Goal: Task Accomplishment & Management: Manage account settings

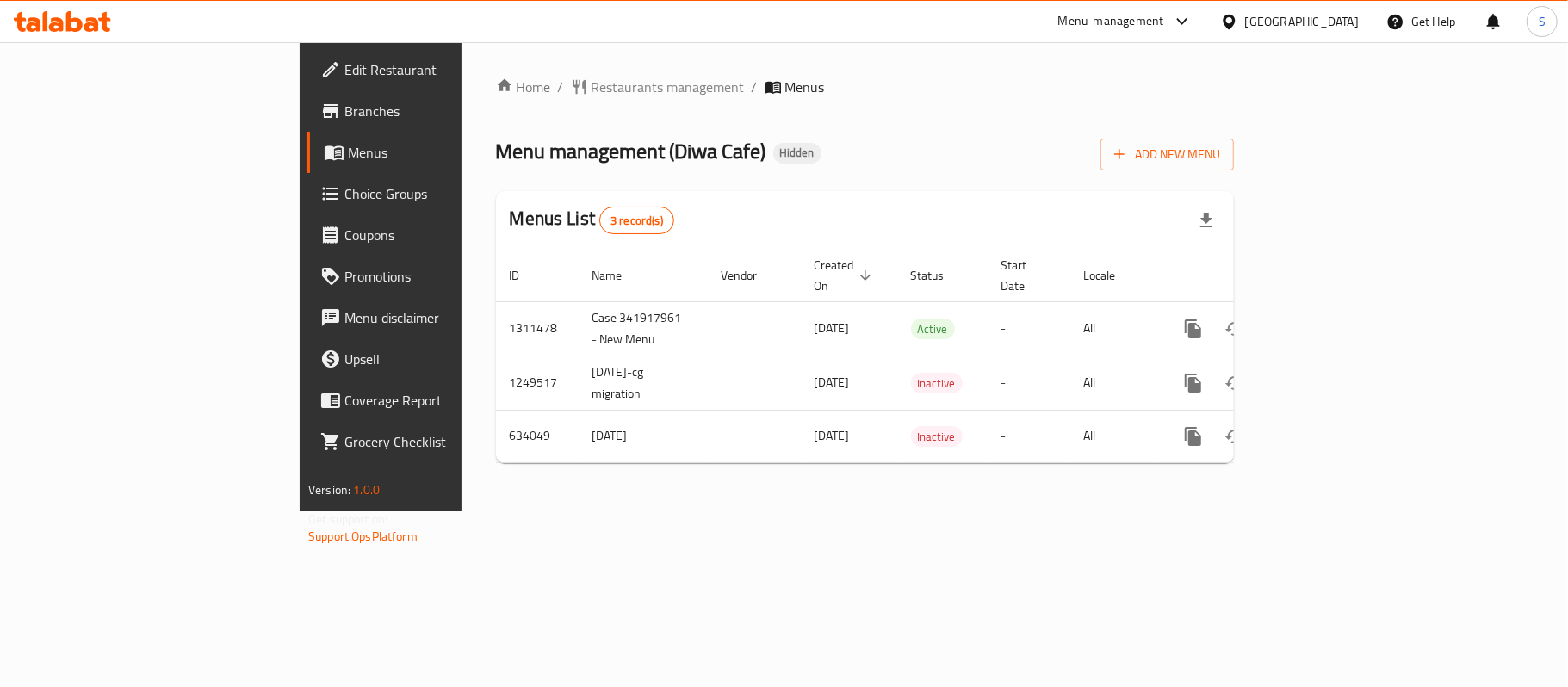
click at [1354, 26] on div "Oman" at bounding box center [1302, 21] width 114 height 19
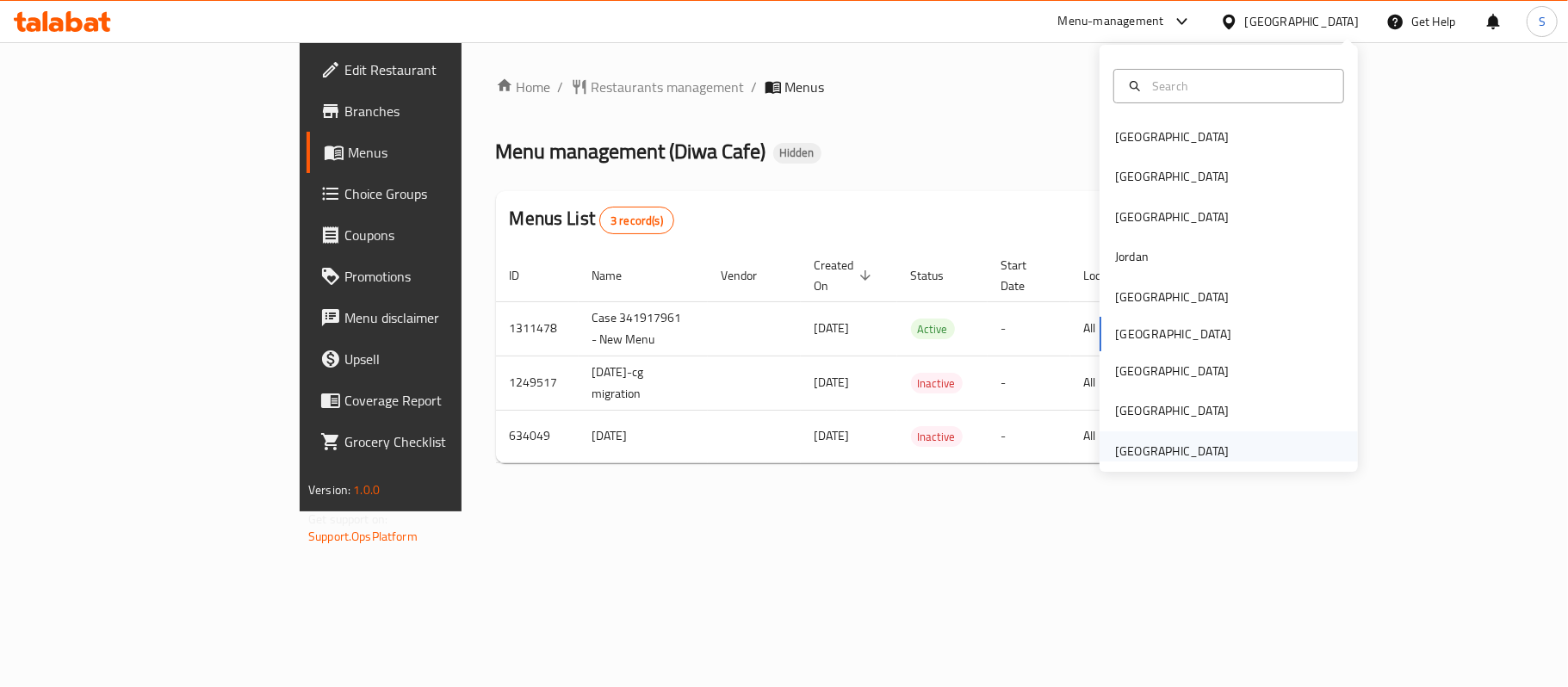
click at [1130, 445] on div "[GEOGRAPHIC_DATA]" at bounding box center [1172, 451] width 114 height 19
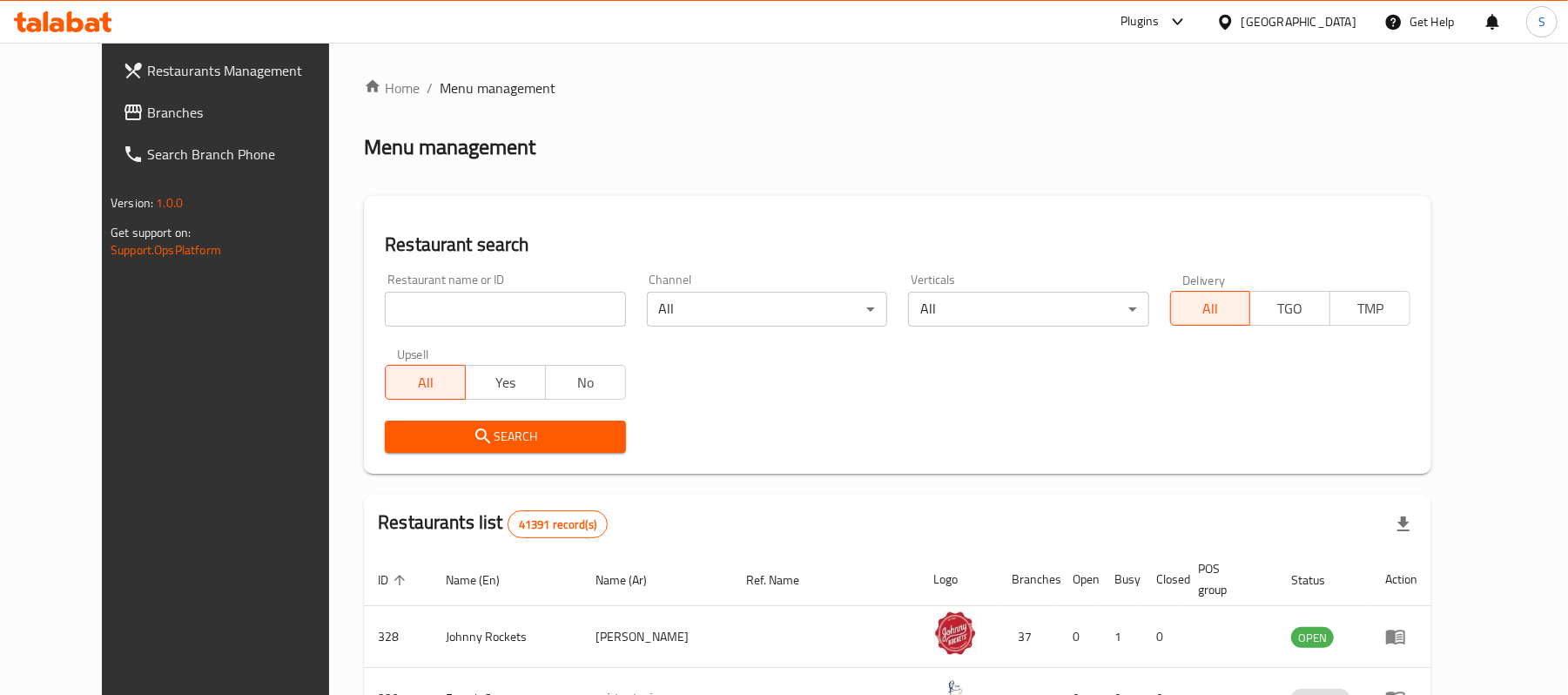
click at [147, 105] on span "Branches" at bounding box center [248, 112] width 203 height 21
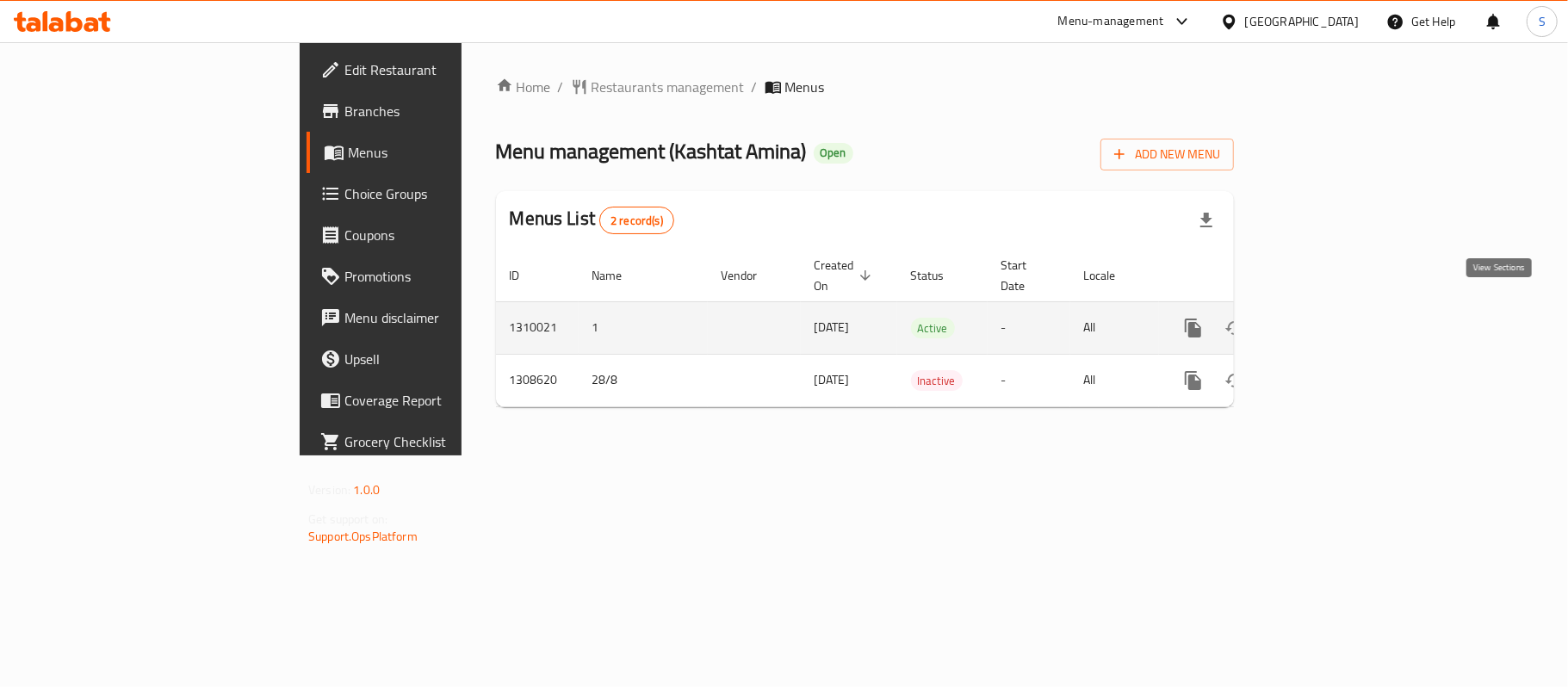
click at [1339, 314] on link "enhanced table" at bounding box center [1318, 328] width 41 height 41
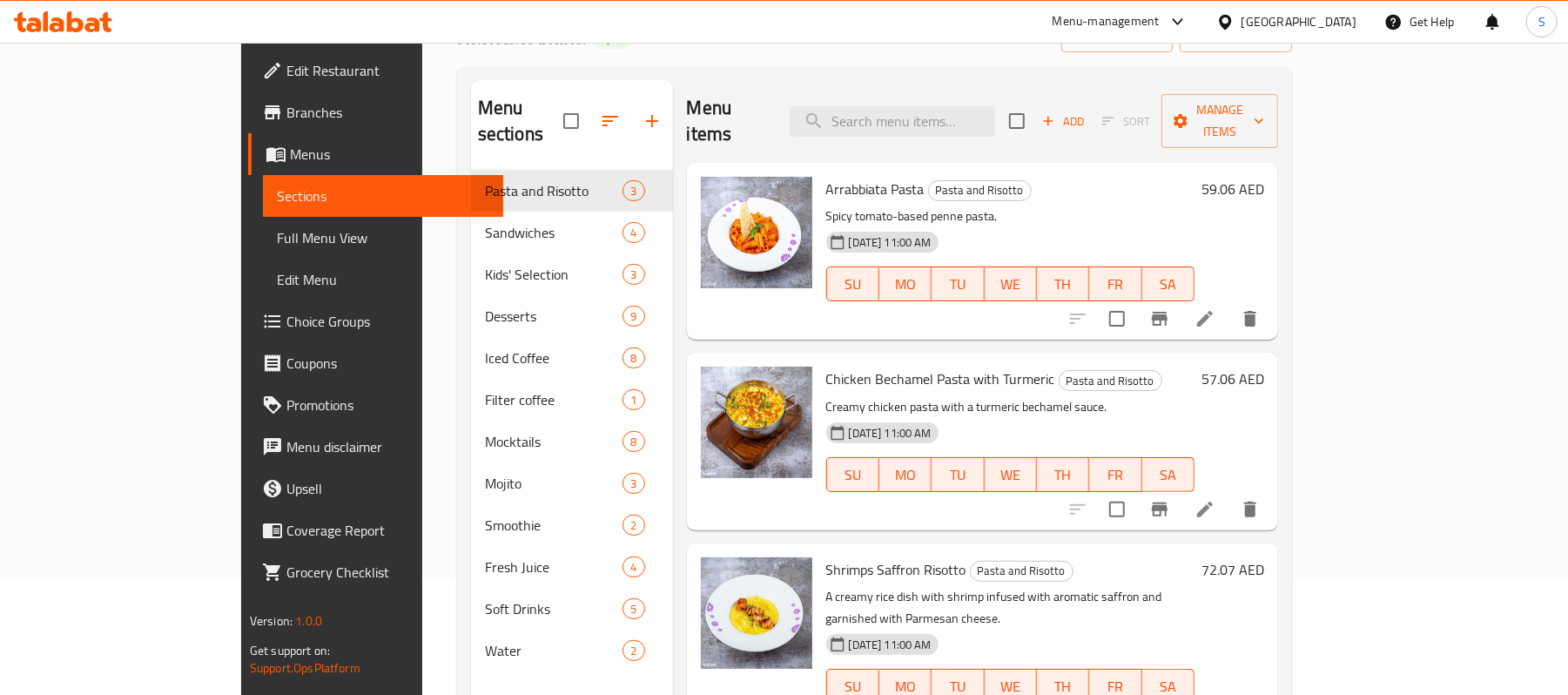
scroll to position [115, 0]
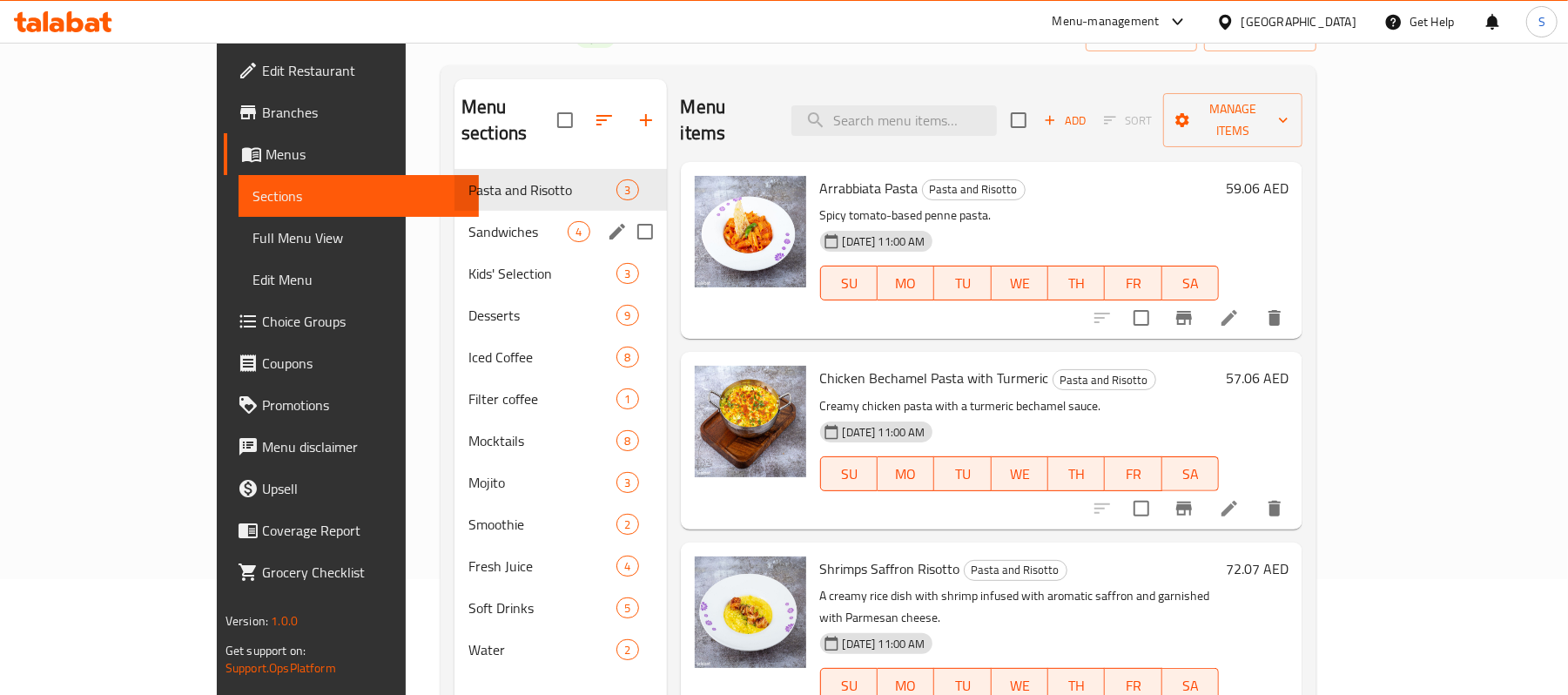
click at [454, 218] on div "Sandwiches 4" at bounding box center [560, 232] width 212 height 42
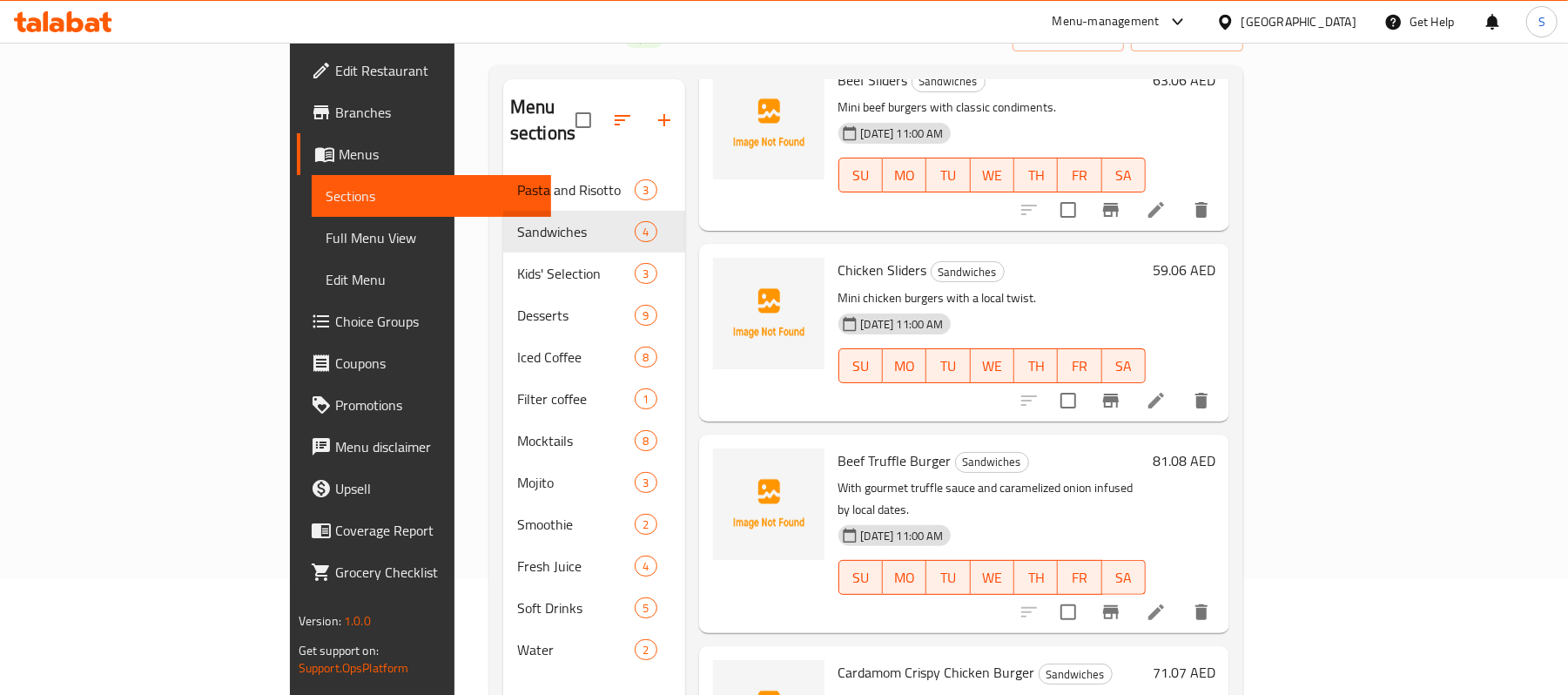
scroll to position [109, 0]
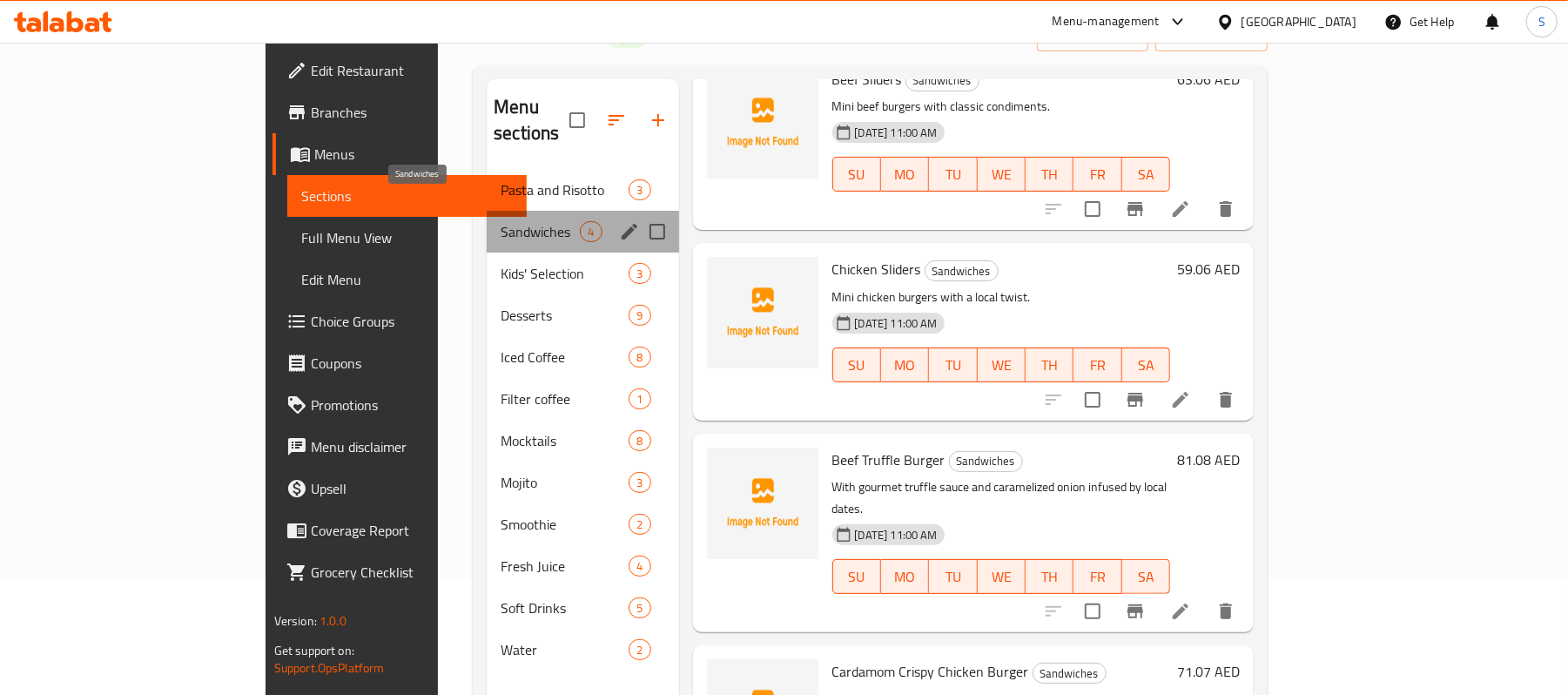
click at [501, 221] on span "Sandwiches" at bounding box center [540, 231] width 79 height 21
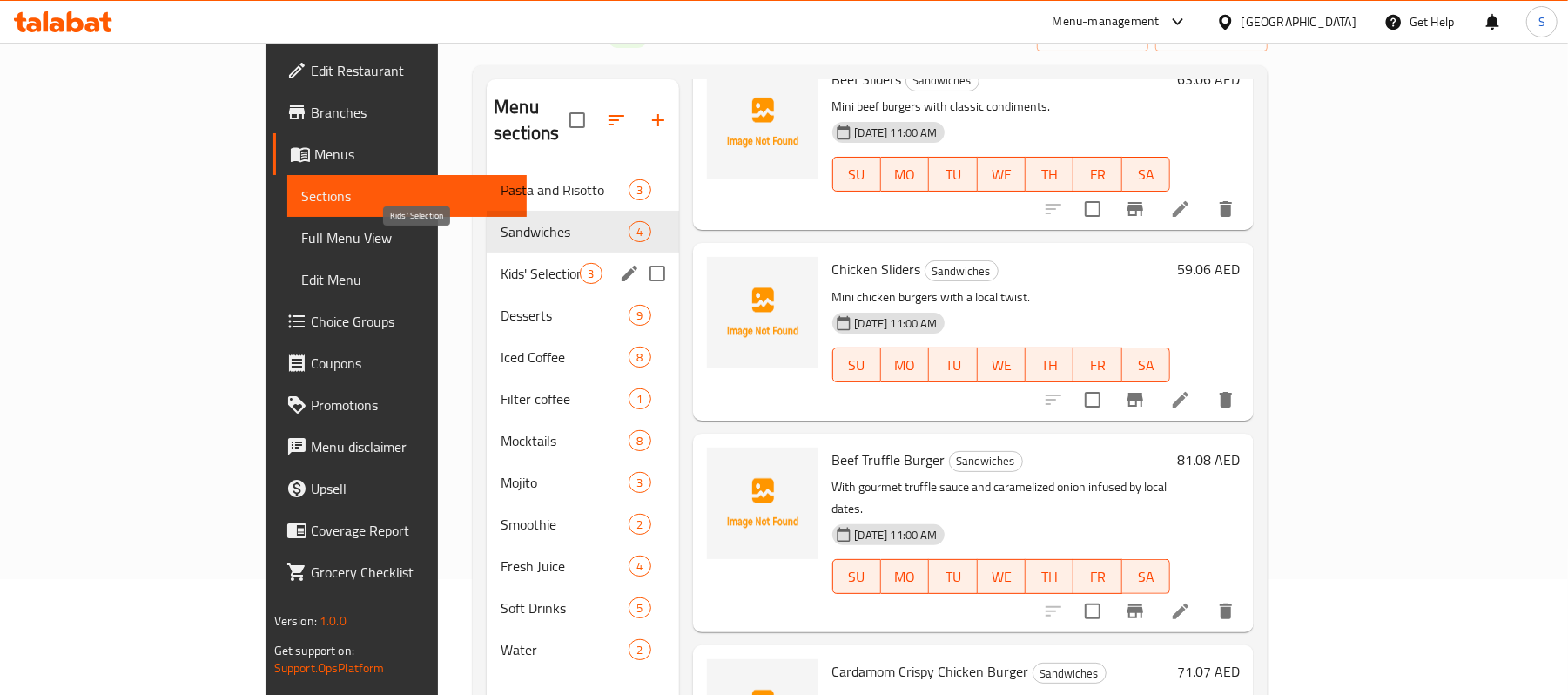
click at [501, 263] on span "Kids' Selection" at bounding box center [540, 273] width 79 height 21
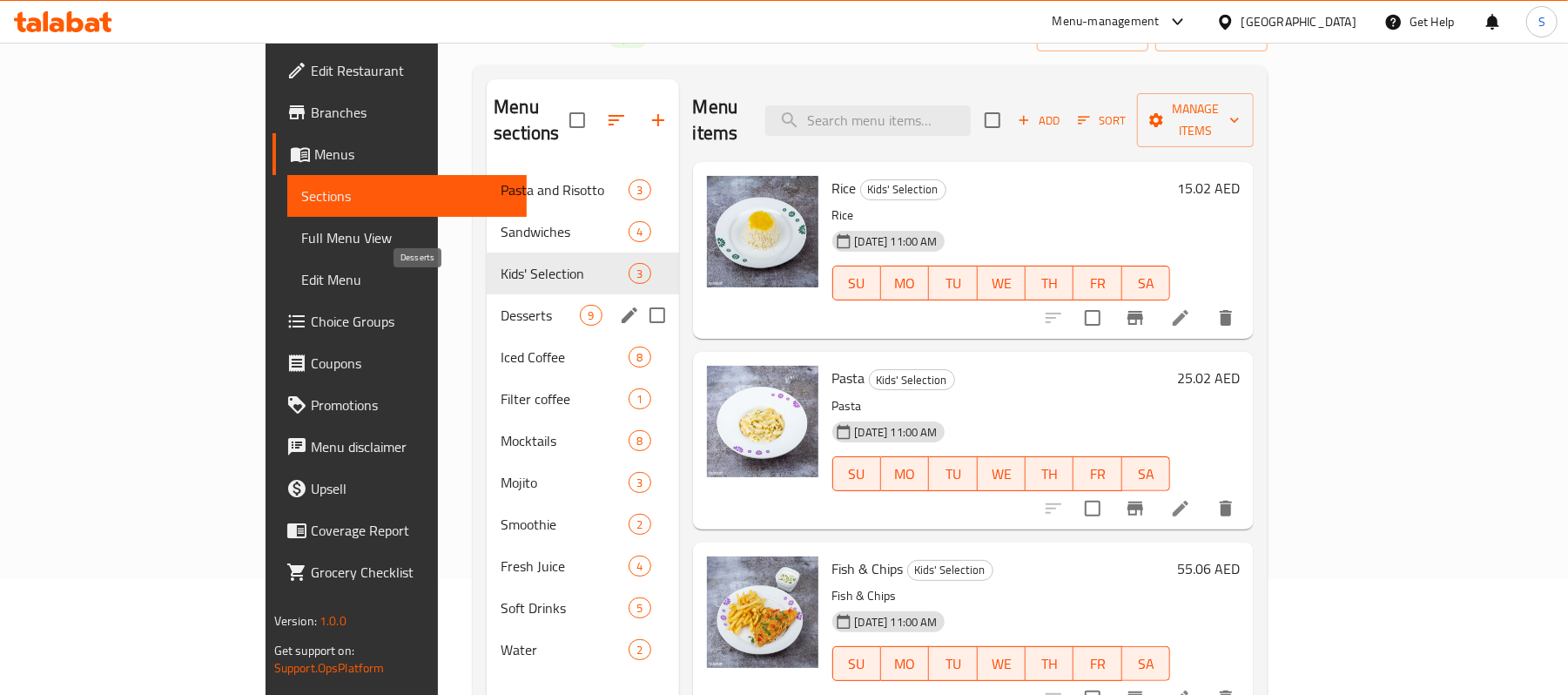
click at [501, 304] on span "Desserts" at bounding box center [540, 314] width 79 height 21
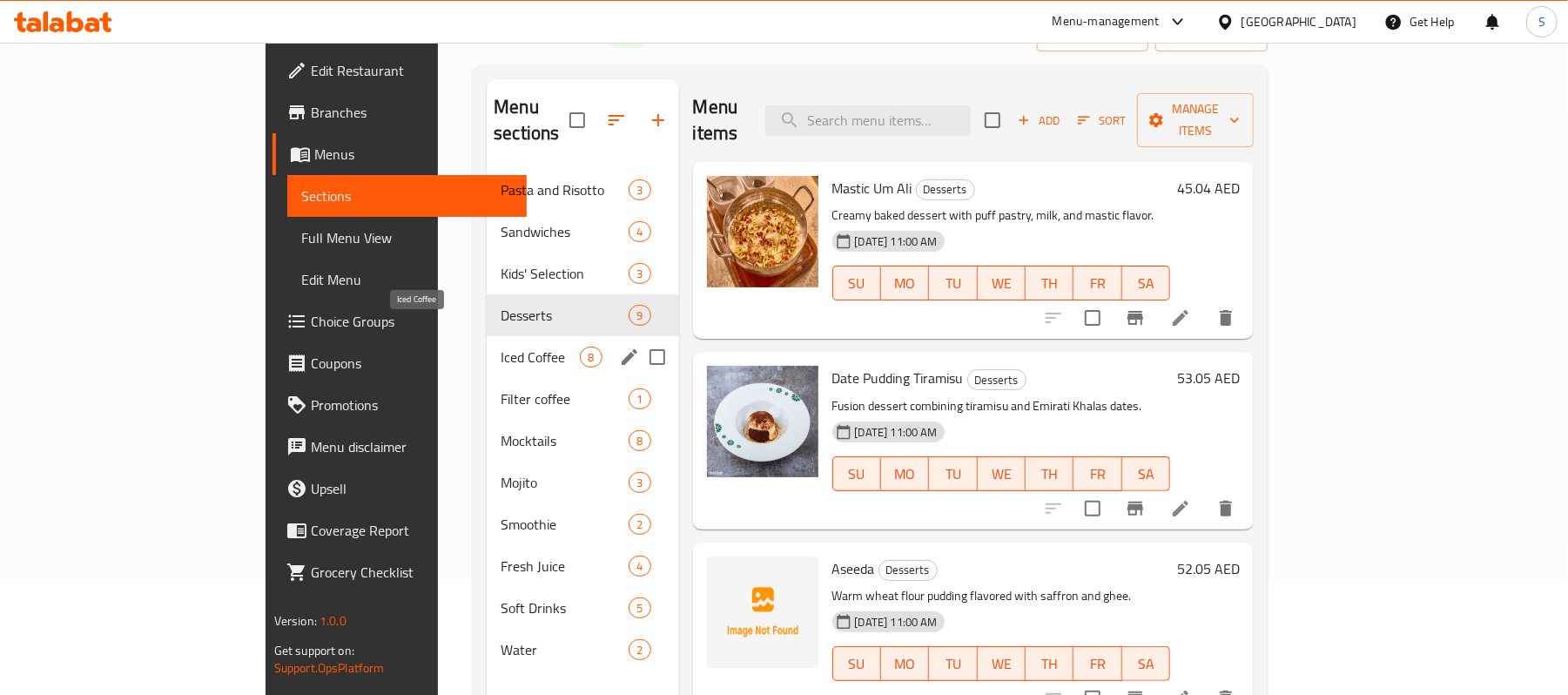
click at [501, 346] on span "Iced Coffee" at bounding box center [540, 356] width 79 height 21
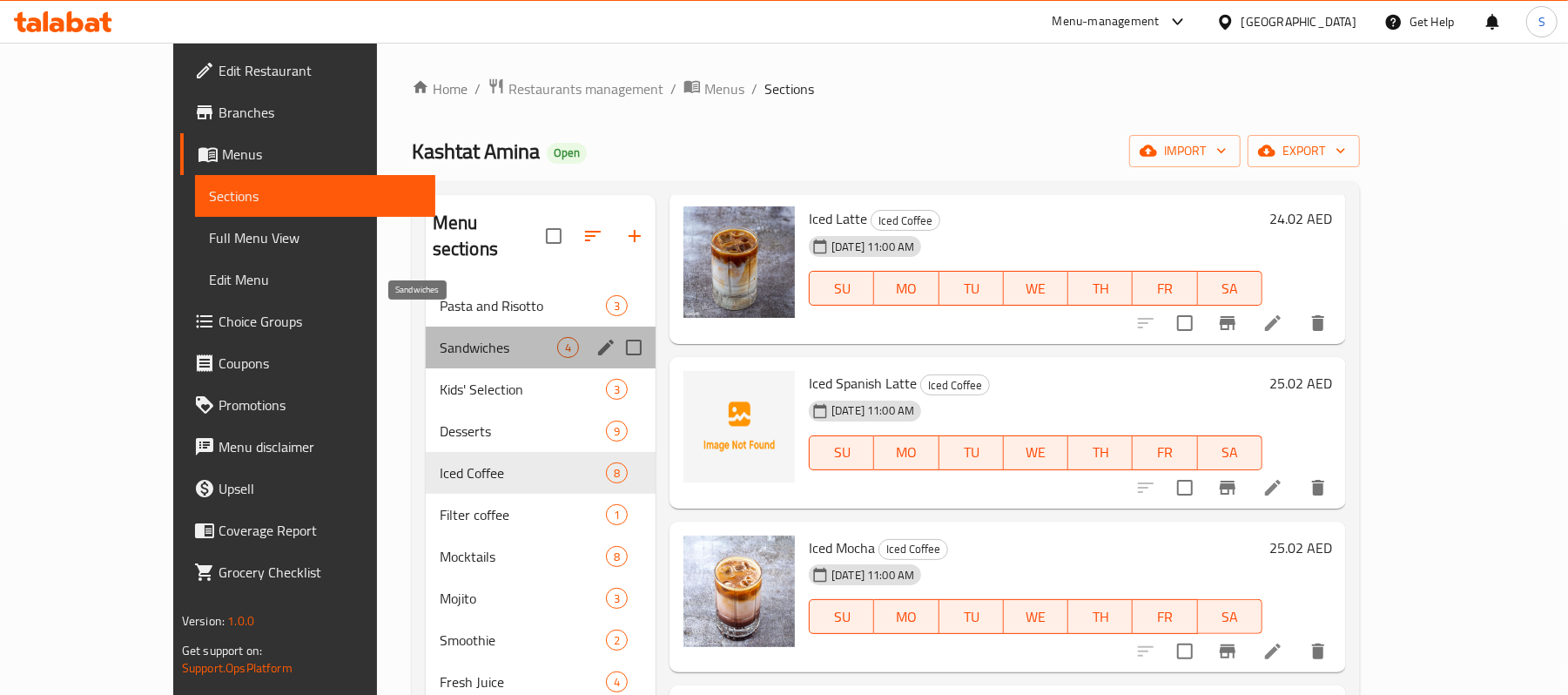
click at [440, 337] on span "Sandwiches" at bounding box center [498, 347] width 117 height 21
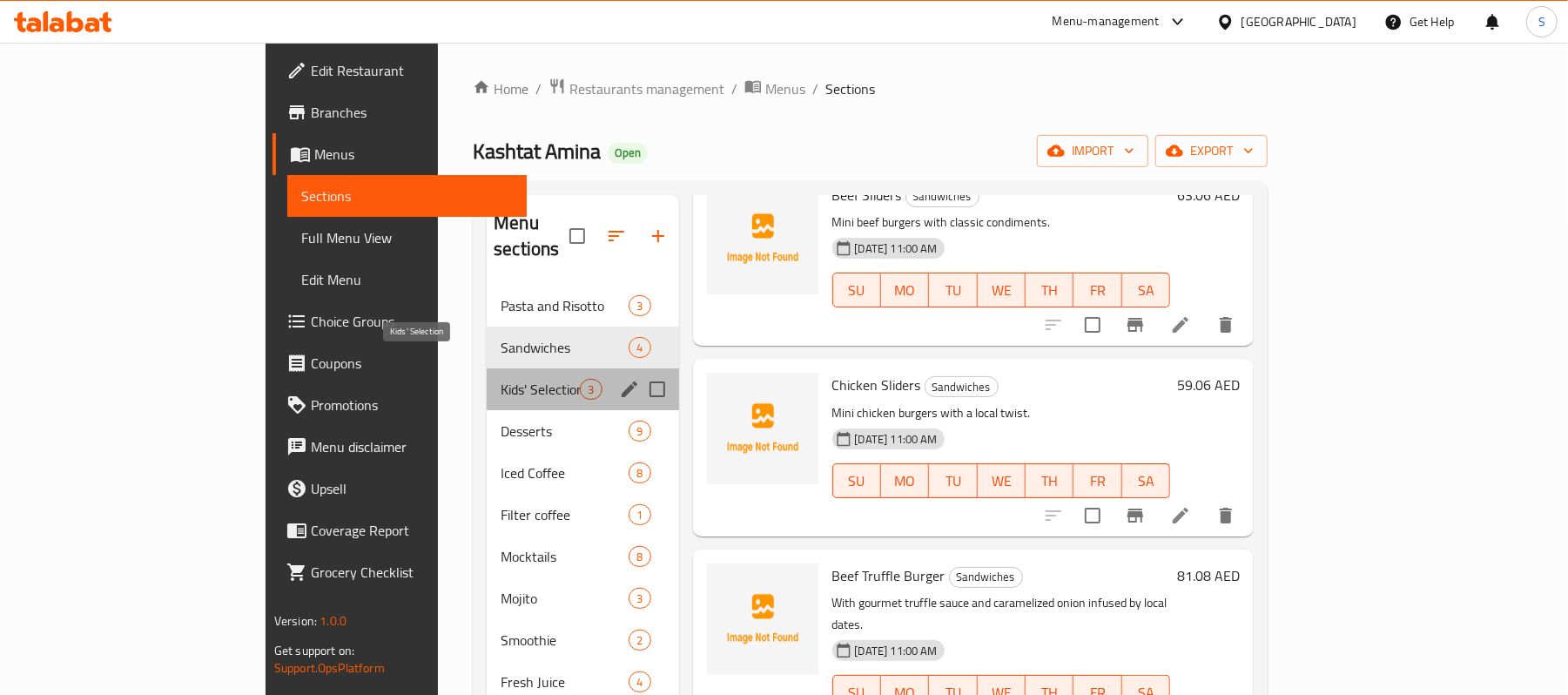
click at [501, 379] on span "Kids' Selection" at bounding box center [540, 389] width 79 height 21
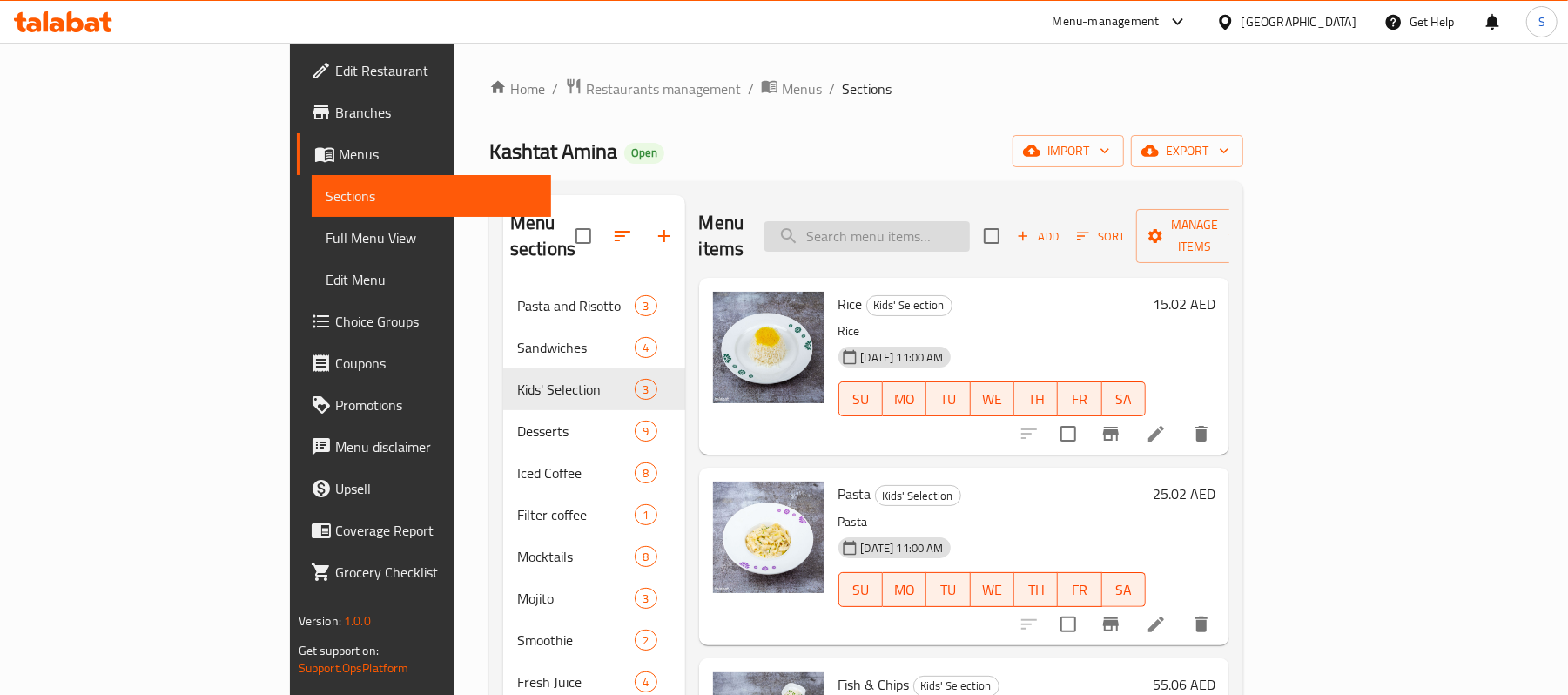
click at [970, 234] on input "search" at bounding box center [868, 236] width 205 height 31
paste input "Egg & Tomato"
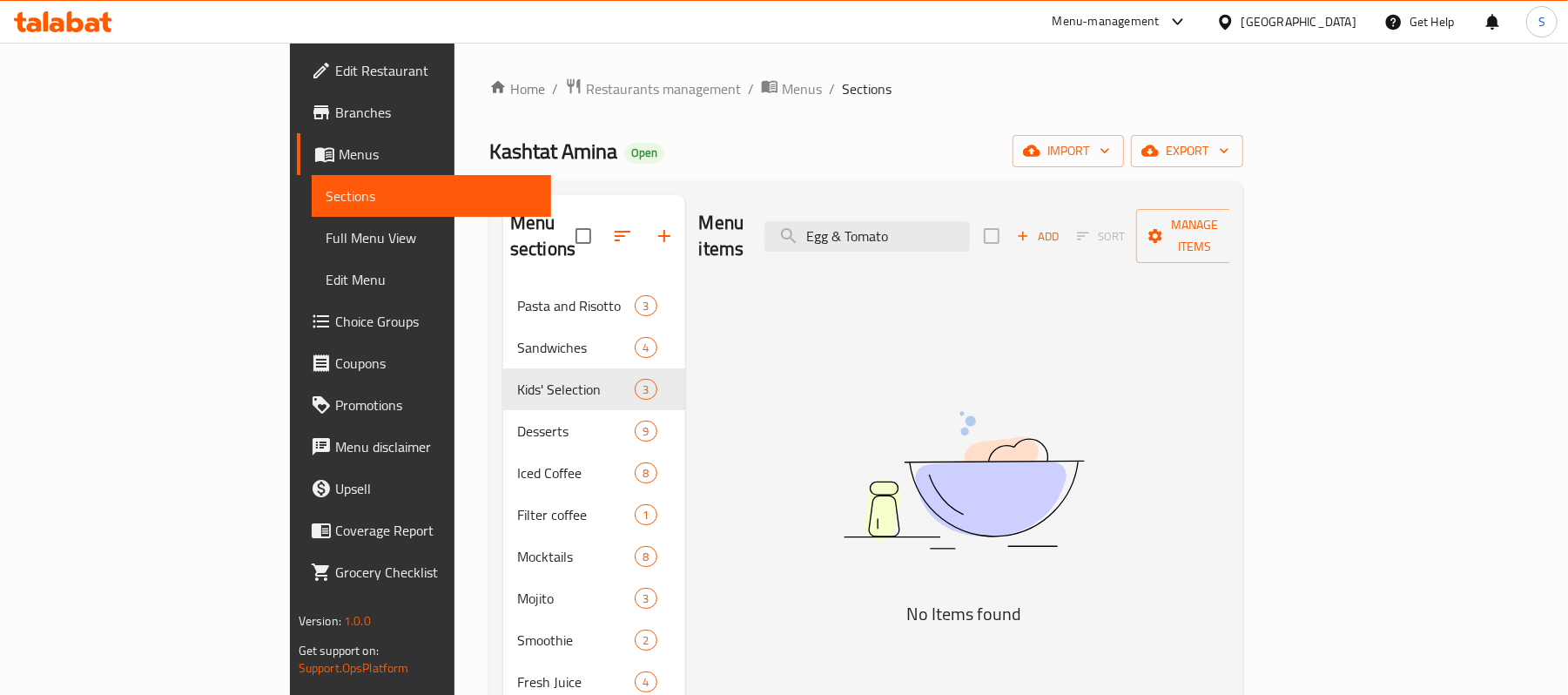
drag, startPoint x: 995, startPoint y: 213, endPoint x: 843, endPoint y: 232, distance: 153.2
click at [843, 232] on div "Menu items Egg & Tomato Add Sort Manage items" at bounding box center [965, 236] width 531 height 83
paste input "Baked [GEOGRAPHIC_DATA]"
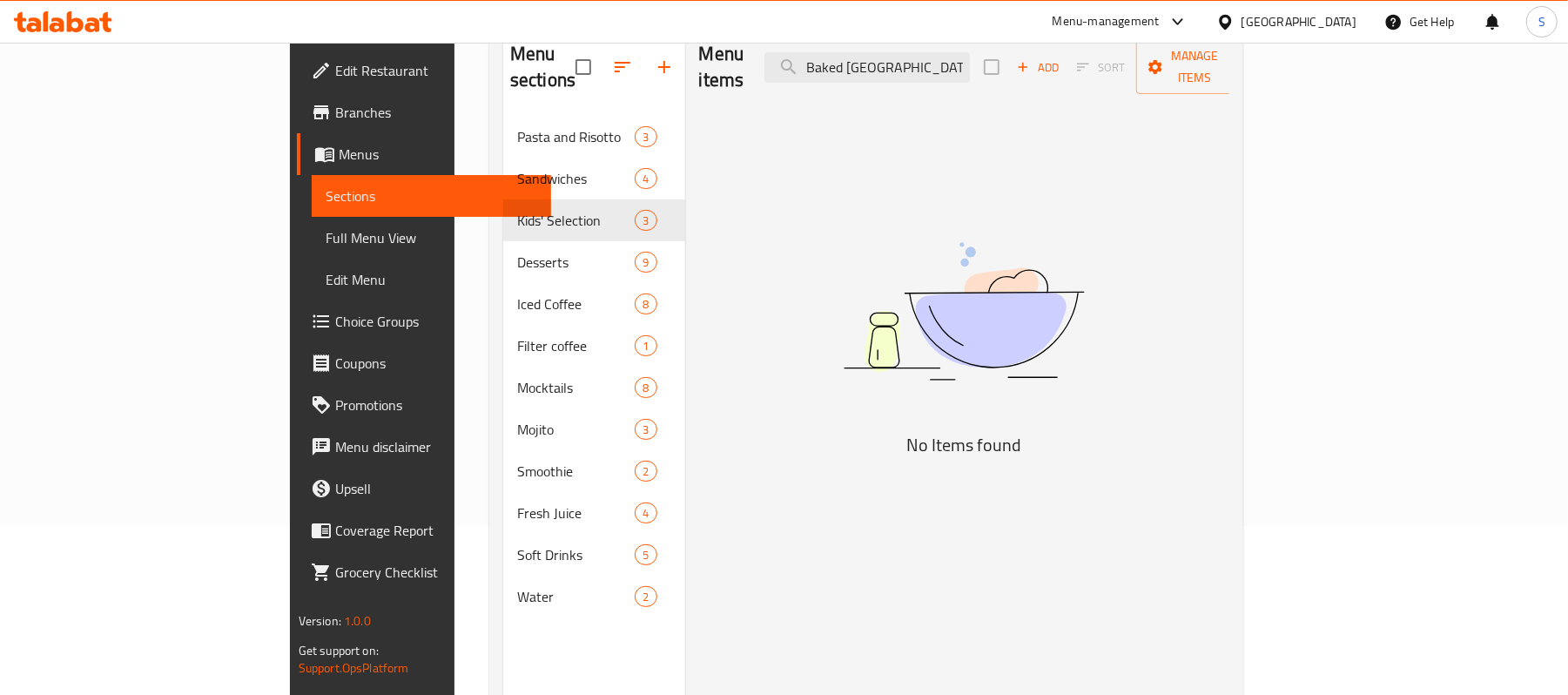
scroll to position [129, 0]
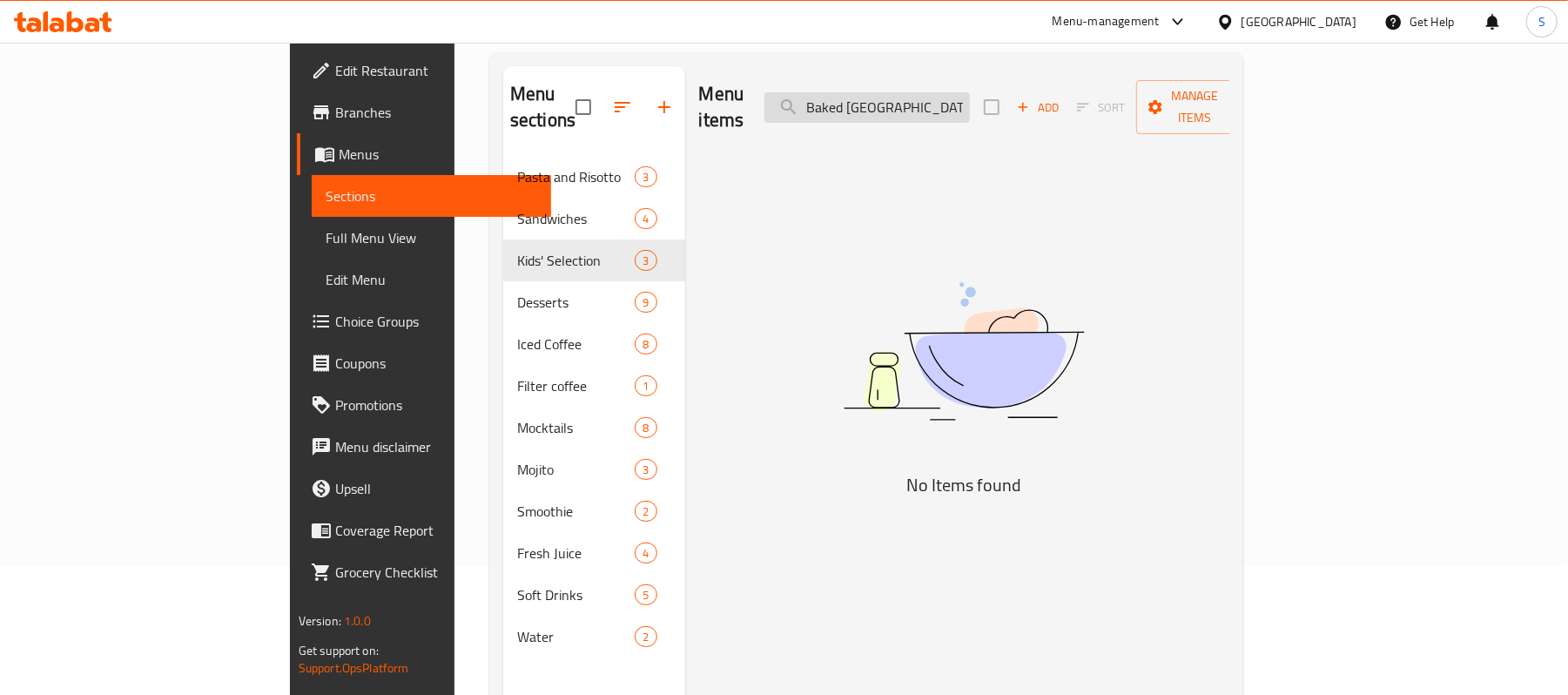
click at [970, 101] on input "Baked [GEOGRAPHIC_DATA]" at bounding box center [868, 108] width 205 height 31
paste input "Foul Medamas"
drag, startPoint x: 1045, startPoint y: 115, endPoint x: 648, endPoint y: 68, distance: 399.8
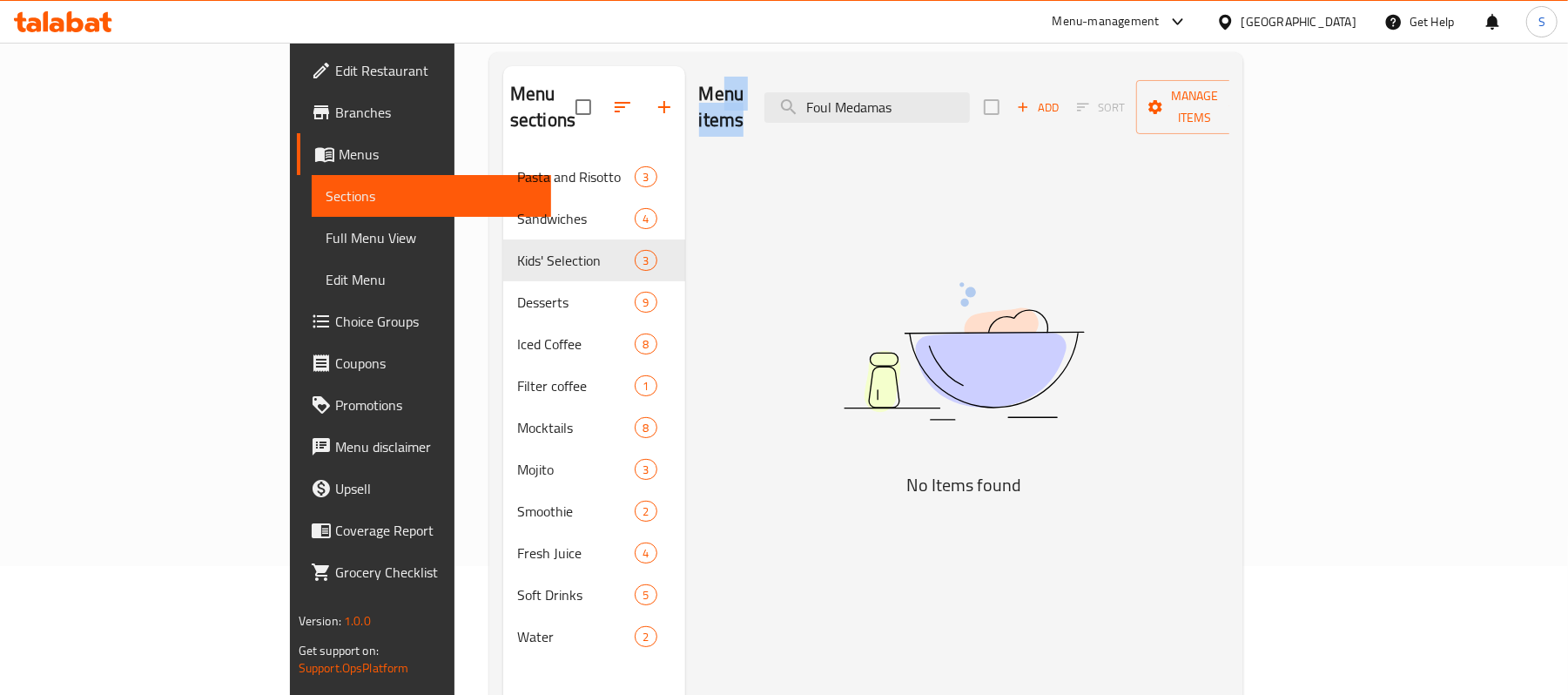
click at [700, 68] on div "Menu items Foul Medamas Add Sort Manage items" at bounding box center [965, 107] width 531 height 83
click at [970, 93] on input "Foul Medamas" at bounding box center [868, 108] width 205 height 31
paste input "Corn Salad"
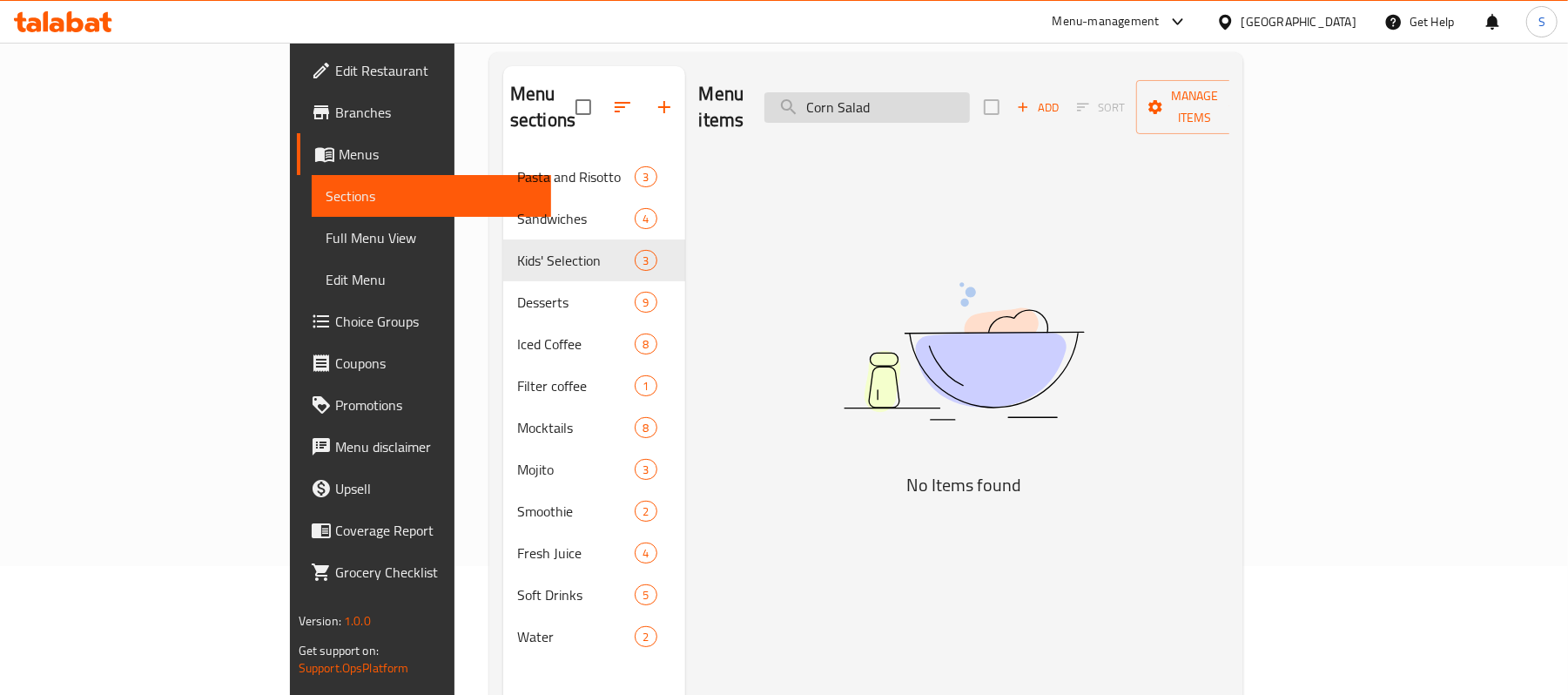
click at [942, 101] on input "Corn Salad" at bounding box center [868, 108] width 205 height 31
drag, startPoint x: 994, startPoint y: 101, endPoint x: 726, endPoint y: 93, distance: 268.1
click at [726, 93] on div "Menu items Salad Add Sort Manage items" at bounding box center [965, 107] width 531 height 83
paste input "Emirati-Spiced Chicken Sriracha Bites"
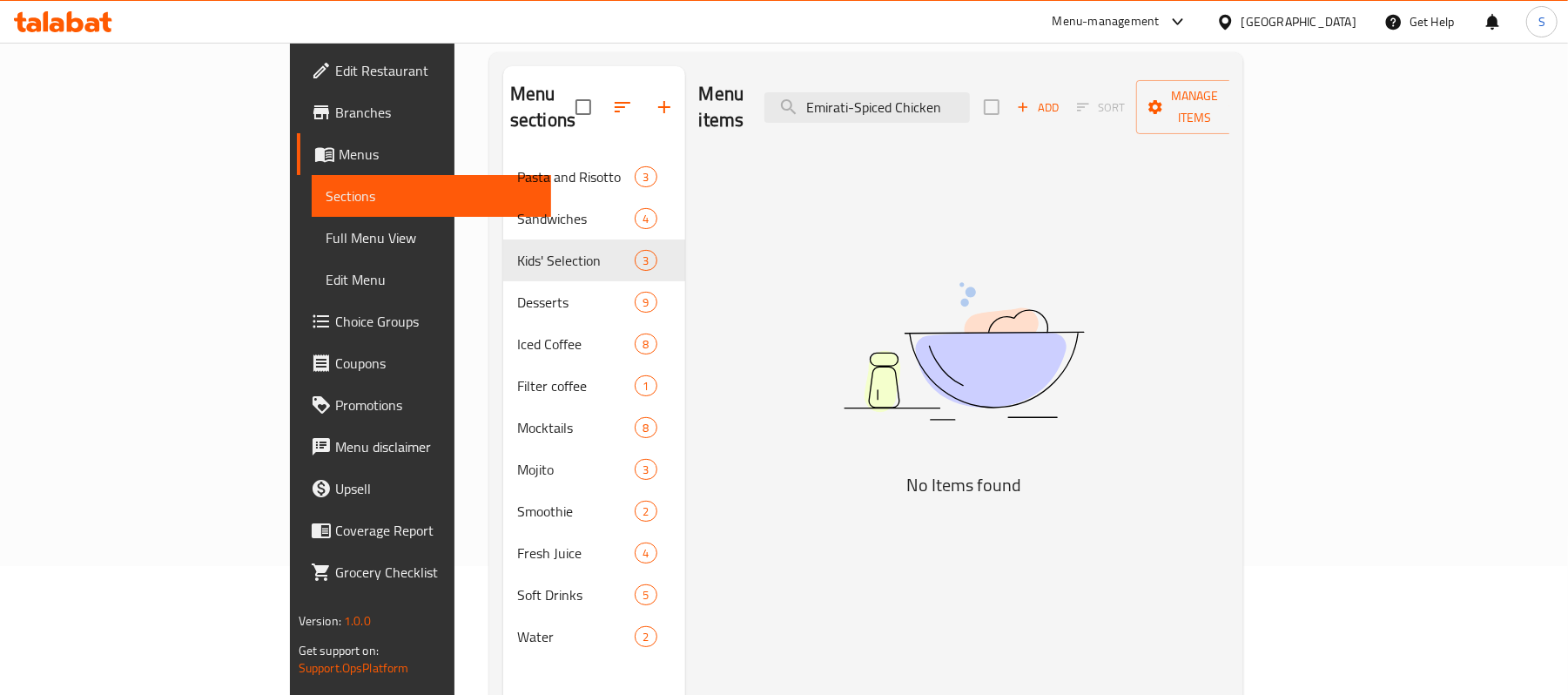
type input "Emirati-Spiced Chicken"
click at [325, 200] on span "Sections" at bounding box center [432, 195] width 213 height 21
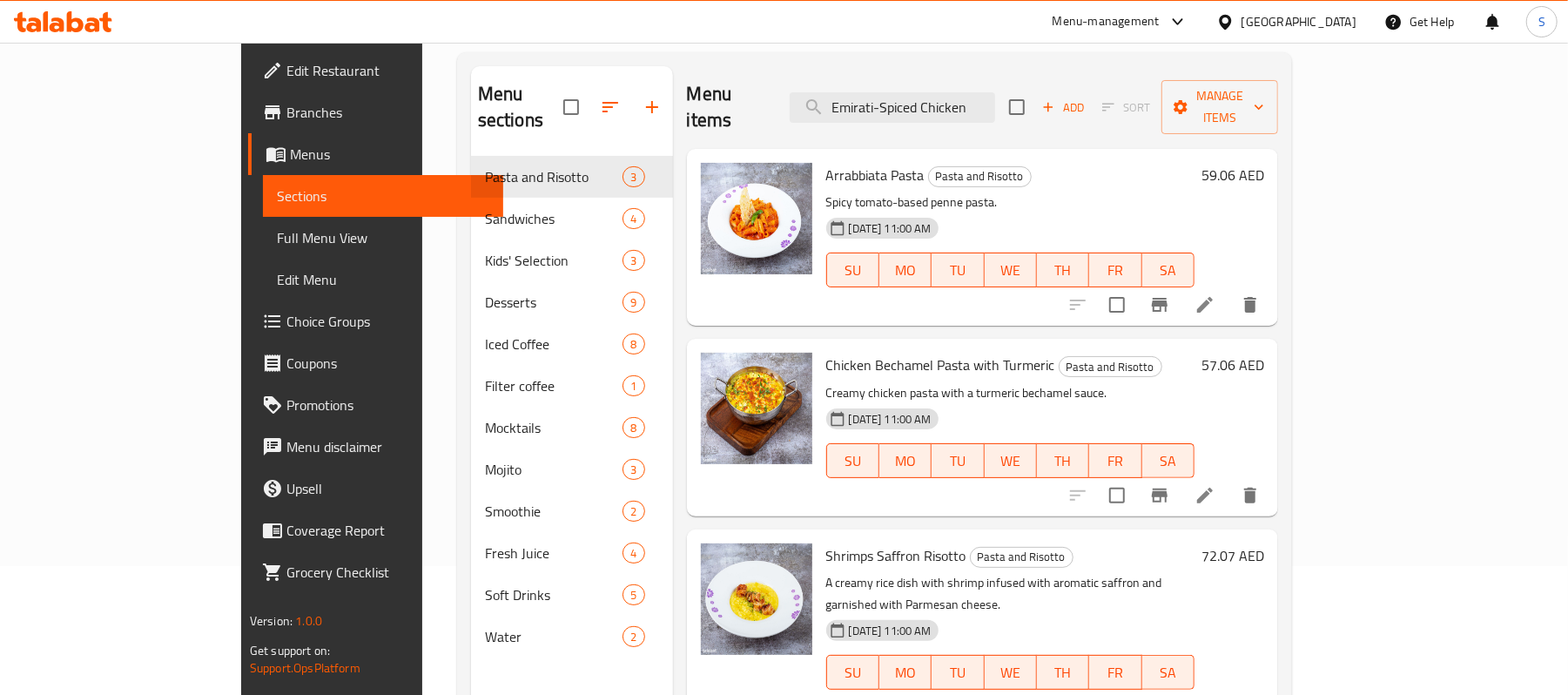
click at [290, 152] on span "Menus" at bounding box center [390, 154] width 200 height 21
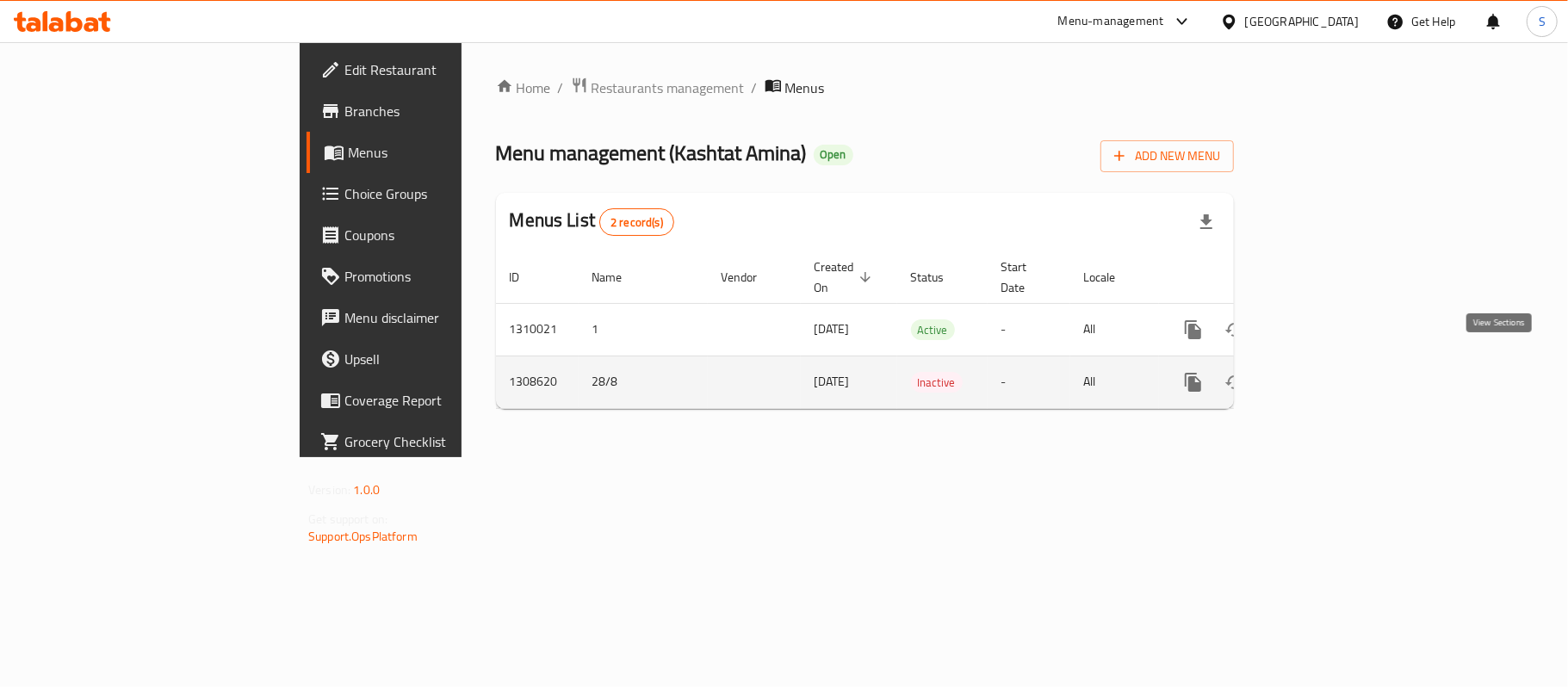
click at [1328, 372] on icon "enhanced table" at bounding box center [1317, 382] width 21 height 21
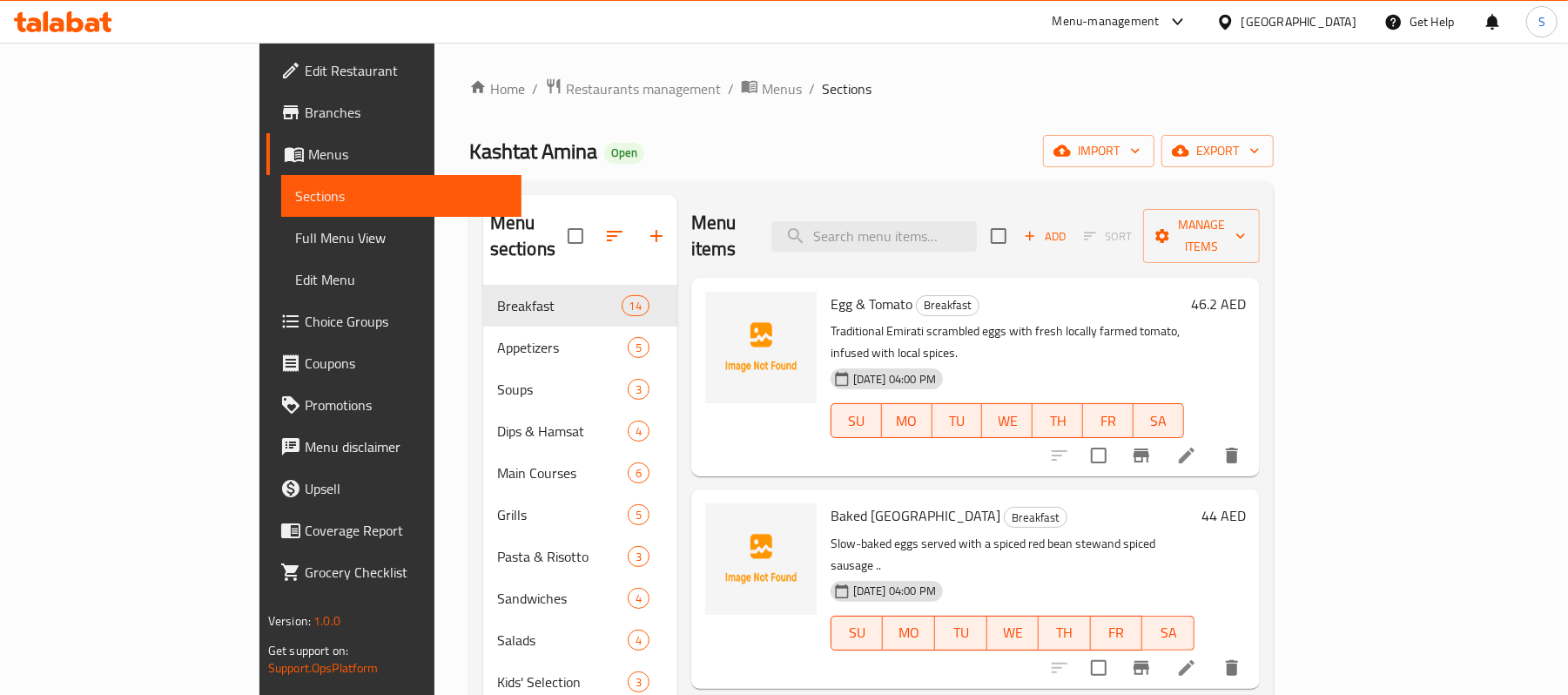
click at [308, 150] on span "Menus" at bounding box center [408, 154] width 200 height 21
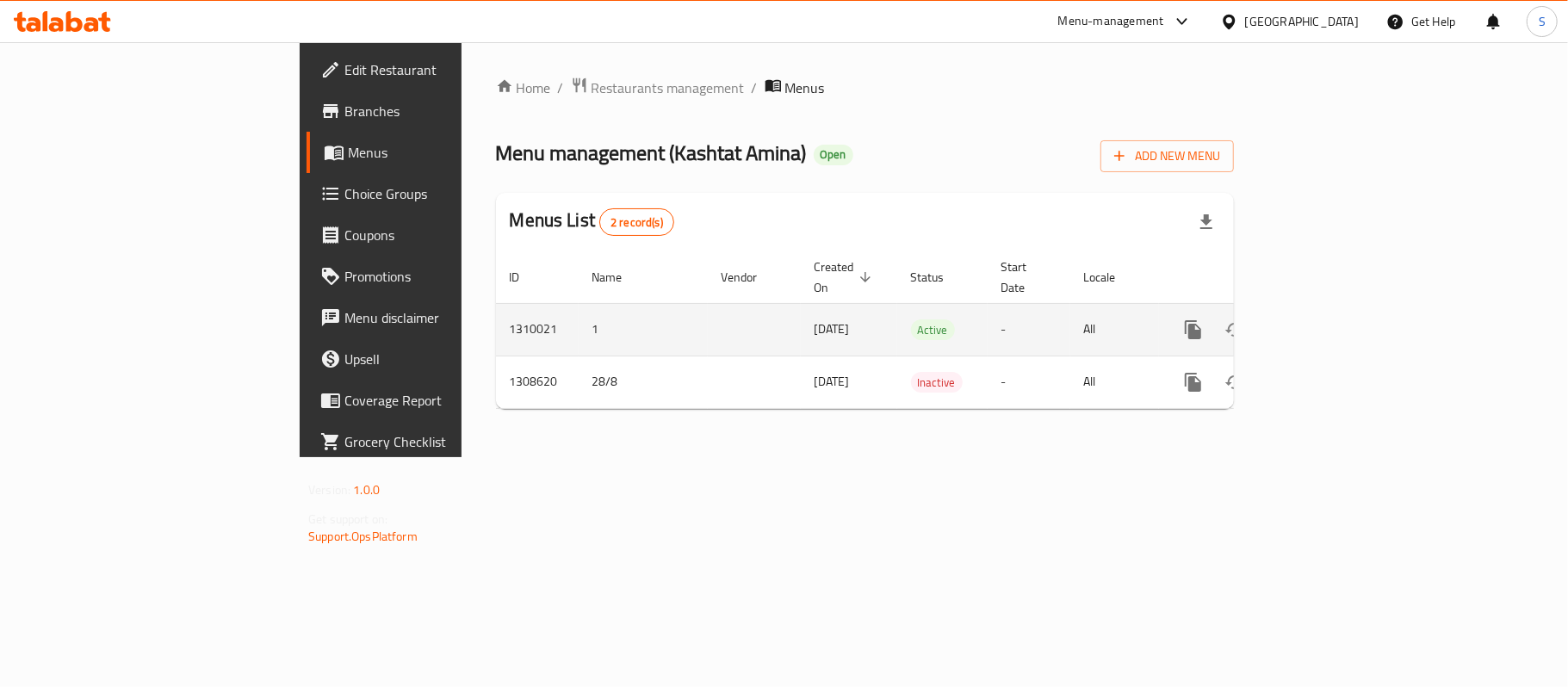
click at [1070, 312] on td "-" at bounding box center [1029, 329] width 83 height 52
click at [1328, 320] on icon "enhanced table" at bounding box center [1317, 330] width 21 height 21
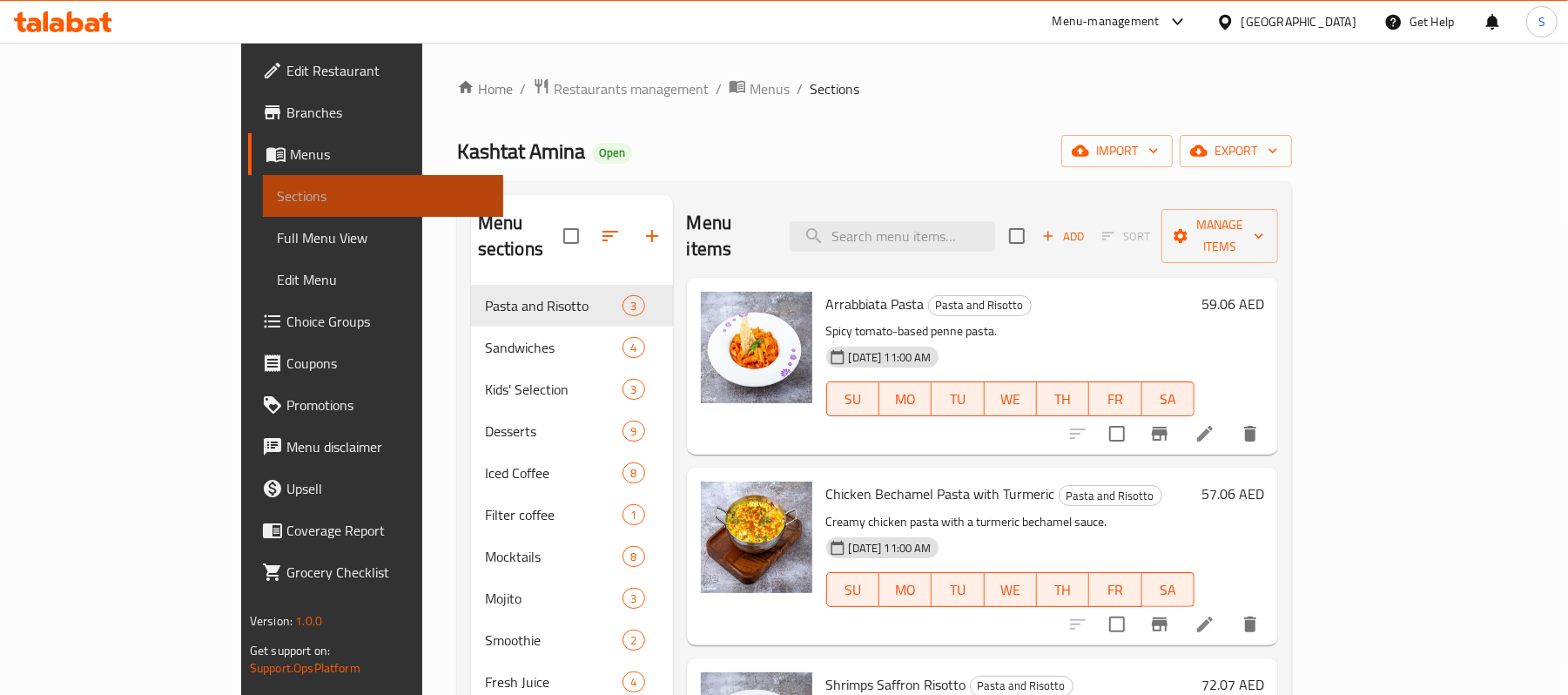
click at [277, 196] on span "Sections" at bounding box center [383, 195] width 213 height 21
click at [290, 154] on span "Menus" at bounding box center [390, 154] width 200 height 21
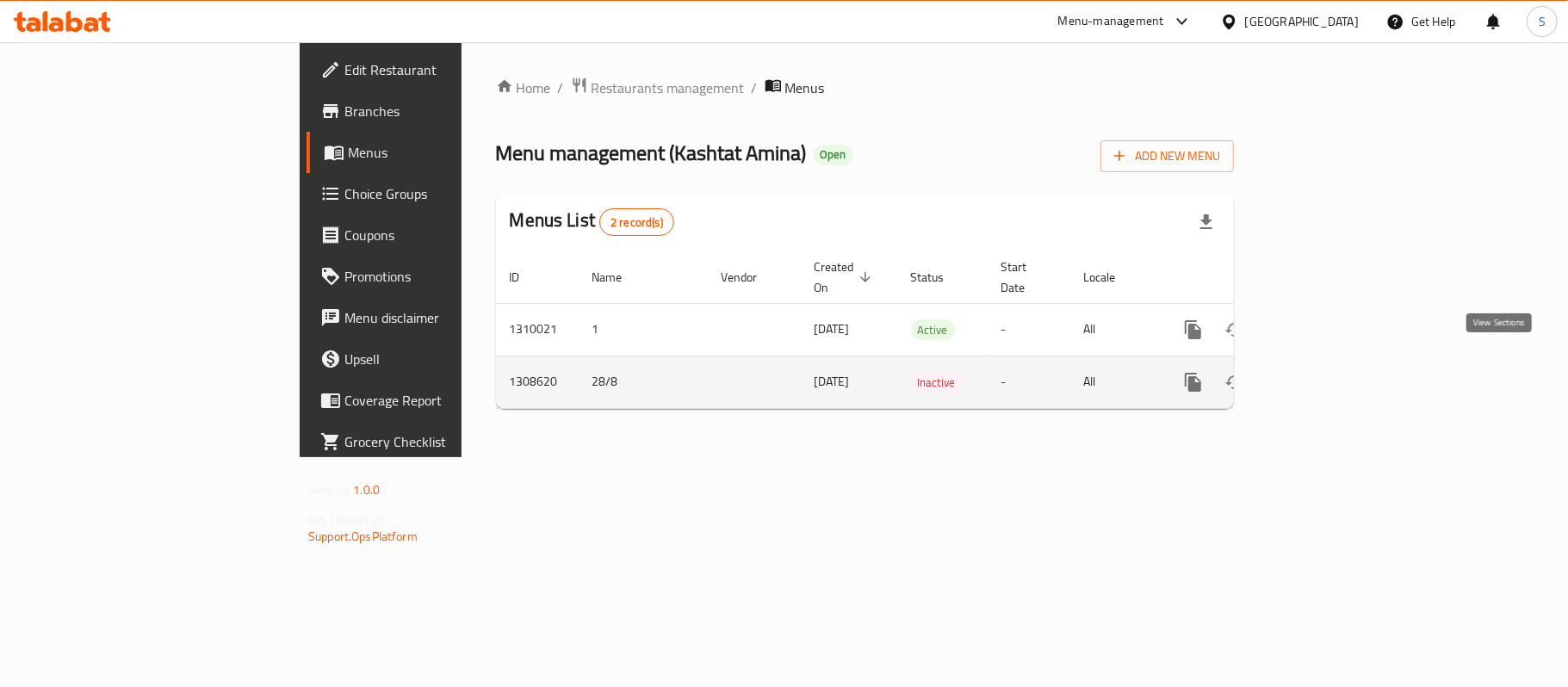
click at [1328, 372] on icon "enhanced table" at bounding box center [1317, 382] width 21 height 21
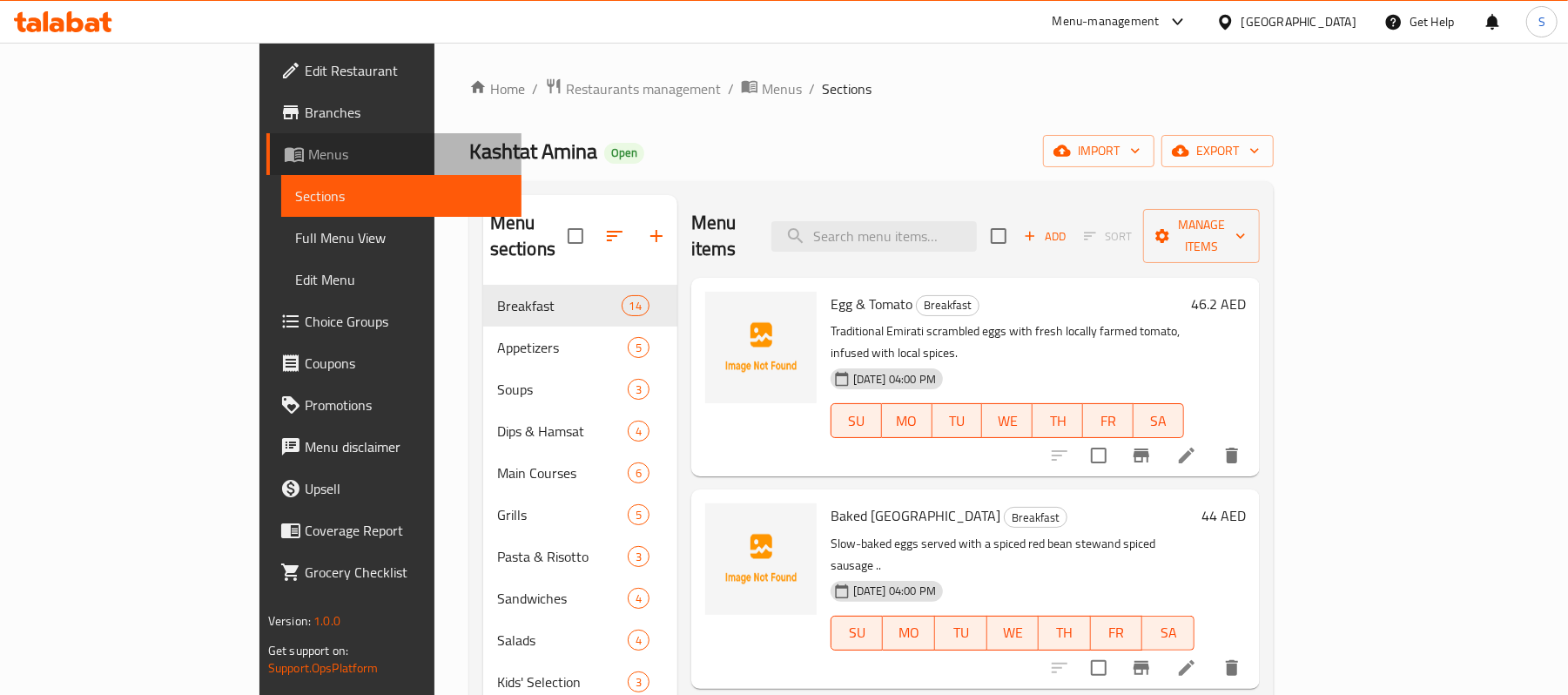
click at [266, 140] on link "Menus" at bounding box center [393, 154] width 255 height 42
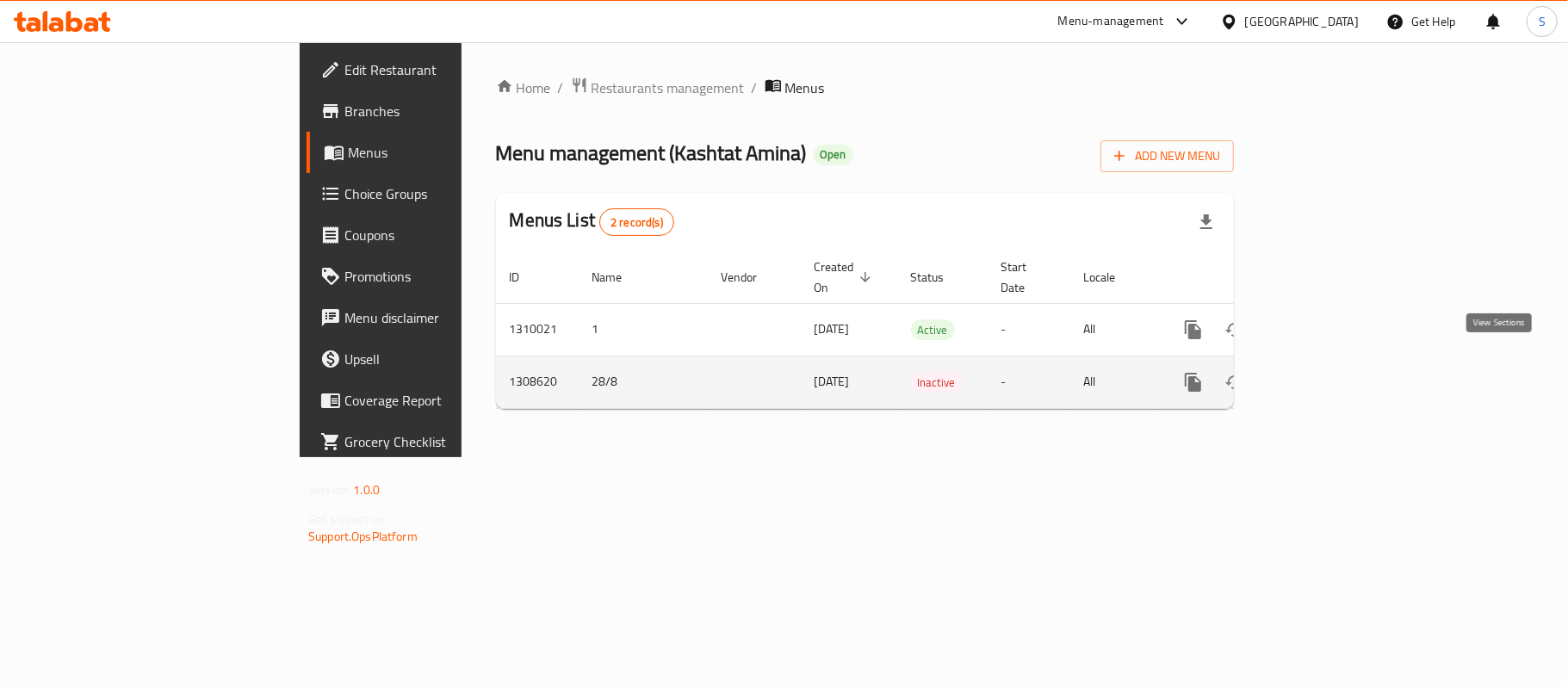
click at [1328, 372] on icon "enhanced table" at bounding box center [1317, 382] width 21 height 21
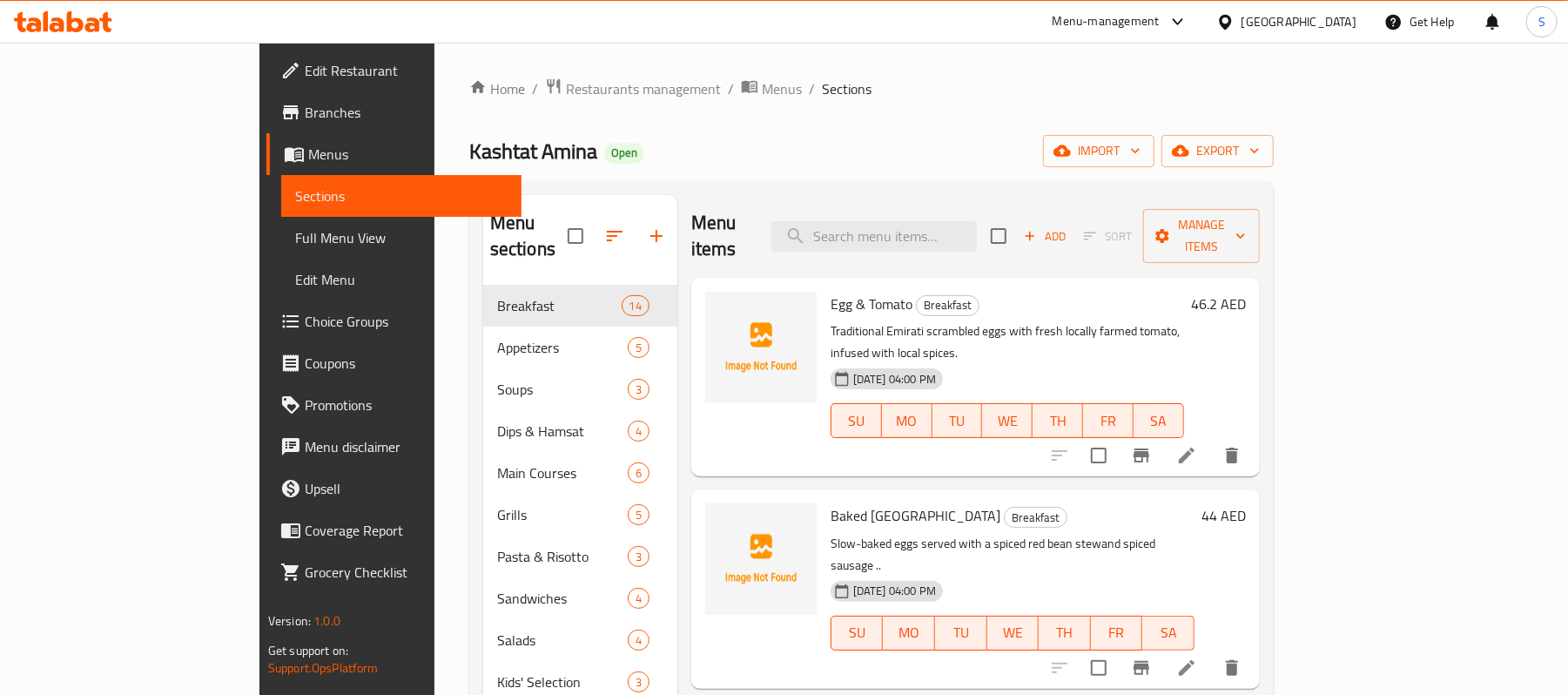
click at [295, 196] on span "Sections" at bounding box center [402, 195] width 213 height 21
click at [266, 172] on link "Menus" at bounding box center [393, 154] width 255 height 42
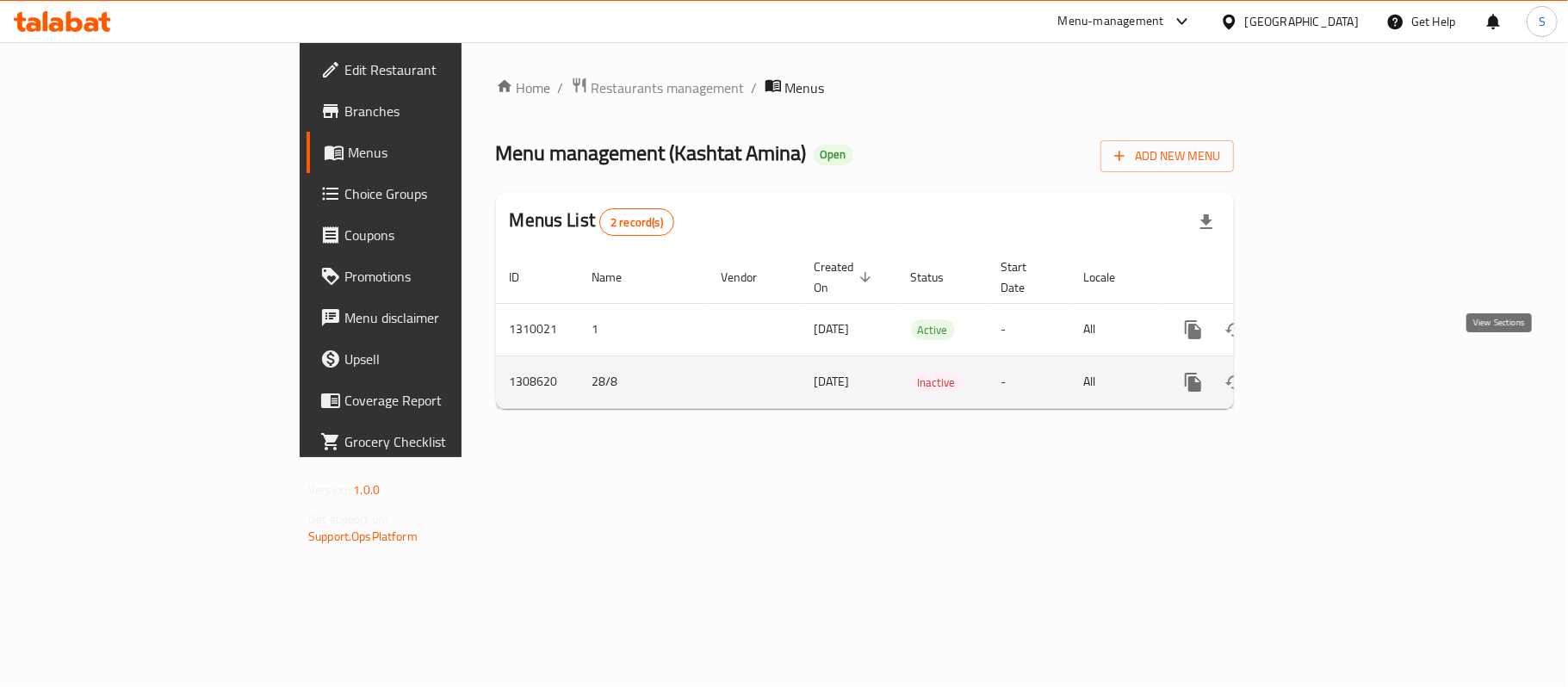
click at [1339, 370] on link "enhanced table" at bounding box center [1318, 383] width 41 height 41
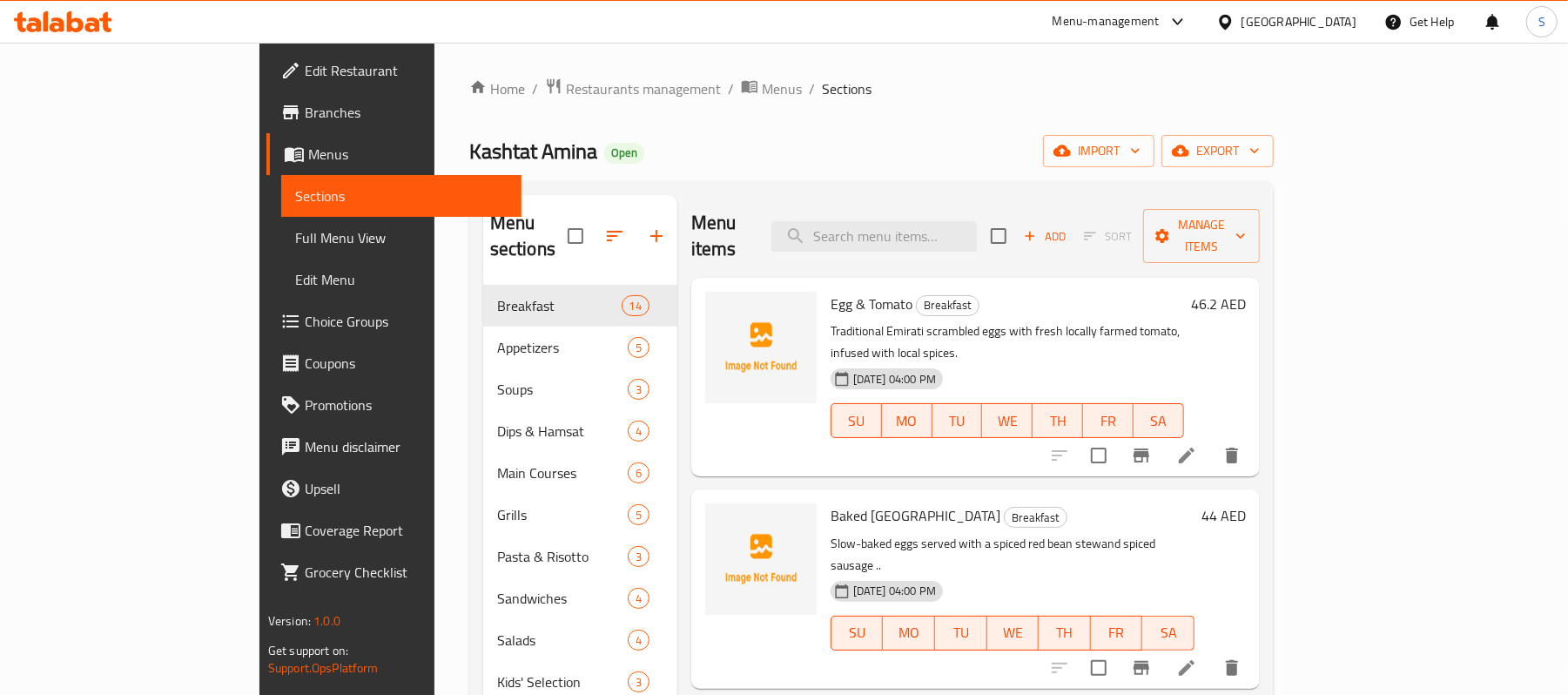
click at [308, 144] on span "Menus" at bounding box center [408, 154] width 200 height 21
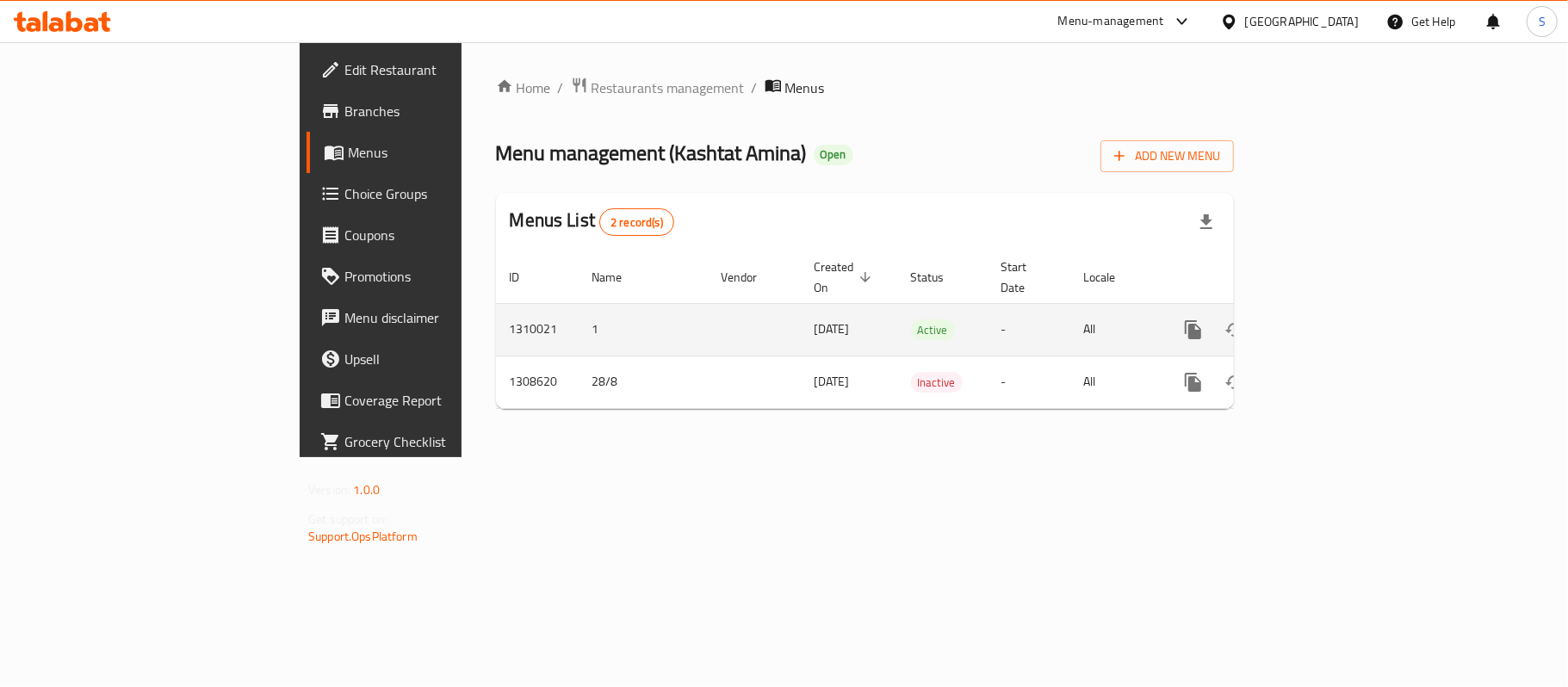
click at [1328, 320] on icon "enhanced table" at bounding box center [1317, 330] width 21 height 21
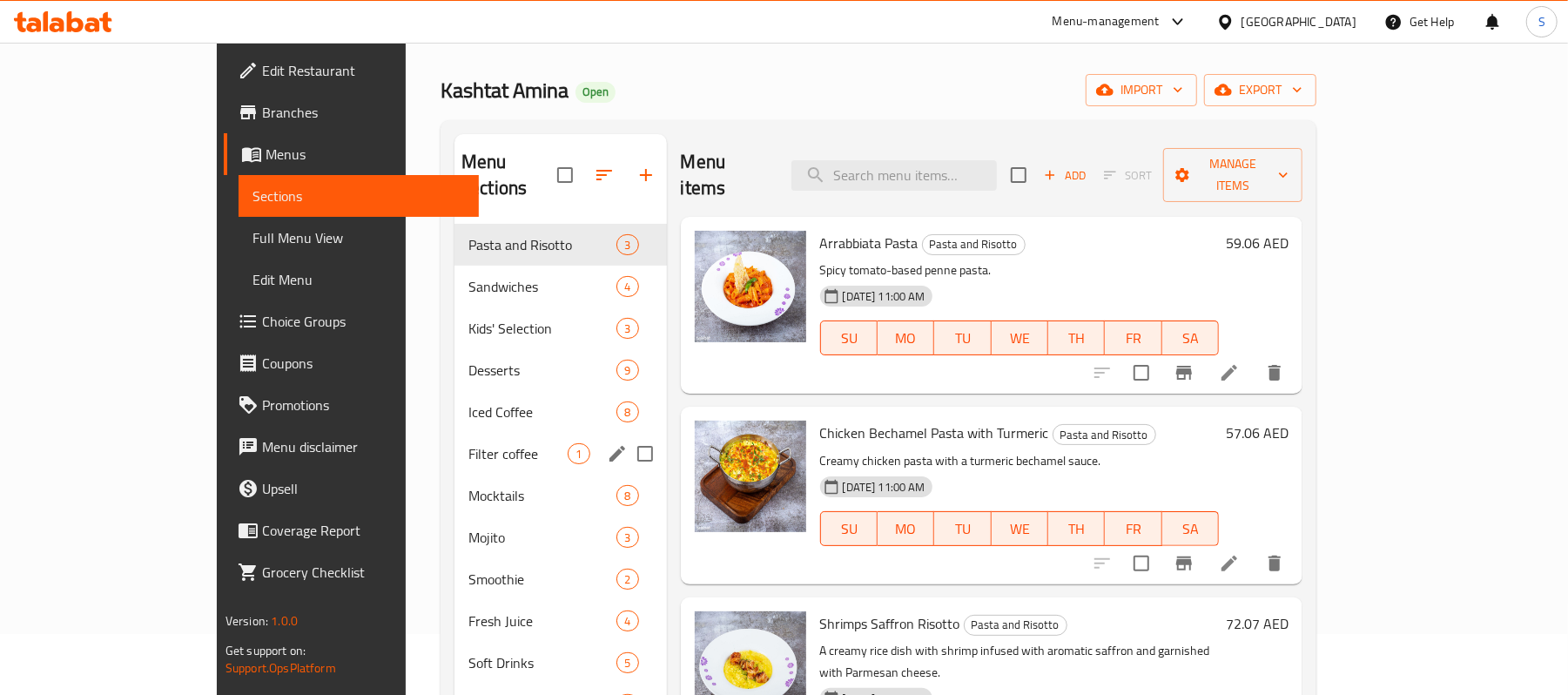
scroll to position [115, 0]
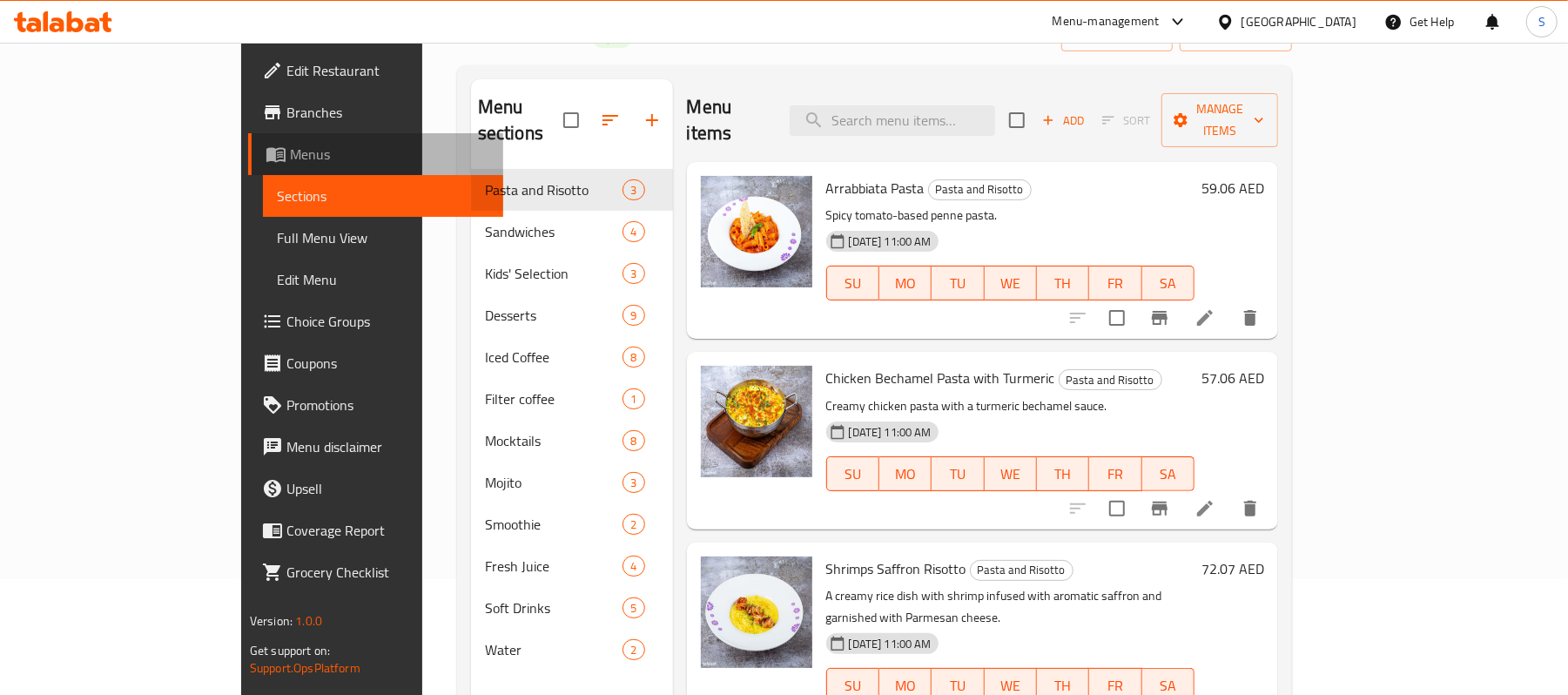
click at [290, 158] on span "Menus" at bounding box center [390, 154] width 200 height 21
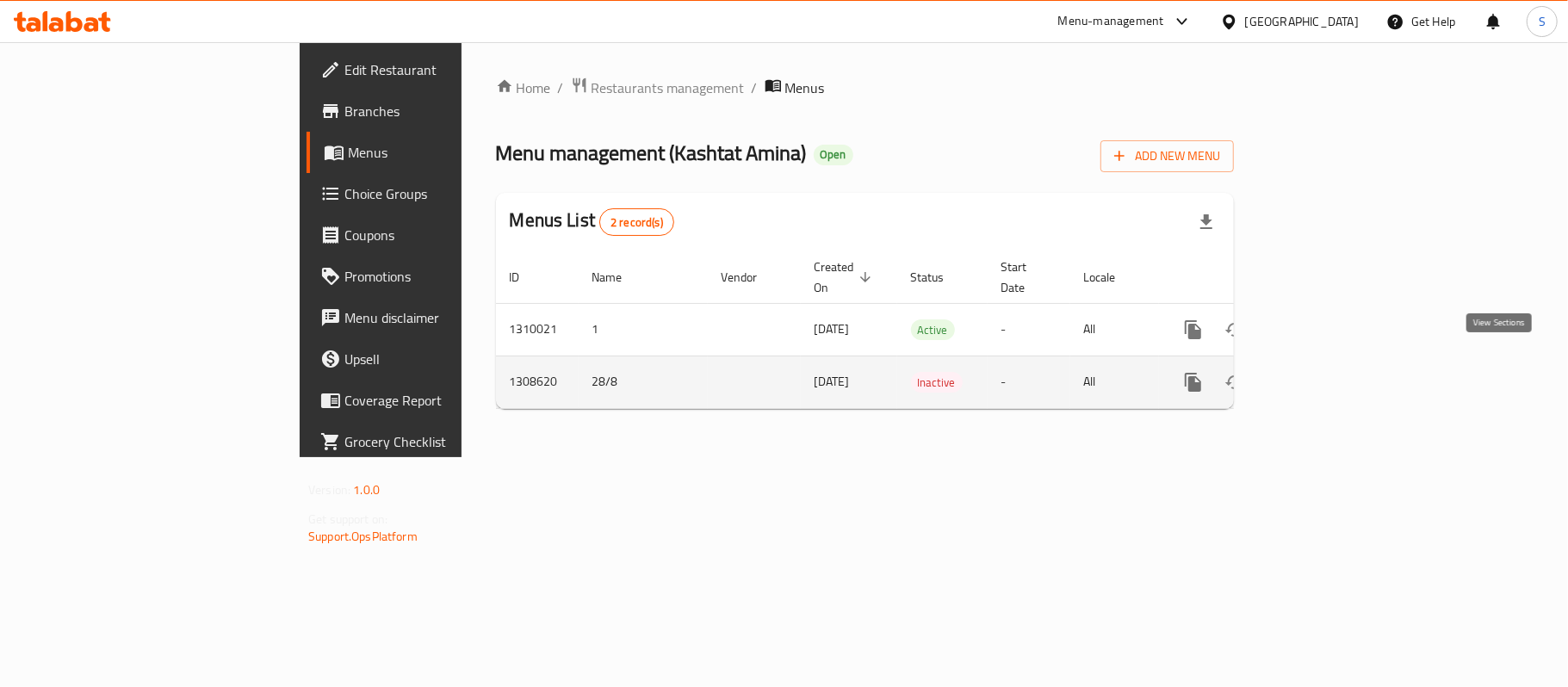
click at [1339, 379] on link "enhanced table" at bounding box center [1318, 383] width 41 height 41
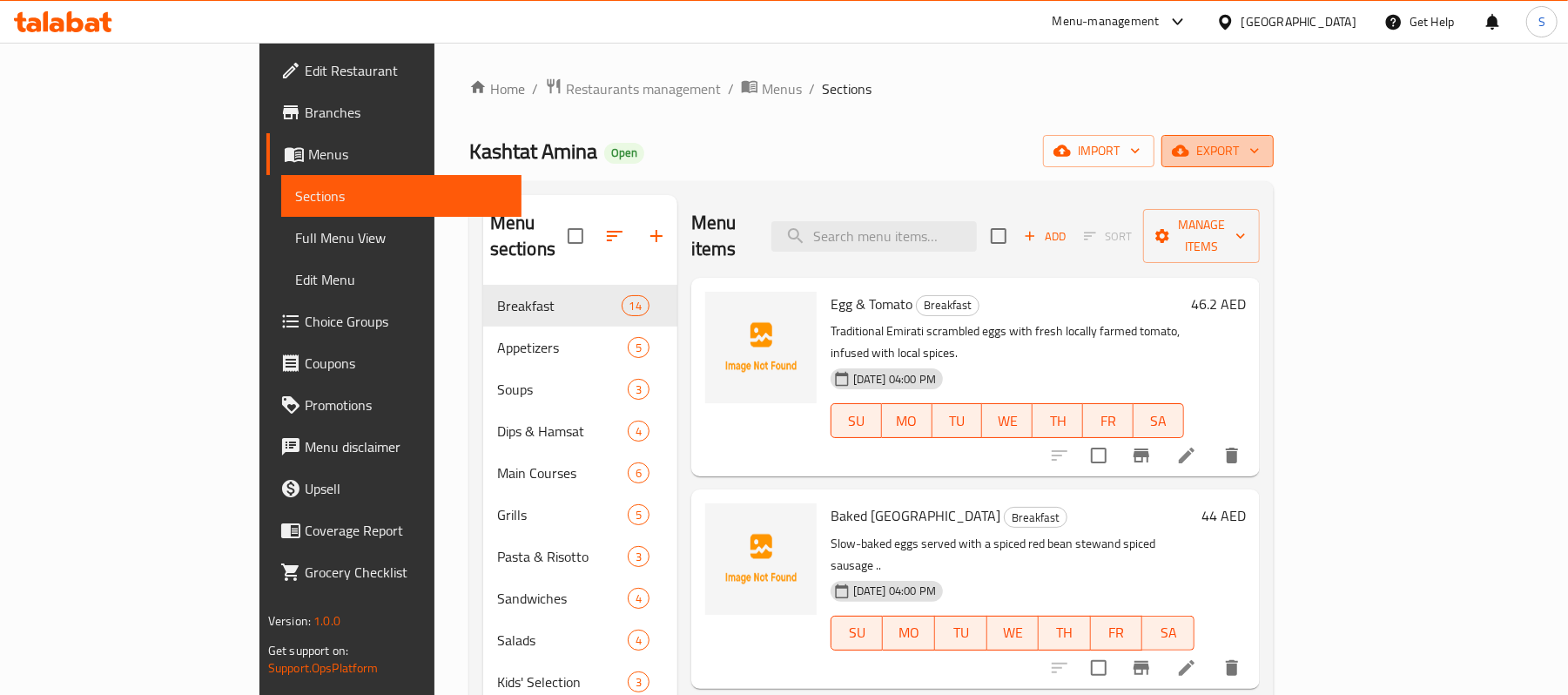
click at [1260, 161] on span "export" at bounding box center [1217, 151] width 84 height 22
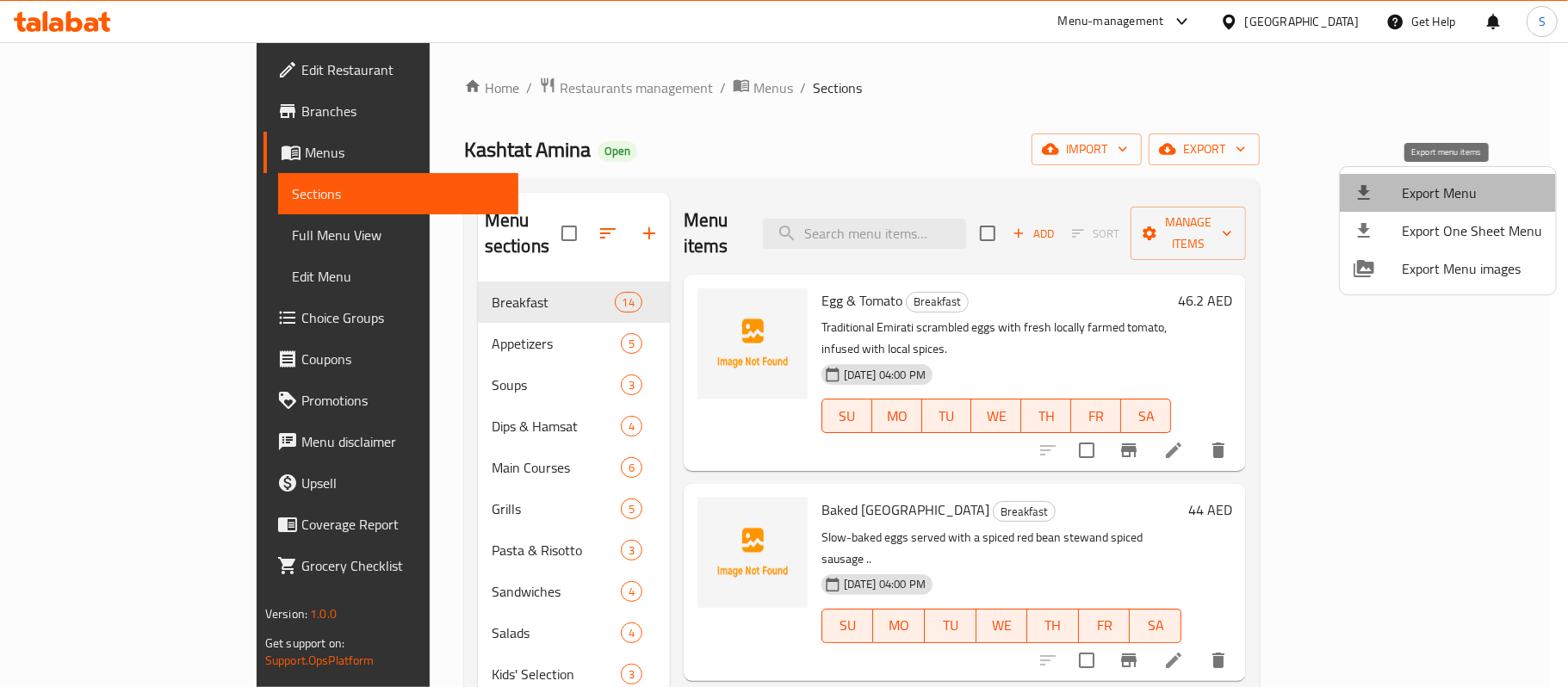
click at [1469, 197] on span "Export Menu" at bounding box center [1472, 192] width 140 height 21
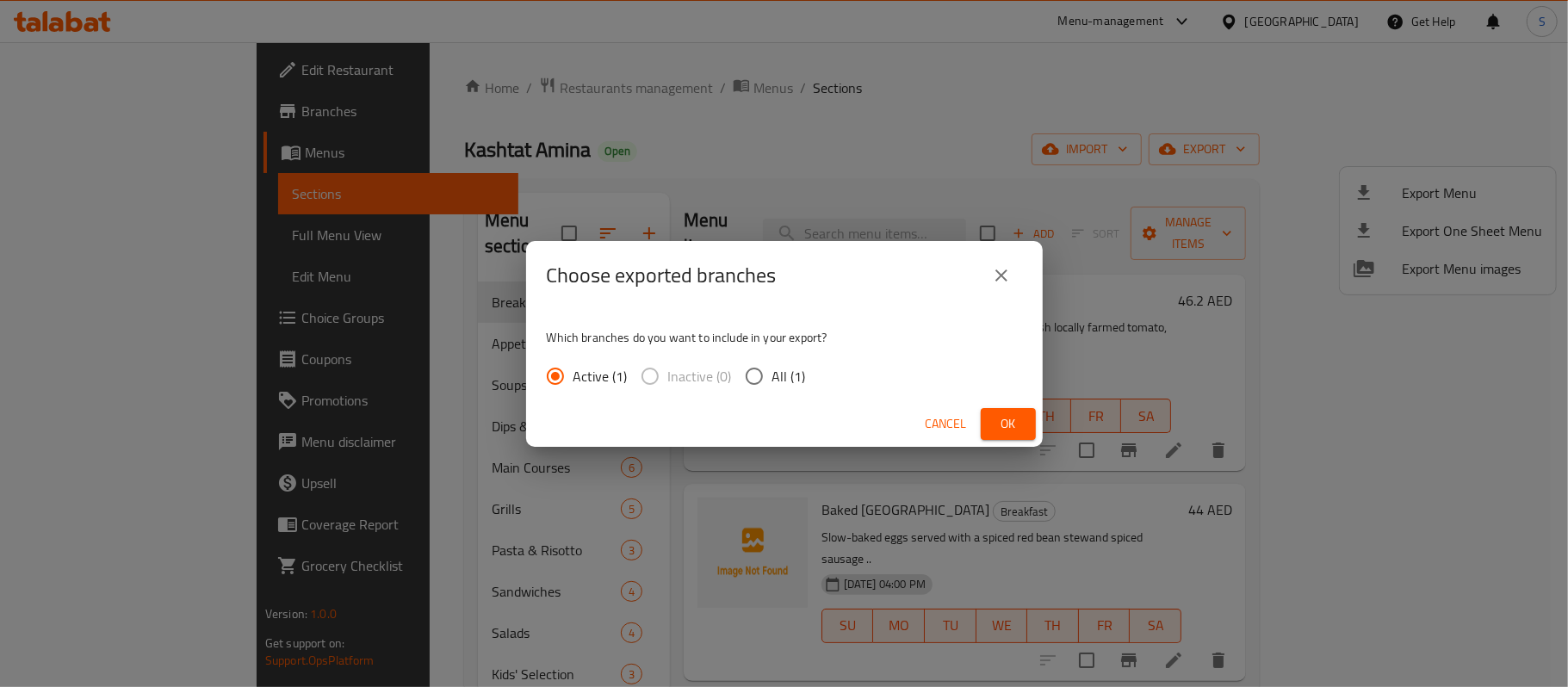
click at [784, 370] on span "All (1)" at bounding box center [789, 375] width 33 height 21
click at [773, 370] on input "All (1)" at bounding box center [755, 376] width 36 height 36
radio input "true"
click at [1014, 428] on span "Ok" at bounding box center [1008, 424] width 28 height 22
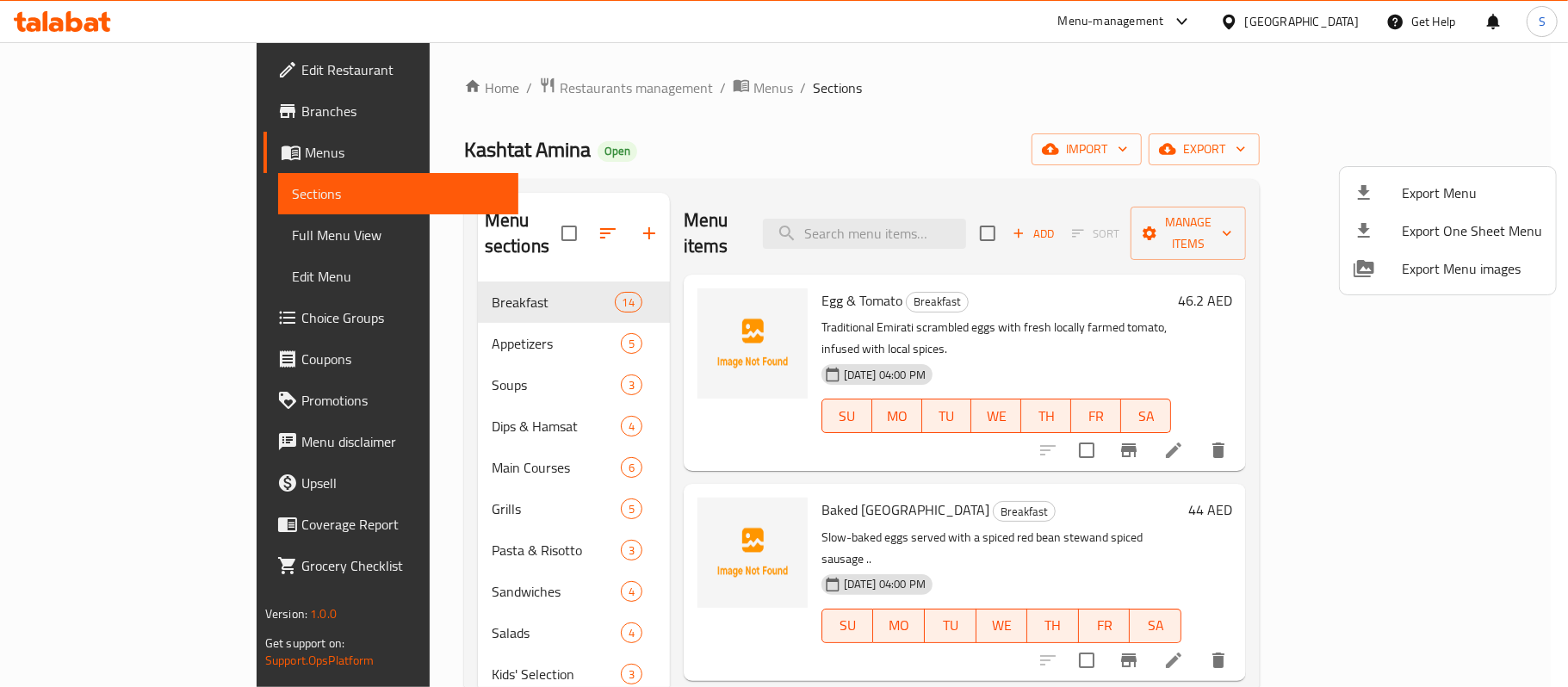
click at [86, 156] on div at bounding box center [784, 343] width 1568 height 687
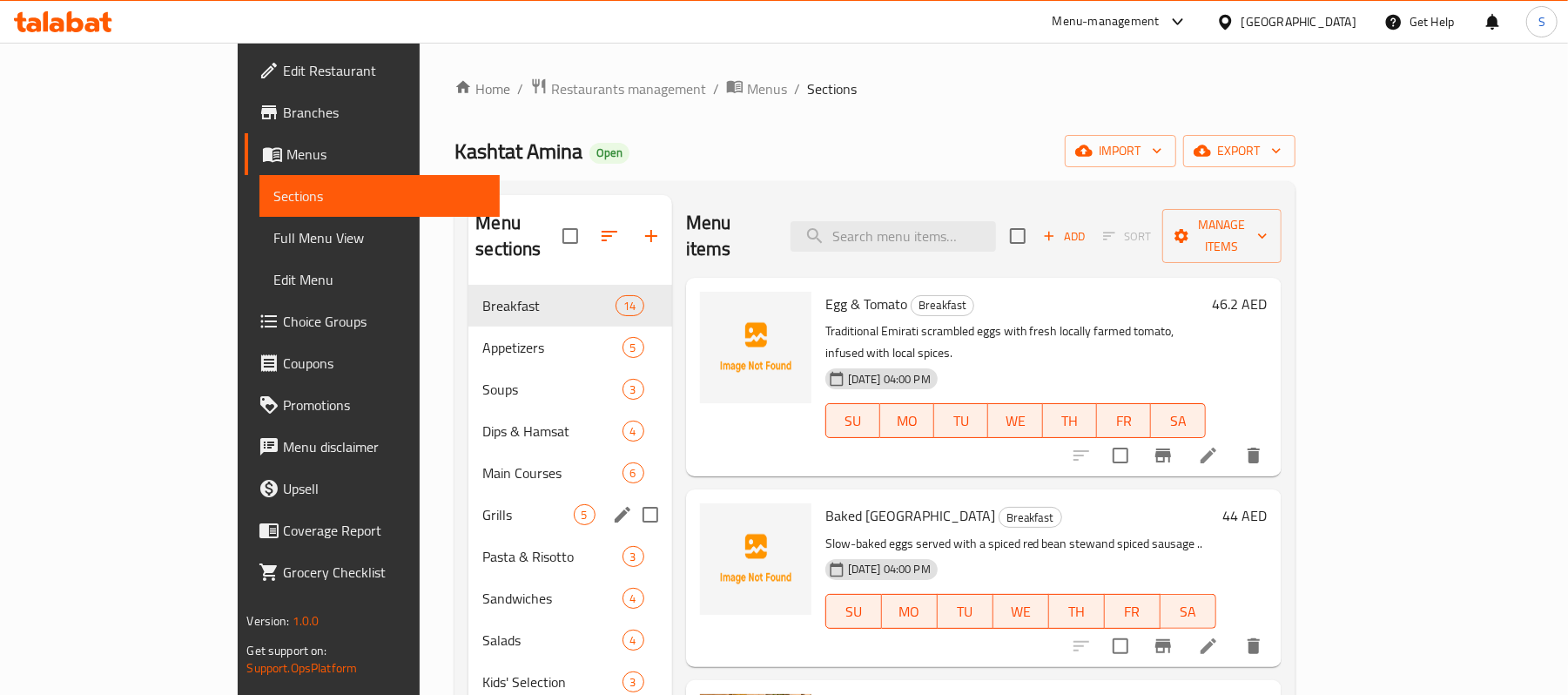
scroll to position [115, 0]
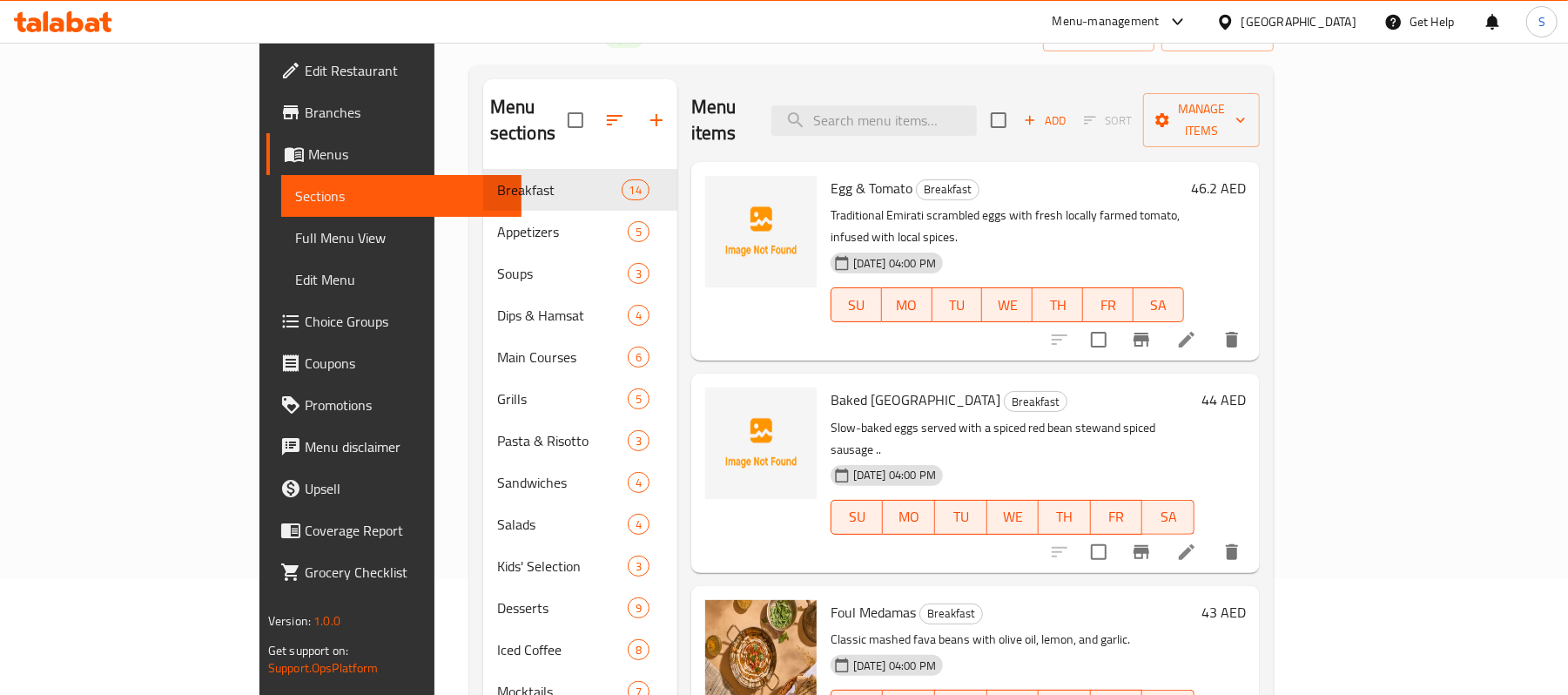
click at [308, 154] on span "Menus" at bounding box center [408, 154] width 200 height 21
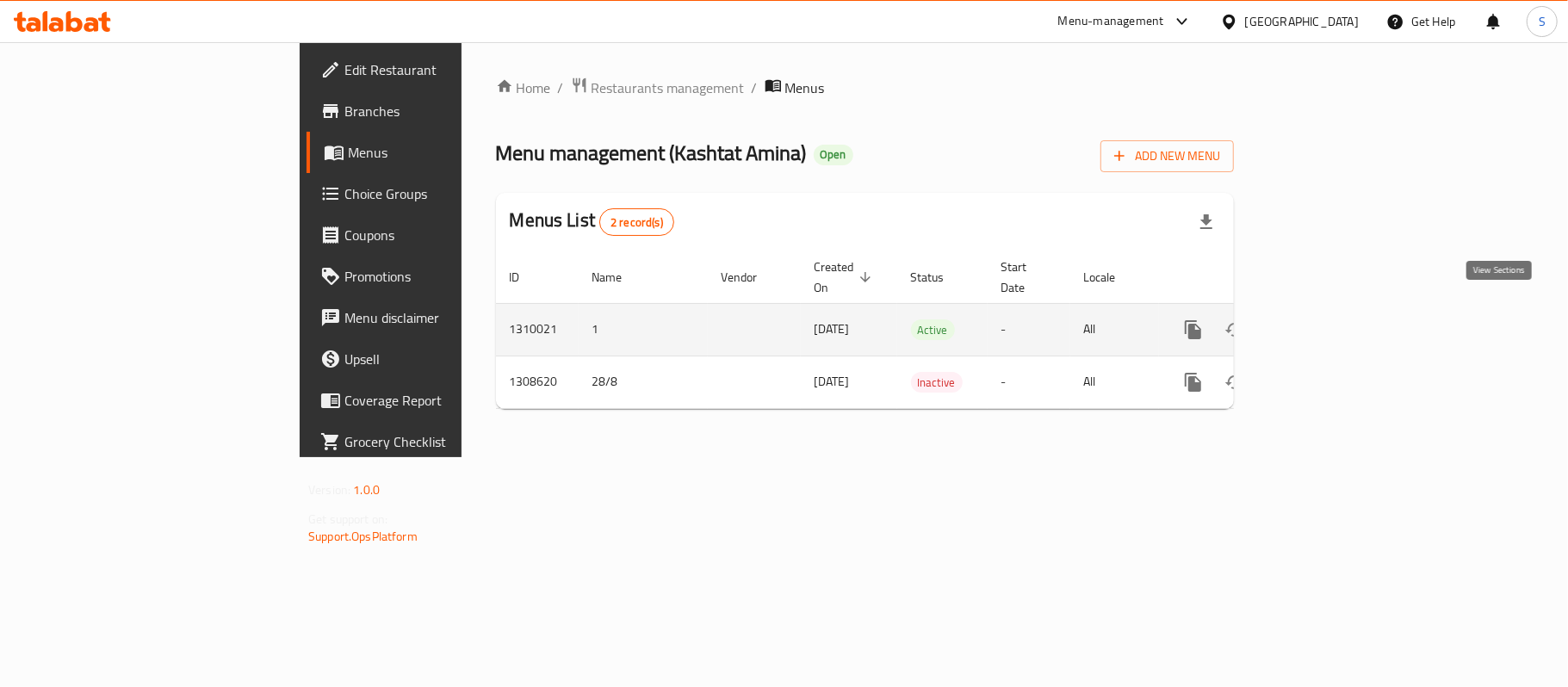
click at [1328, 320] on icon "enhanced table" at bounding box center [1317, 330] width 21 height 21
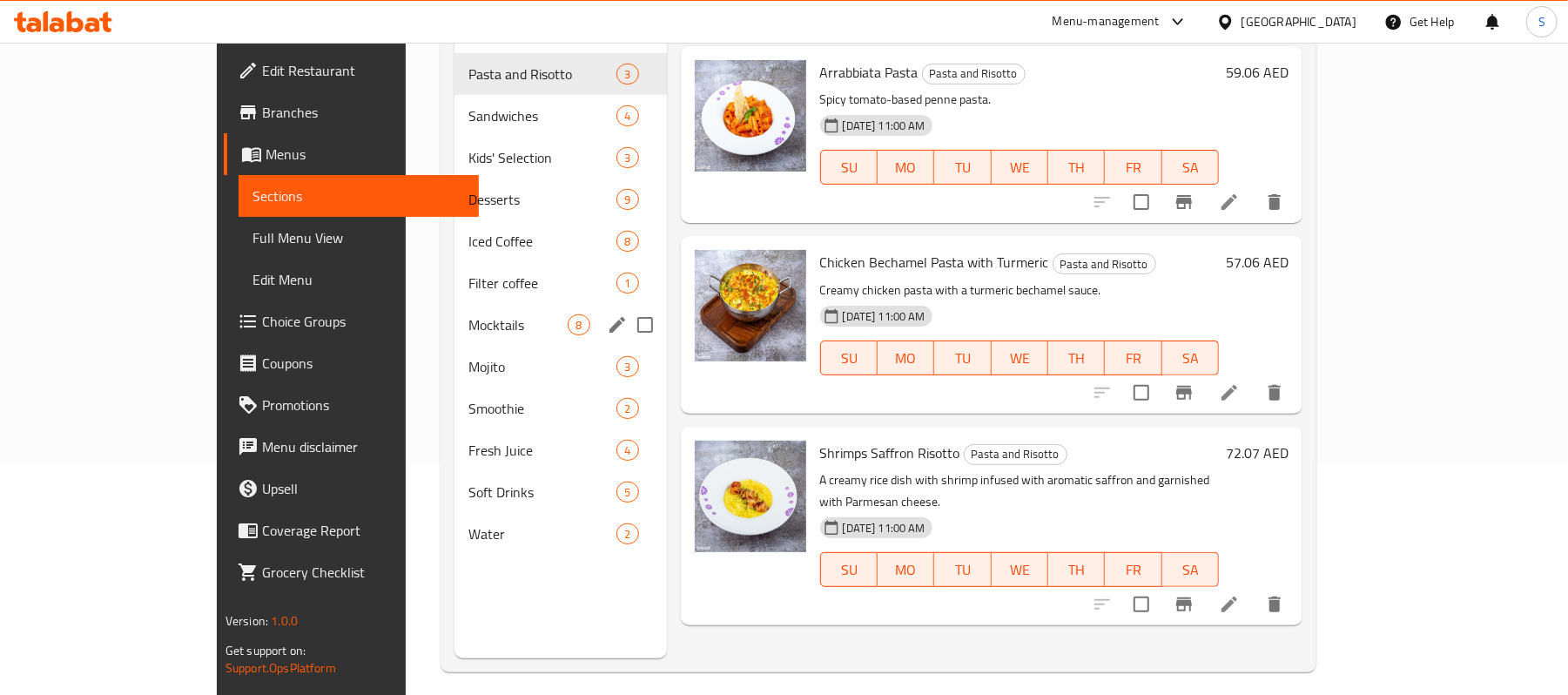
scroll to position [115, 0]
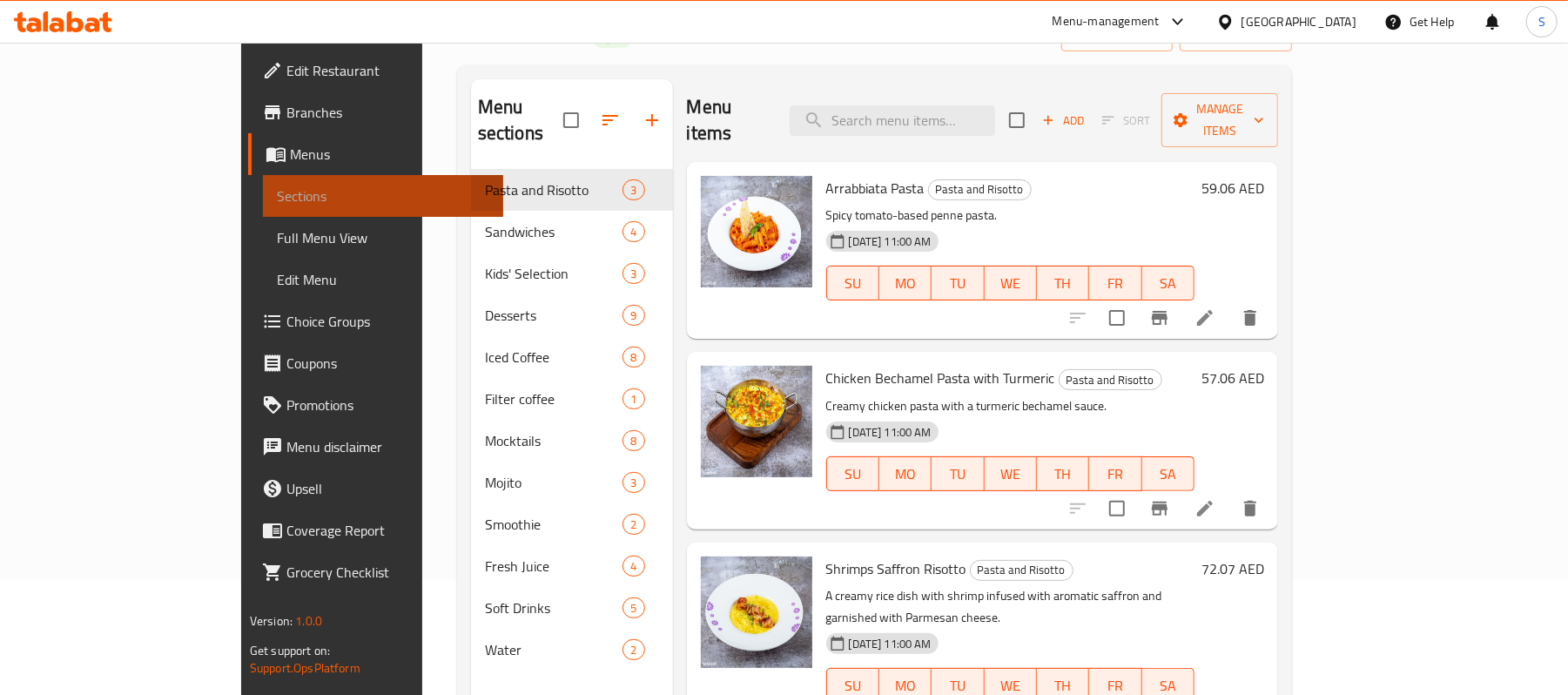
click at [277, 193] on span "Sections" at bounding box center [383, 195] width 213 height 21
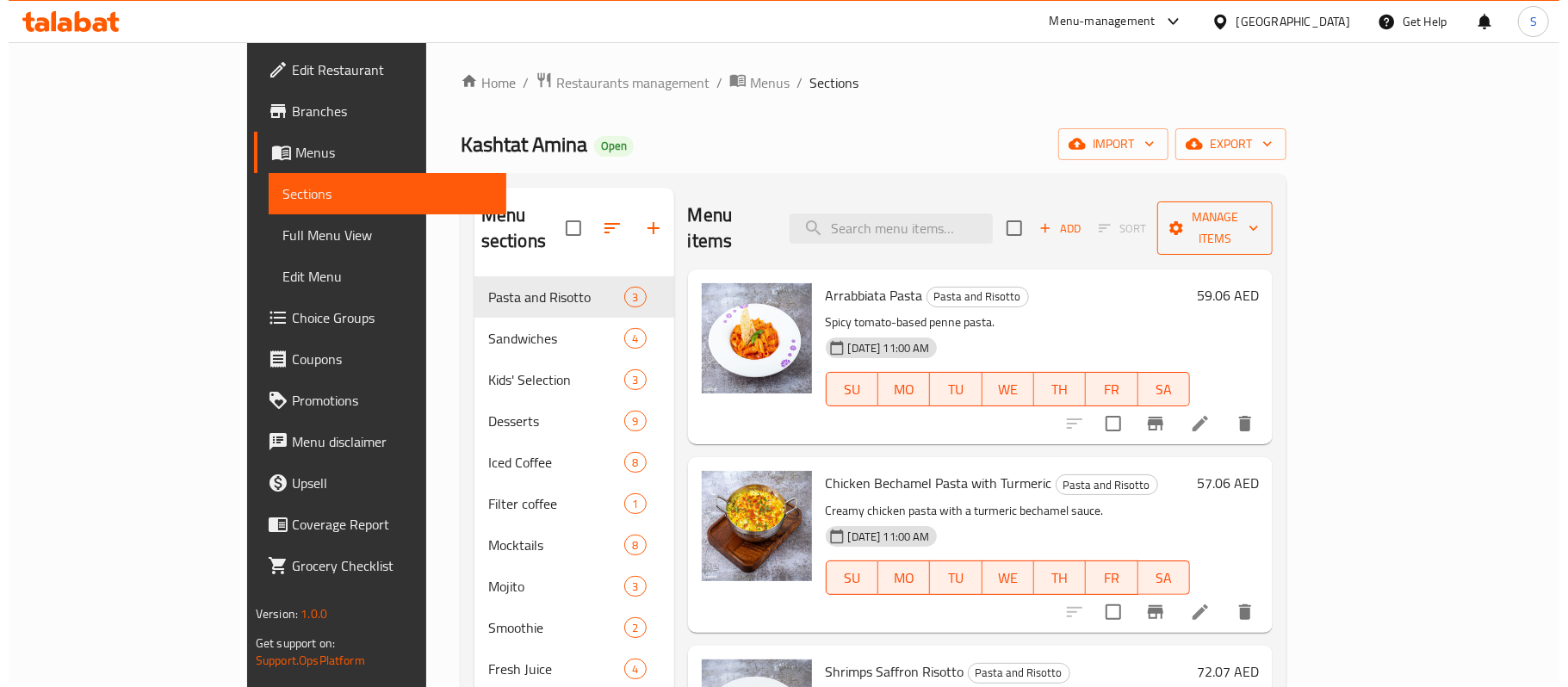
scroll to position [0, 0]
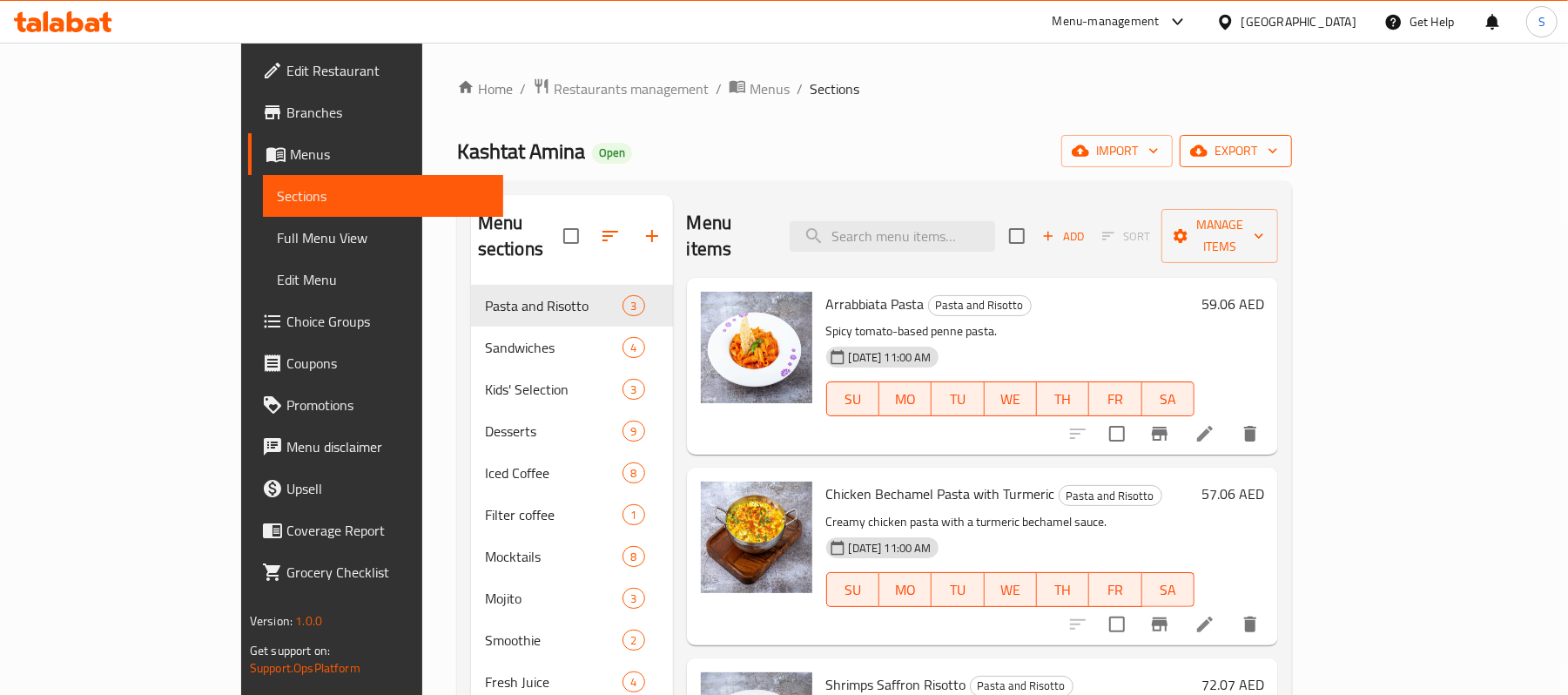
click at [1292, 139] on button "export" at bounding box center [1236, 151] width 113 height 32
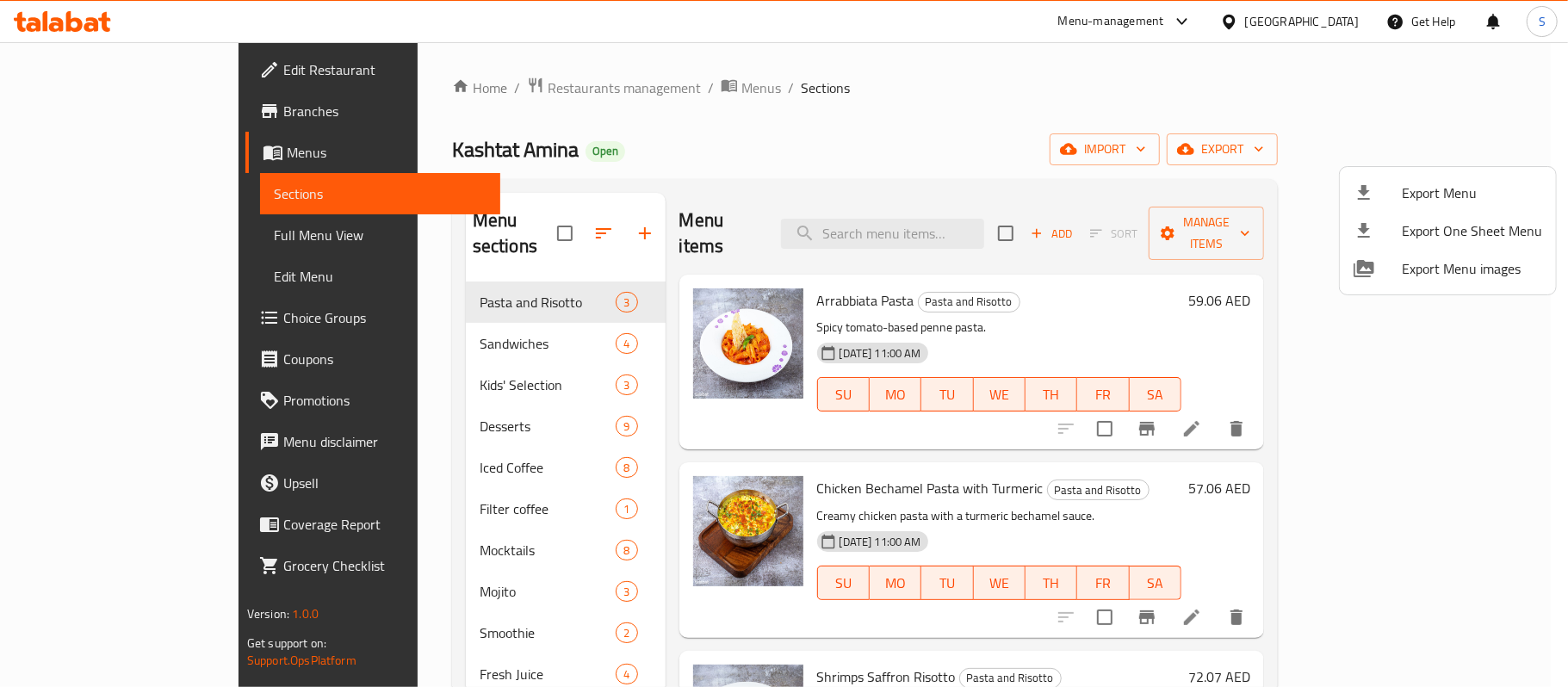
click at [1343, 153] on div at bounding box center [784, 343] width 1568 height 687
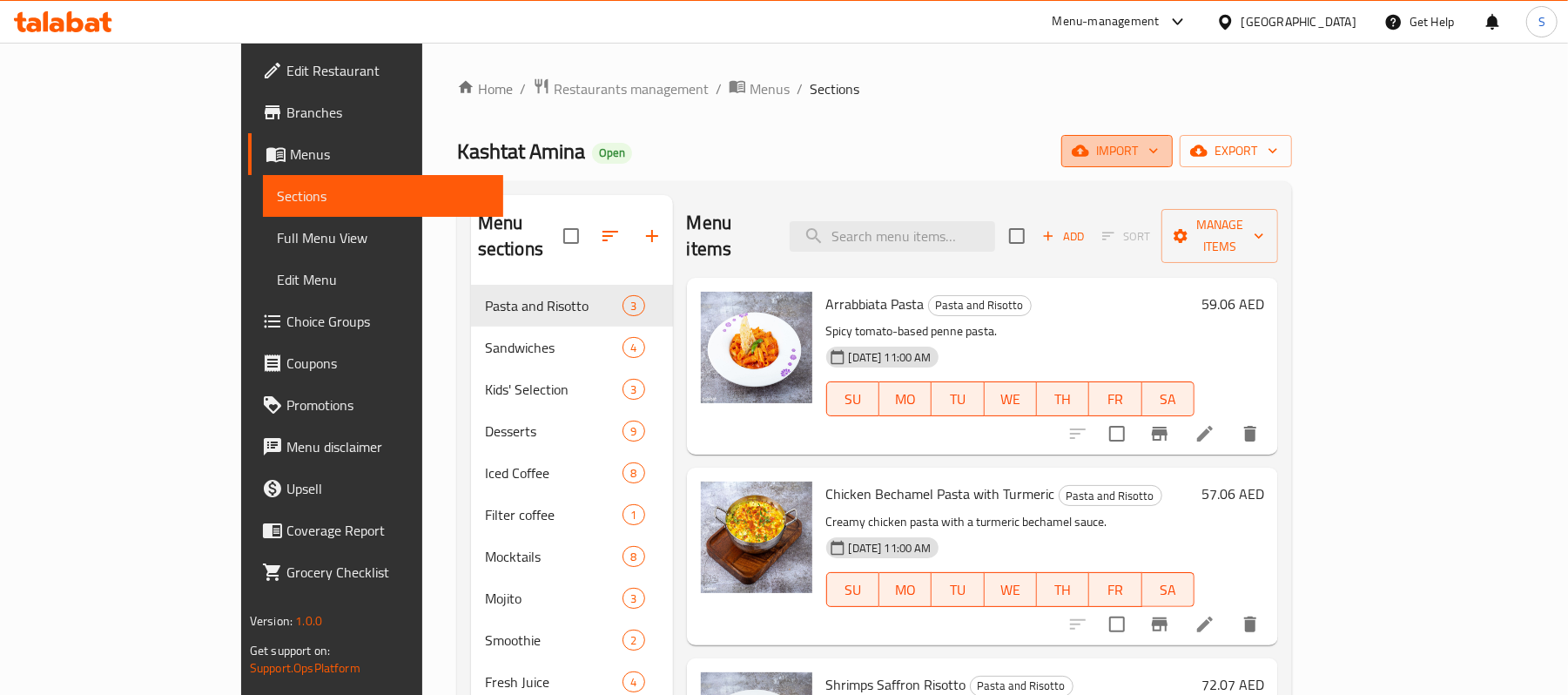
click at [1159, 148] on span "import" at bounding box center [1117, 151] width 84 height 22
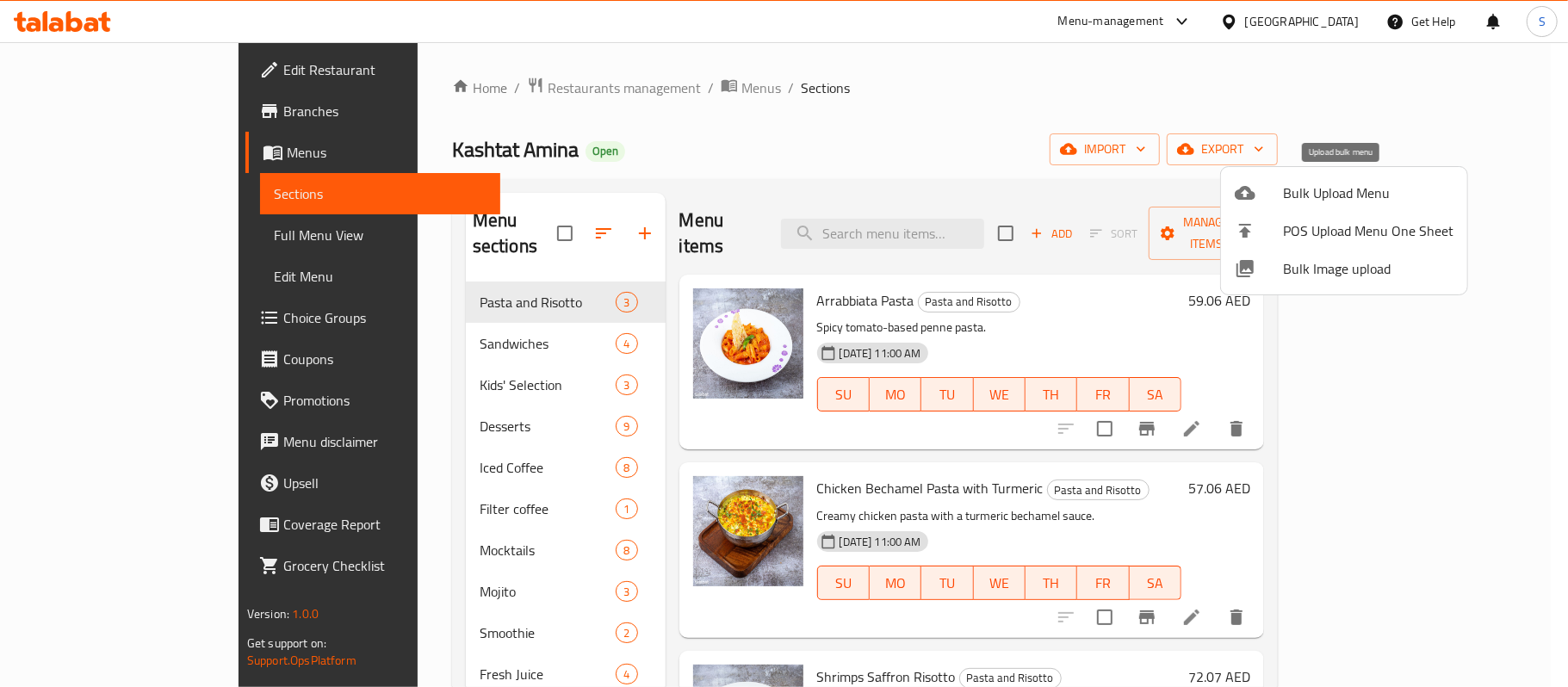
click at [1344, 191] on span "Bulk Upload Menu" at bounding box center [1369, 192] width 171 height 21
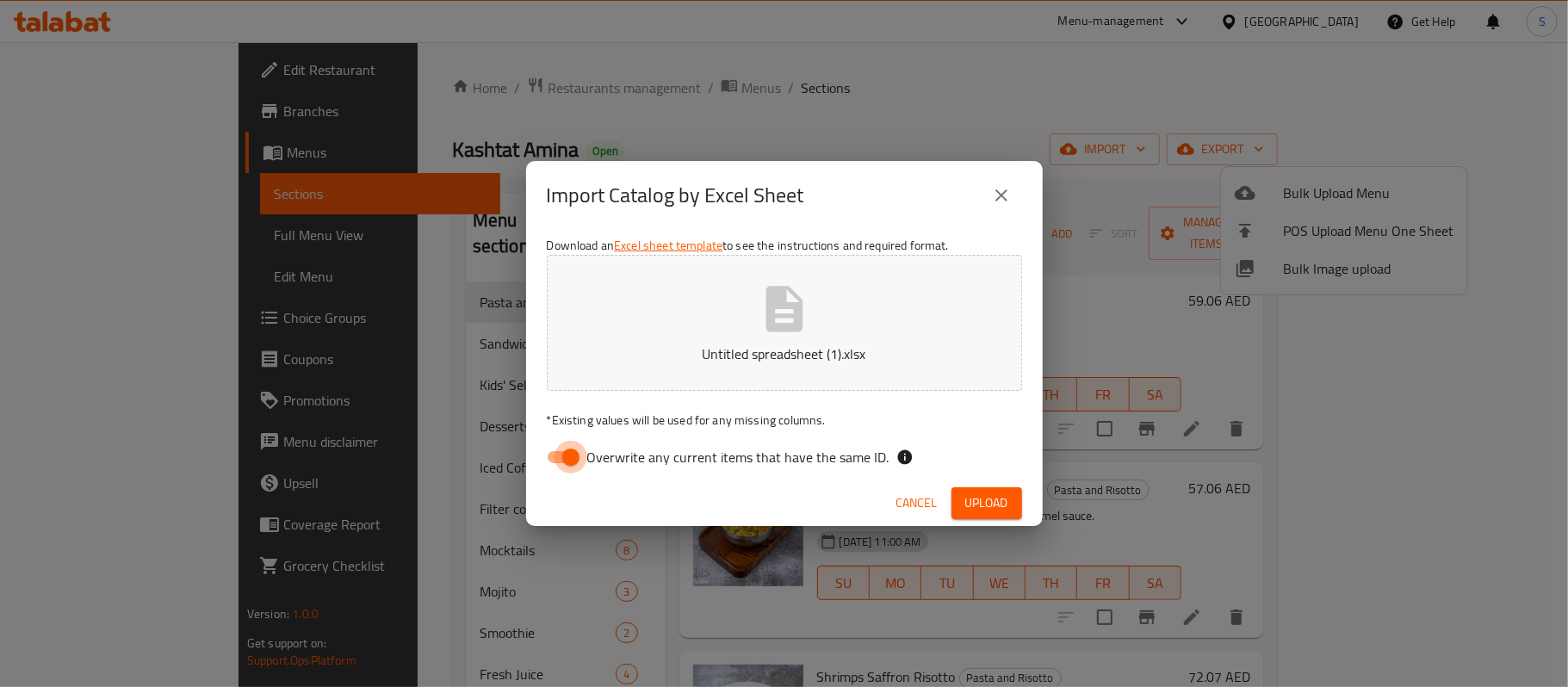
click at [562, 470] on input "Overwrite any current items that have the same ID." at bounding box center [571, 457] width 98 height 32
checkbox input "false"
click at [999, 504] on span "Upload" at bounding box center [988, 503] width 43 height 22
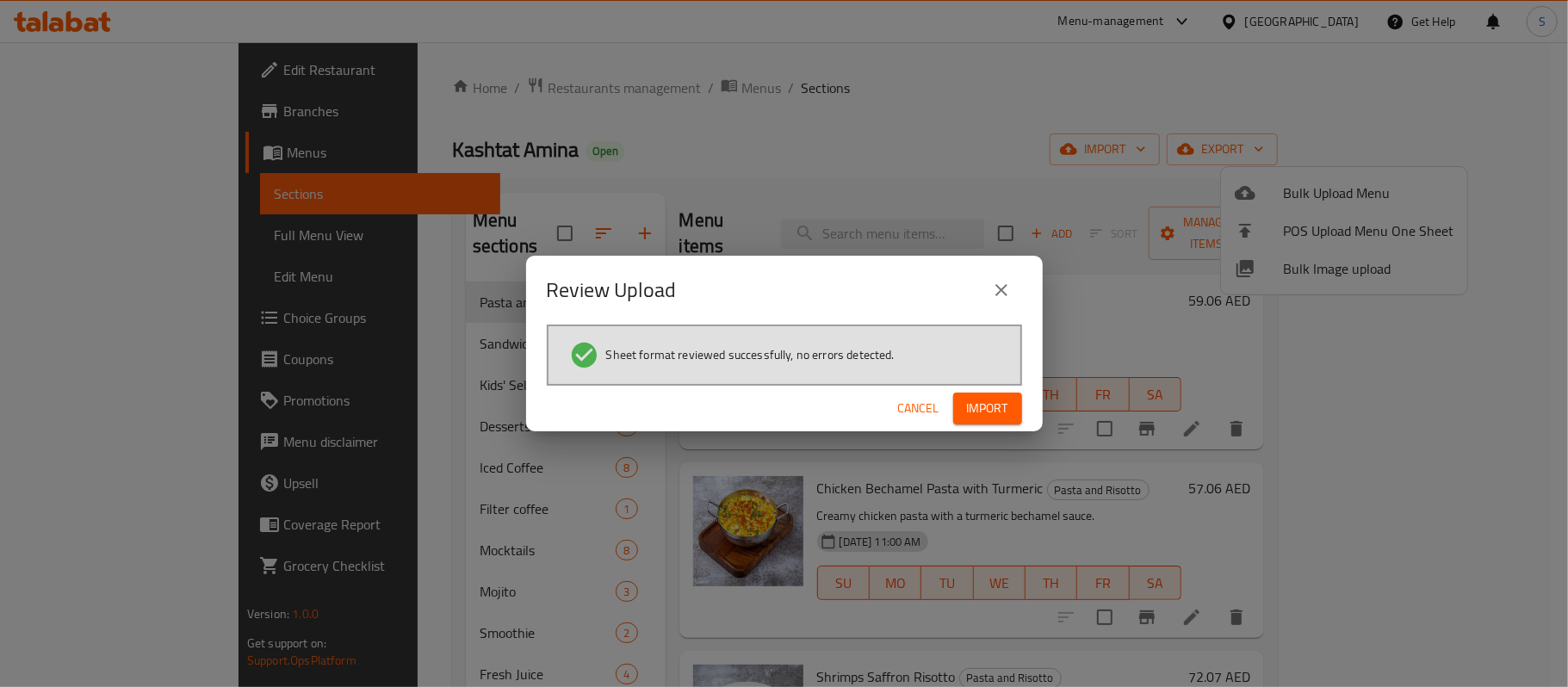
click at [997, 408] on span "Import" at bounding box center [988, 409] width 41 height 22
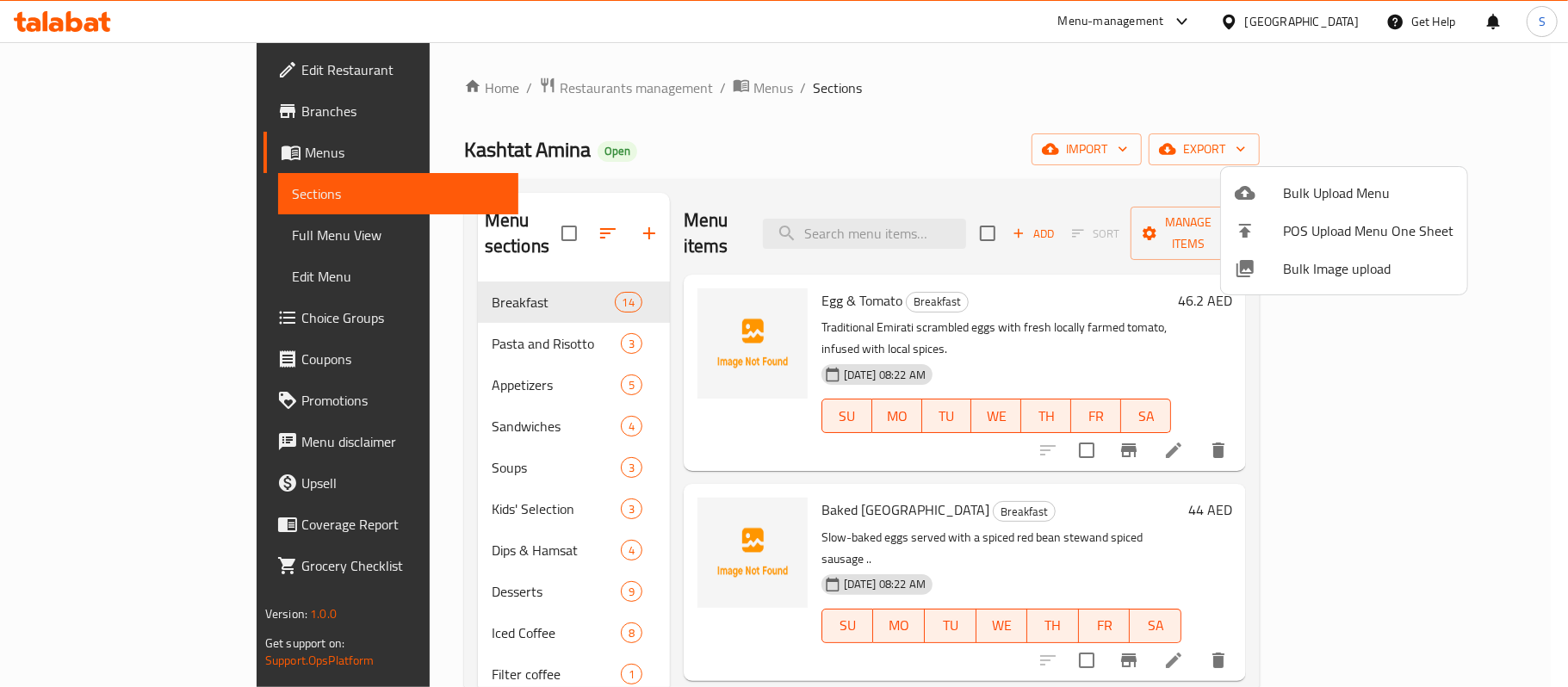
click at [532, 225] on div at bounding box center [784, 343] width 1568 height 687
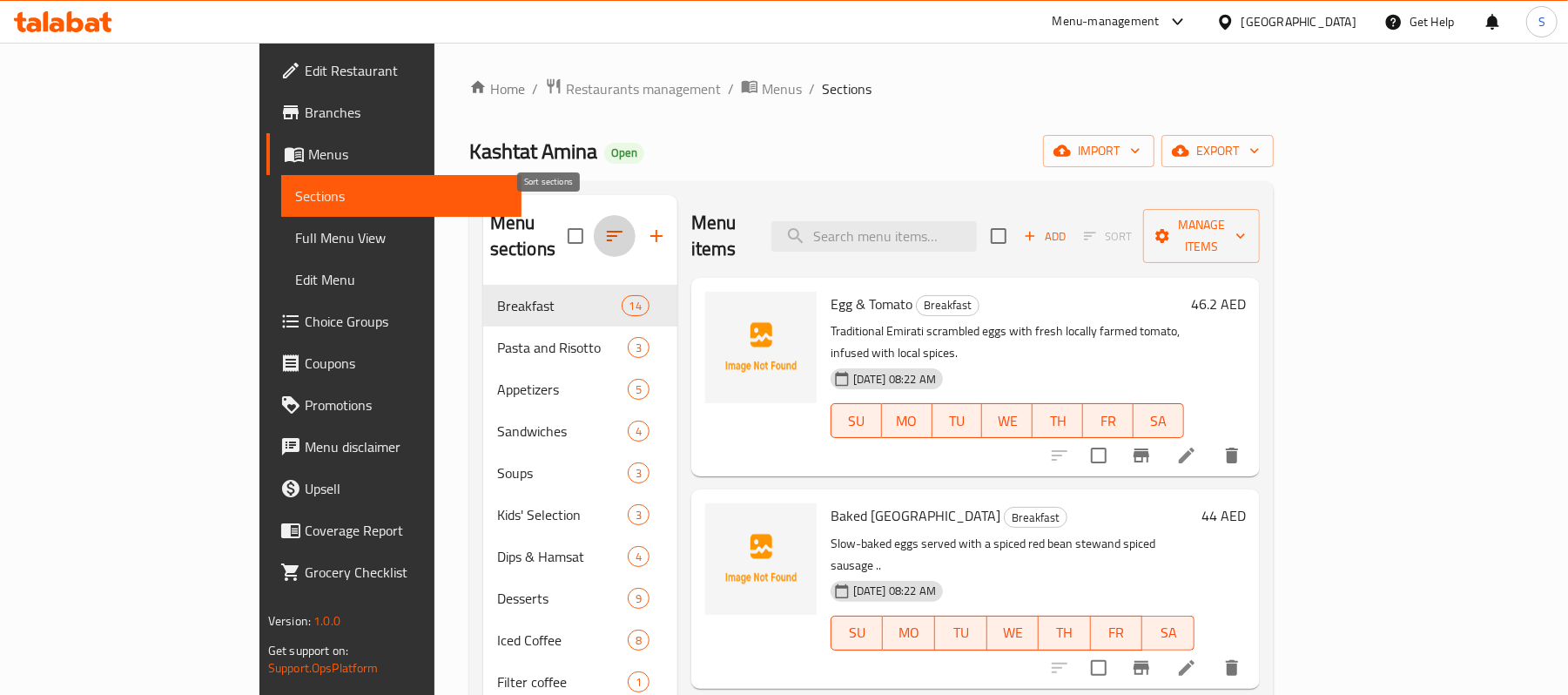
click at [604, 227] on icon "button" at bounding box center [614, 235] width 21 height 21
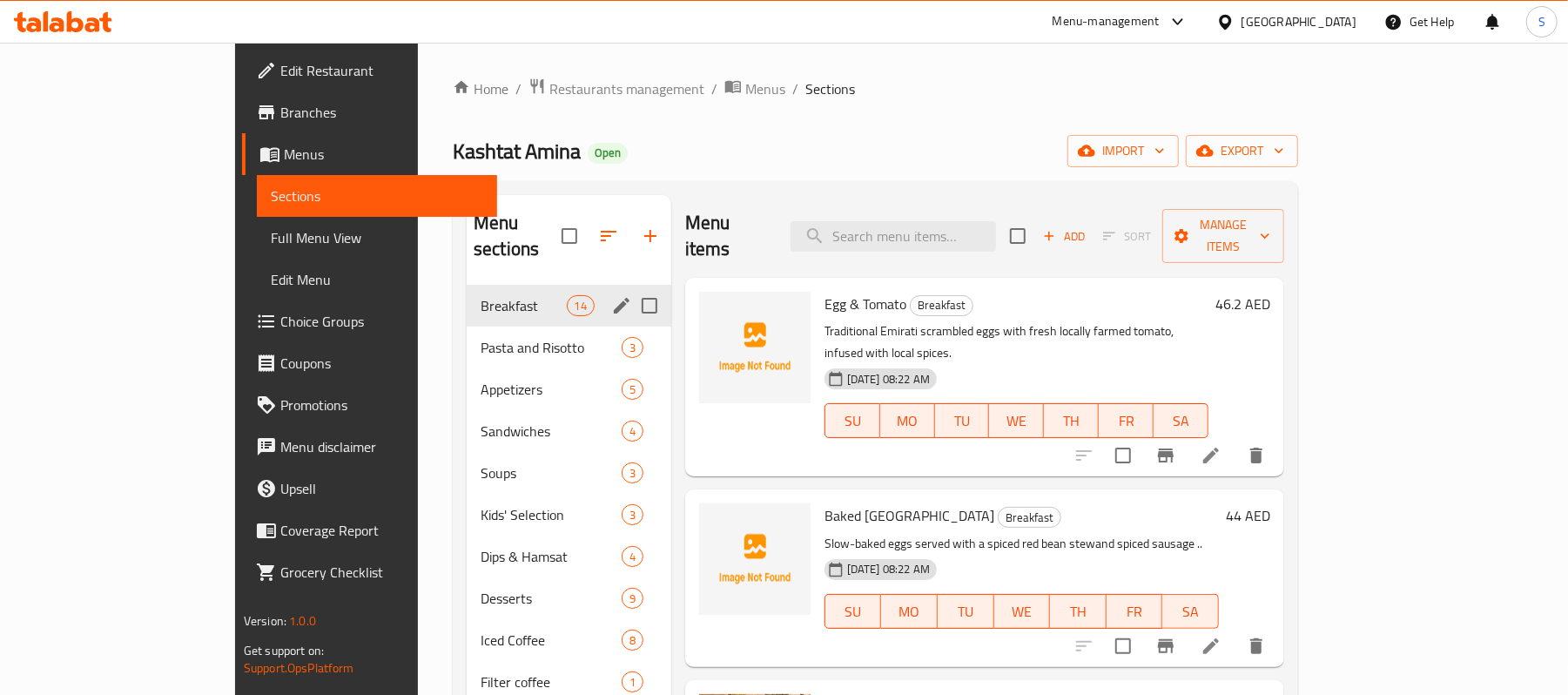
click at [631, 287] on input "Menu sections" at bounding box center [650, 305] width 36 height 36
checkbox input "true"
click at [631, 371] on input "Menu sections" at bounding box center [650, 389] width 36 height 36
checkbox input "true"
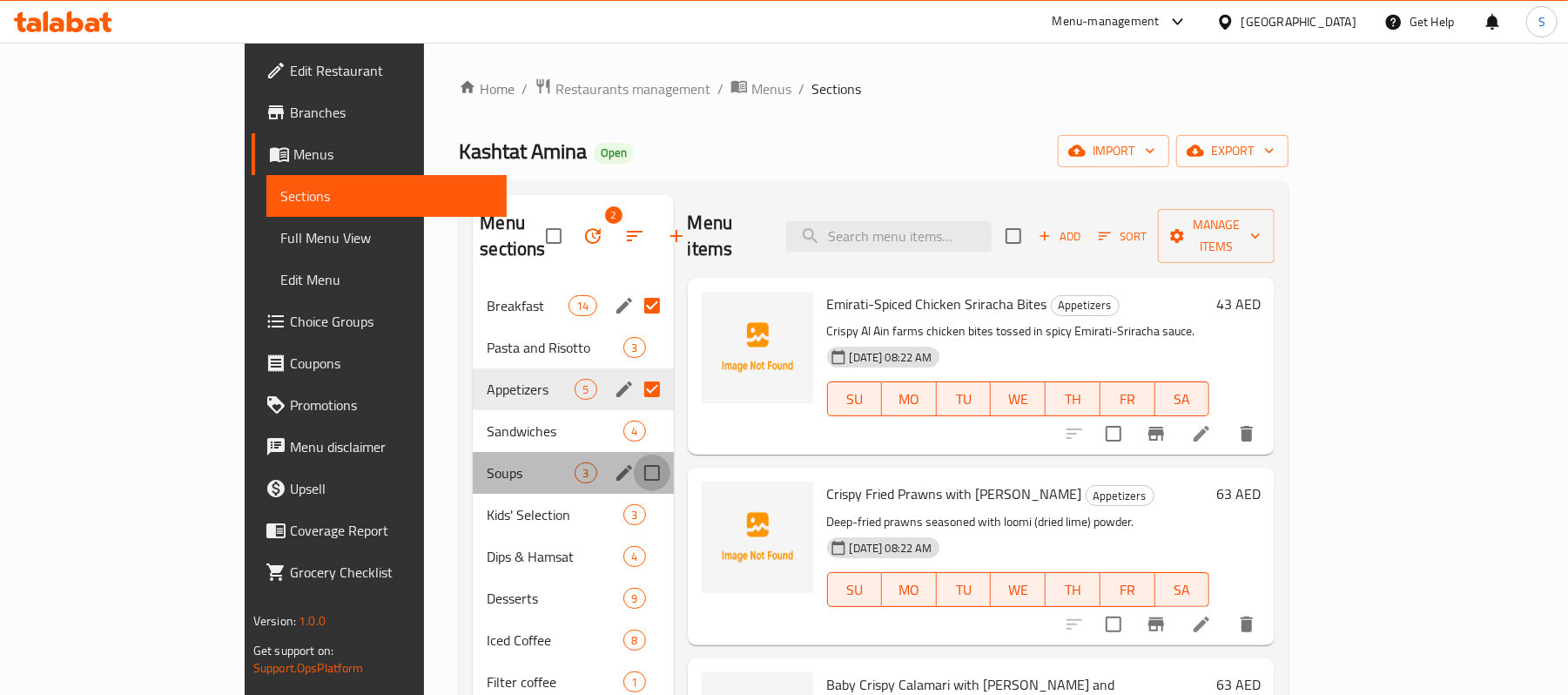
click at [634, 454] on input "Menu sections" at bounding box center [652, 472] width 36 height 36
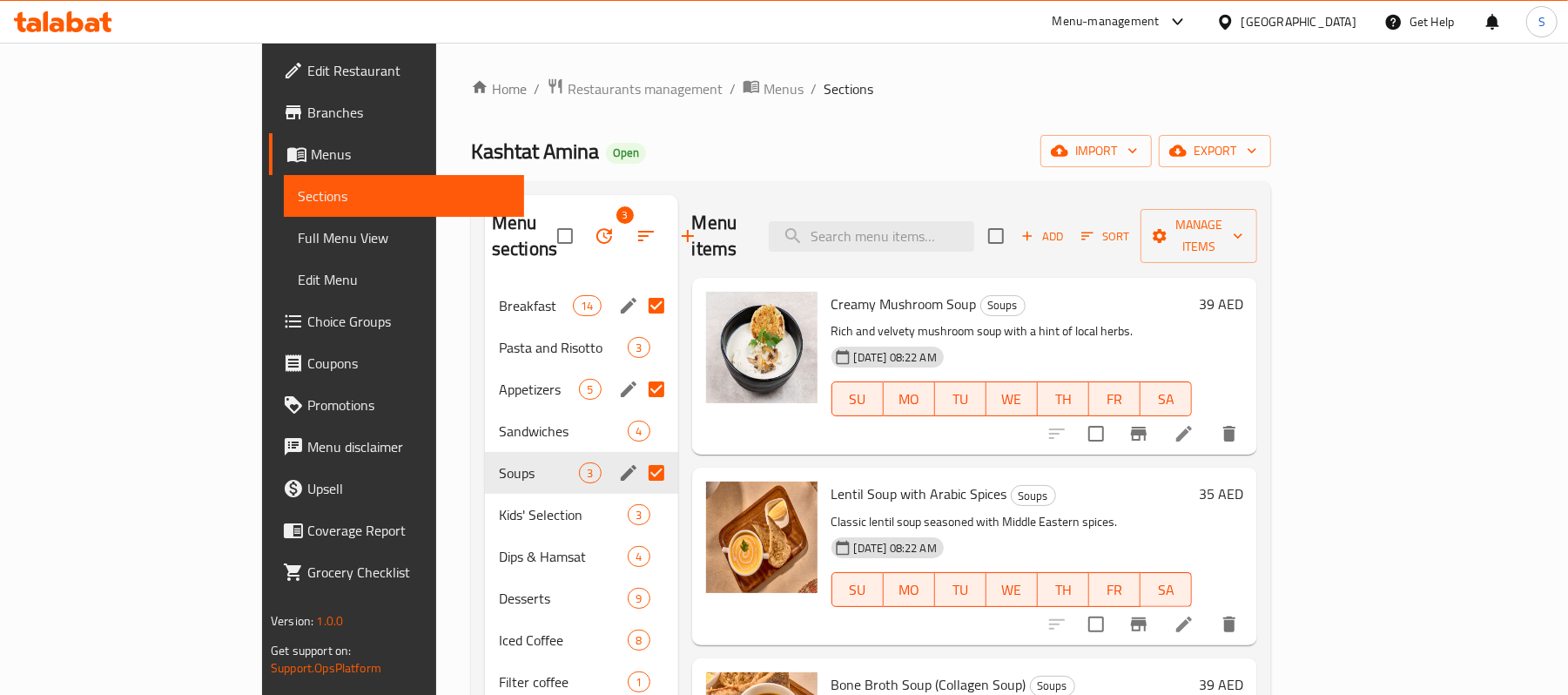
click at [639, 454] on input "Menu sections" at bounding box center [657, 472] width 36 height 36
checkbox input "false"
click at [639, 371] on input "Menu sections" at bounding box center [657, 389] width 36 height 36
checkbox input "false"
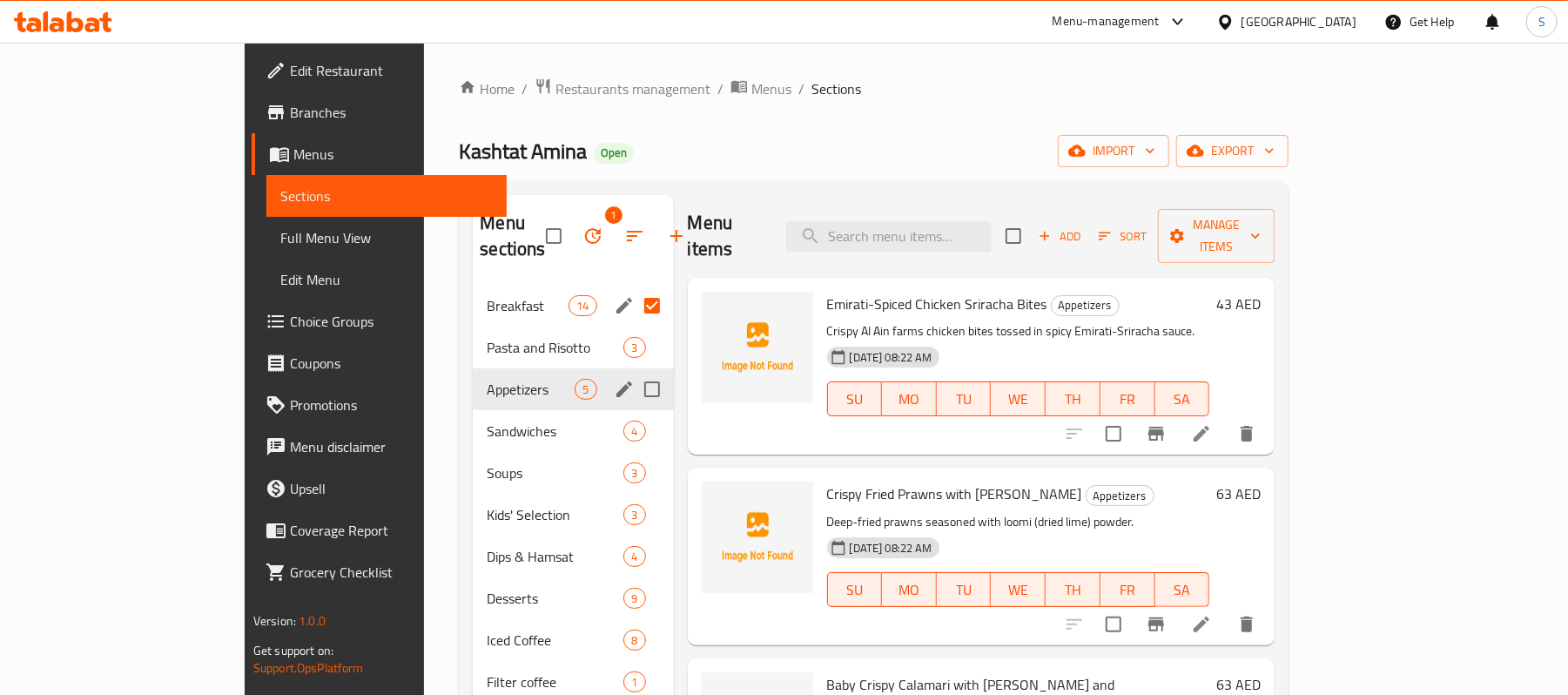
click at [634, 371] on input "Menu sections" at bounding box center [652, 389] width 36 height 36
checkbox input "true"
click at [634, 454] on input "Menu sections" at bounding box center [652, 472] width 36 height 36
checkbox input "true"
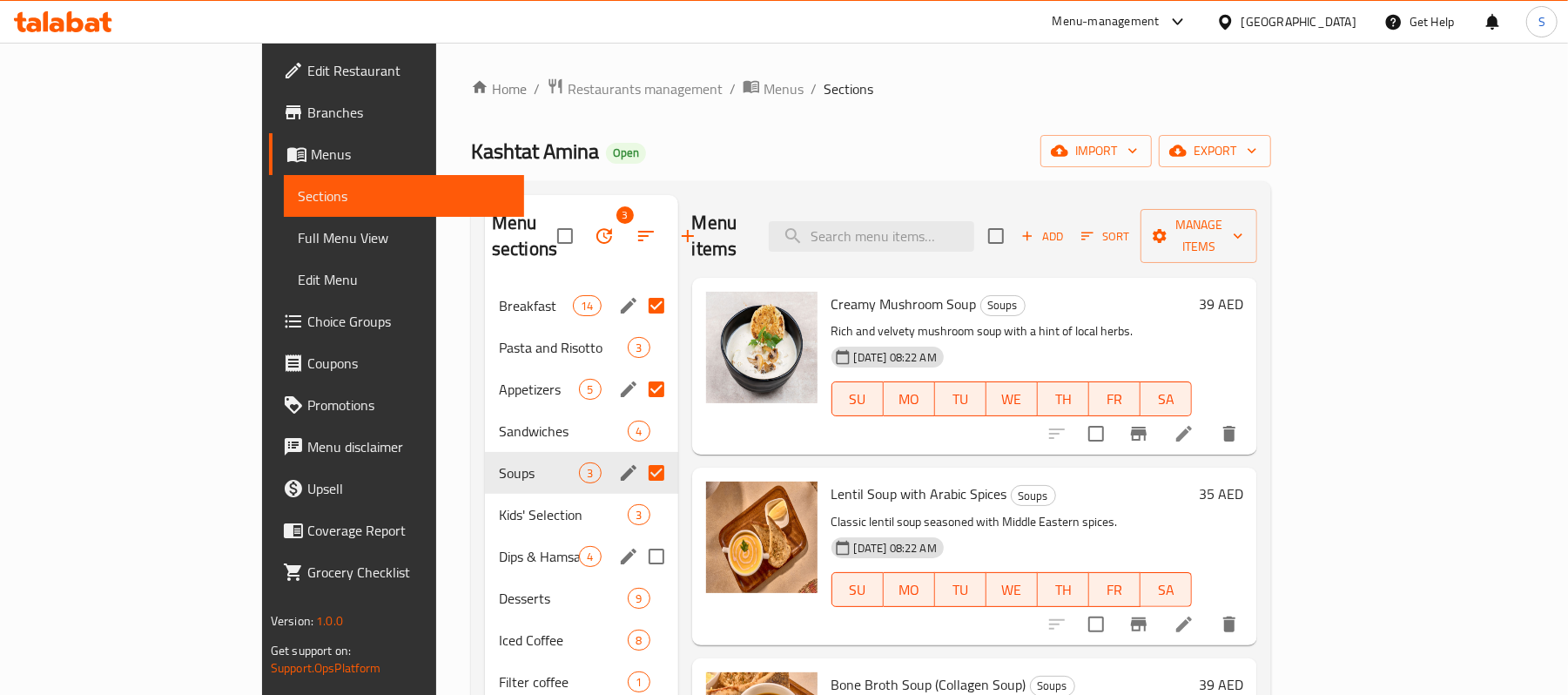
scroll to position [115, 0]
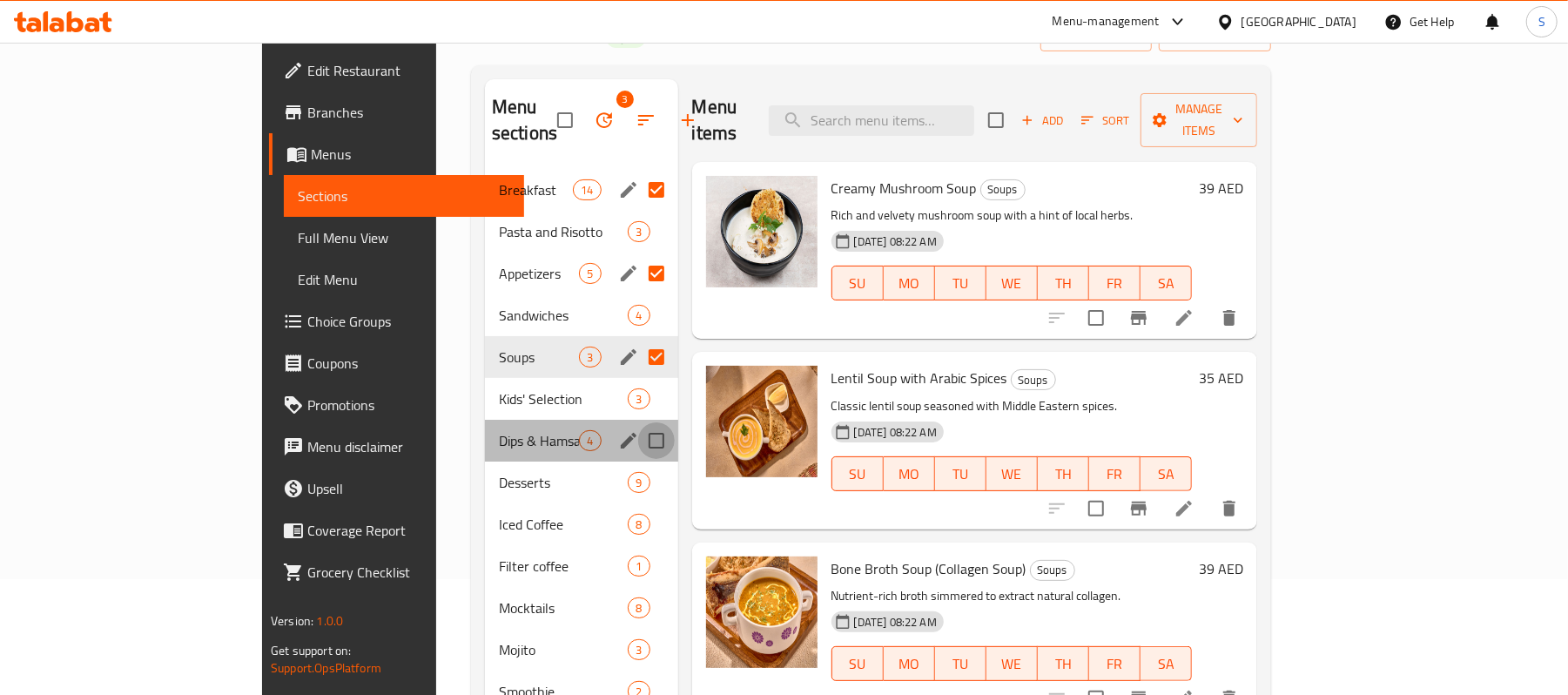
click at [639, 422] on input "Menu sections" at bounding box center [657, 441] width 36 height 36
checkbox input "true"
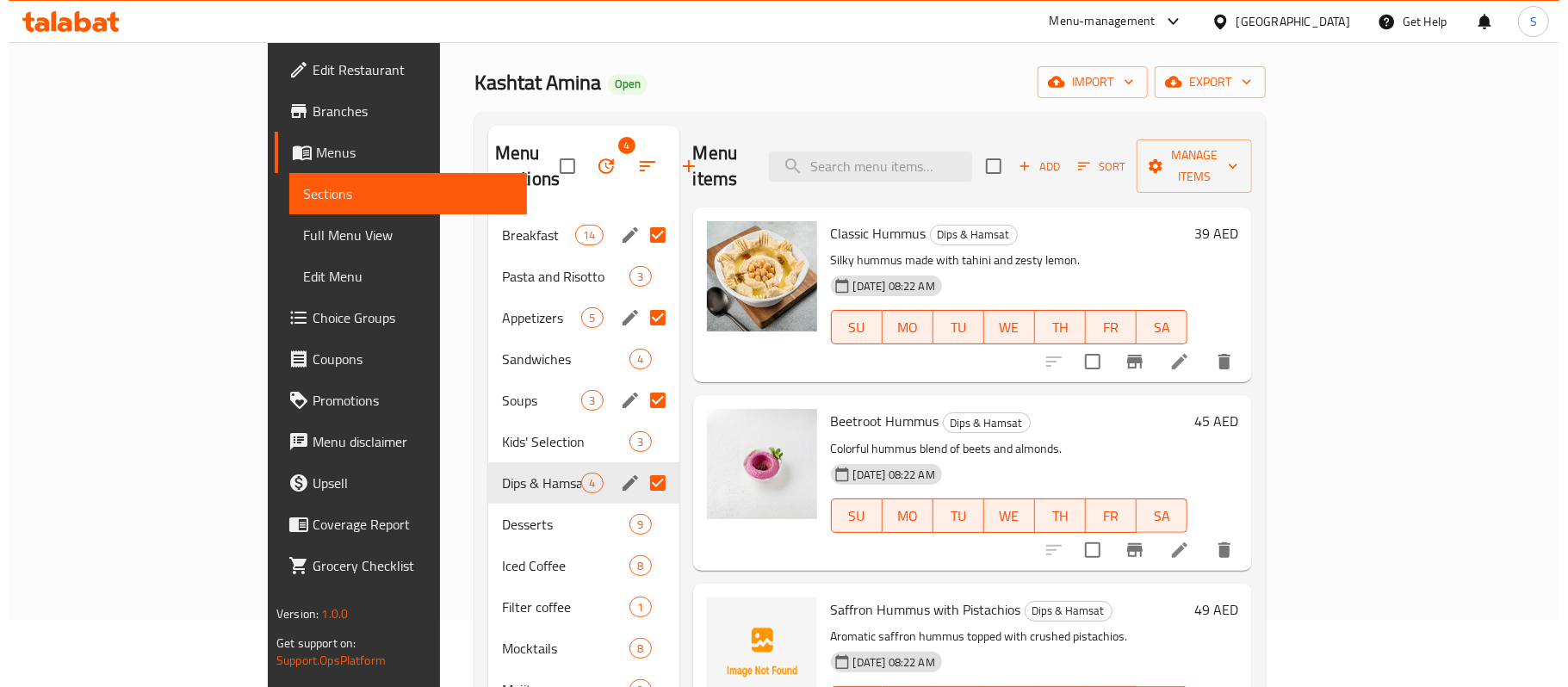
scroll to position [56, 0]
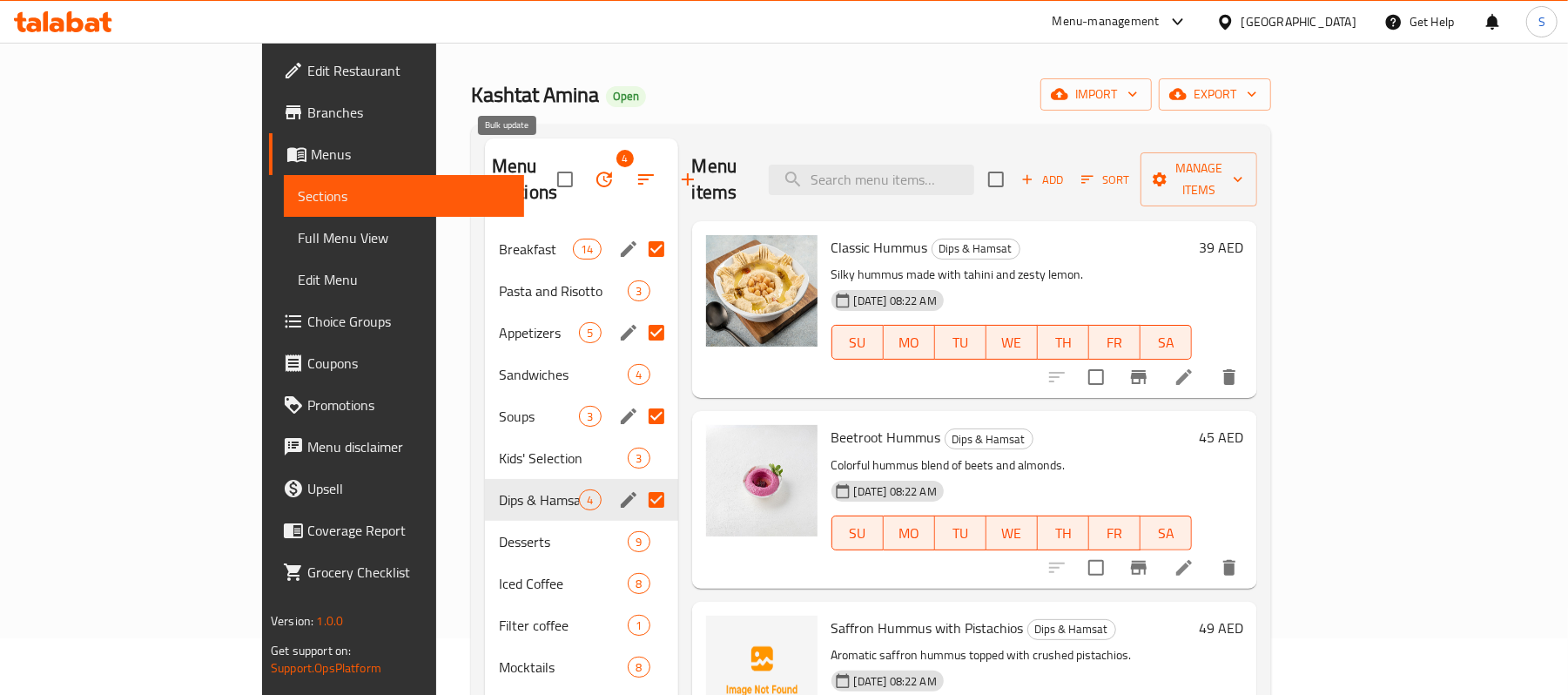
click at [594, 169] on icon "button" at bounding box center [604, 179] width 21 height 21
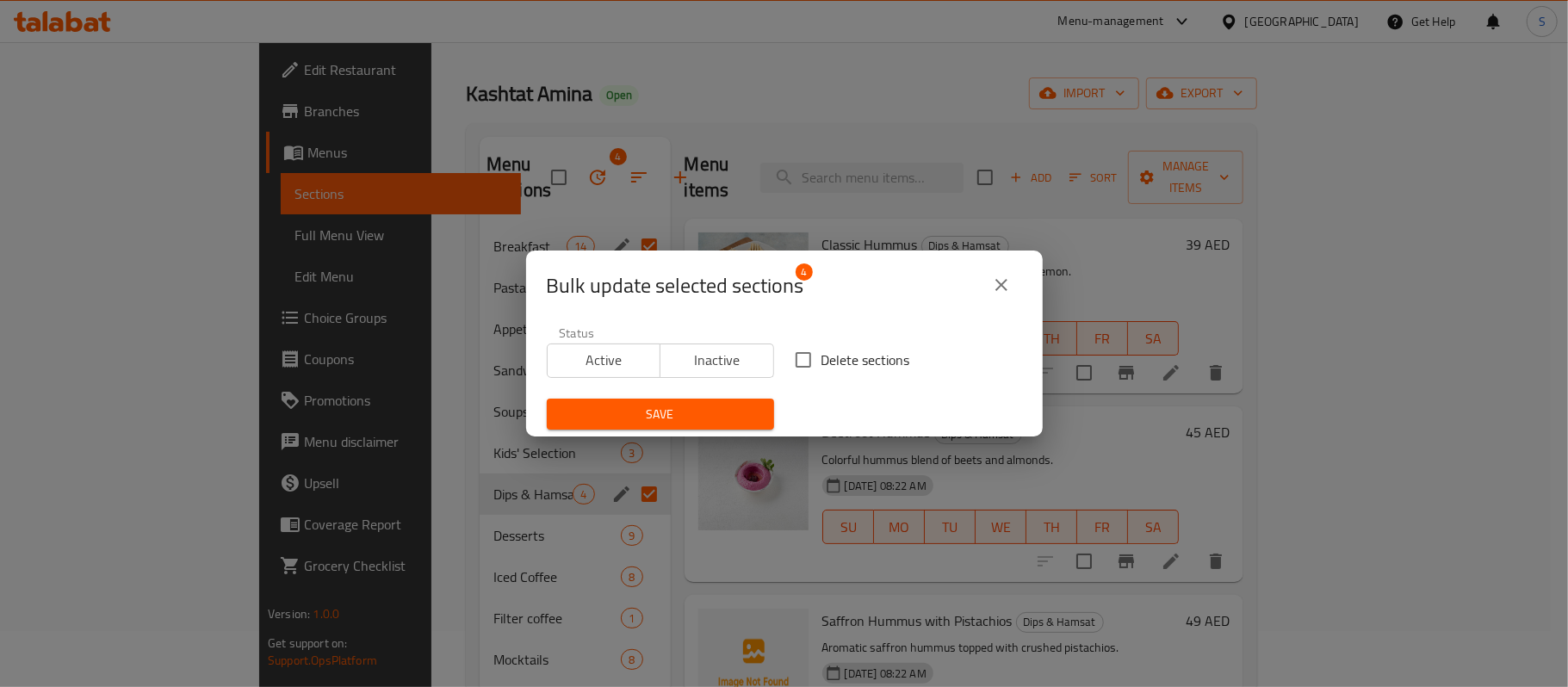
click at [821, 366] on span "Delete sections" at bounding box center [865, 359] width 89 height 21
click at [818, 366] on input "Delete sections" at bounding box center [803, 360] width 36 height 36
checkbox input "true"
click at [656, 418] on span "Save" at bounding box center [660, 415] width 199 height 22
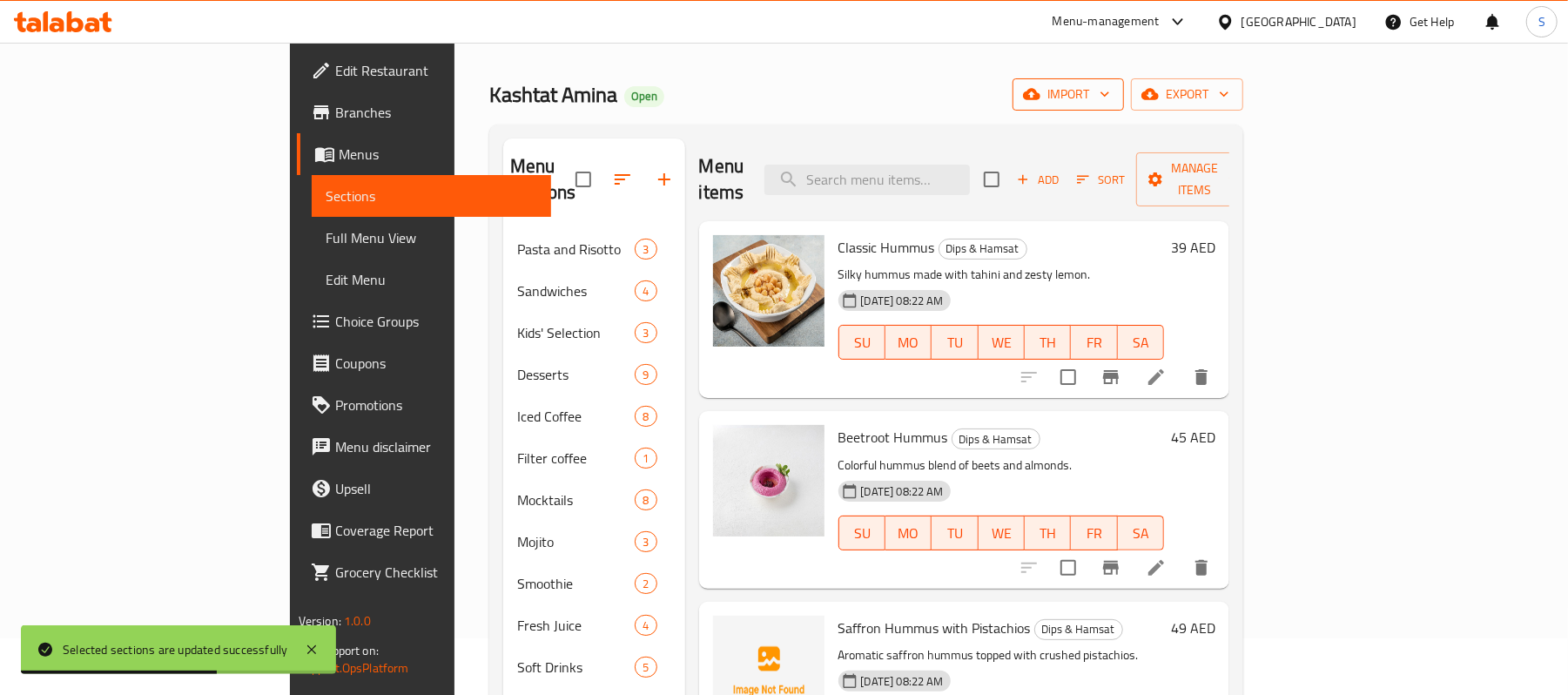
click at [1110, 93] on span "import" at bounding box center [1068, 94] width 84 height 22
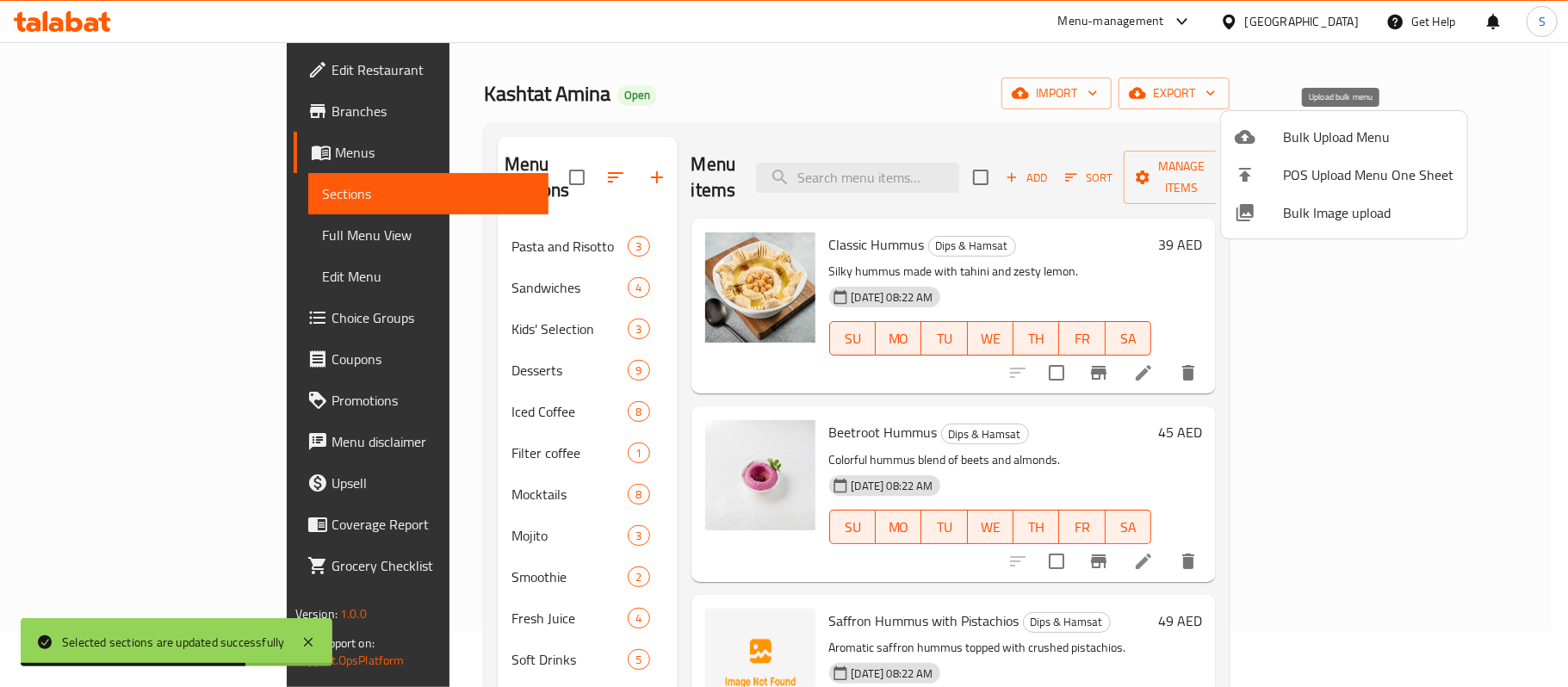
click at [1348, 139] on span "Bulk Upload Menu" at bounding box center [1369, 137] width 171 height 21
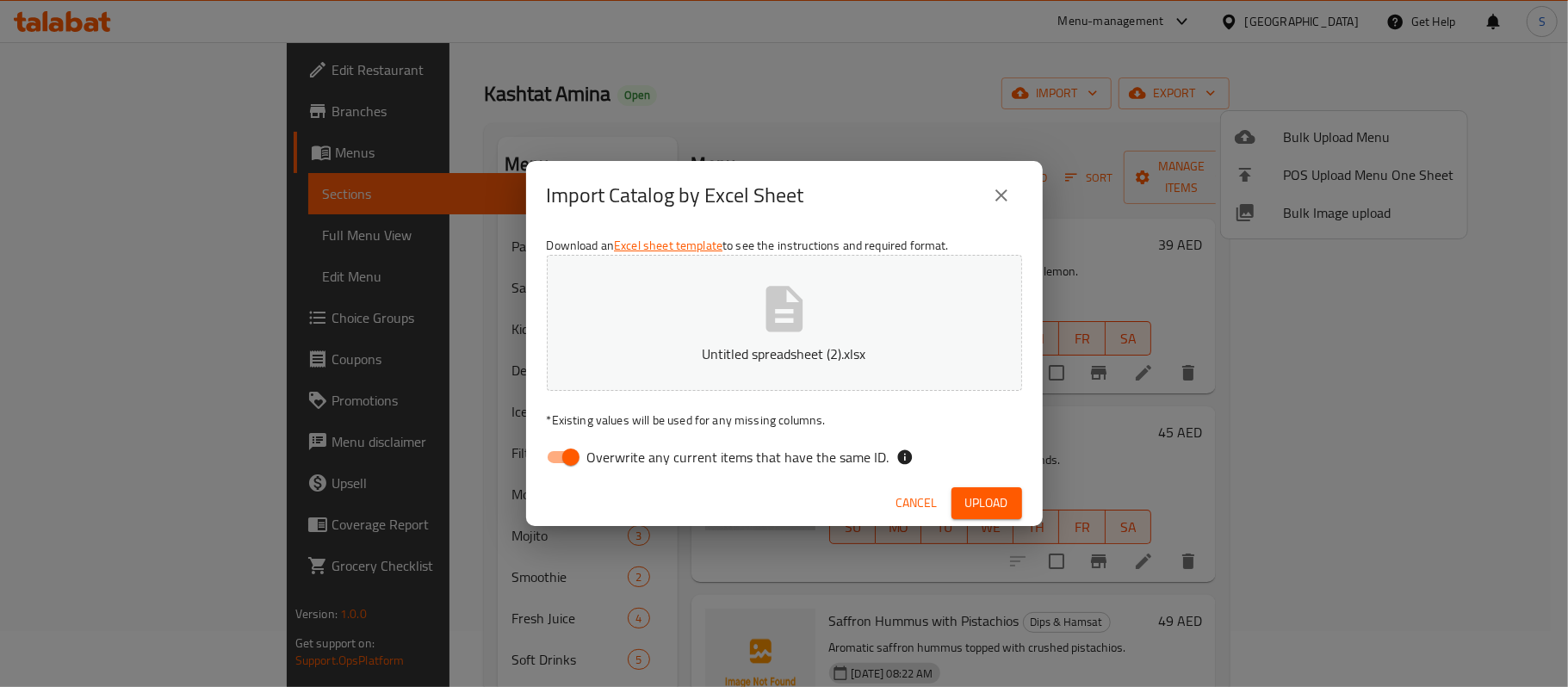
click at [549, 463] on input "Overwrite any current items that have the same ID." at bounding box center [571, 457] width 98 height 32
checkbox input "false"
click at [1013, 508] on button "Upload" at bounding box center [987, 503] width 71 height 31
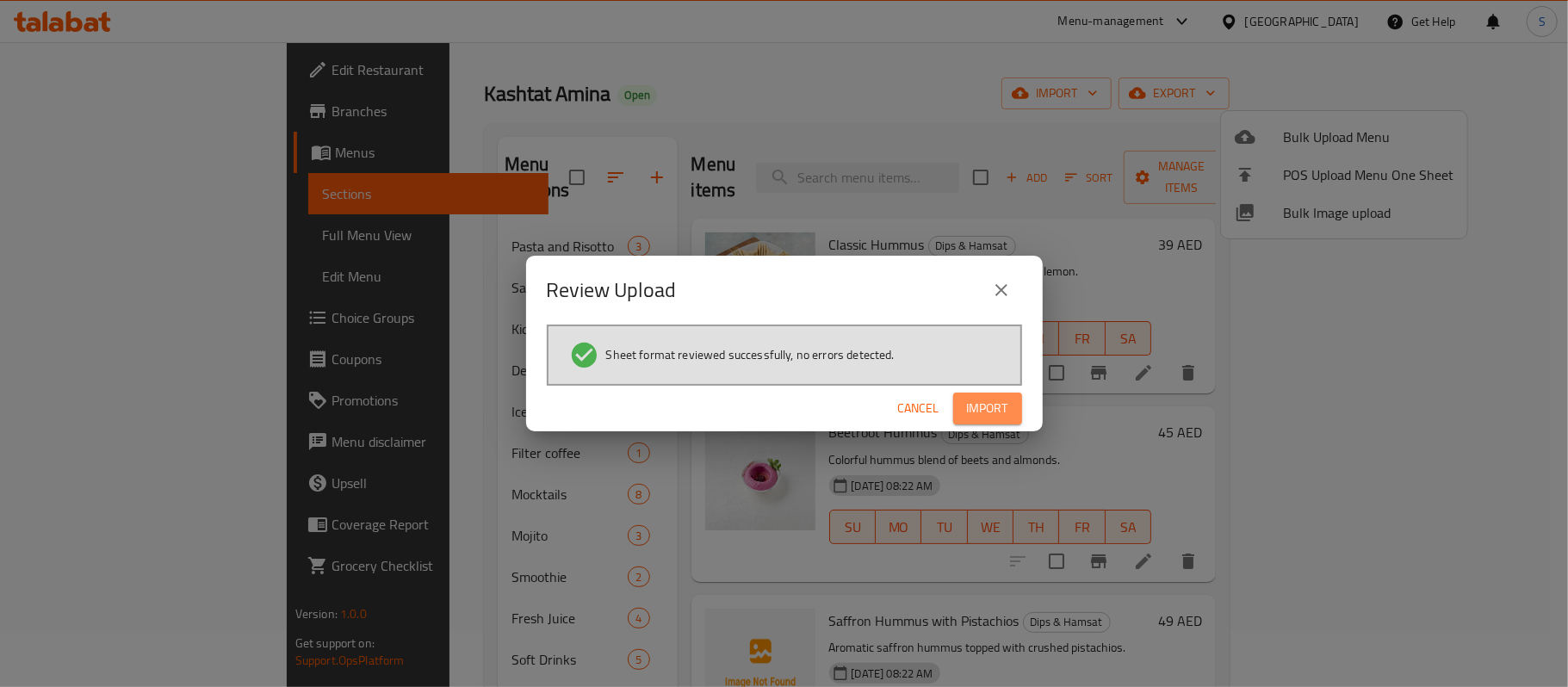
click at [967, 414] on span "Import" at bounding box center [988, 409] width 41 height 22
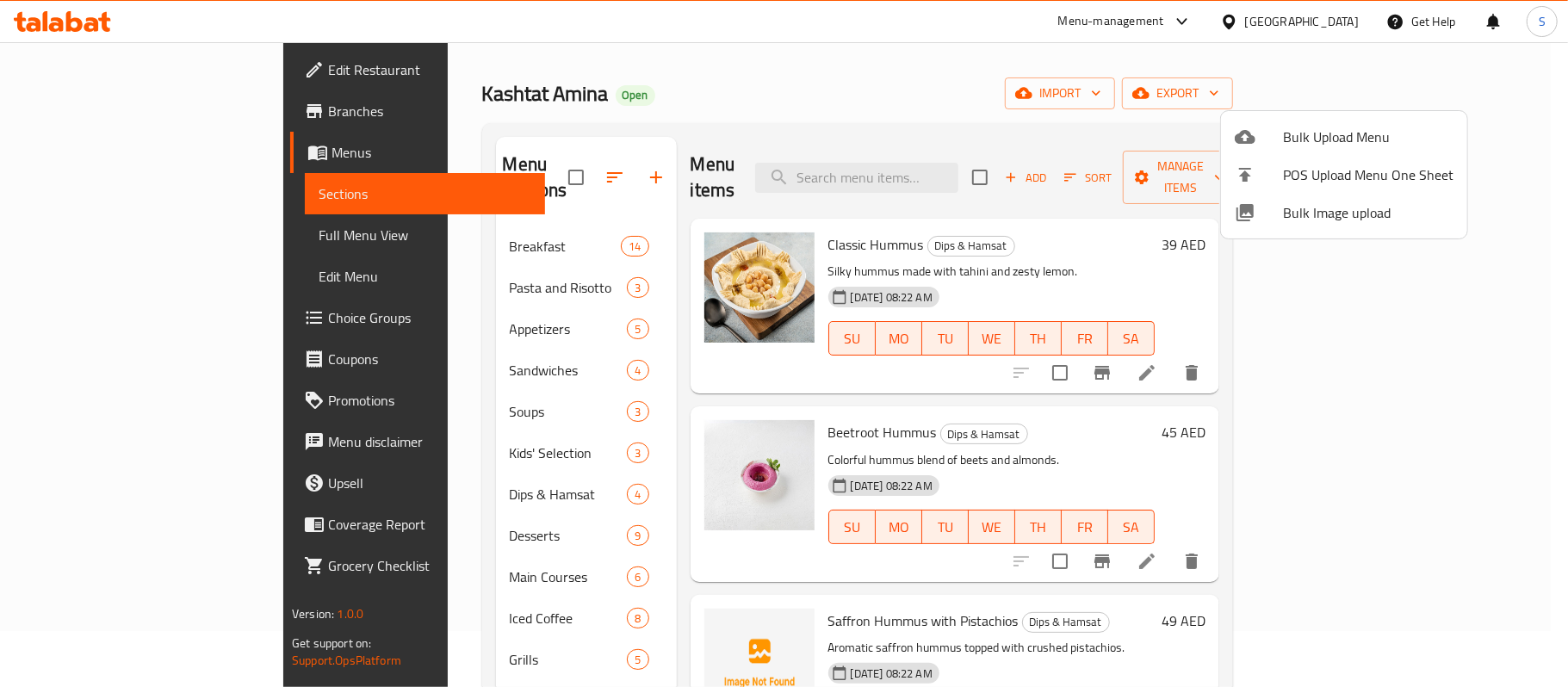
click at [541, 167] on div at bounding box center [784, 343] width 1568 height 687
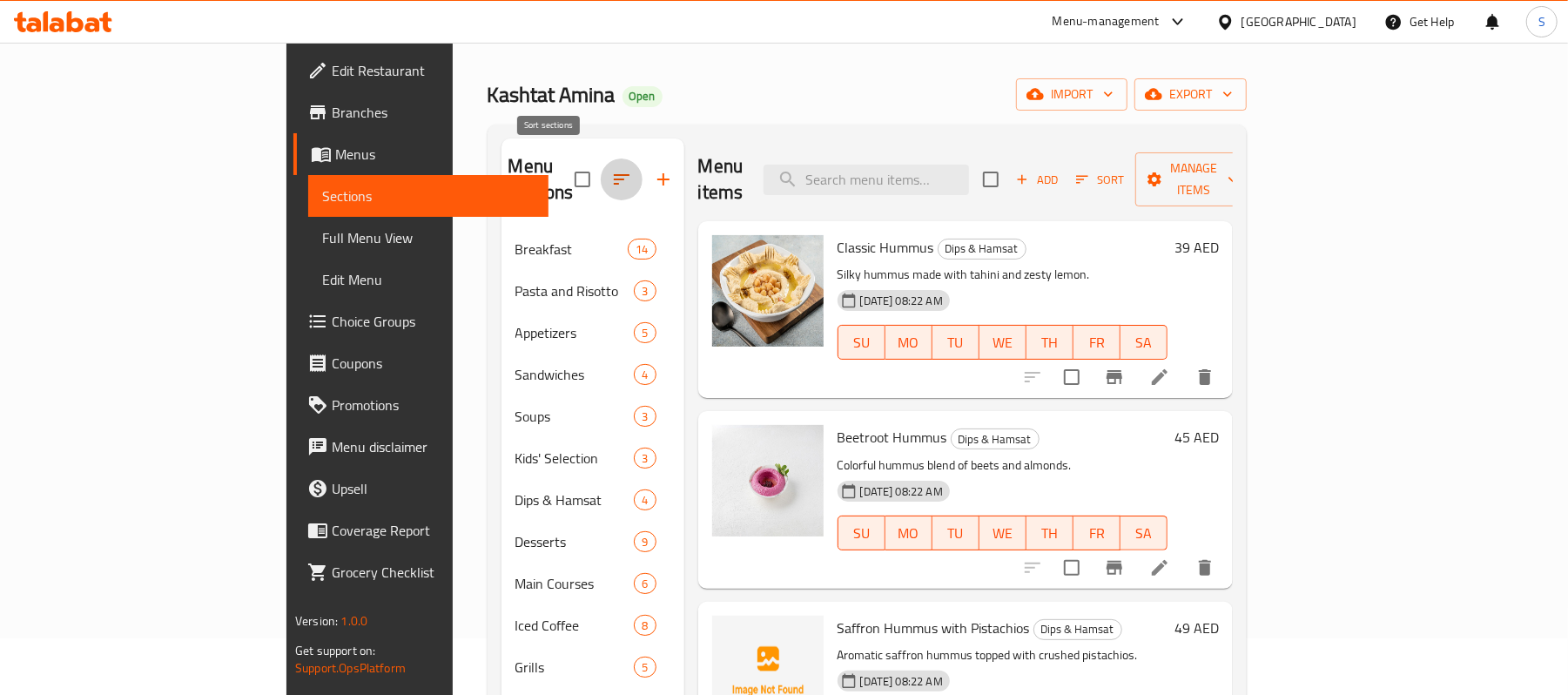
click at [611, 169] on icon "button" at bounding box center [621, 179] width 21 height 21
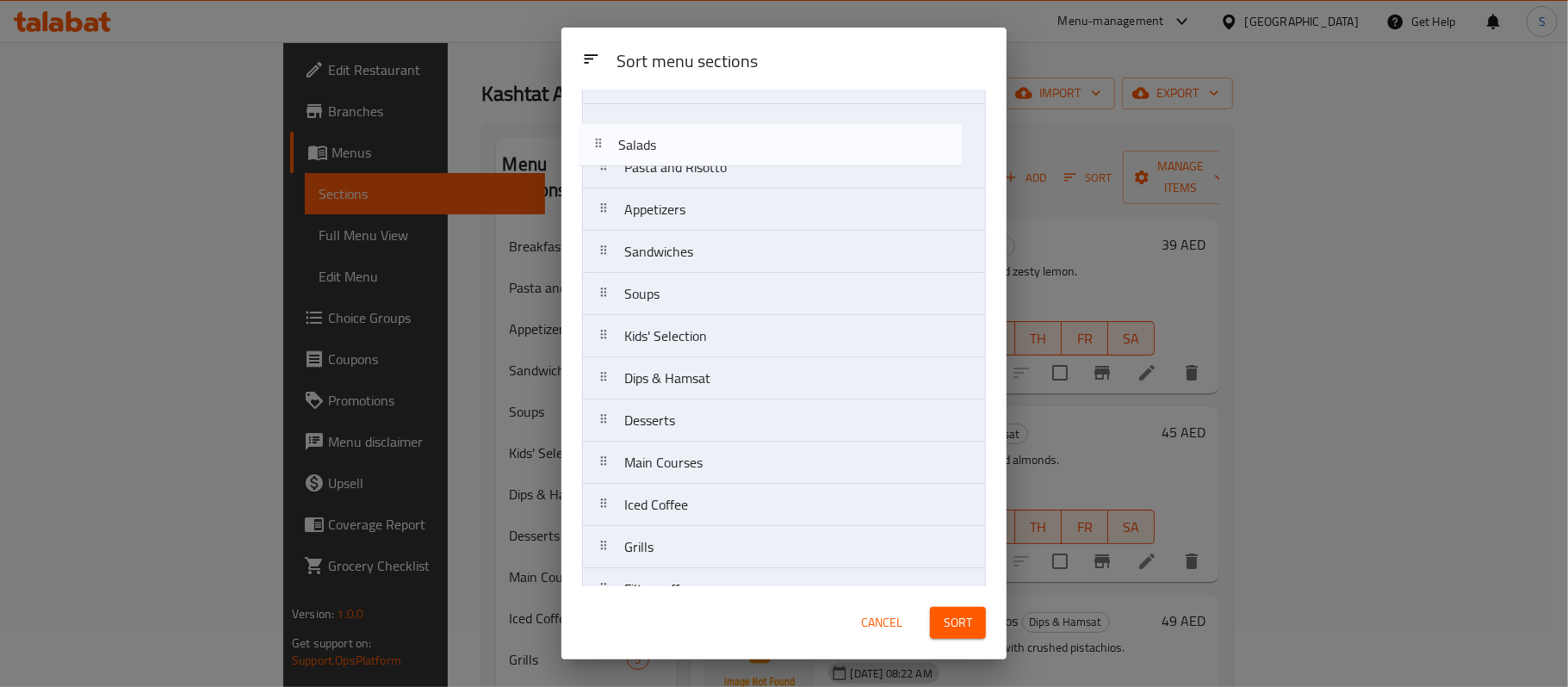
scroll to position [0, 0]
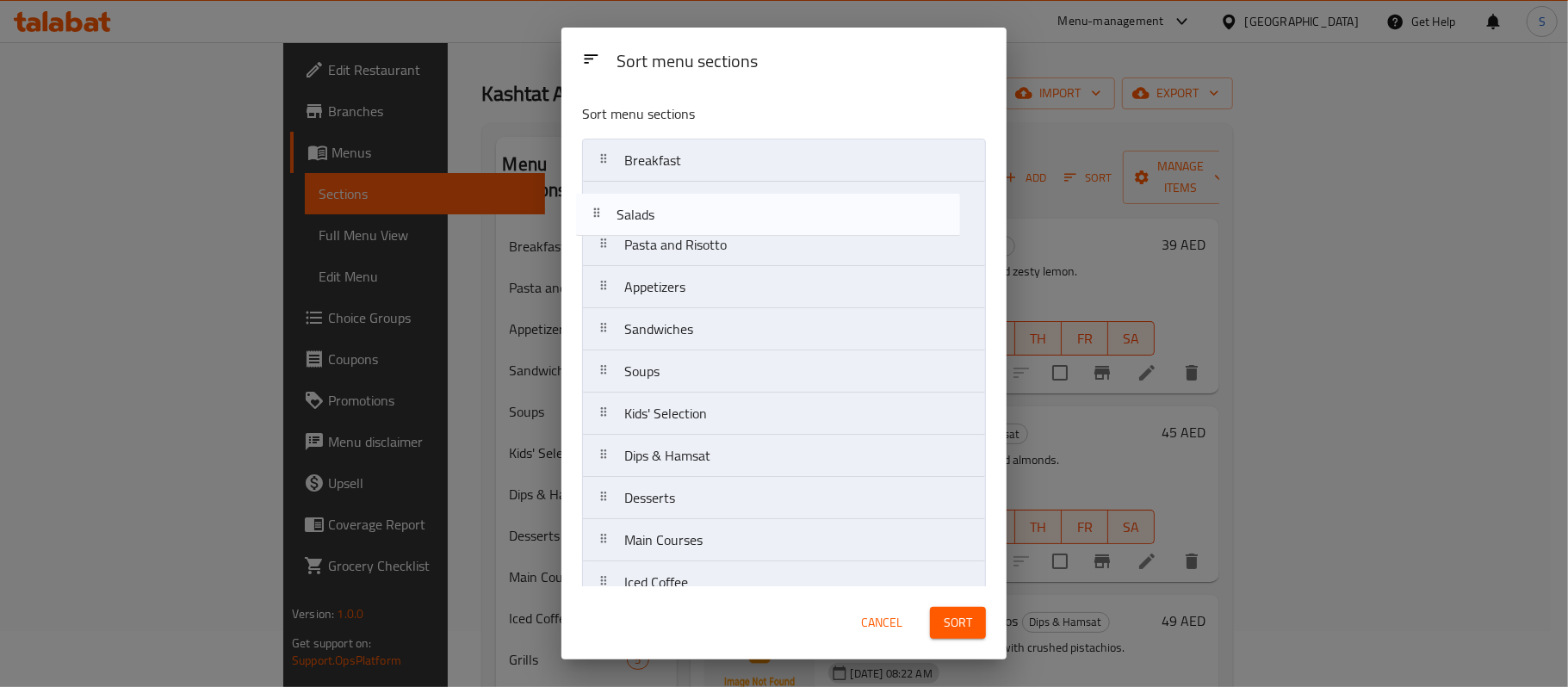
drag, startPoint x: 731, startPoint y: 459, endPoint x: 723, endPoint y: 221, distance: 238.1
click at [723, 221] on nav "Breakfast Pasta and Risotto Appetizers Sandwiches Soups Kids' Selection Dips & …" at bounding box center [784, 540] width 404 height 803
drag, startPoint x: 701, startPoint y: 387, endPoint x: 710, endPoint y: 241, distance: 146.3
click at [710, 241] on nav "Breakfast Salads Pasta and Risotto Appetizers Sandwiches Soups Kids' Selection …" at bounding box center [784, 540] width 404 height 803
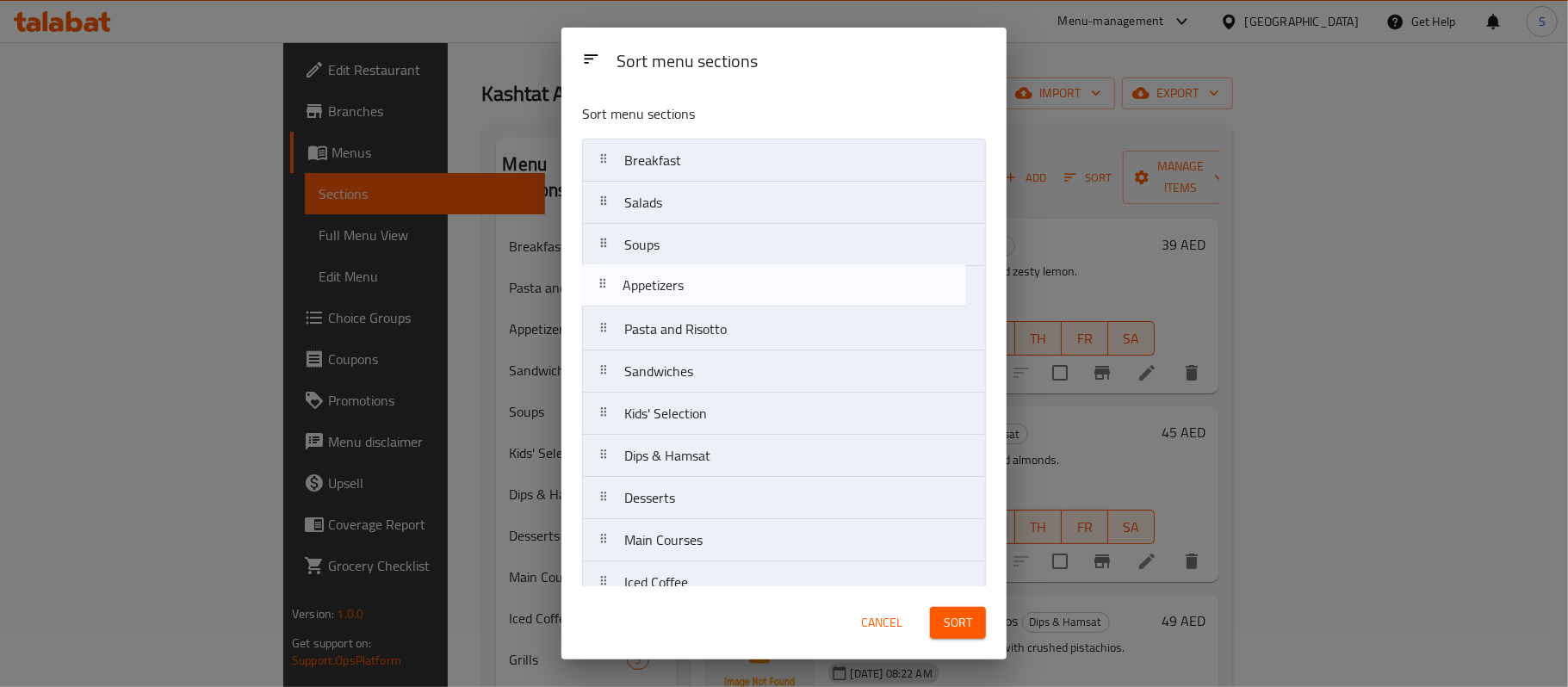
drag, startPoint x: 706, startPoint y: 348, endPoint x: 704, endPoint y: 296, distance: 52.0
click at [704, 296] on nav "Breakfast Salads Soups Pasta and Risotto Appetizers Sandwiches Kids' Selection …" at bounding box center [784, 540] width 404 height 803
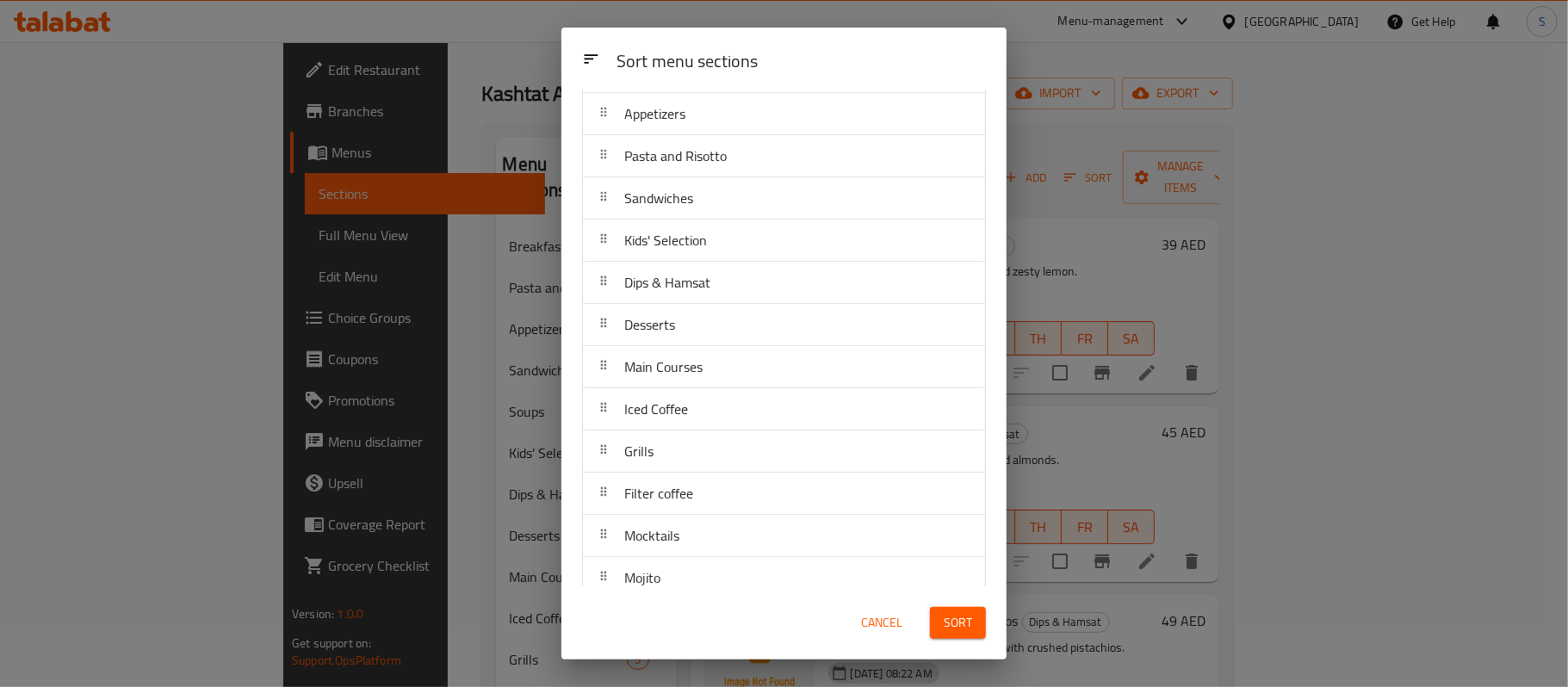
scroll to position [138, 0]
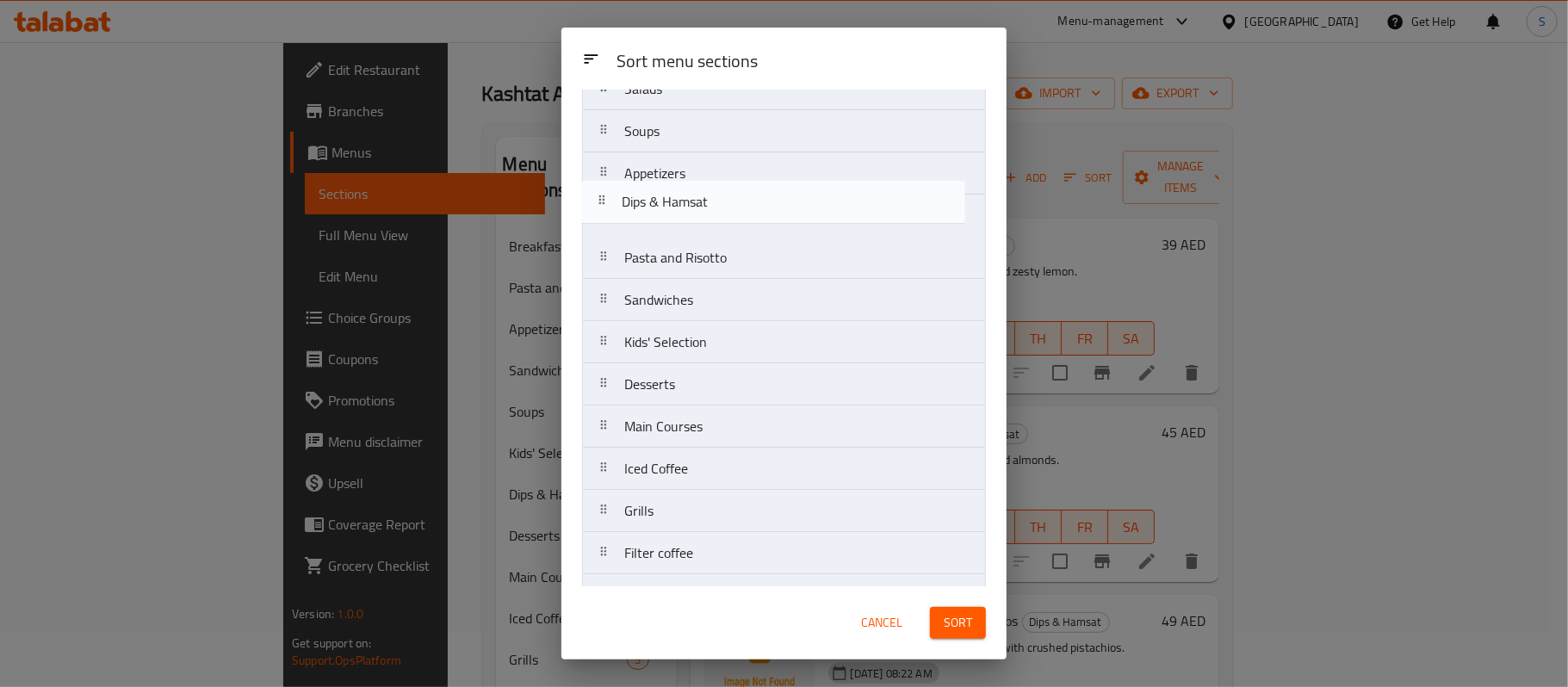
drag, startPoint x: 704, startPoint y: 321, endPoint x: 704, endPoint y: 195, distance: 126.0
click at [704, 195] on nav "Breakfast Salads Soups Appetizers Pasta and Risotto Sandwiches Kids' Selection …" at bounding box center [784, 427] width 404 height 803
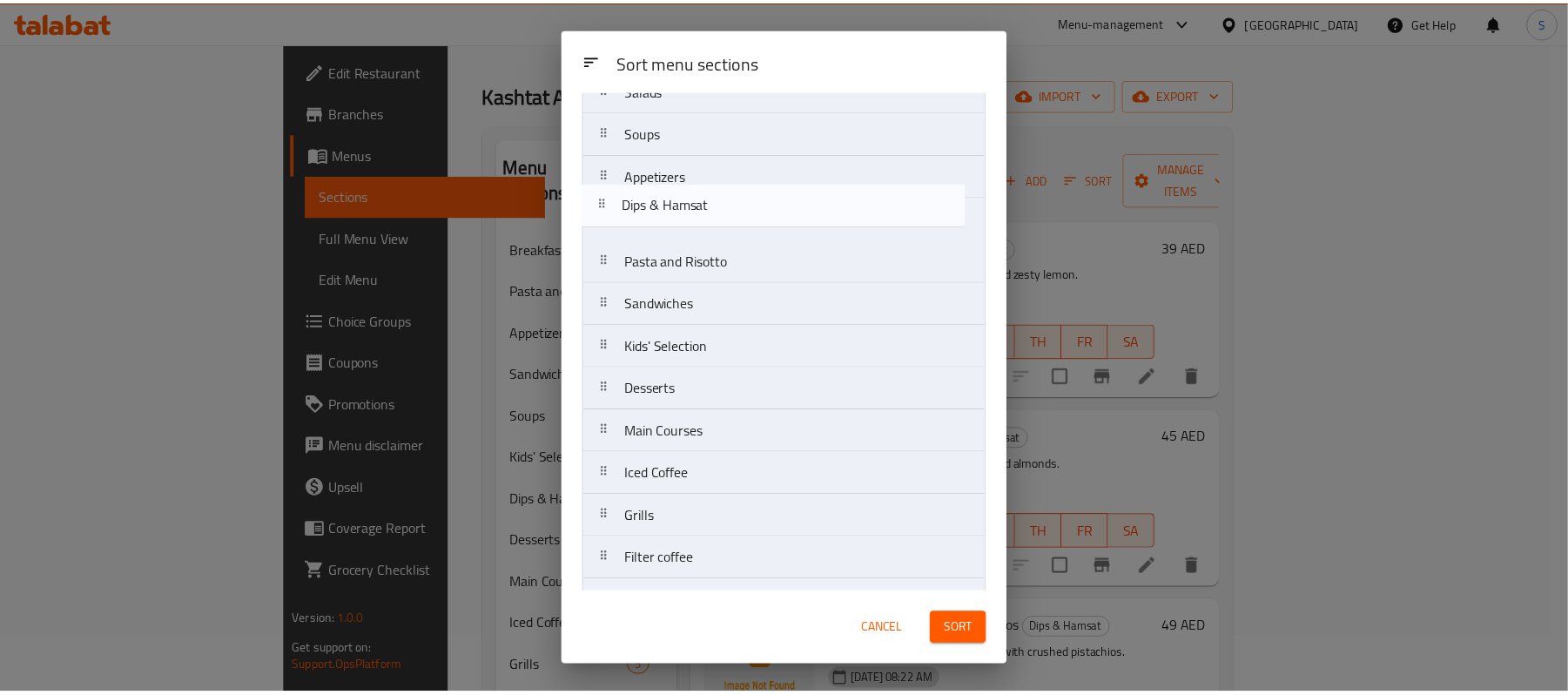
scroll to position [114, 0]
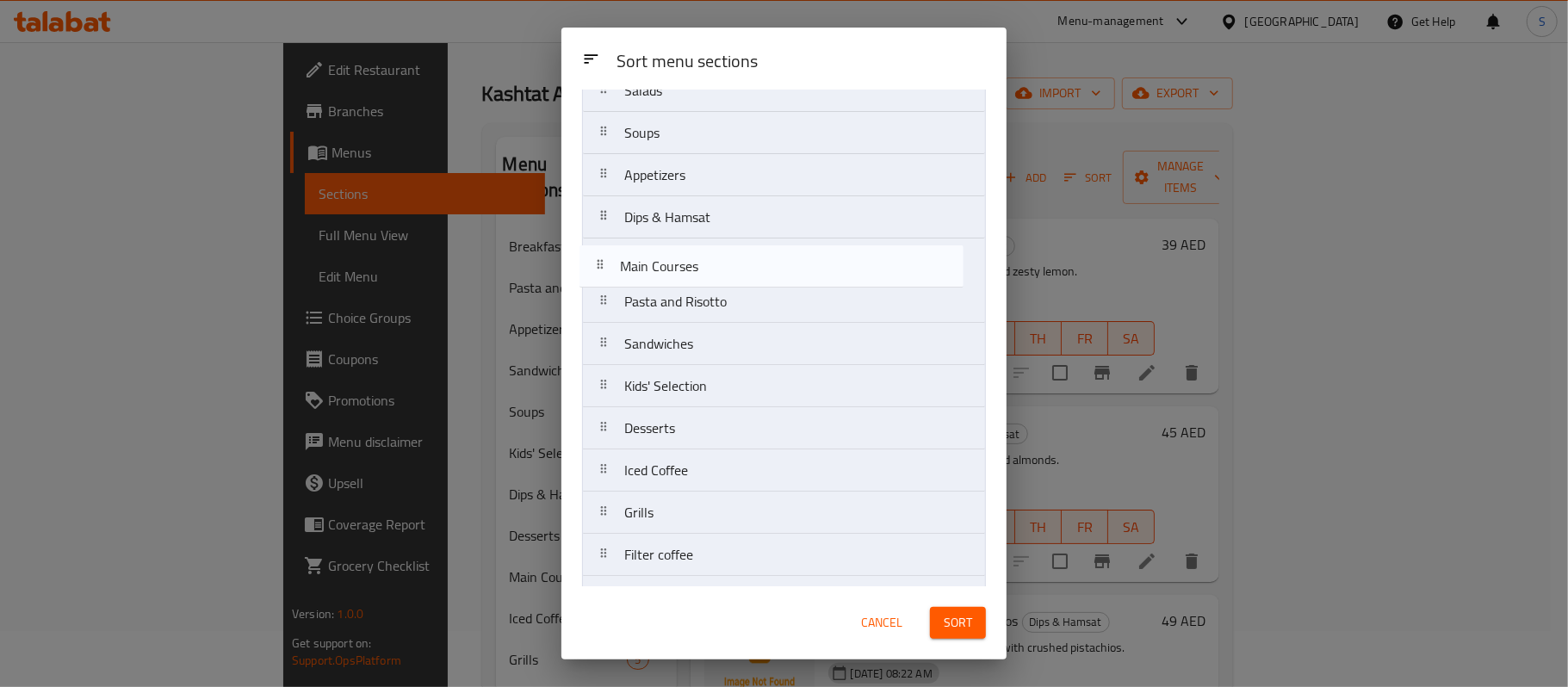
drag, startPoint x: 740, startPoint y: 446, endPoint x: 735, endPoint y: 274, distance: 172.1
click at [735, 274] on nav "Breakfast Salads Soups Appetizers Dips & Hamsat Pasta and Risotto Sandwiches Ki…" at bounding box center [784, 428] width 404 height 803
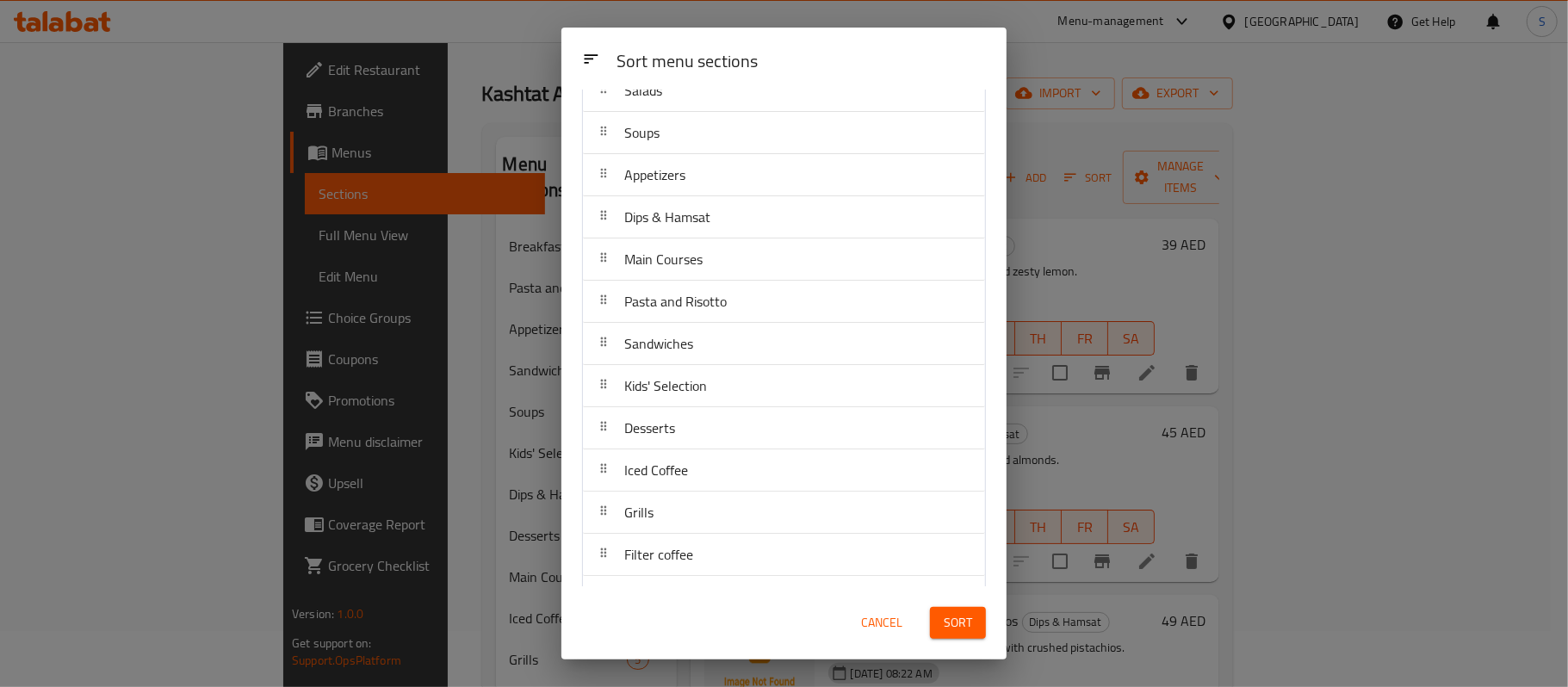
click at [954, 623] on span "Sort" at bounding box center [959, 623] width 29 height 22
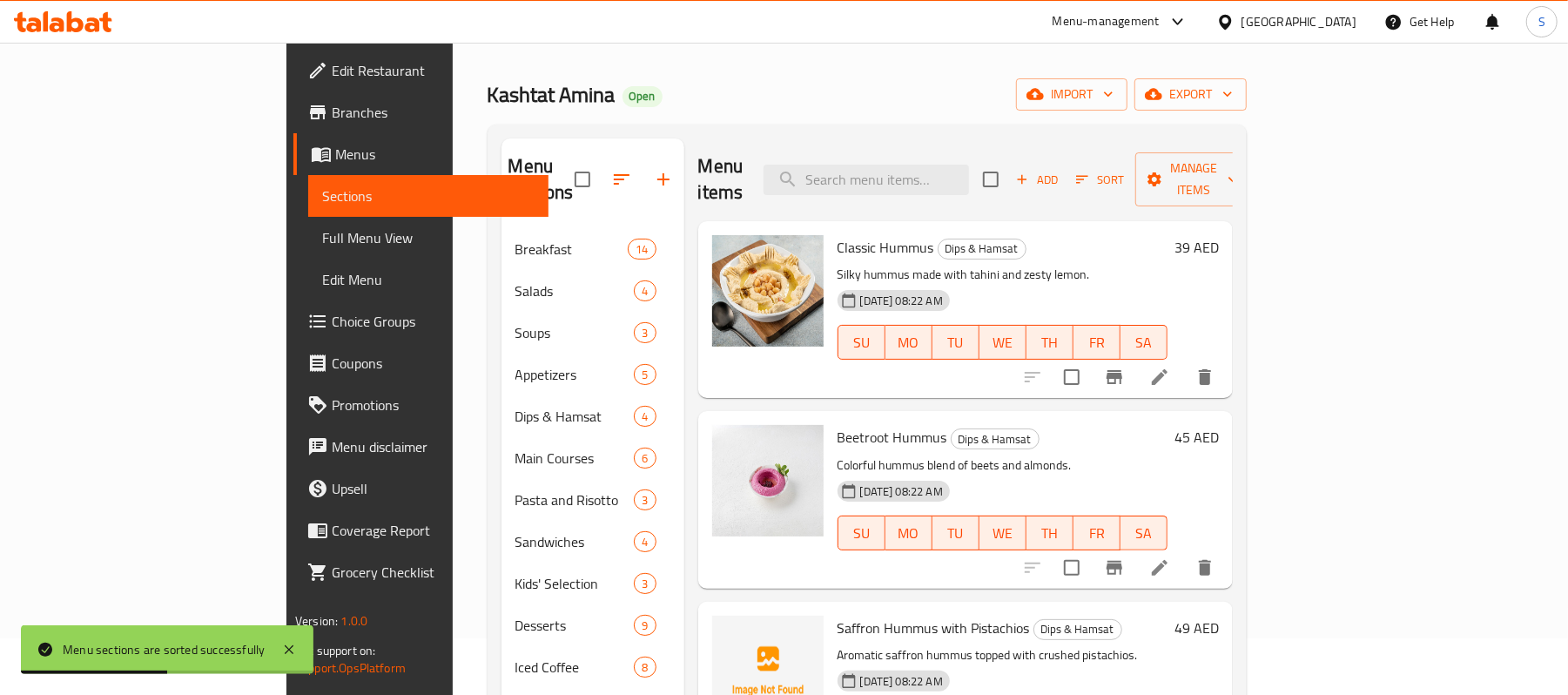
click at [335, 152] on span "Menus" at bounding box center [435, 154] width 200 height 21
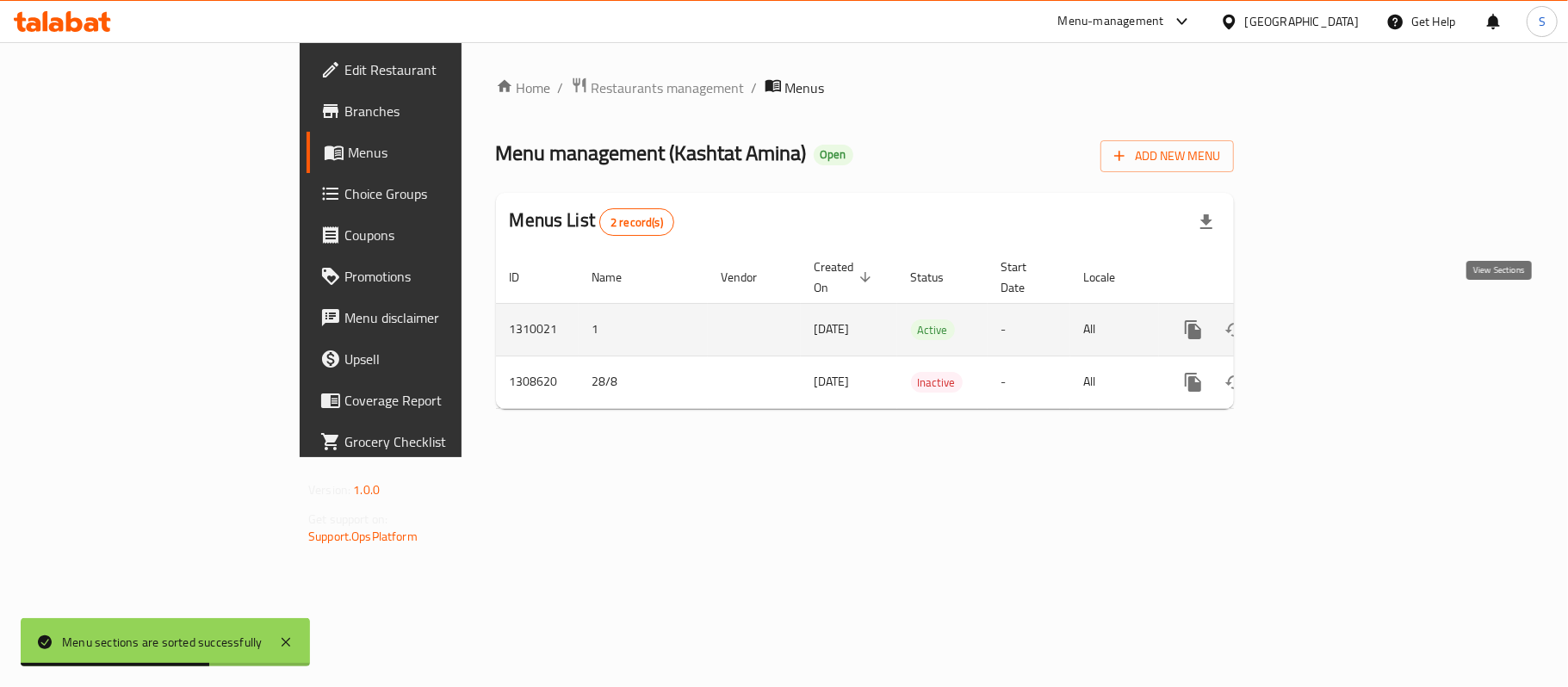
click at [1339, 309] on link "enhanced table" at bounding box center [1318, 330] width 41 height 41
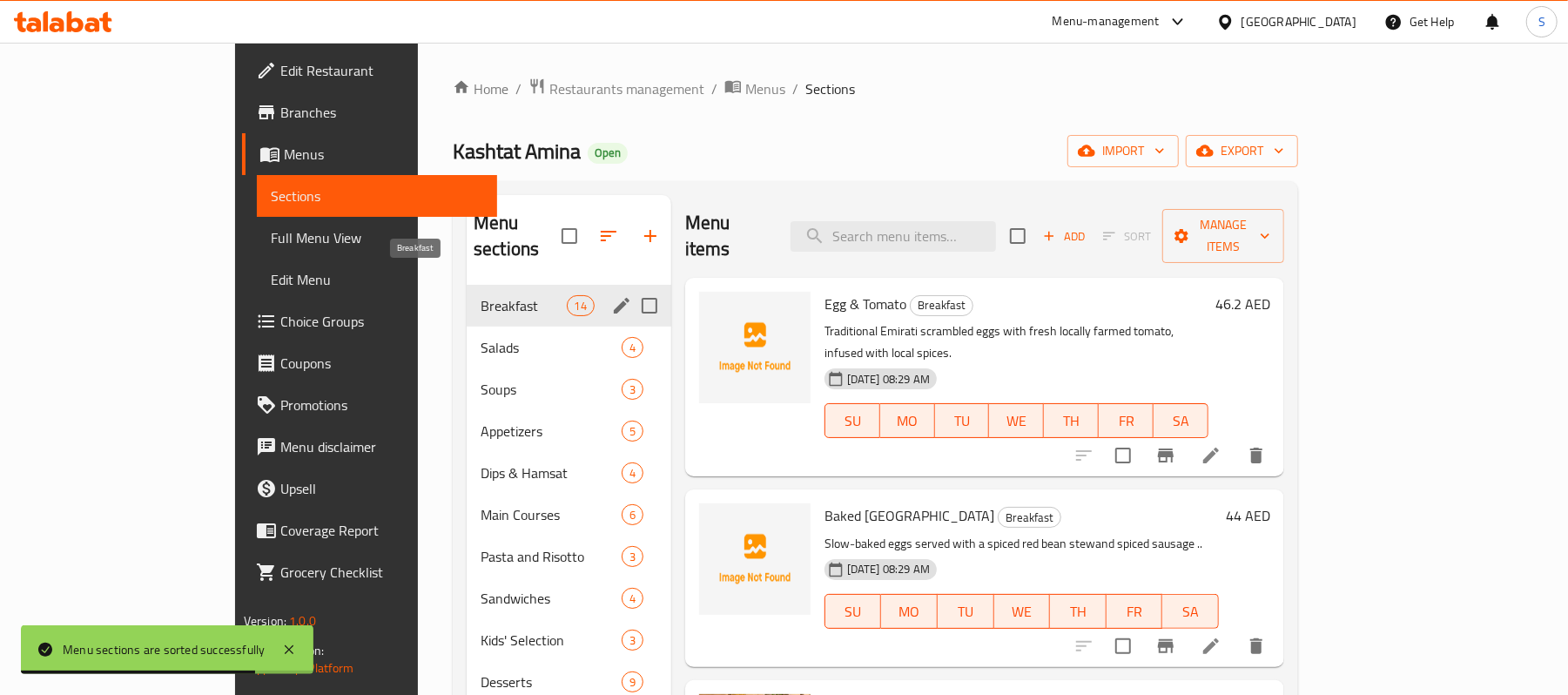
click at [481, 295] on span "Breakfast" at bounding box center [523, 305] width 85 height 21
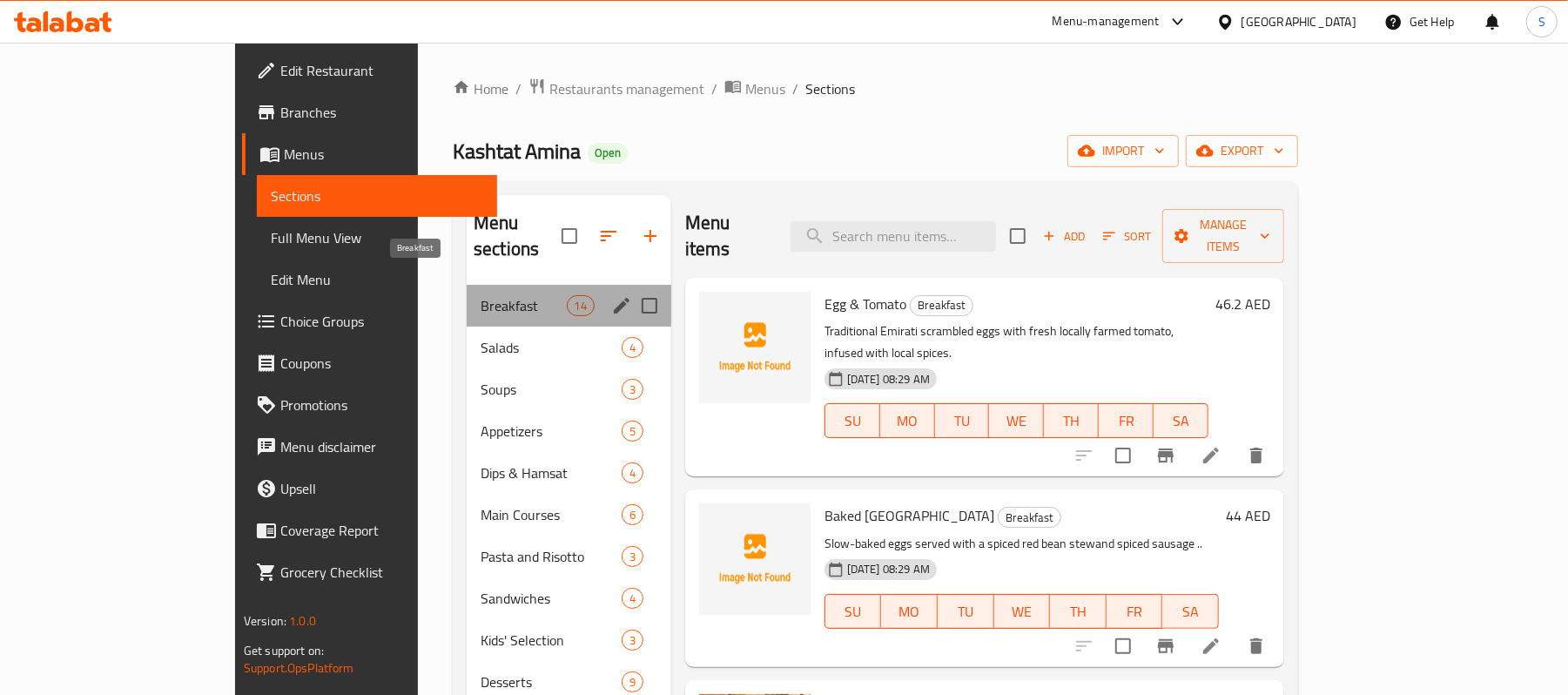
click at [481, 295] on span "Breakfast" at bounding box center [523, 305] width 85 height 21
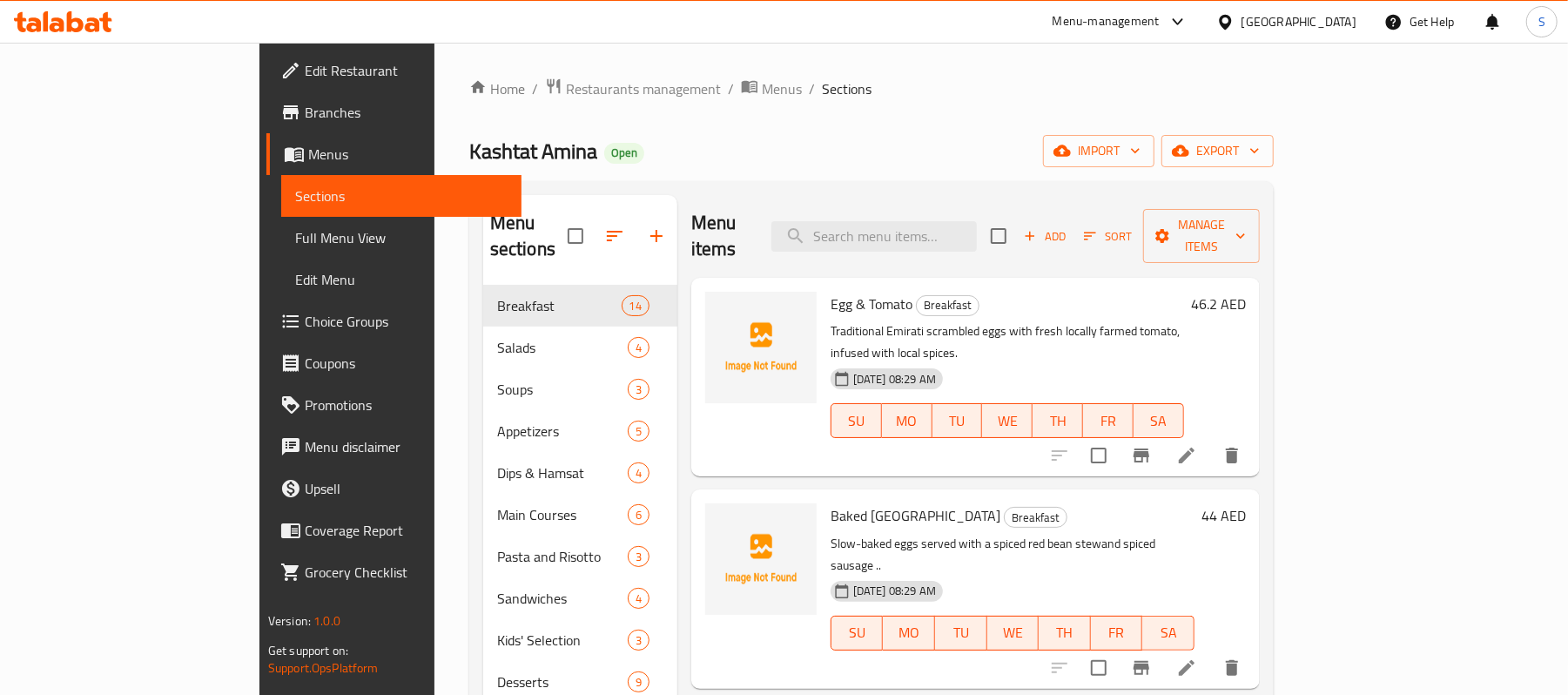
click at [295, 231] on span "Full Menu View" at bounding box center [402, 237] width 213 height 21
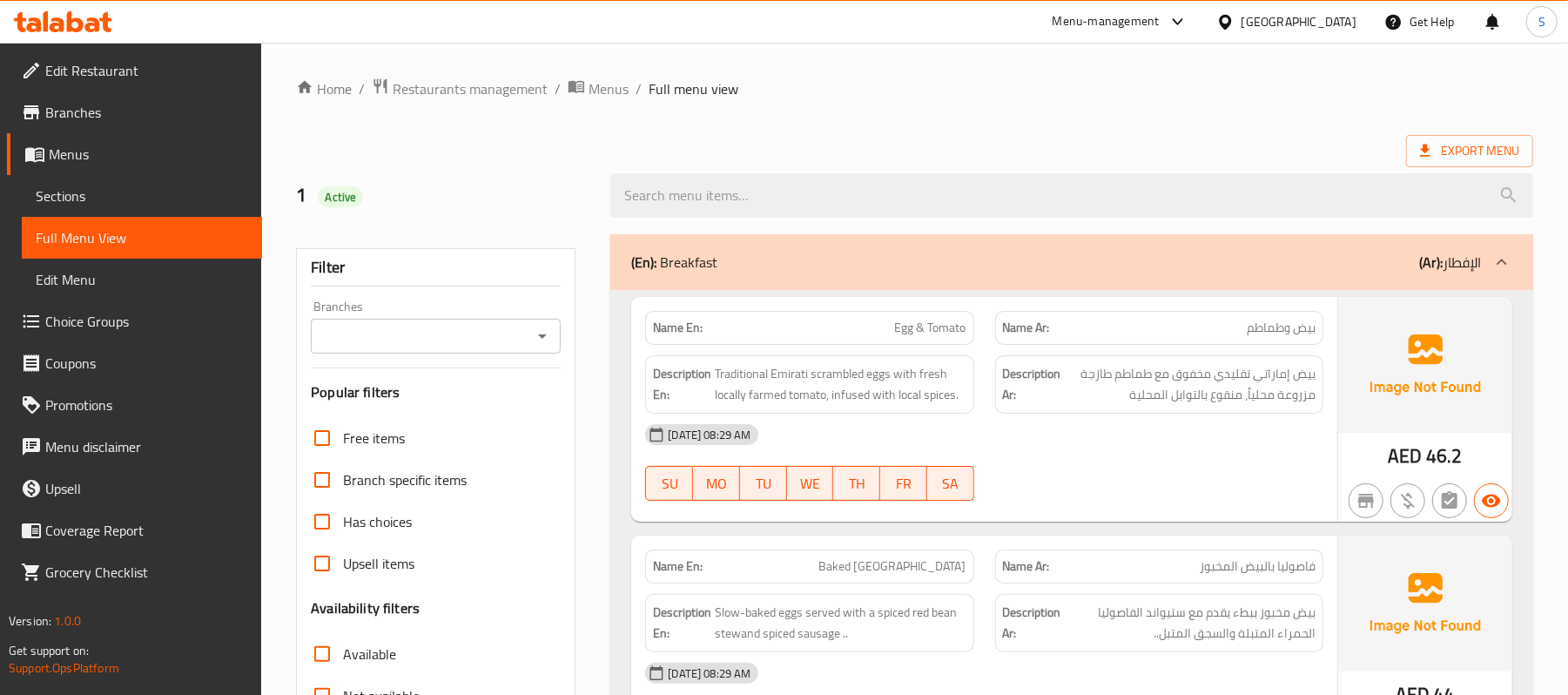
click at [84, 200] on span "Sections" at bounding box center [142, 195] width 213 height 21
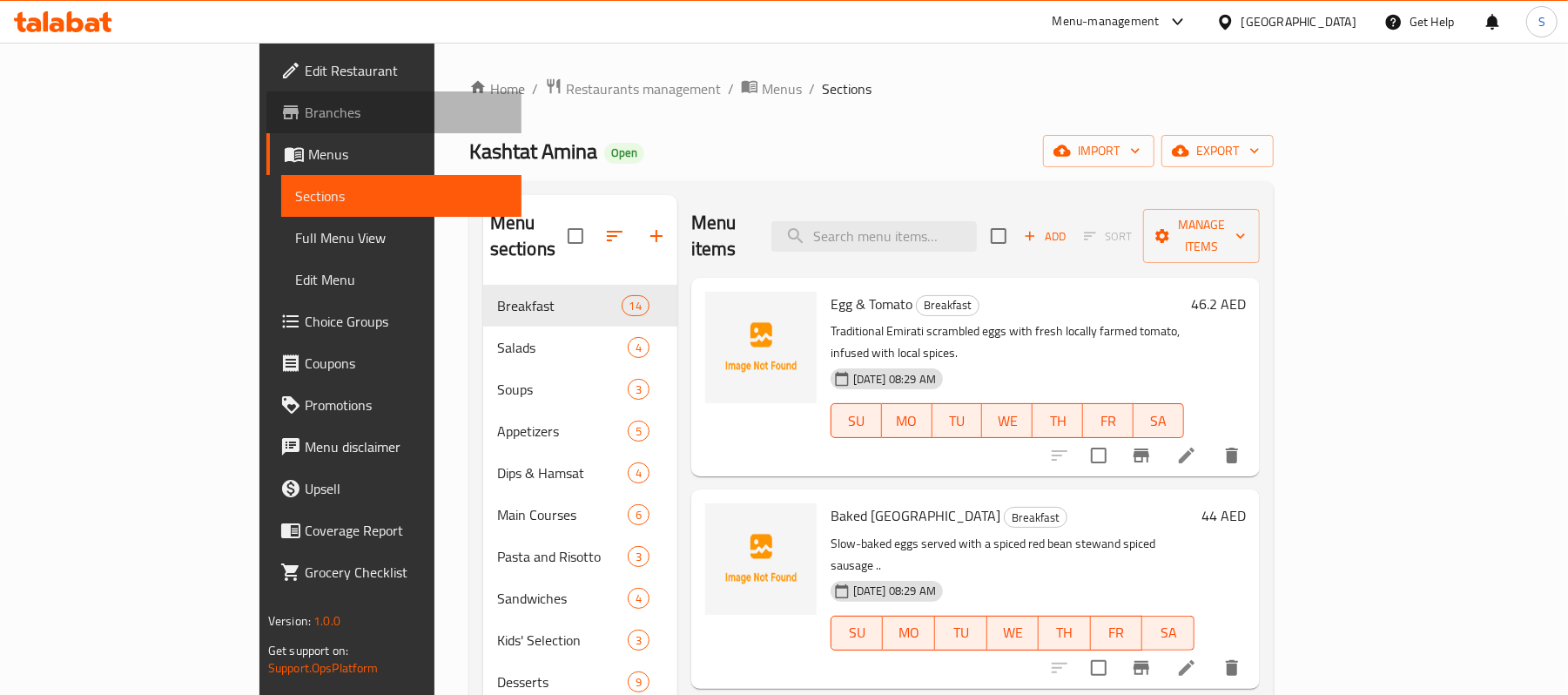
click at [304, 116] on span "Branches" at bounding box center [405, 112] width 203 height 21
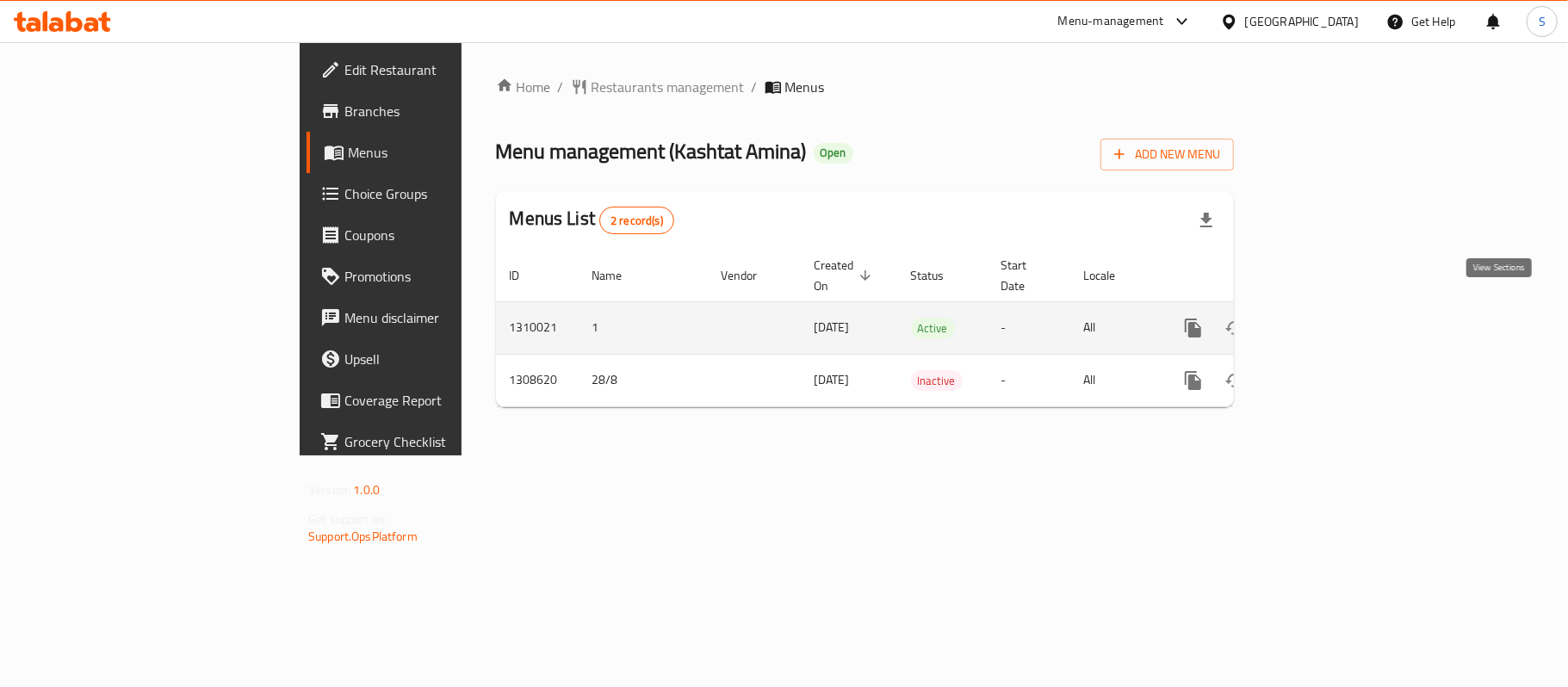
click at [1328, 318] on icon "enhanced table" at bounding box center [1317, 328] width 21 height 21
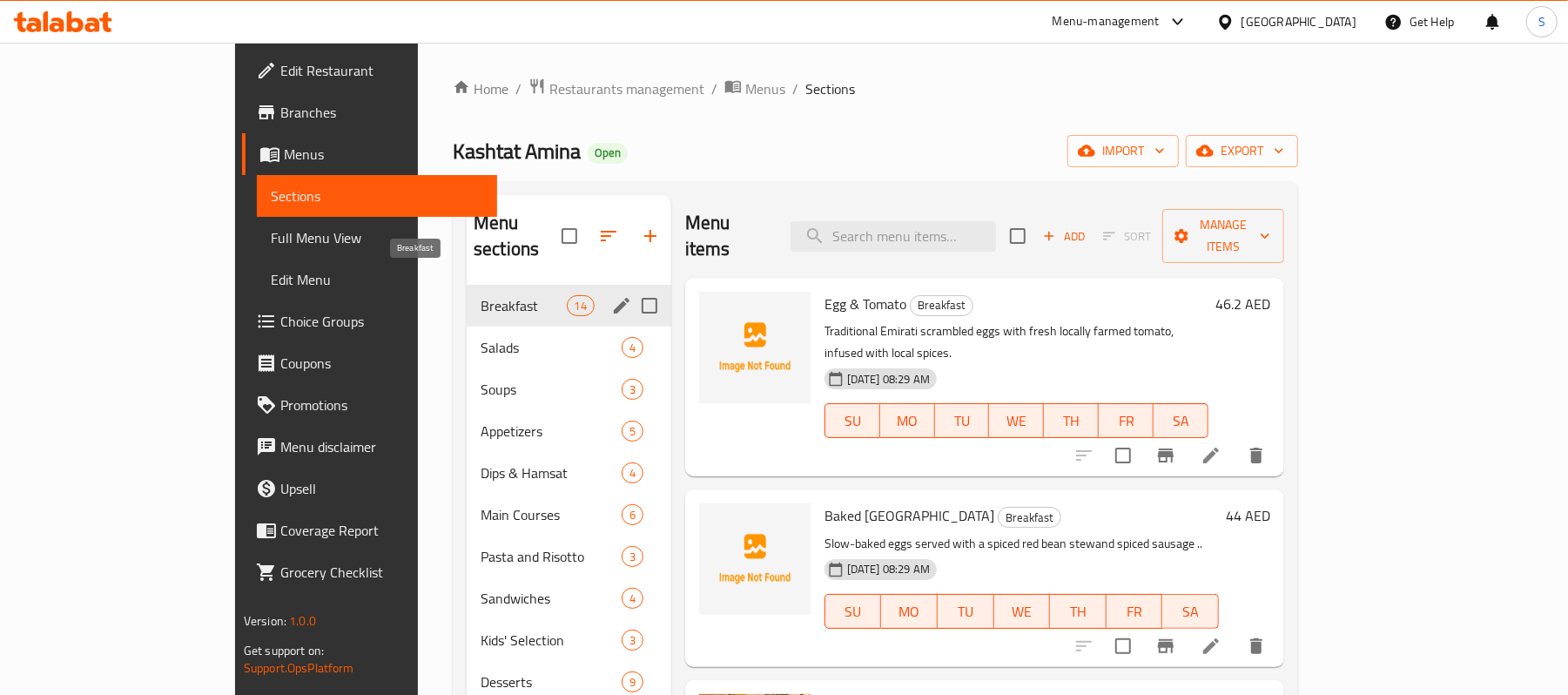
click at [481, 295] on span "Breakfast" at bounding box center [523, 305] width 85 height 21
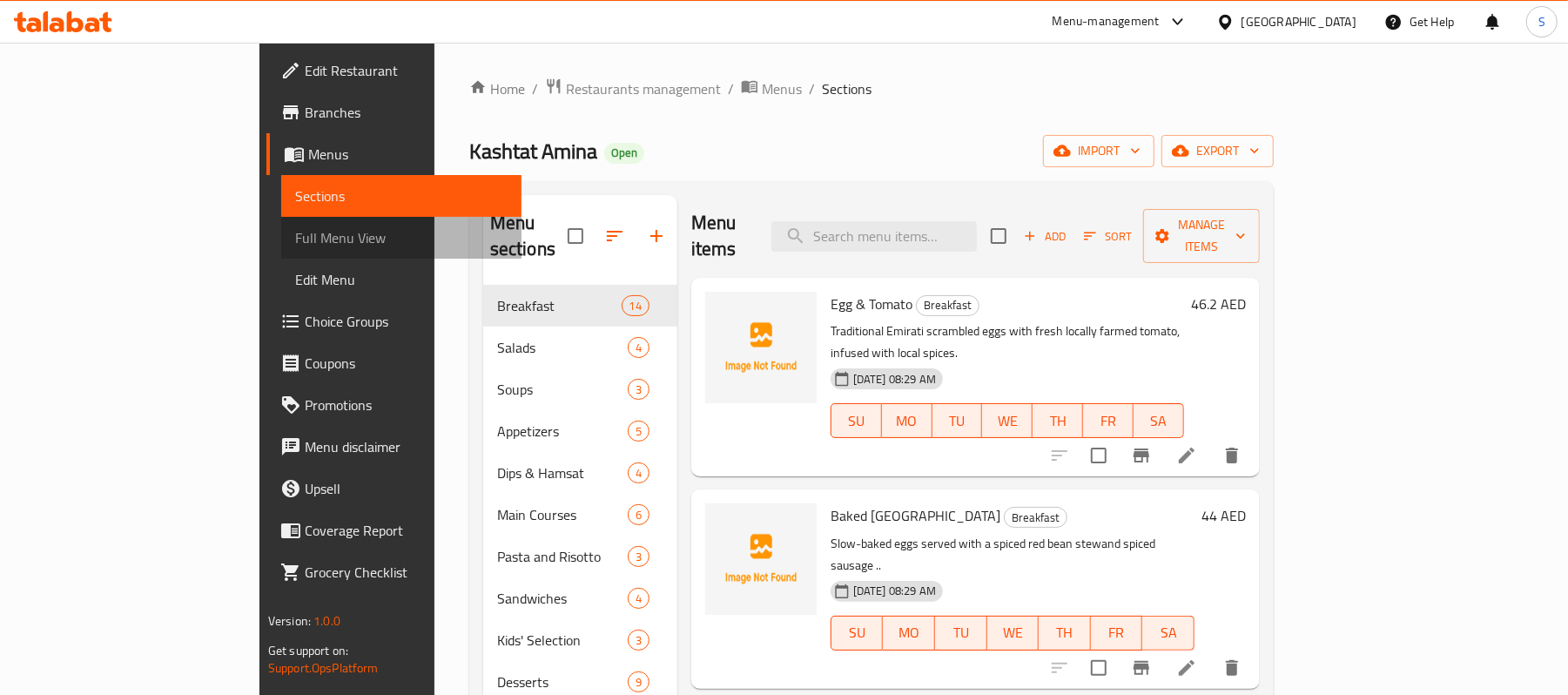
click at [295, 231] on span "Full Menu View" at bounding box center [402, 237] width 213 height 21
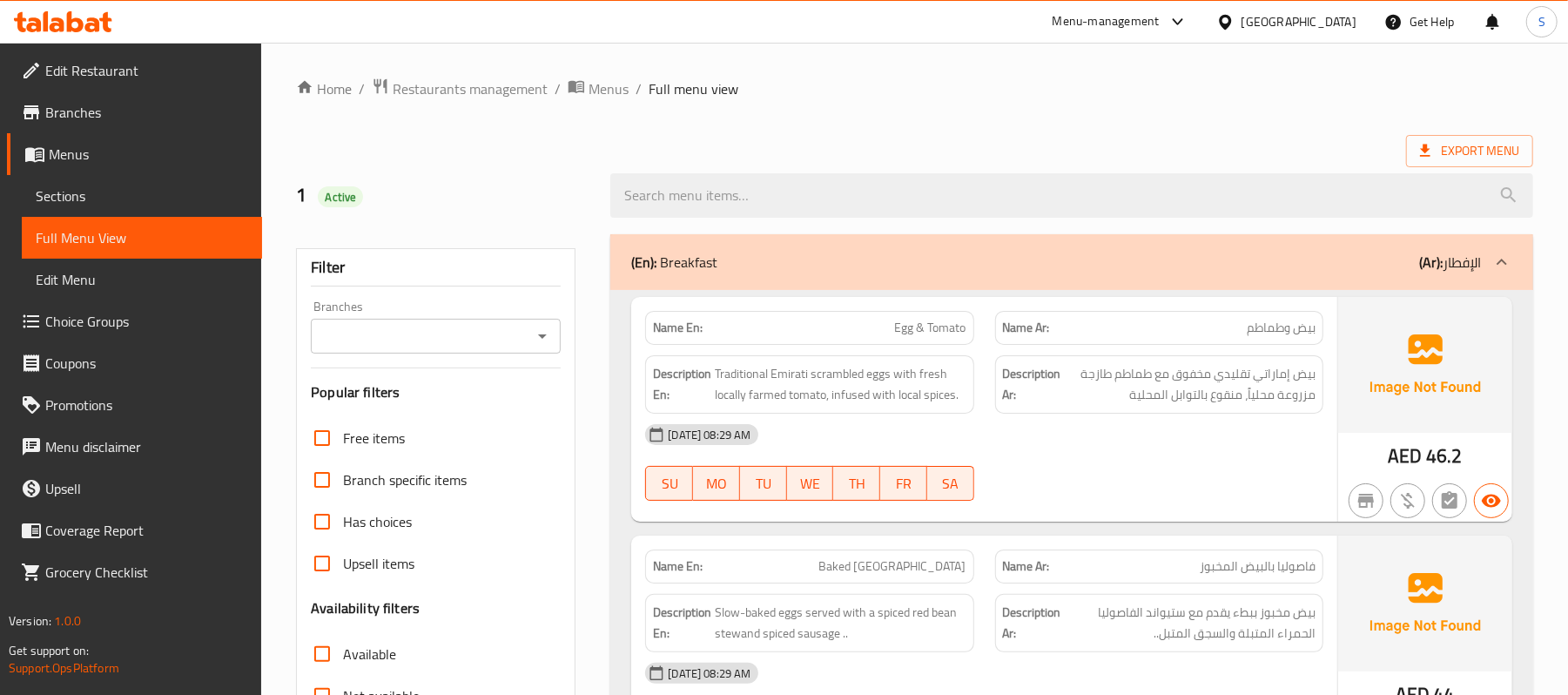
scroll to position [232, 0]
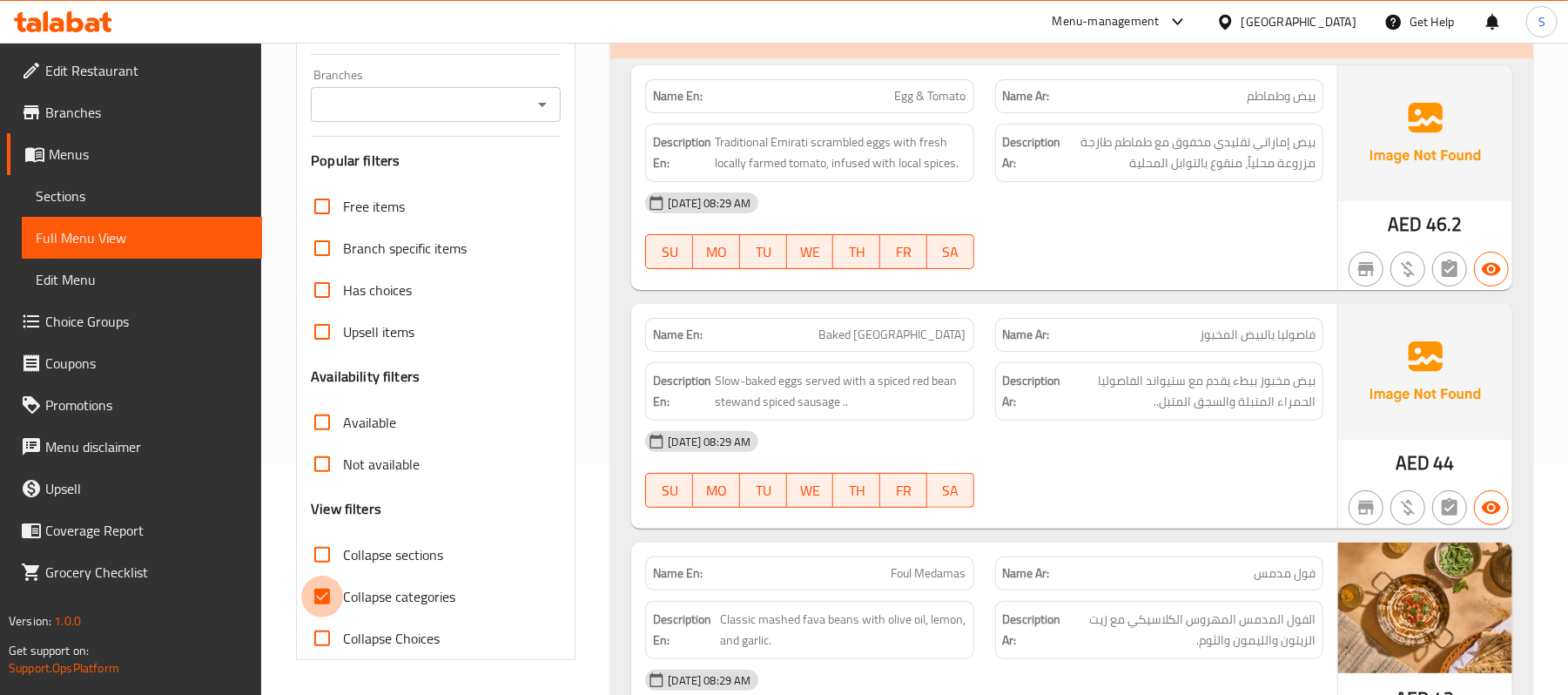
click at [325, 581] on input "Collapse categories" at bounding box center [323, 597] width 42 height 42
checkbox input "false"
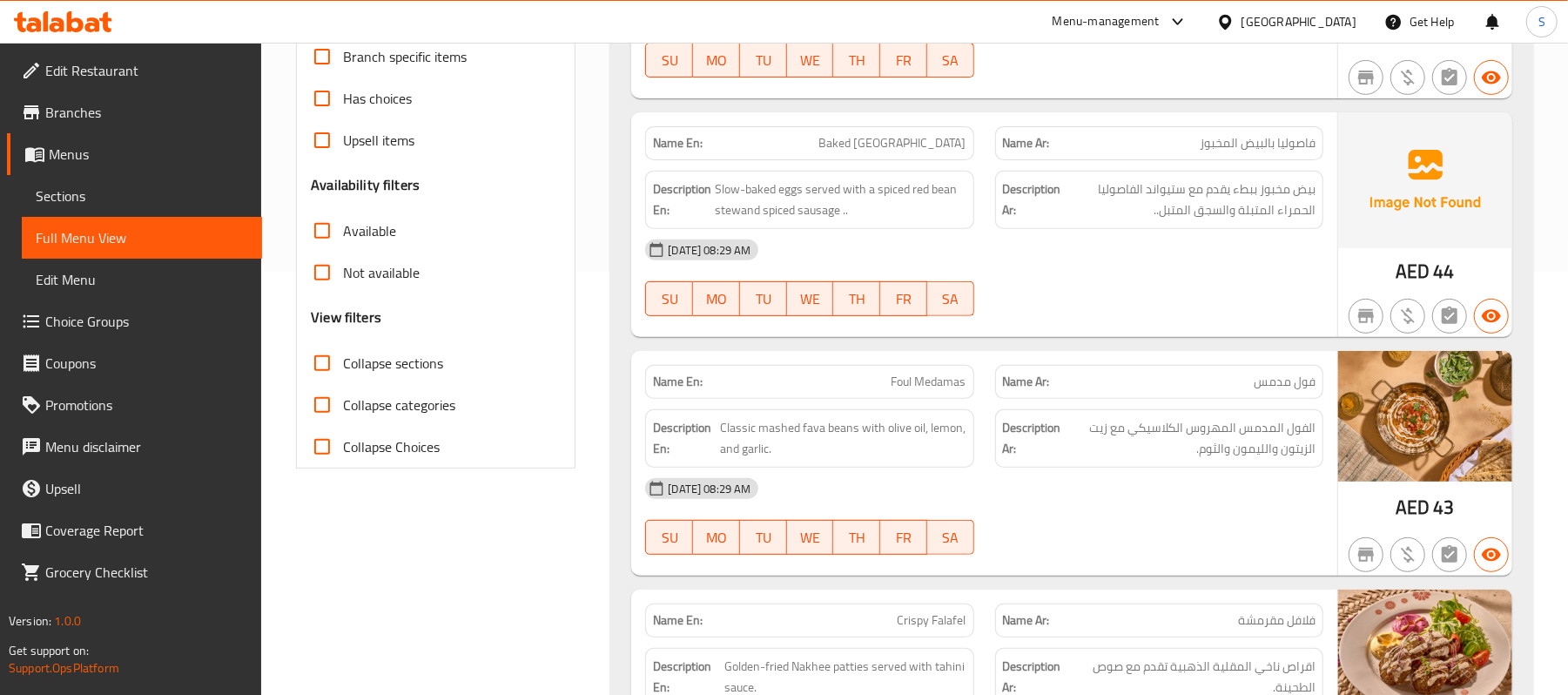
scroll to position [464, 0]
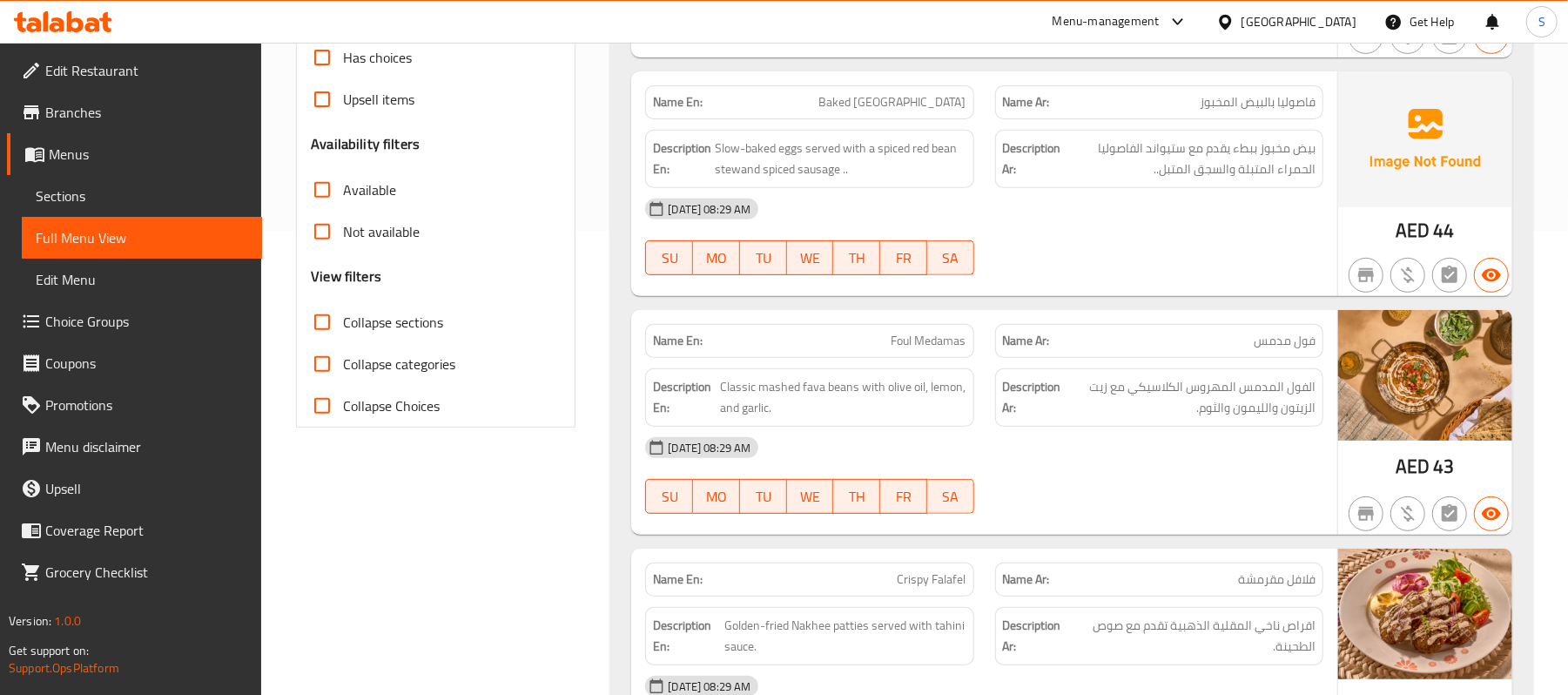
click at [92, 195] on span "Sections" at bounding box center [142, 195] width 213 height 21
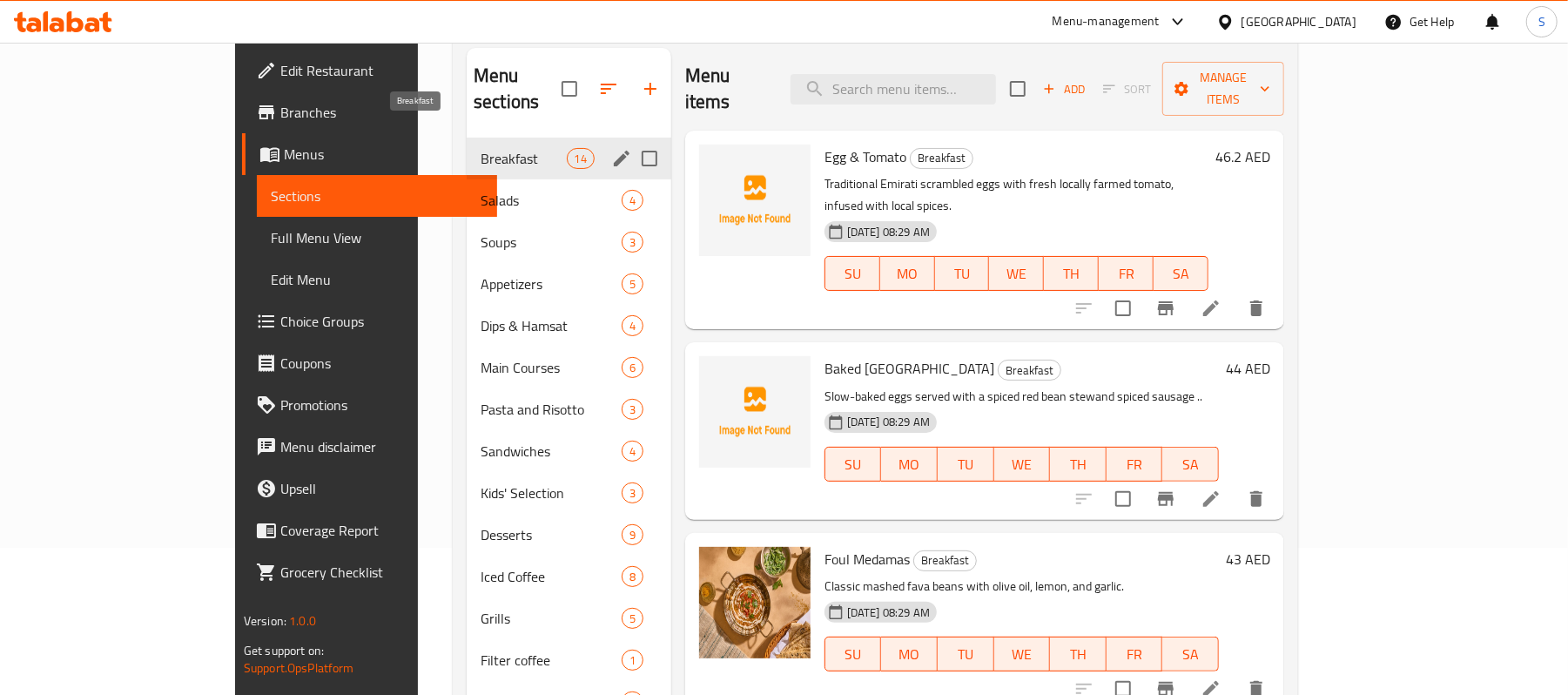
scroll to position [12, 0]
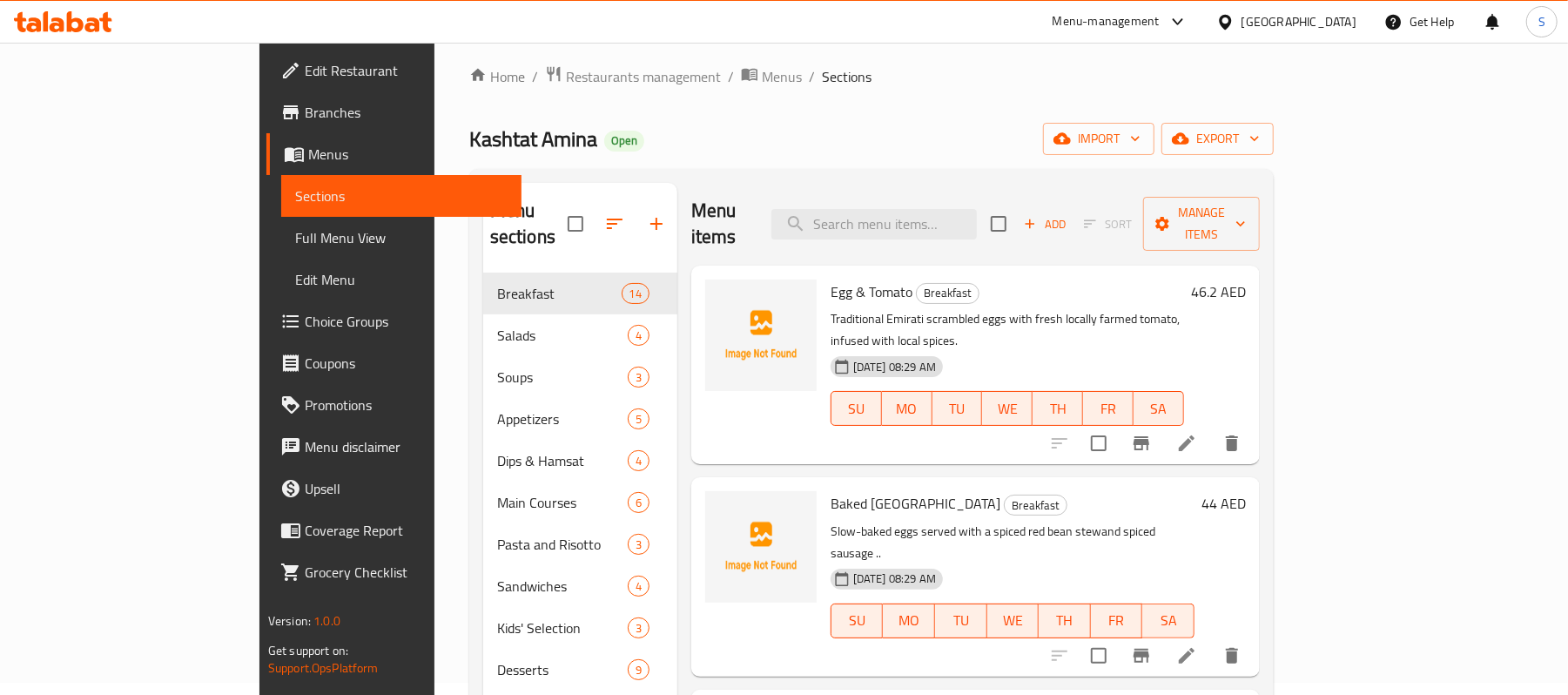
click at [295, 241] on span "Full Menu View" at bounding box center [402, 237] width 213 height 21
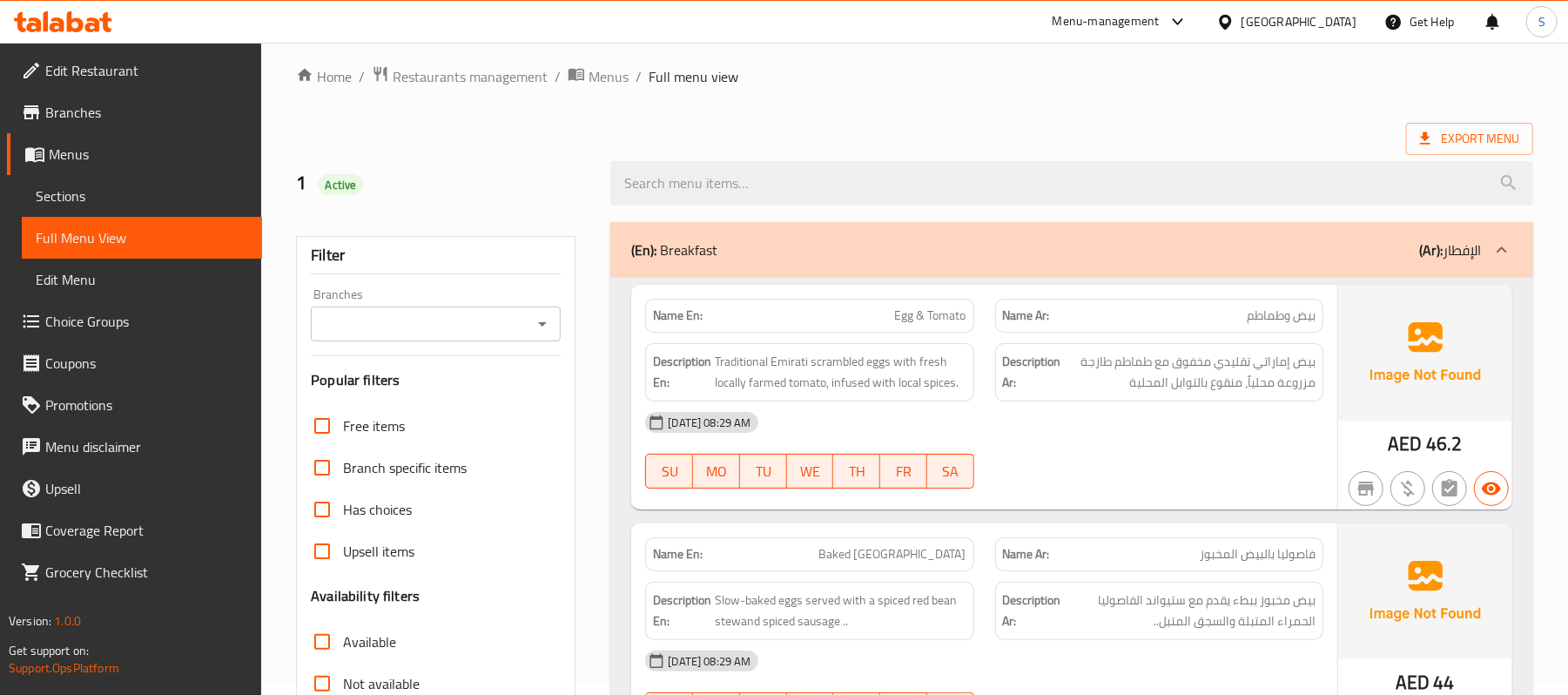
click at [113, 195] on span "Sections" at bounding box center [142, 195] width 213 height 21
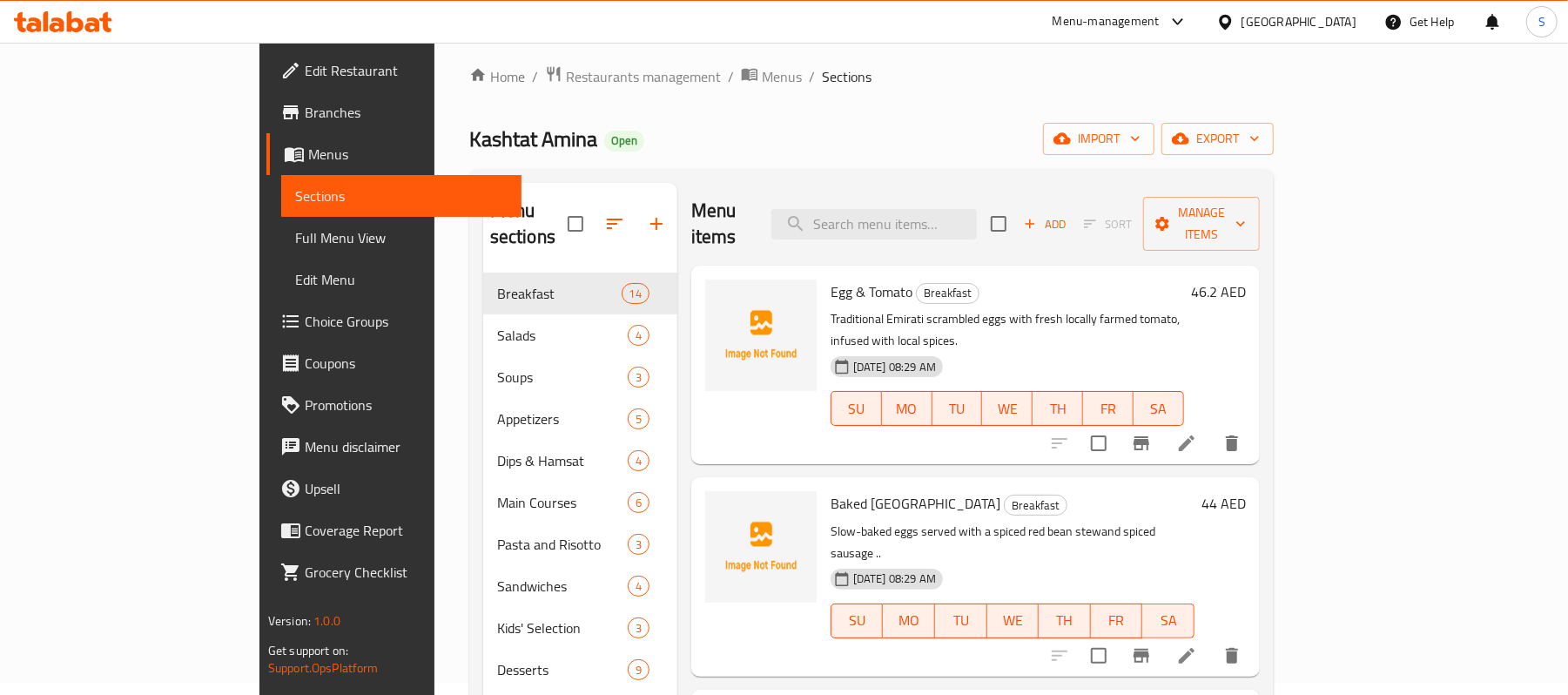
click at [282, 194] on link "Sections" at bounding box center [402, 196] width 241 height 42
click at [295, 205] on span "Sections" at bounding box center [402, 195] width 213 height 21
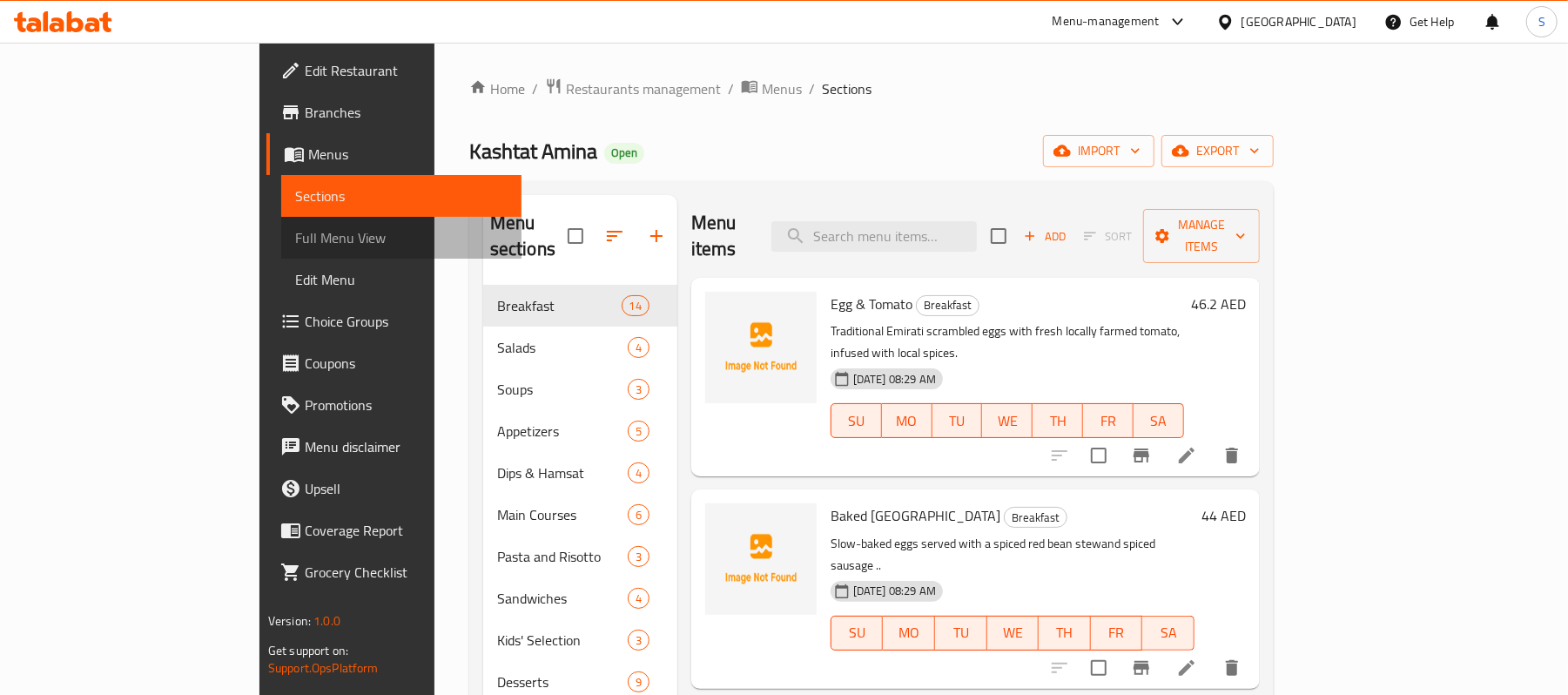
click at [295, 243] on span "Full Menu View" at bounding box center [402, 237] width 213 height 21
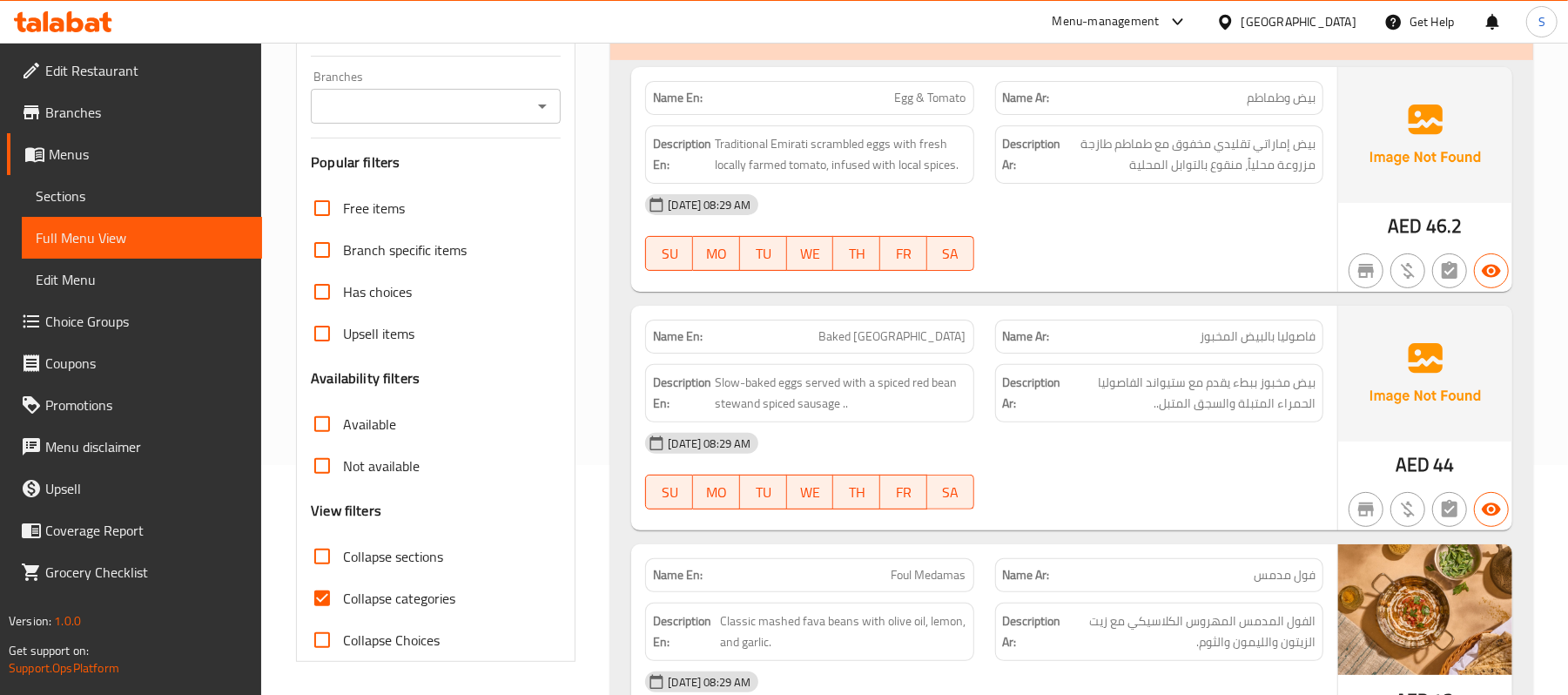
scroll to position [232, 0]
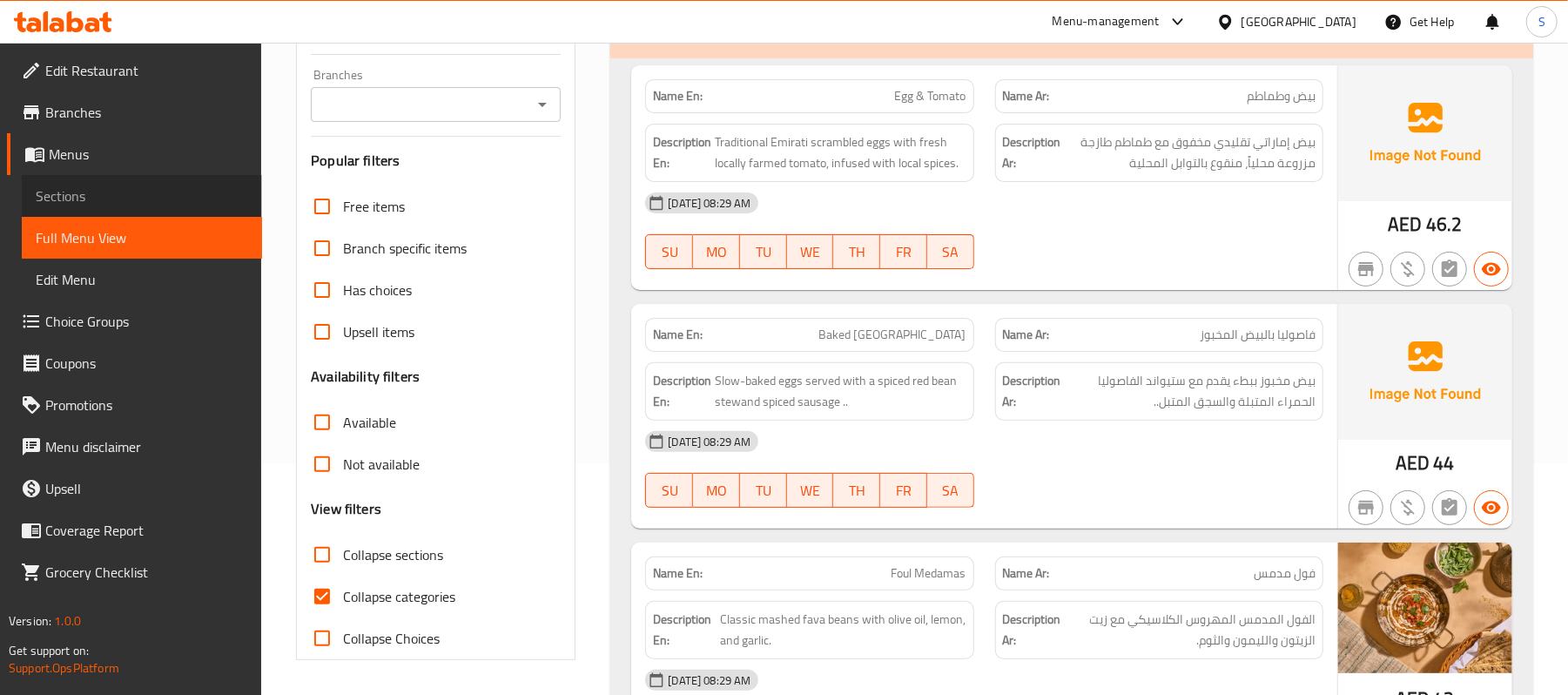
click at [94, 190] on span "Sections" at bounding box center [142, 195] width 213 height 21
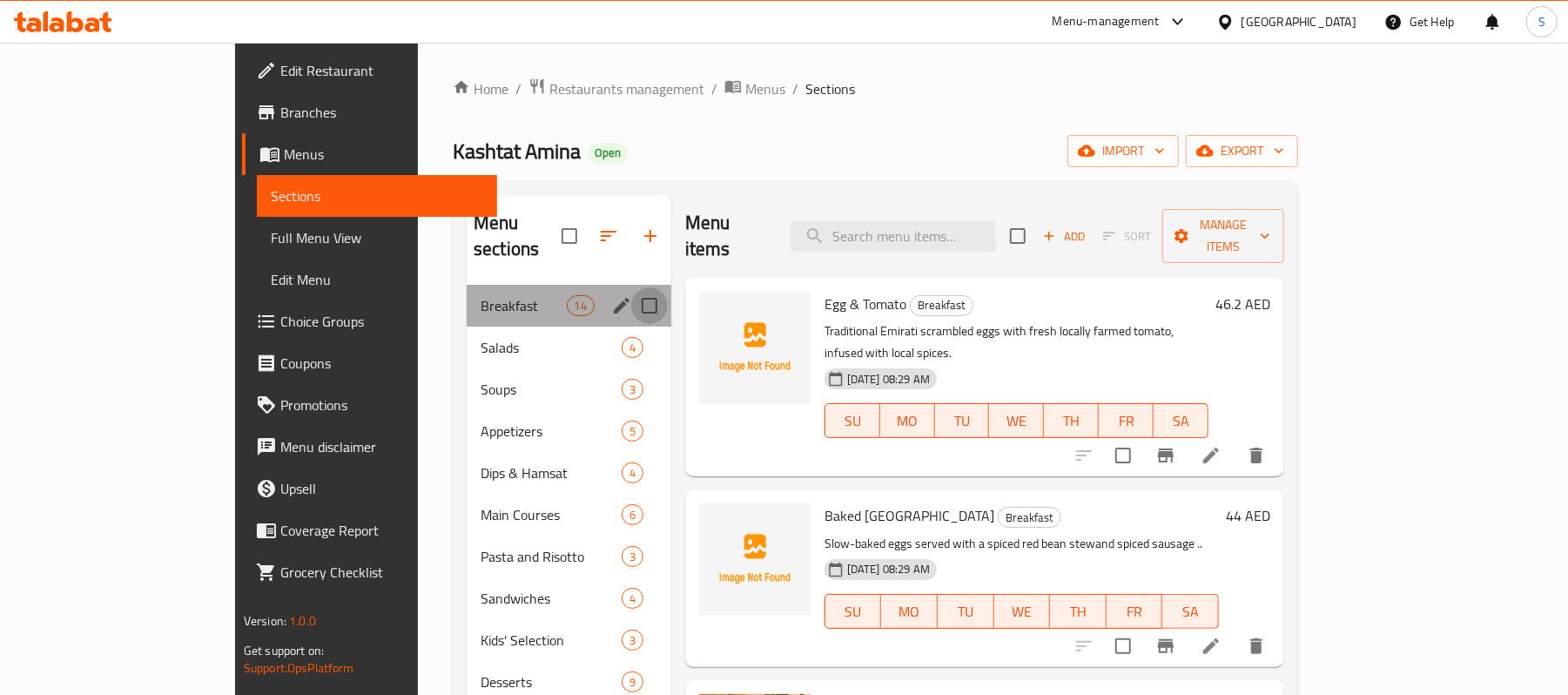
click at [631, 287] on input "Menu sections" at bounding box center [650, 305] width 36 height 36
checkbox input "true"
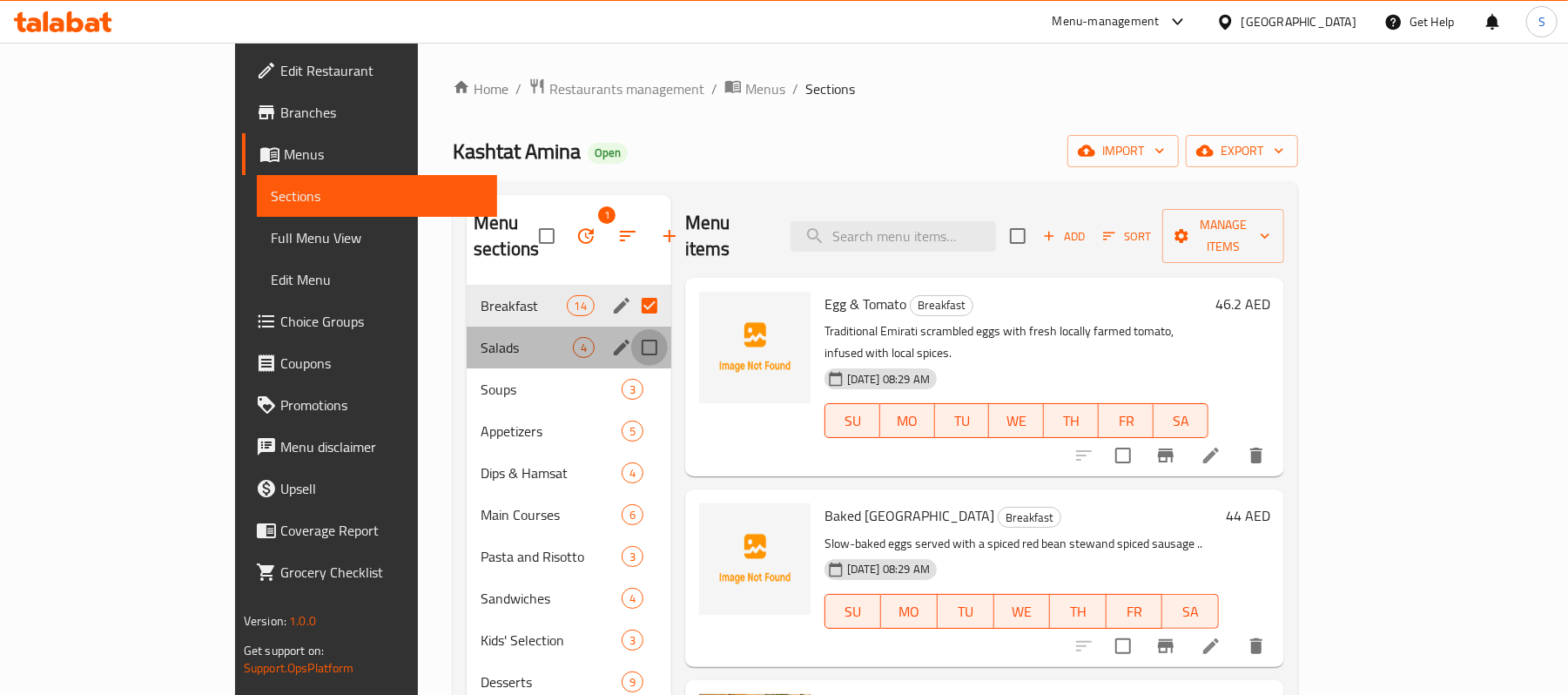
click at [631, 329] on input "Menu sections" at bounding box center [650, 347] width 36 height 36
checkbox input "true"
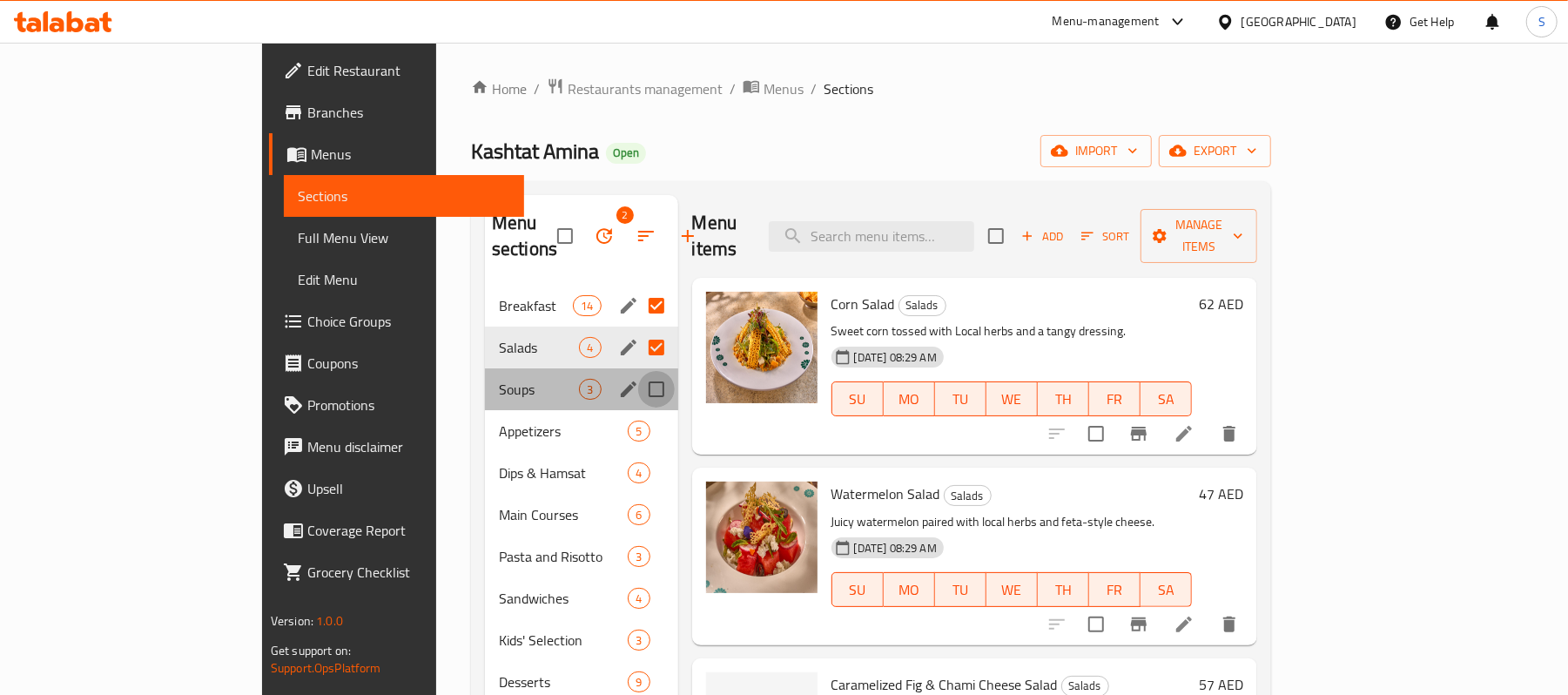
click at [639, 371] on input "Menu sections" at bounding box center [657, 389] width 36 height 36
checkbox input "true"
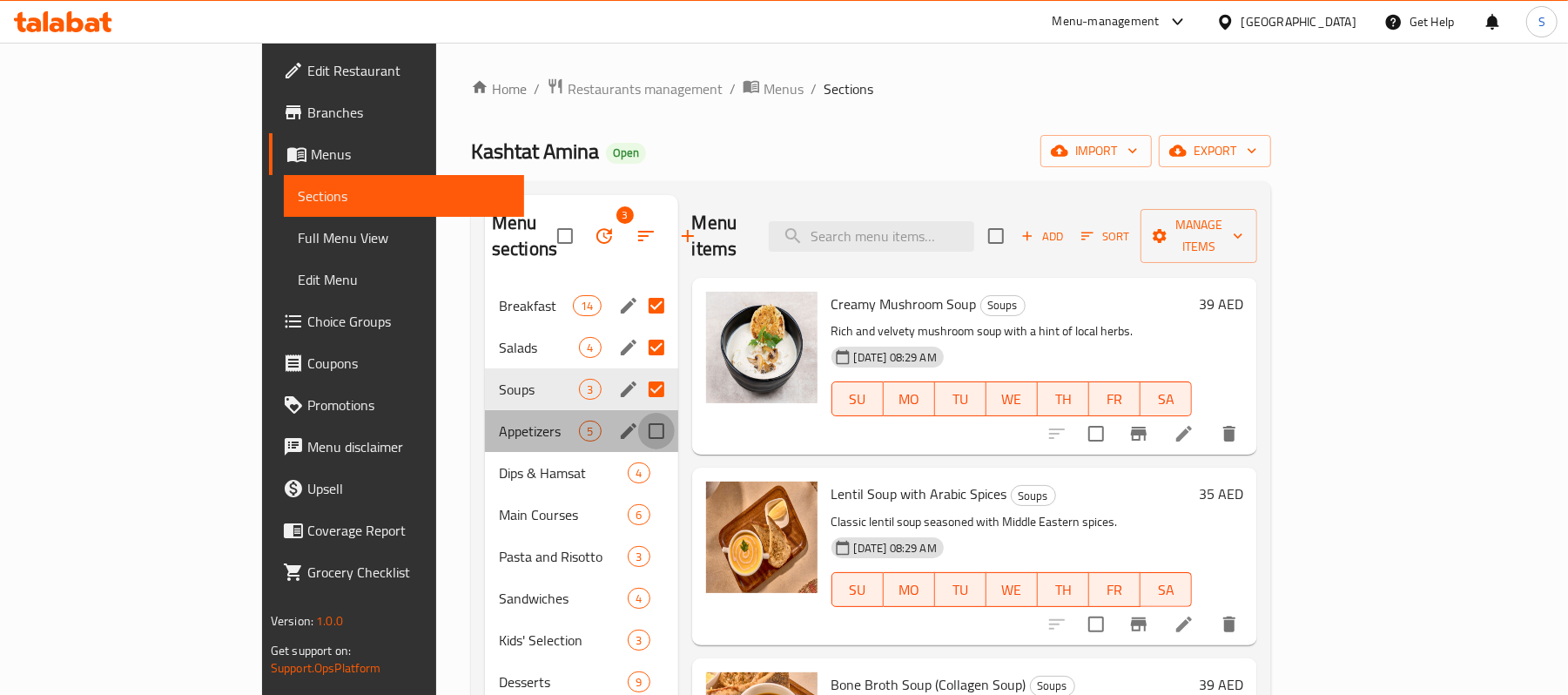
click at [639, 414] on input "Menu sections" at bounding box center [657, 431] width 36 height 36
checkbox input "true"
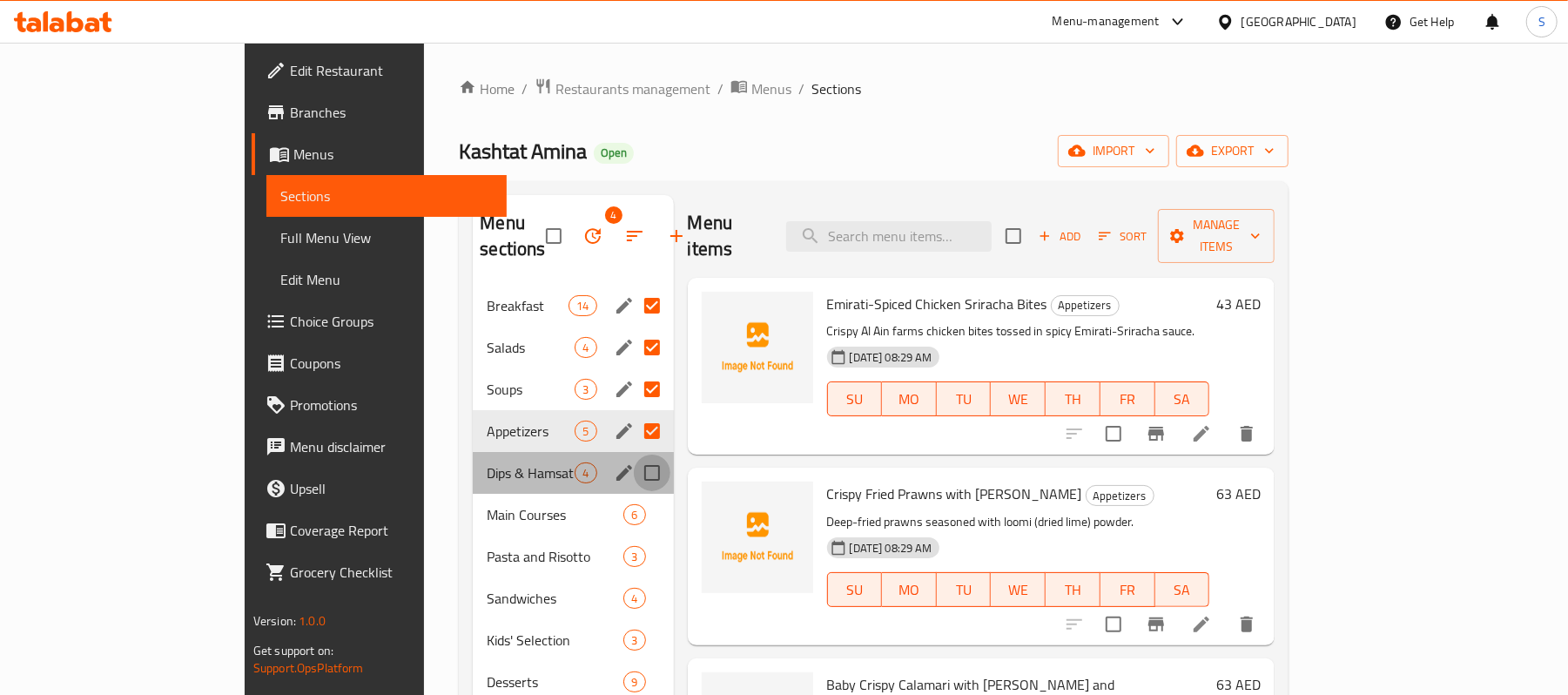
click at [634, 454] on input "Menu sections" at bounding box center [652, 472] width 36 height 36
checkbox input "true"
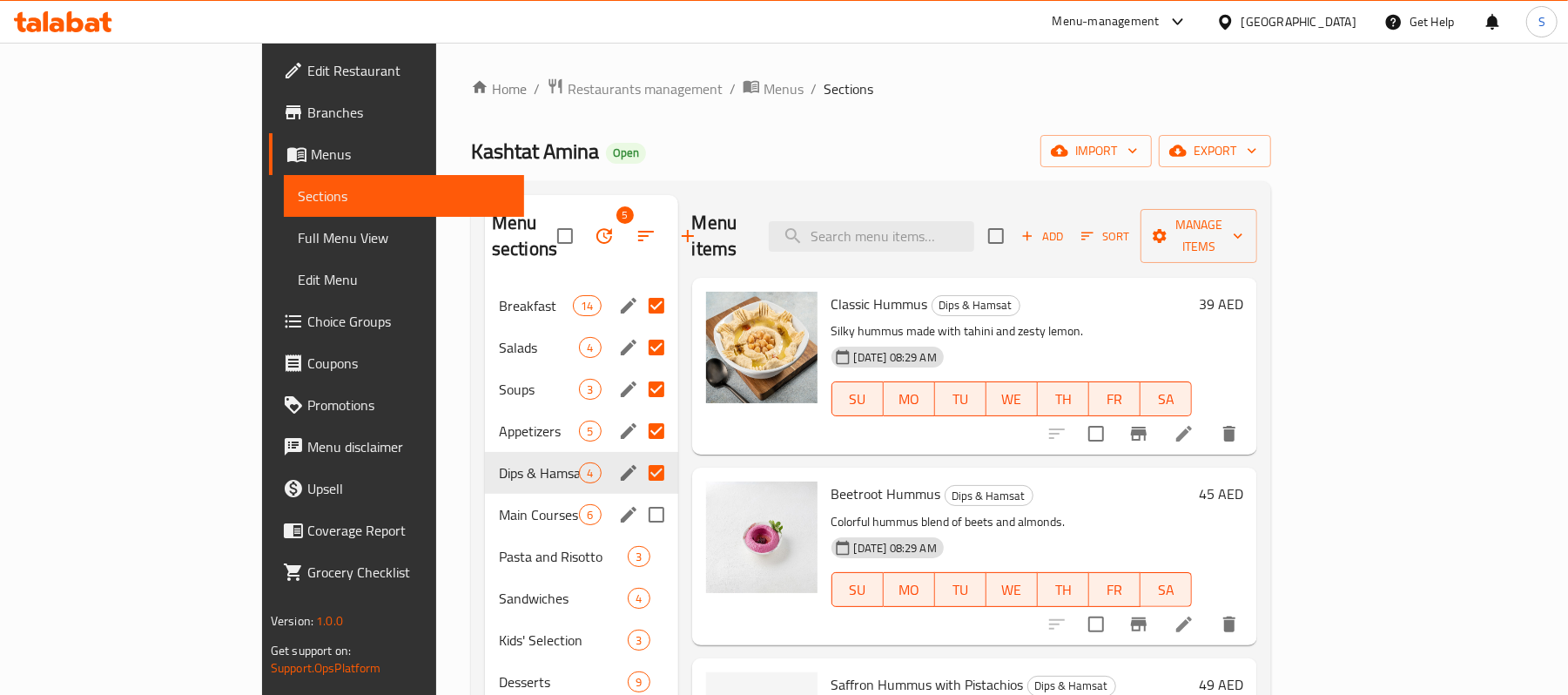
click at [639, 496] on input "Menu sections" at bounding box center [657, 514] width 36 height 36
checkbox input "true"
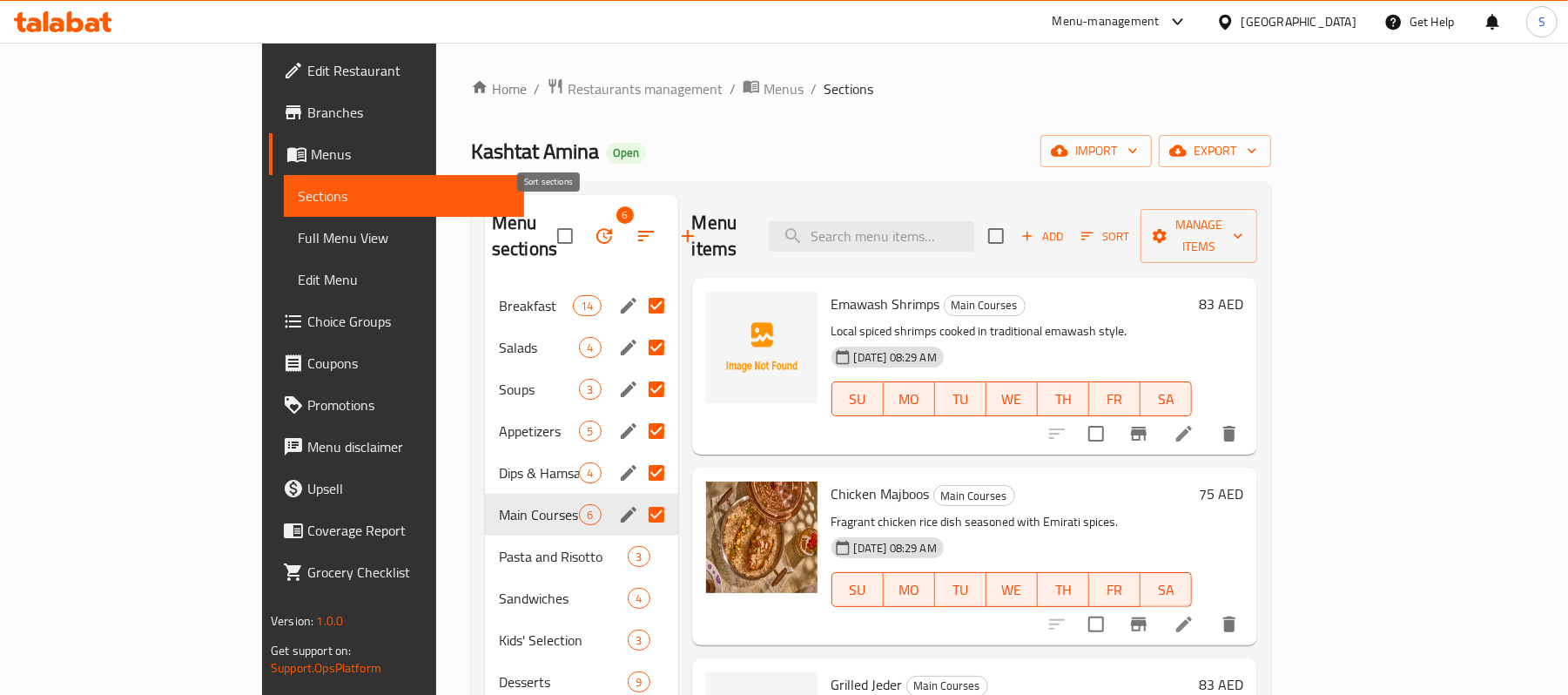
click at [636, 225] on icon "button" at bounding box center [646, 235] width 21 height 21
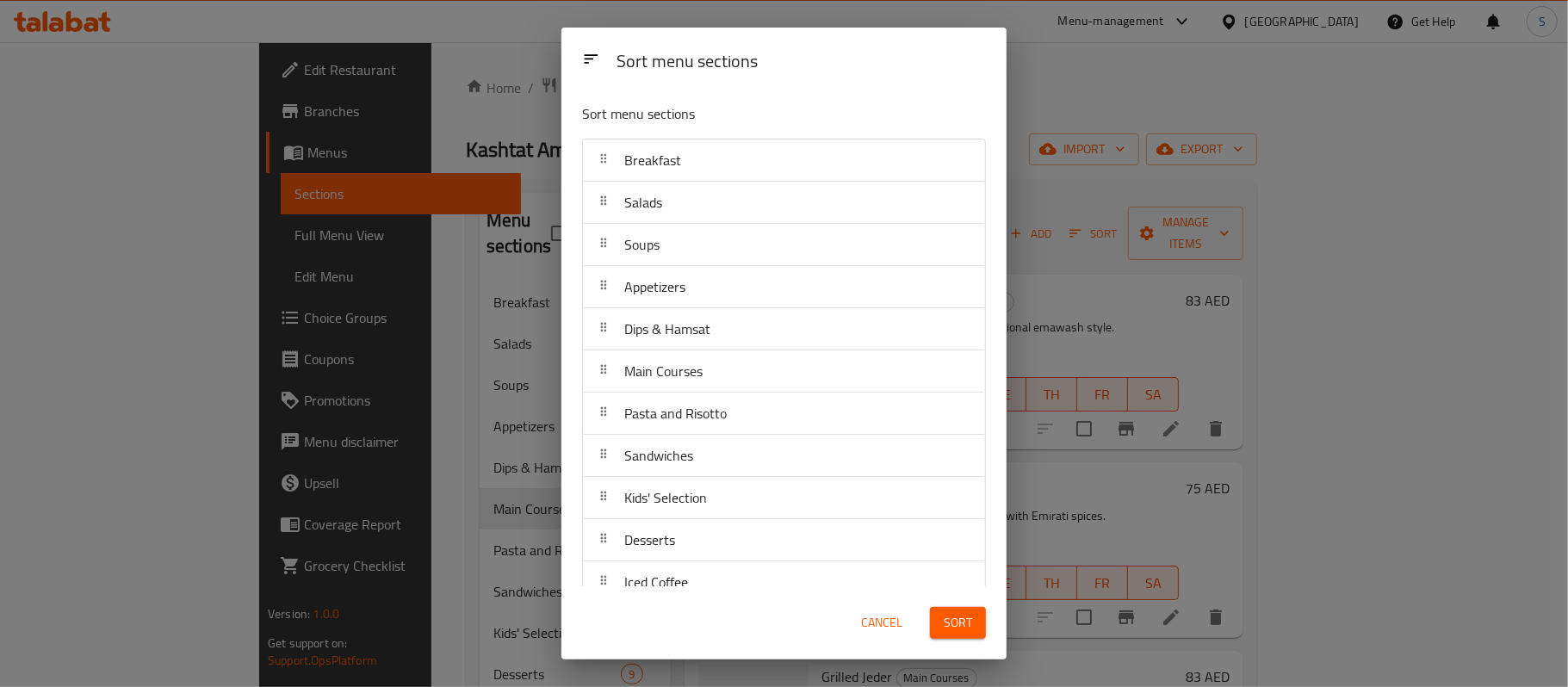
click at [885, 618] on span "Cancel" at bounding box center [882, 623] width 41 height 22
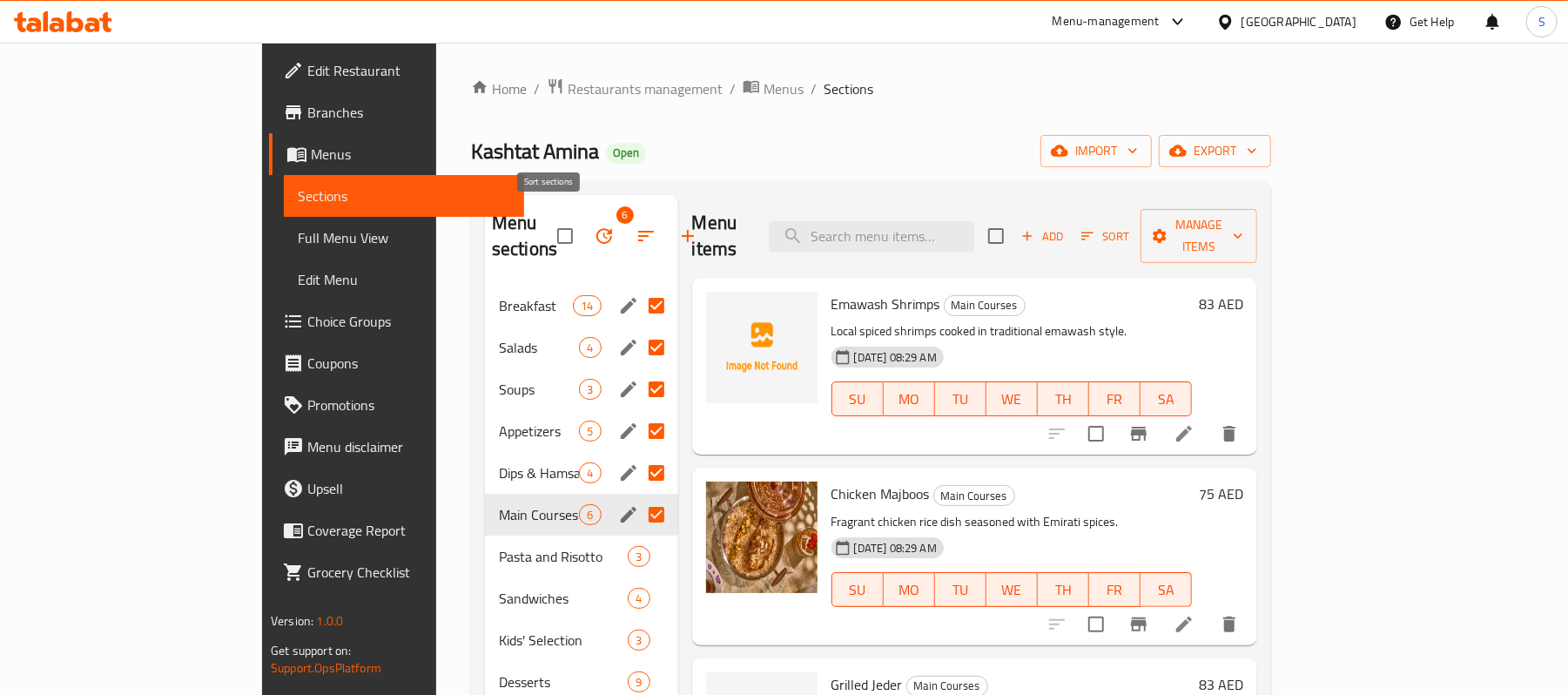
click at [636, 225] on icon "button" at bounding box center [646, 235] width 21 height 21
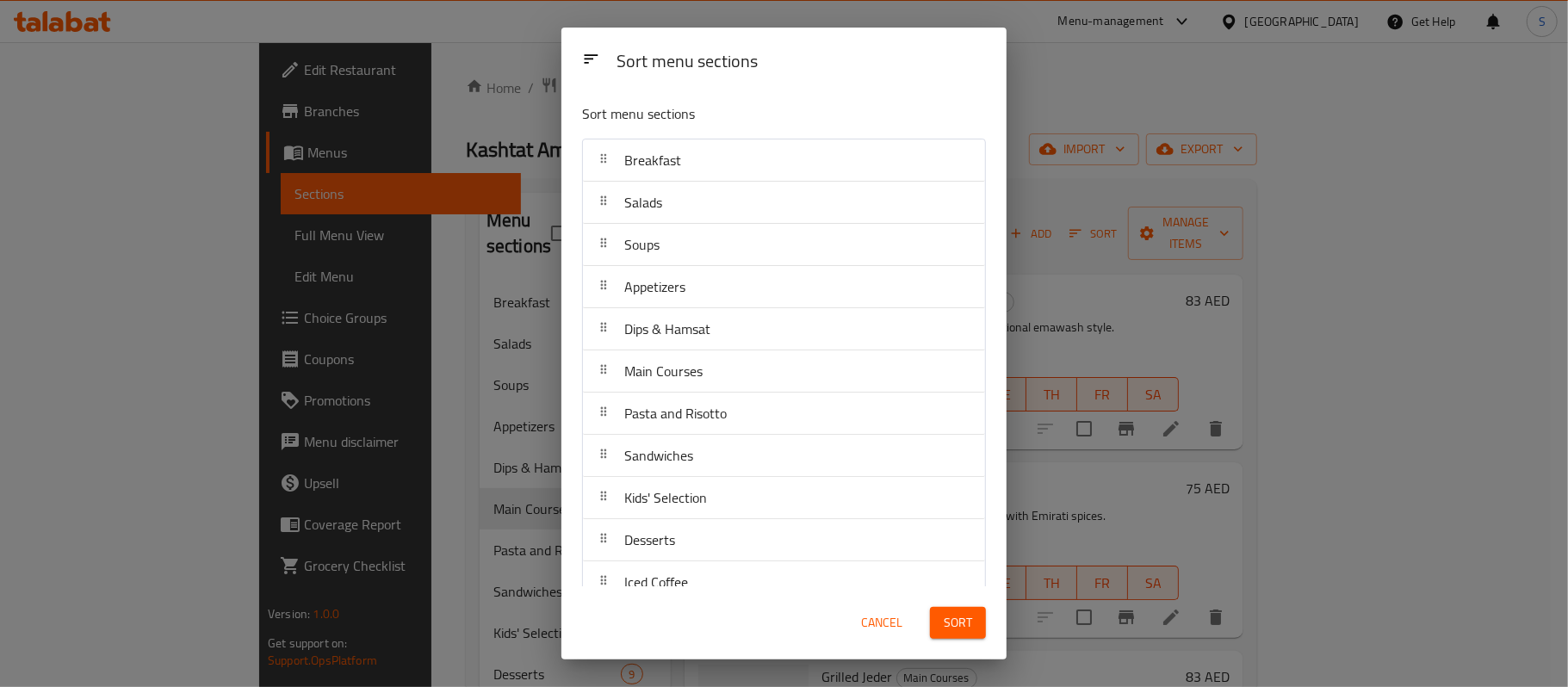
click at [484, 218] on div "Sort menu sections Sort menu sections Breakfast Salads Soups Appetizers Dips & …" at bounding box center [784, 343] width 1568 height 687
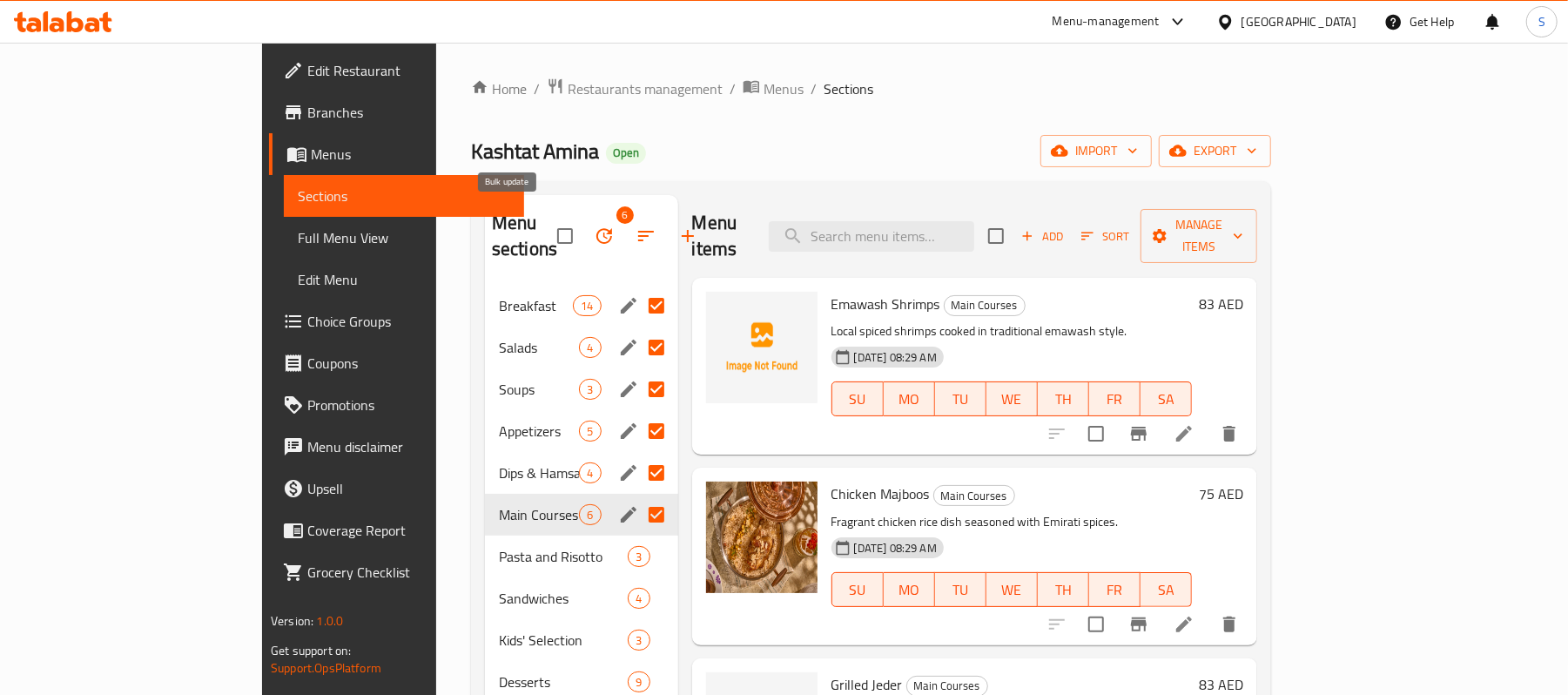
click at [597, 231] on icon "button" at bounding box center [604, 235] width 15 height 15
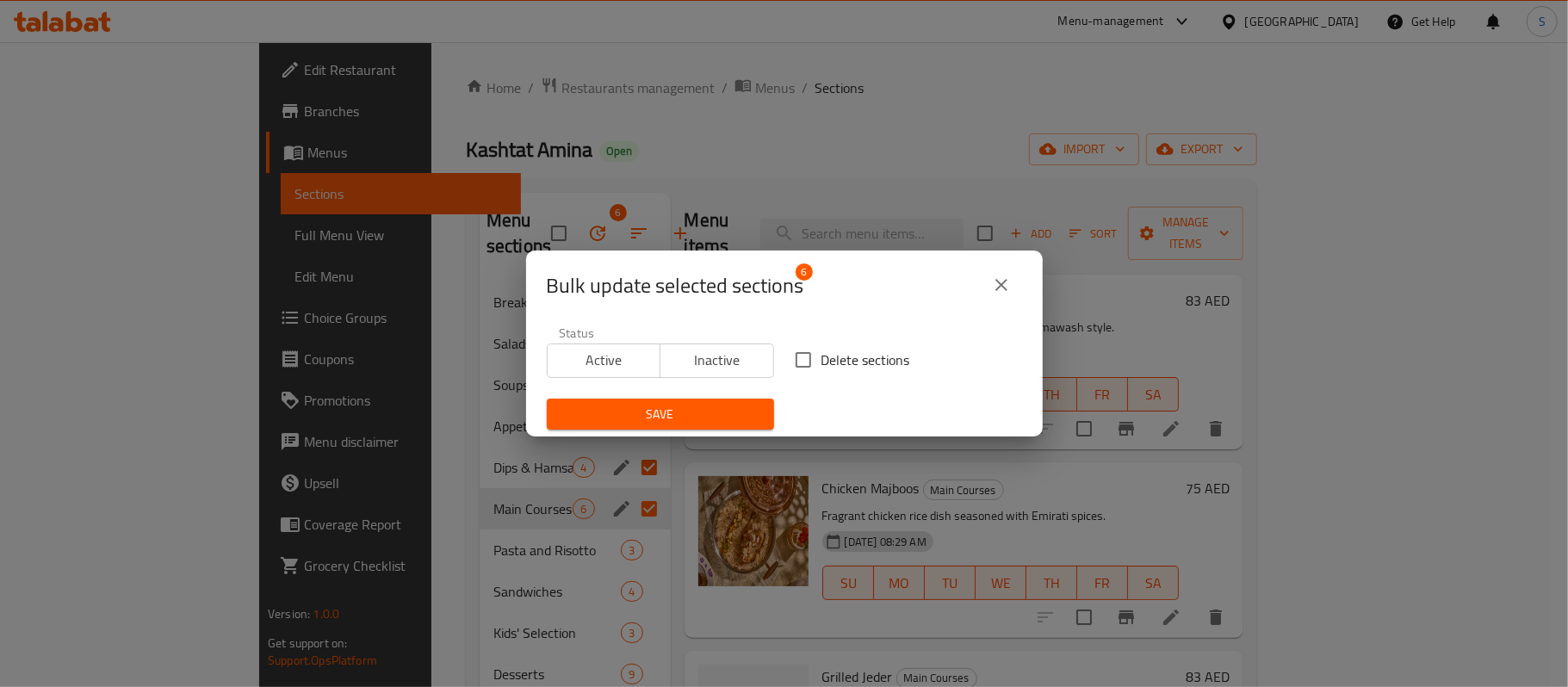
click at [851, 366] on span "Delete sections" at bounding box center [865, 359] width 89 height 21
click at [821, 366] on input "Delete sections" at bounding box center [803, 360] width 36 height 36
checkbox input "true"
click at [806, 336] on div "Delete sections" at bounding box center [908, 359] width 248 height 57
click at [686, 422] on span "Save" at bounding box center [660, 415] width 199 height 22
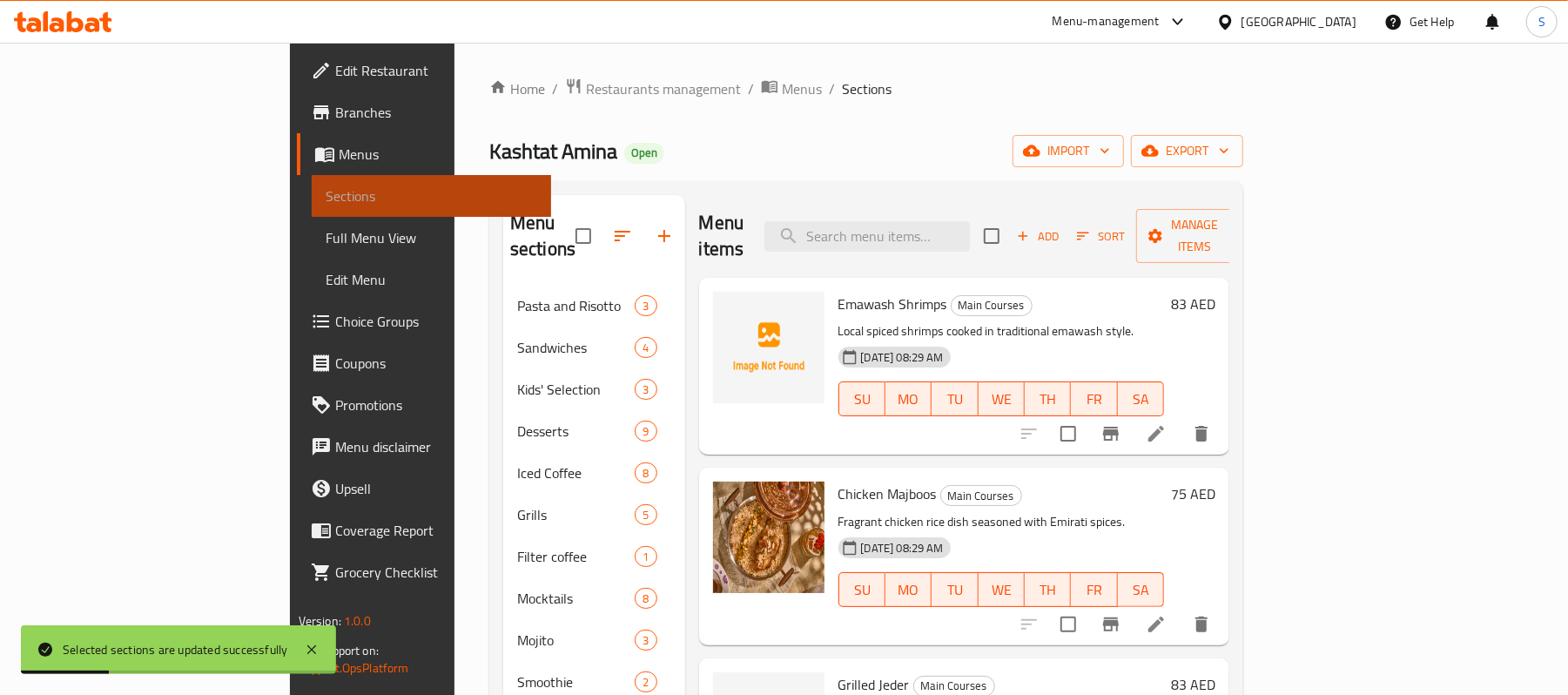
click at [312, 209] on link "Sections" at bounding box center [432, 196] width 241 height 42
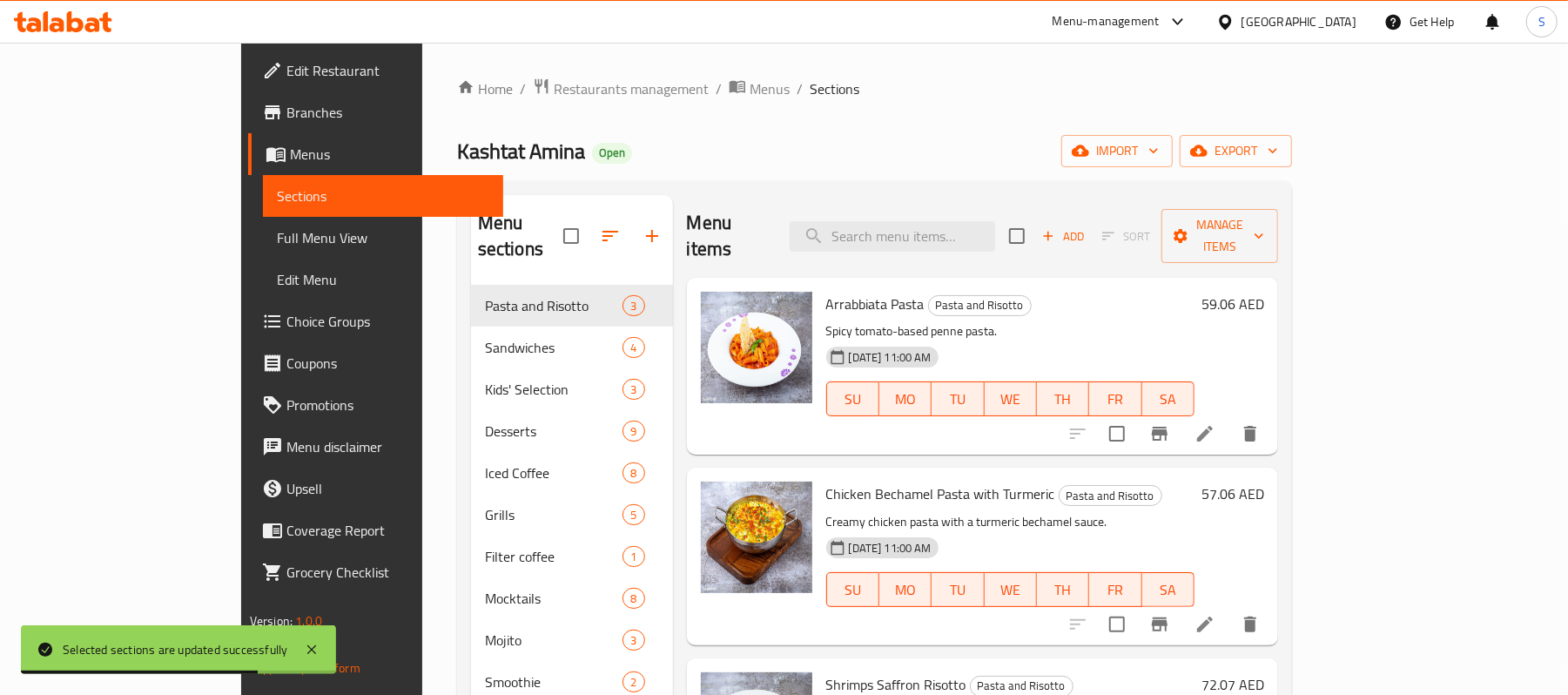
click at [277, 241] on span "Full Menu View" at bounding box center [383, 237] width 213 height 21
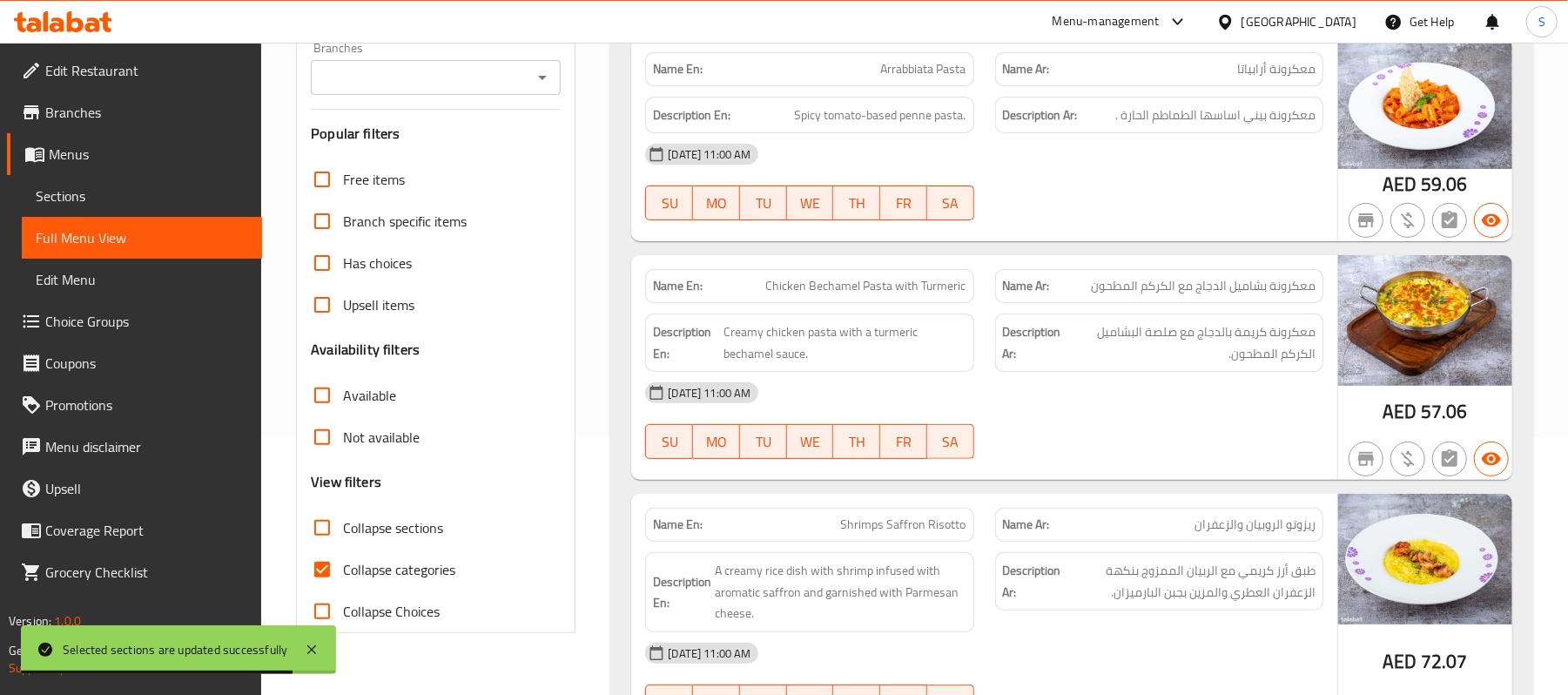
scroll to position [464, 0]
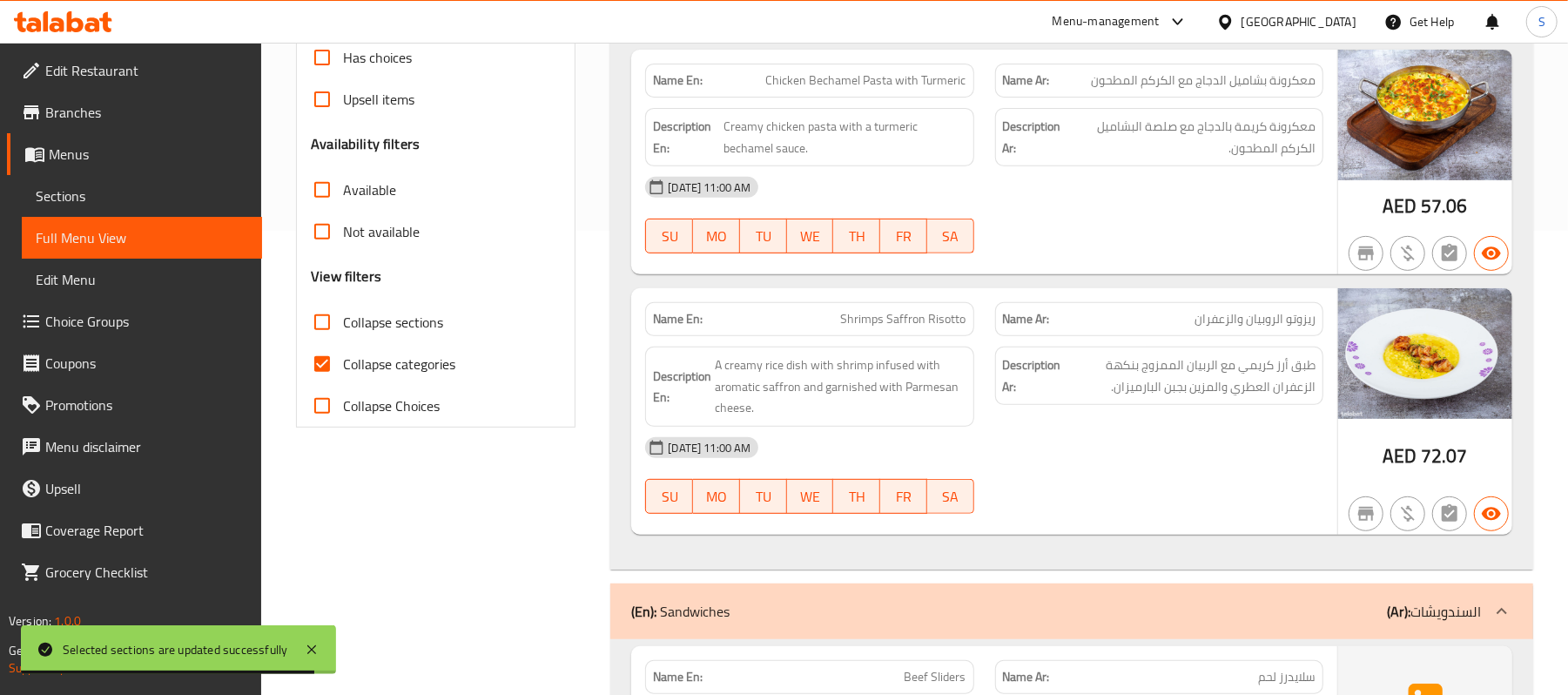
click at [367, 360] on span "Collapse categories" at bounding box center [400, 363] width 113 height 21
click at [343, 360] on input "Collapse categories" at bounding box center [323, 364] width 42 height 42
checkbox input "false"
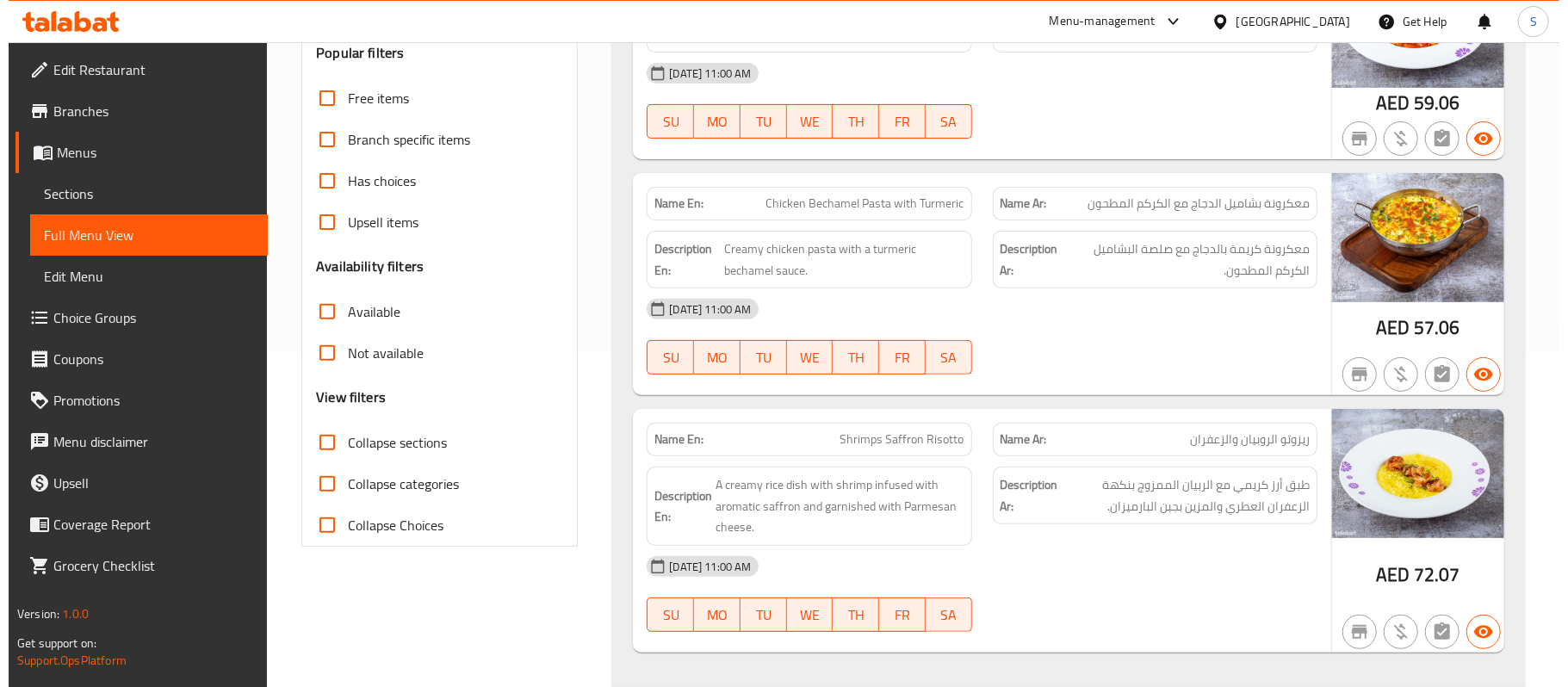
scroll to position [0, 0]
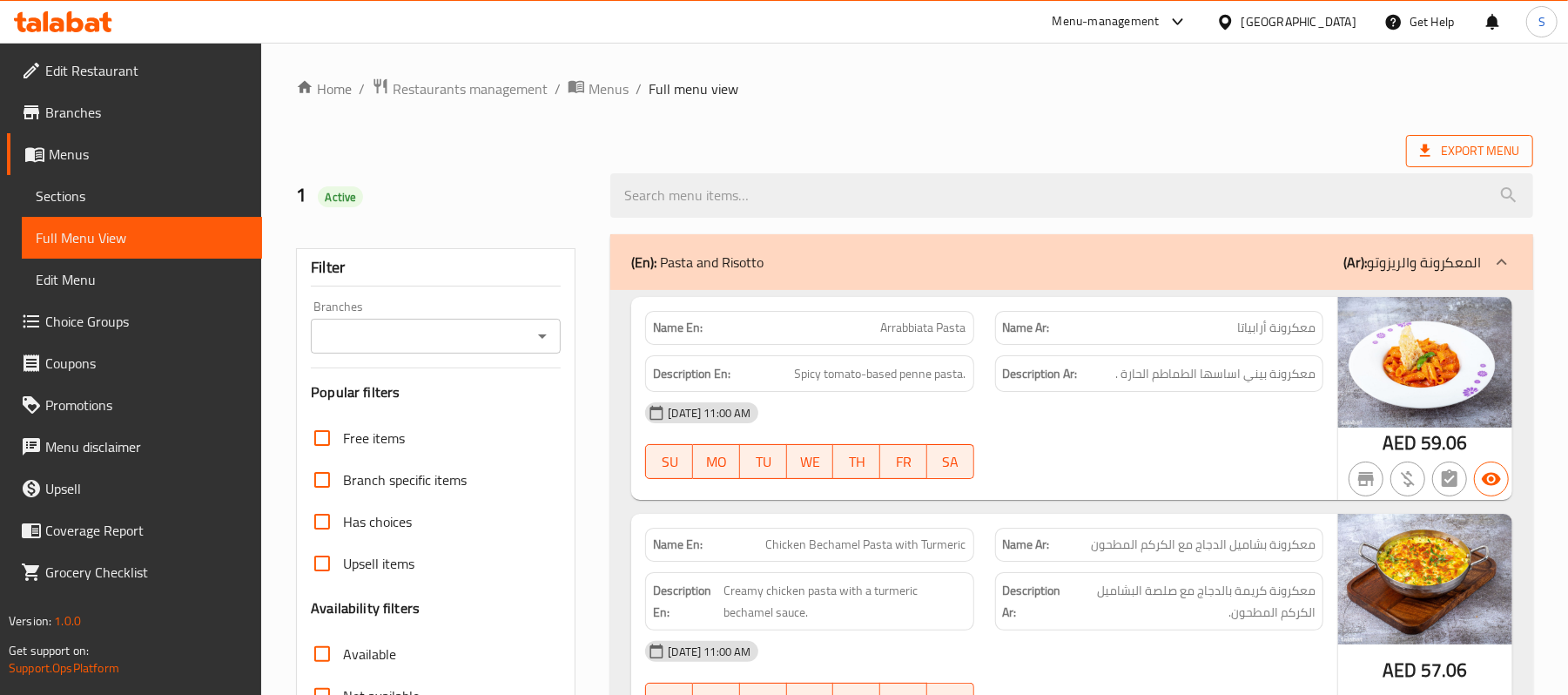
click at [1449, 160] on span "Export Menu" at bounding box center [1469, 151] width 99 height 22
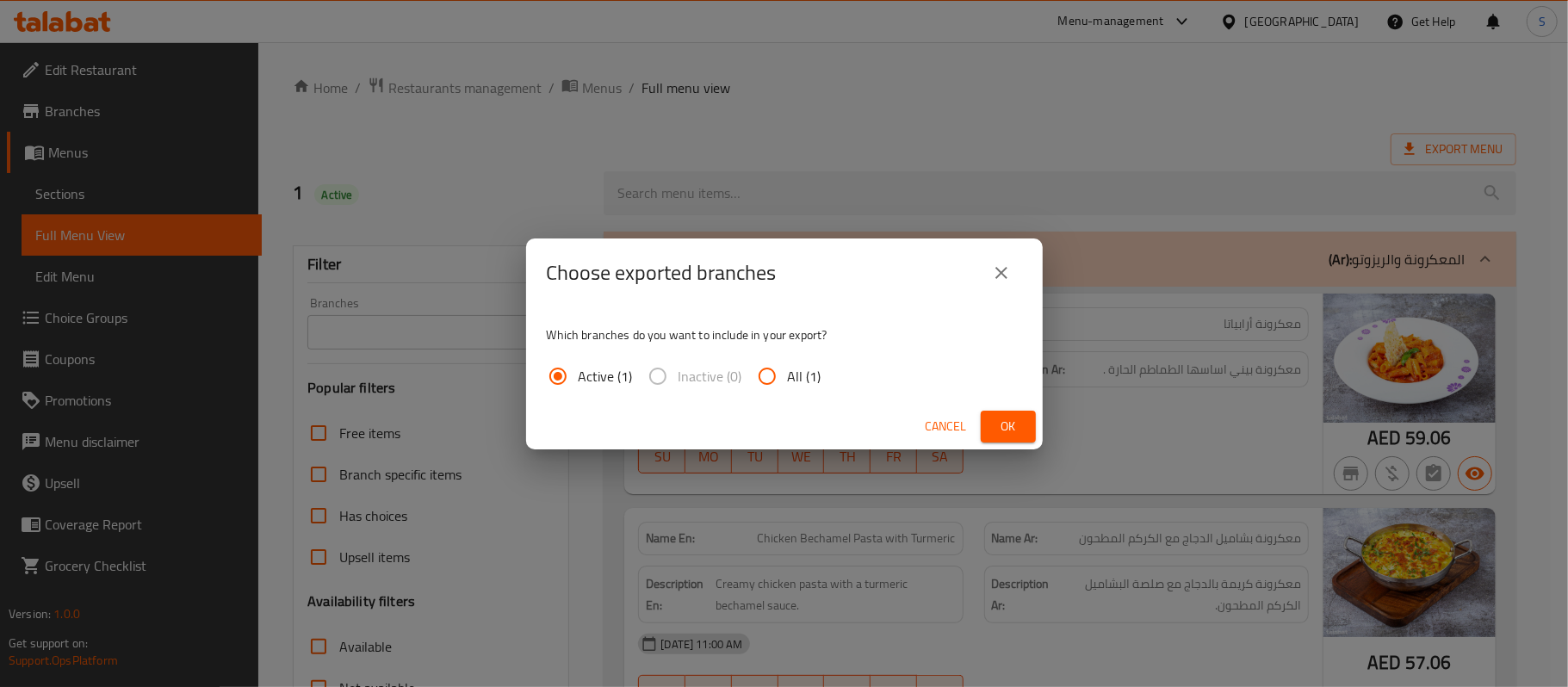
click at [775, 379] on input "All (1)" at bounding box center [767, 376] width 41 height 41
radio input "true"
click at [1020, 430] on span "Ok" at bounding box center [1008, 427] width 28 height 22
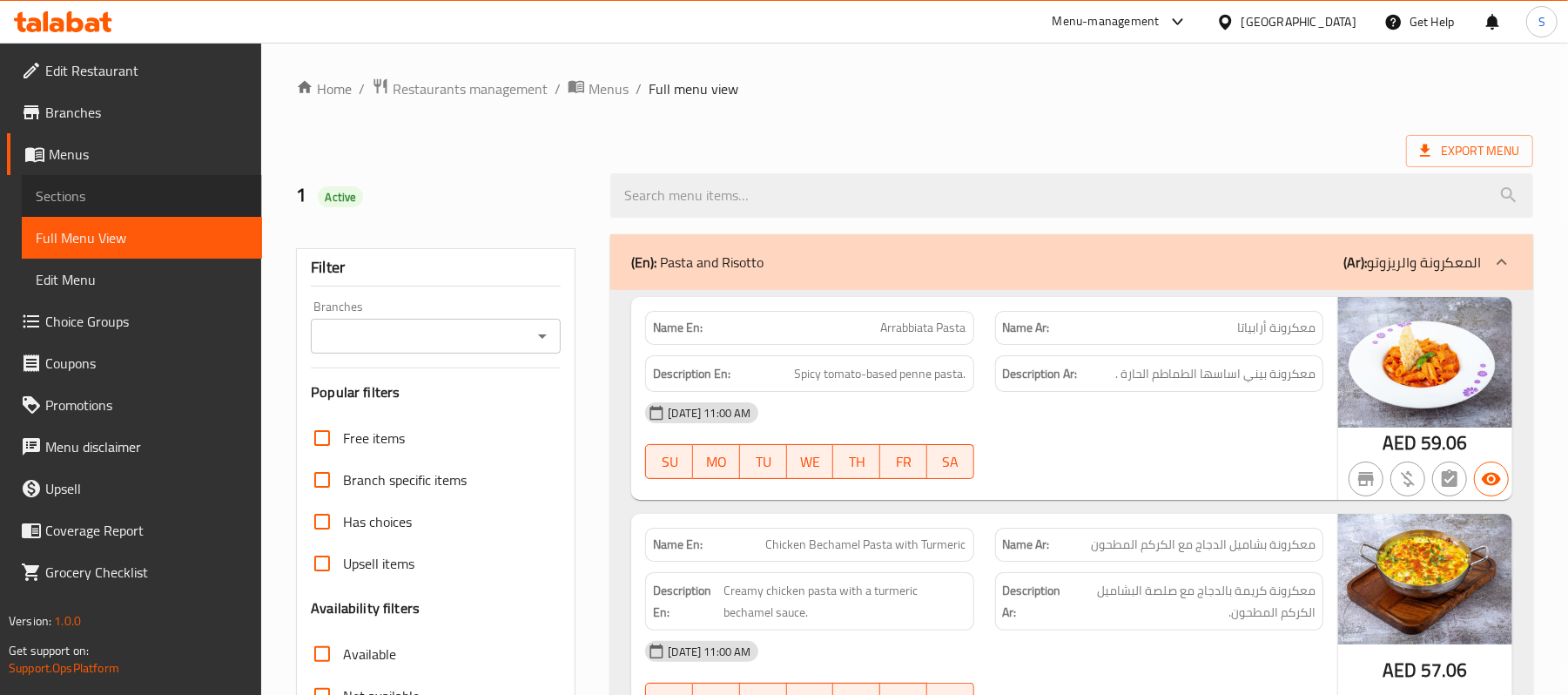
click at [30, 194] on link "Sections" at bounding box center [142, 196] width 241 height 42
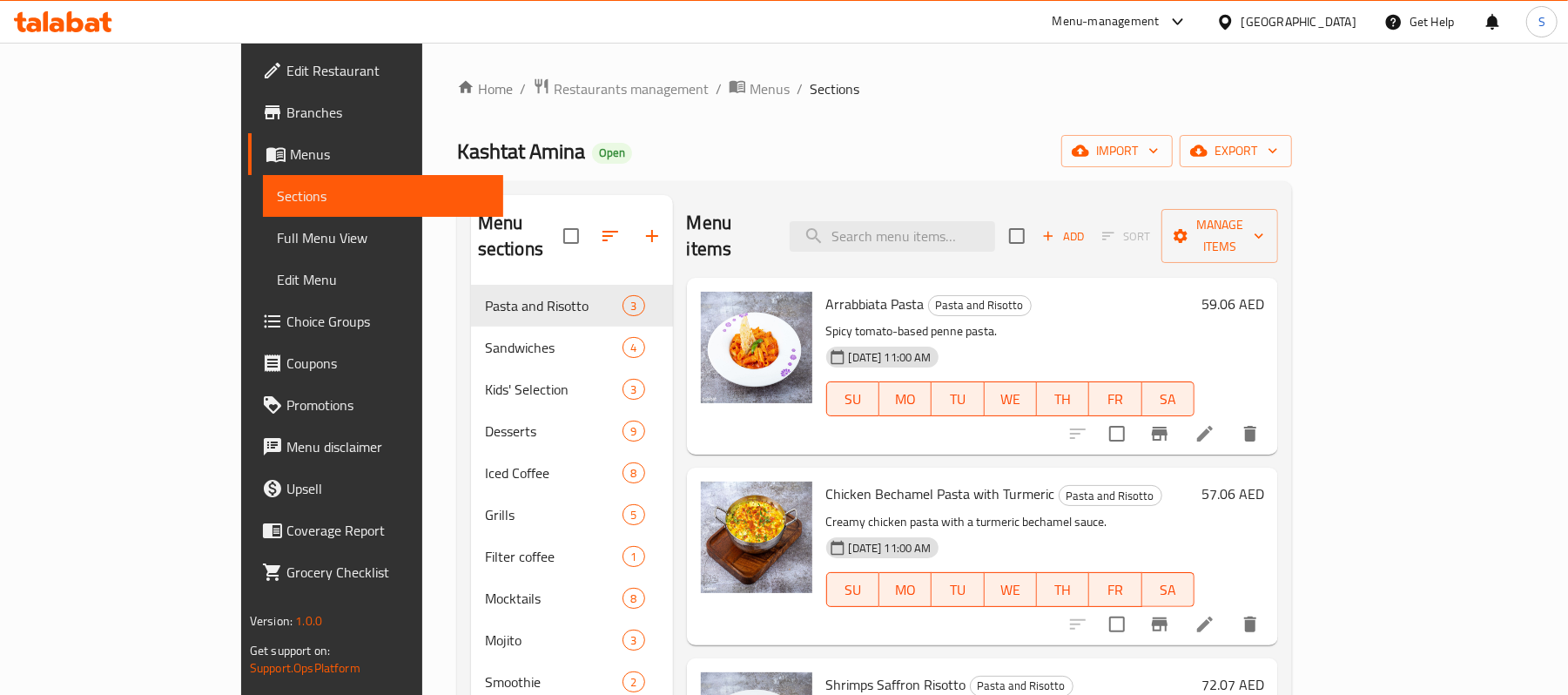
click at [1292, 125] on div "Home / Restaurants management / Menus / Sections Kashtat Amina Open import expo…" at bounding box center [874, 491] width 835 height 827
click at [1292, 174] on div "Home / Restaurants management / Menus / Sections Kashtat Amina Open import expo…" at bounding box center [874, 491] width 835 height 827
click at [1159, 152] on span "import" at bounding box center [1117, 151] width 84 height 22
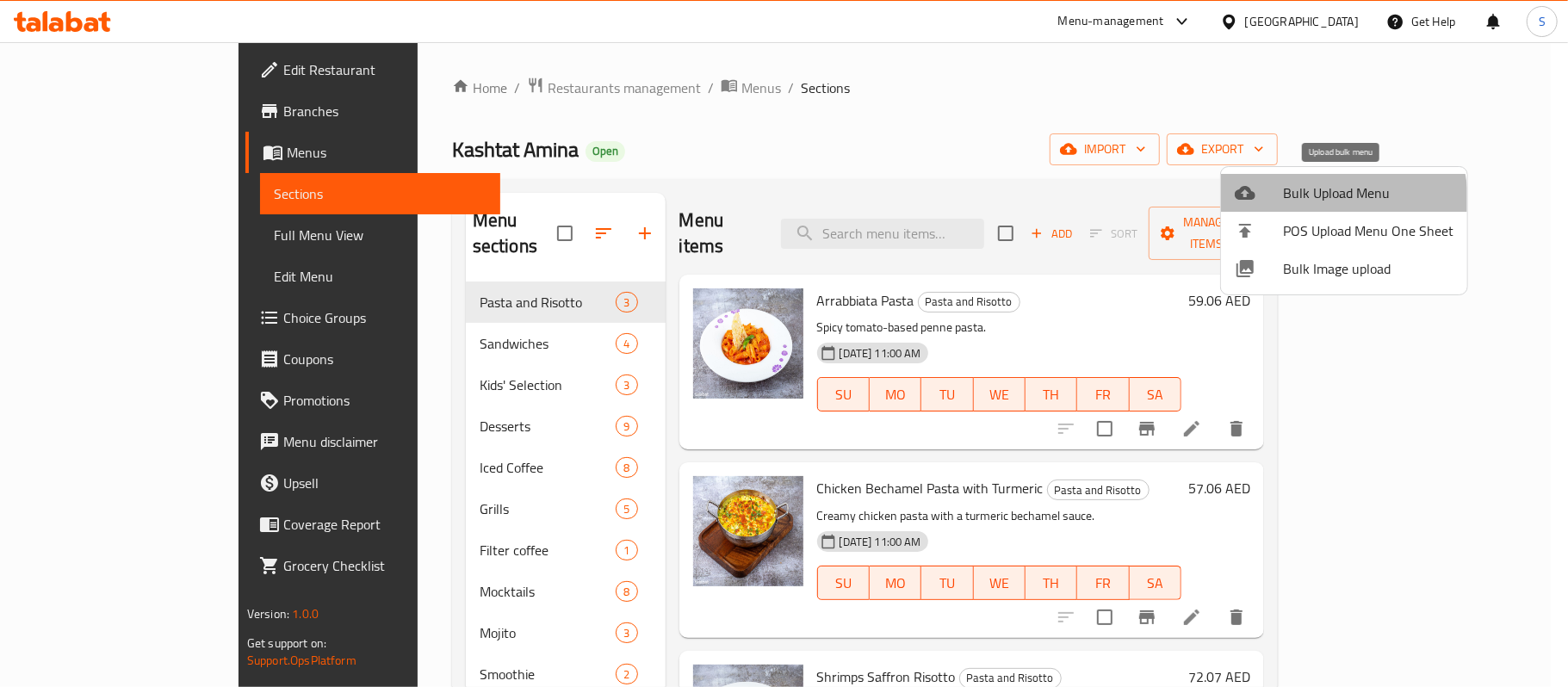
click at [1319, 201] on span "Bulk Upload Menu" at bounding box center [1369, 192] width 171 height 21
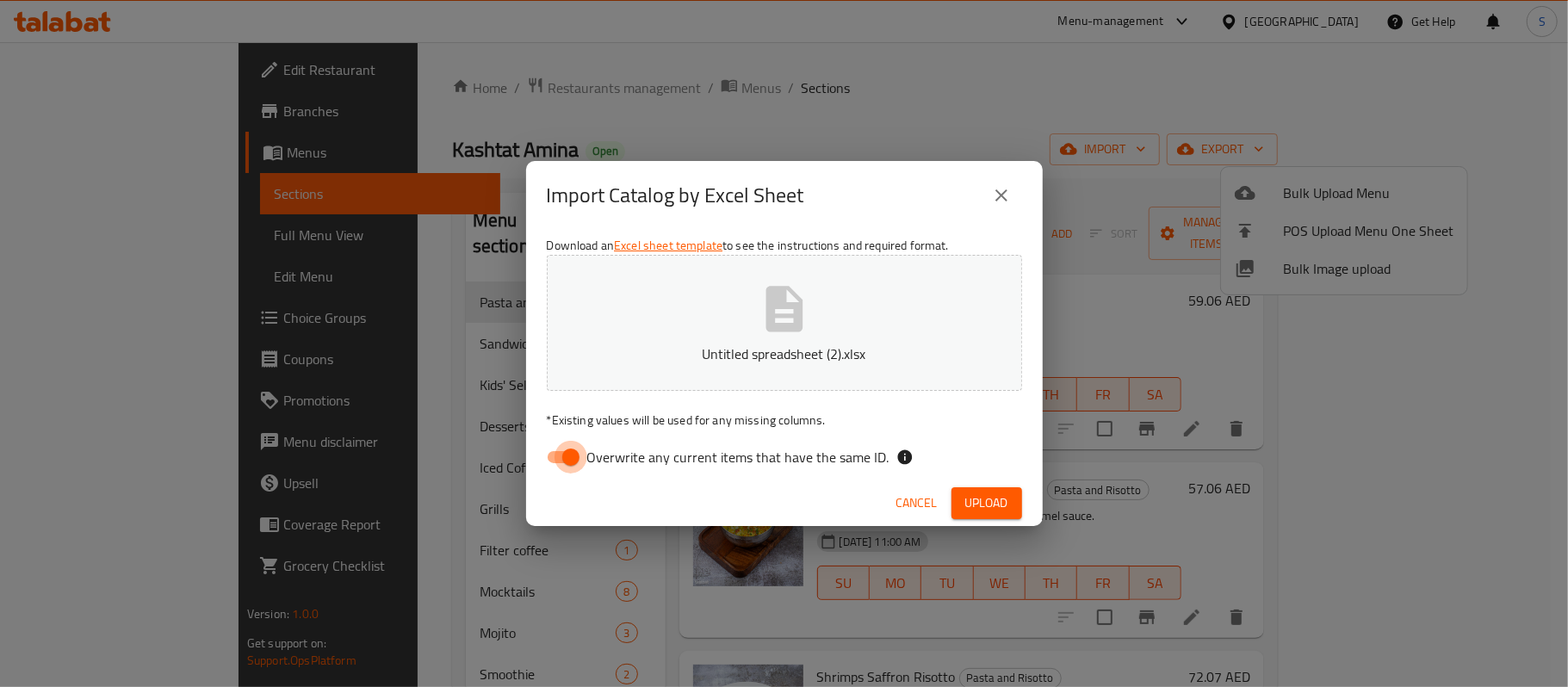
click at [562, 456] on input "Overwrite any current items that have the same ID." at bounding box center [571, 457] width 98 height 32
checkbox input "false"
click at [1011, 488] on button "Upload" at bounding box center [987, 503] width 71 height 31
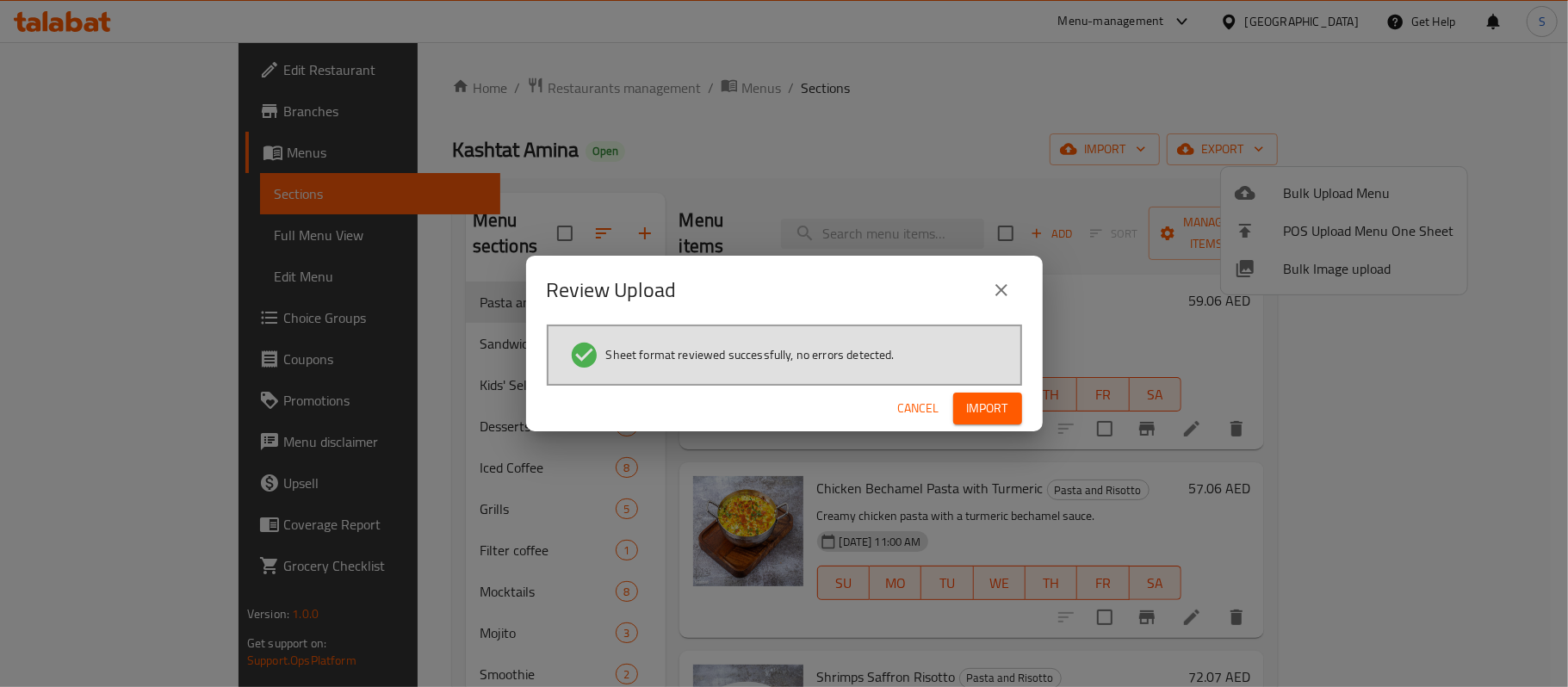
click at [1009, 410] on button "Import" at bounding box center [988, 408] width 69 height 31
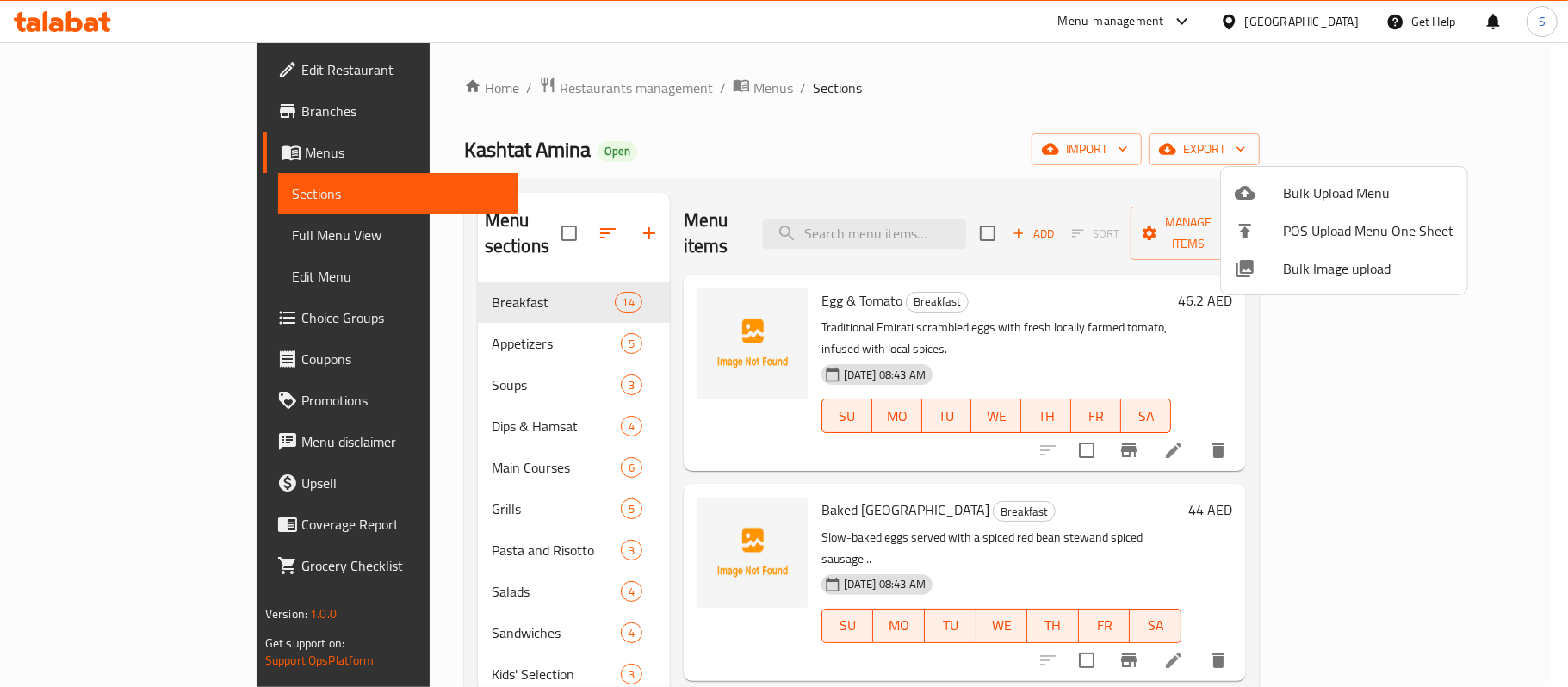
click at [550, 217] on div at bounding box center [784, 343] width 1568 height 687
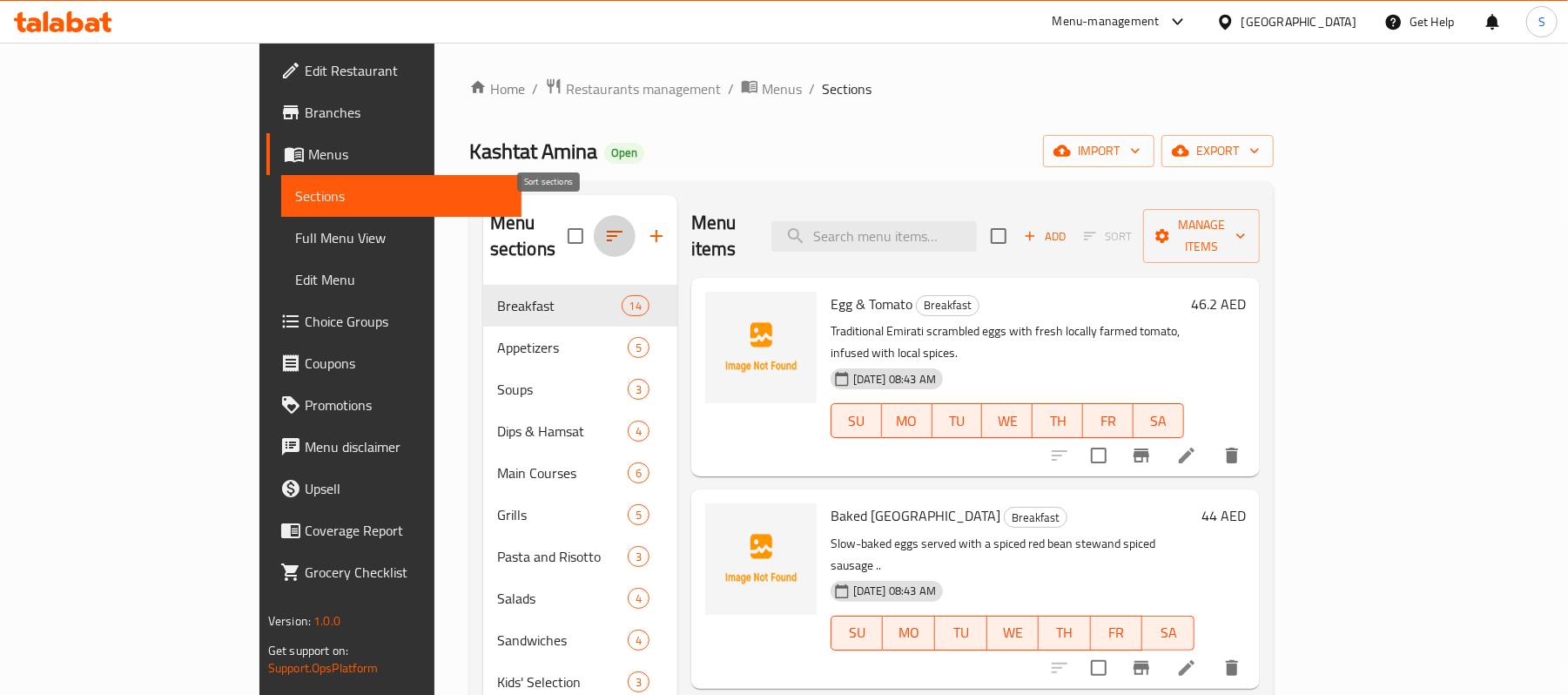
click at [607, 231] on icon "button" at bounding box center [614, 236] width 15 height 11
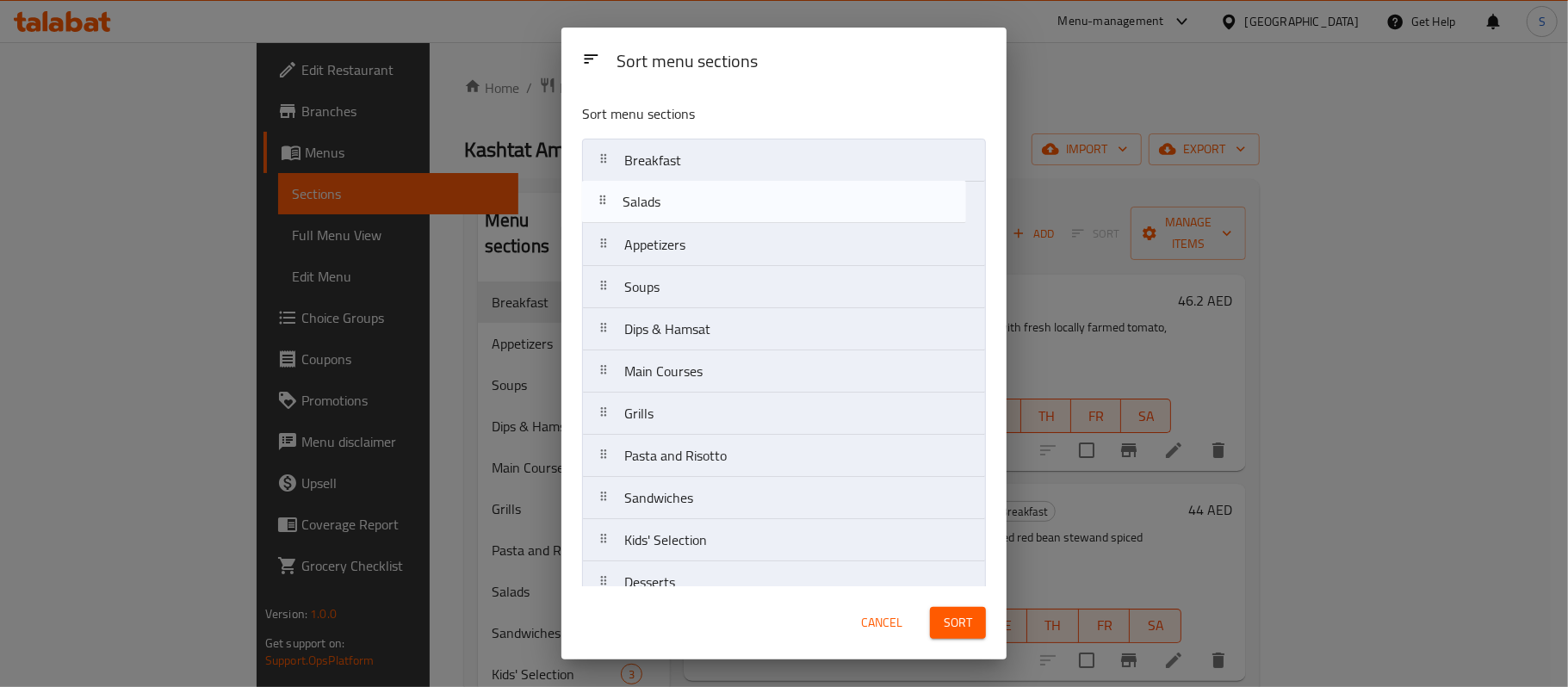
drag, startPoint x: 653, startPoint y: 466, endPoint x: 651, endPoint y: 198, distance: 268.0
click at [651, 198] on nav "Breakfast Appetizers Soups Dips & Hamsat Main Courses Grills Pasta and Risotto …" at bounding box center [784, 560] width 404 height 845
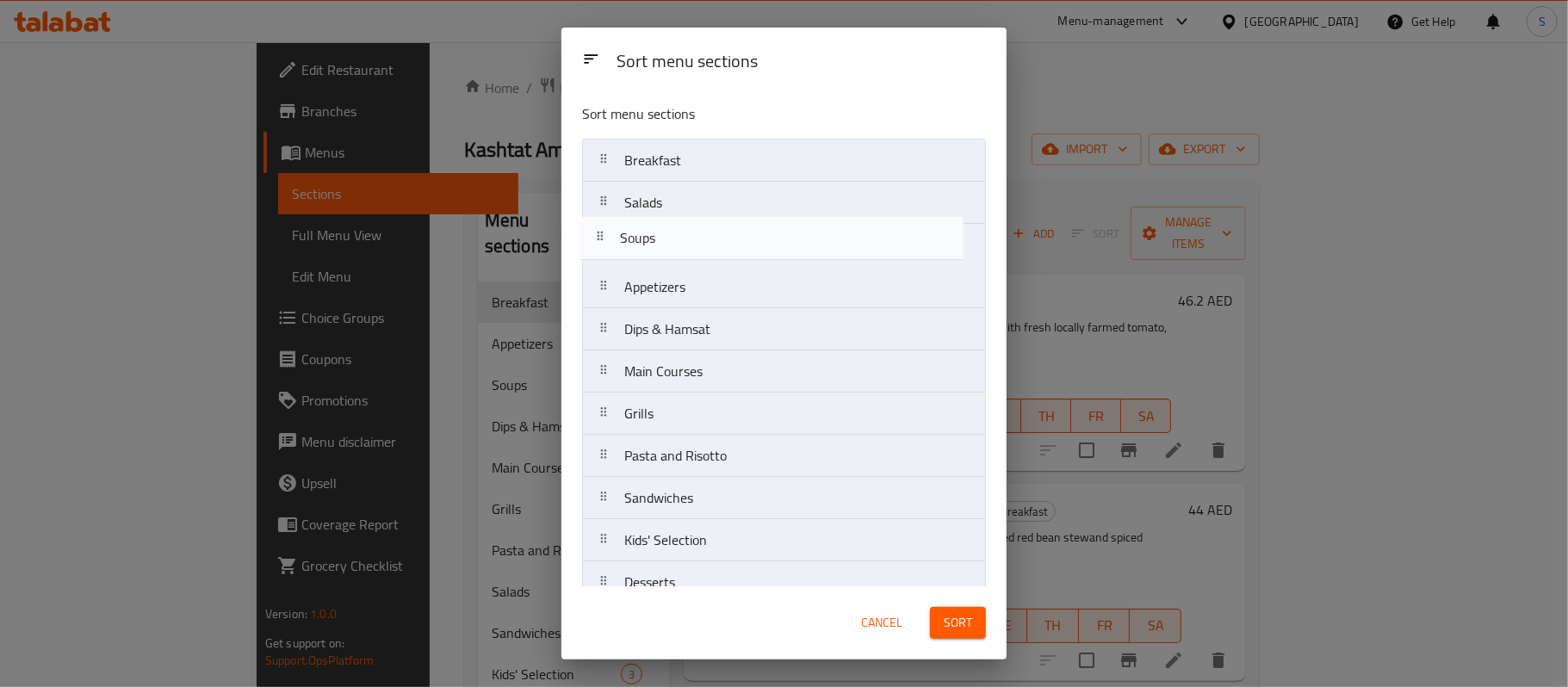
drag, startPoint x: 667, startPoint y: 296, endPoint x: 661, endPoint y: 241, distance: 55.3
click at [661, 241] on nav "Breakfast Salads Appetizers Soups Dips & Hamsat Main Courses Grills Pasta and R…" at bounding box center [784, 560] width 404 height 845
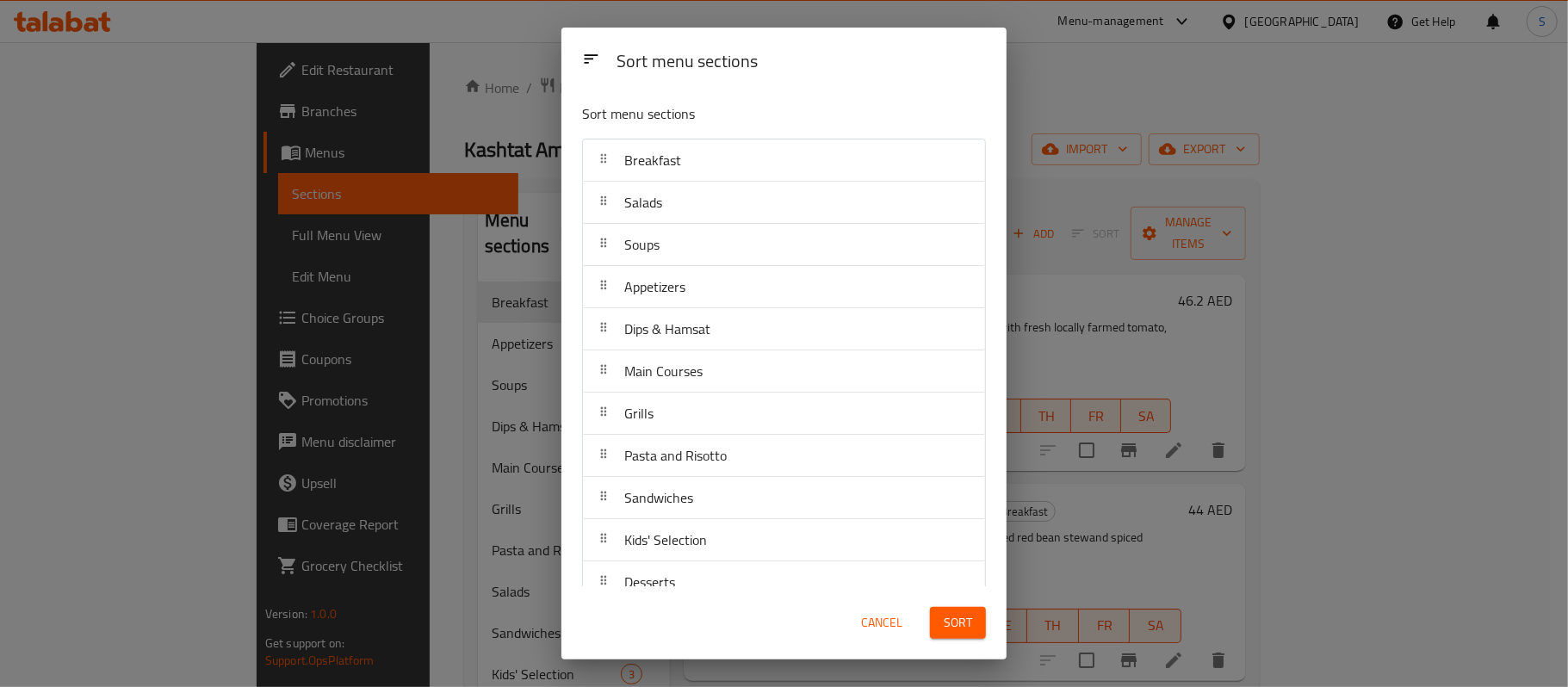
click at [963, 621] on span "Sort" at bounding box center [959, 623] width 29 height 22
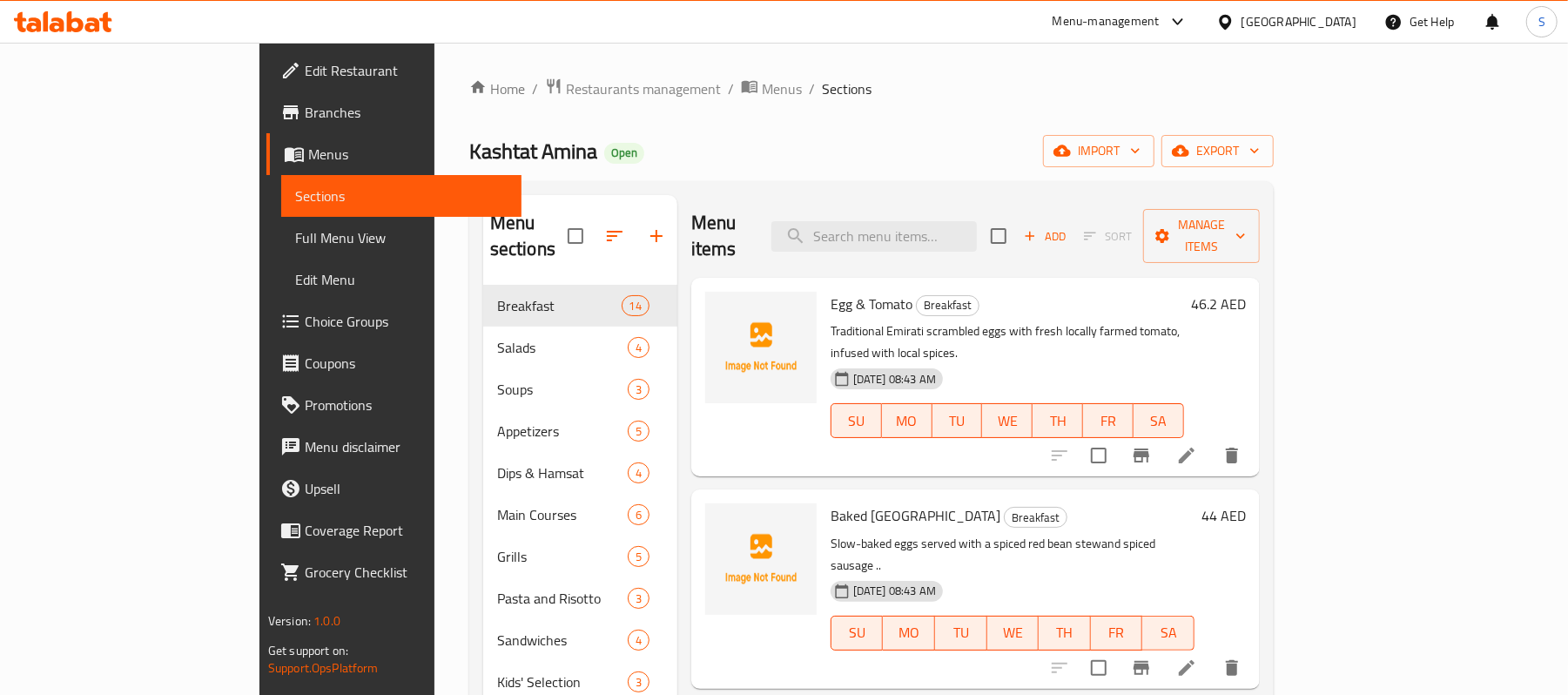
click at [295, 238] on span "Full Menu View" at bounding box center [402, 237] width 213 height 21
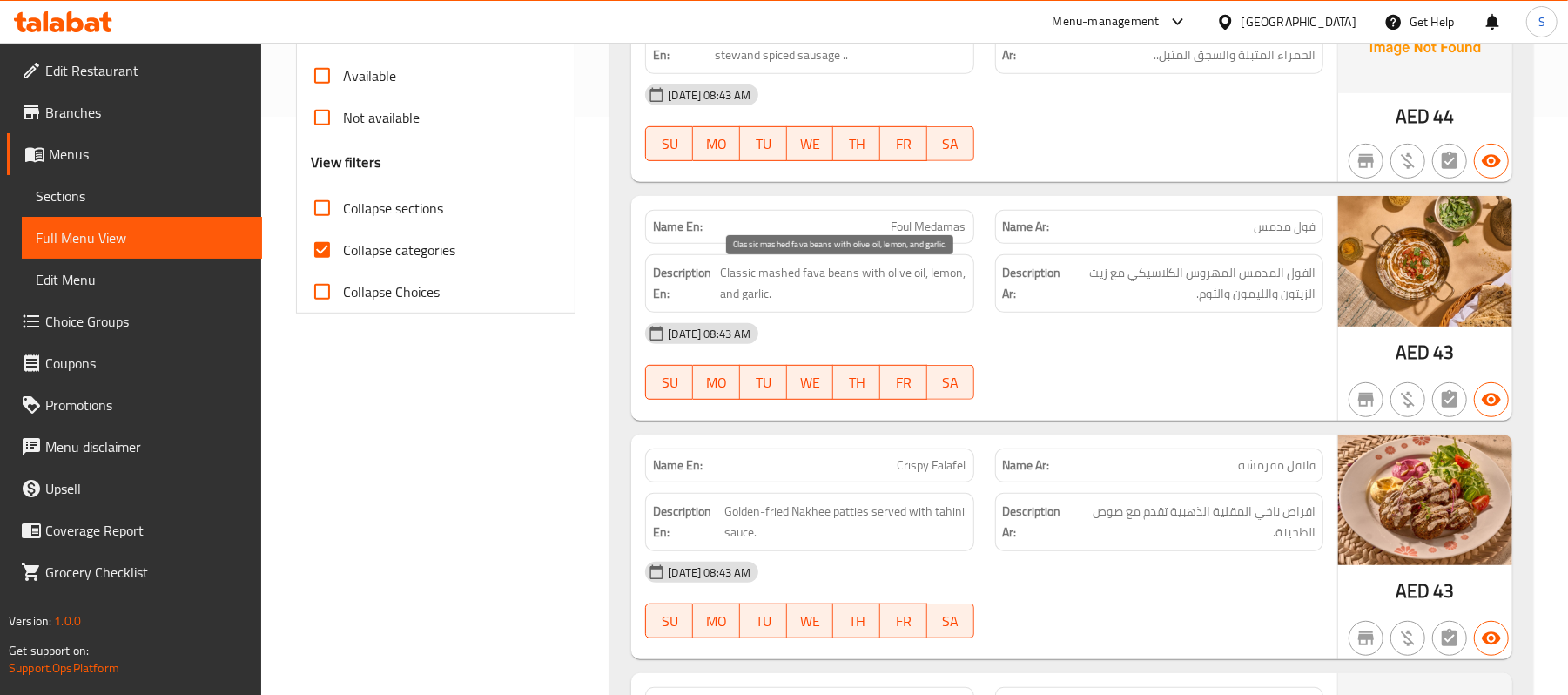
scroll to position [580, 0]
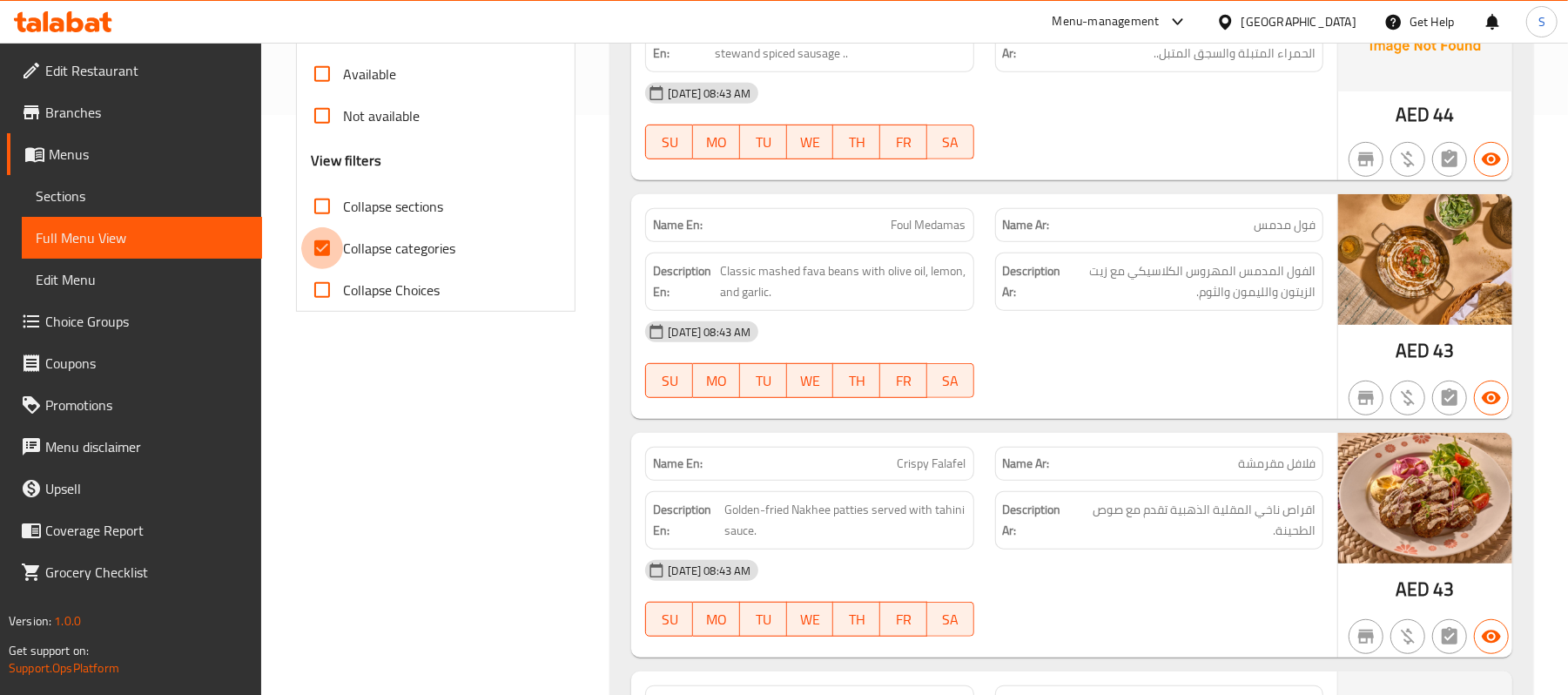
click at [304, 245] on input "Collapse categories" at bounding box center [323, 248] width 42 height 42
checkbox input "false"
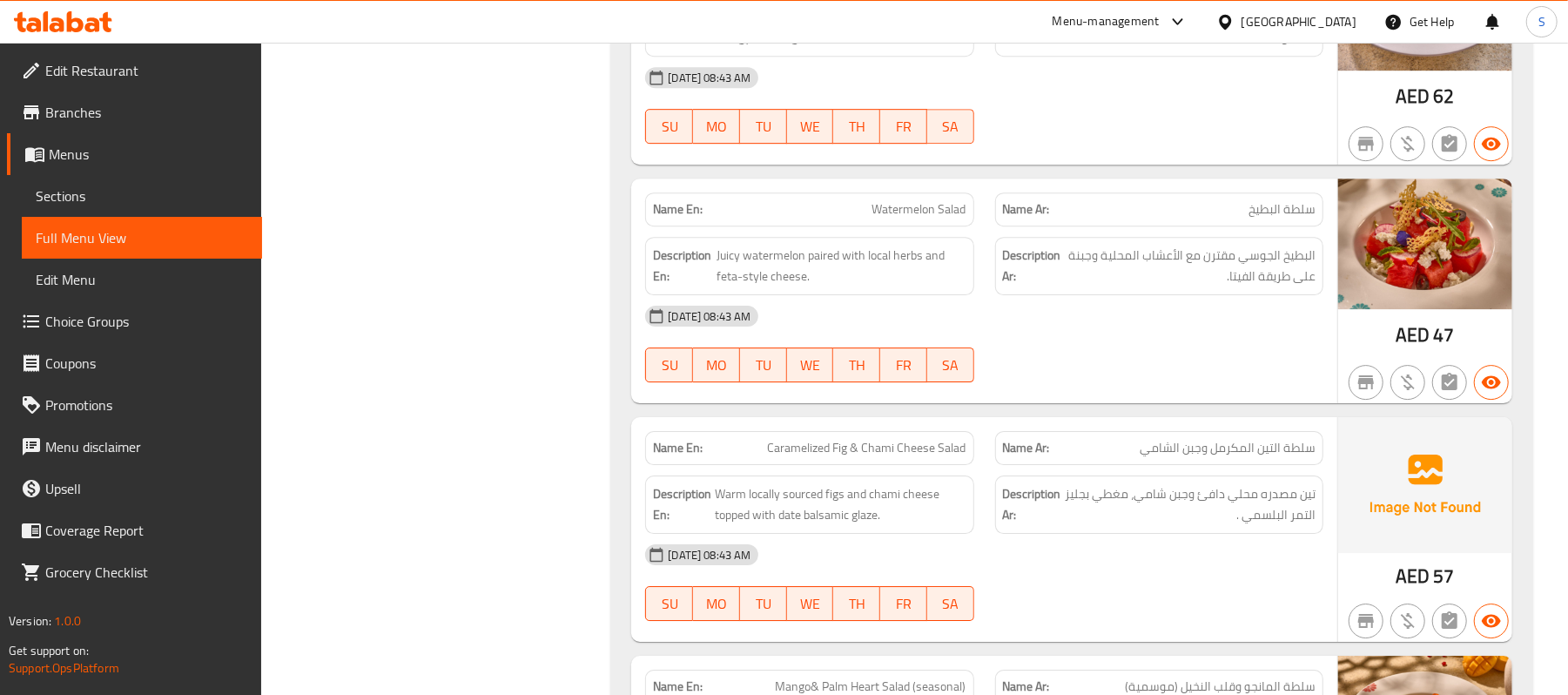
scroll to position [3947, 0]
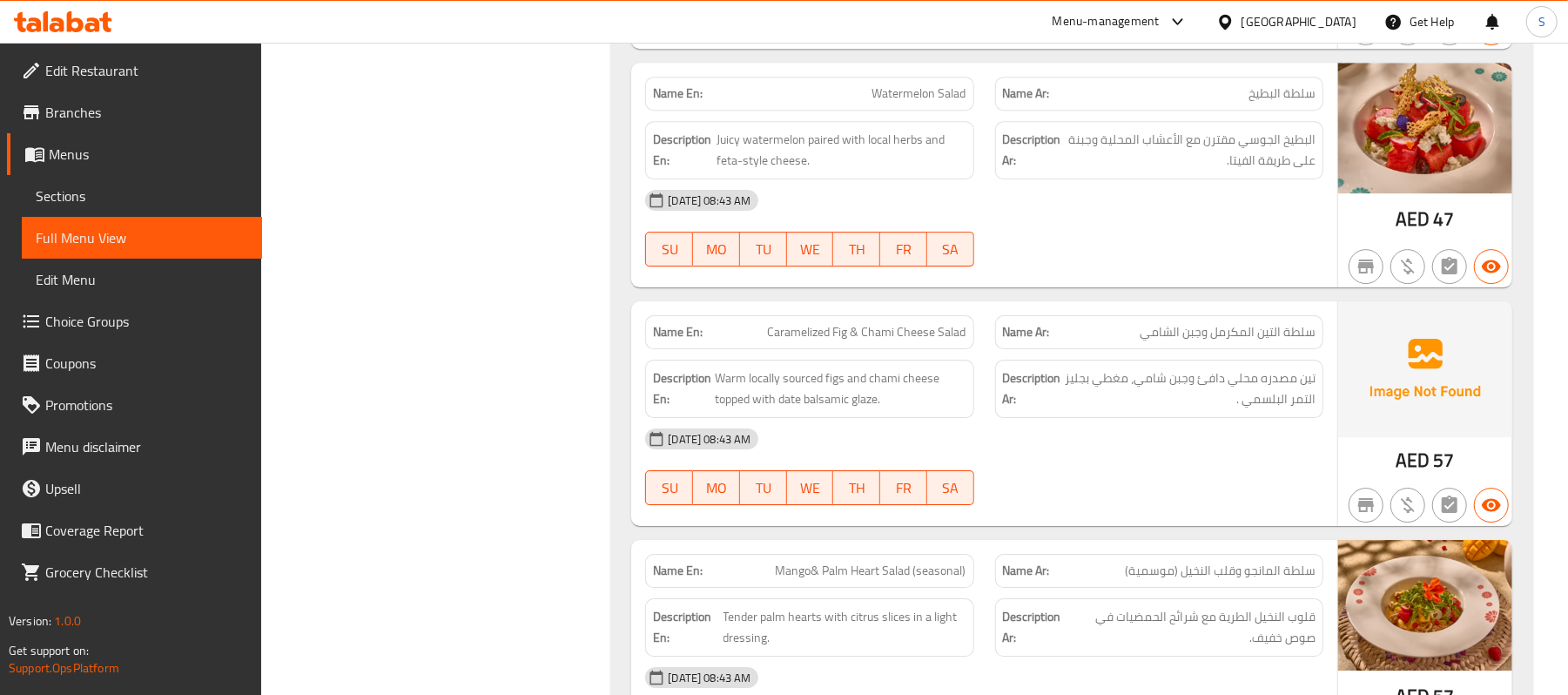
click at [1306, 323] on span "سلطة التين المكرمل وجبن الشامي" at bounding box center [1228, 333] width 176 height 18
click at [1262, 323] on span "سلطة التين المكرمل وجبن الشامي" at bounding box center [1228, 333] width 176 height 18
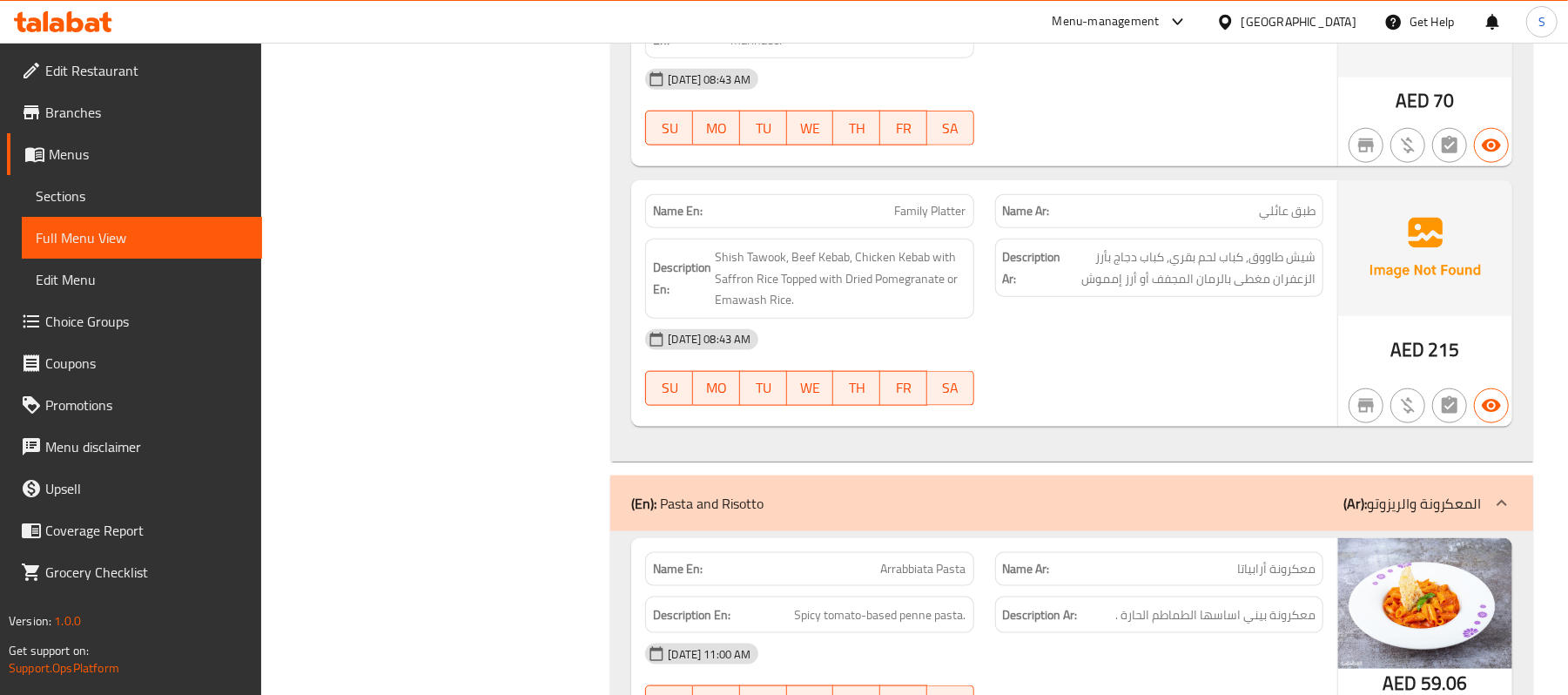
scroll to position [10798, 0]
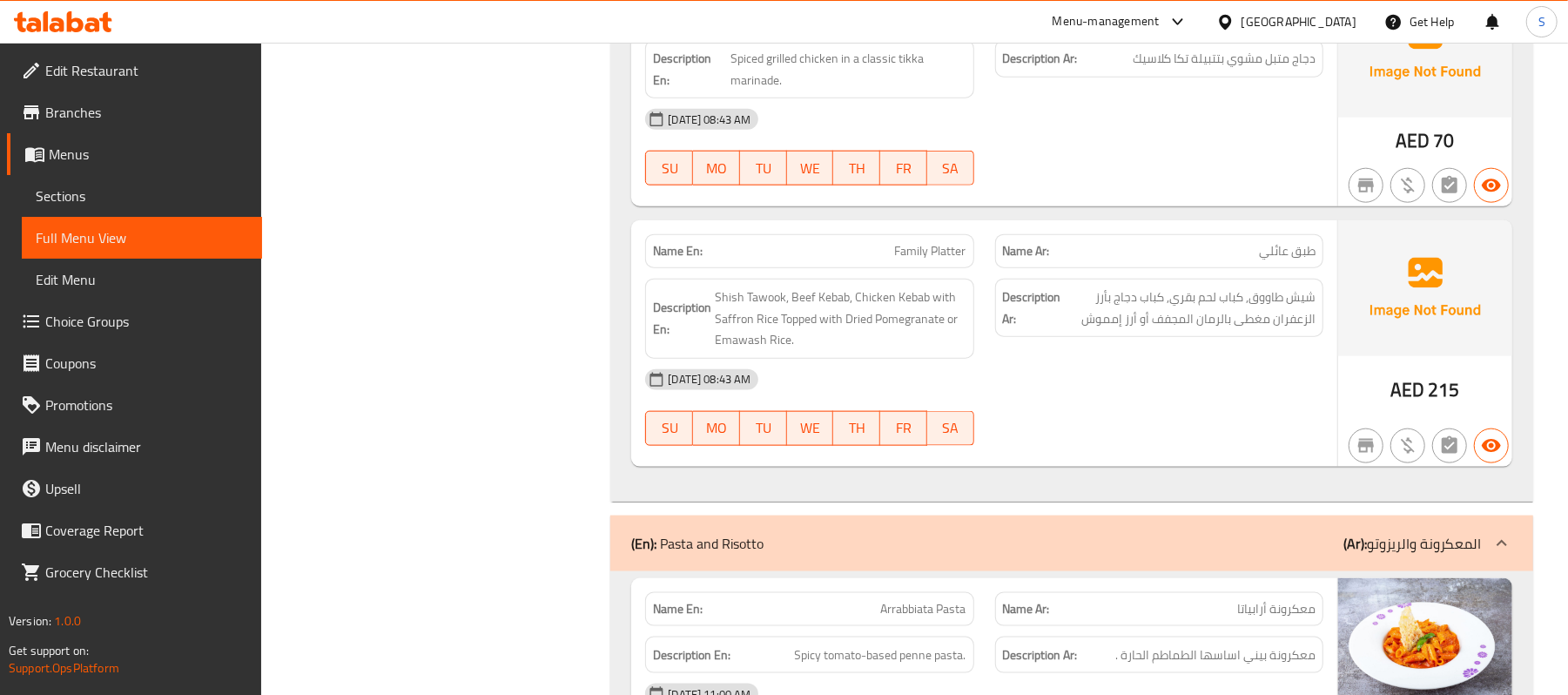
click at [934, 242] on span "Family Platter" at bounding box center [930, 251] width 72 height 18
click at [66, 186] on span "Sections" at bounding box center [142, 195] width 213 height 21
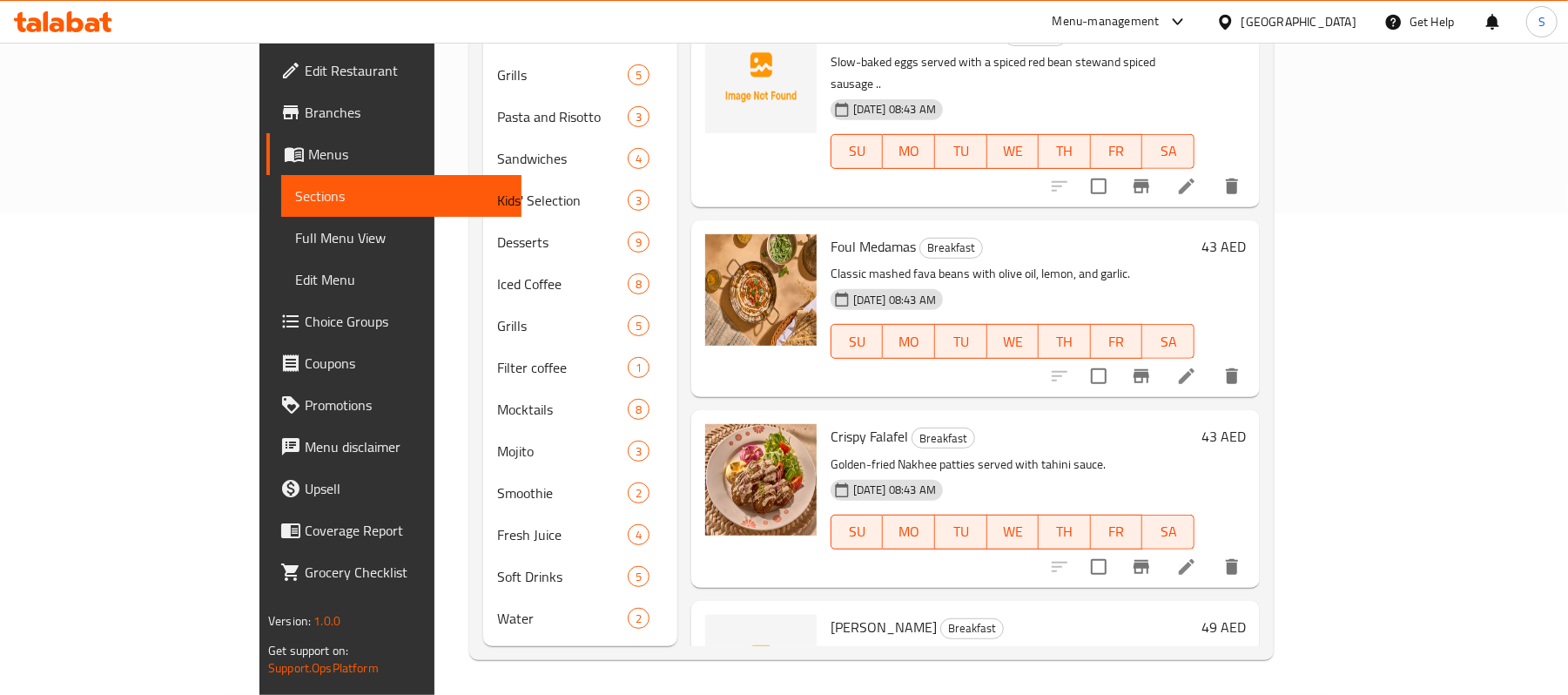
scroll to position [244, 0]
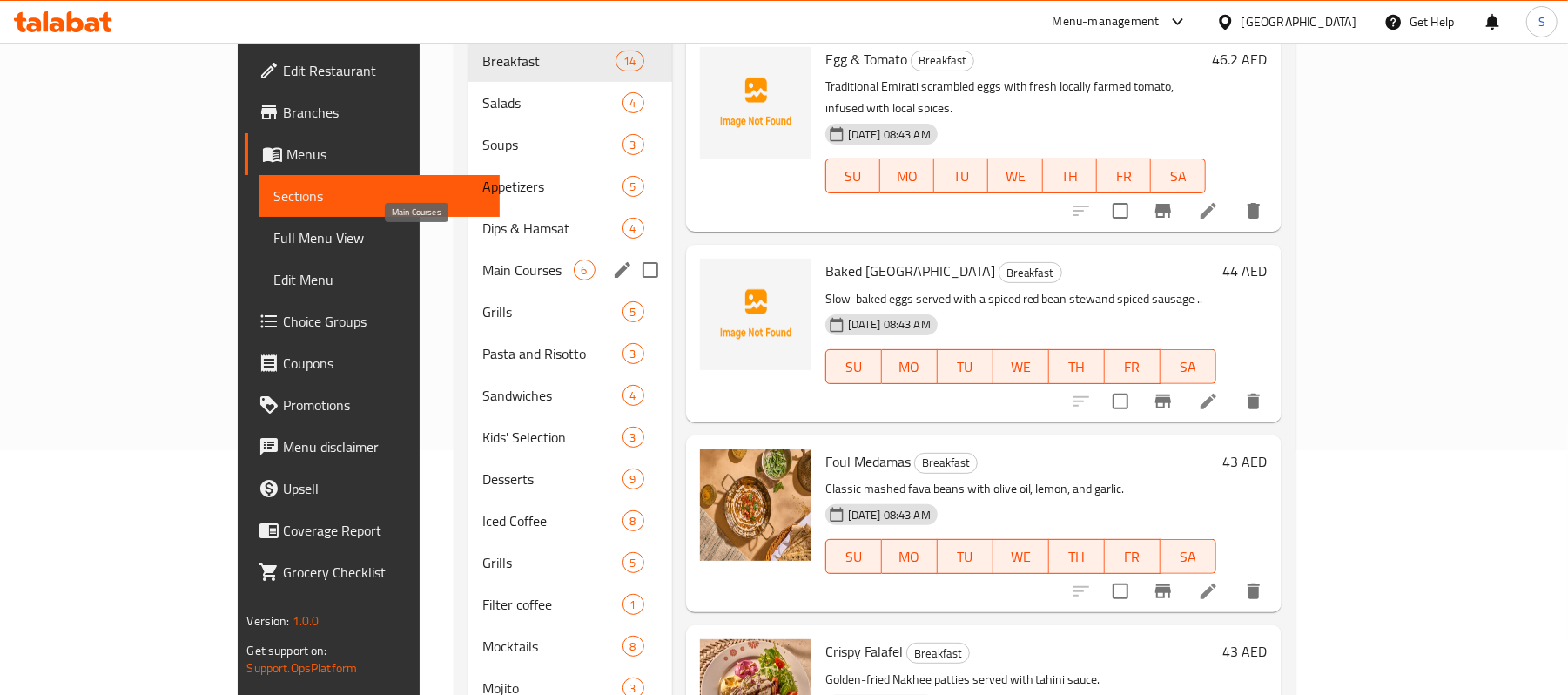
click at [482, 260] on span "Main Courses" at bounding box center [528, 270] width 91 height 21
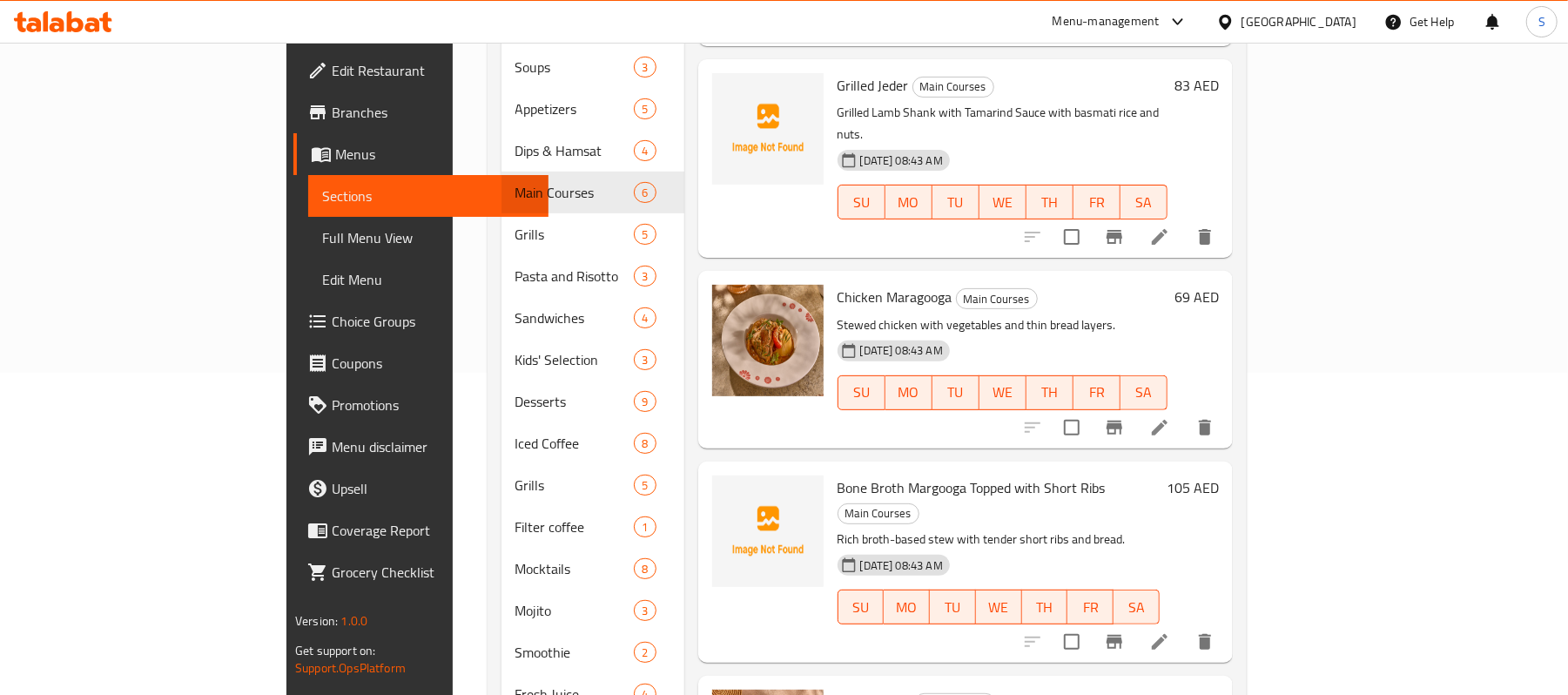
scroll to position [456, 0]
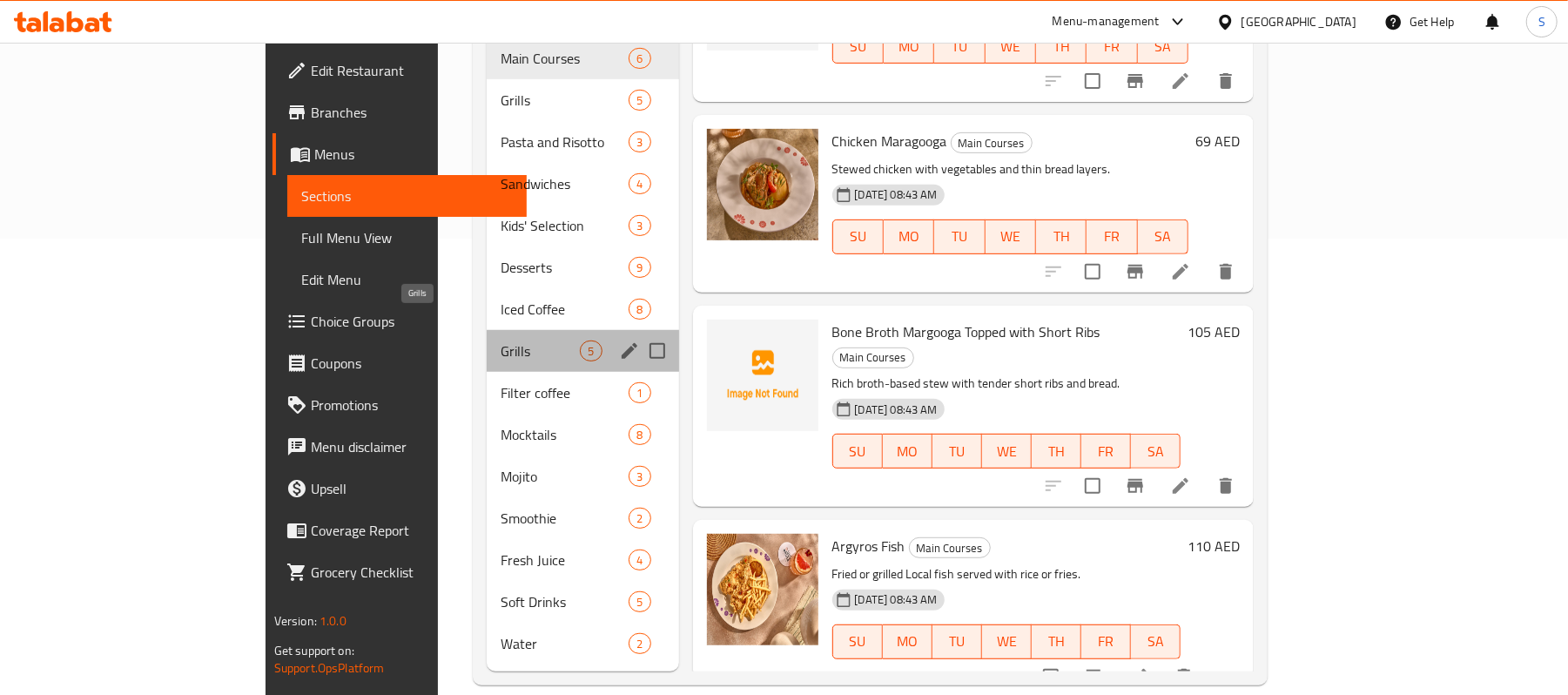
click at [501, 341] on span "Grills" at bounding box center [540, 351] width 79 height 21
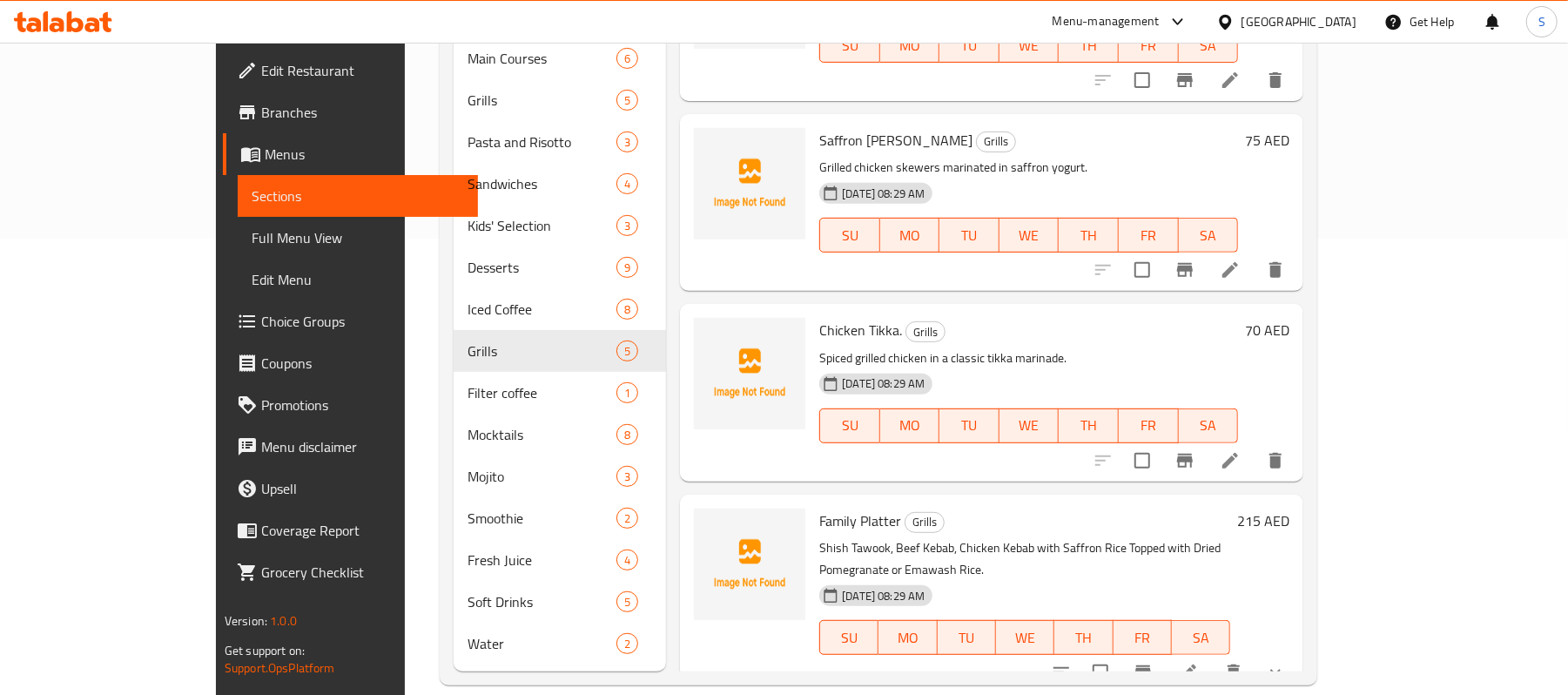
click at [1199, 661] on icon at bounding box center [1188, 671] width 21 height 21
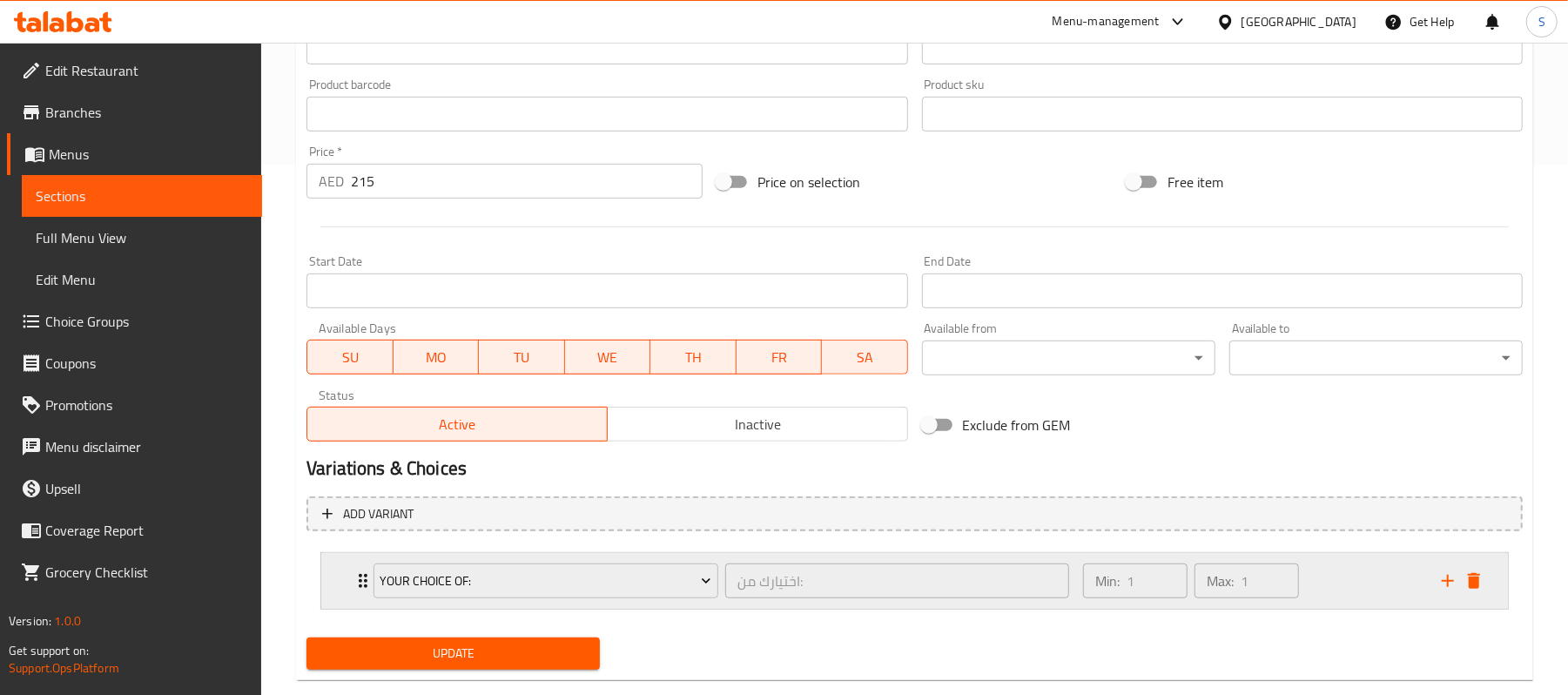
scroll to position [565, 0]
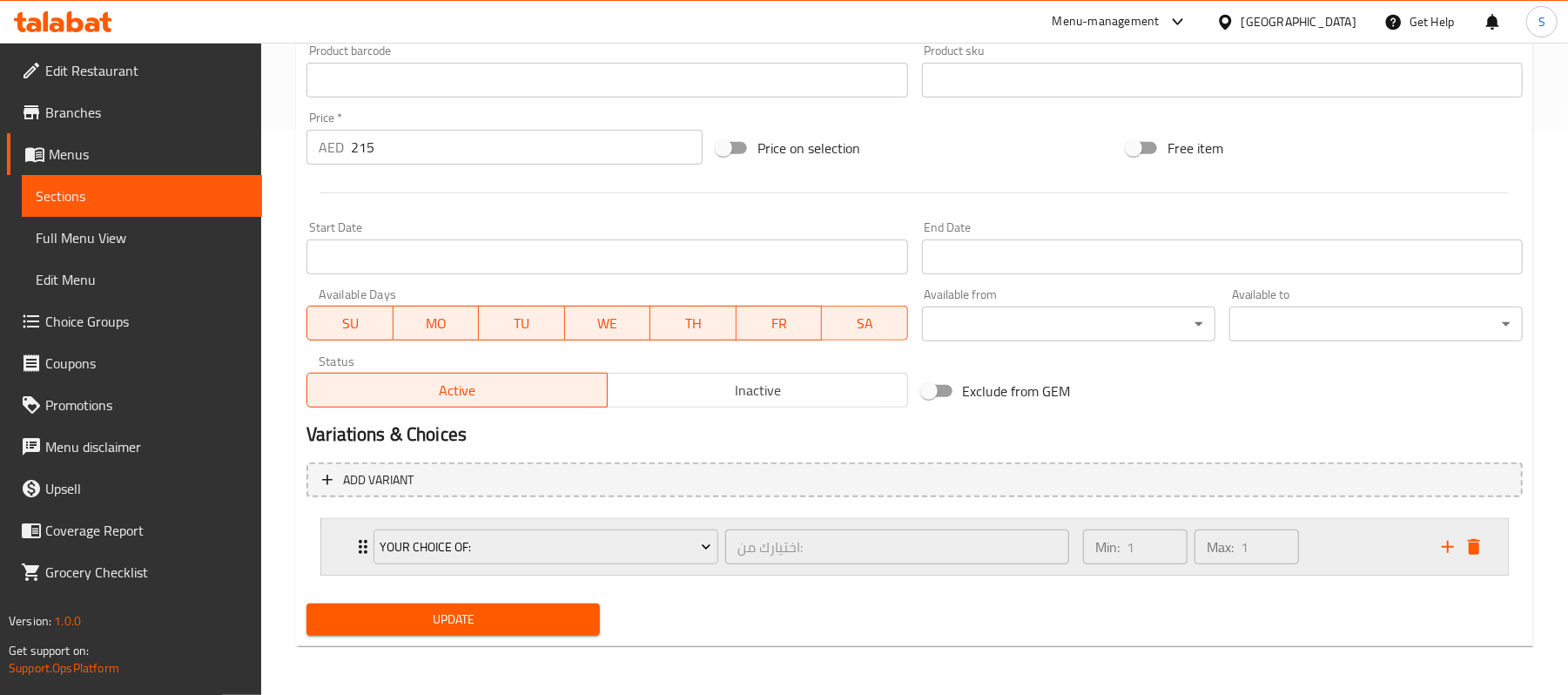
click at [1317, 557] on div "Min: 1 ​ Max: 1 ​" at bounding box center [1252, 546] width 359 height 55
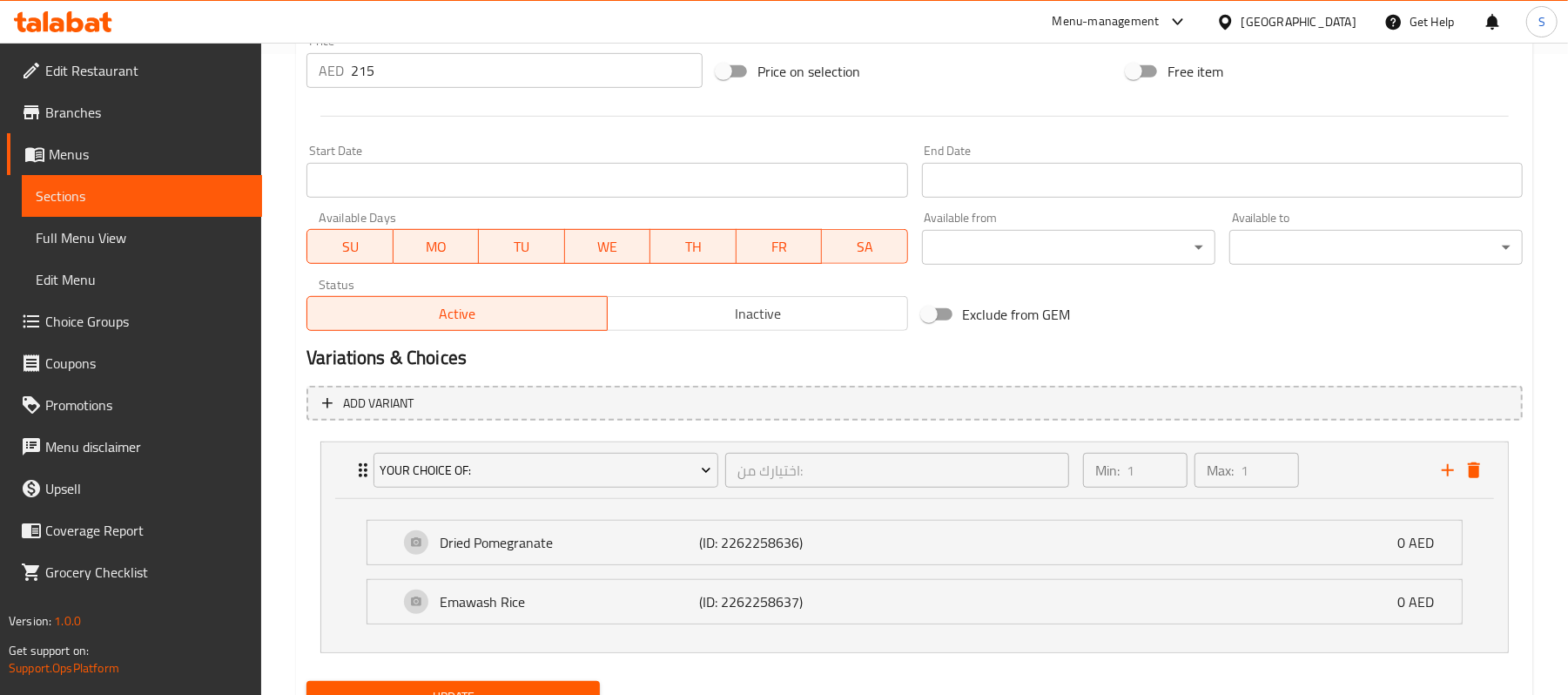
scroll to position [681, 0]
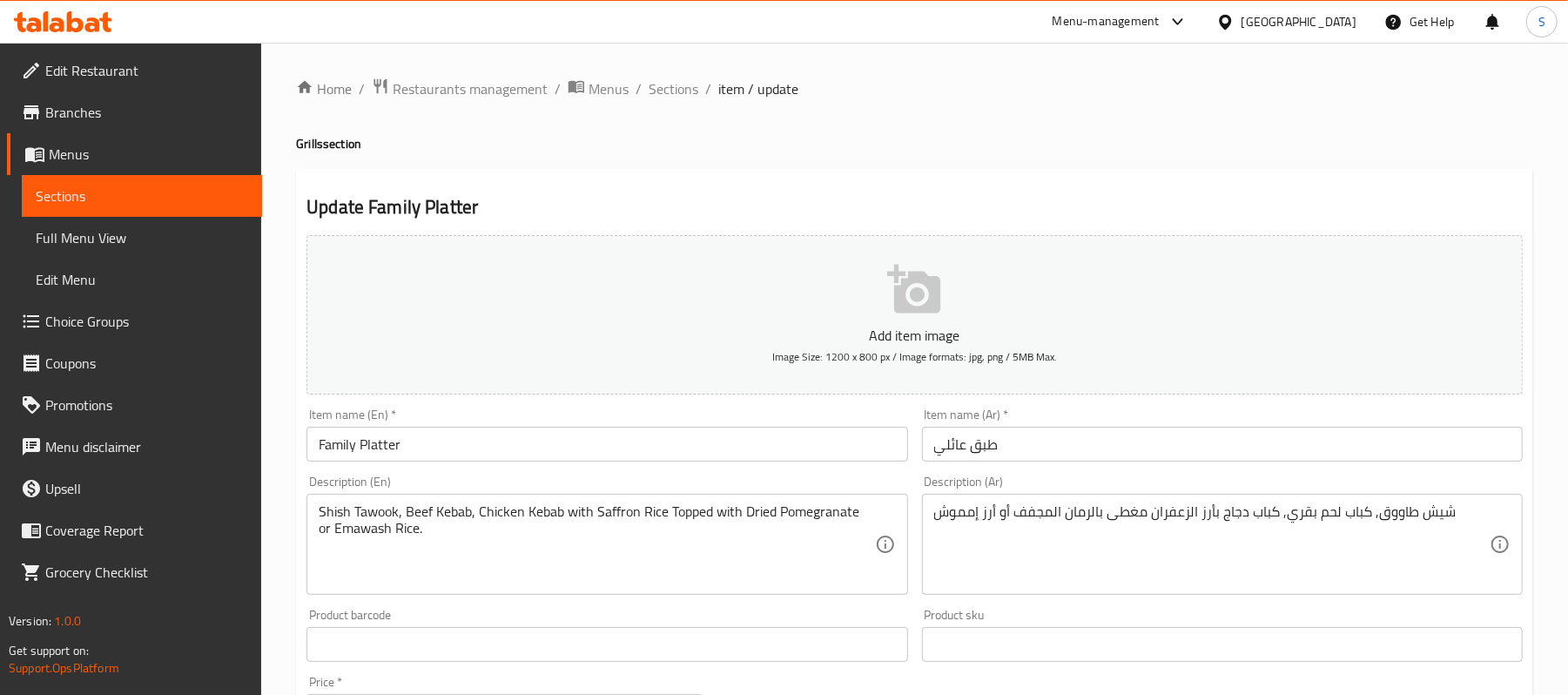
click at [80, 211] on link "Sections" at bounding box center [142, 196] width 241 height 42
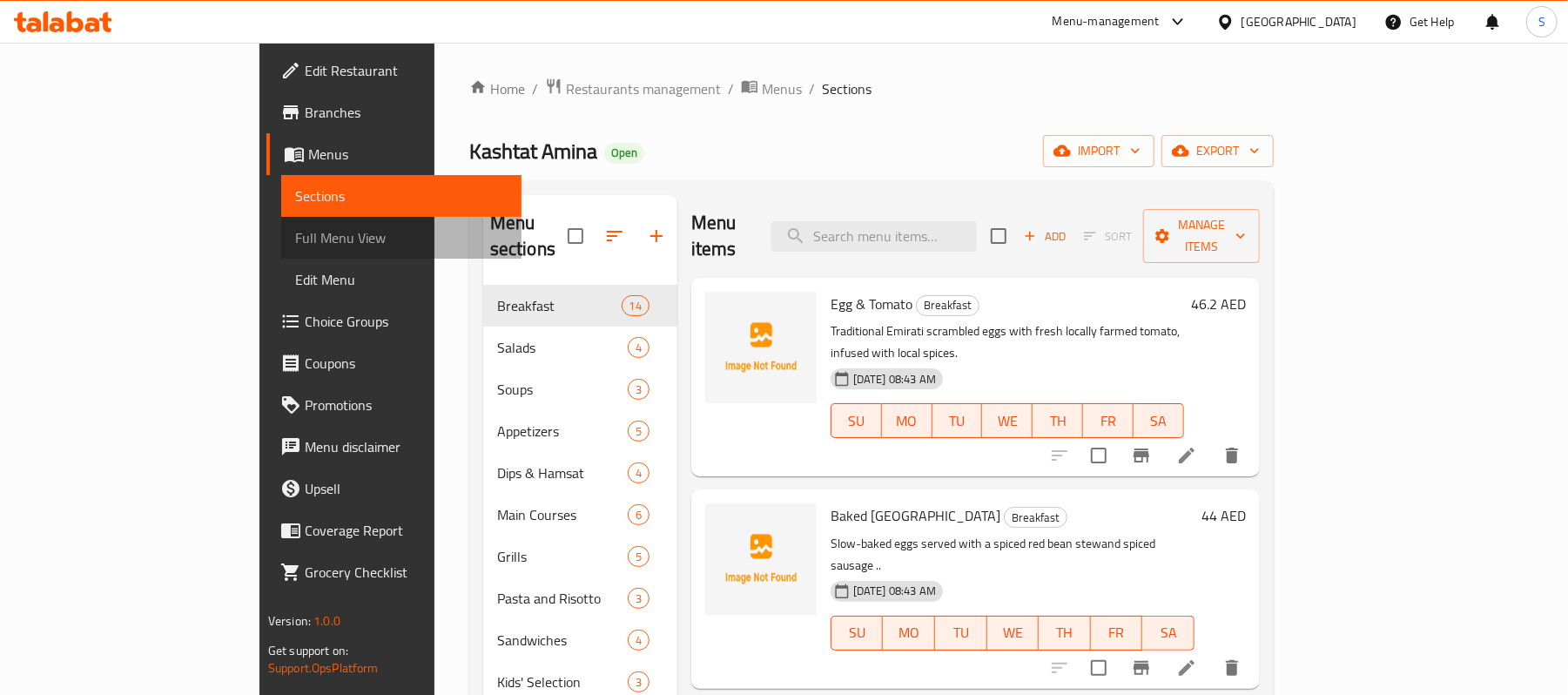
click at [295, 233] on span "Full Menu View" at bounding box center [402, 237] width 213 height 21
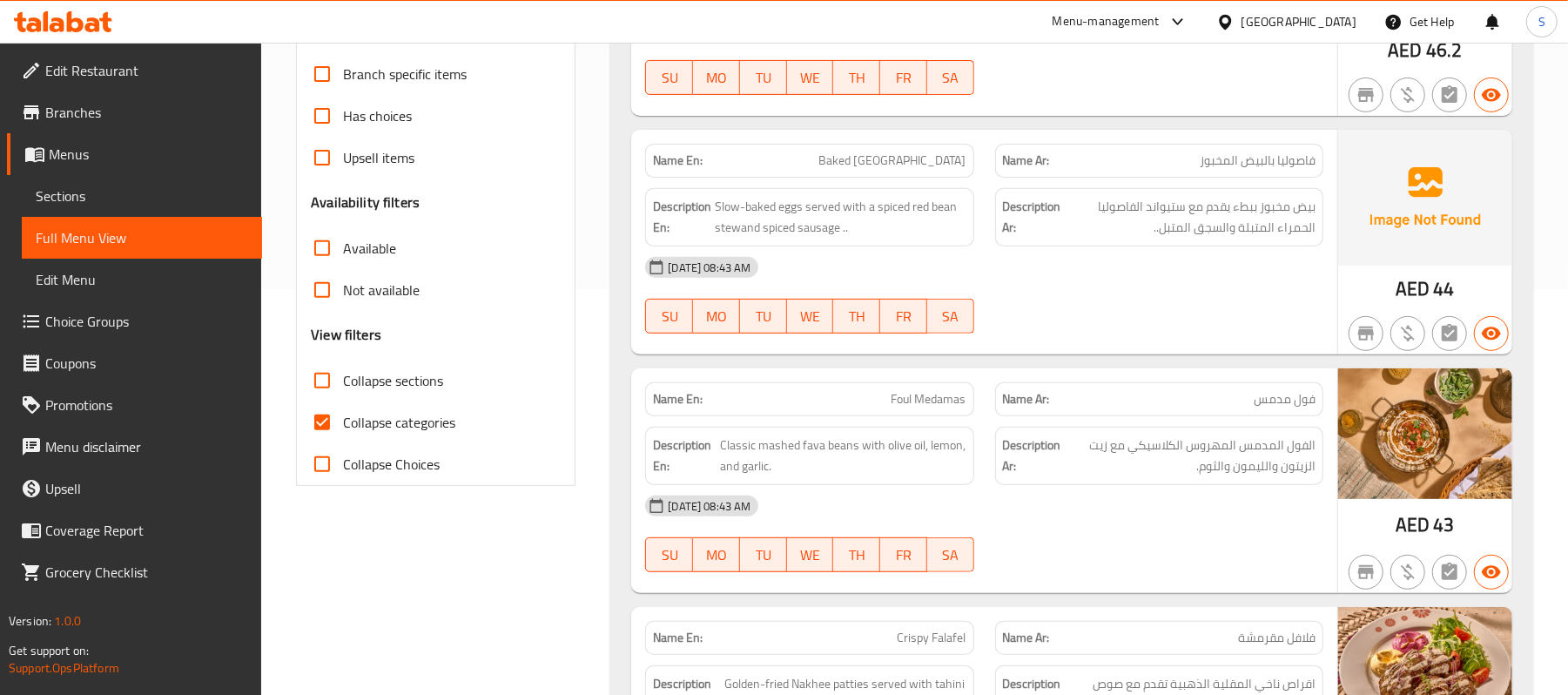
scroll to position [464, 0]
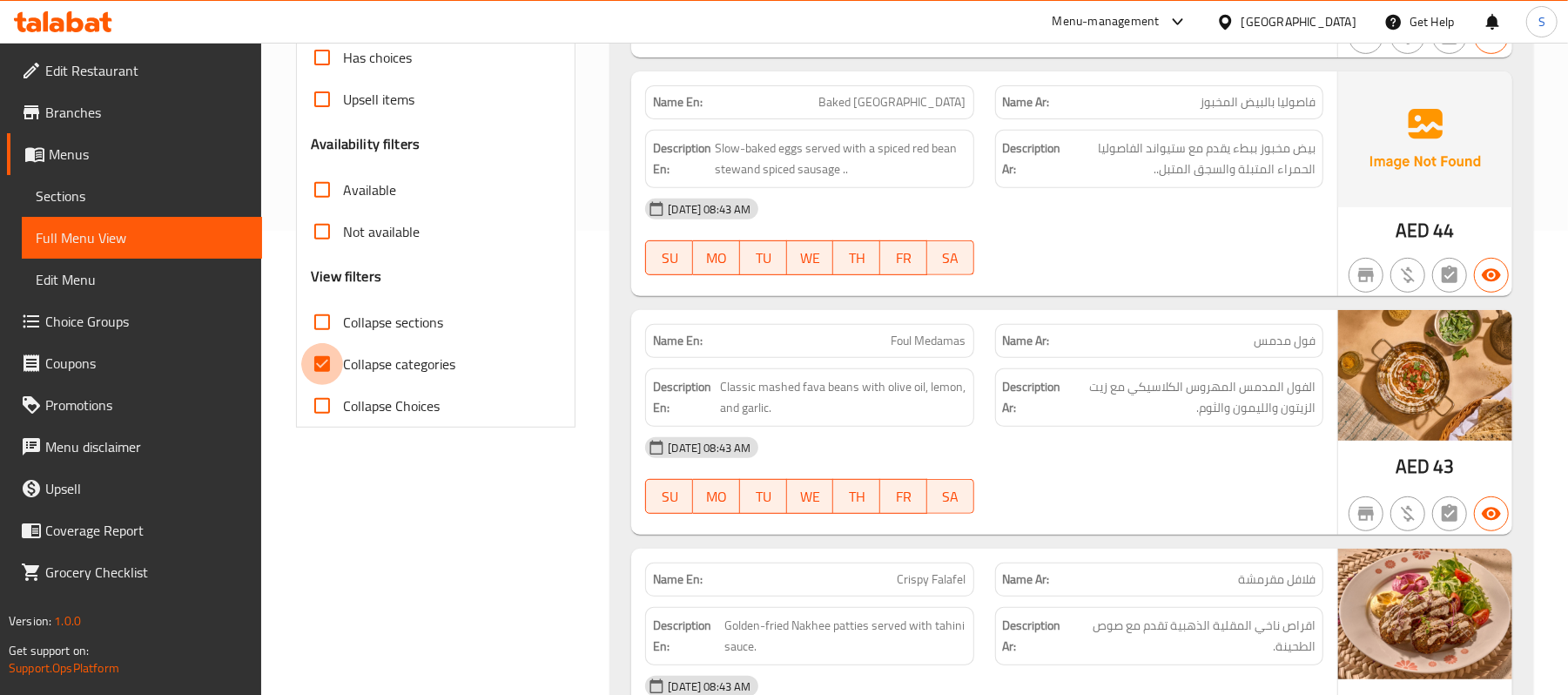
click at [334, 367] on input "Collapse categories" at bounding box center [323, 364] width 42 height 42
checkbox input "false"
click at [323, 325] on input "Collapse sections" at bounding box center [323, 323] width 42 height 42
checkbox input "true"
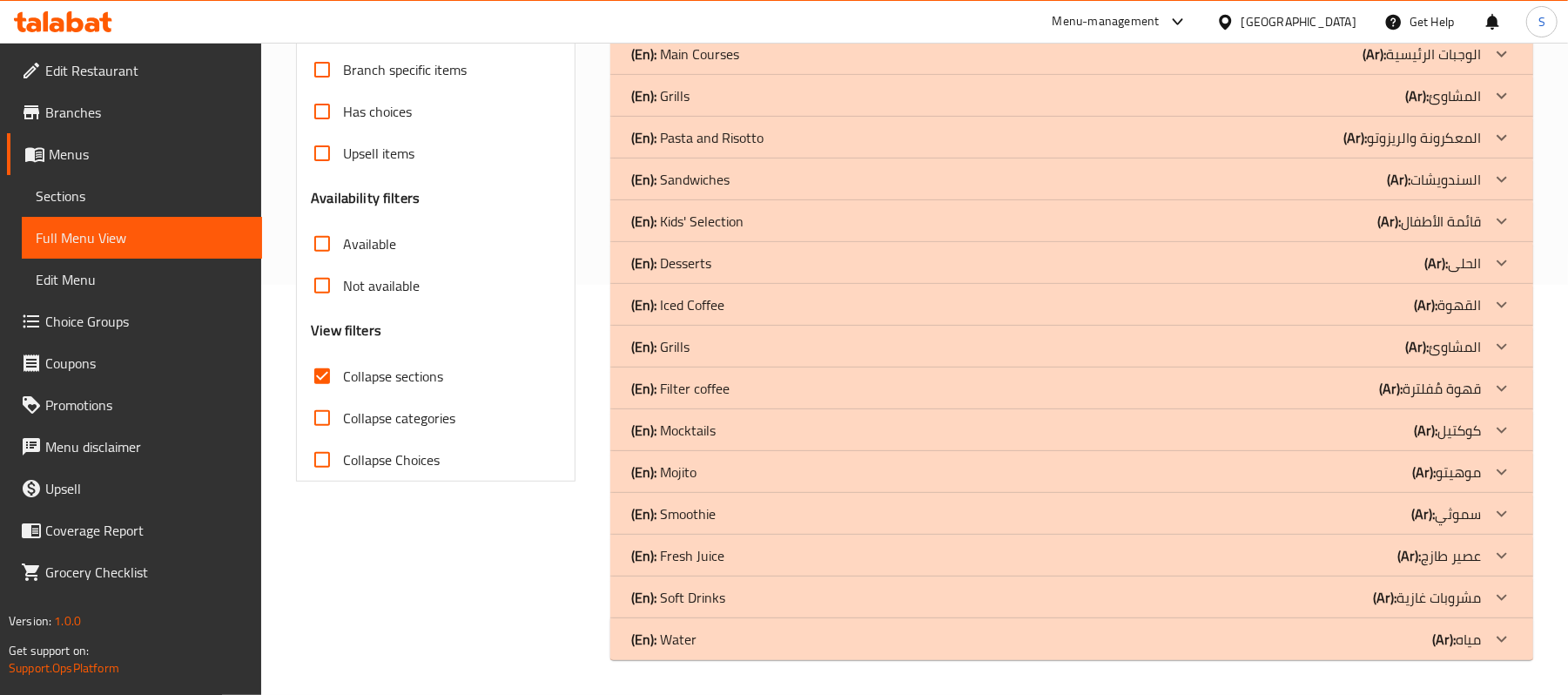
scroll to position [411, 0]
click at [1501, 336] on icon at bounding box center [1502, 346] width 21 height 21
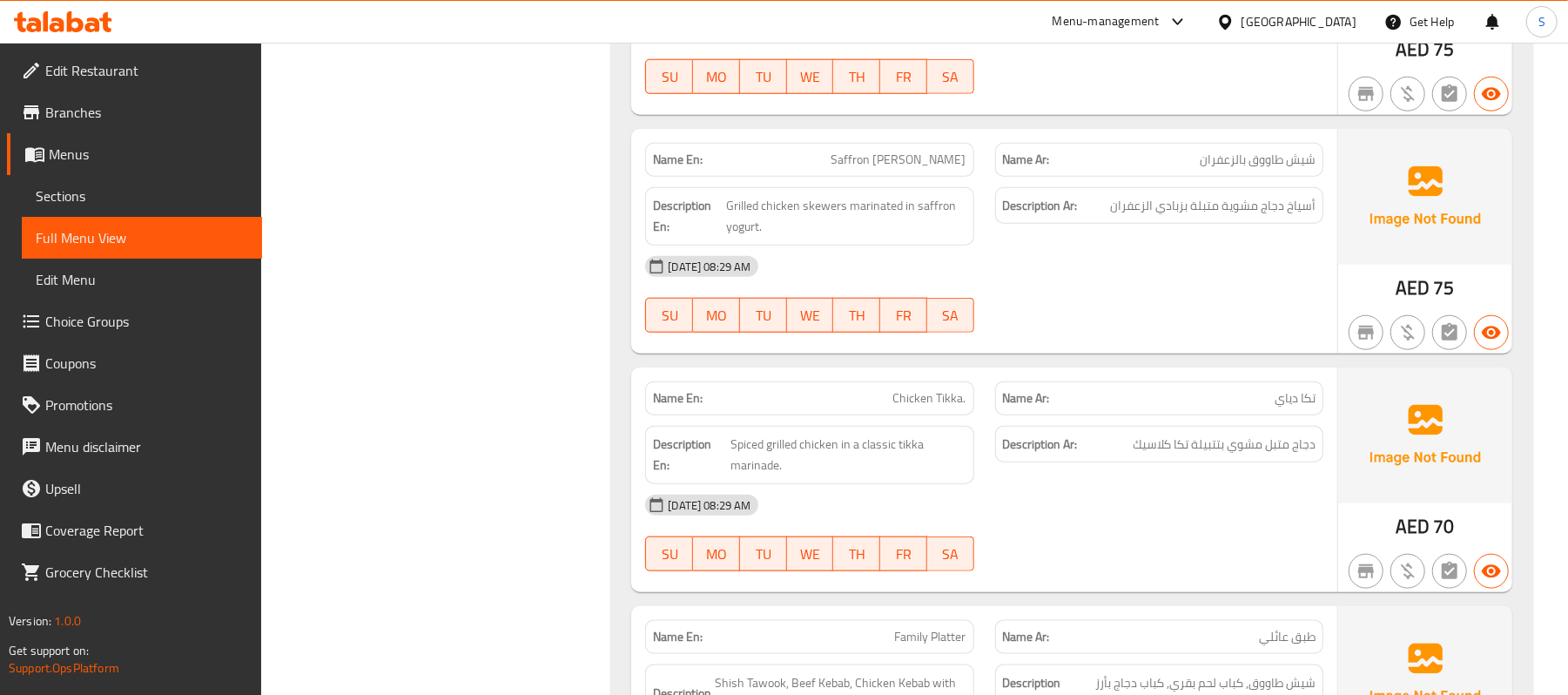
scroll to position [697, 0]
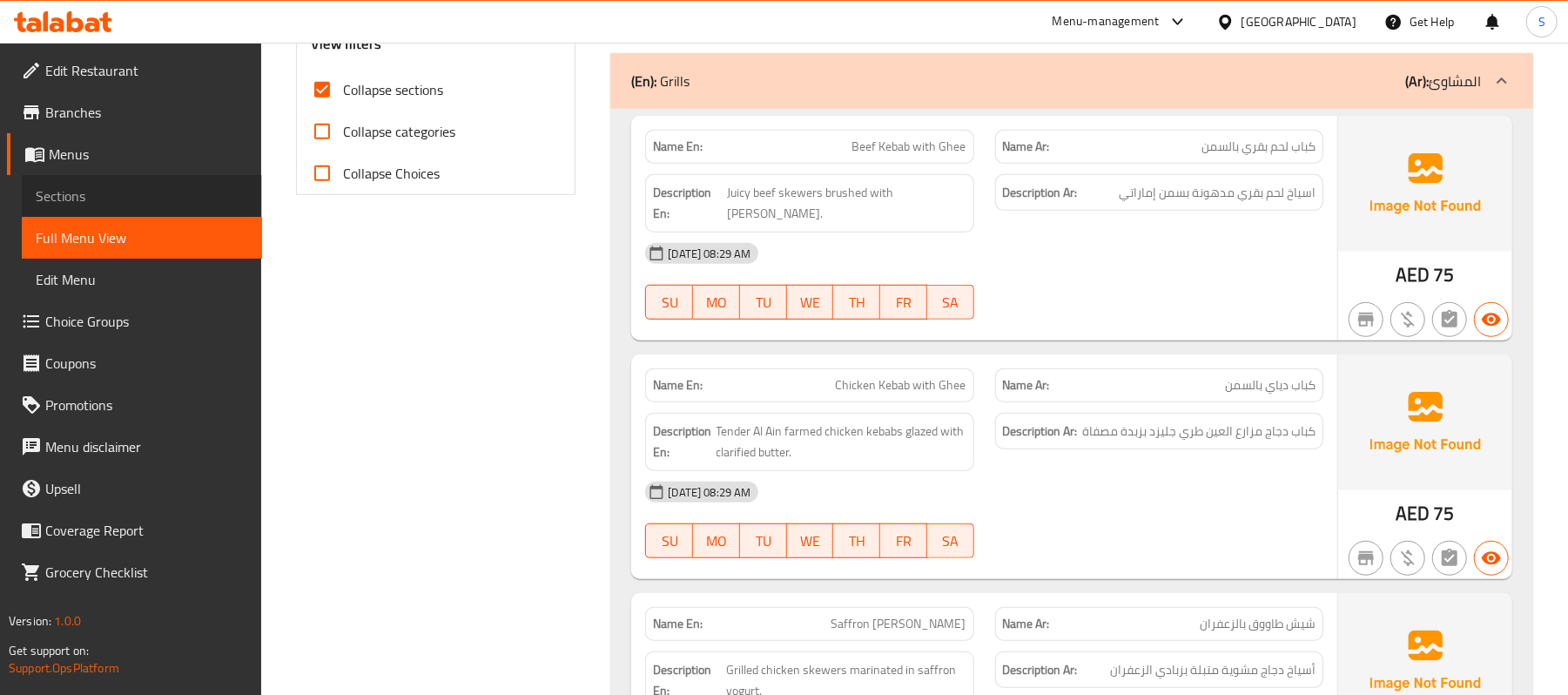
click at [80, 186] on span "Sections" at bounding box center [142, 195] width 213 height 21
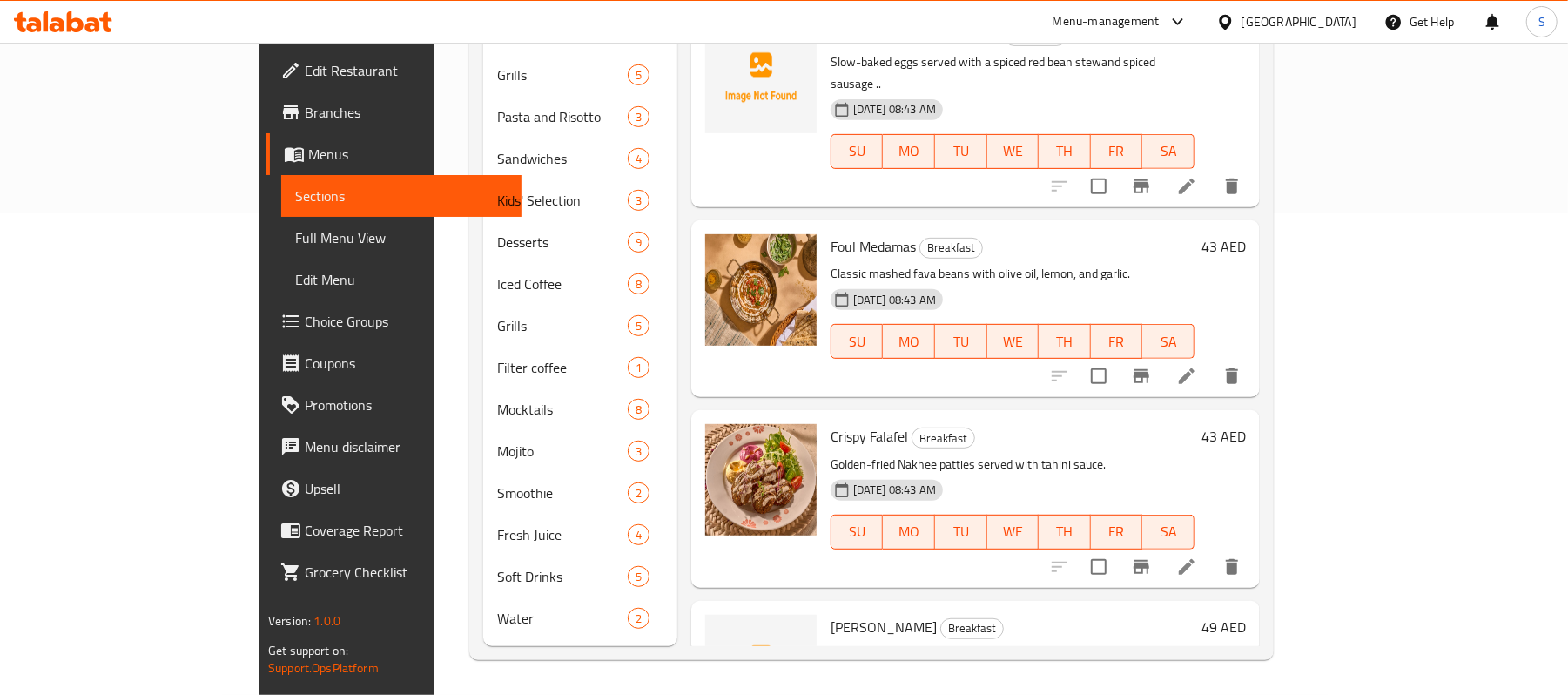
scroll to position [244, 0]
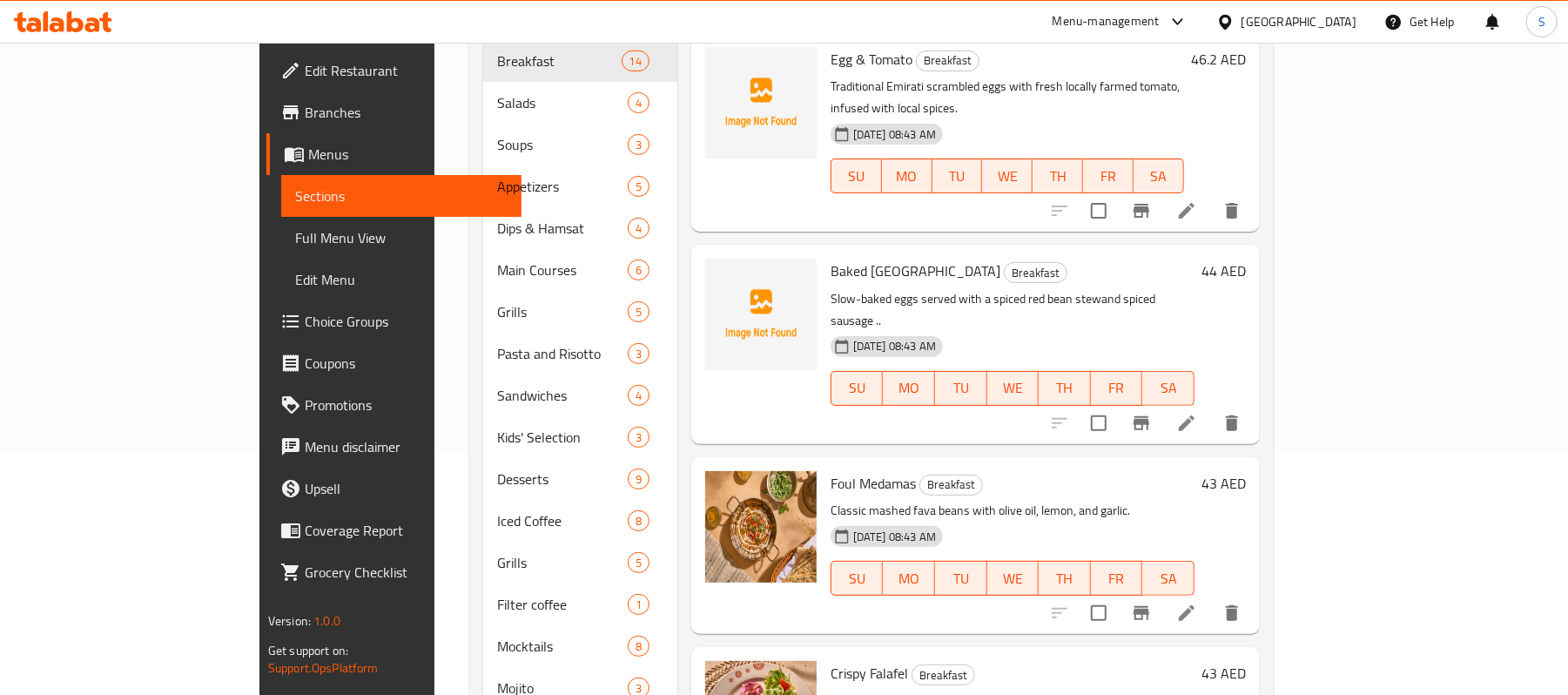
click at [295, 195] on span "Sections" at bounding box center [402, 195] width 213 height 21
click at [295, 237] on span "Full Menu View" at bounding box center [402, 237] width 213 height 21
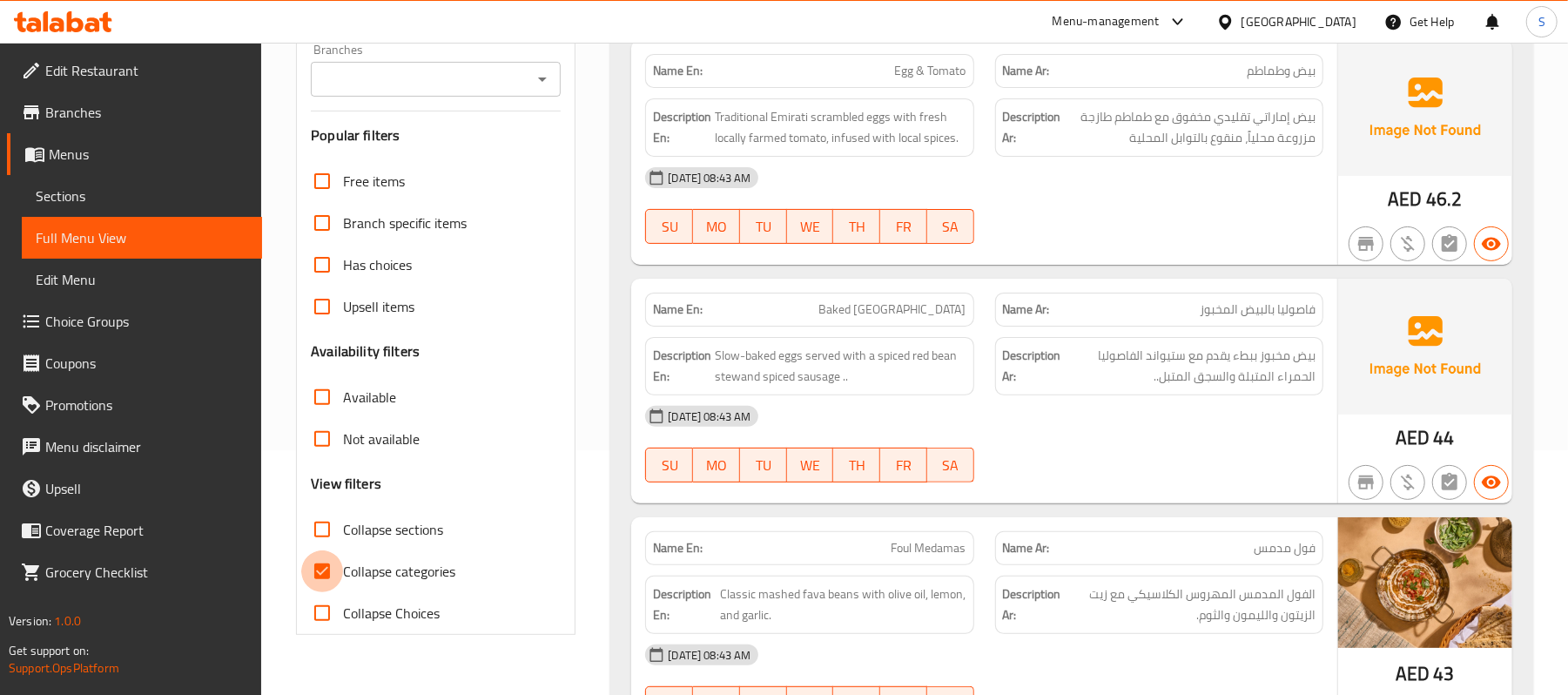
click at [342, 566] on input "Collapse categories" at bounding box center [323, 571] width 42 height 42
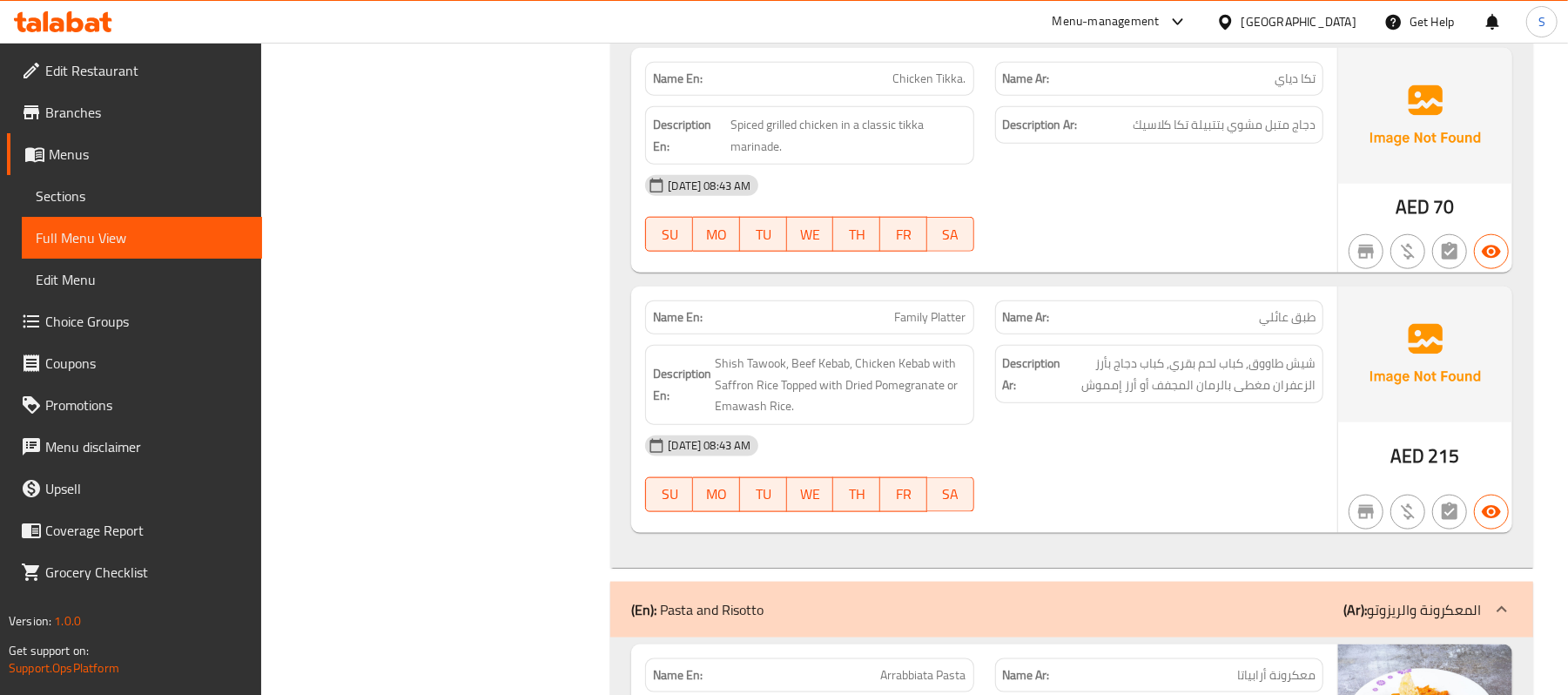
scroll to position [10695, 0]
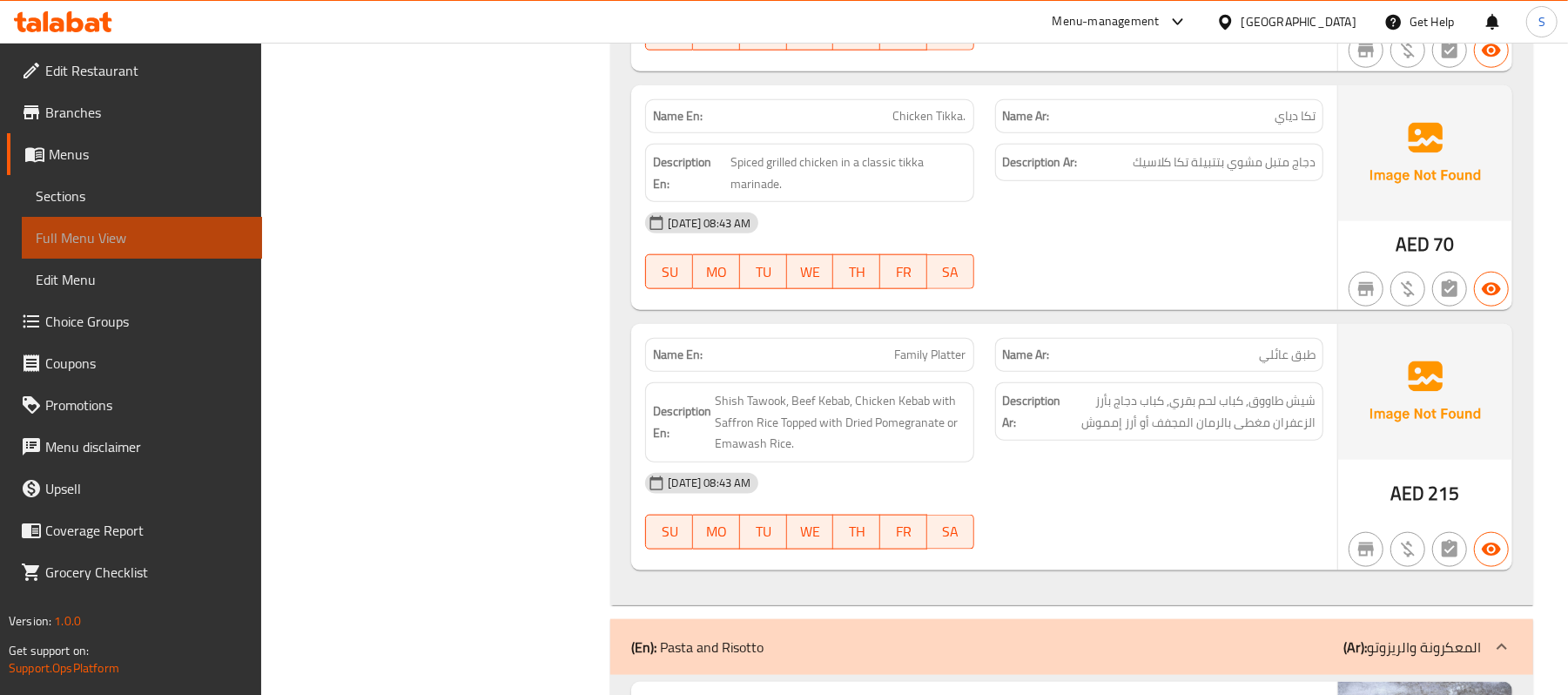
click at [72, 227] on span "Full Menu View" at bounding box center [142, 237] width 213 height 21
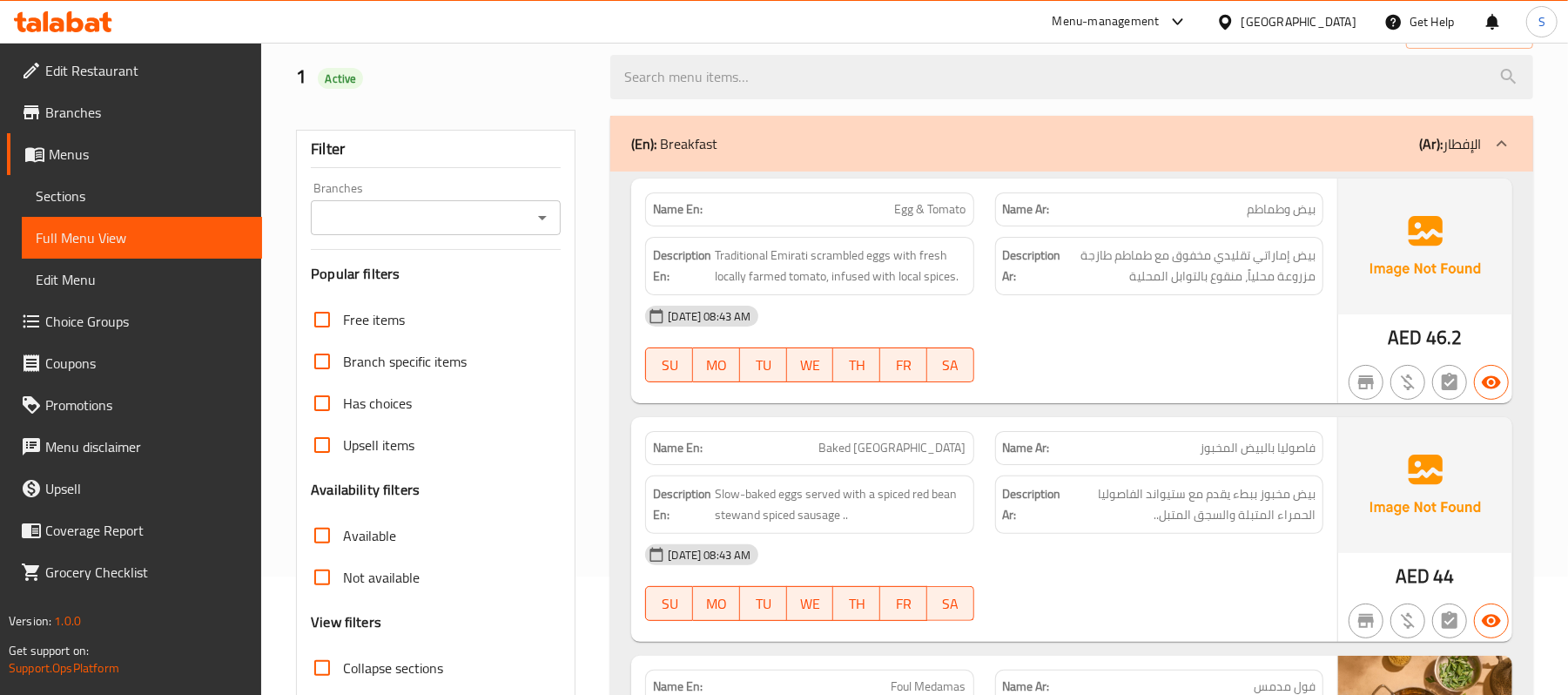
scroll to position [232, 0]
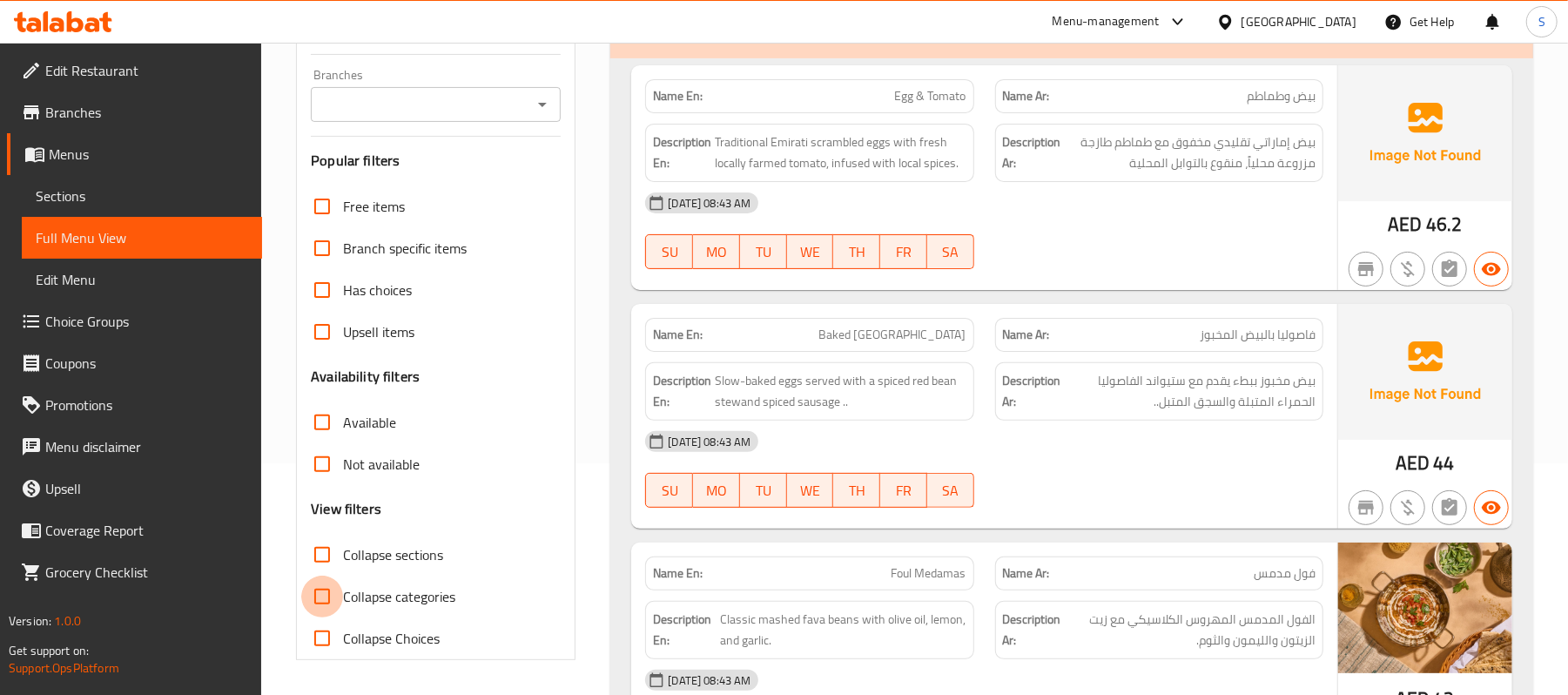
click at [335, 589] on input "Collapse categories" at bounding box center [323, 597] width 42 height 42
checkbox input "true"
click at [315, 556] on input "Collapse sections" at bounding box center [323, 555] width 42 height 42
checkbox input "true"
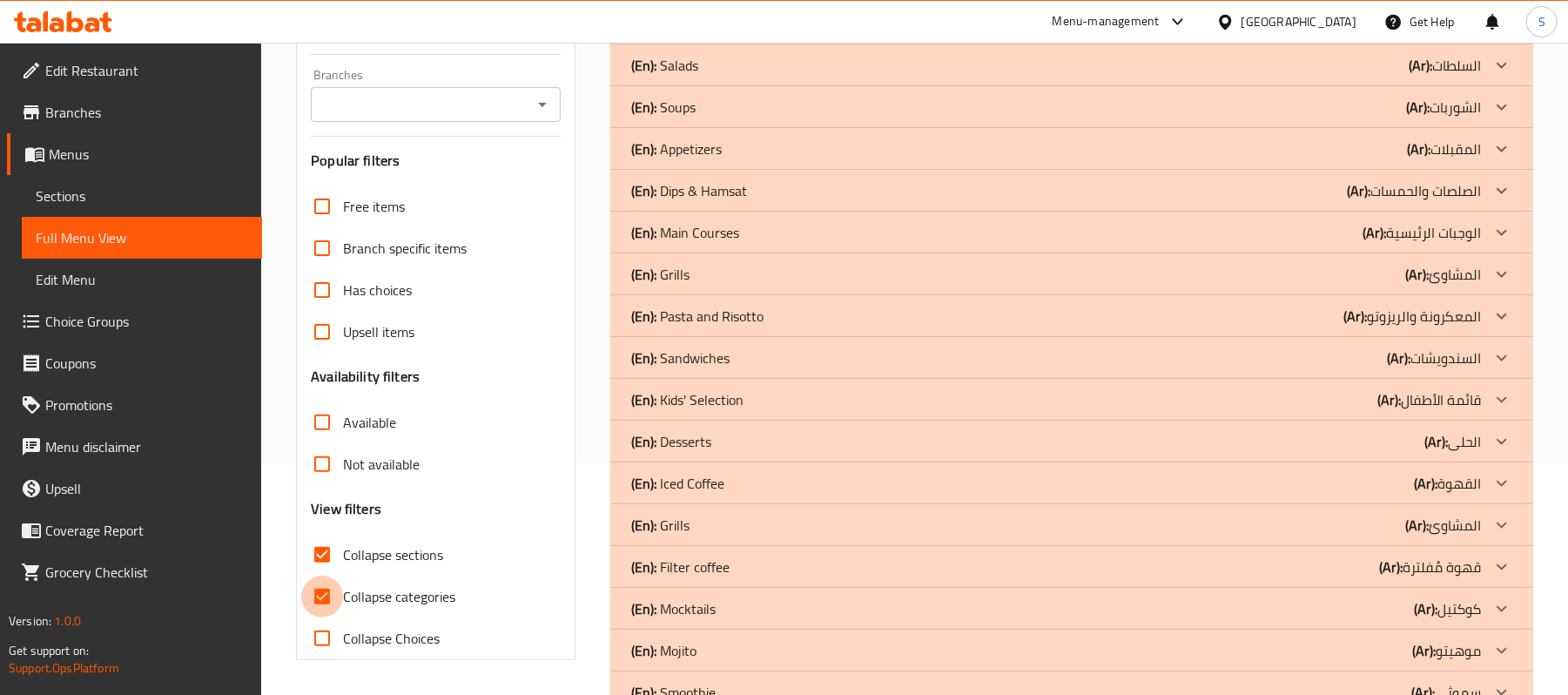
click at [323, 591] on input "Collapse categories" at bounding box center [323, 597] width 42 height 42
checkbox input "false"
click at [1499, 273] on icon at bounding box center [1503, 273] width 11 height 6
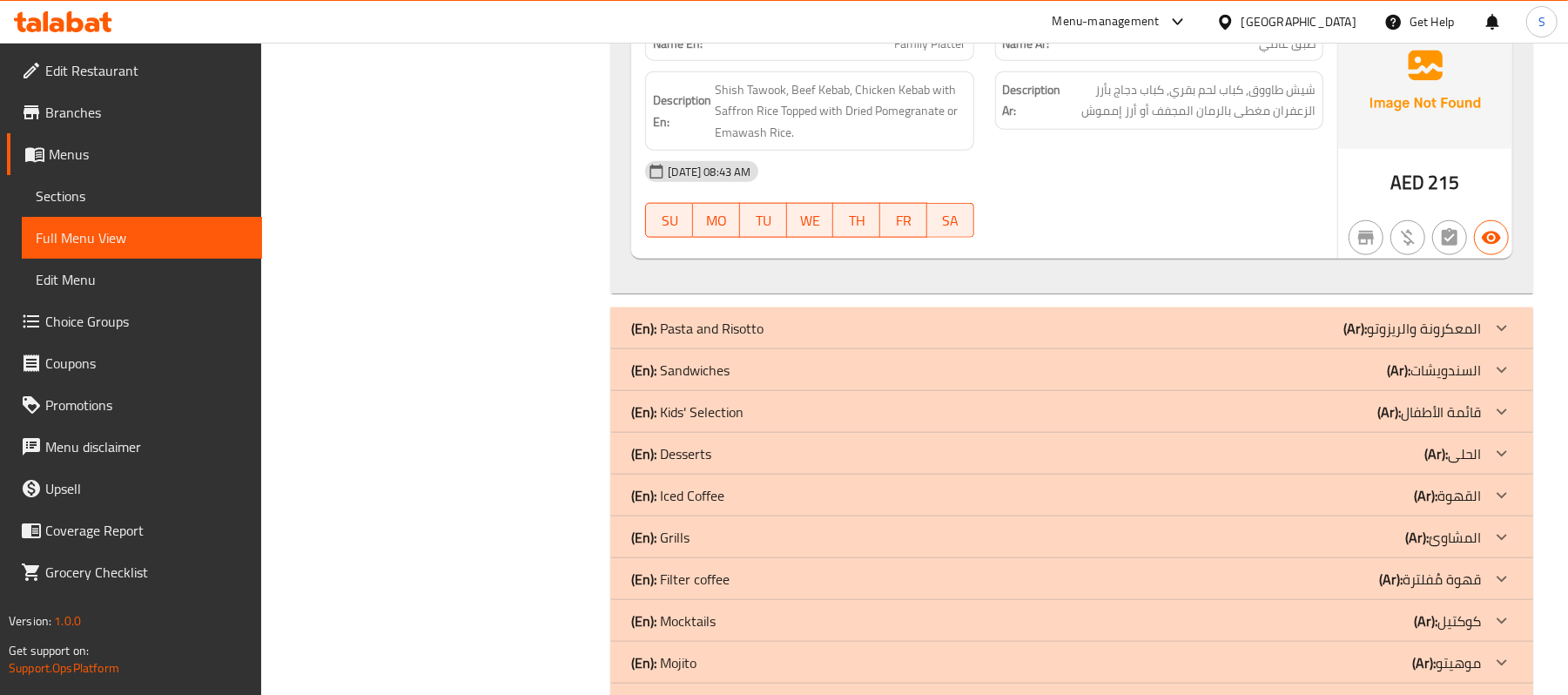
scroll to position [1701, 0]
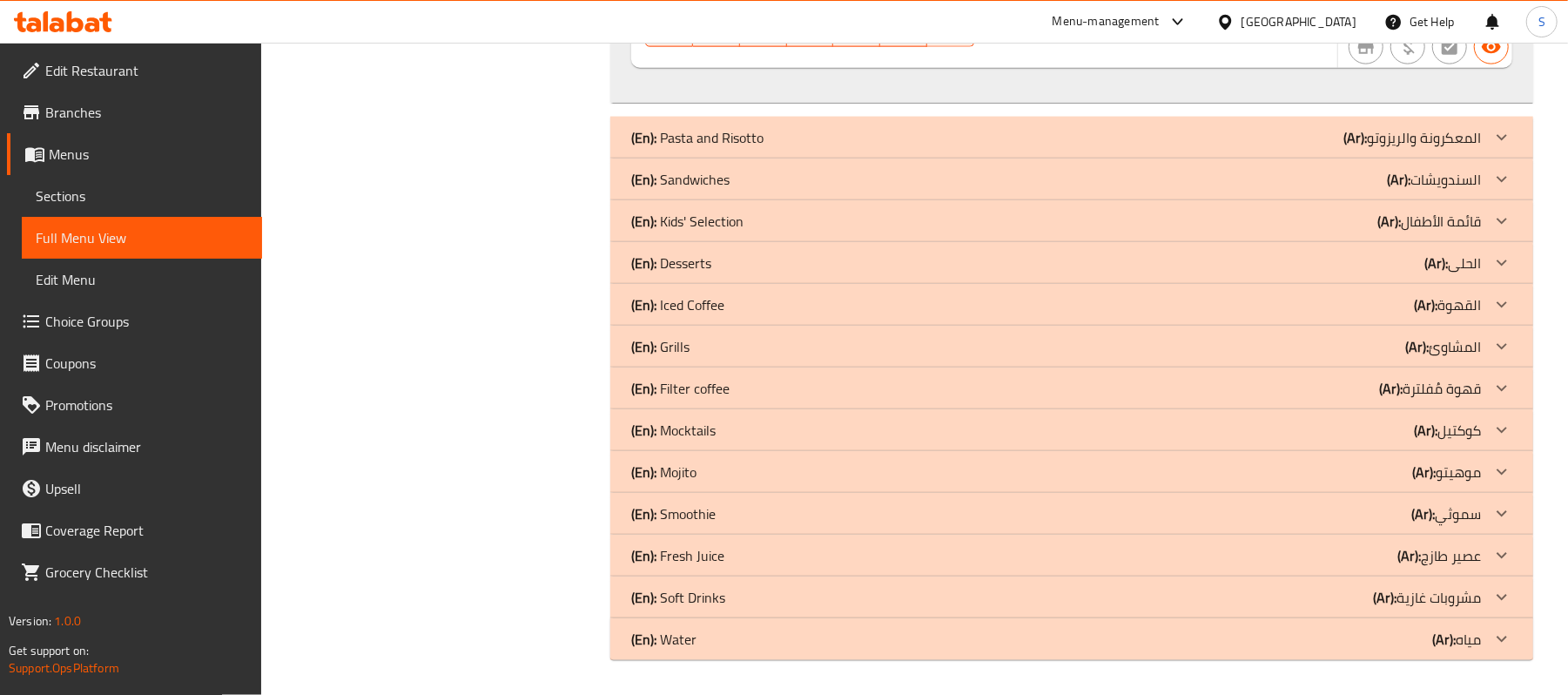
click at [1487, 348] on div at bounding box center [1502, 346] width 42 height 42
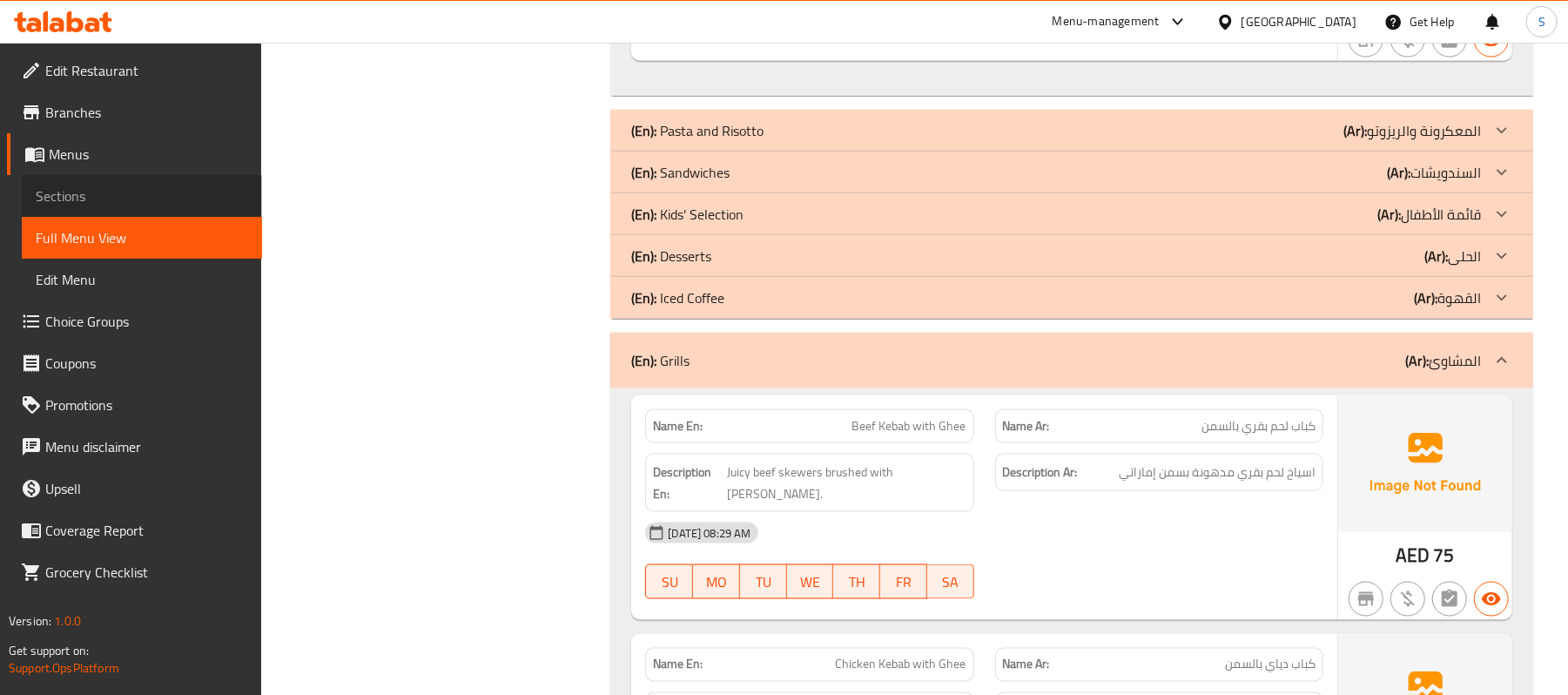
click at [55, 200] on span "Sections" at bounding box center [142, 195] width 213 height 21
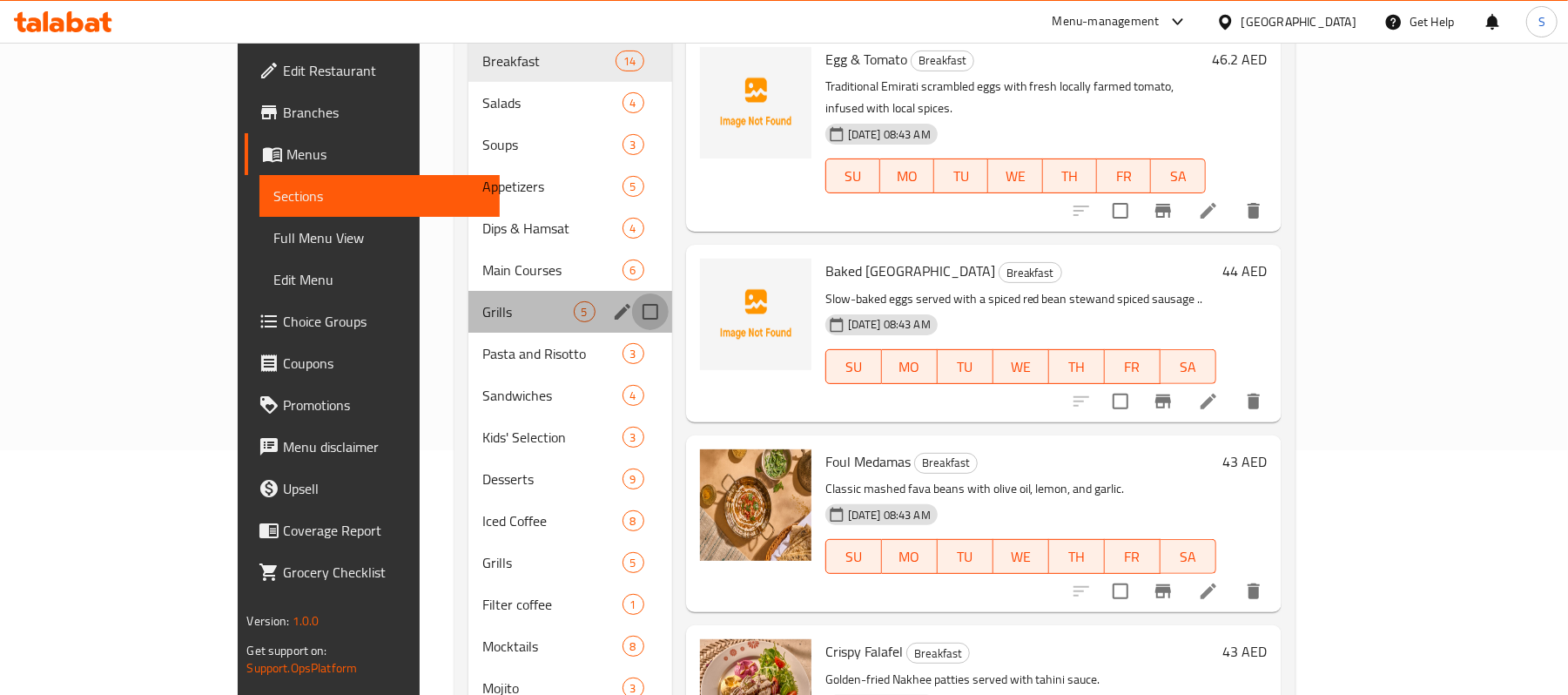
click at [632, 293] on input "Menu sections" at bounding box center [650, 312] width 36 height 36
checkbox input "true"
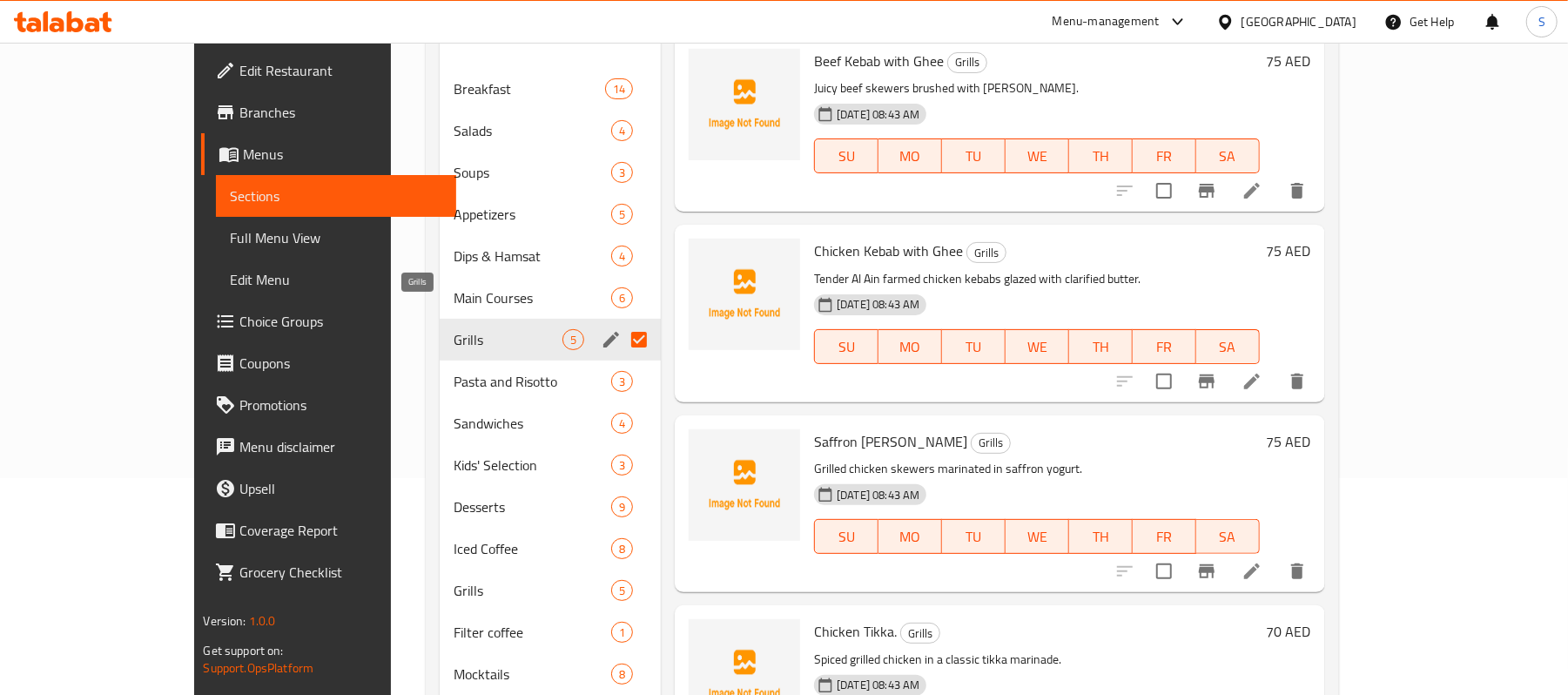
scroll to position [12, 0]
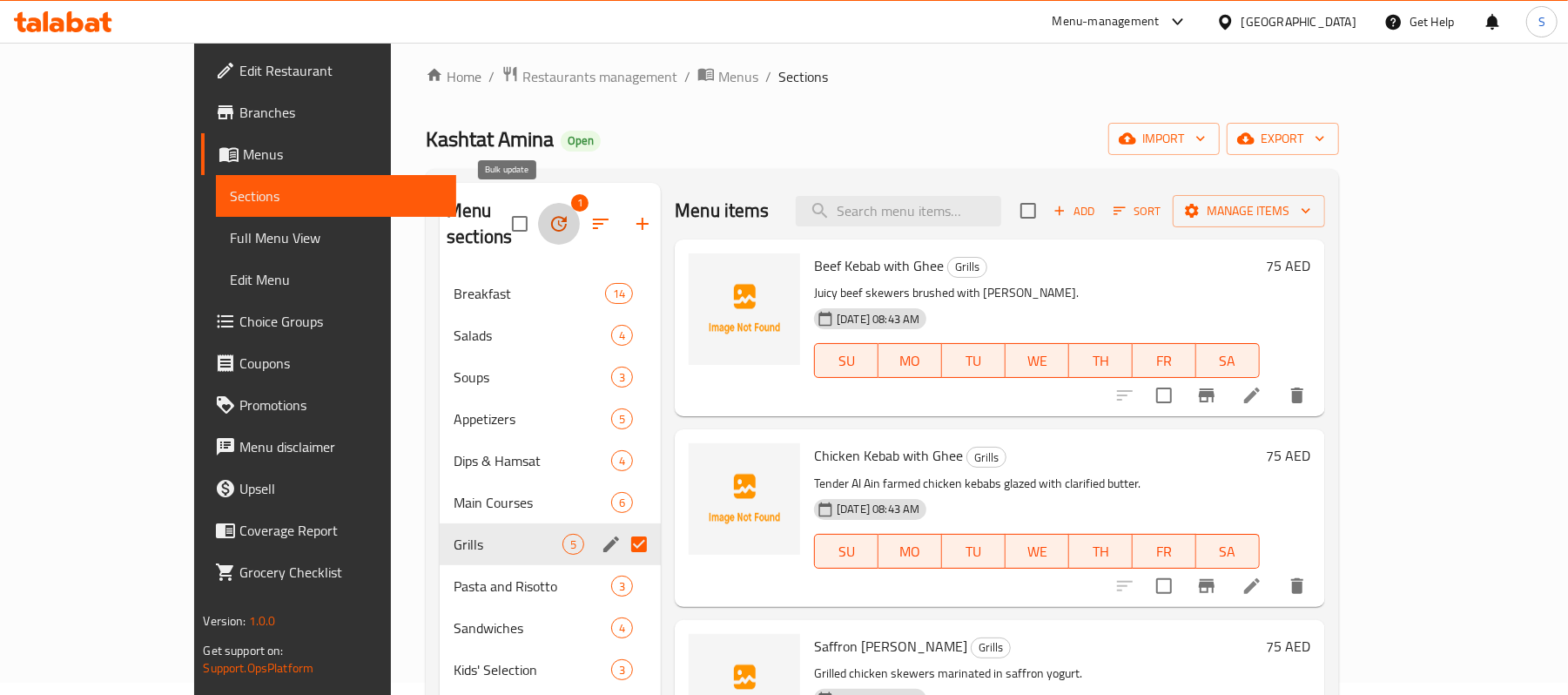
click at [549, 213] on icon "button" at bounding box center [559, 223] width 21 height 21
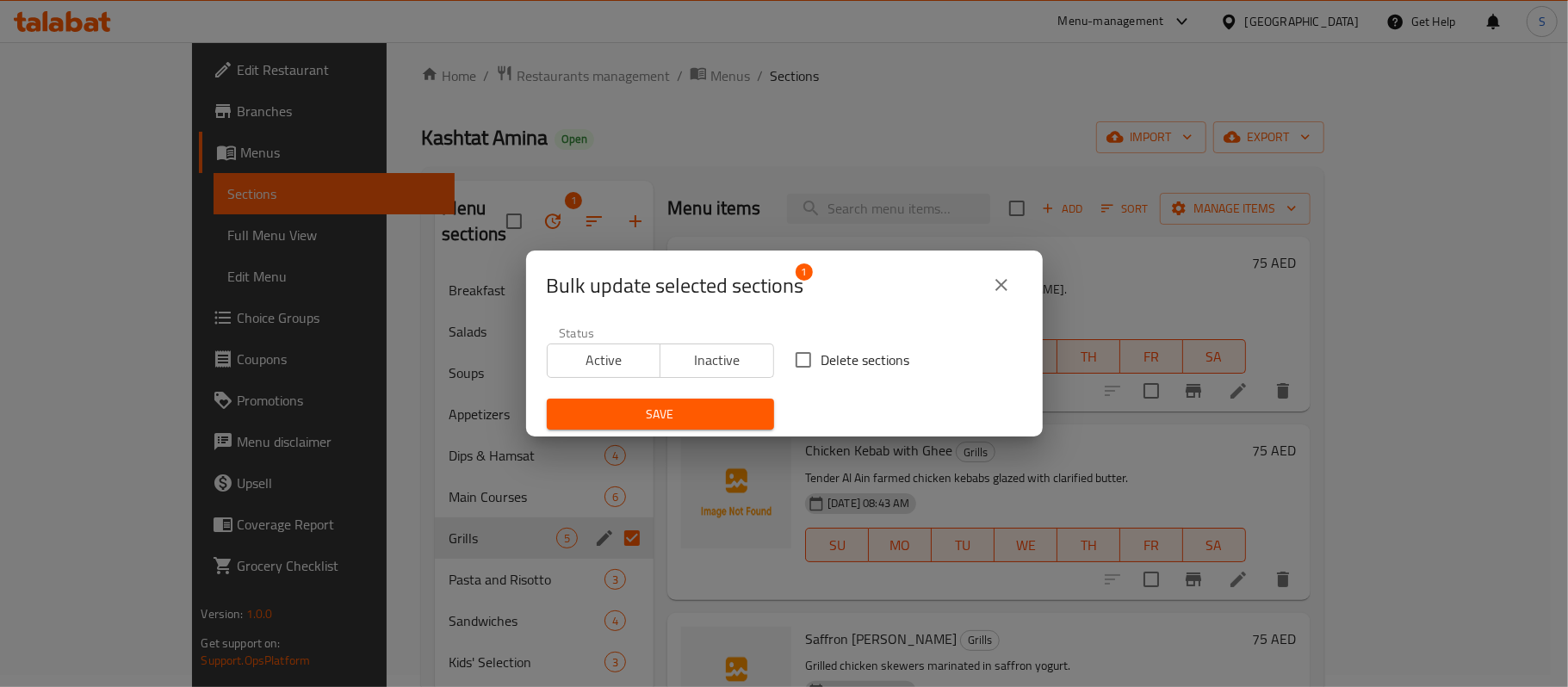
click at [791, 358] on input "Delete sections" at bounding box center [803, 360] width 36 height 36
checkbox input "true"
click at [706, 401] on button "Save" at bounding box center [660, 414] width 227 height 31
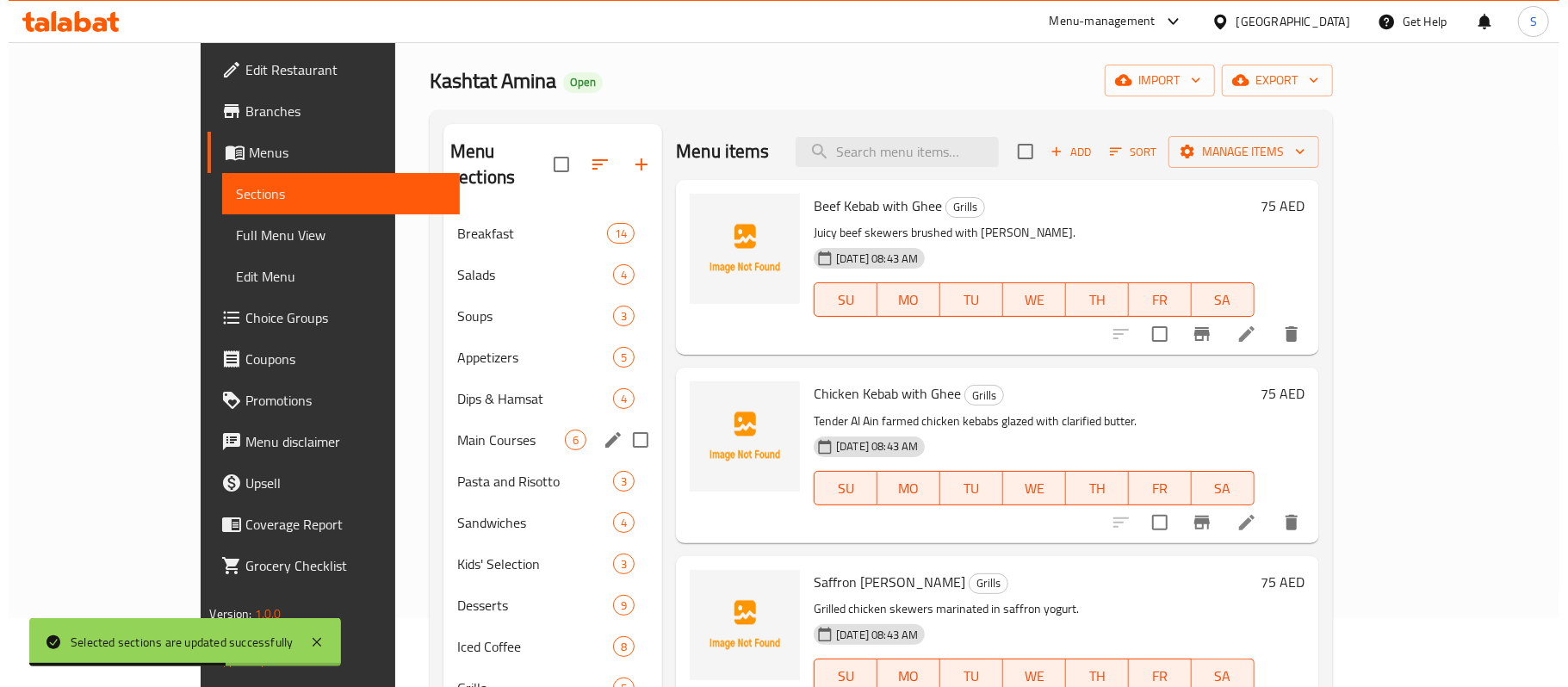
scroll to position [0, 0]
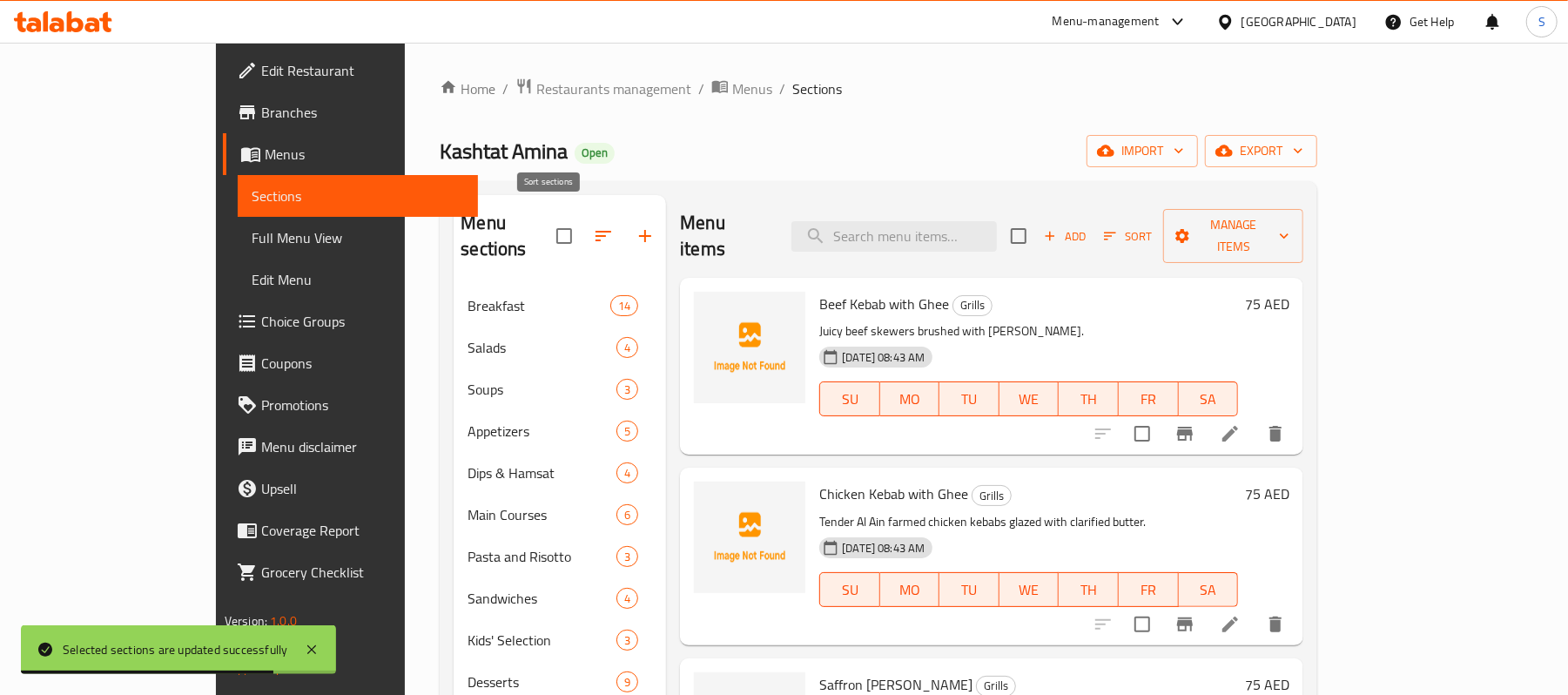
click at [593, 227] on icon "button" at bounding box center [603, 235] width 21 height 21
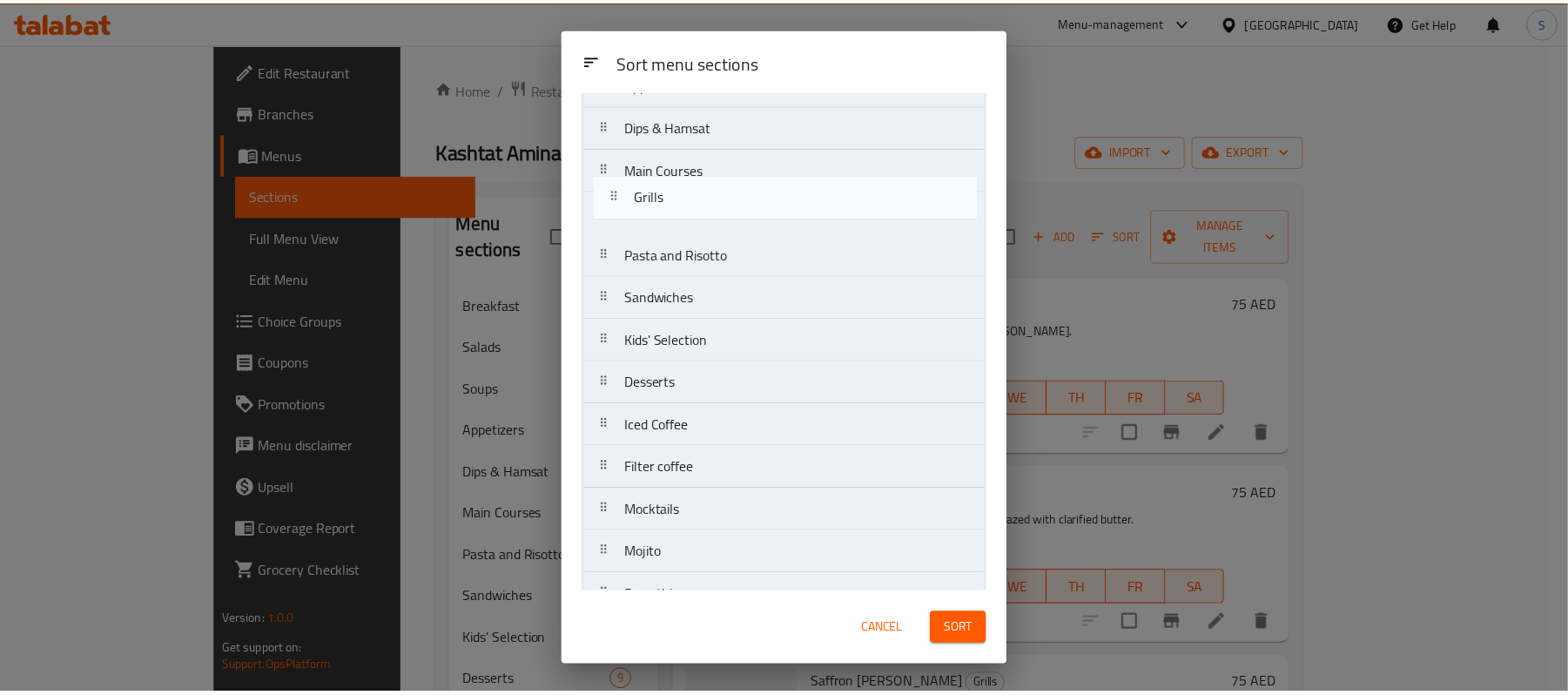
scroll to position [203, 0]
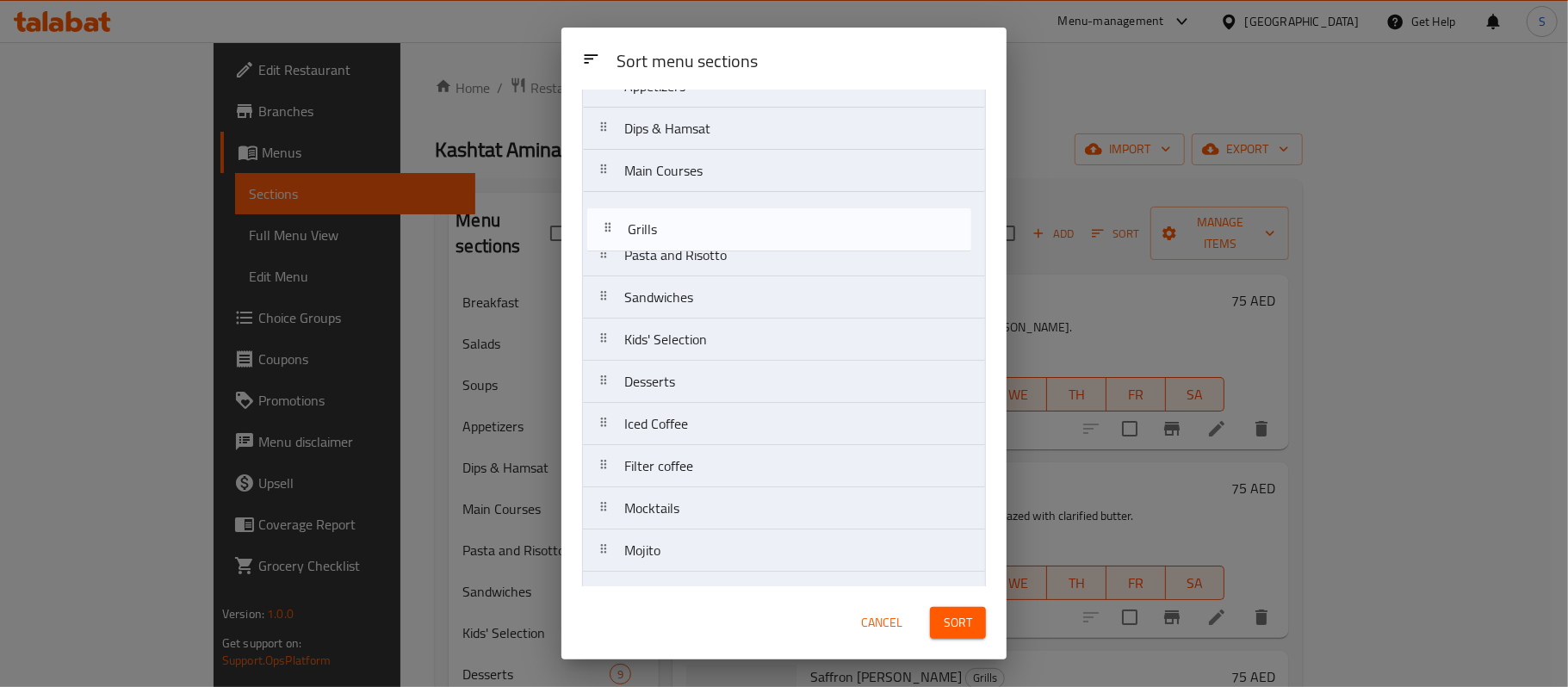
drag, startPoint x: 656, startPoint y: 413, endPoint x: 662, endPoint y: 232, distance: 181.1
click at [662, 232] on nav "Breakfast Salads Soups Appetizers Dips & Hamsat Main Courses Pasta and Risotto …" at bounding box center [784, 339] width 404 height 803
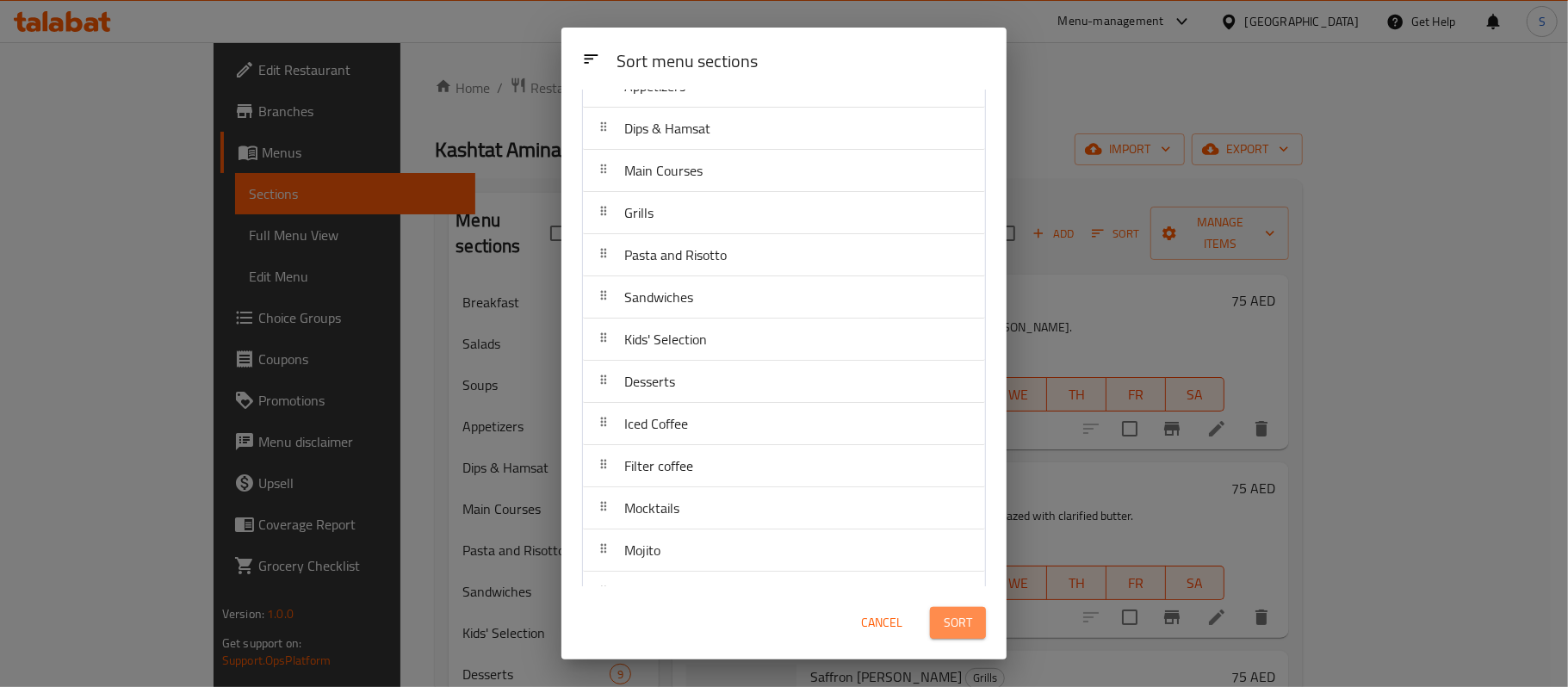
click at [935, 621] on button "Sort" at bounding box center [958, 622] width 56 height 31
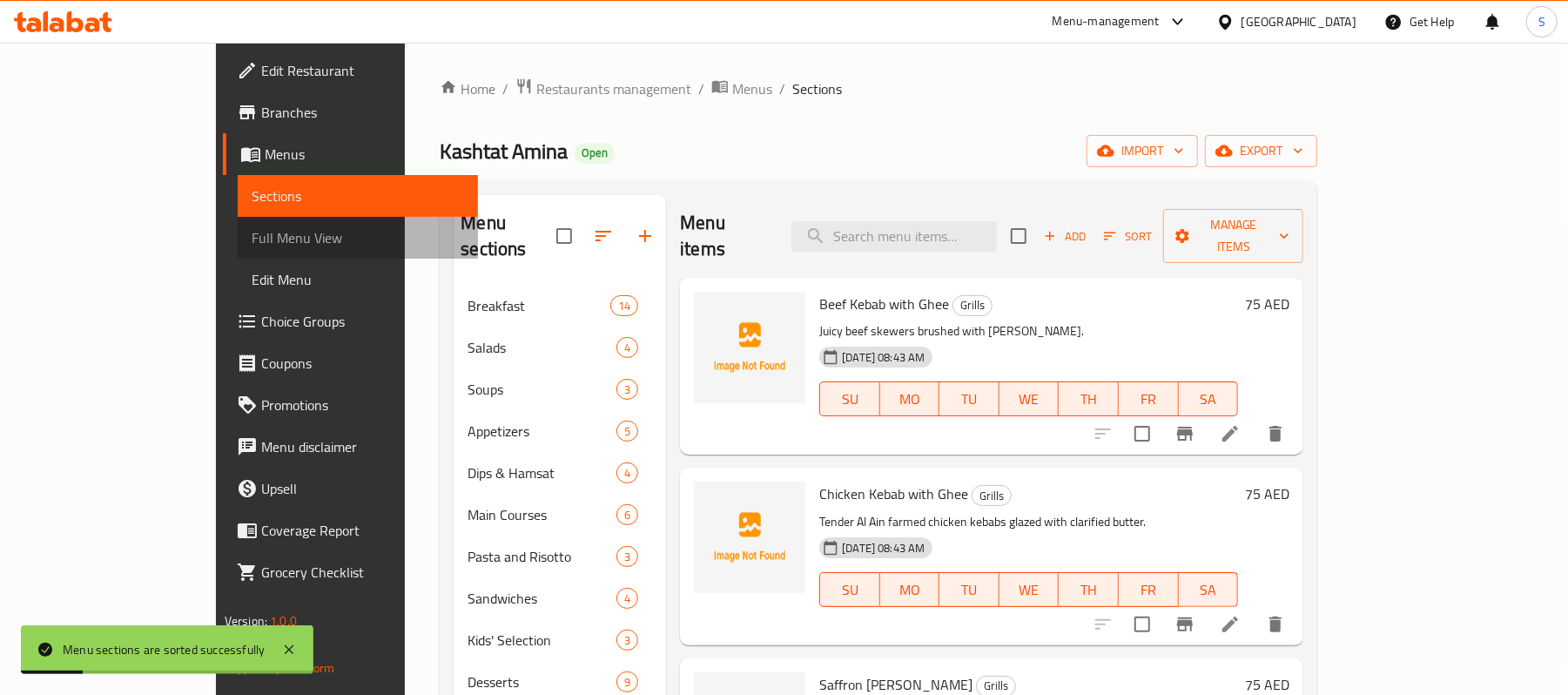
click at [252, 230] on span "Full Menu View" at bounding box center [358, 237] width 213 height 21
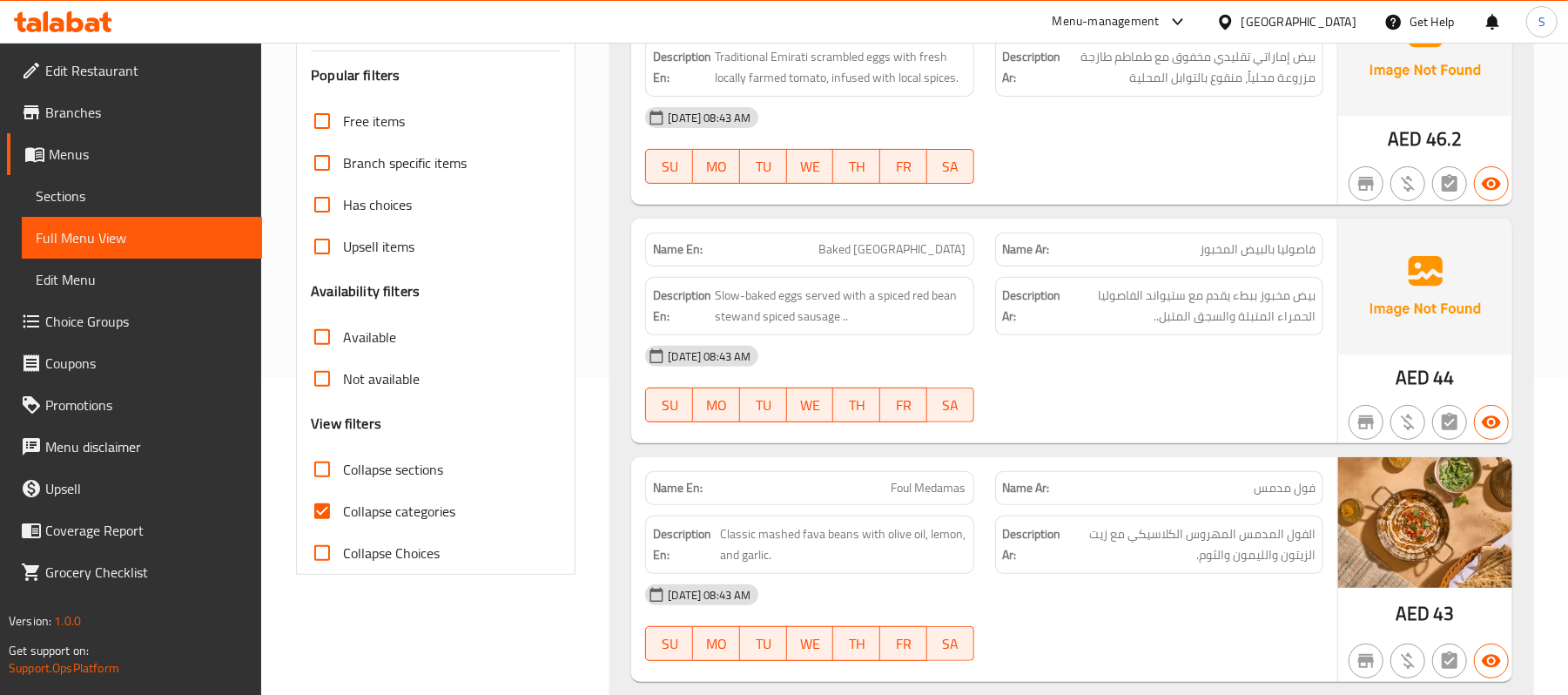
scroll to position [348, 0]
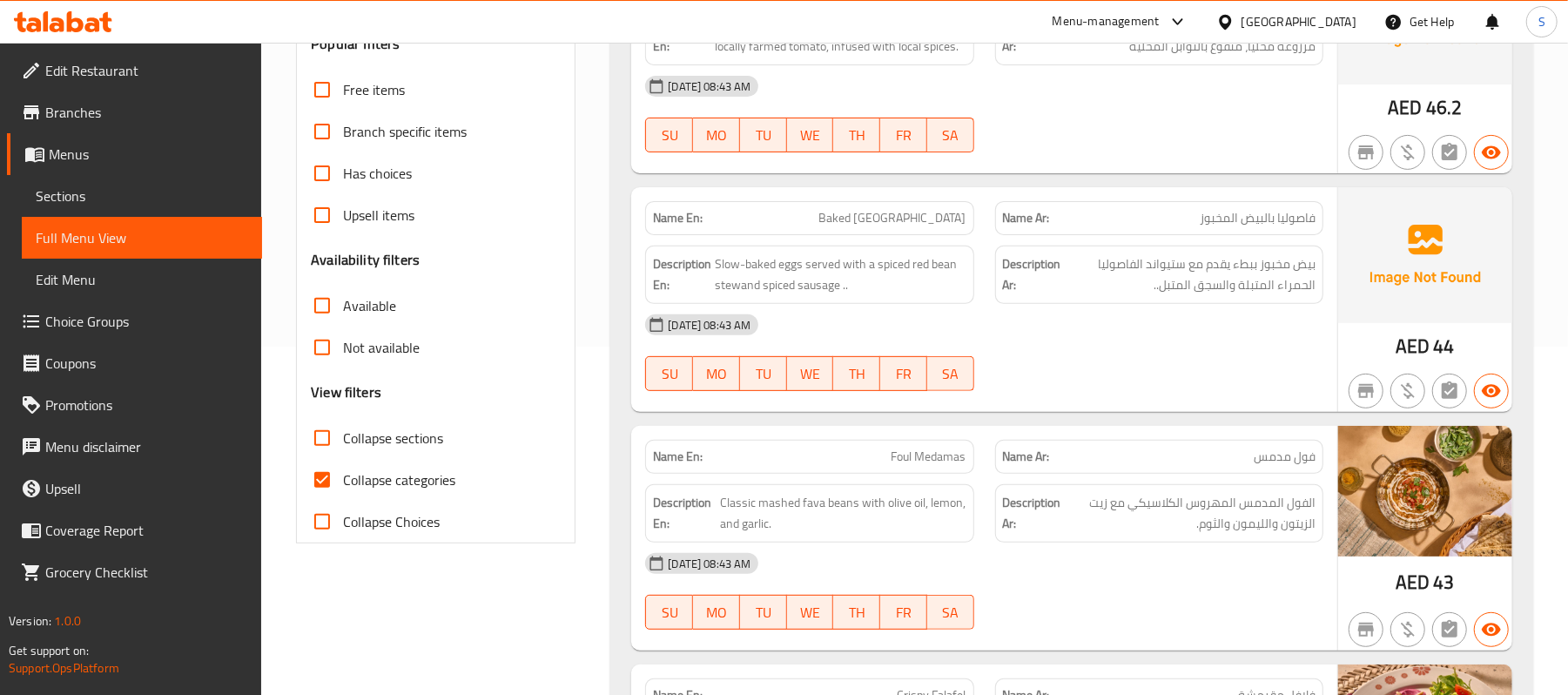
click at [319, 441] on input "Collapse sections" at bounding box center [323, 438] width 42 height 42
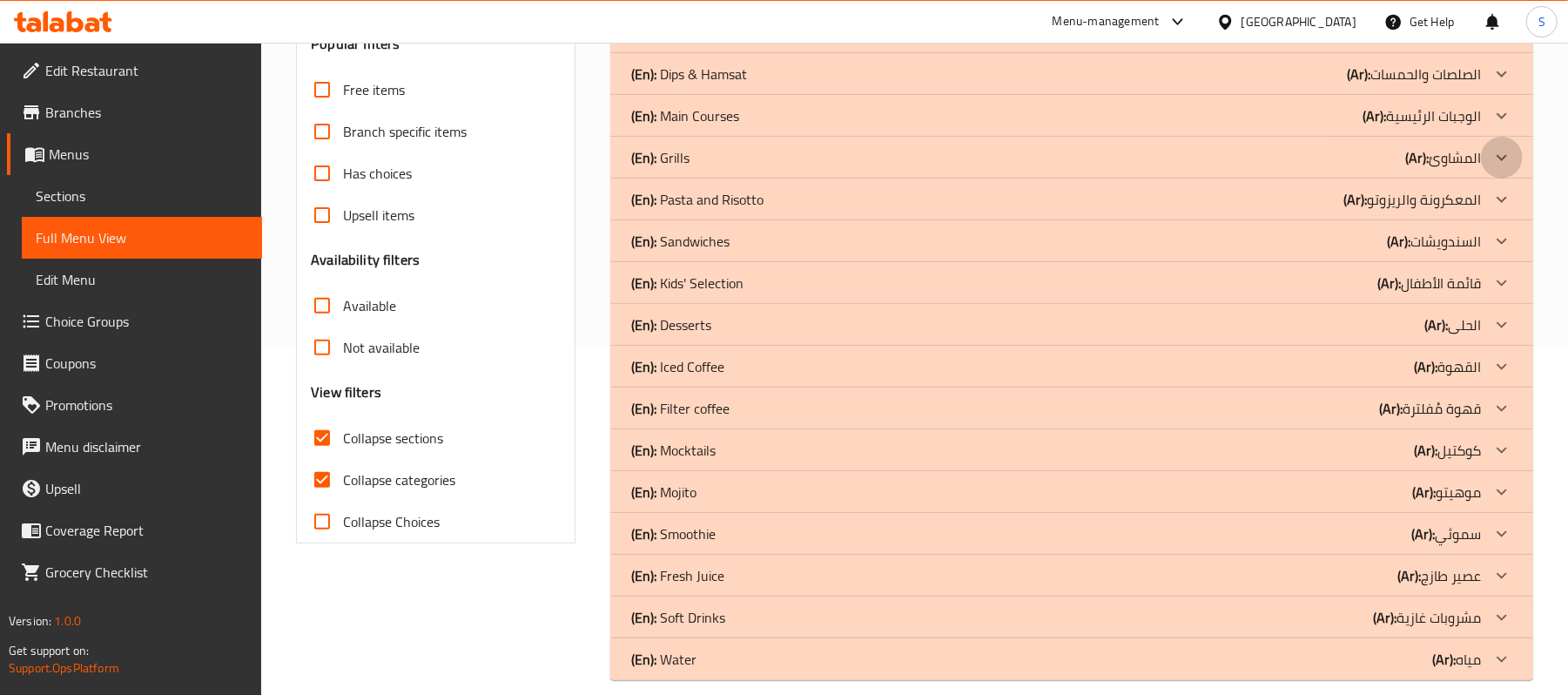
click at [1495, 154] on icon at bounding box center [1502, 157] width 21 height 21
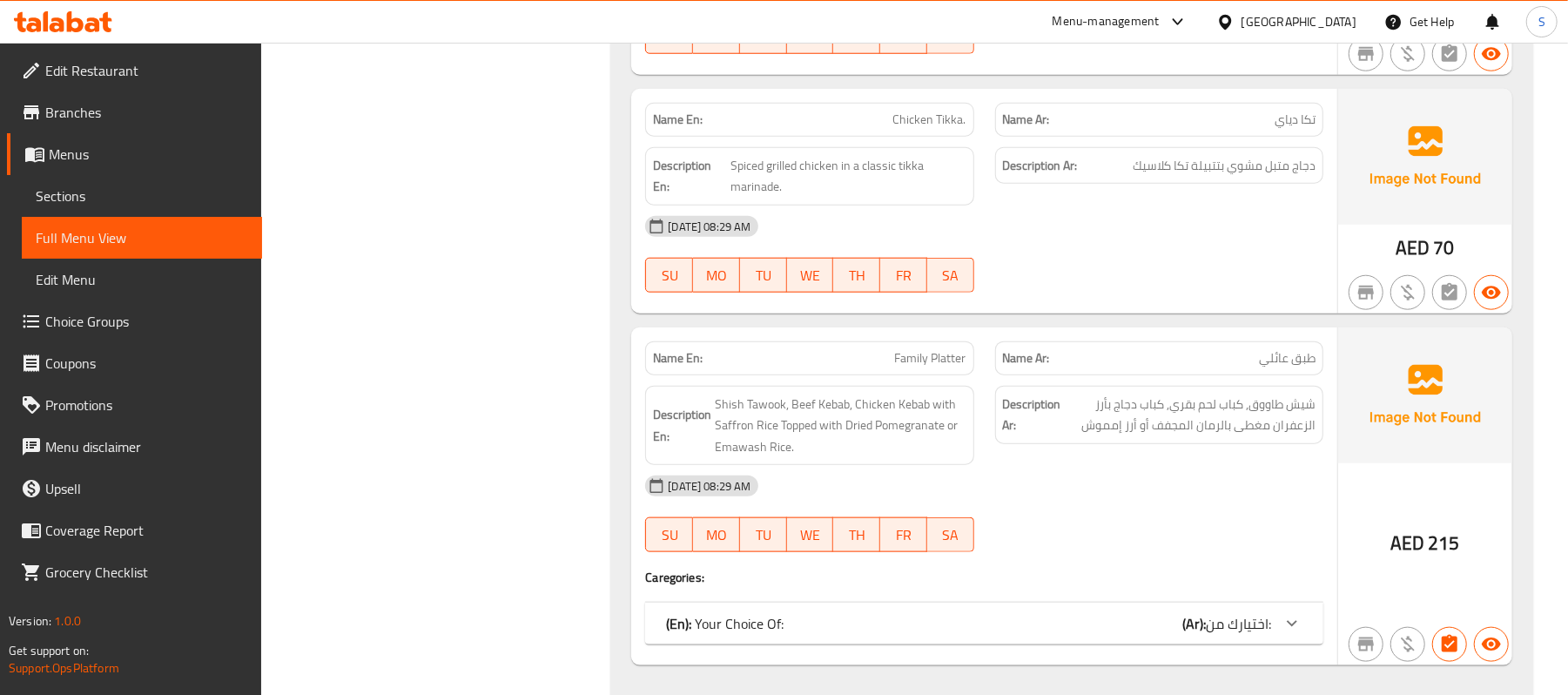
scroll to position [1394, 0]
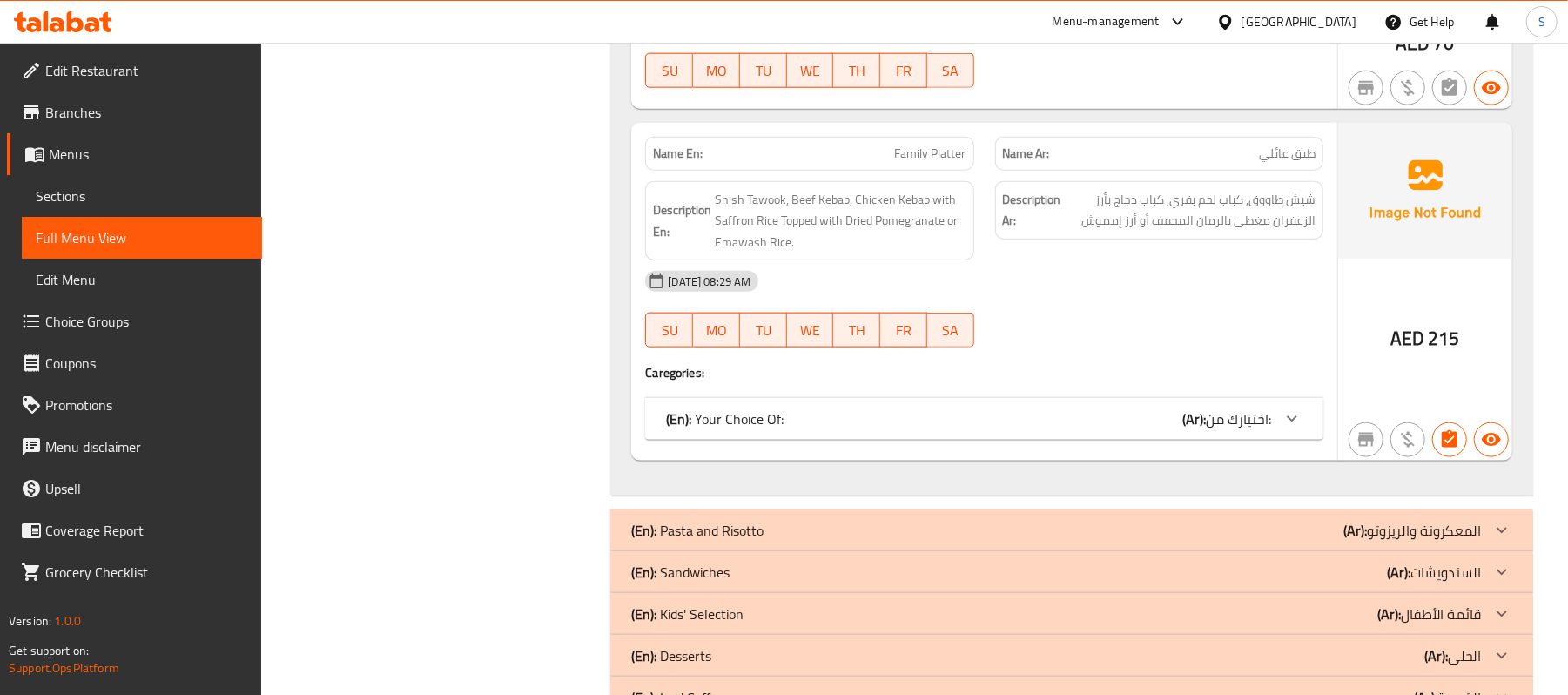
click at [1273, 435] on div at bounding box center [1292, 419] width 42 height 42
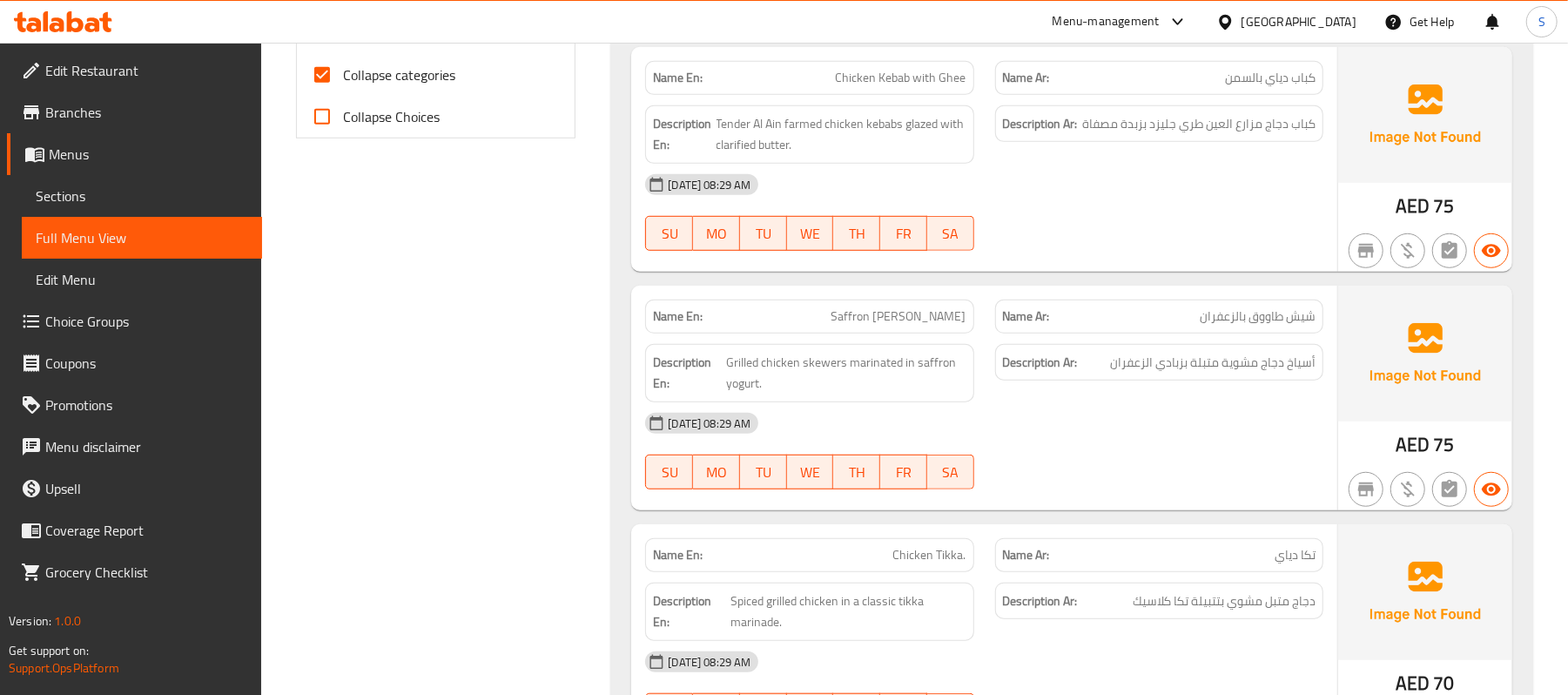
scroll to position [580, 0]
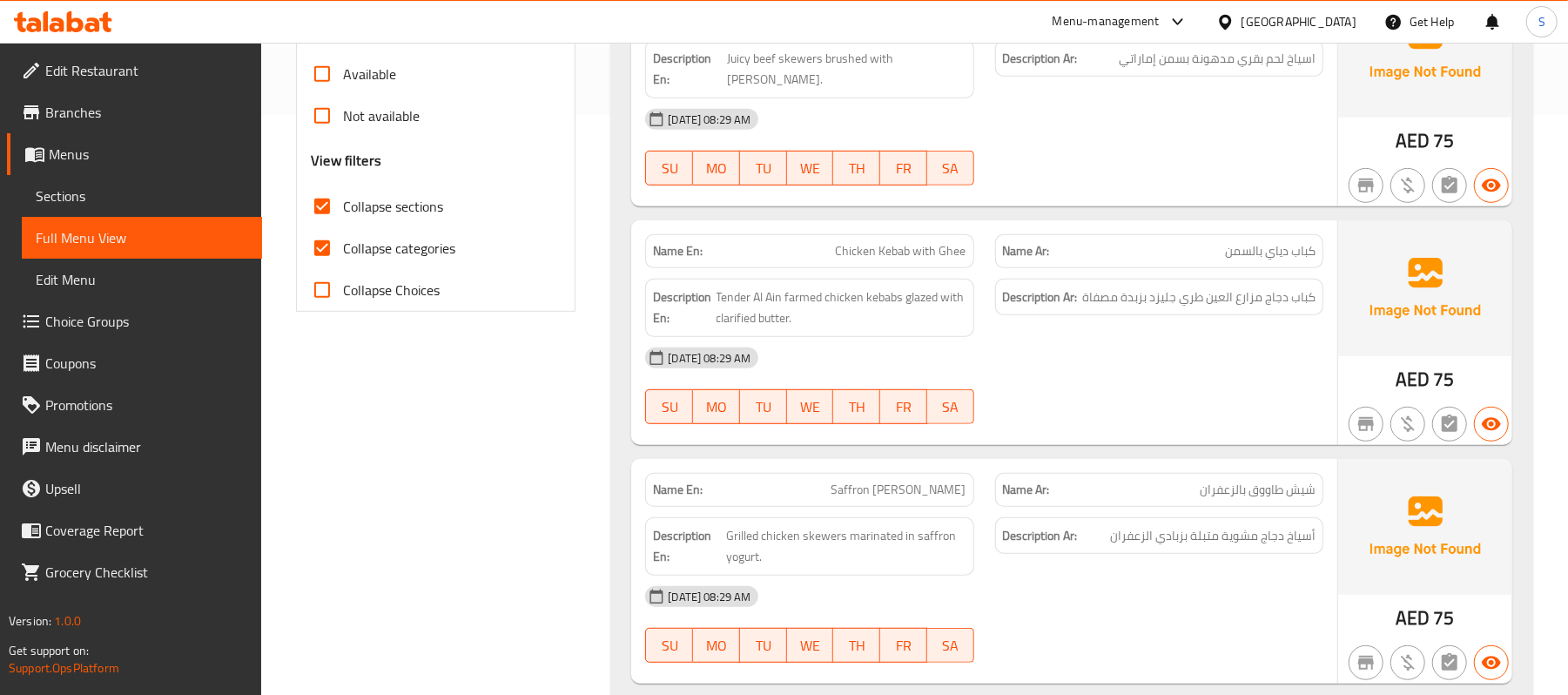
click at [325, 224] on input "Collapse sections" at bounding box center [323, 206] width 42 height 42
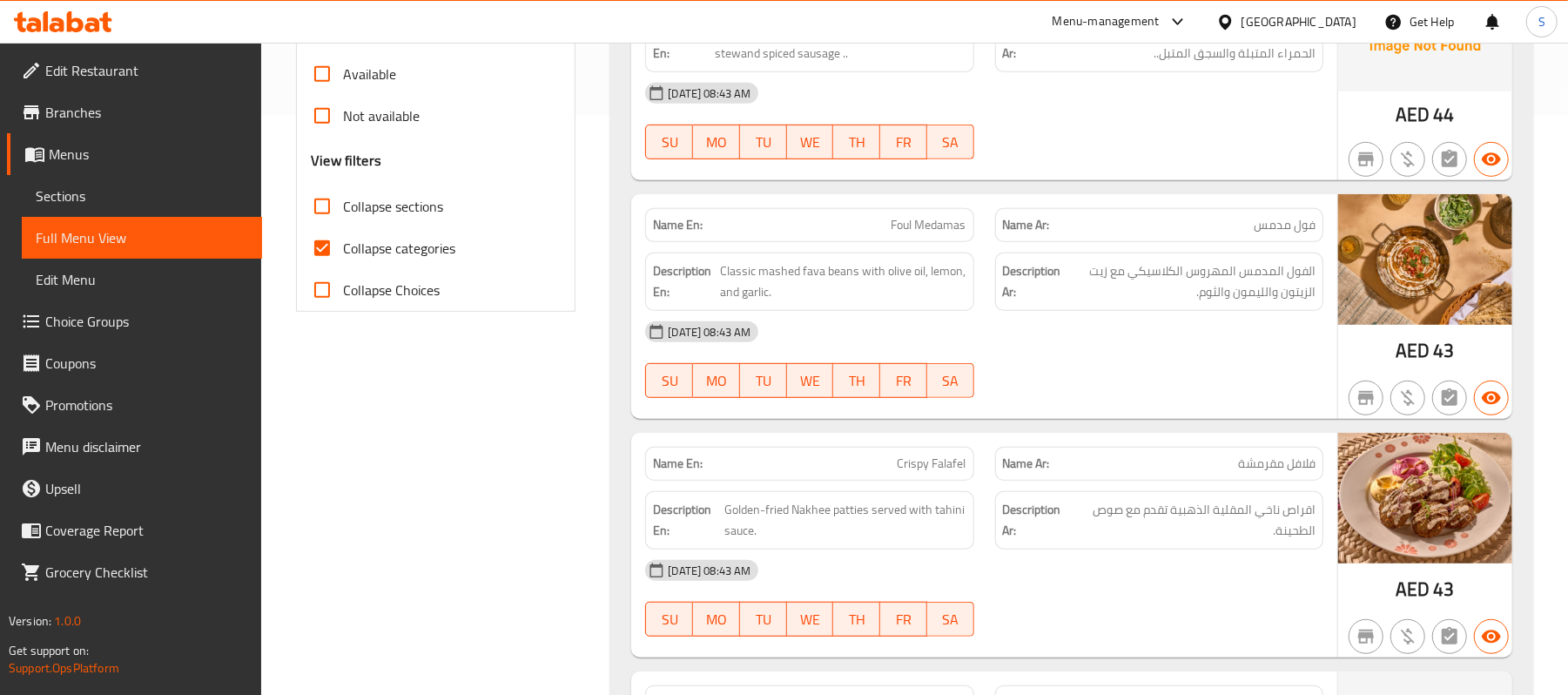
click at [325, 213] on input "Collapse sections" at bounding box center [323, 206] width 42 height 42
checkbox input "true"
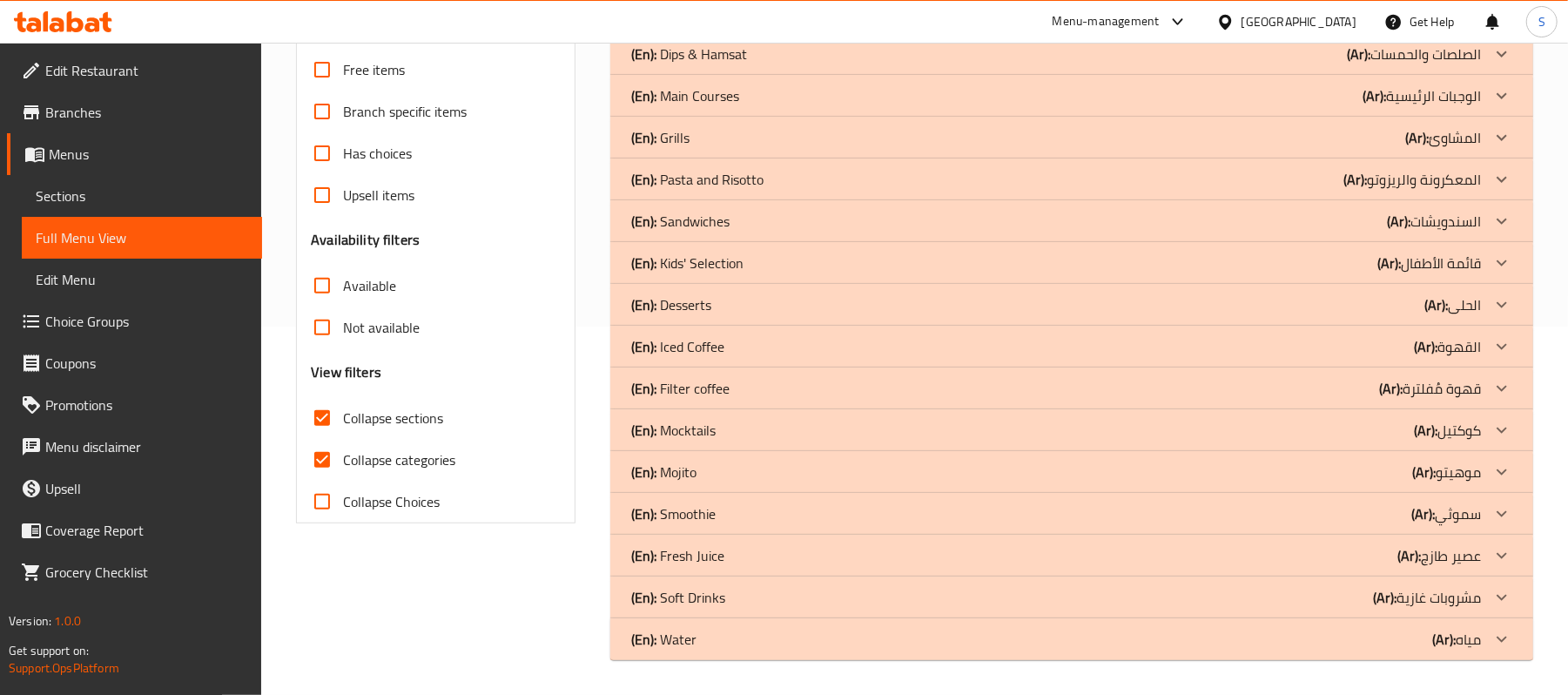
click at [332, 439] on input "Collapse categories" at bounding box center [323, 460] width 42 height 42
checkbox input "false"
click at [1495, 146] on icon at bounding box center [1502, 137] width 21 height 21
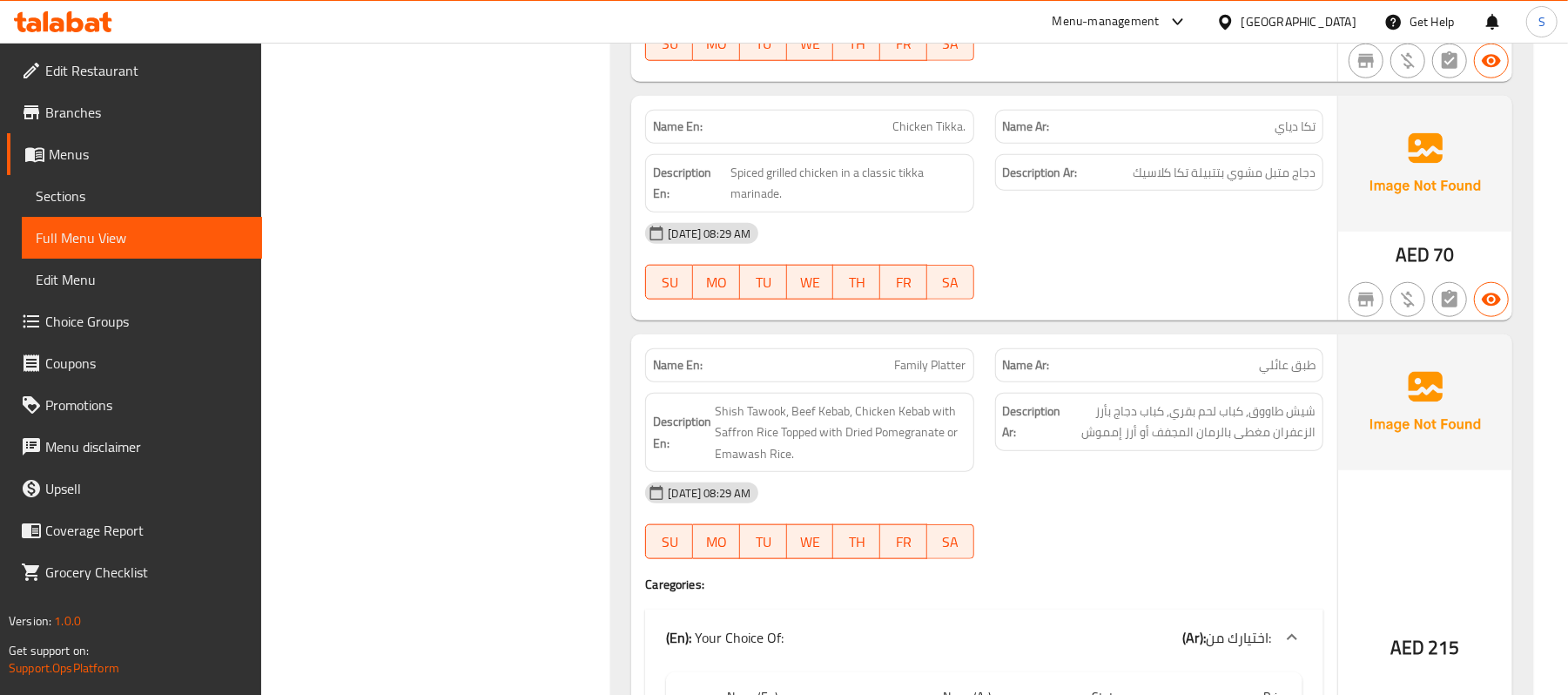
scroll to position [1646, 0]
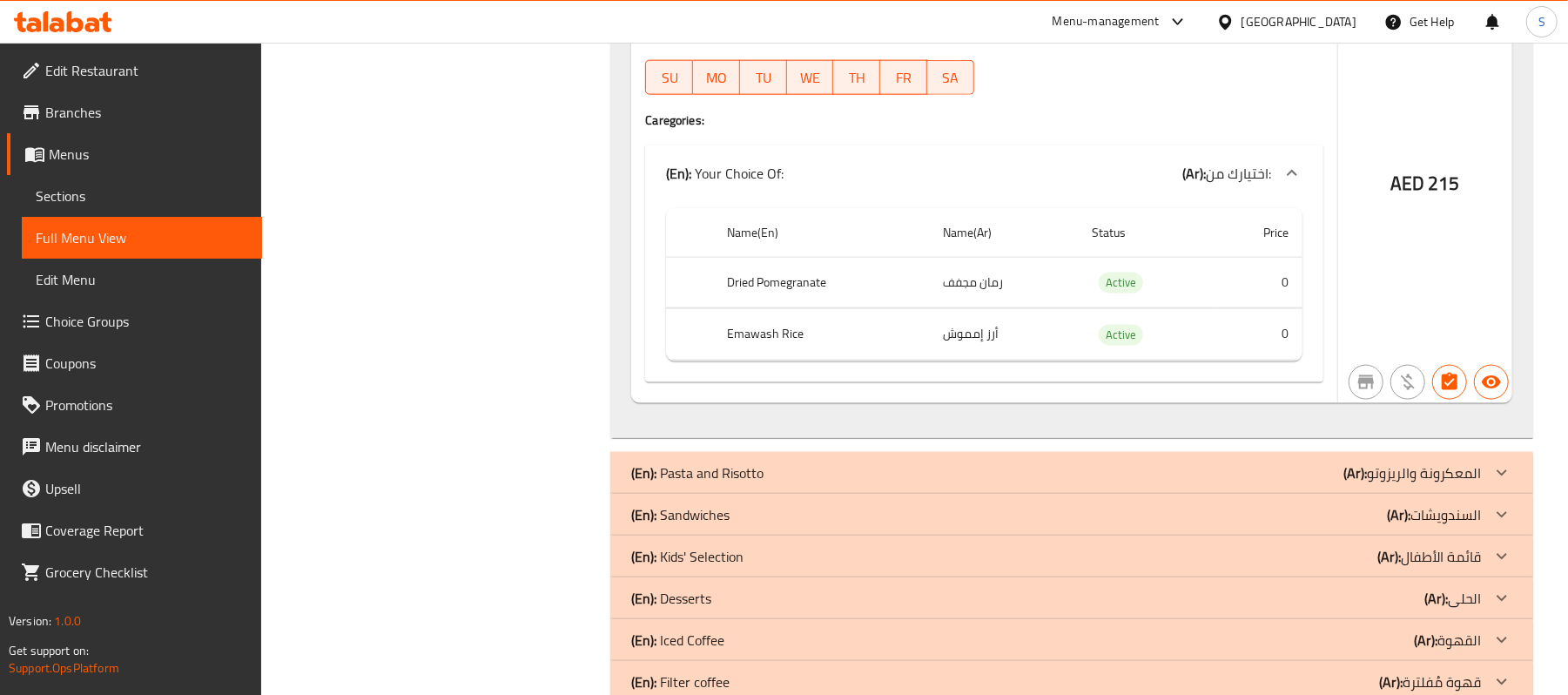
click at [1487, 475] on div at bounding box center [1502, 472] width 42 height 42
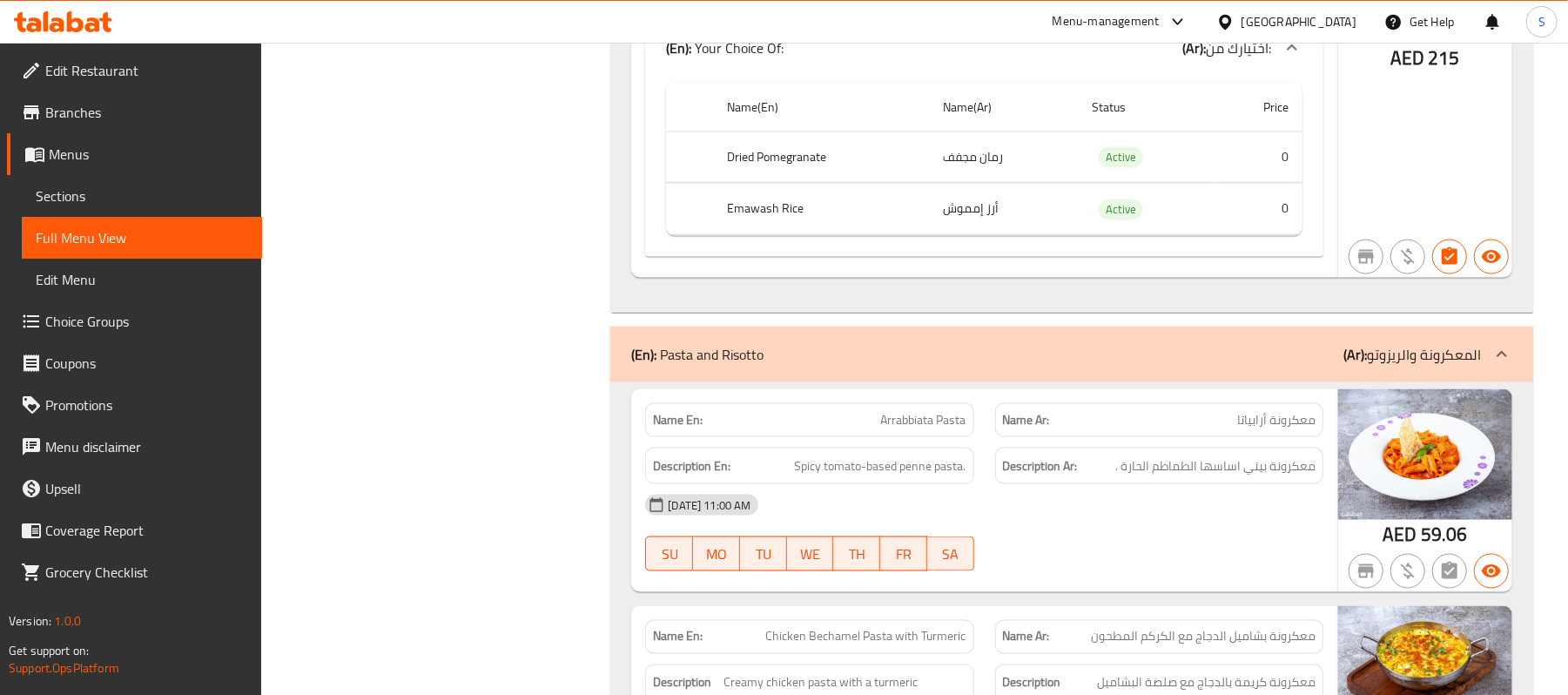
scroll to position [1530, 0]
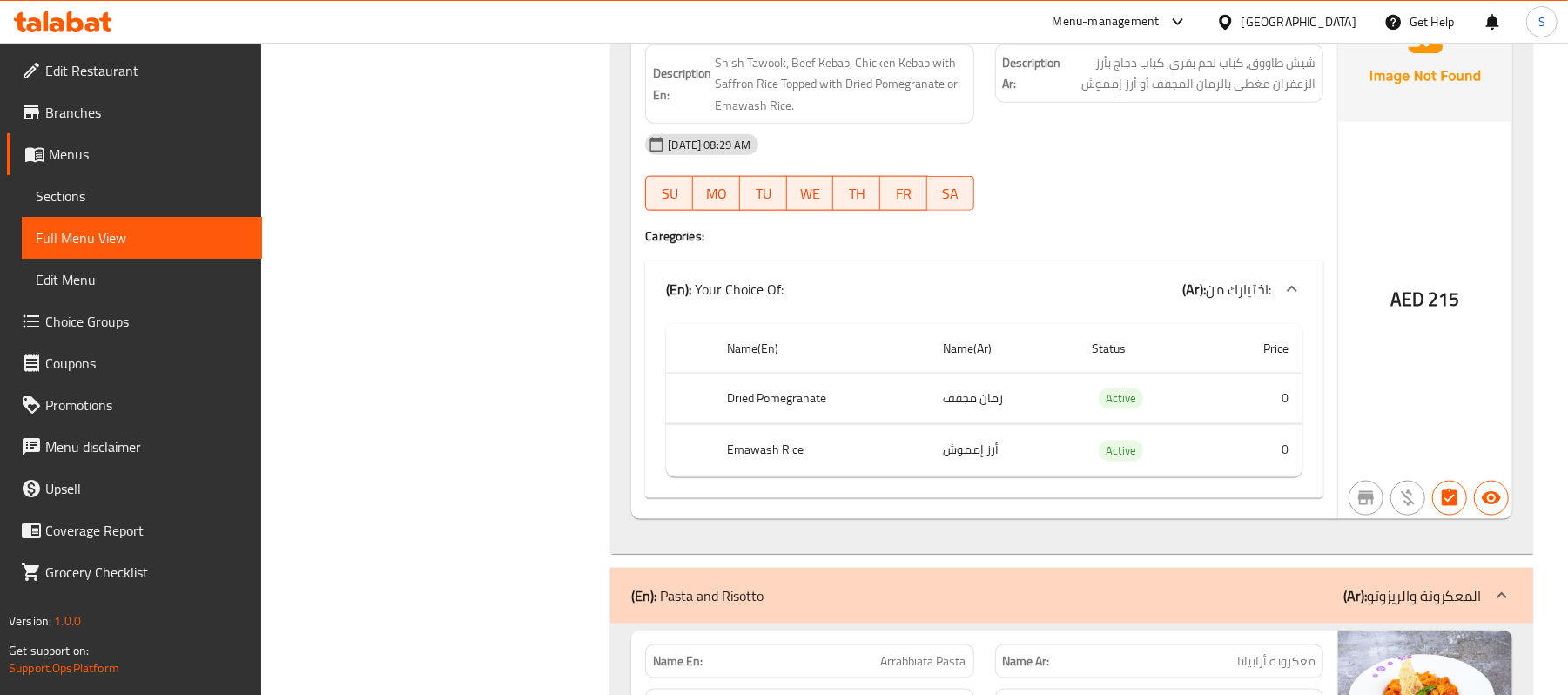
drag, startPoint x: 74, startPoint y: 194, endPoint x: 60, endPoint y: 194, distance: 14.0
click at [60, 194] on span "Sections" at bounding box center [142, 195] width 213 height 21
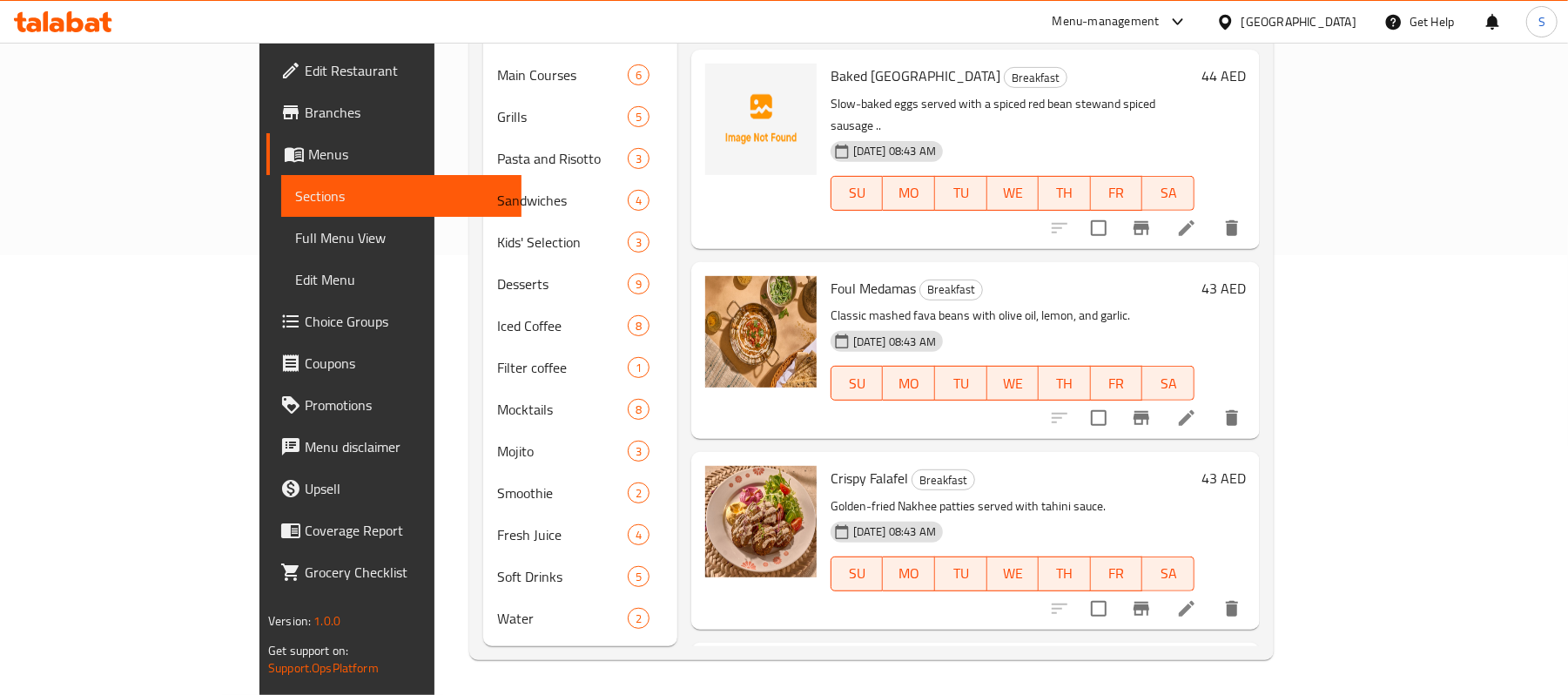
scroll to position [244, 0]
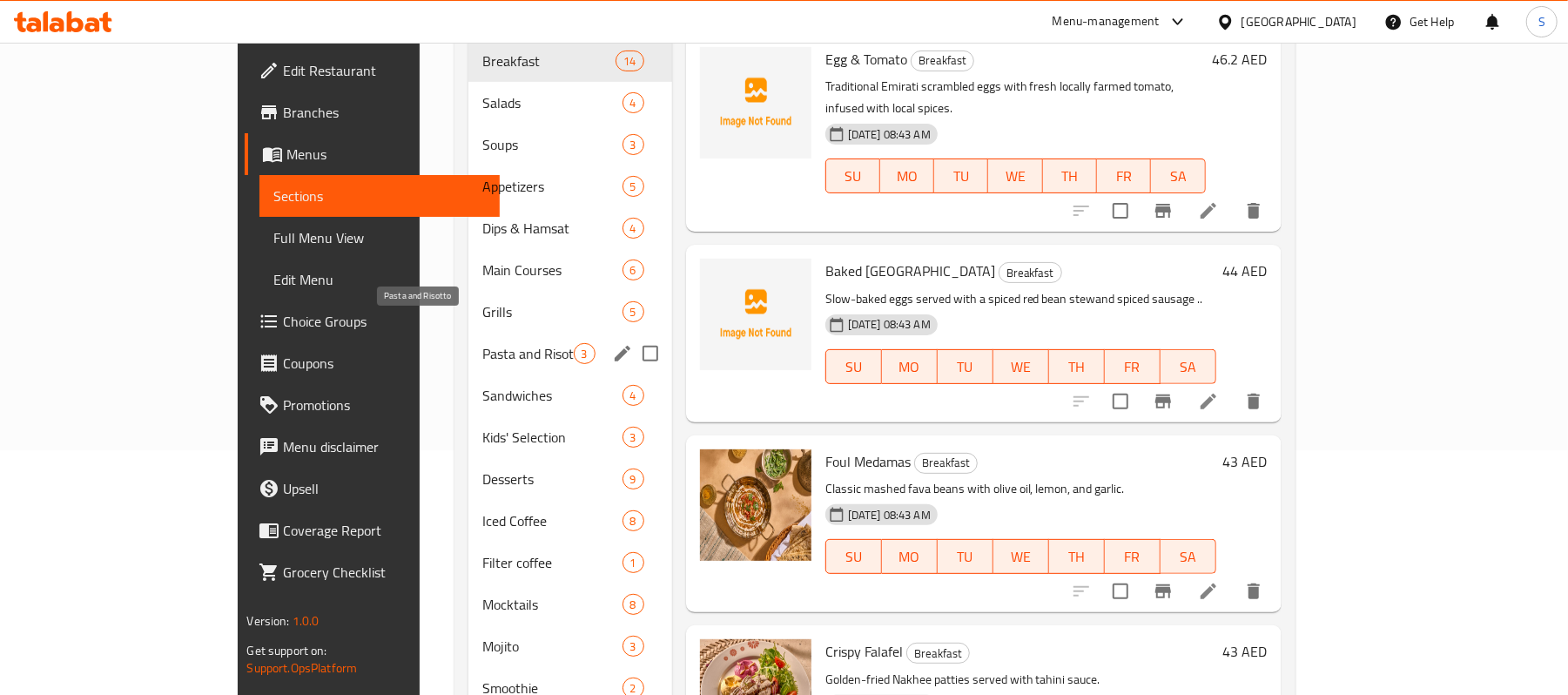
click at [482, 343] on span "Pasta and Risotto" at bounding box center [528, 353] width 91 height 21
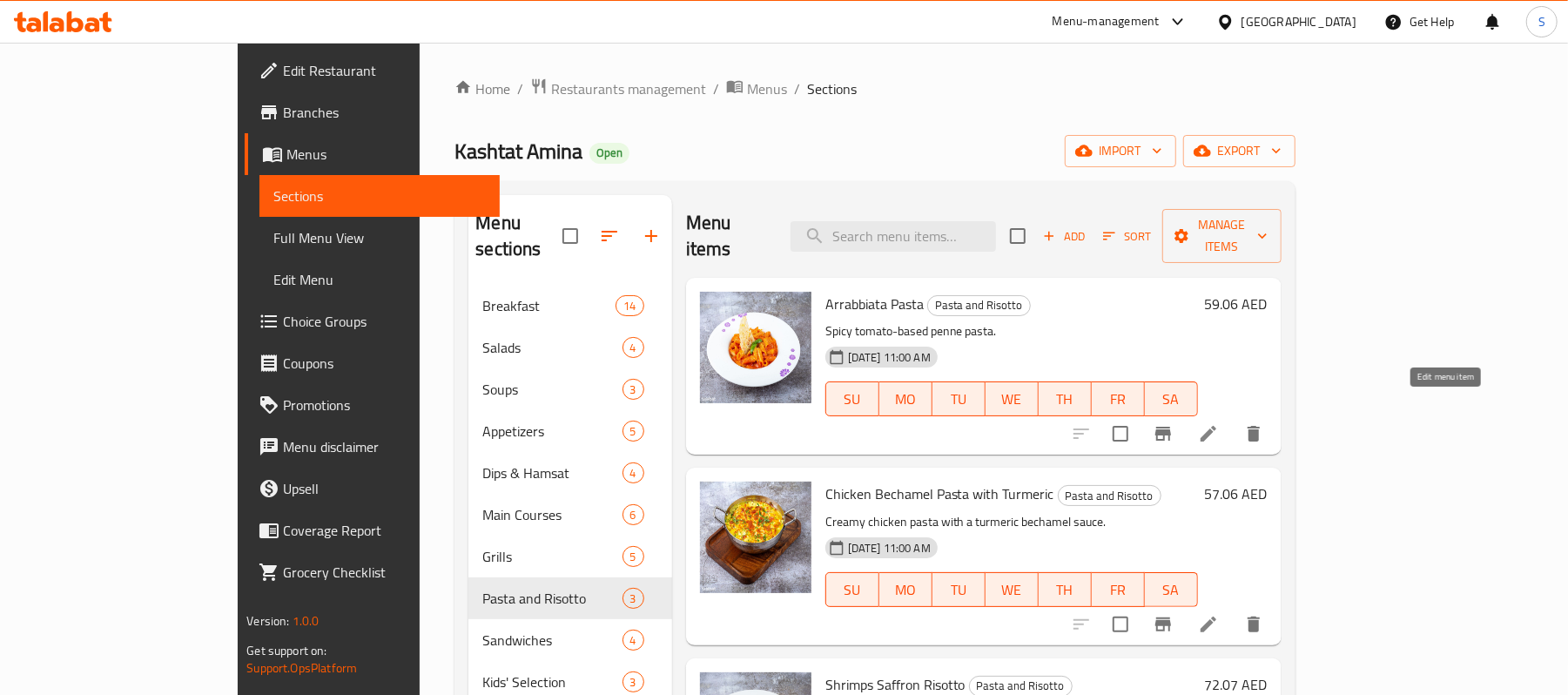
drag, startPoint x: 1445, startPoint y: 412, endPoint x: 1354, endPoint y: 489, distance: 119.2
click at [1198, 511] on p "Creamy chicken pasta with a turmeric bechamel sauce." at bounding box center [1012, 522] width 372 height 22
click at [1268, 292] on h6 "59.06 AED" at bounding box center [1236, 303] width 63 height 25
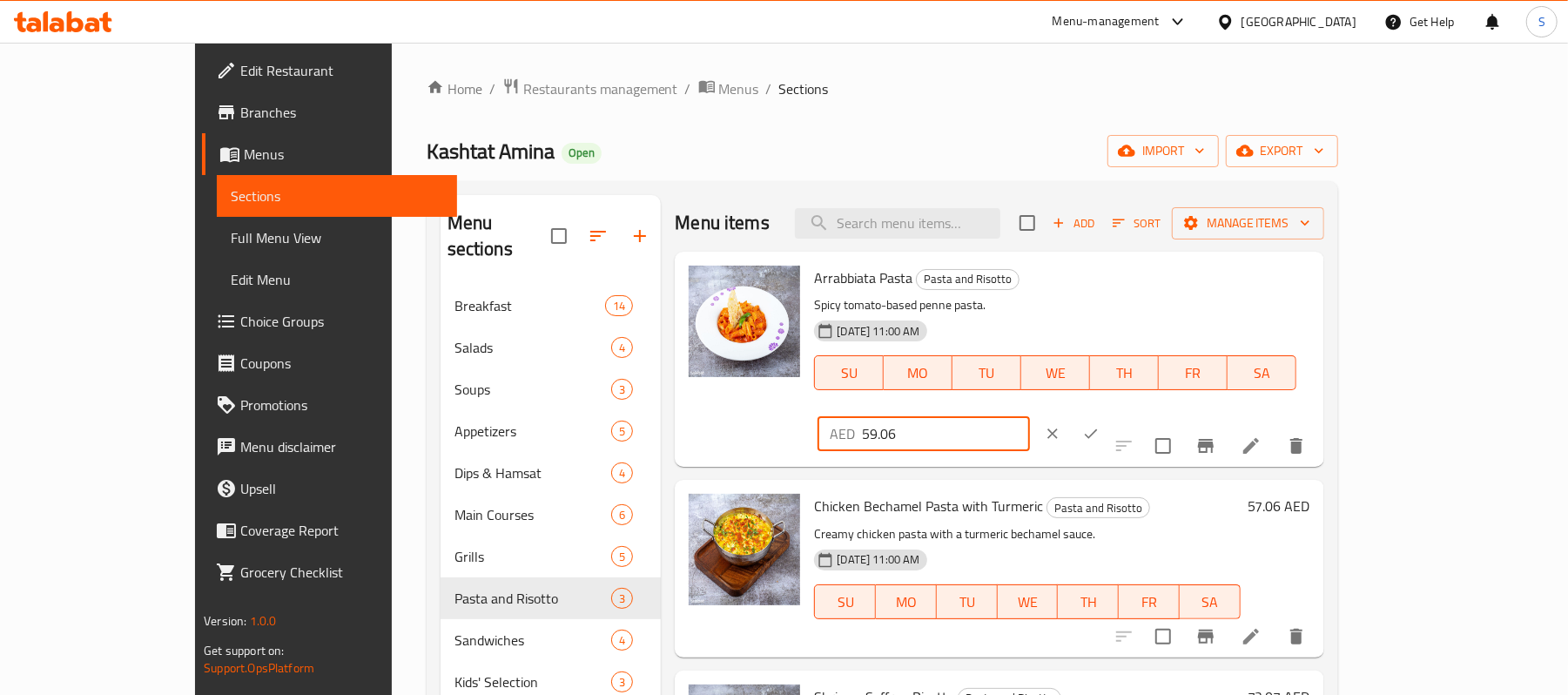
drag, startPoint x: 1334, startPoint y: 283, endPoint x: 1285, endPoint y: 301, distance: 52.2
click at [1030, 416] on input "59.06" at bounding box center [946, 433] width 168 height 35
type input "59"
click at [1100, 425] on icon "ok" at bounding box center [1090, 433] width 17 height 17
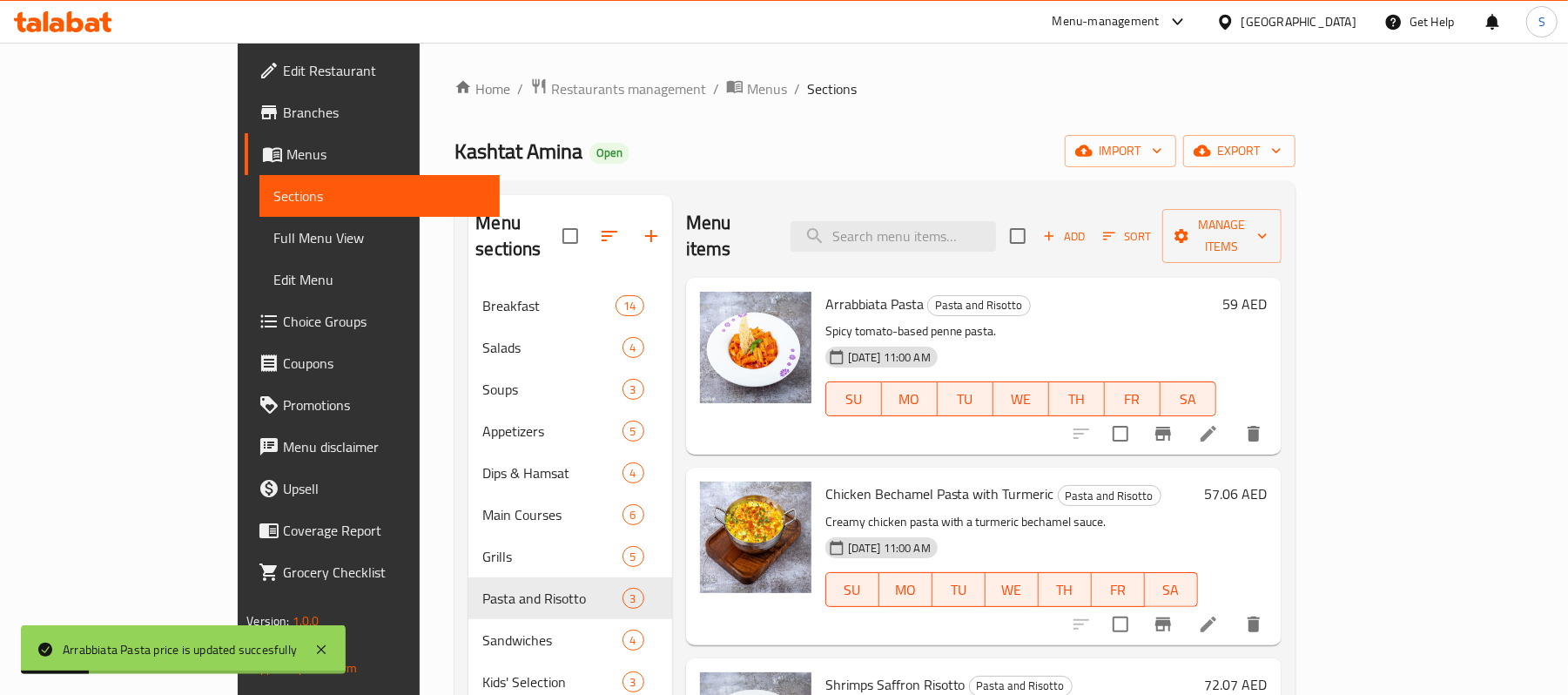
click at [1268, 482] on h6 "57.06 AED" at bounding box center [1236, 493] width 63 height 25
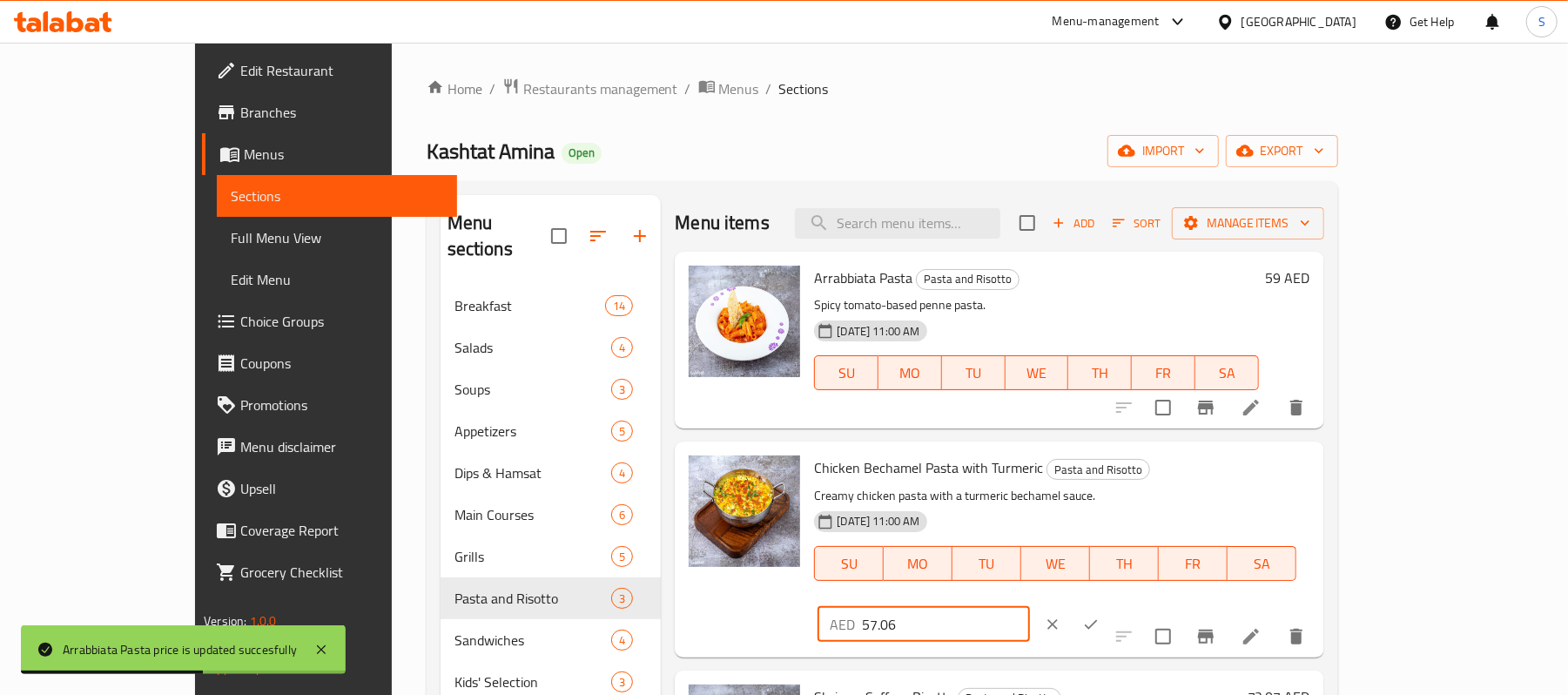
drag, startPoint x: 1337, startPoint y: 477, endPoint x: 1284, endPoint y: 485, distance: 53.6
click at [1030, 607] on input "57.06" at bounding box center [946, 624] width 168 height 35
type input "57"
click at [1110, 605] on button "ok" at bounding box center [1091, 624] width 38 height 38
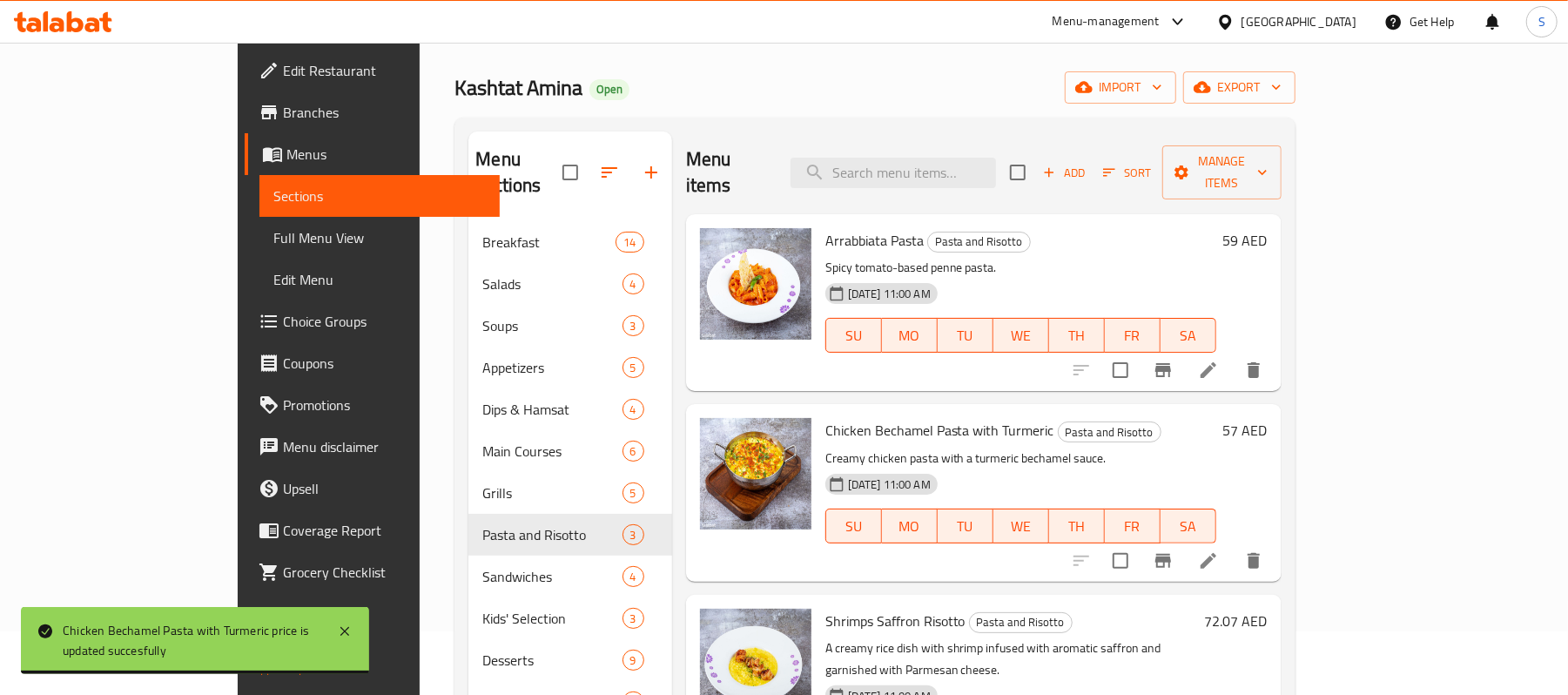
scroll to position [115, 0]
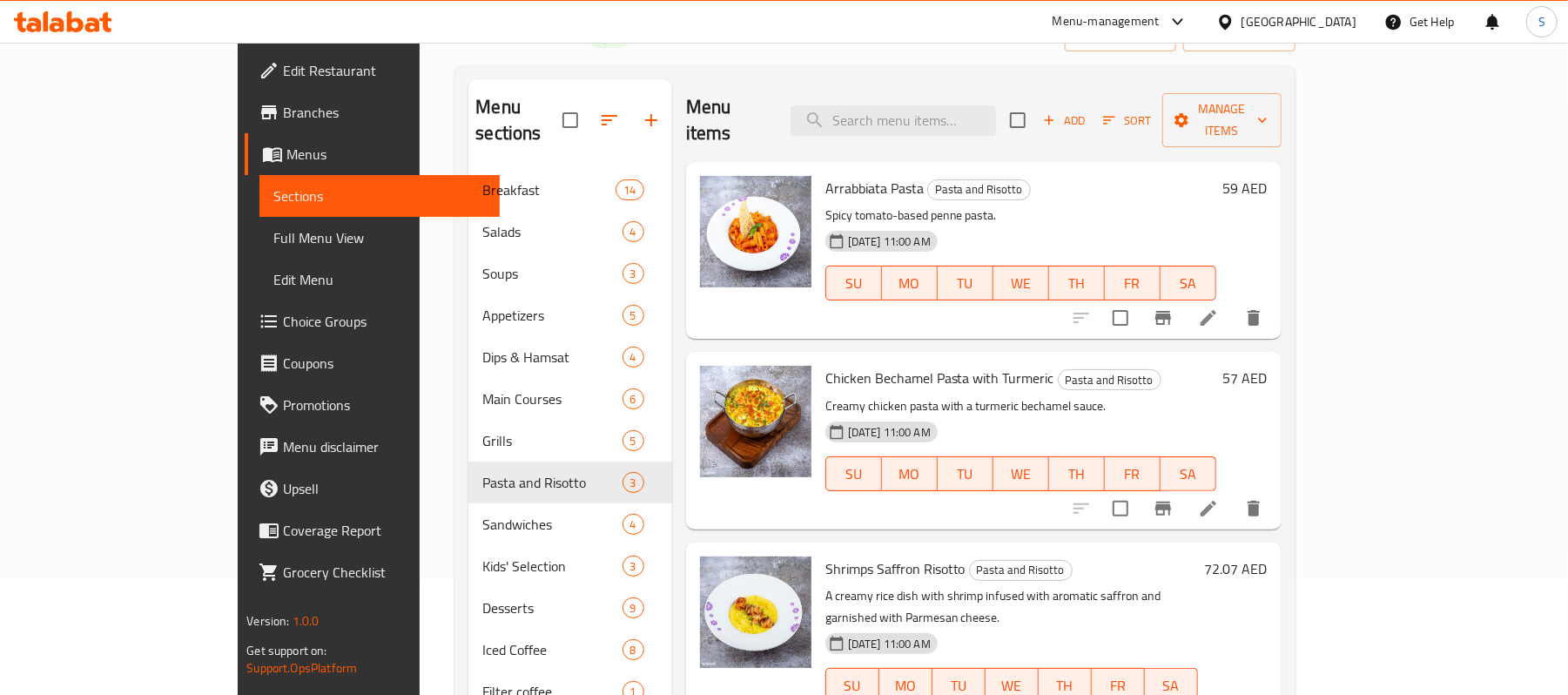
click at [1268, 556] on h6 "72.07 AED" at bounding box center [1236, 568] width 63 height 25
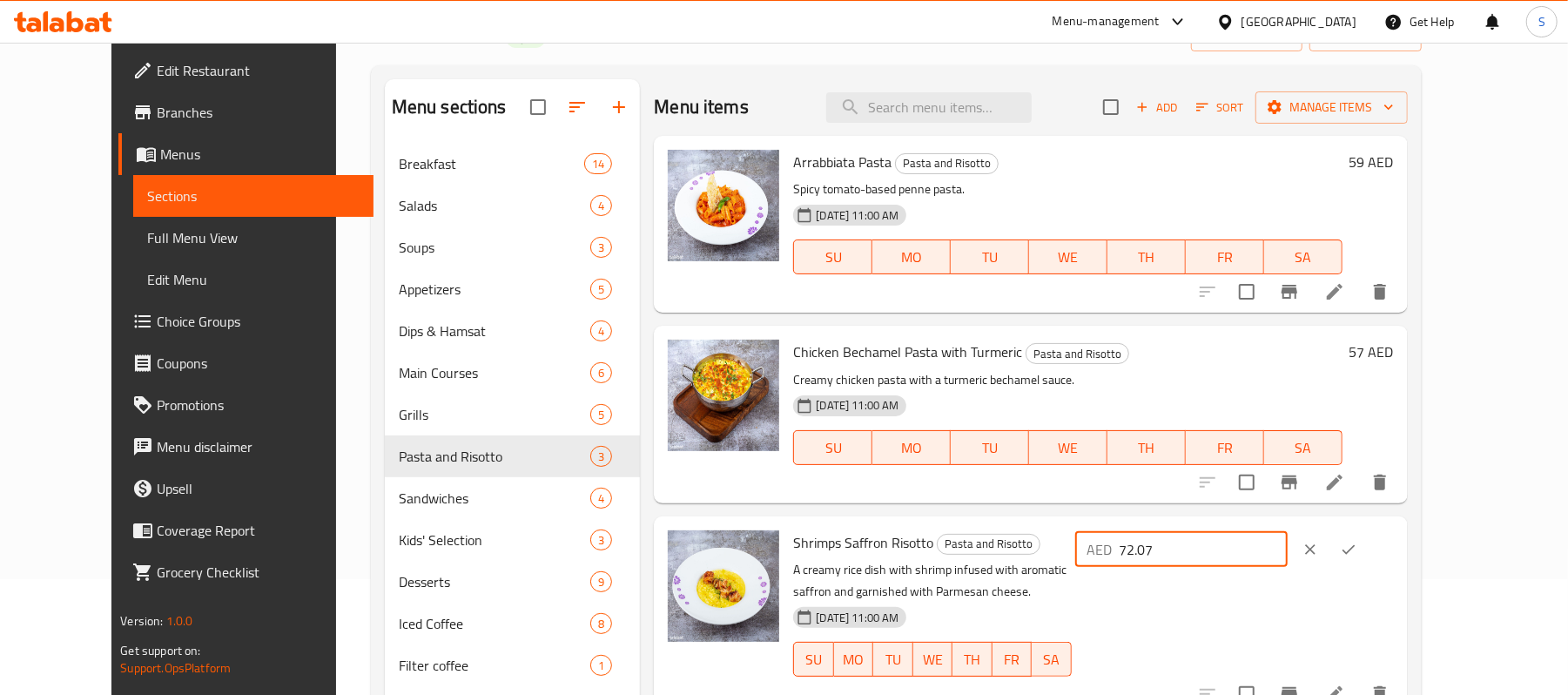
drag, startPoint x: 1334, startPoint y: 545, endPoint x: 1280, endPoint y: 551, distance: 54.3
click at [1280, 551] on input "72.07" at bounding box center [1204, 550] width 168 height 35
type input "72"
click at [1357, 548] on icon "ok" at bounding box center [1348, 549] width 17 height 17
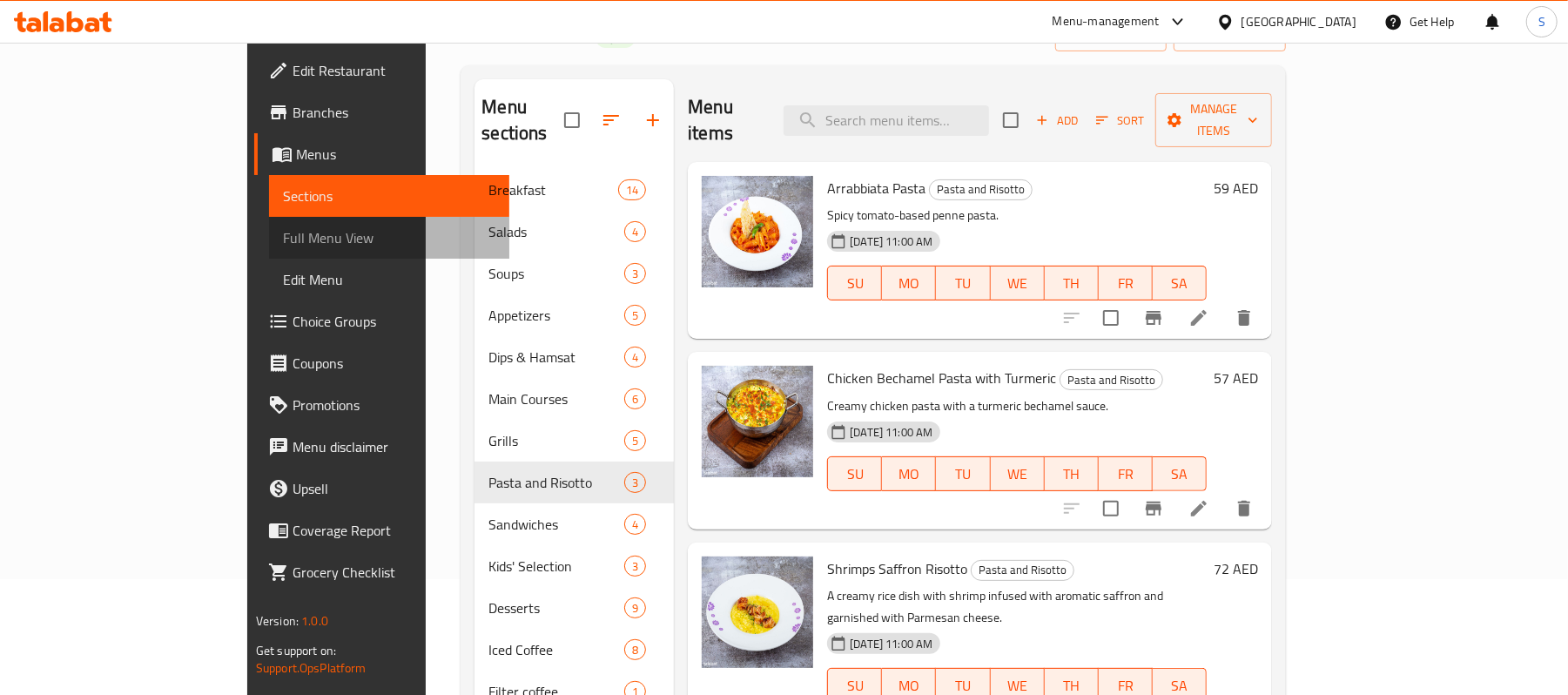
click at [283, 244] on span "Full Menu View" at bounding box center [390, 237] width 213 height 21
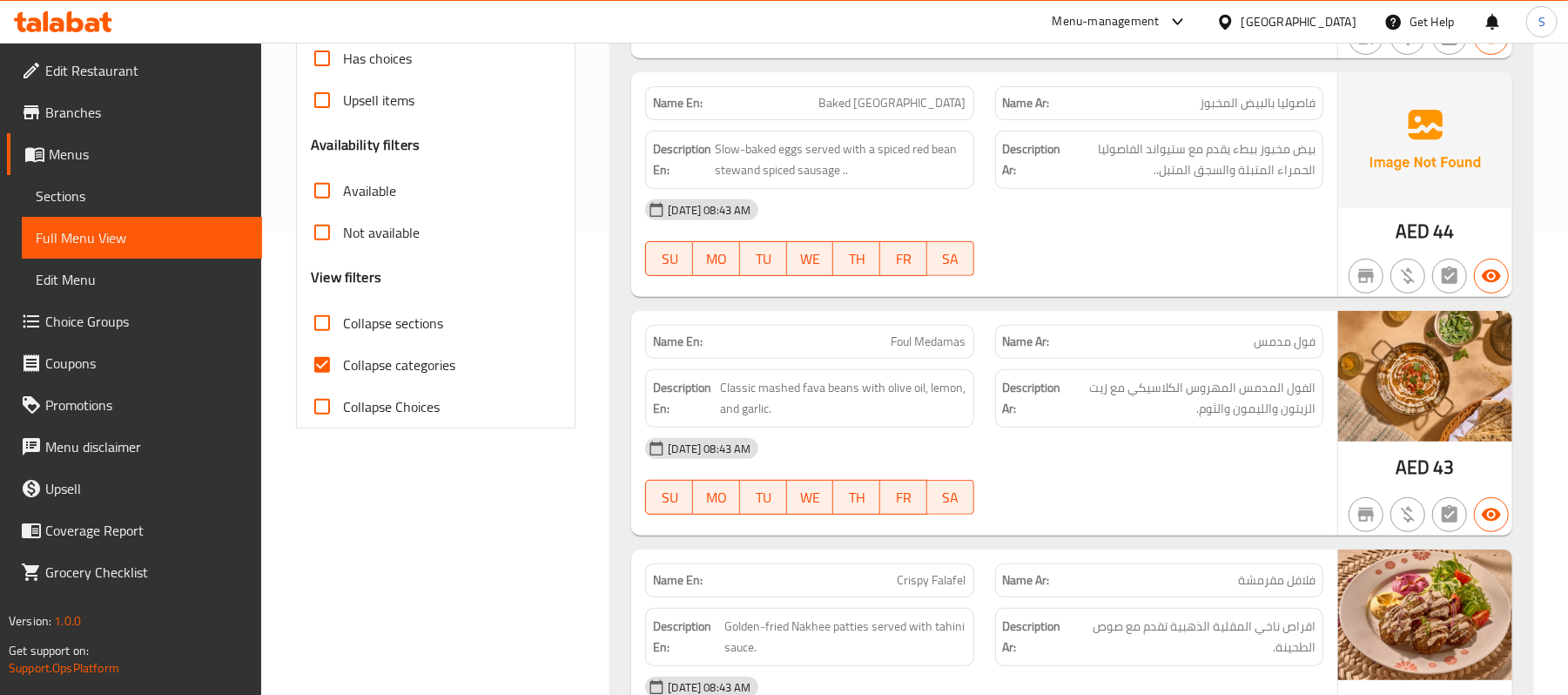
scroll to position [464, 0]
click at [325, 315] on input "Collapse sections" at bounding box center [323, 323] width 42 height 42
checkbox input "true"
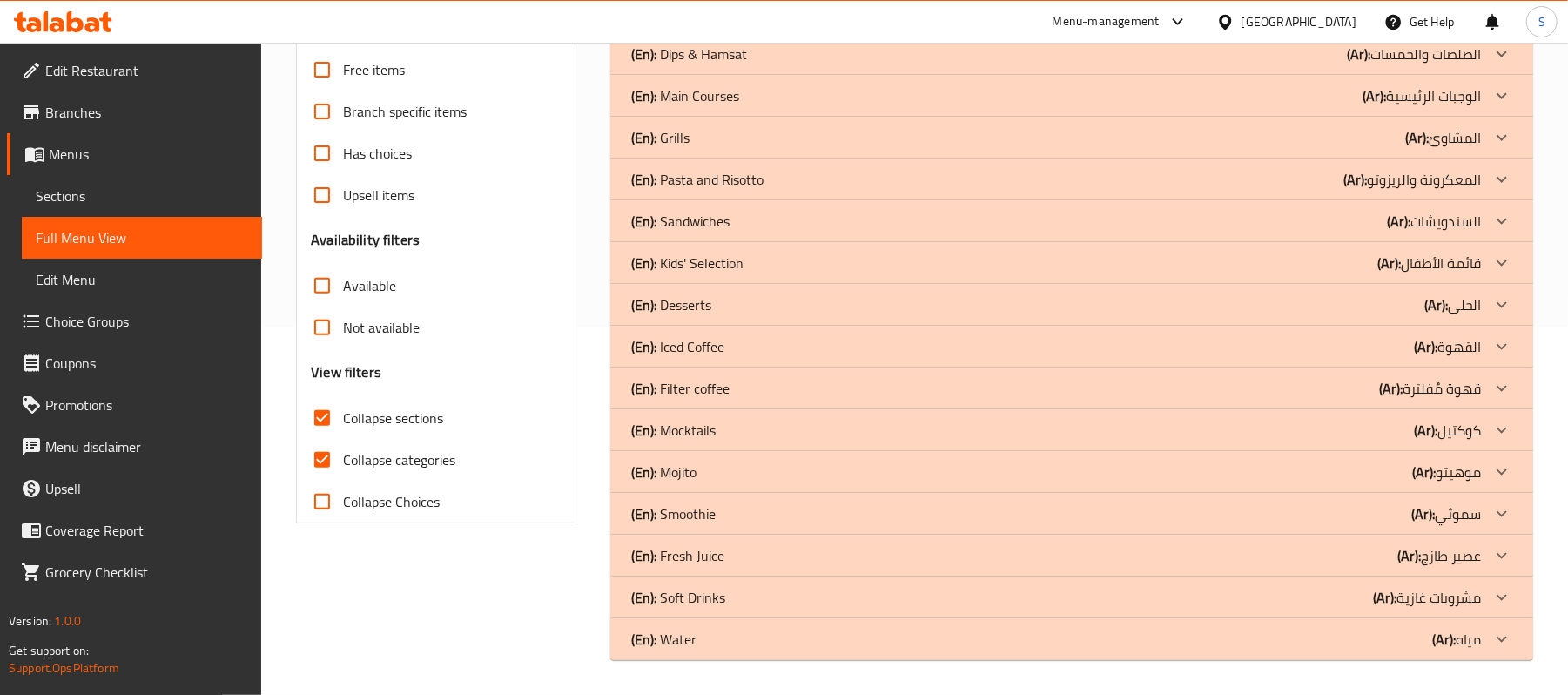
scroll to position [369, 0]
click at [1506, 178] on icon at bounding box center [1502, 179] width 21 height 21
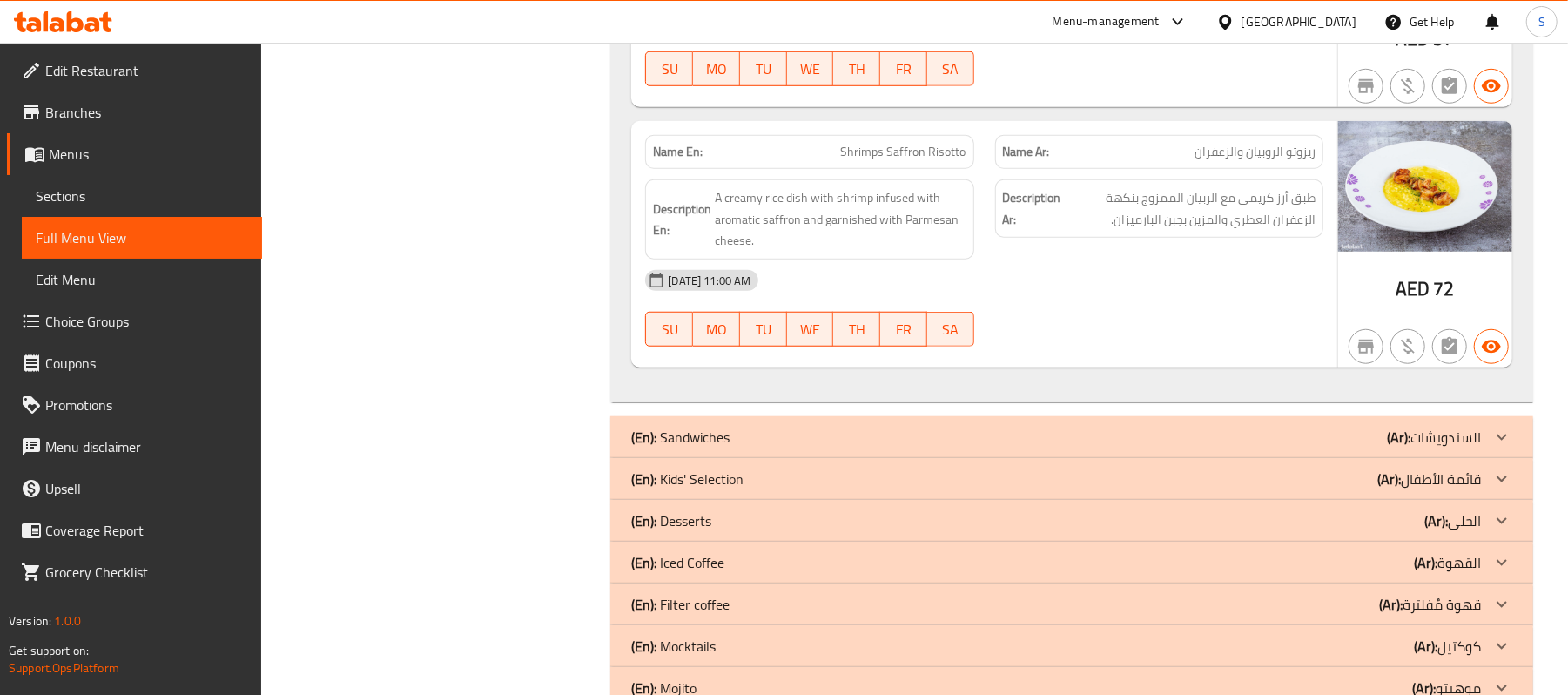
scroll to position [1066, 0]
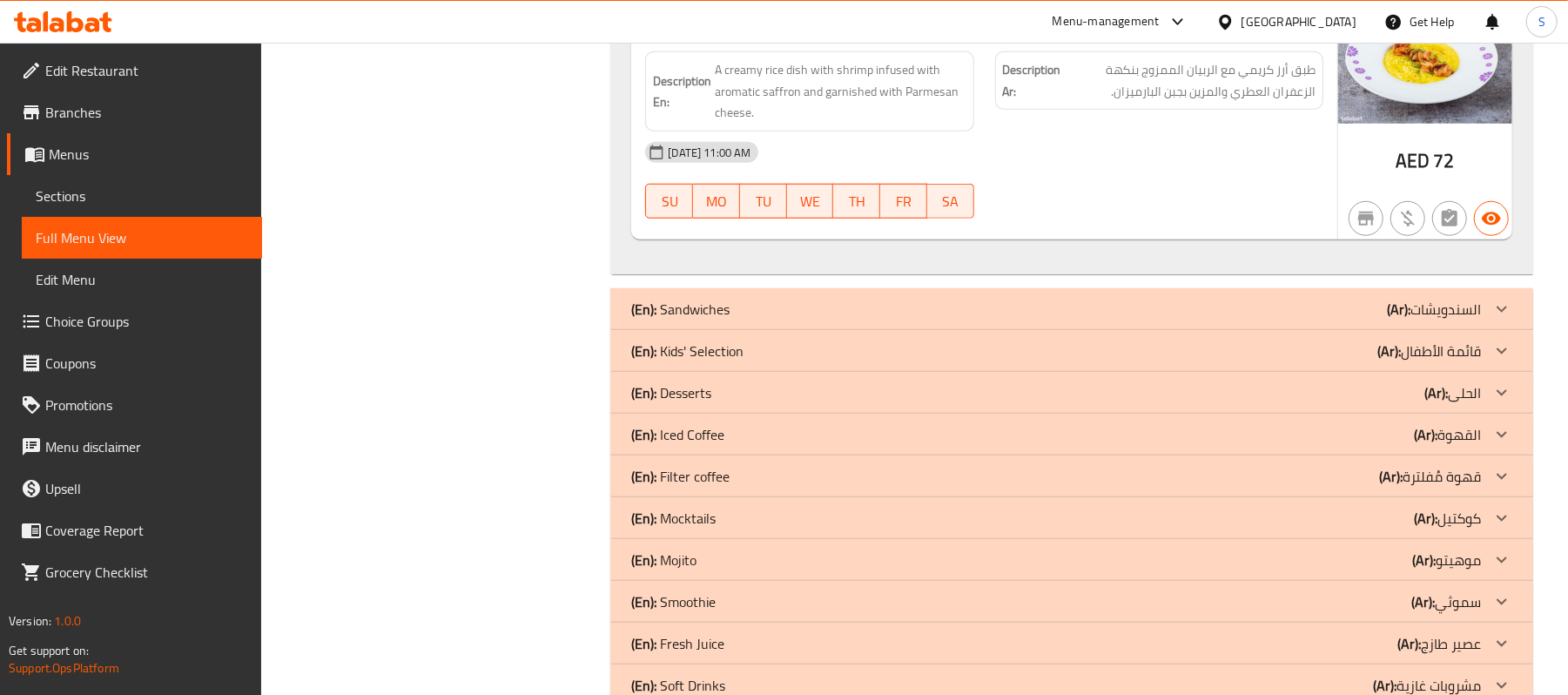
click at [1494, 303] on icon at bounding box center [1502, 309] width 21 height 21
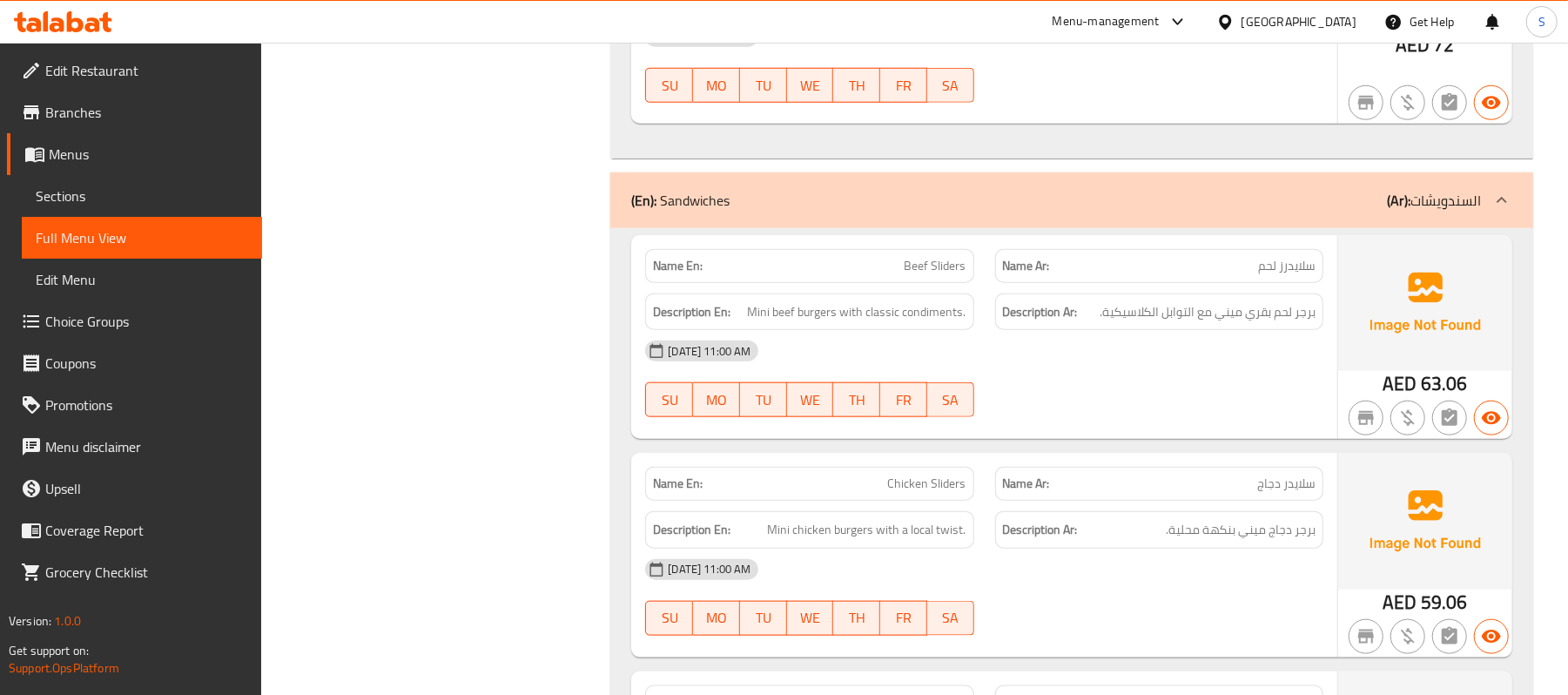
scroll to position [833, 0]
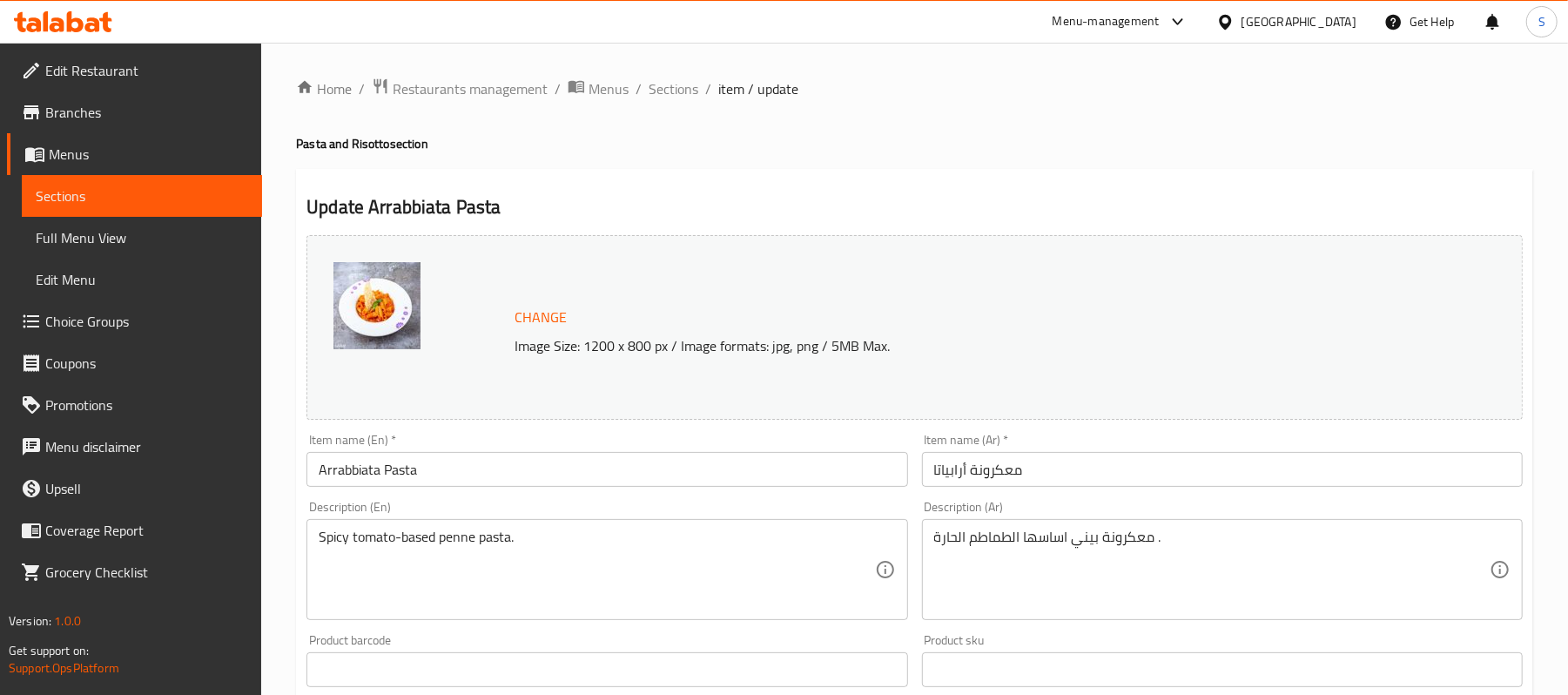
click at [50, 186] on span "Sections" at bounding box center [142, 195] width 213 height 21
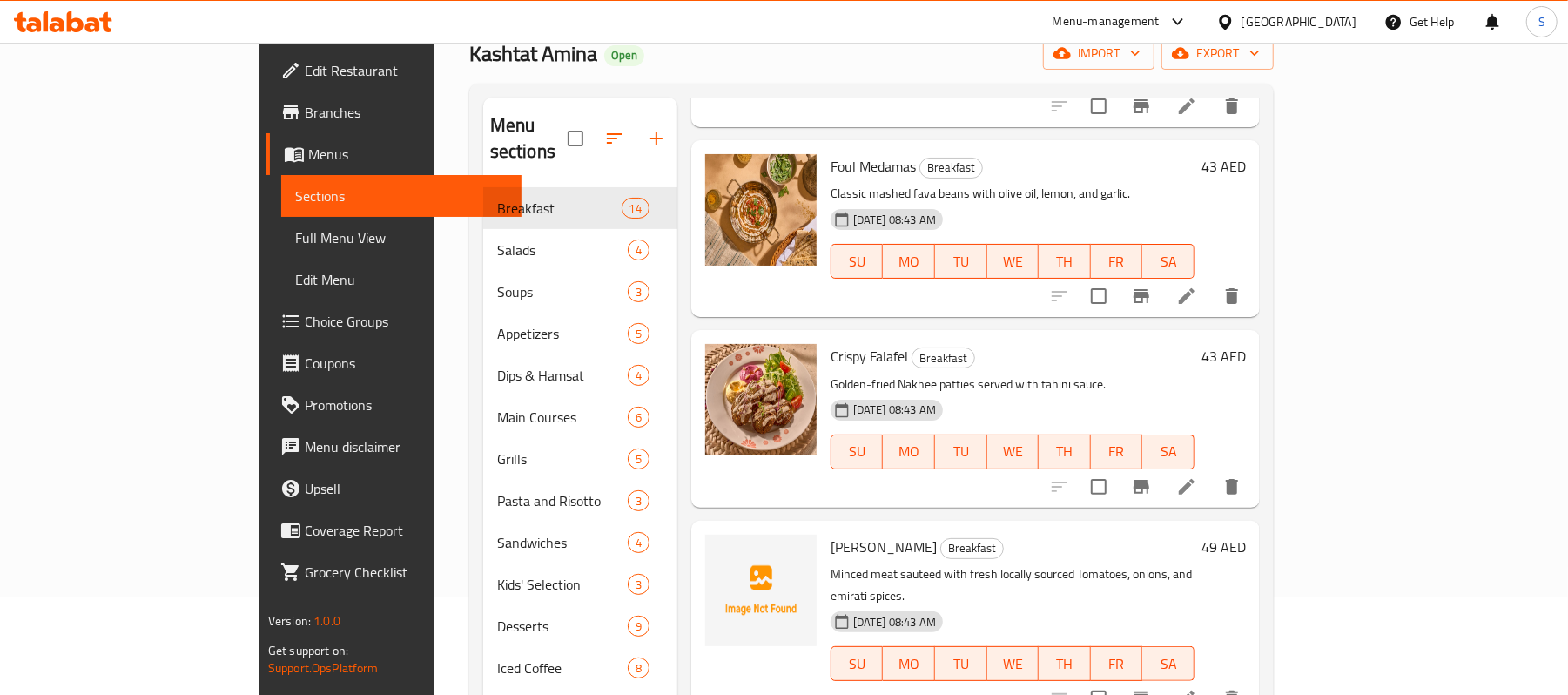
scroll to position [232, 0]
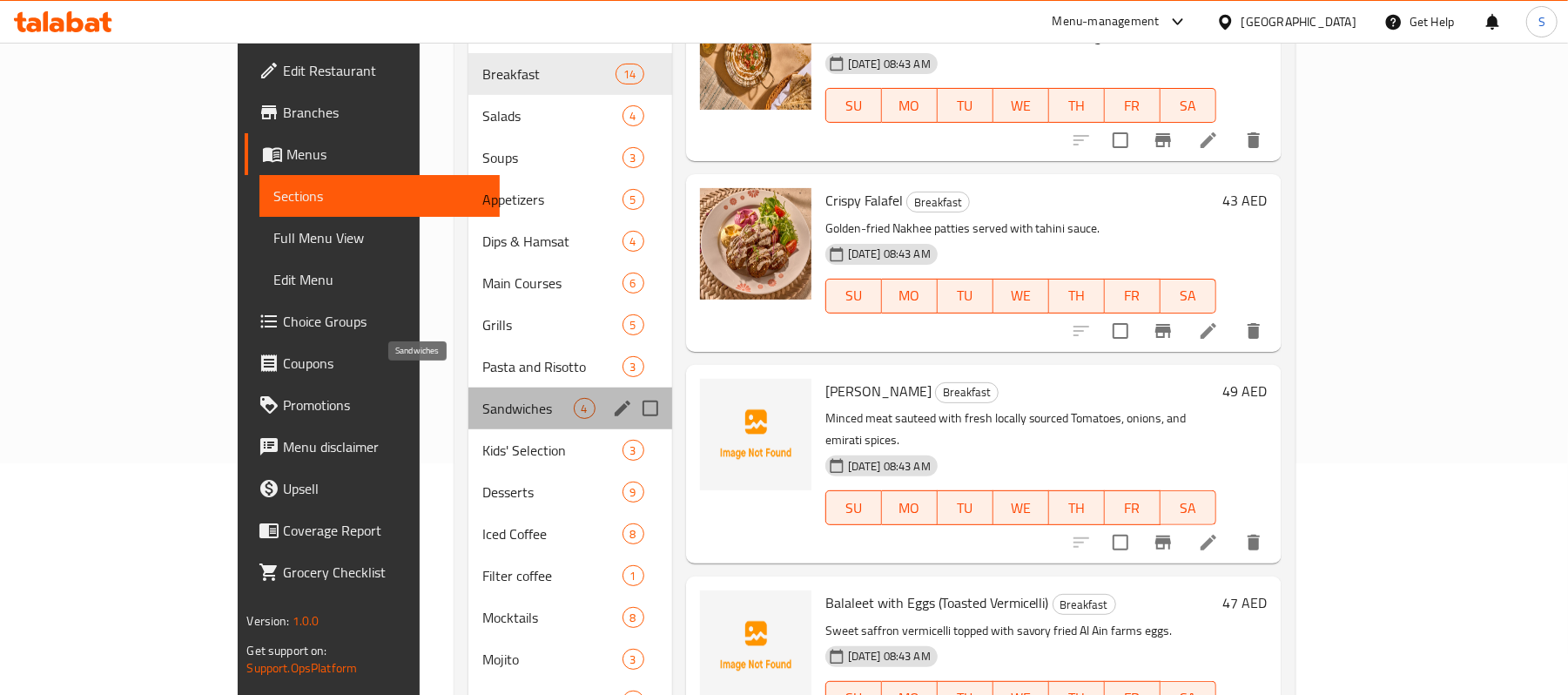
click at [482, 398] on span "Sandwiches" at bounding box center [528, 408] width 91 height 21
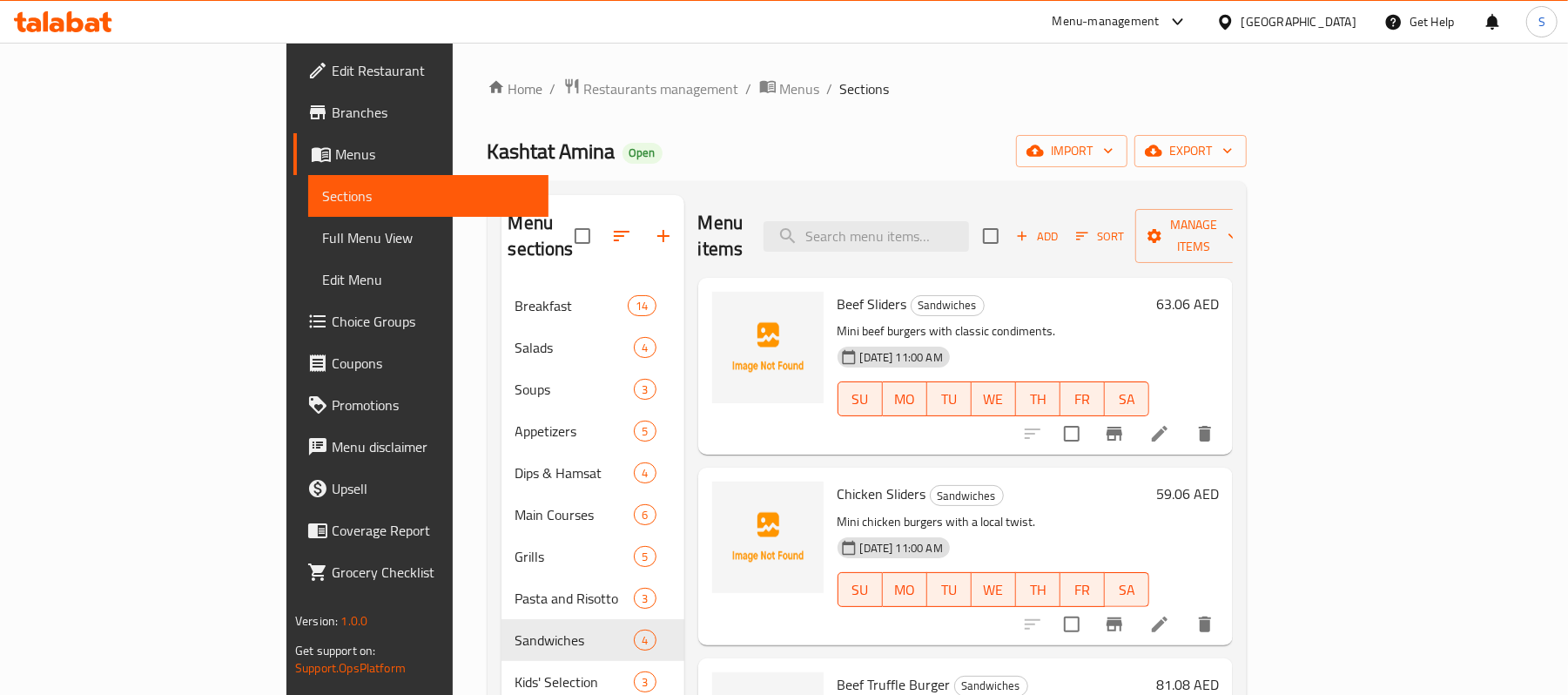
click at [1219, 292] on h6 "63.06 AED" at bounding box center [1187, 303] width 63 height 25
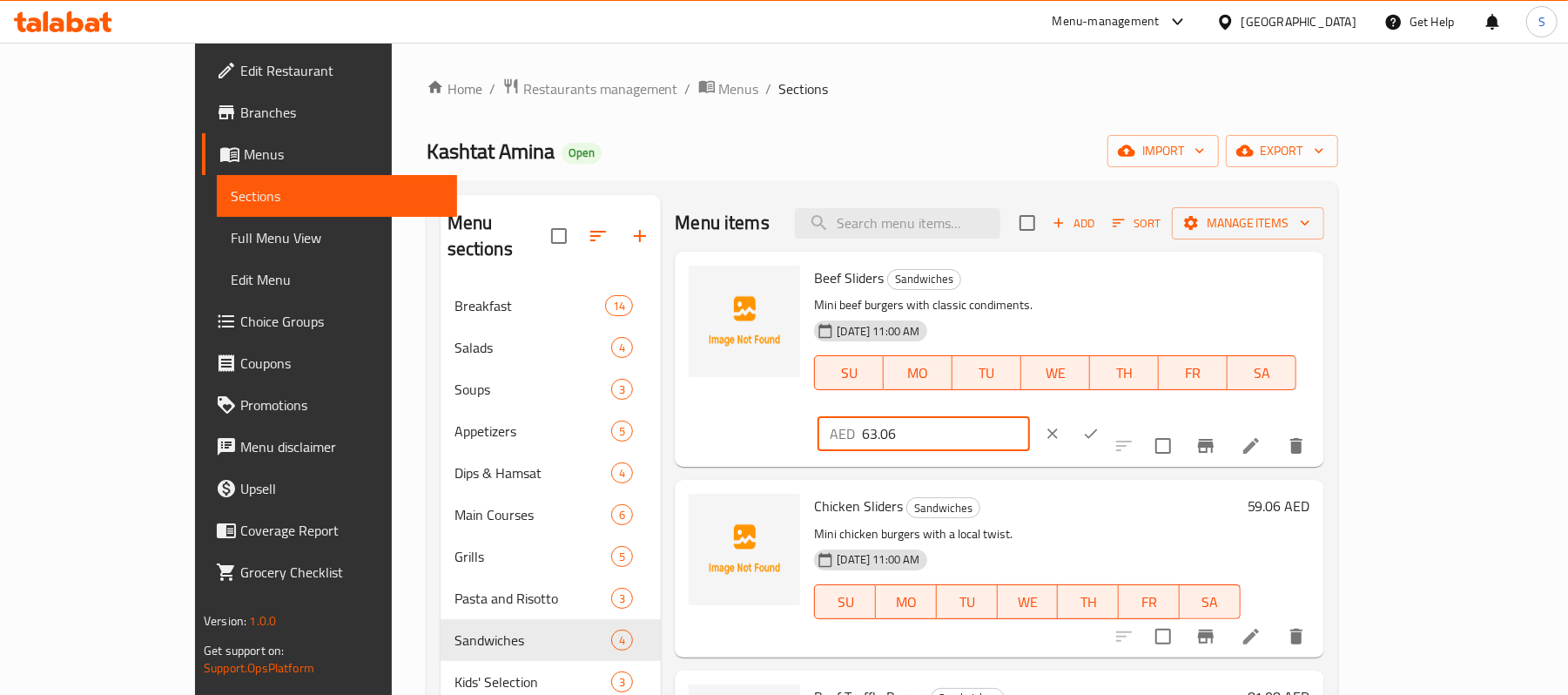
drag, startPoint x: 1338, startPoint y: 283, endPoint x: 1283, endPoint y: 296, distance: 56.5
click at [1030, 416] on input "63.06" at bounding box center [946, 433] width 168 height 35
type input "63"
click at [1110, 414] on button "ok" at bounding box center [1091, 433] width 38 height 38
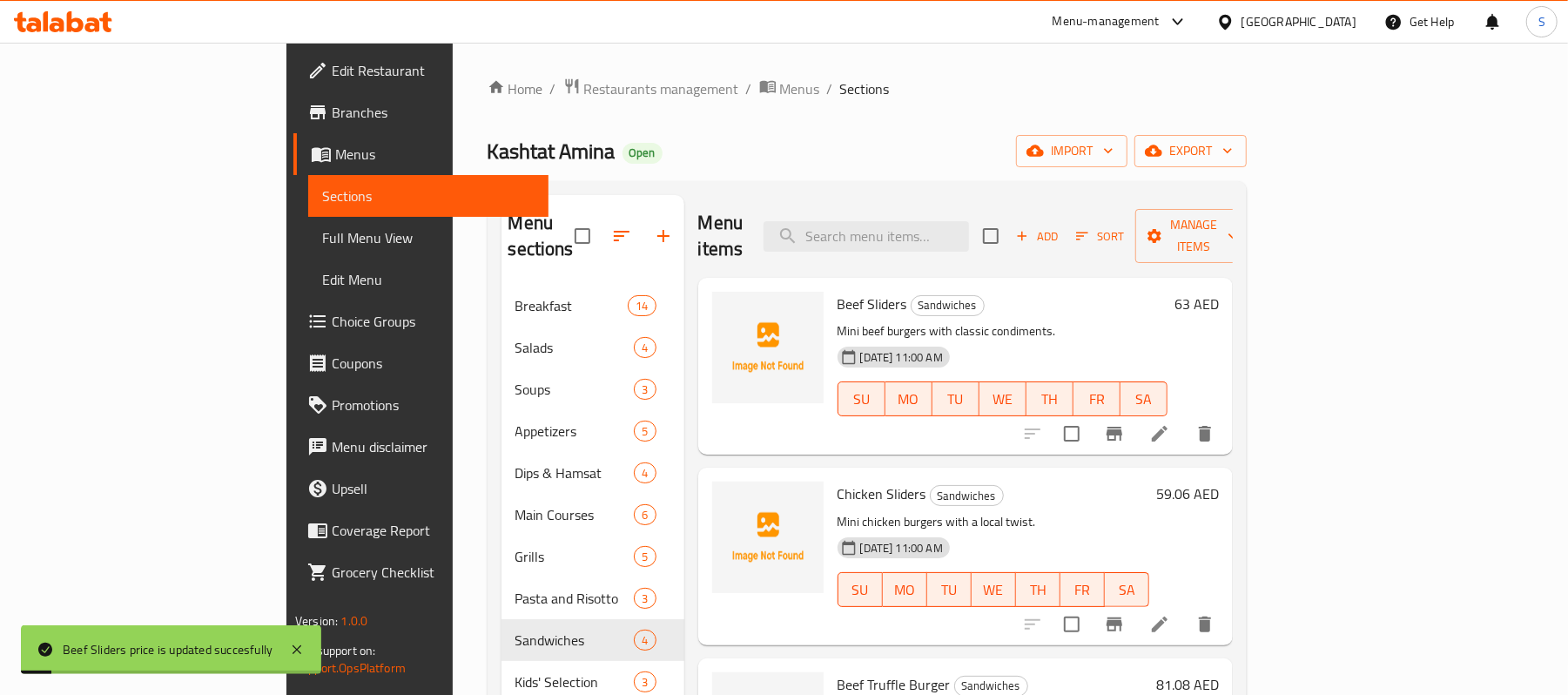
click at [1219, 482] on h6 "59.06 AED" at bounding box center [1187, 493] width 63 height 25
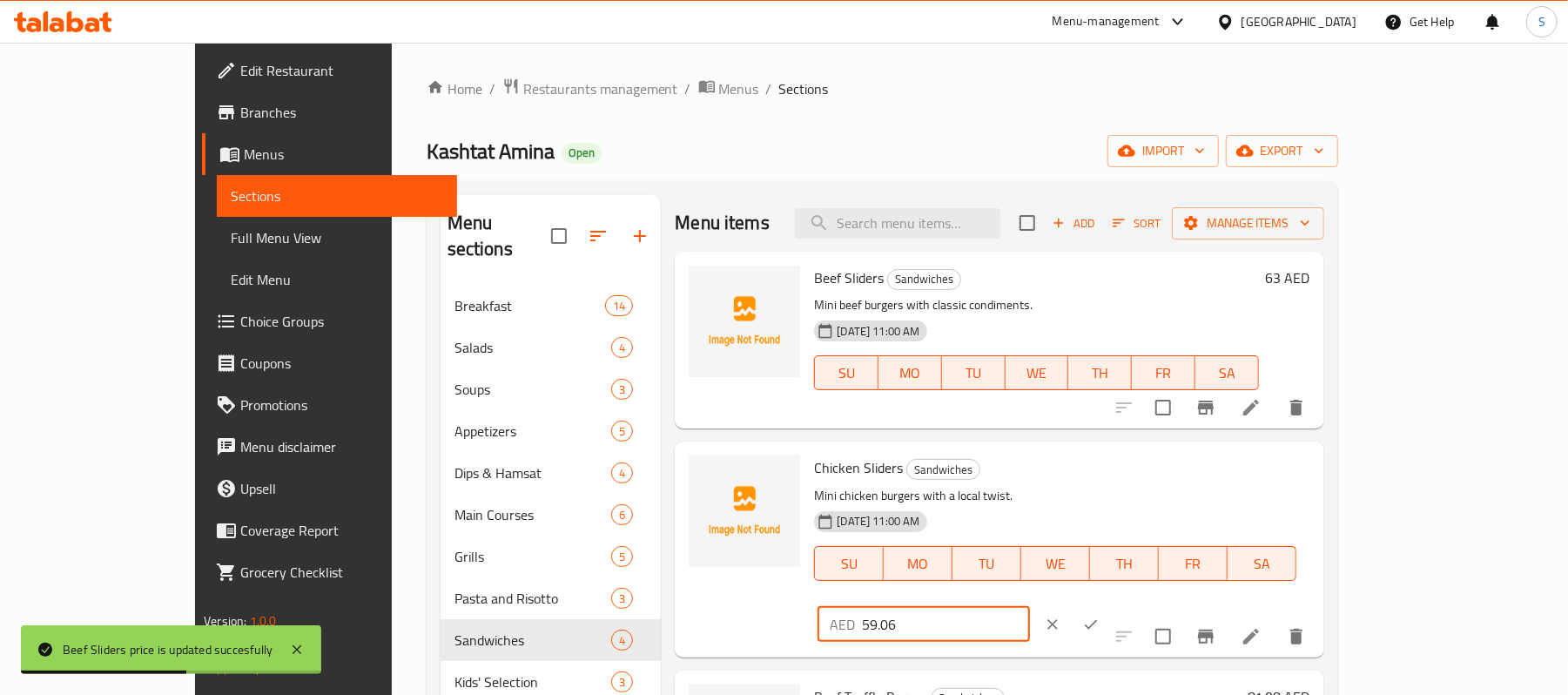
drag, startPoint x: 1335, startPoint y: 472, endPoint x: 1283, endPoint y: 472, distance: 52.0
click at [1030, 607] on input "59.06" at bounding box center [946, 624] width 168 height 35
type input "59"
click at [1100, 616] on icon "ok" at bounding box center [1090, 624] width 17 height 17
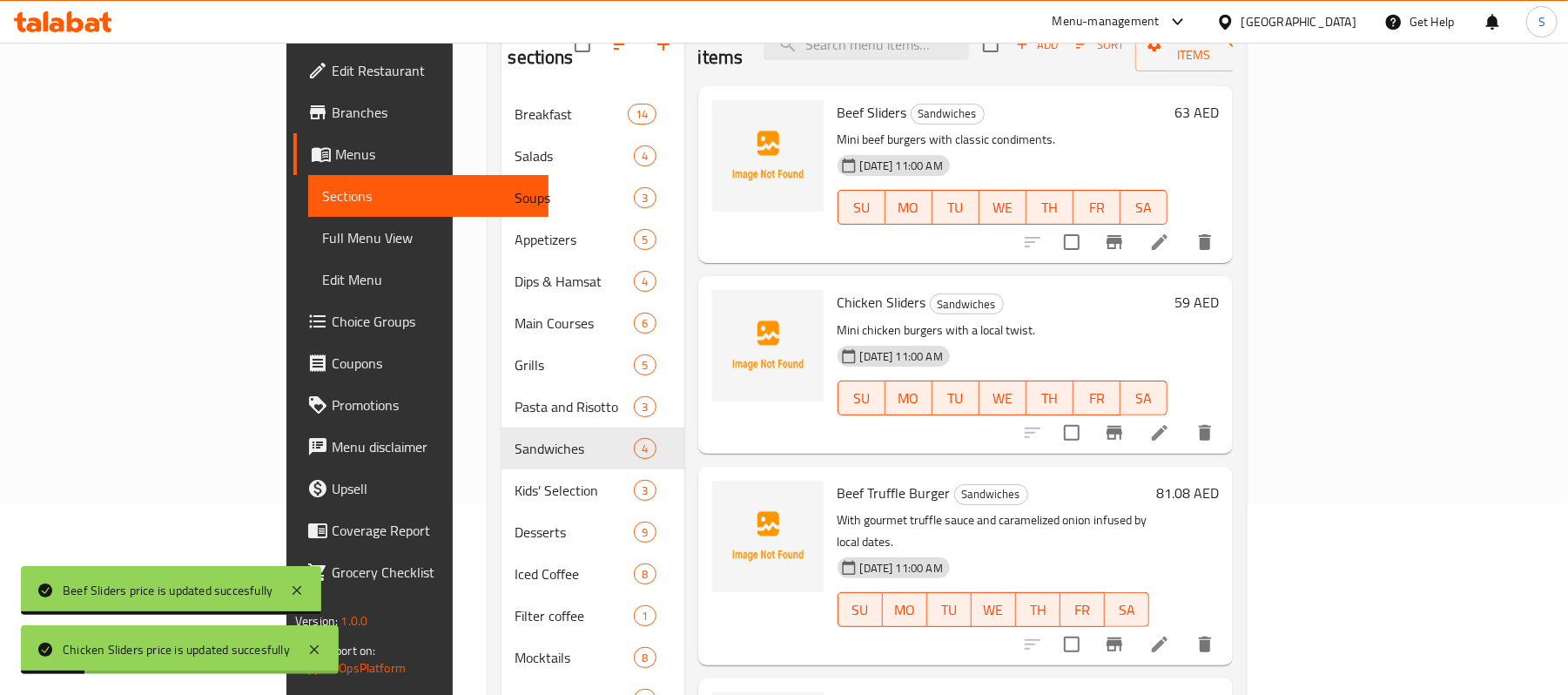
scroll to position [232, 0]
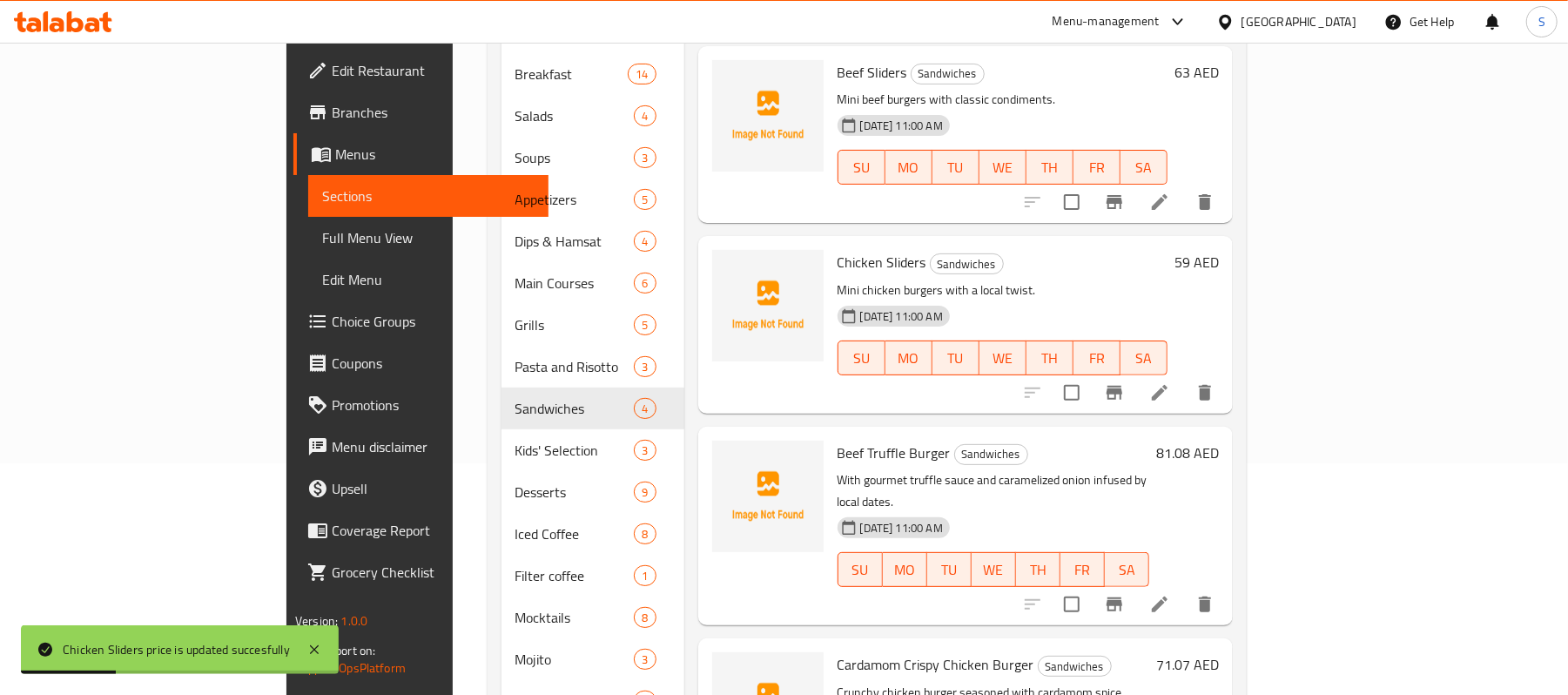
click at [1219, 441] on h6 "81.08 AED" at bounding box center [1187, 452] width 63 height 25
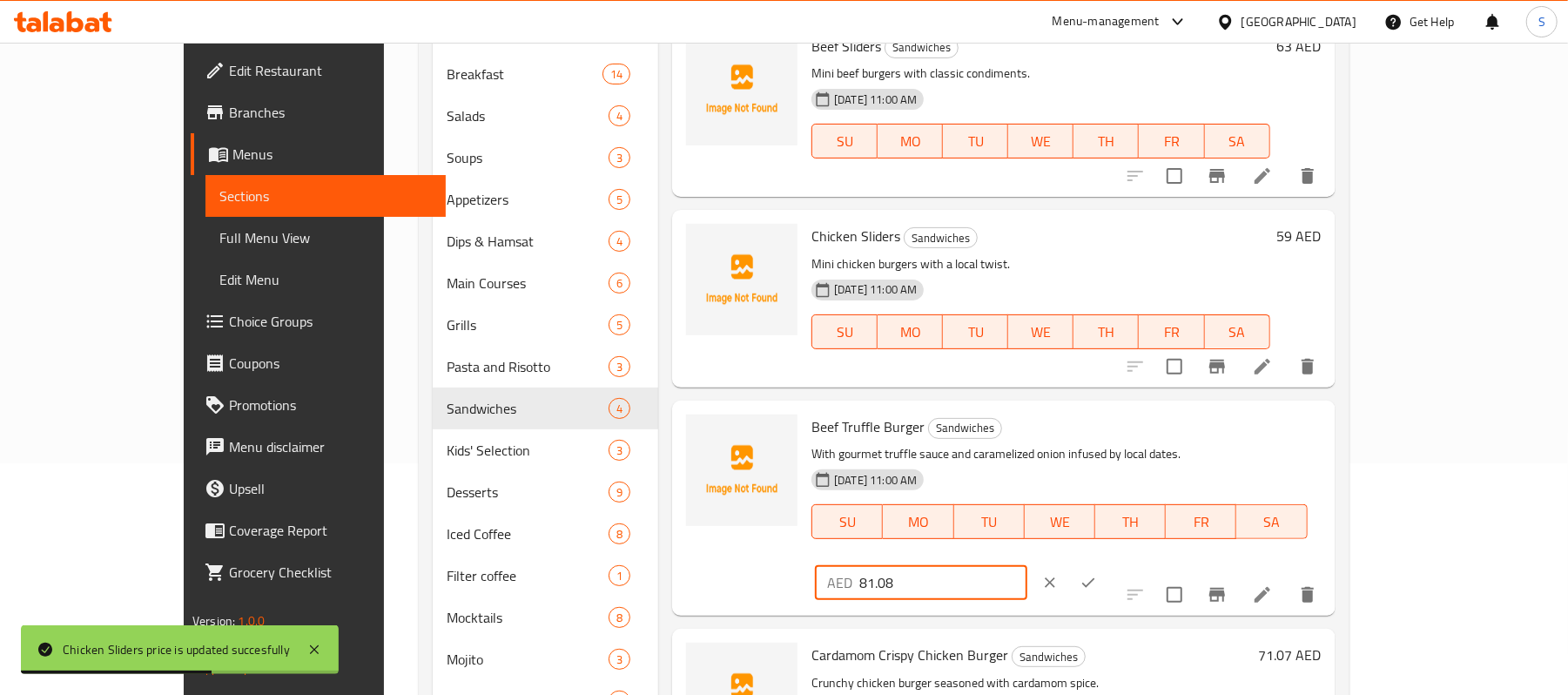
drag, startPoint x: 1346, startPoint y: 435, endPoint x: 1284, endPoint y: 444, distance: 62.6
click at [1027, 565] on input "81.08" at bounding box center [943, 582] width 168 height 35
type input "81"
click at [1097, 574] on icon "ok" at bounding box center [1088, 582] width 17 height 17
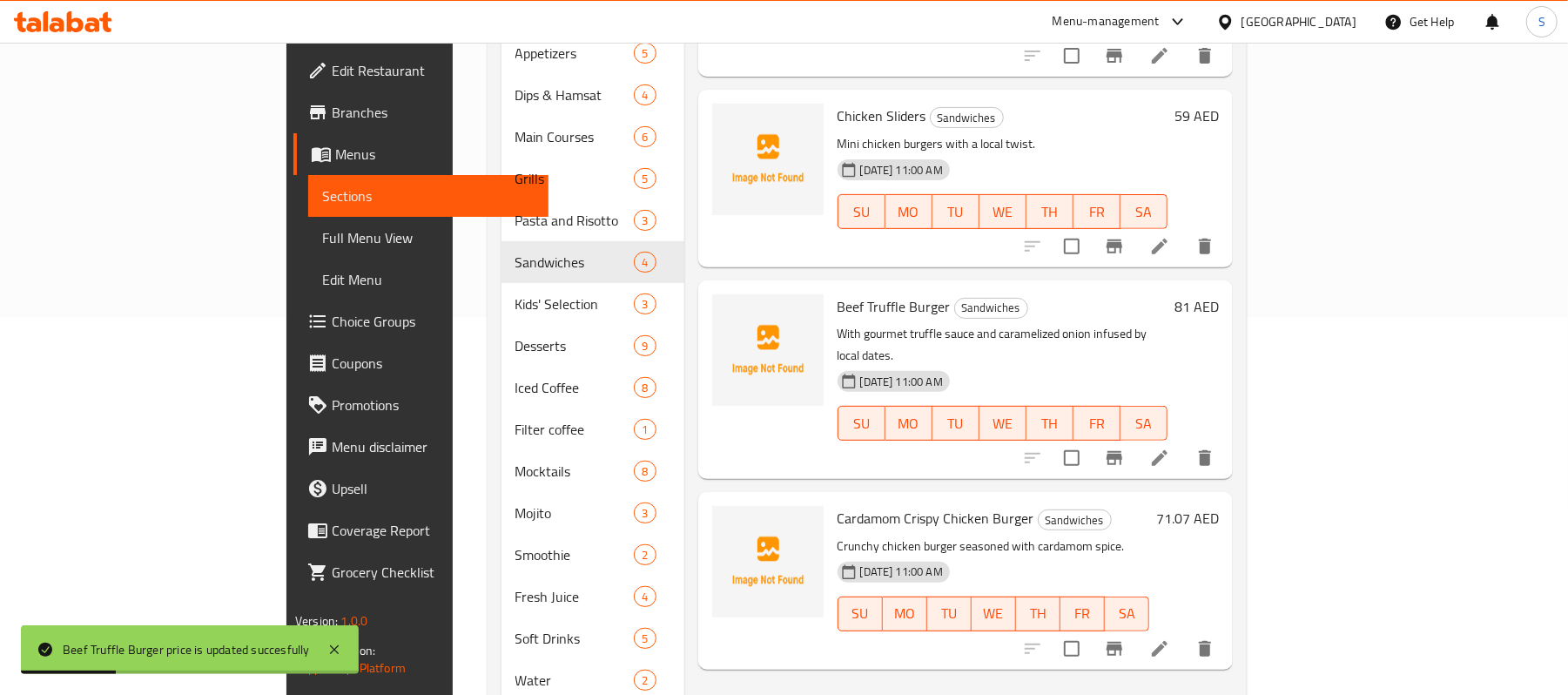
scroll to position [414, 0]
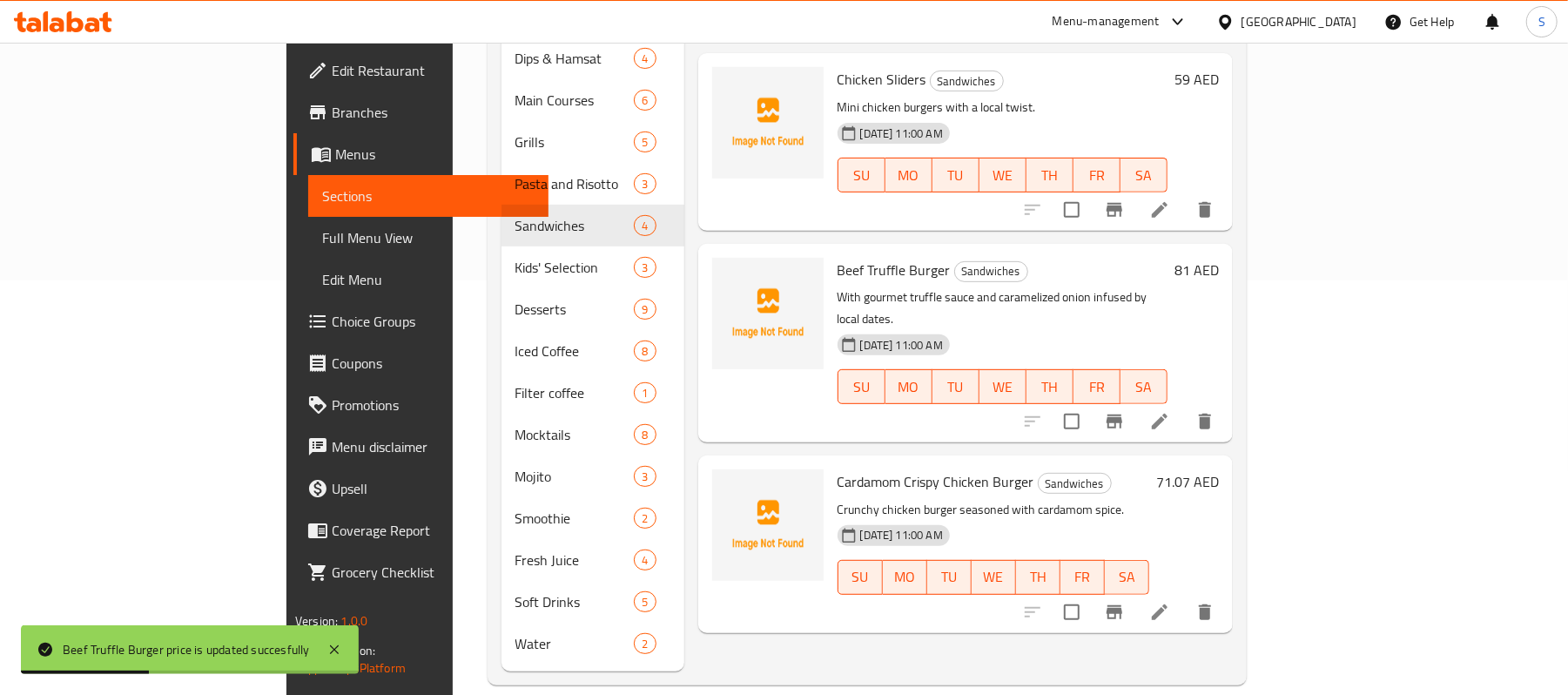
click at [1219, 470] on h6 "71.07 AED" at bounding box center [1187, 482] width 63 height 25
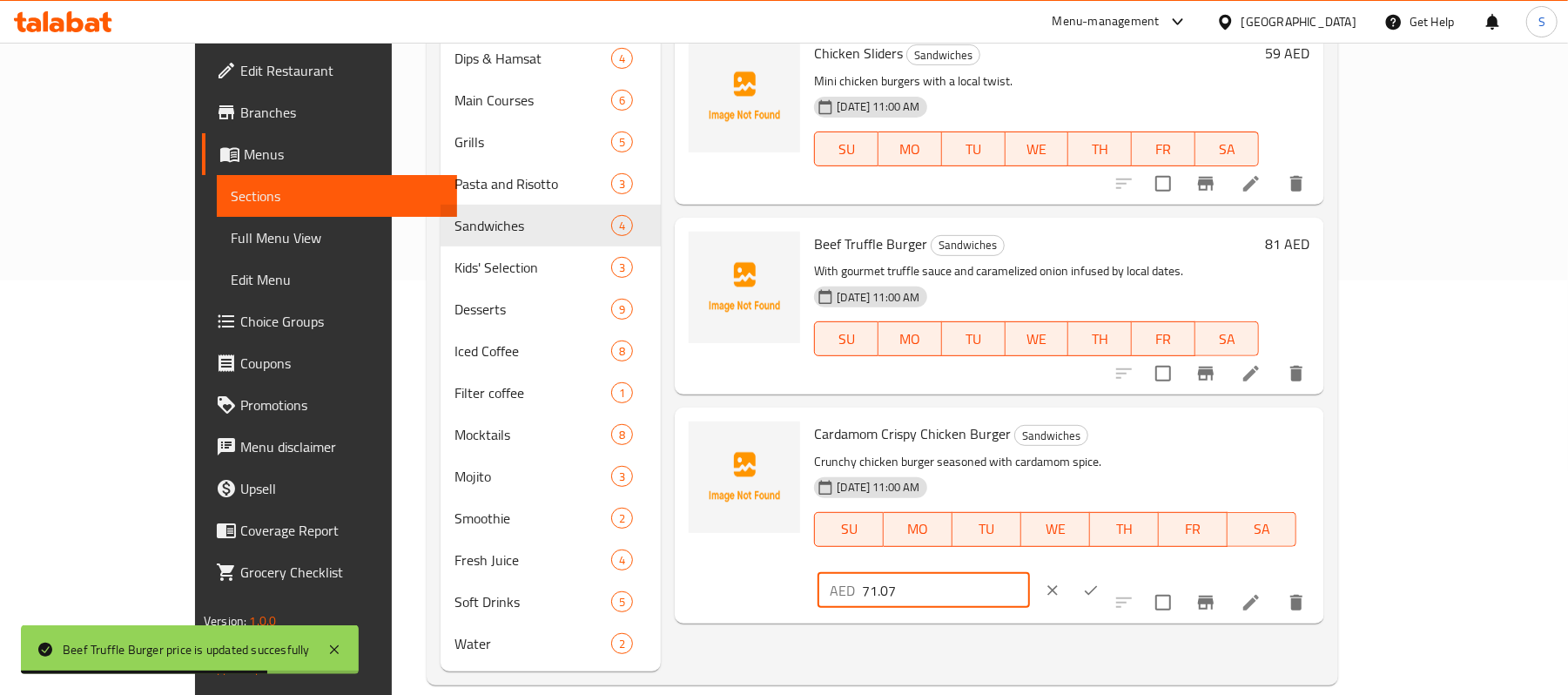
drag, startPoint x: 1364, startPoint y: 432, endPoint x: 1283, endPoint y: 441, distance: 81.5
click at [1030, 573] on input "71.07" at bounding box center [946, 591] width 168 height 35
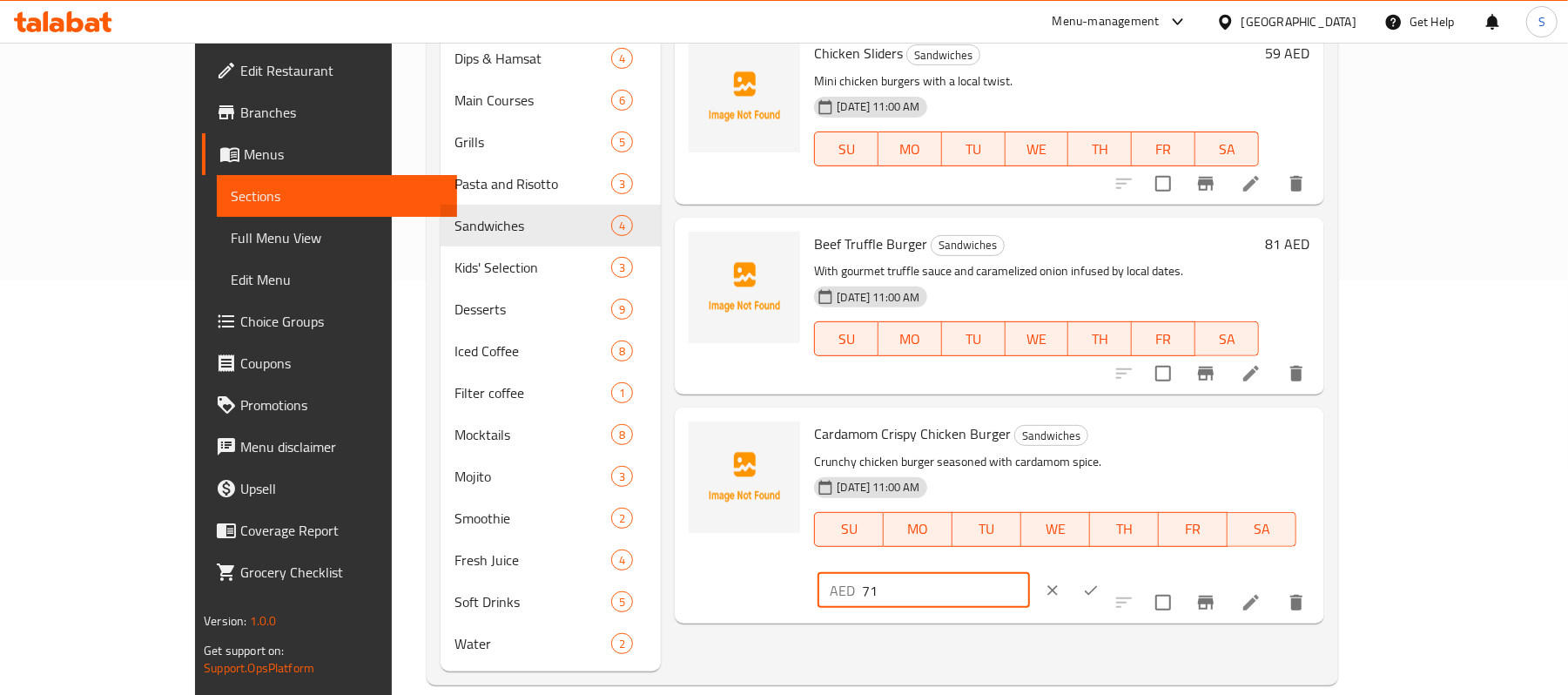
type input "71"
click at [1100, 581] on icon "ok" at bounding box center [1090, 590] width 17 height 17
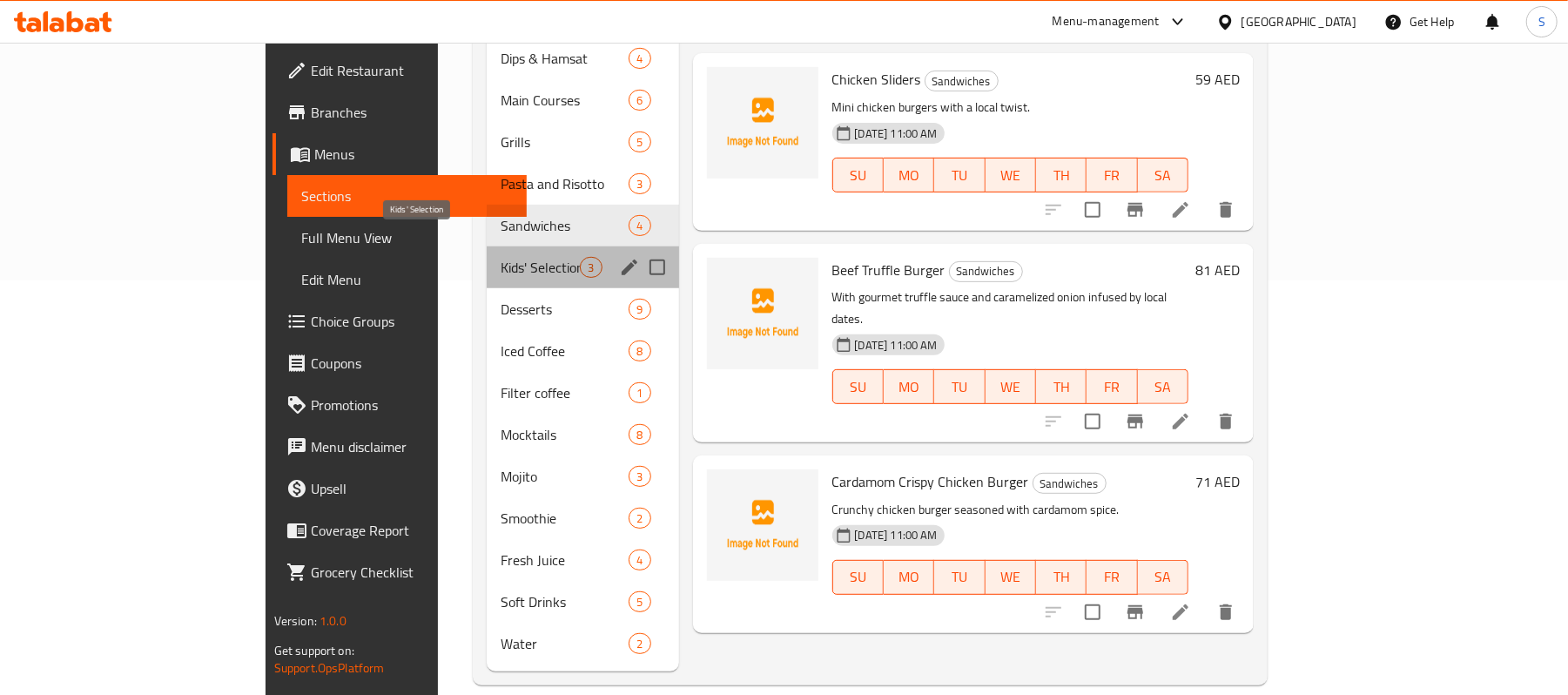
click at [501, 257] on span "Kids' Selection" at bounding box center [540, 267] width 79 height 21
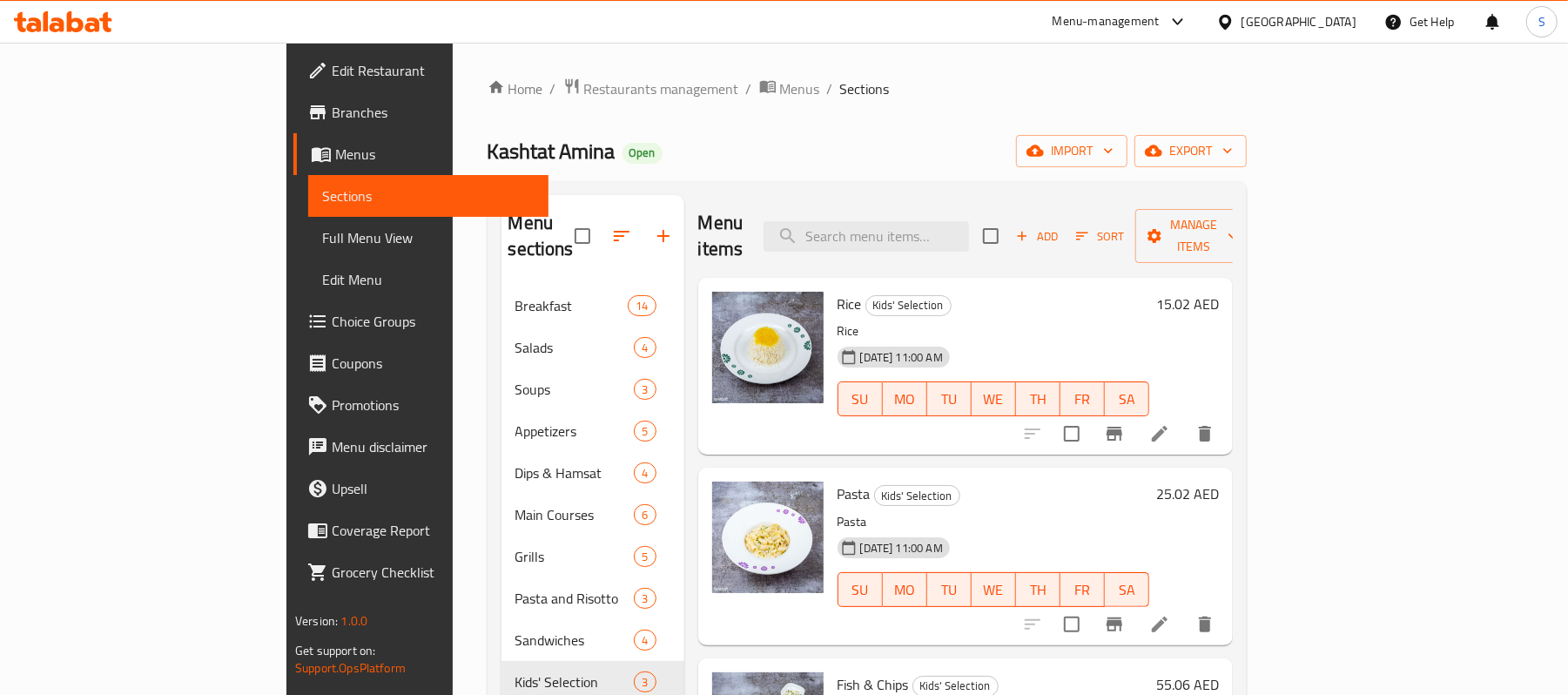
click at [1219, 292] on h6 "15.02 AED" at bounding box center [1187, 303] width 63 height 25
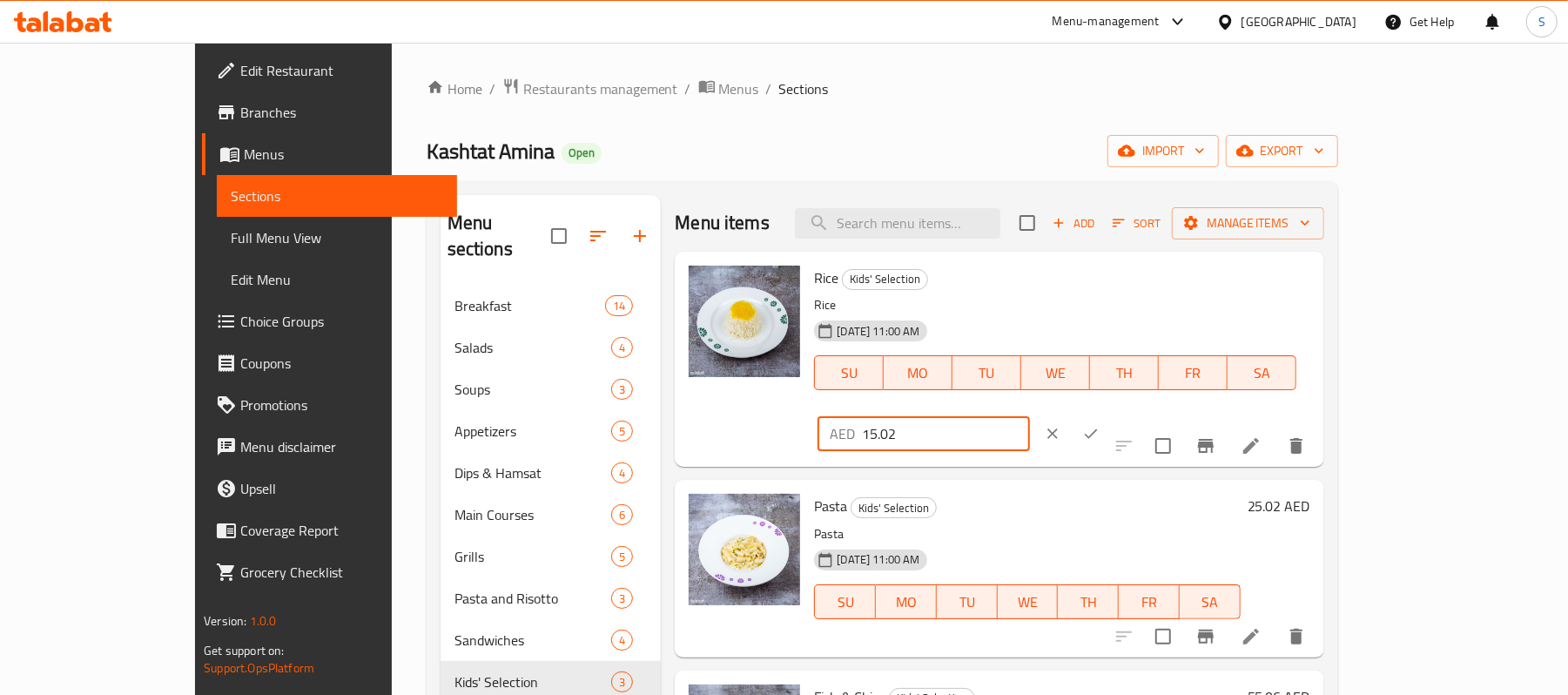
drag, startPoint x: 1333, startPoint y: 283, endPoint x: 1283, endPoint y: 293, distance: 51.0
click at [1030, 416] on input "15.02" at bounding box center [946, 433] width 168 height 35
type input "15"
click at [1110, 414] on button "ok" at bounding box center [1091, 433] width 38 height 38
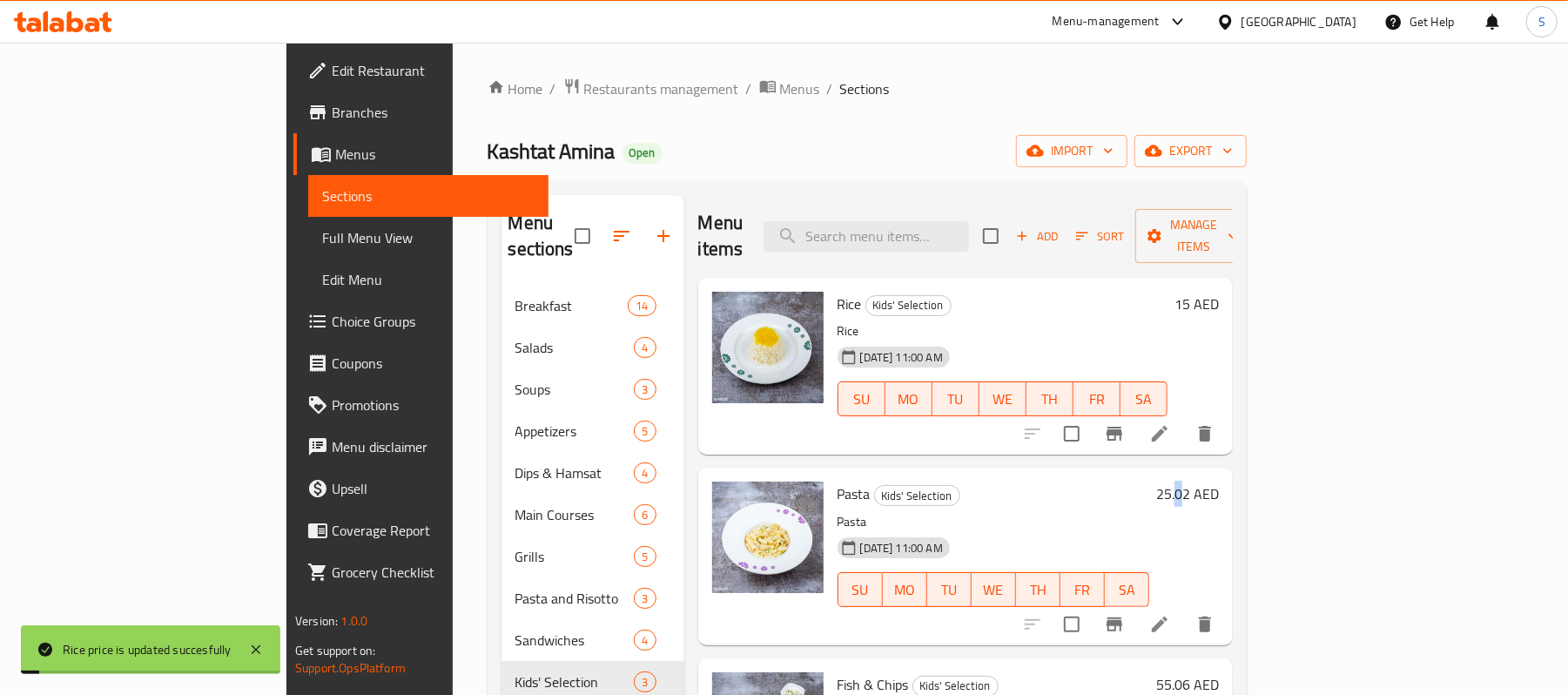
click at [1219, 482] on h6 "25.02 AED" at bounding box center [1187, 493] width 63 height 25
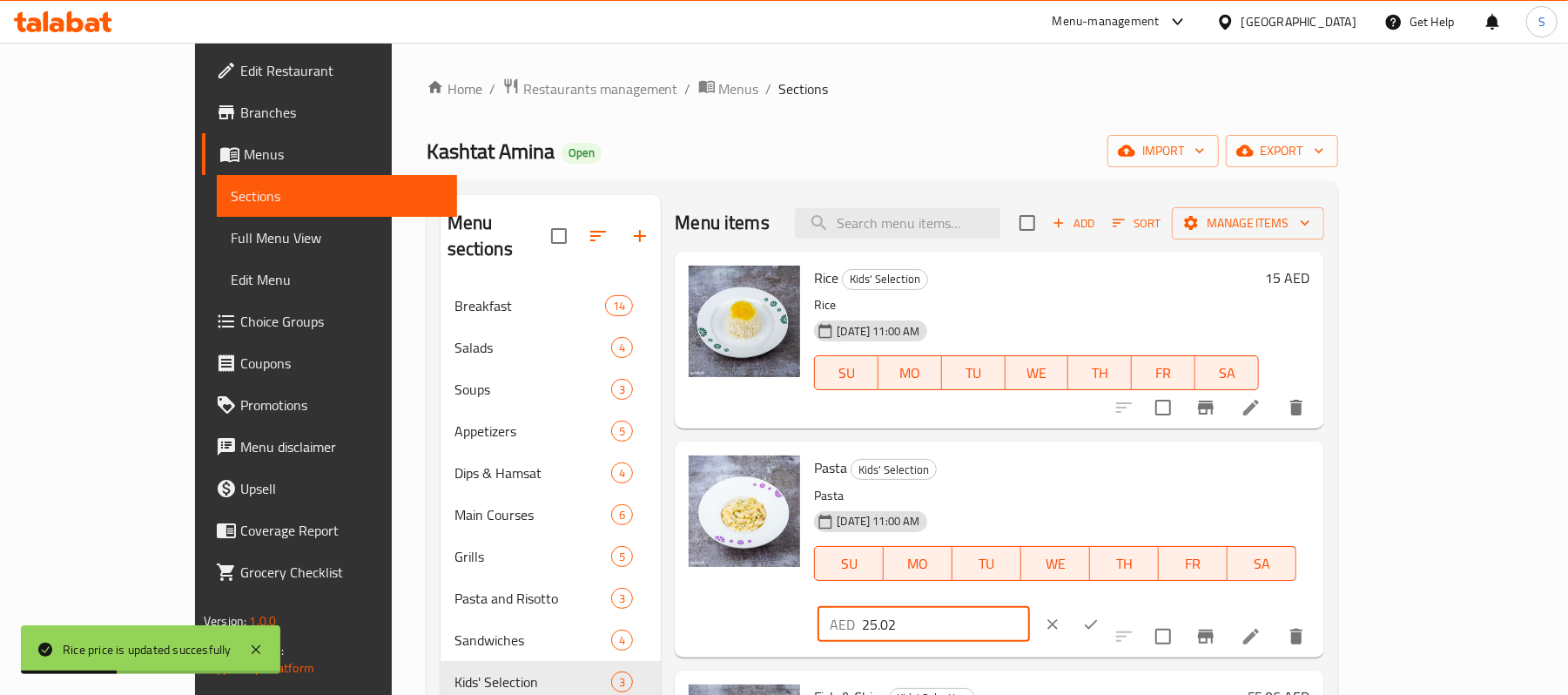
drag, startPoint x: 1356, startPoint y: 482, endPoint x: 1283, endPoint y: 496, distance: 74.3
click at [1136, 605] on div "AED 25.02 ​" at bounding box center [975, 624] width 323 height 38
type input "25"
drag, startPoint x: 1459, startPoint y: 462, endPoint x: 1471, endPoint y: 481, distance: 22.5
click at [1110, 605] on button "ok" at bounding box center [1091, 624] width 38 height 38
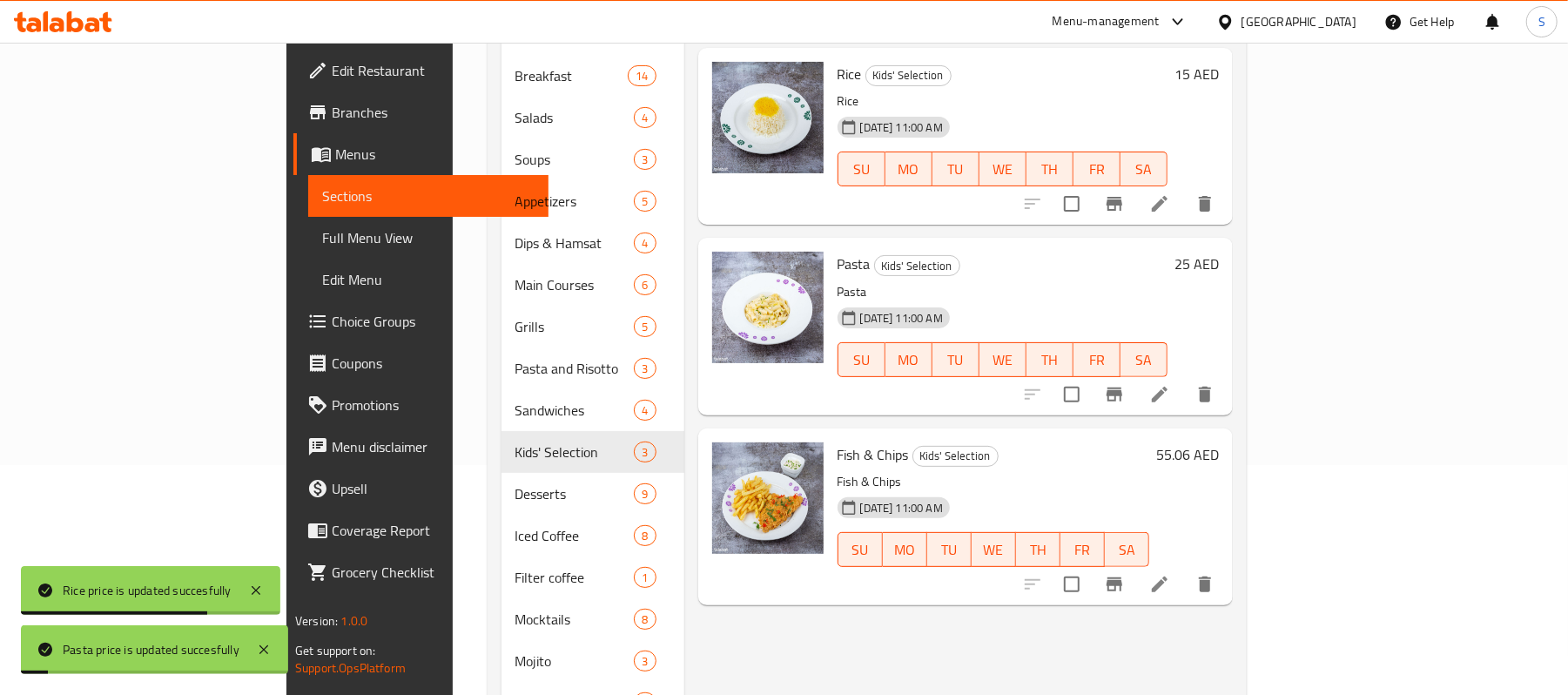
scroll to position [232, 0]
click at [1219, 441] on h6 "55.06 AED" at bounding box center [1187, 452] width 63 height 25
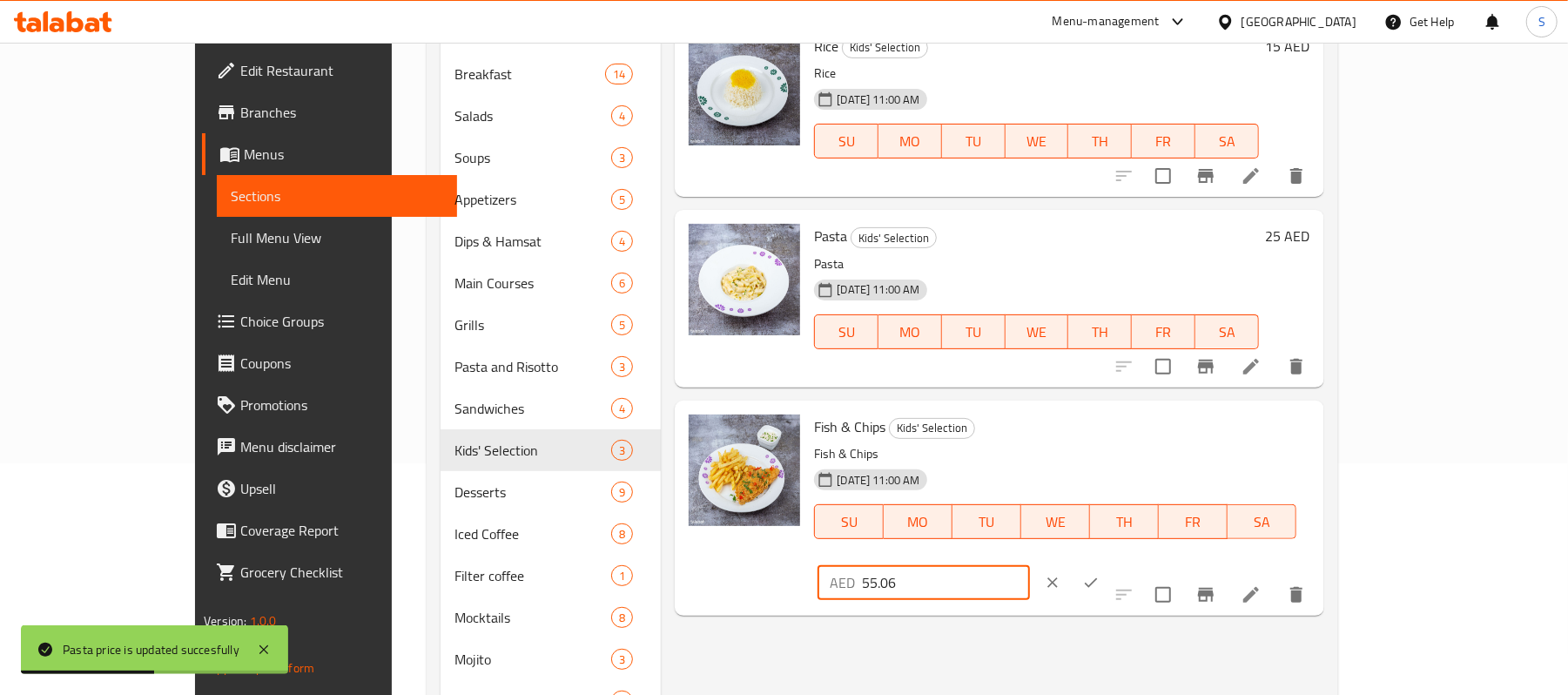
drag, startPoint x: 1355, startPoint y: 439, endPoint x: 1279, endPoint y: 448, distance: 76.5
click at [1030, 565] on input "55.06" at bounding box center [946, 582] width 168 height 35
type input "55"
click at [1110, 563] on button "ok" at bounding box center [1091, 582] width 38 height 38
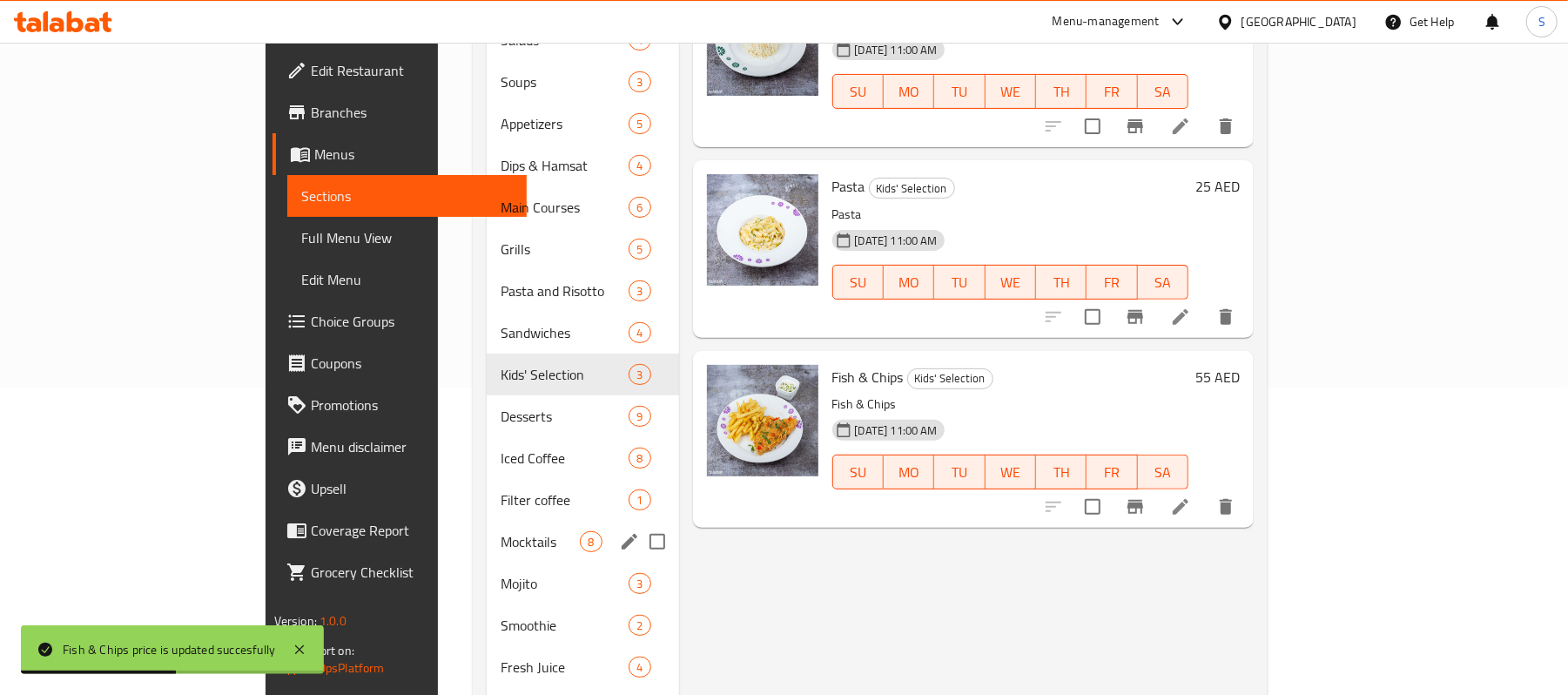
scroll to position [348, 0]
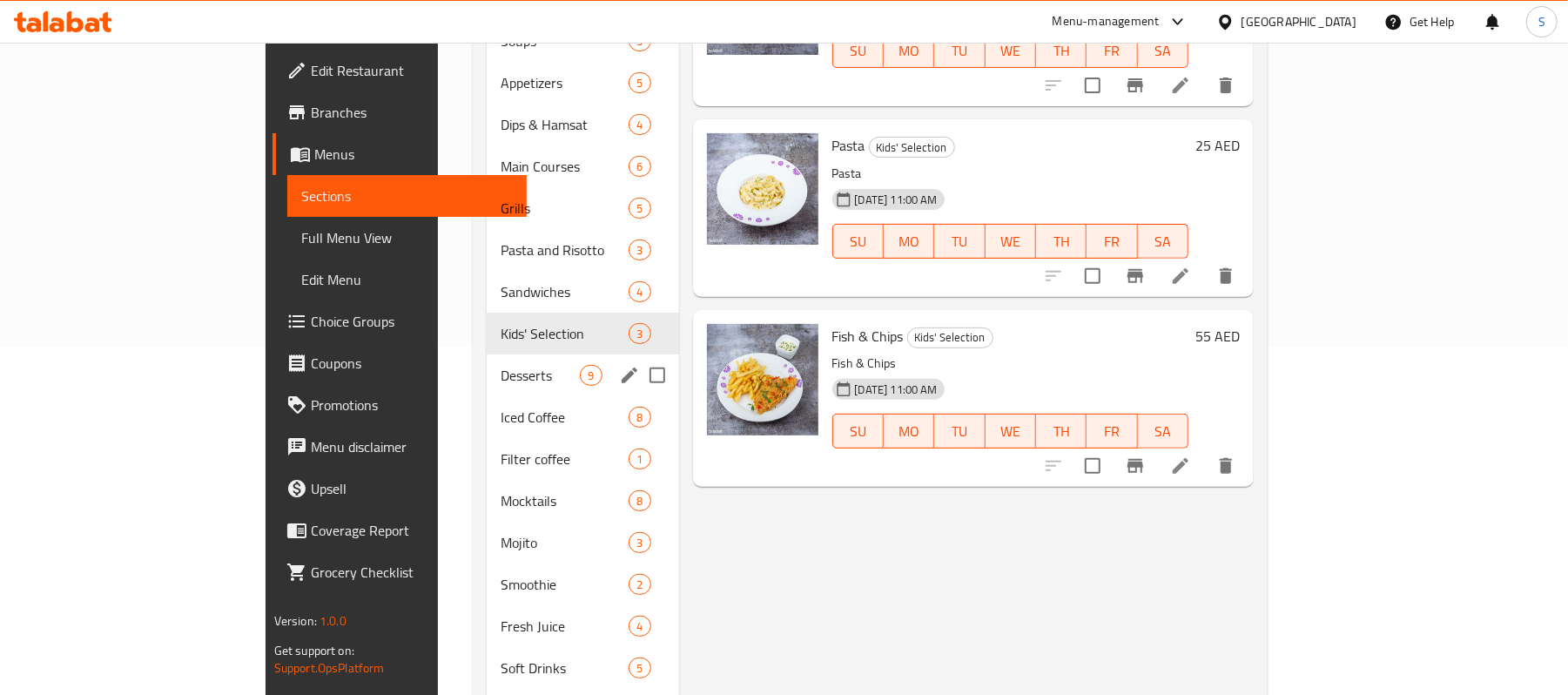
click at [487, 360] on div "Desserts 9" at bounding box center [582, 375] width 192 height 42
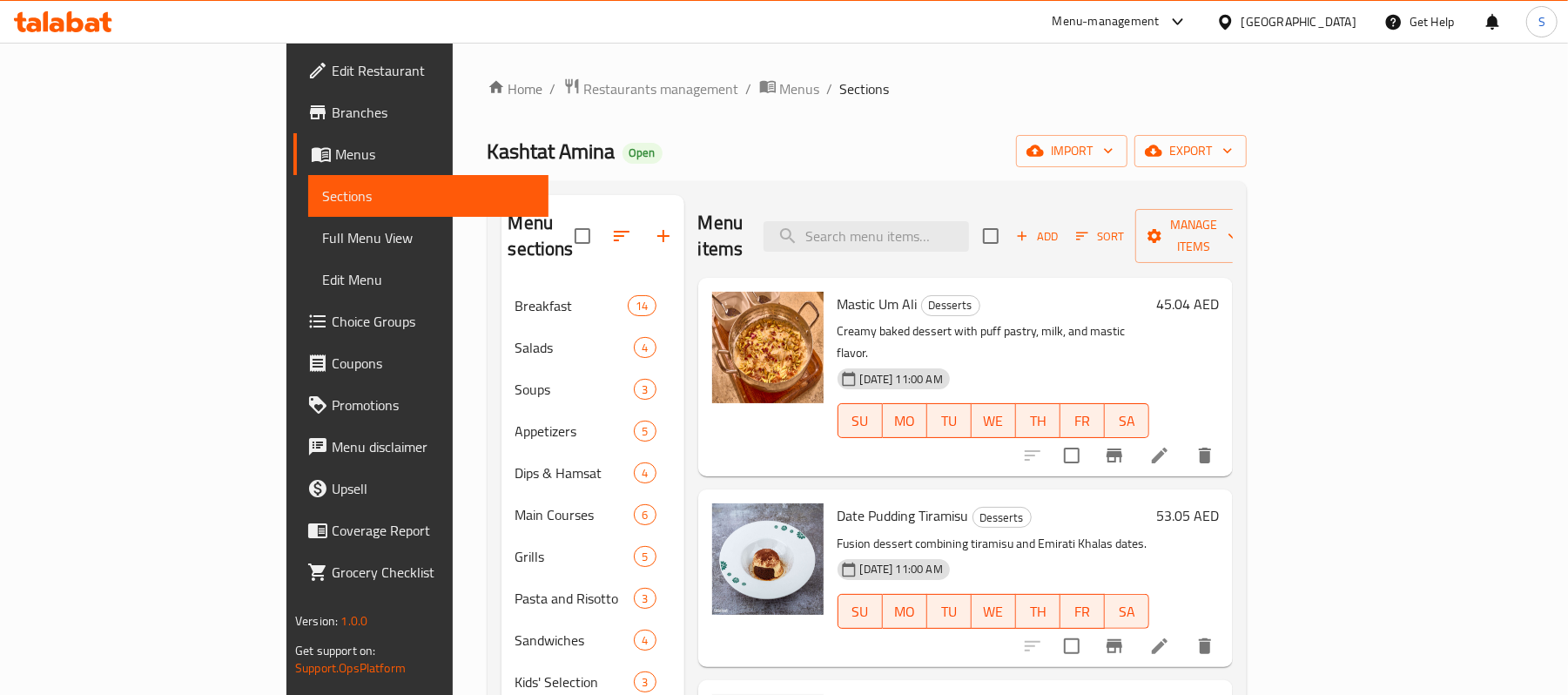
click at [1219, 292] on h6 "45.04 AED" at bounding box center [1187, 303] width 63 height 25
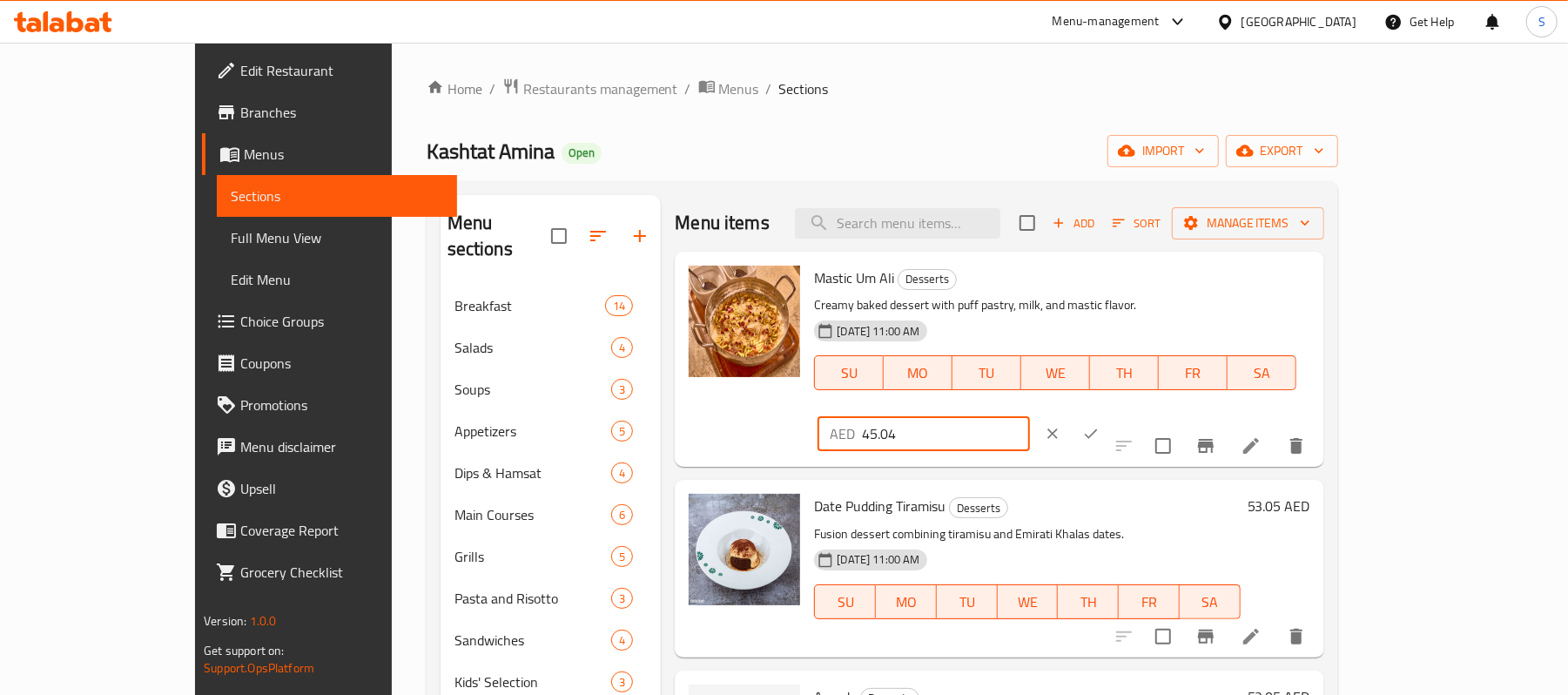
drag, startPoint x: 1332, startPoint y: 294, endPoint x: 1265, endPoint y: 303, distance: 67.6
click at [1030, 416] on input "45.04" at bounding box center [946, 433] width 168 height 35
type input "45"
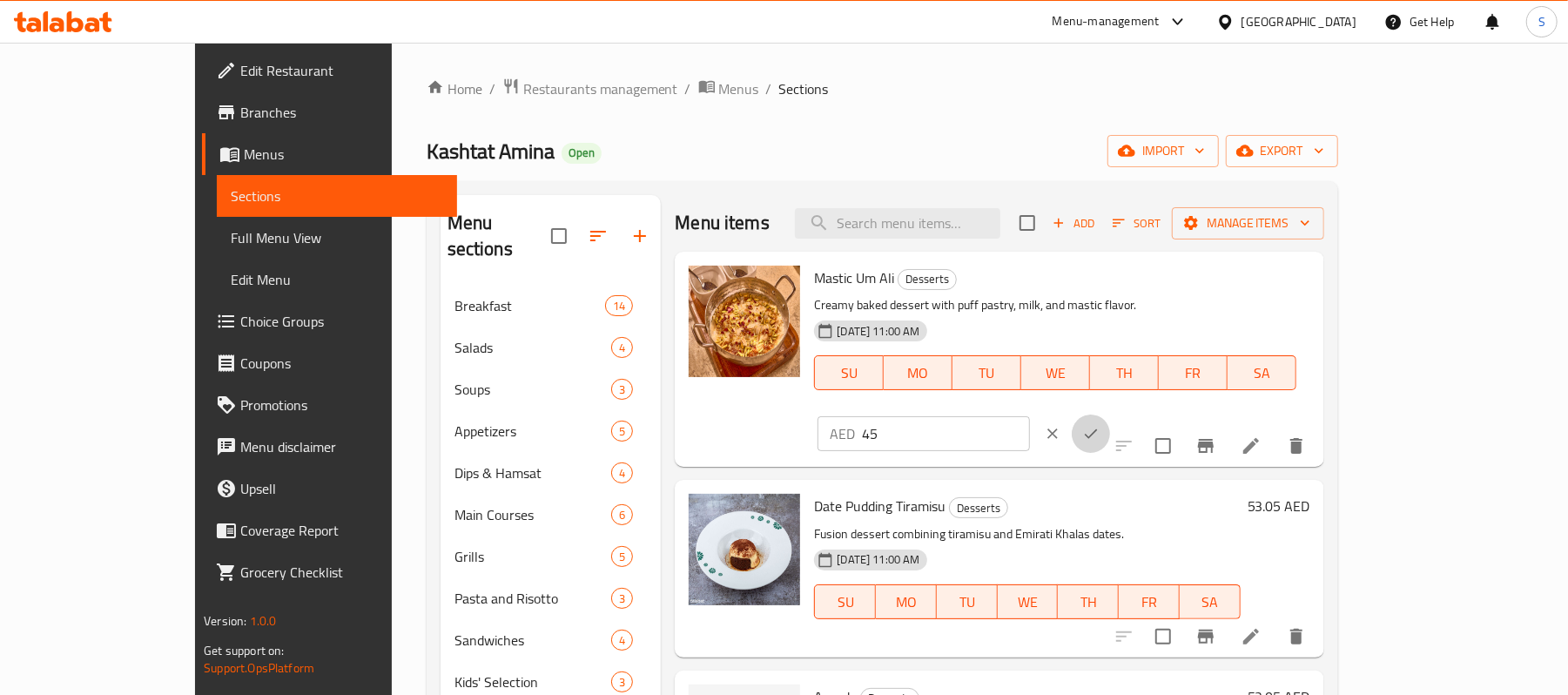
drag, startPoint x: 1449, startPoint y: 289, endPoint x: 1443, endPoint y: 302, distance: 14.3
click at [1100, 425] on icon "ok" at bounding box center [1090, 433] width 17 height 17
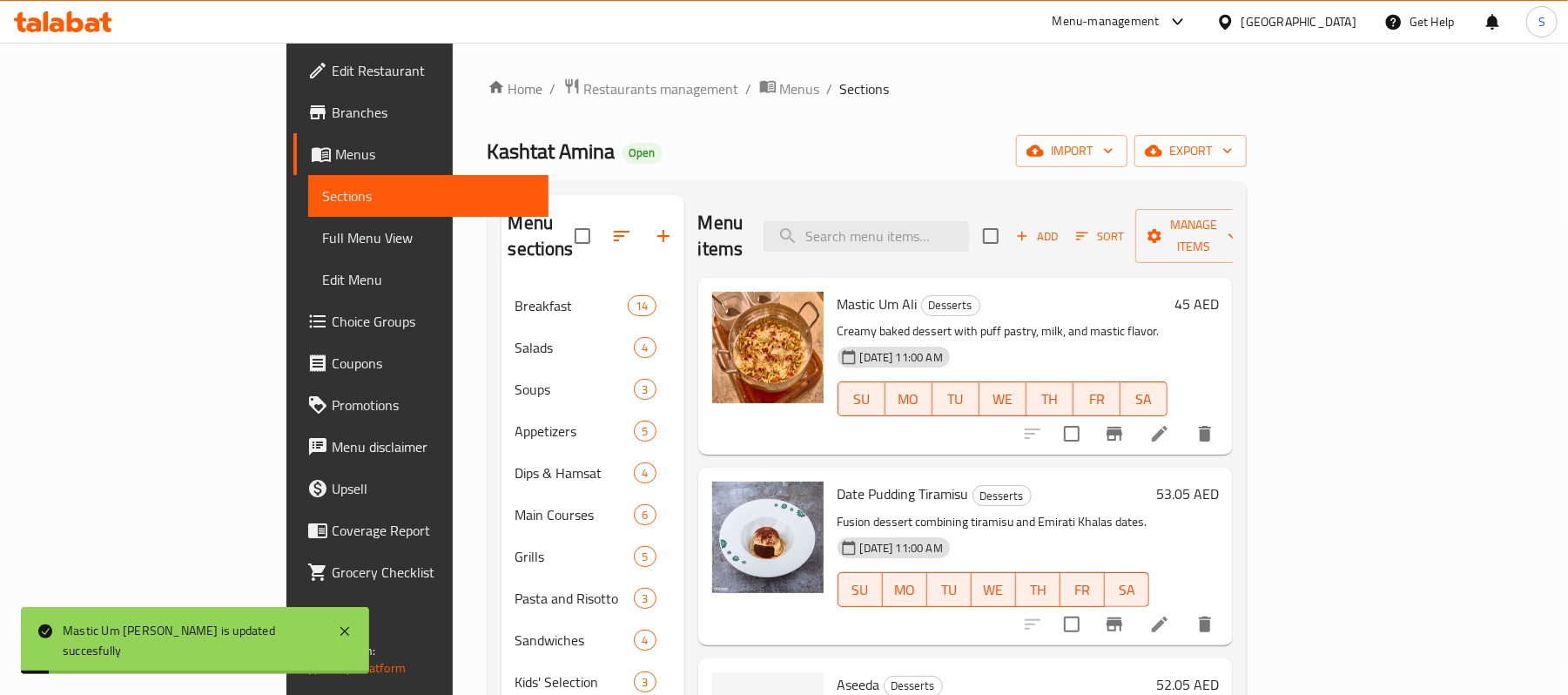
click at [1149, 482] on h6 "Date Pudding Tiramisu Desserts" at bounding box center [993, 493] width 312 height 25
click at [1219, 482] on div "53.05 AED" at bounding box center [1184, 493] width 70 height 25
click at [1219, 482] on h6 "53.05 AED" at bounding box center [1187, 493] width 63 height 25
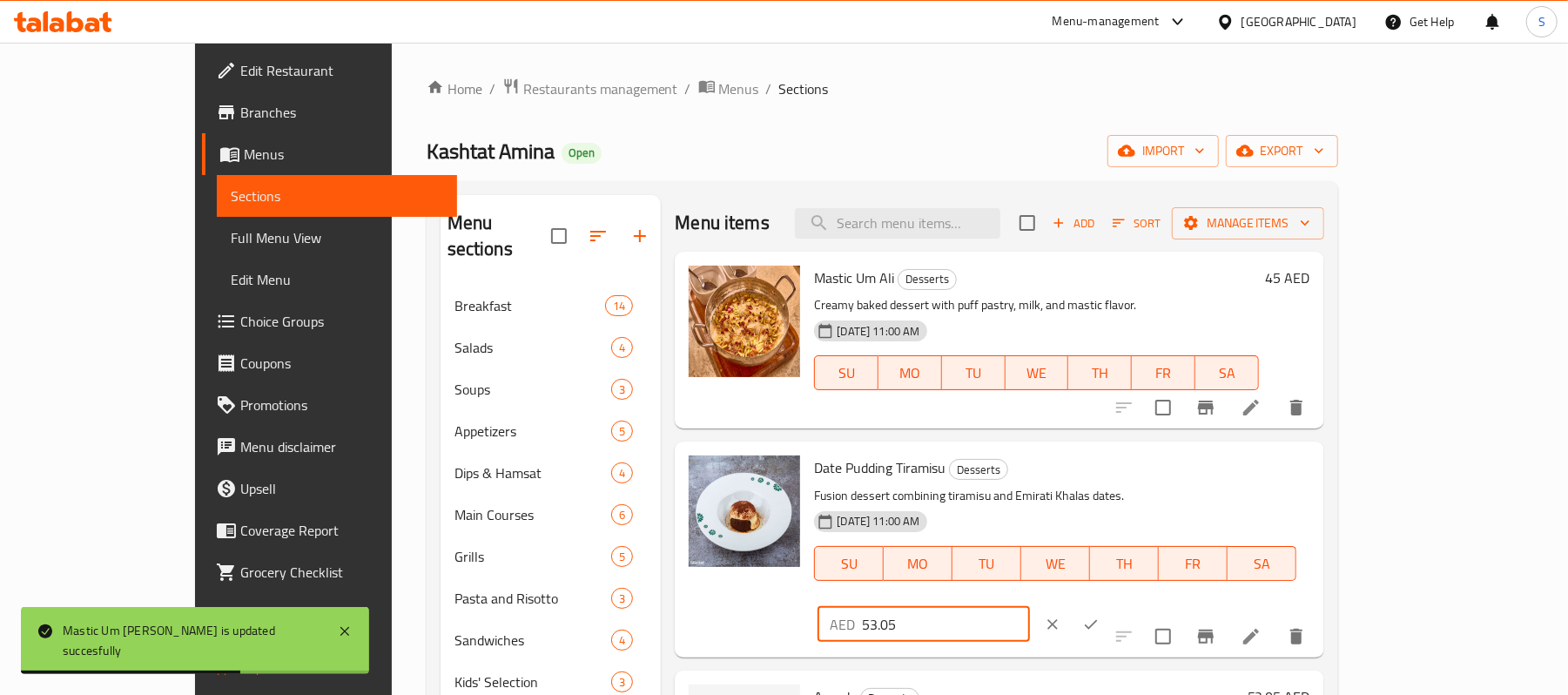
drag, startPoint x: 1315, startPoint y: 481, endPoint x: 1265, endPoint y: 485, distance: 50.2
click at [1030, 607] on input "53.05" at bounding box center [946, 624] width 168 height 35
type input "53"
click at [1100, 616] on icon "ok" at bounding box center [1090, 624] width 17 height 17
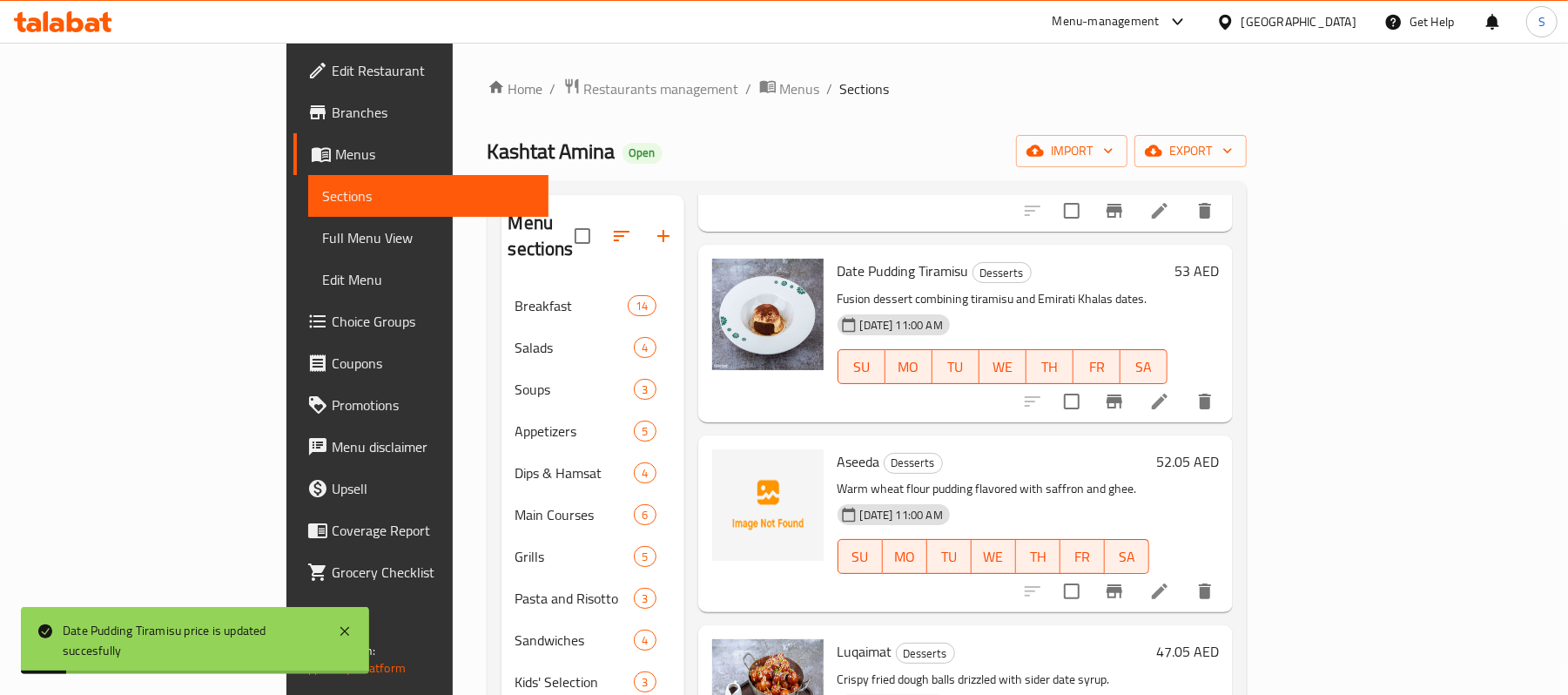
scroll to position [232, 0]
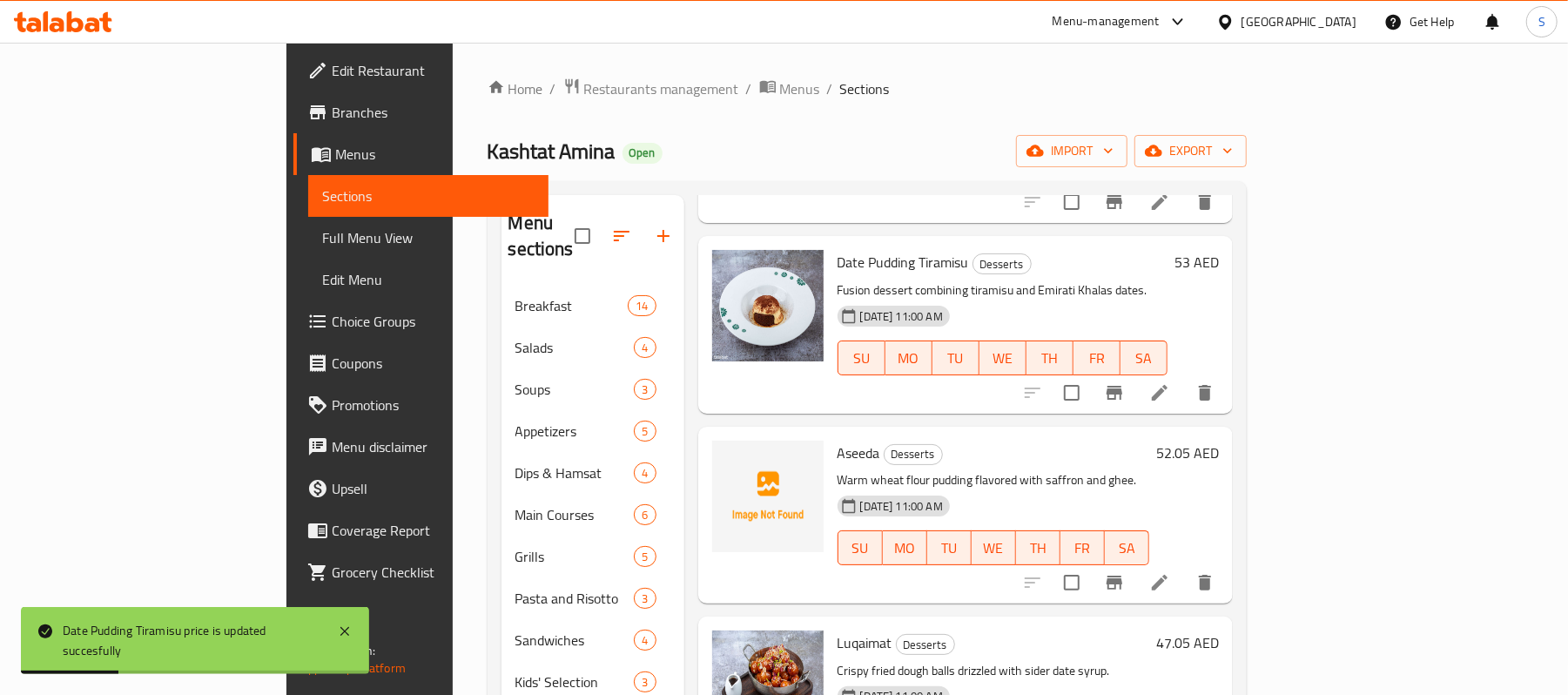
click at [1219, 441] on h6 "52.05 AED" at bounding box center [1187, 452] width 63 height 25
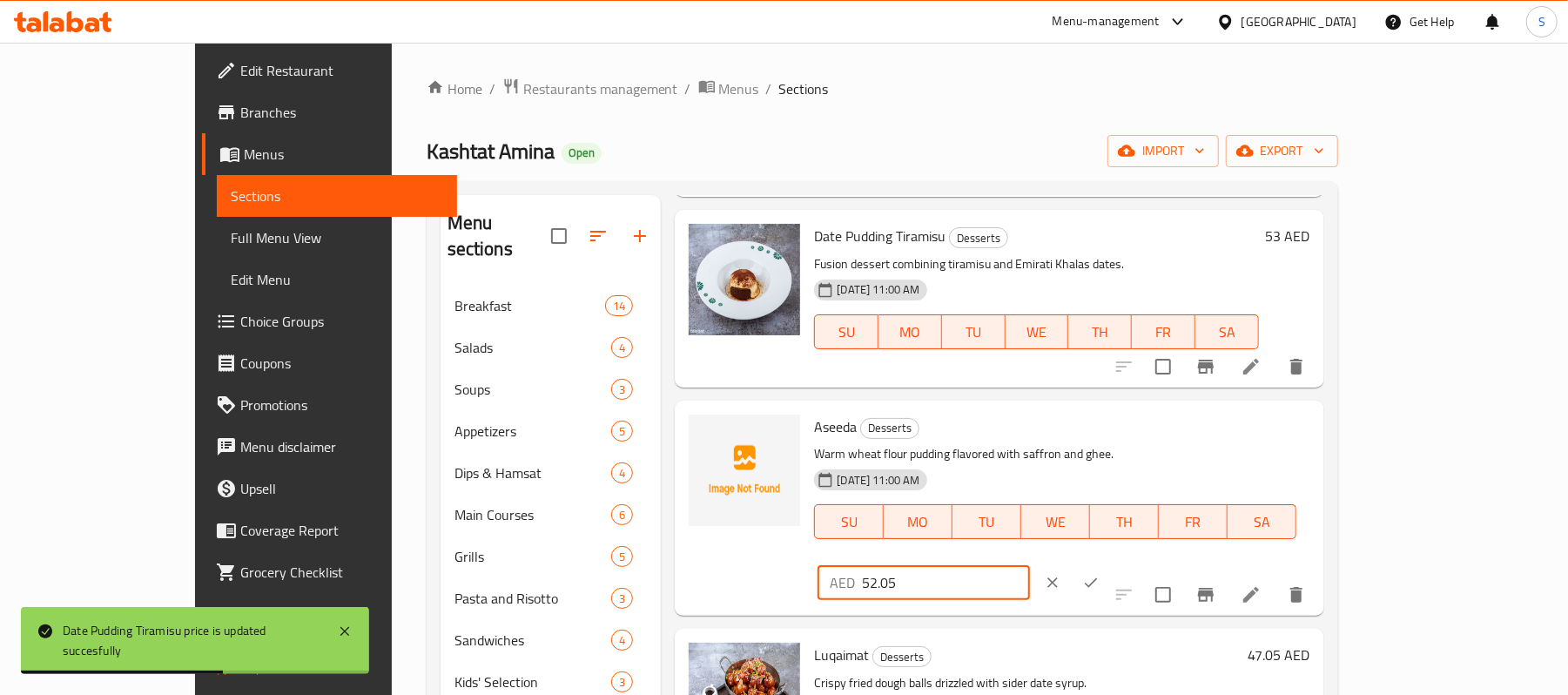
drag, startPoint x: 1332, startPoint y: 442, endPoint x: 1265, endPoint y: 441, distance: 67.0
click at [1030, 565] on input "52.05" at bounding box center [946, 582] width 168 height 35
type input "52"
click at [1110, 563] on button "ok" at bounding box center [1091, 582] width 38 height 38
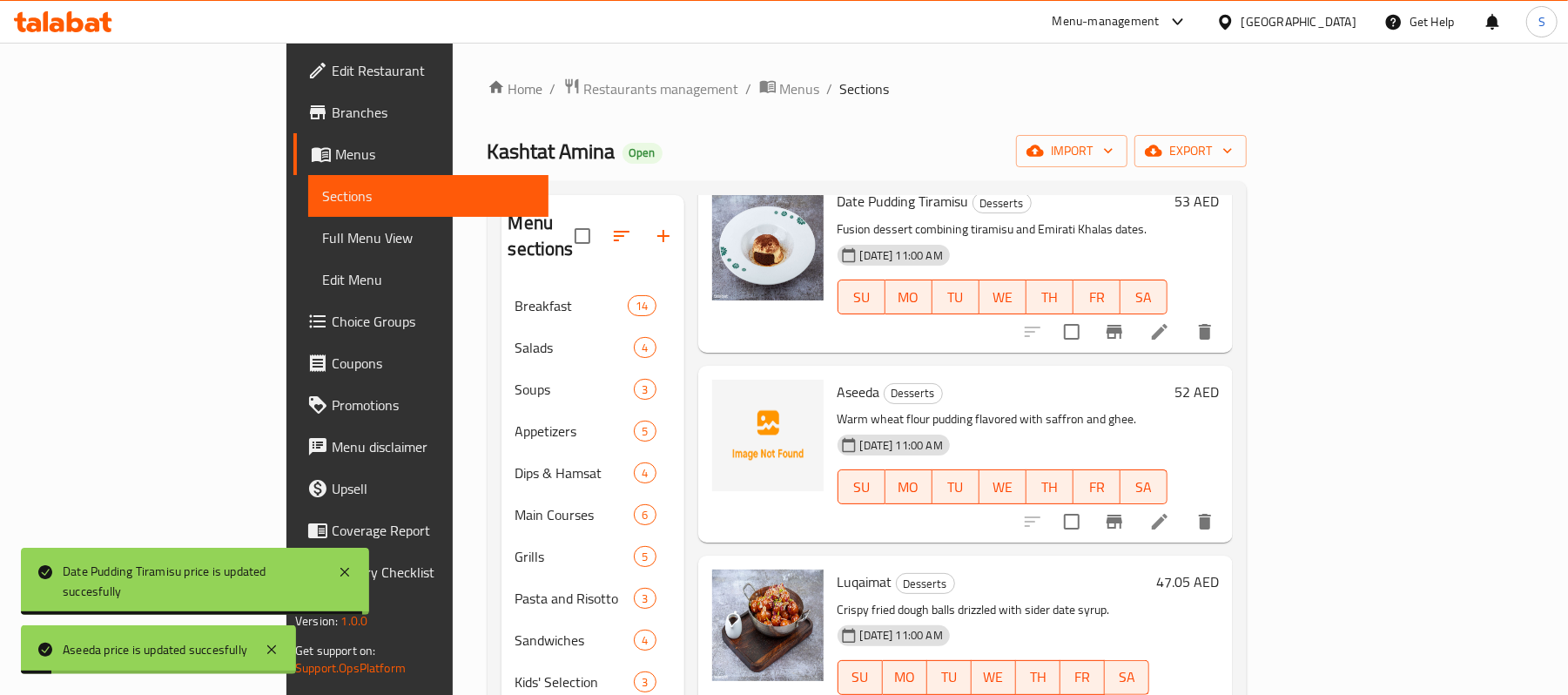
scroll to position [348, 0]
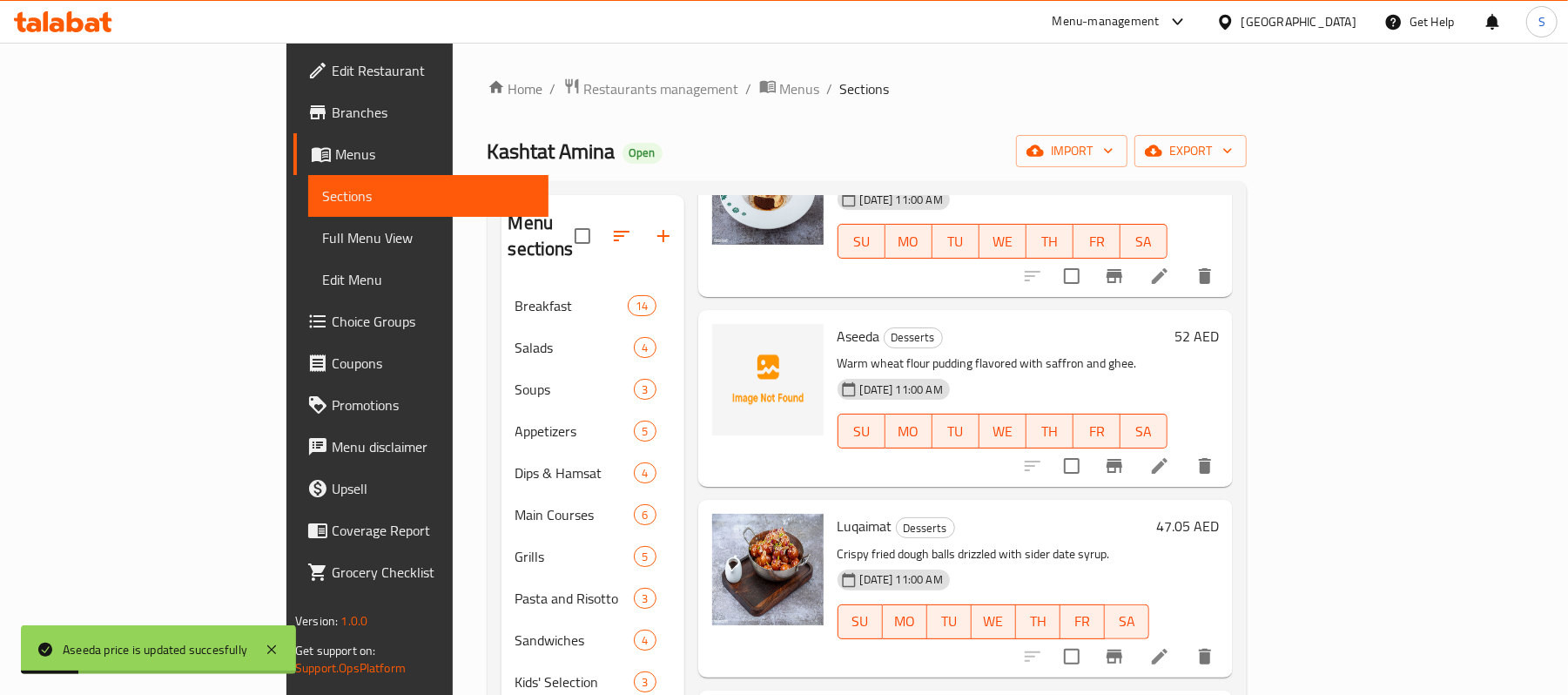
click at [1219, 514] on h6 "47.05 AED" at bounding box center [1187, 526] width 63 height 25
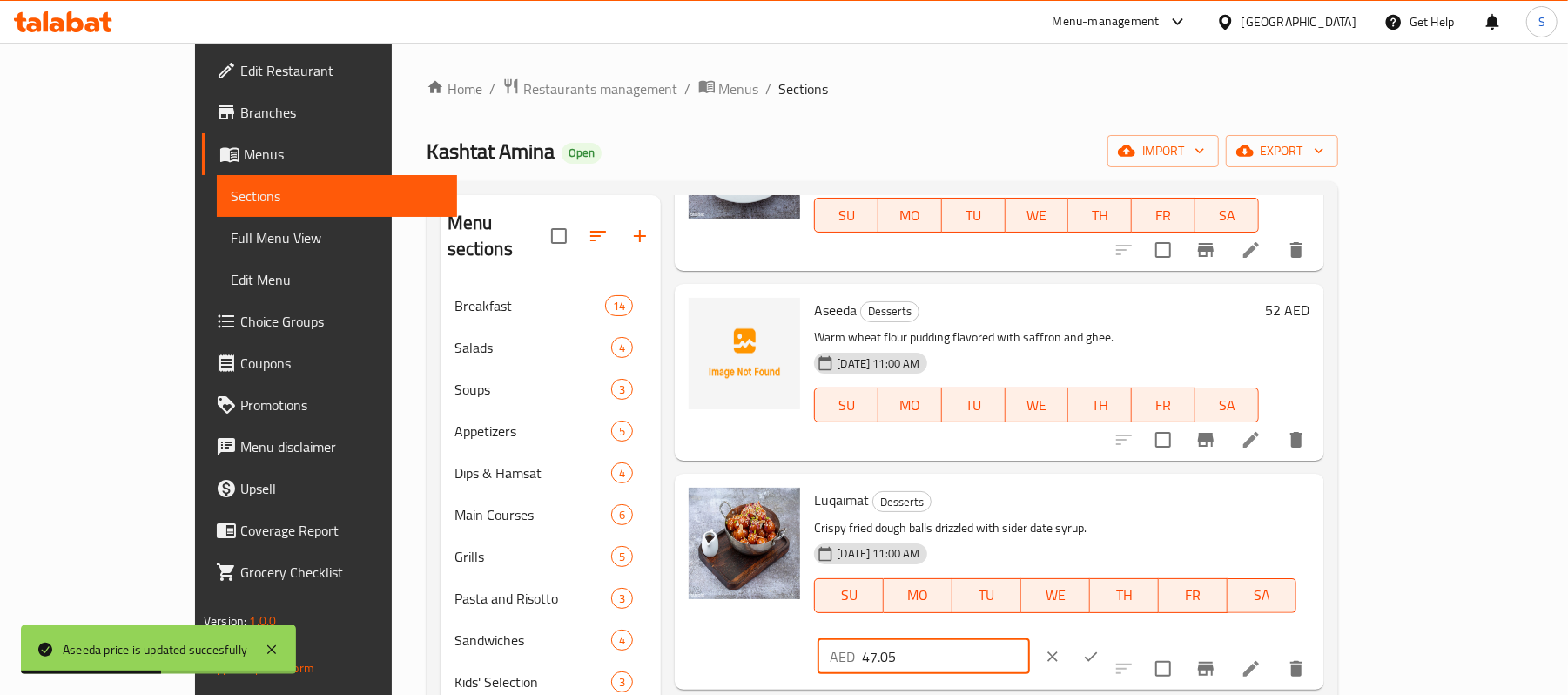
drag, startPoint x: 1333, startPoint y: 514, endPoint x: 1265, endPoint y: 514, distance: 68.0
click at [1030, 640] on input "47.05" at bounding box center [946, 657] width 168 height 35
type input "47"
click at [1110, 638] on button "ok" at bounding box center [1091, 657] width 38 height 38
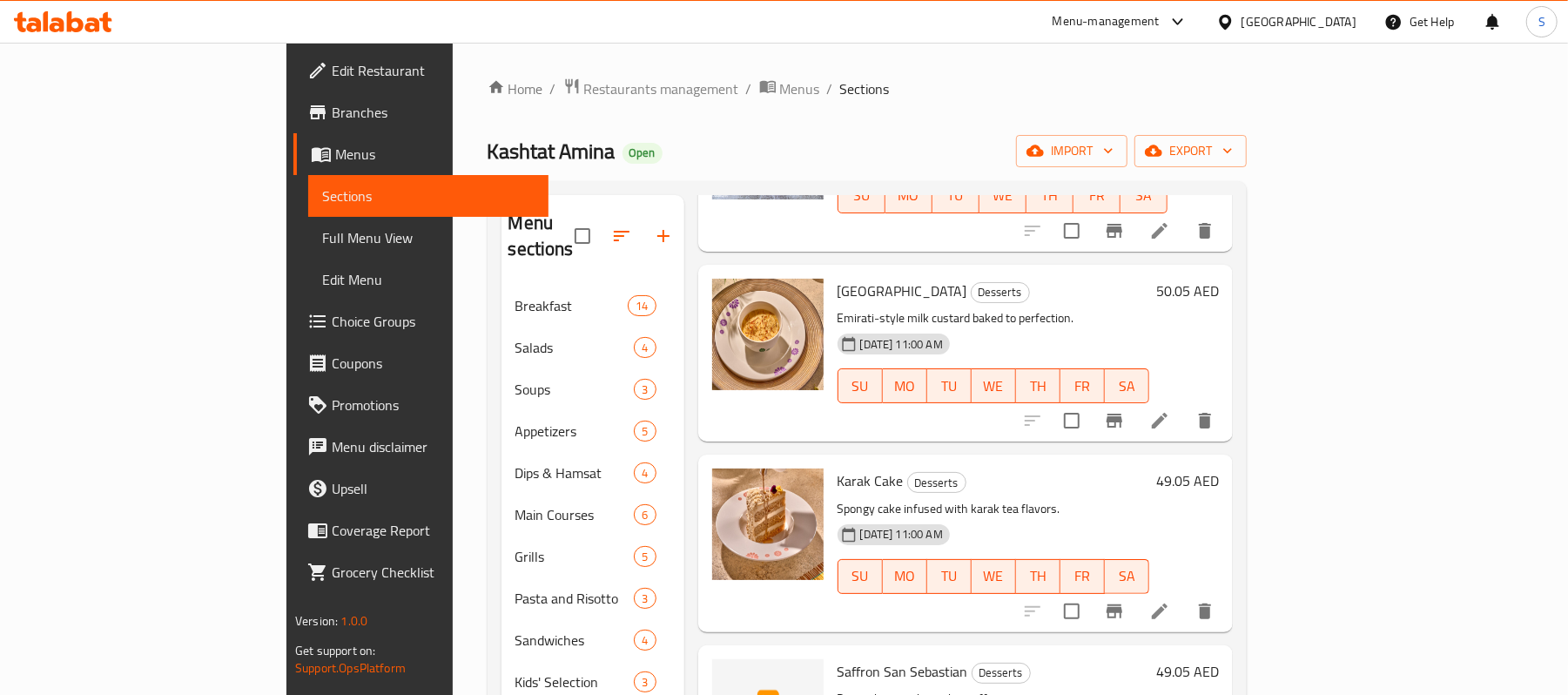
scroll to position [541, 0]
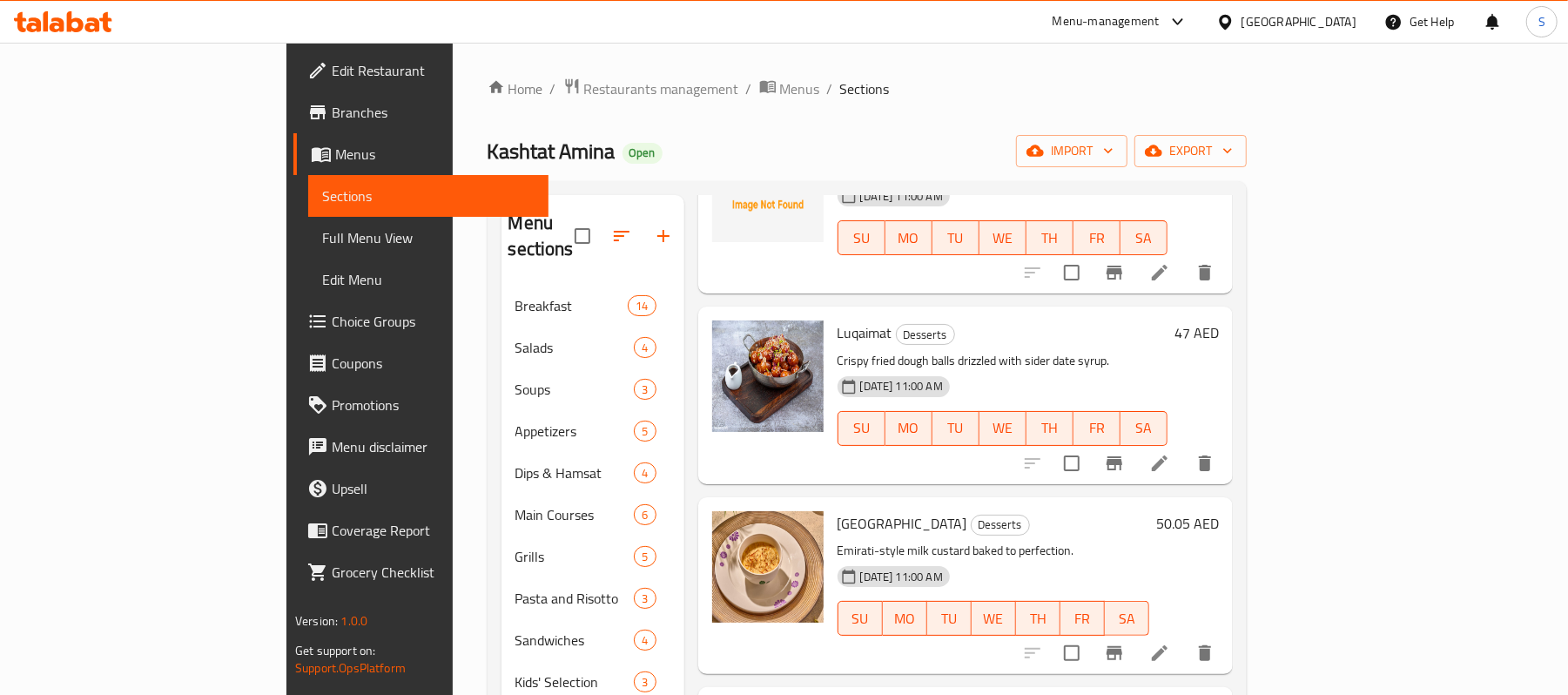
click at [1219, 511] on h6 "50.05 AED" at bounding box center [1187, 523] width 63 height 25
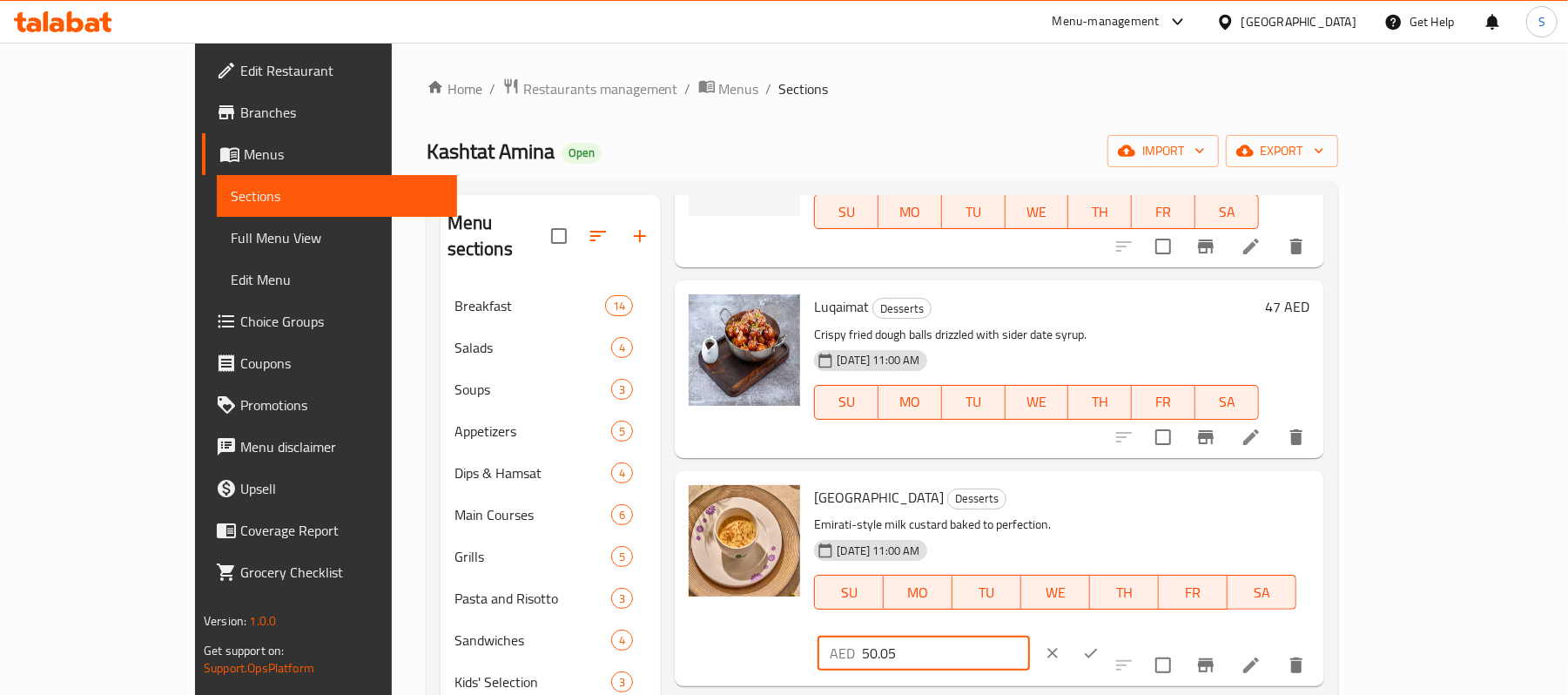
drag, startPoint x: 1289, startPoint y: 499, endPoint x: 1266, endPoint y: 512, distance: 26.4
click at [1030, 636] on input "50.05" at bounding box center [946, 653] width 168 height 35
type input "50"
click at [1110, 634] on button "ok" at bounding box center [1091, 653] width 38 height 38
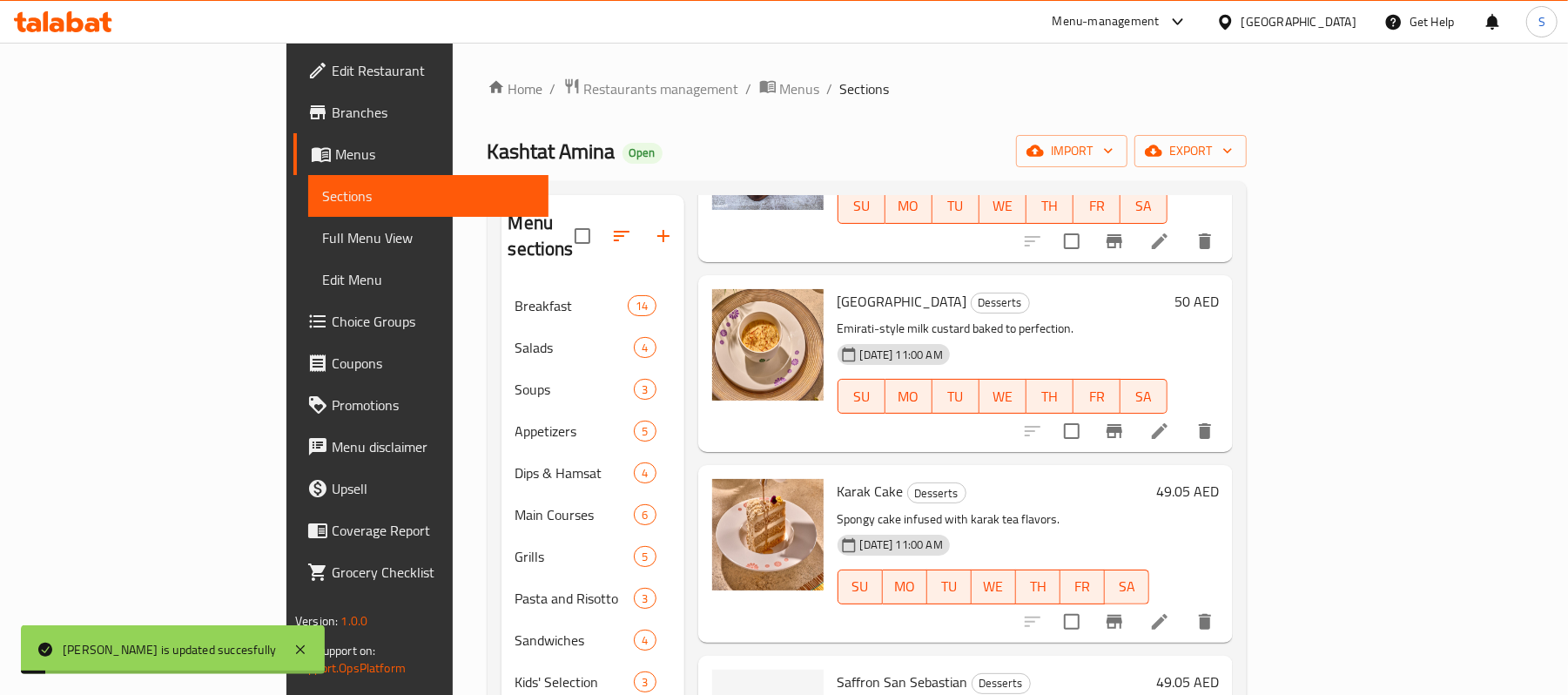
scroll to position [774, 0]
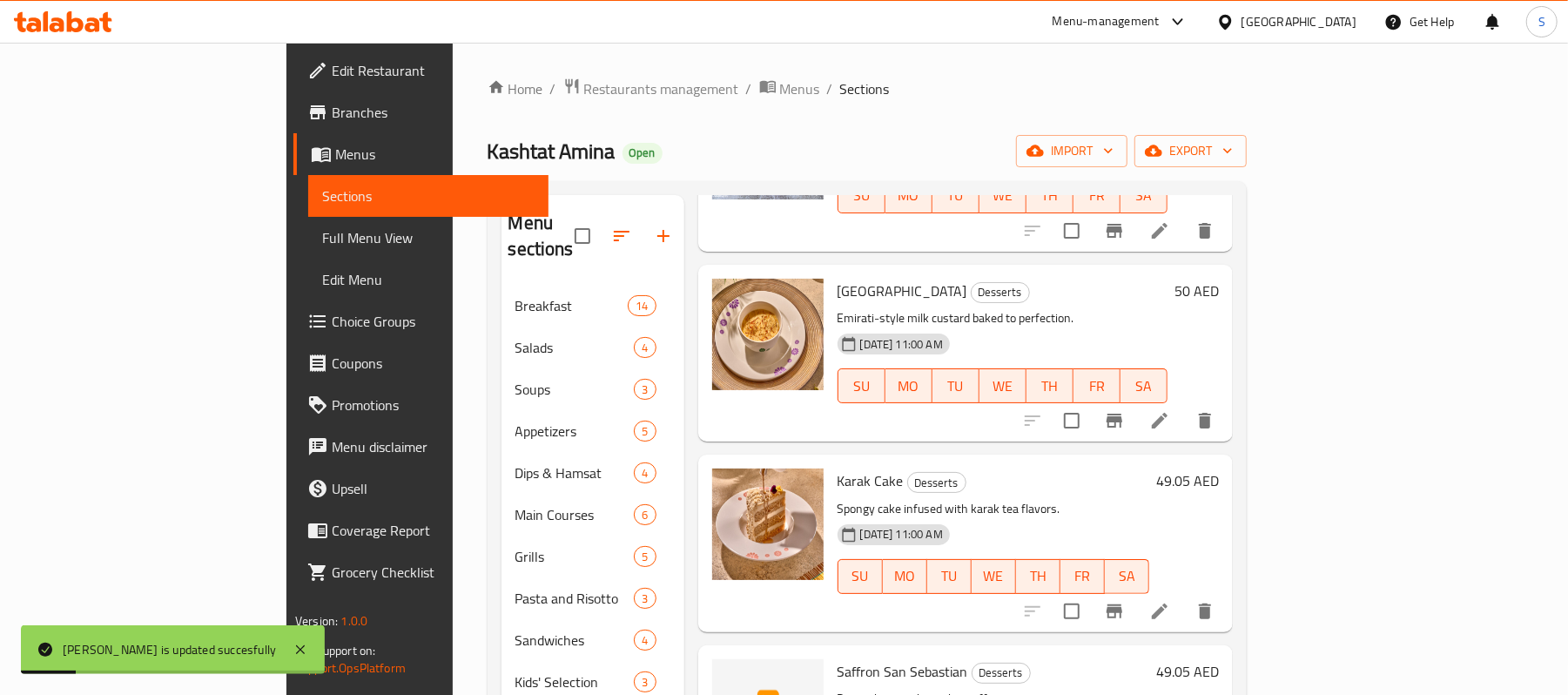
click at [1219, 469] on h6 "49.05 AED" at bounding box center [1187, 481] width 63 height 25
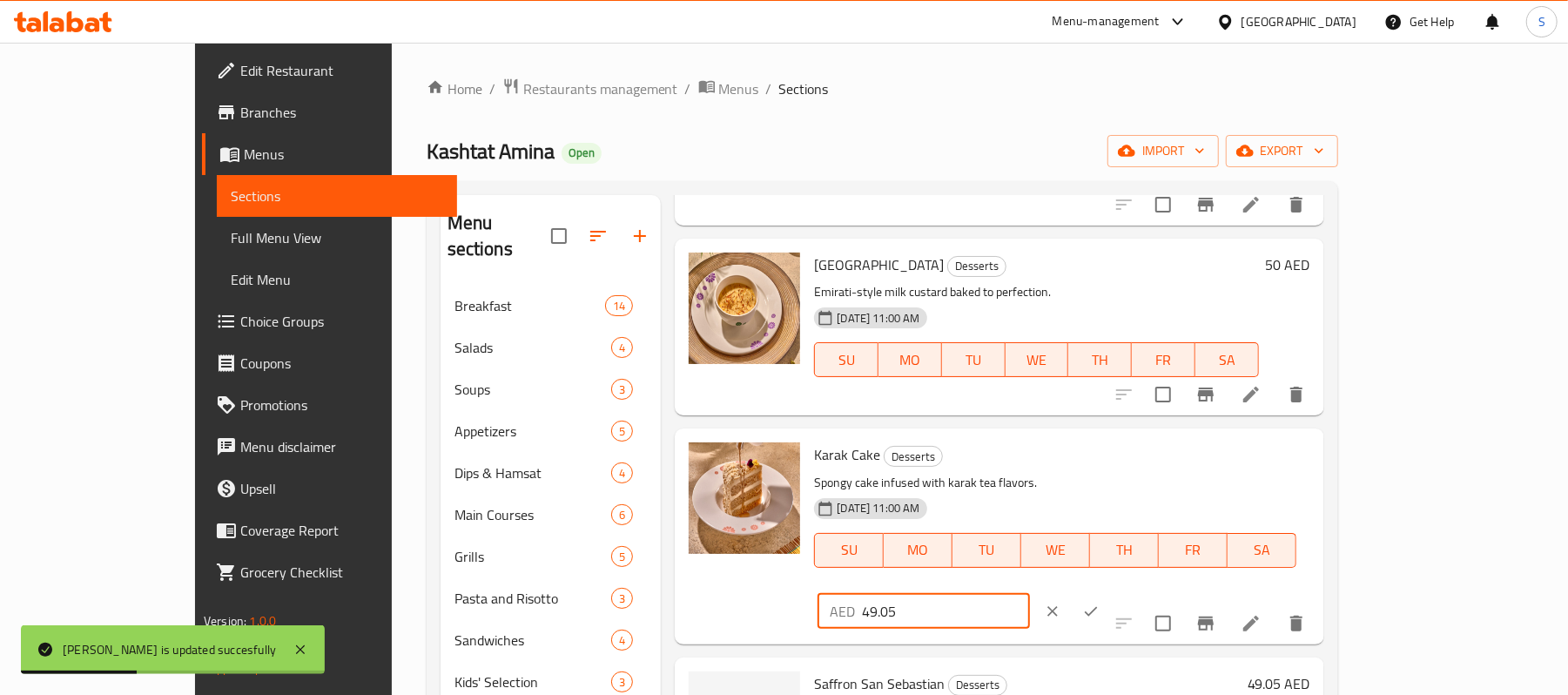
drag, startPoint x: 1317, startPoint y: 463, endPoint x: 1265, endPoint y: 477, distance: 53.9
click at [1030, 594] on input "49.05" at bounding box center [946, 611] width 168 height 35
type input "49"
click at [1100, 602] on icon "ok" at bounding box center [1090, 611] width 17 height 17
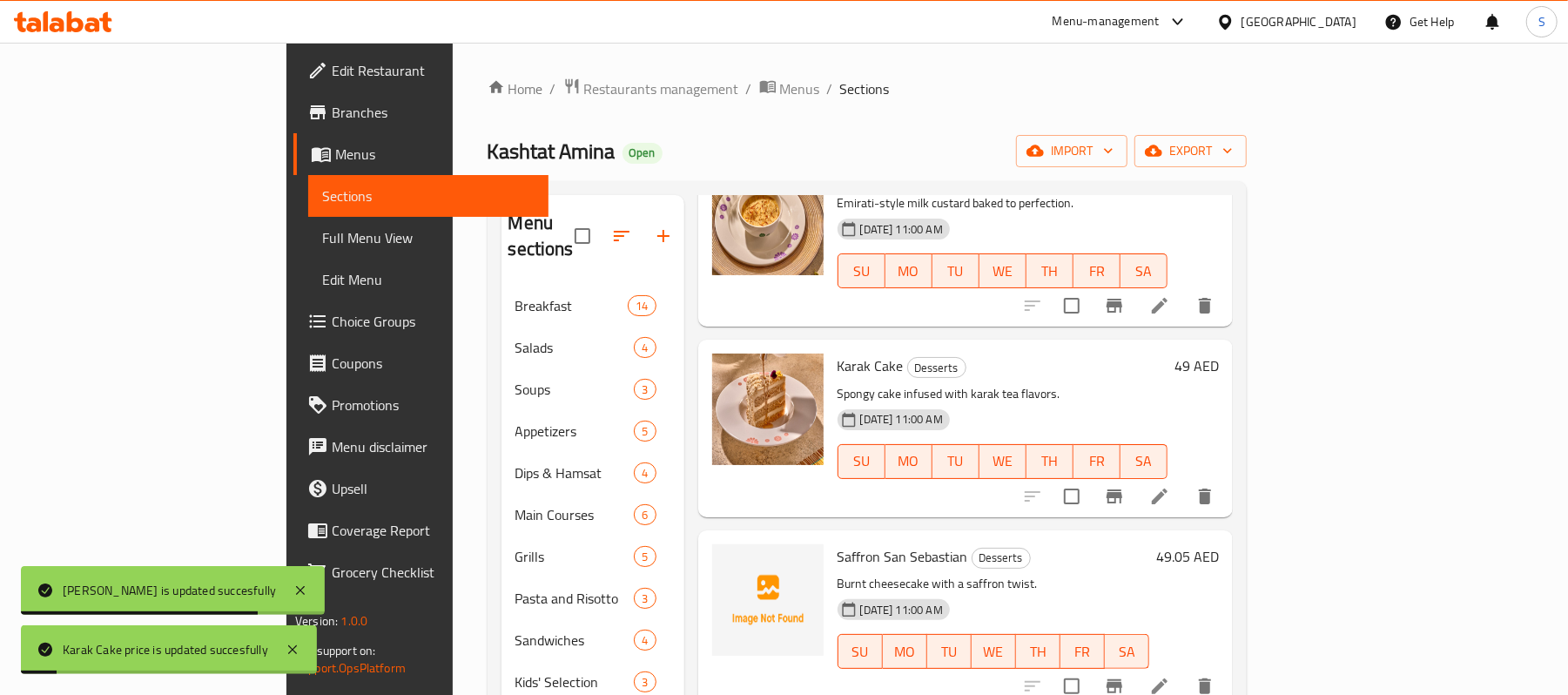
scroll to position [890, 0]
click at [1219, 543] on h6 "49.05 AED" at bounding box center [1187, 555] width 63 height 25
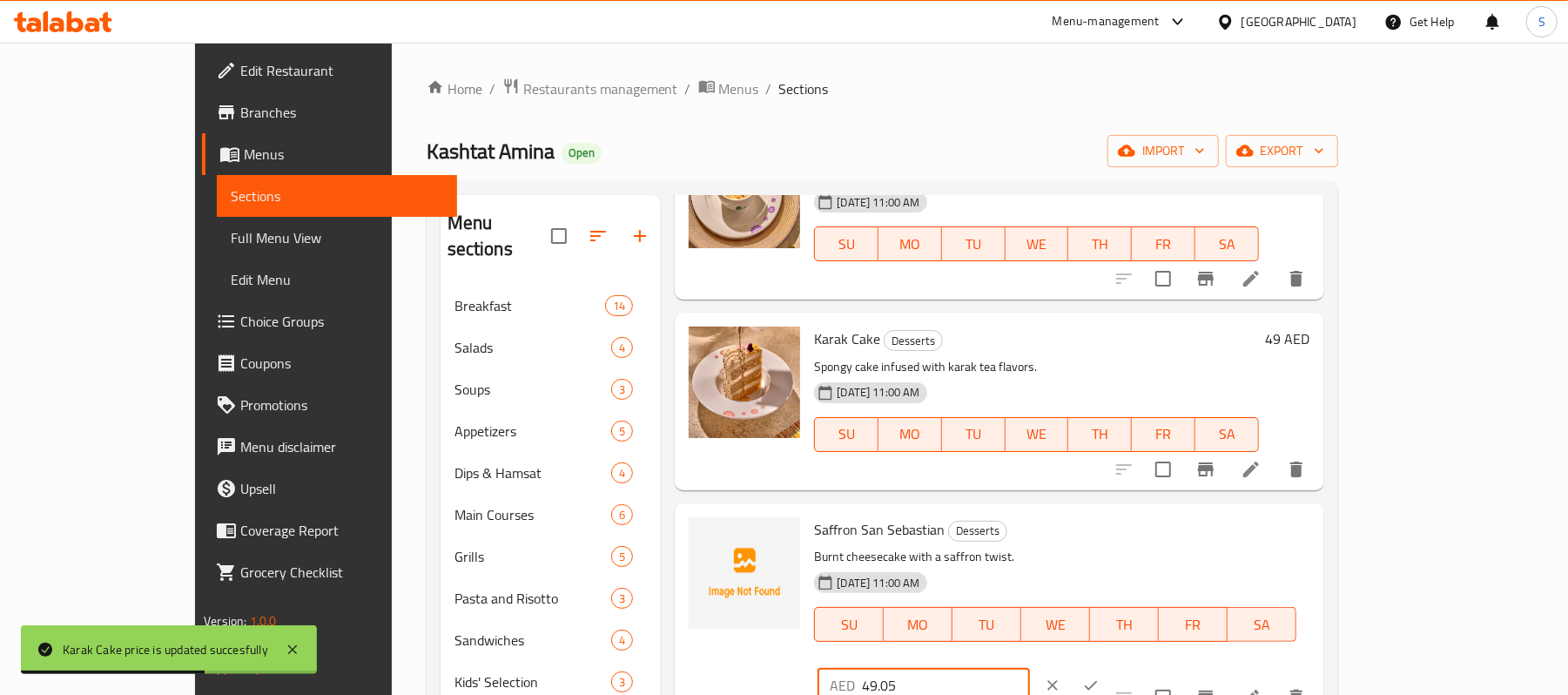
drag, startPoint x: 1346, startPoint y: 538, endPoint x: 1265, endPoint y: 558, distance: 83.4
click at [1136, 666] on div "AED 49.05 ​" at bounding box center [975, 685] width 323 height 38
type input "49"
click at [1100, 677] on icon "ok" at bounding box center [1090, 685] width 17 height 17
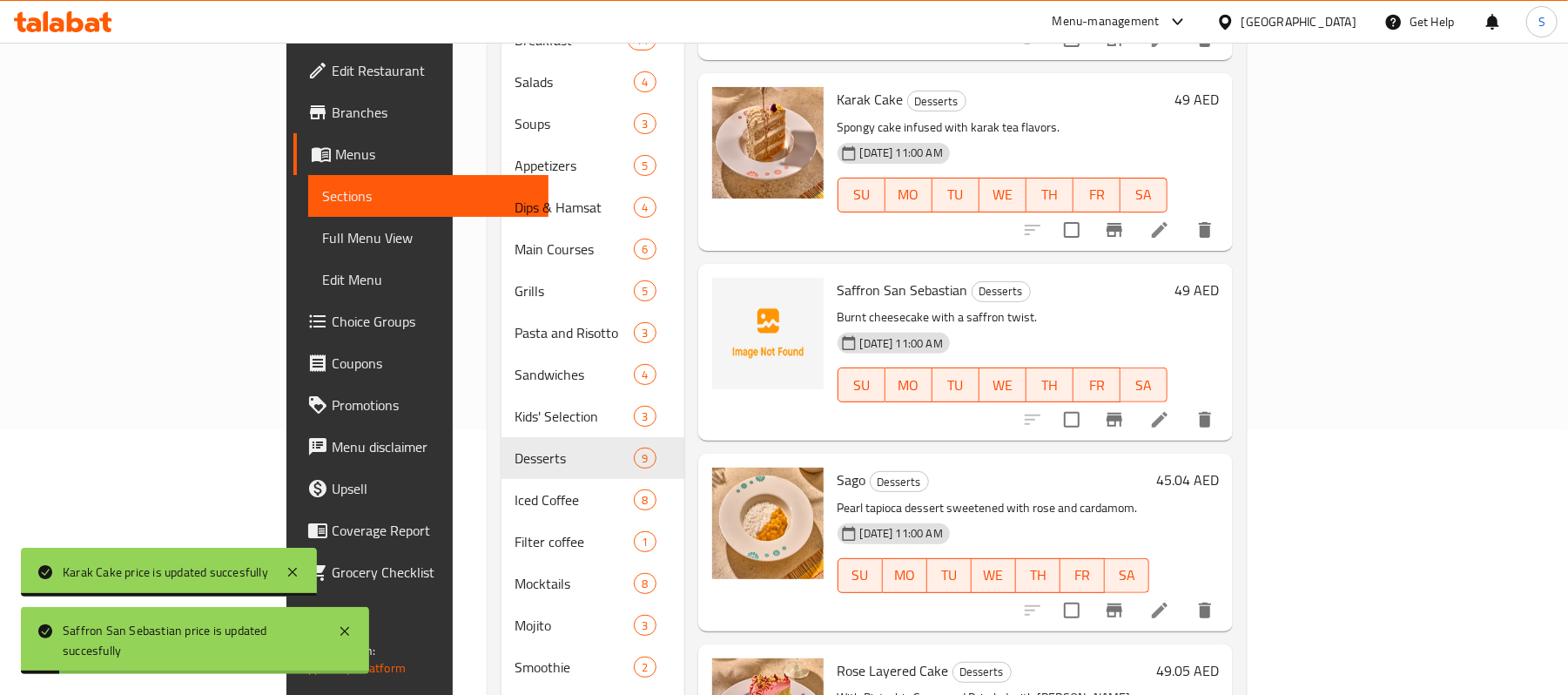
scroll to position [348, 0]
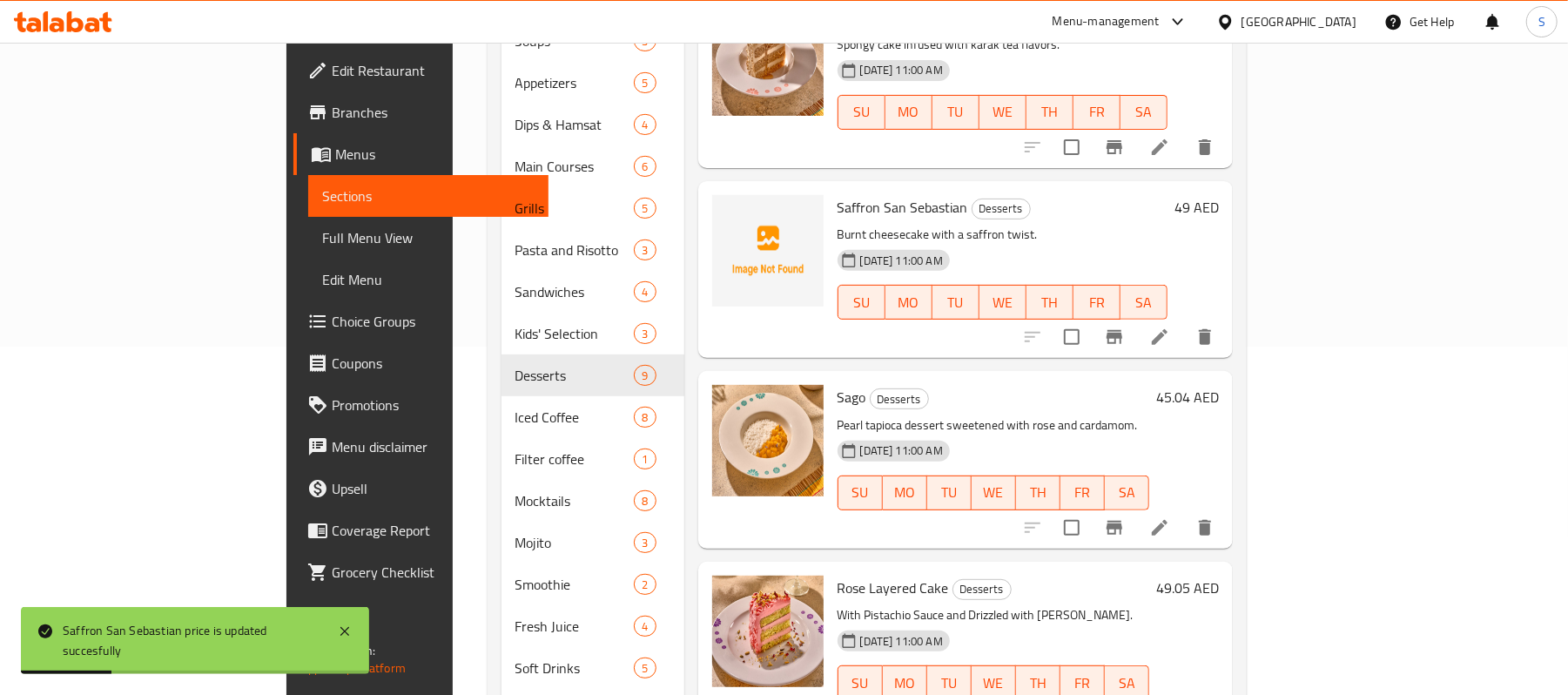
click at [1219, 385] on h6 "45.04 AED" at bounding box center [1187, 397] width 63 height 25
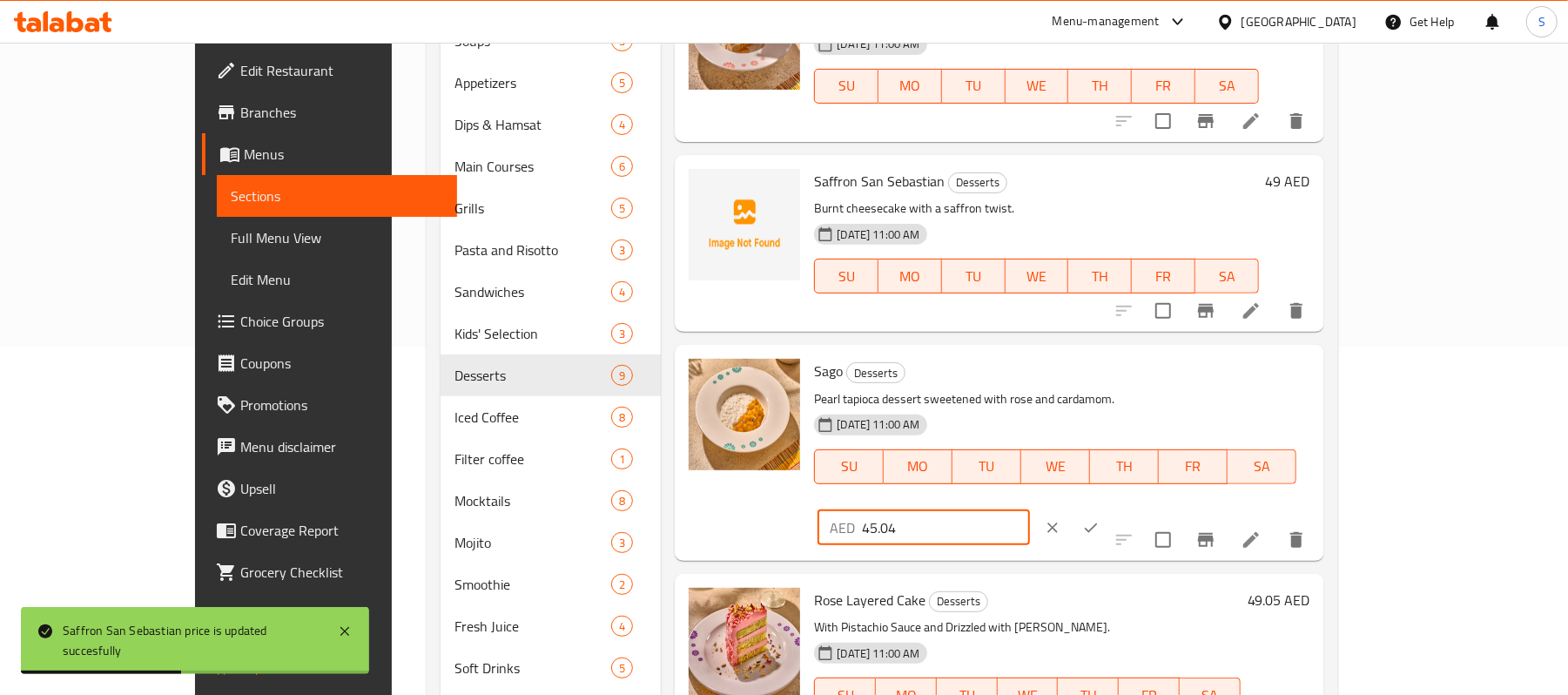
drag, startPoint x: 1354, startPoint y: 390, endPoint x: 1263, endPoint y: 399, distance: 91.4
click at [1136, 509] on div "AED 45.04 ​" at bounding box center [975, 528] width 323 height 38
type input "45"
click at [1100, 519] on icon "ok" at bounding box center [1090, 527] width 17 height 17
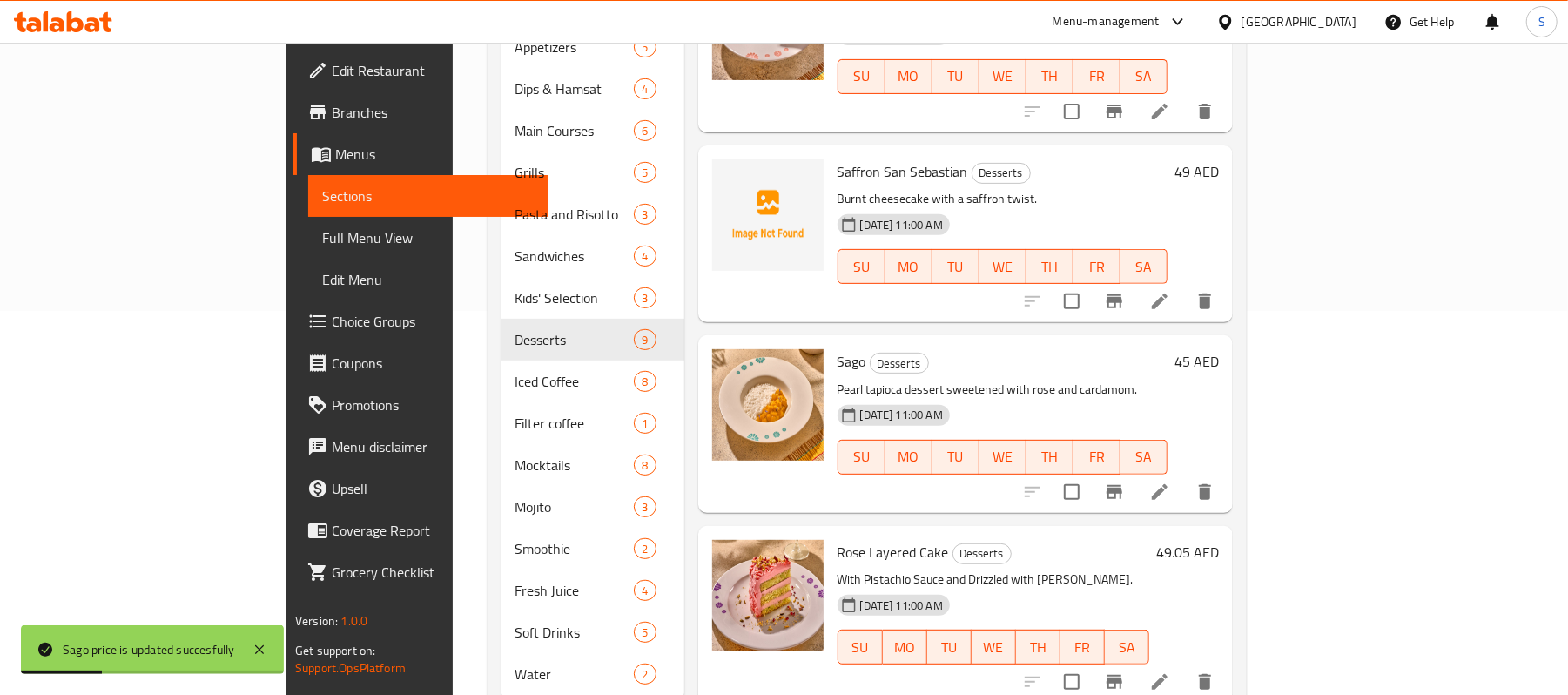
scroll to position [414, 0]
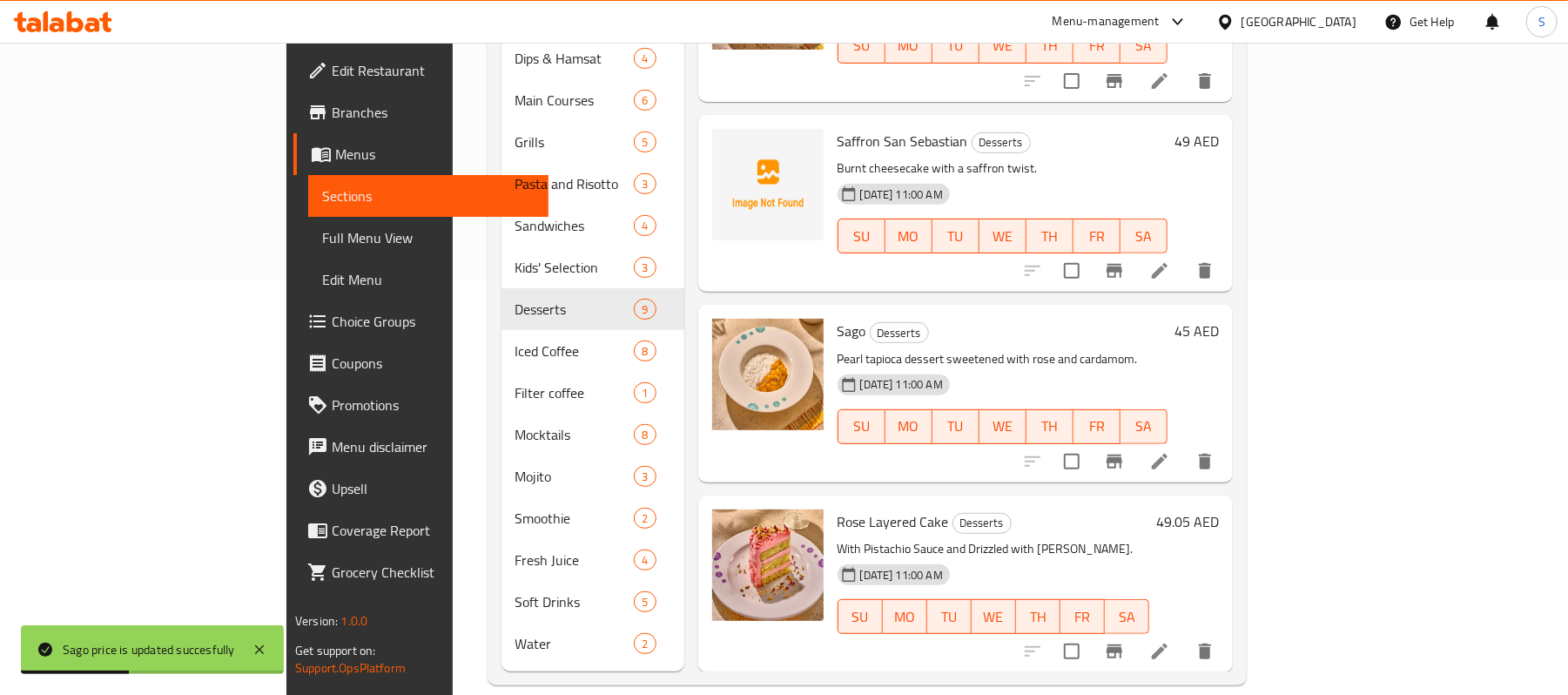
click at [1219, 510] on h6 "49.05 AED" at bounding box center [1187, 521] width 63 height 25
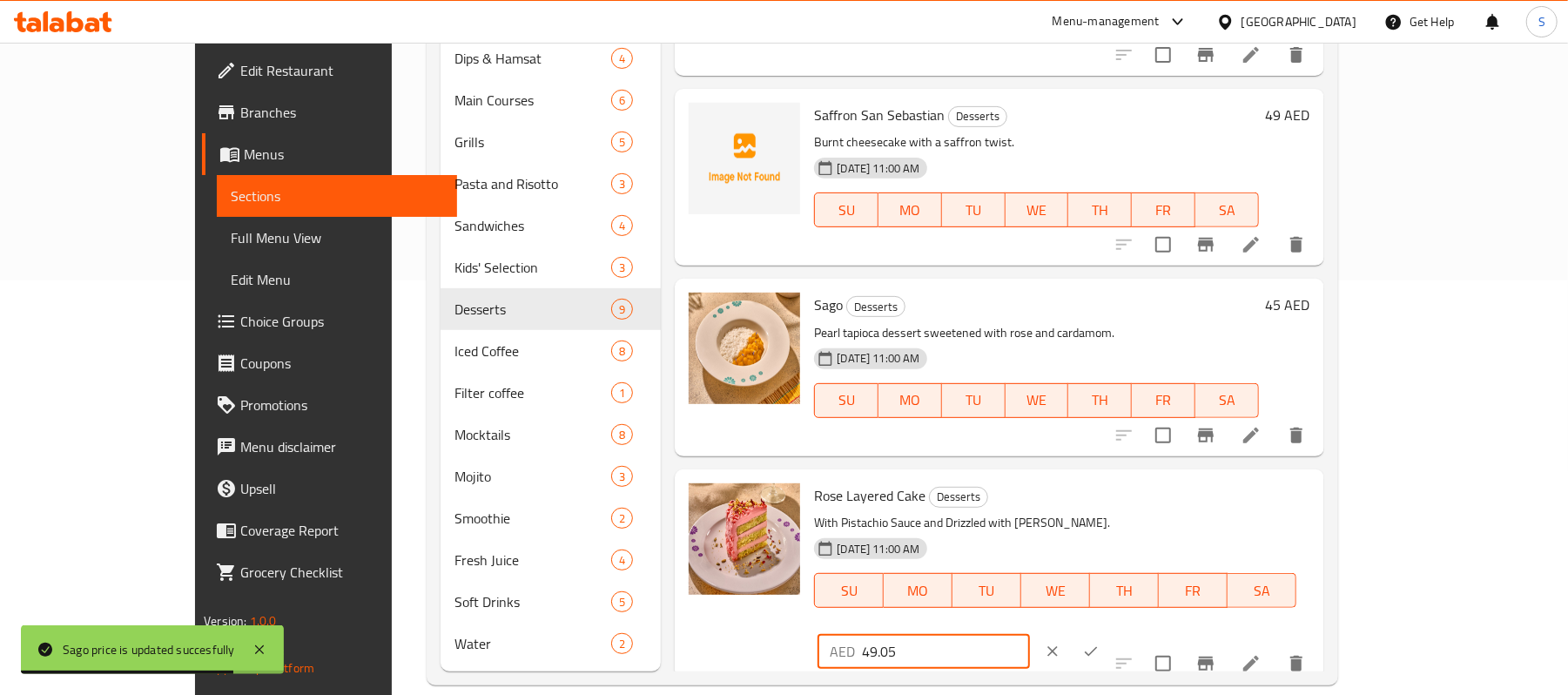
drag, startPoint x: 1310, startPoint y: 507, endPoint x: 1265, endPoint y: 514, distance: 45.5
click at [1030, 634] on input "49.05" at bounding box center [946, 651] width 168 height 35
type input "49"
click at [1100, 642] on icon "ok" at bounding box center [1090, 650] width 17 height 17
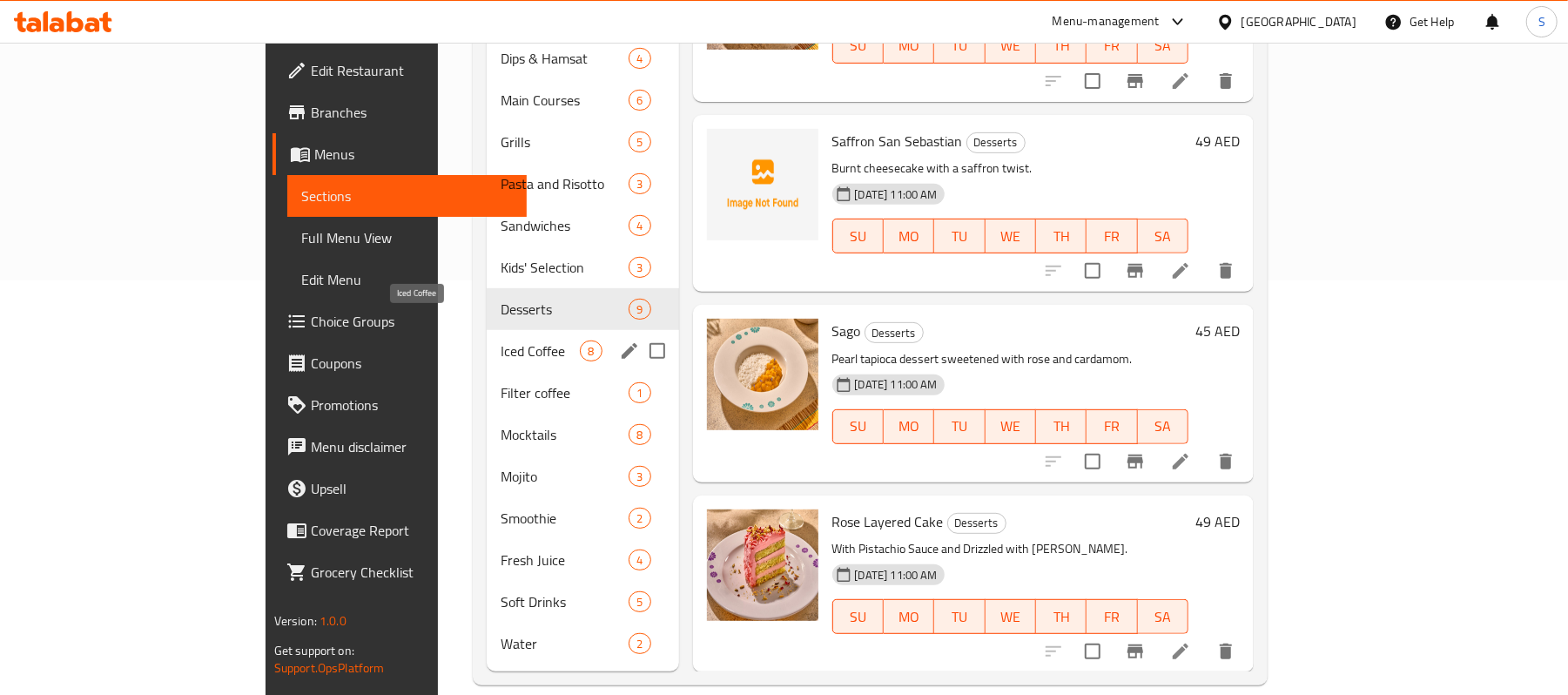
click at [501, 341] on span "Iced Coffee" at bounding box center [540, 351] width 79 height 21
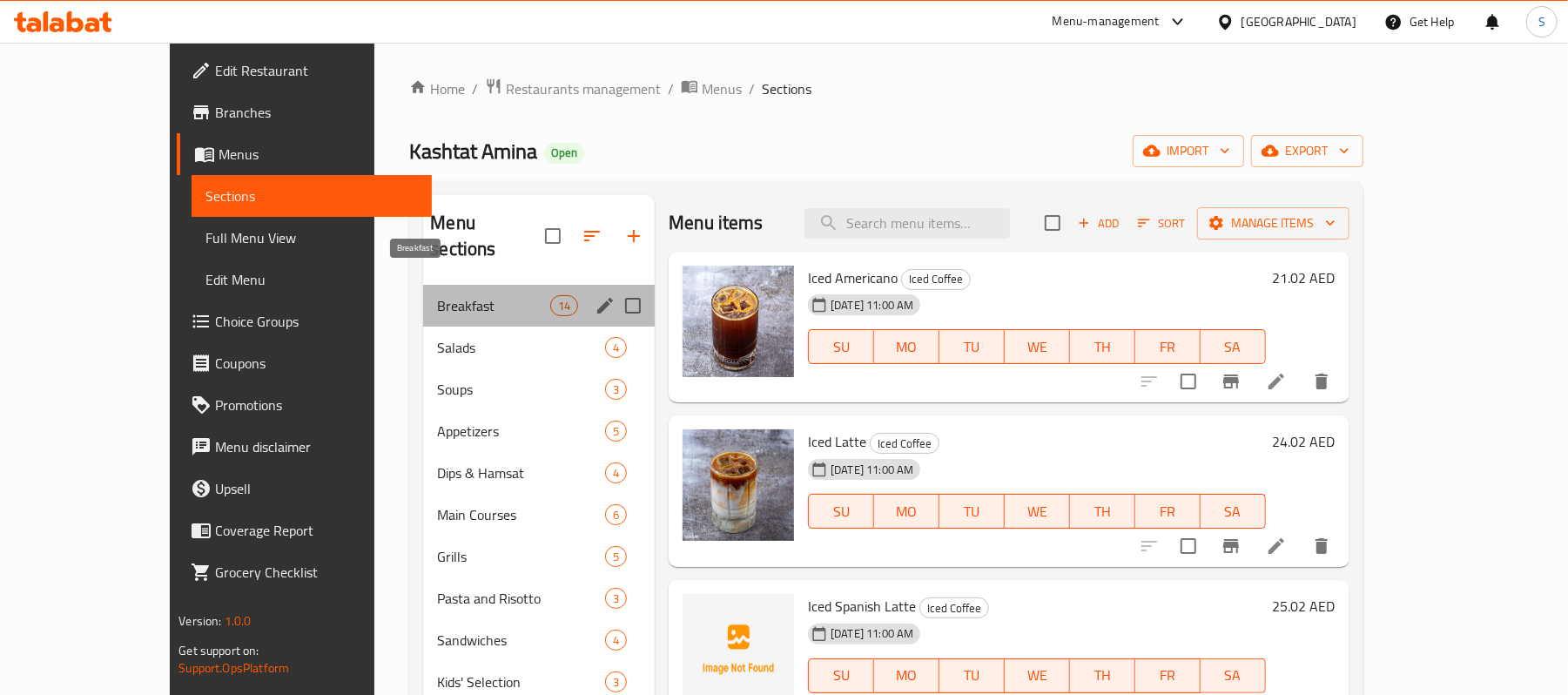
click at [437, 295] on span "Breakfast" at bounding box center [493, 305] width 114 height 21
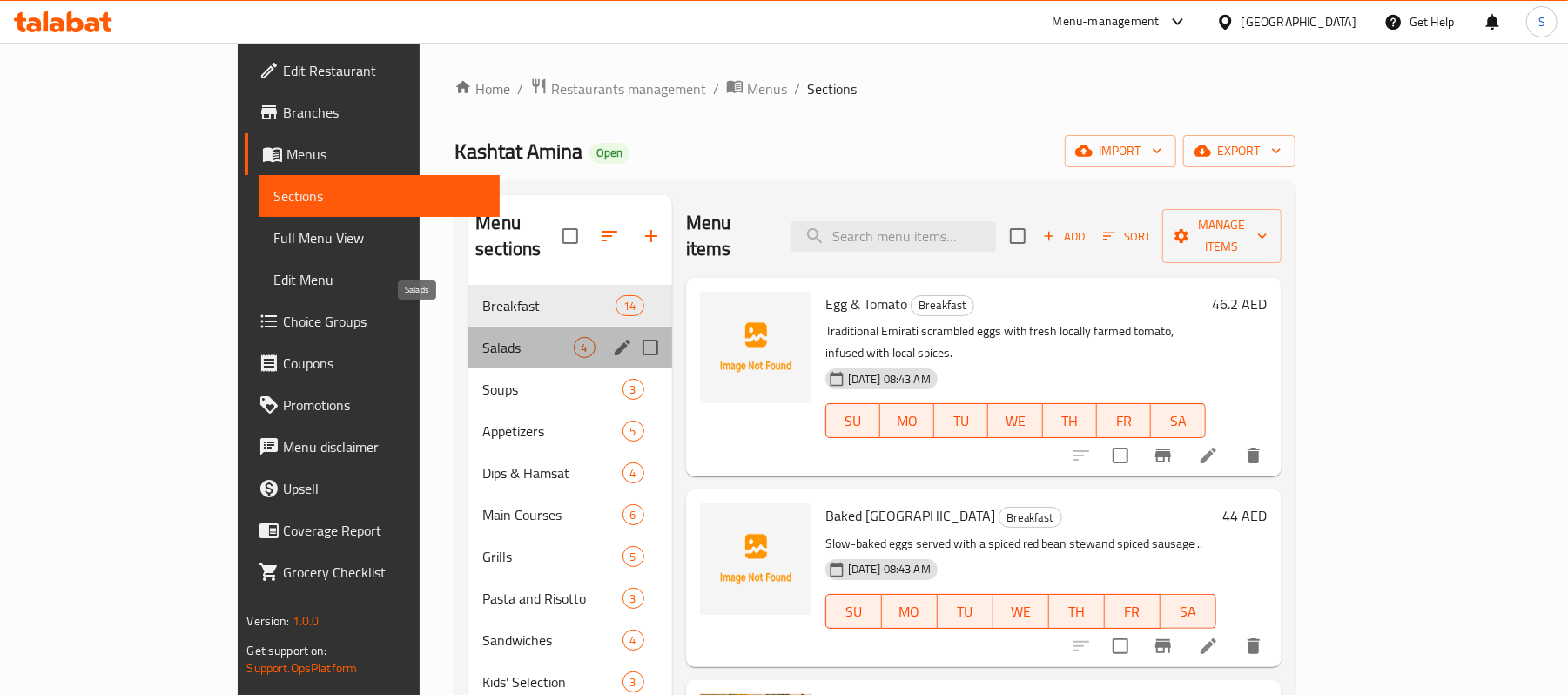
click at [482, 337] on span "Salads" at bounding box center [528, 347] width 91 height 21
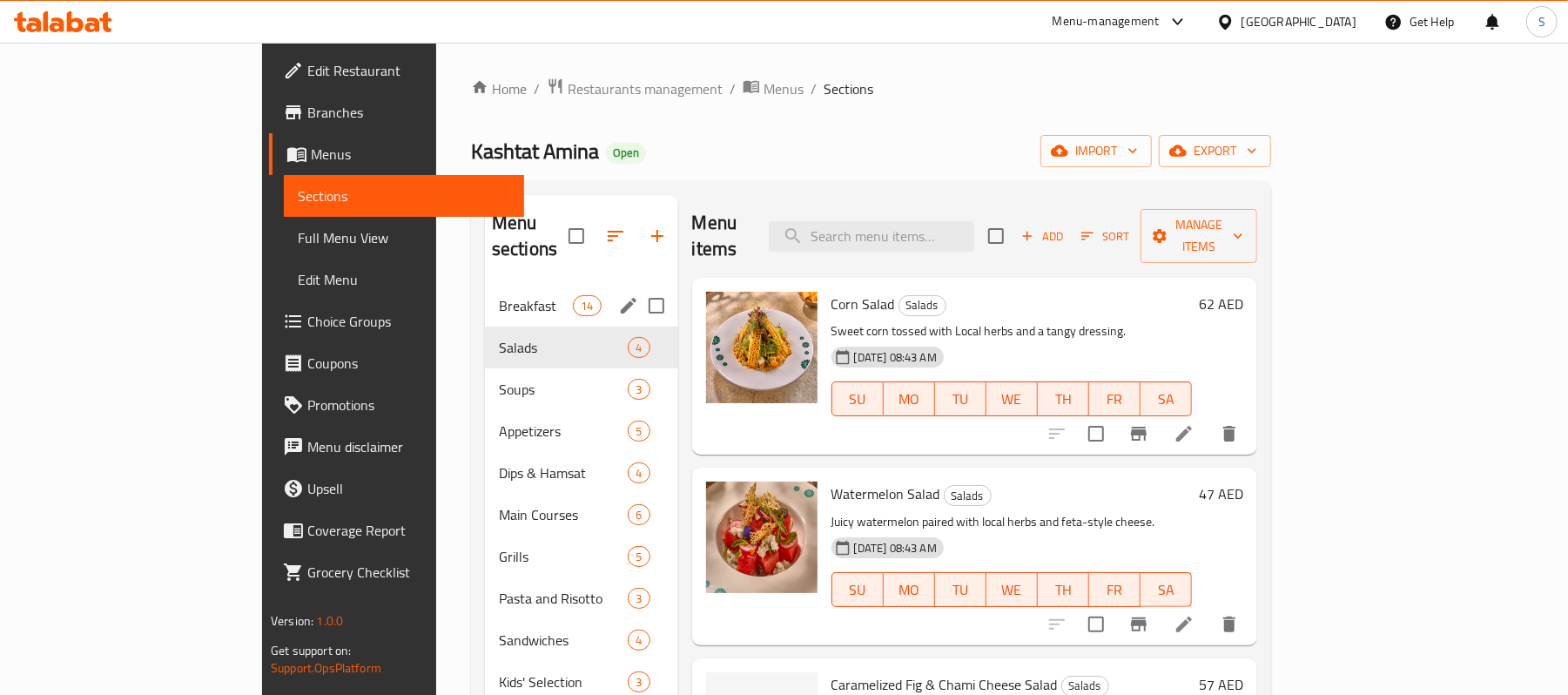
click at [485, 300] on div "Breakfast 14" at bounding box center [581, 305] width 194 height 42
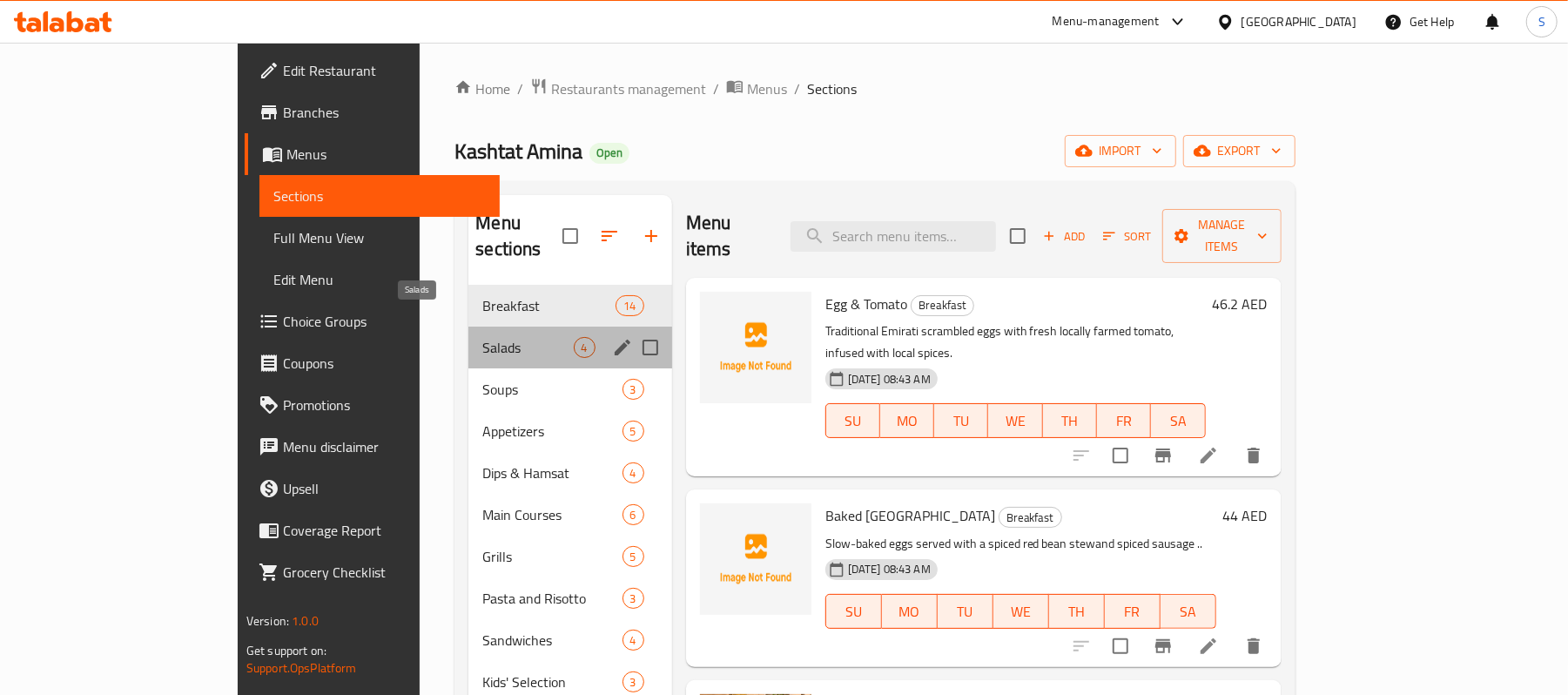
click at [482, 337] on span "Salads" at bounding box center [528, 347] width 91 height 21
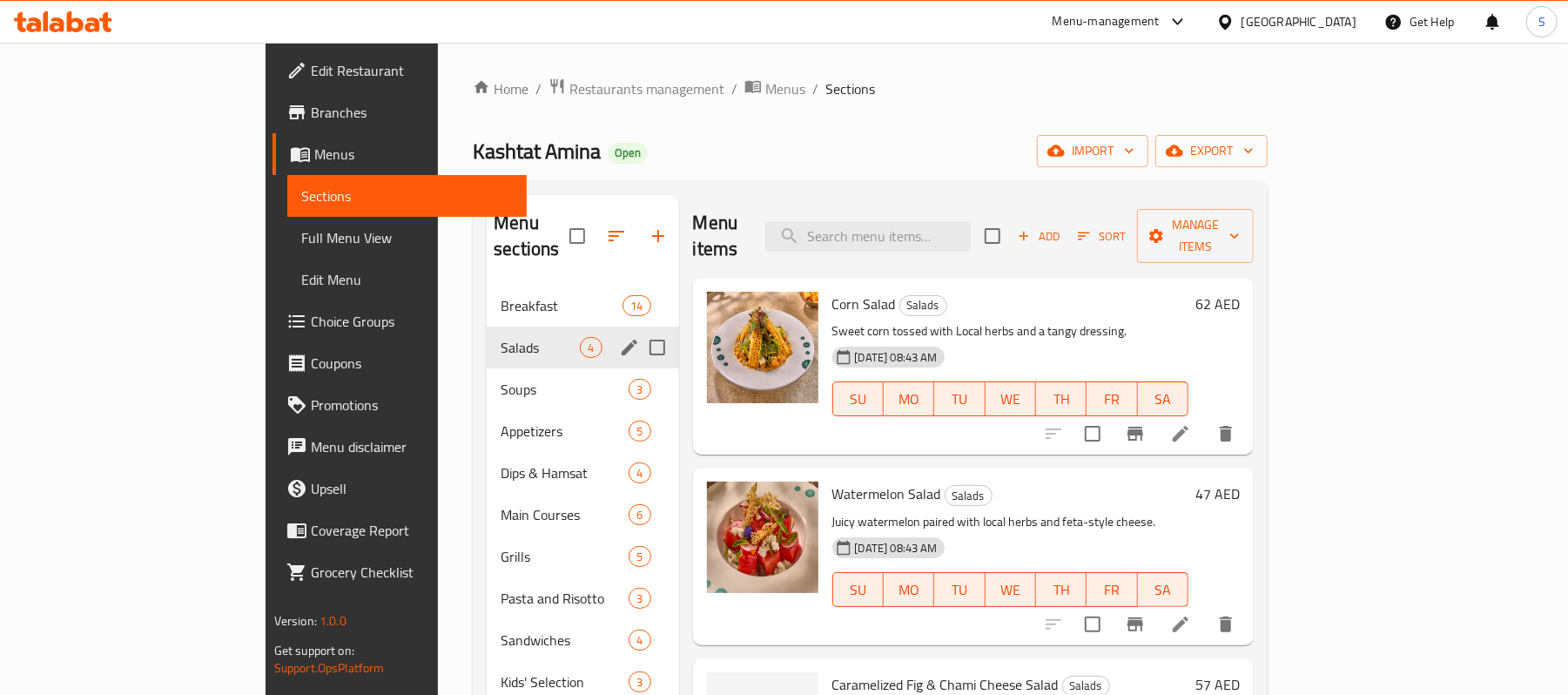
click at [487, 368] on div "Soups 3" at bounding box center [582, 389] width 192 height 42
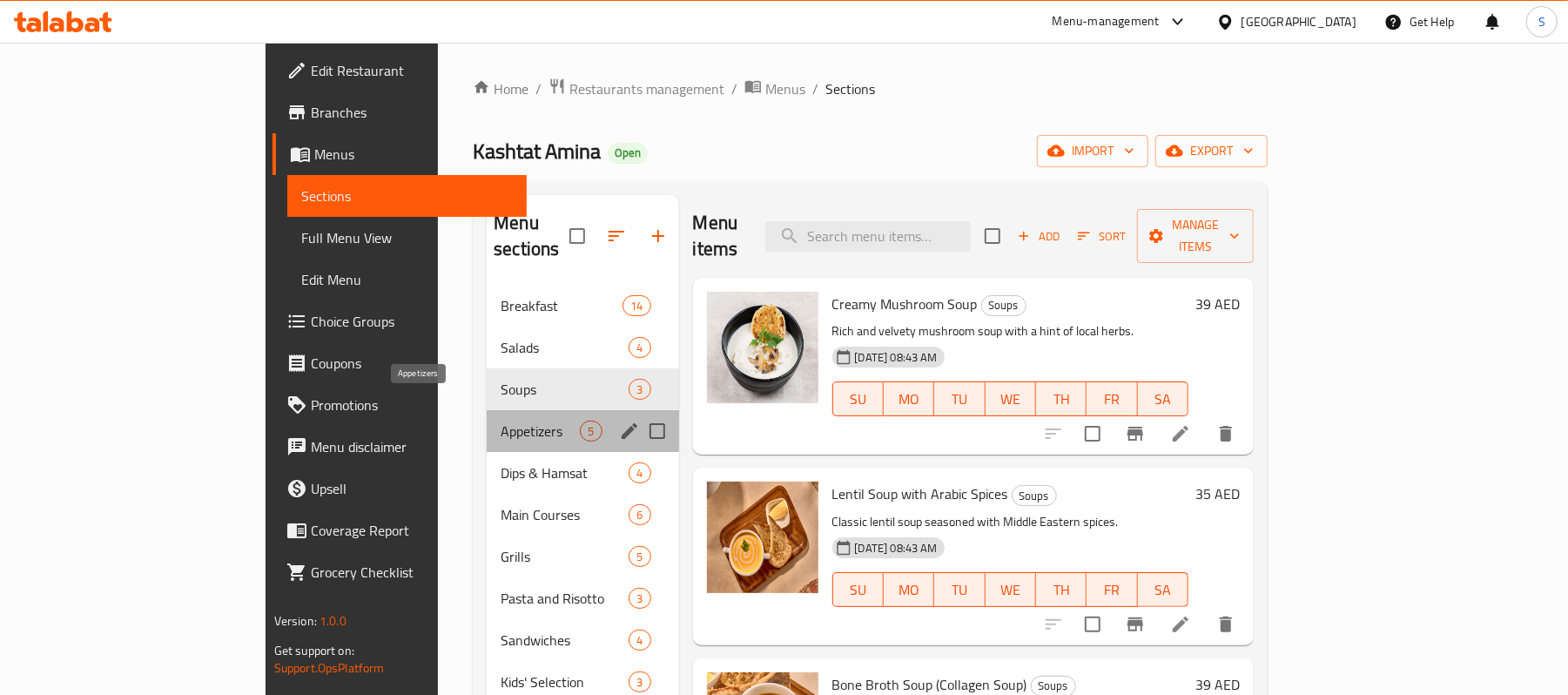
click at [501, 421] on span "Appetizers" at bounding box center [540, 431] width 79 height 21
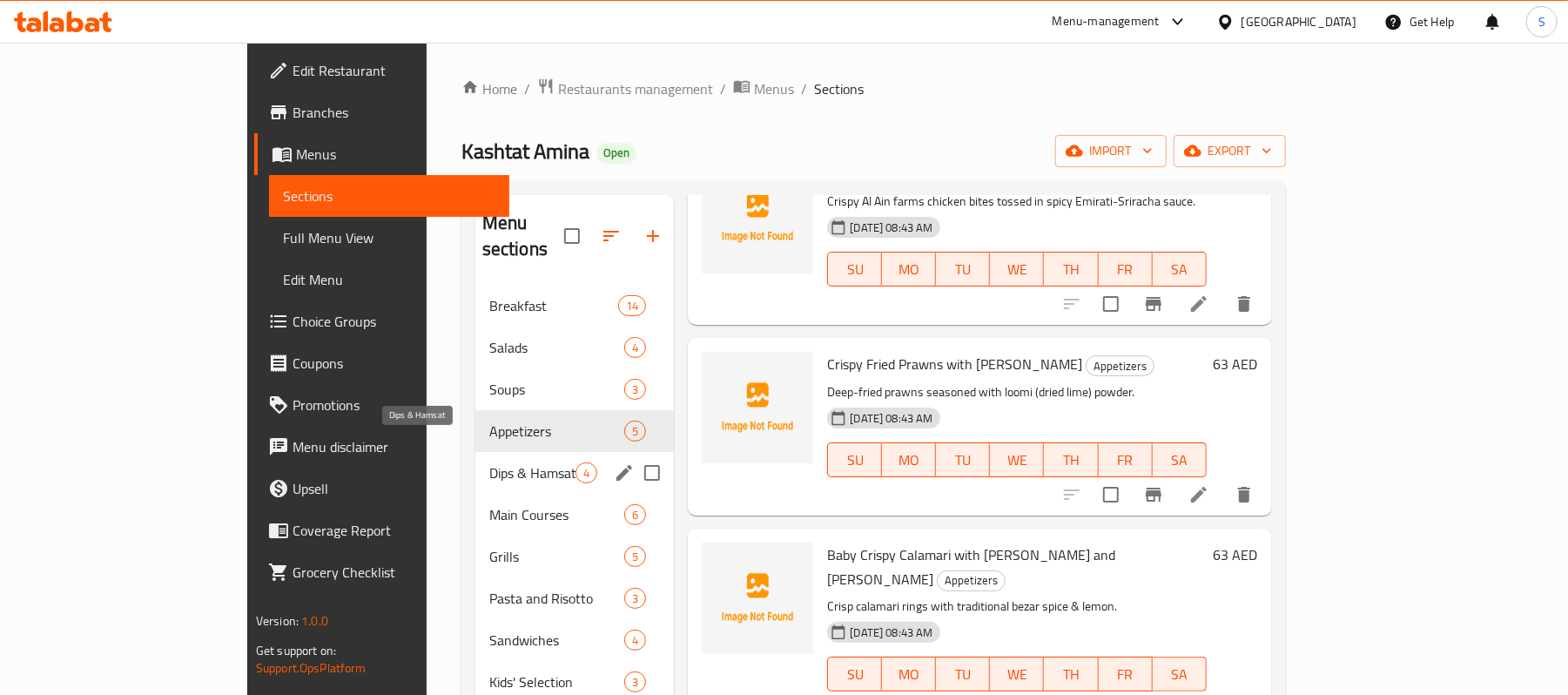
click at [490, 462] on span "Dips & Hamsat" at bounding box center [533, 472] width 87 height 21
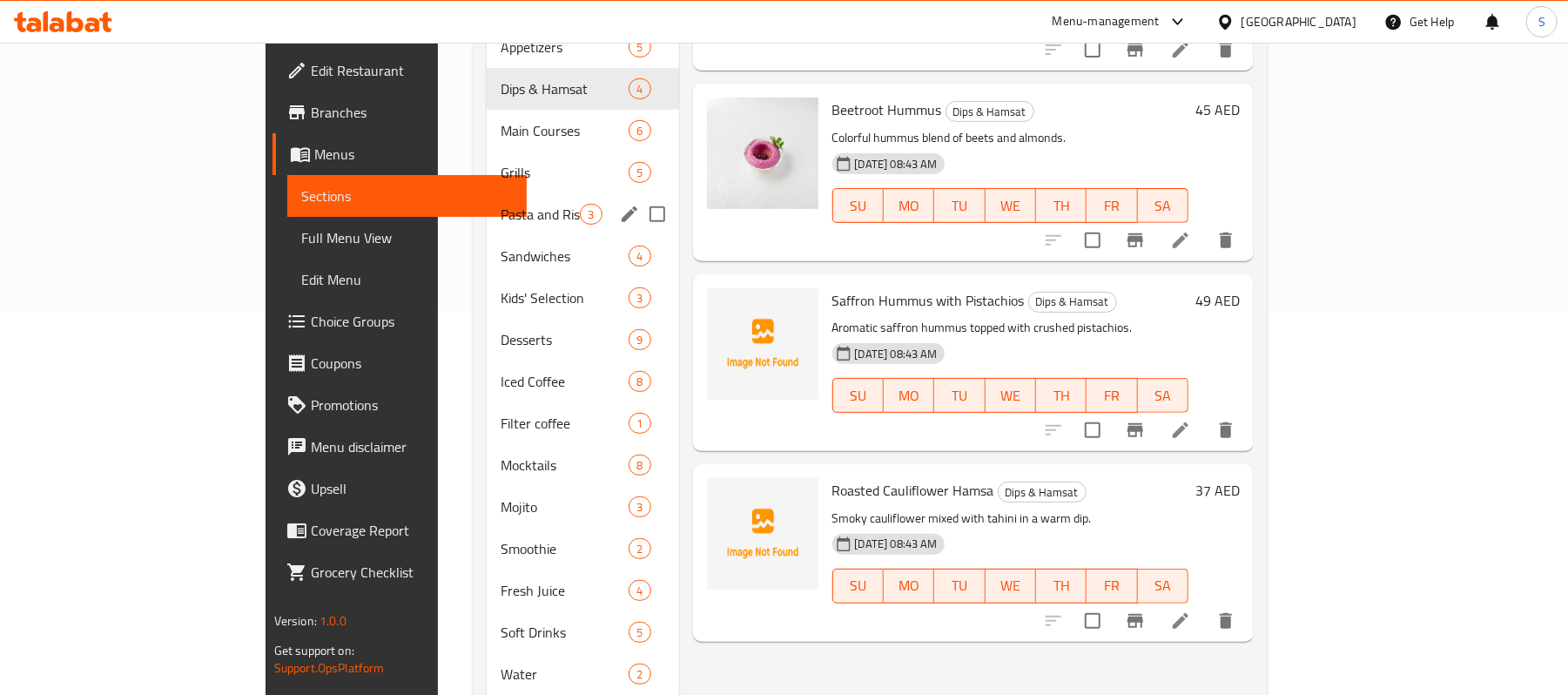
scroll to position [298, 0]
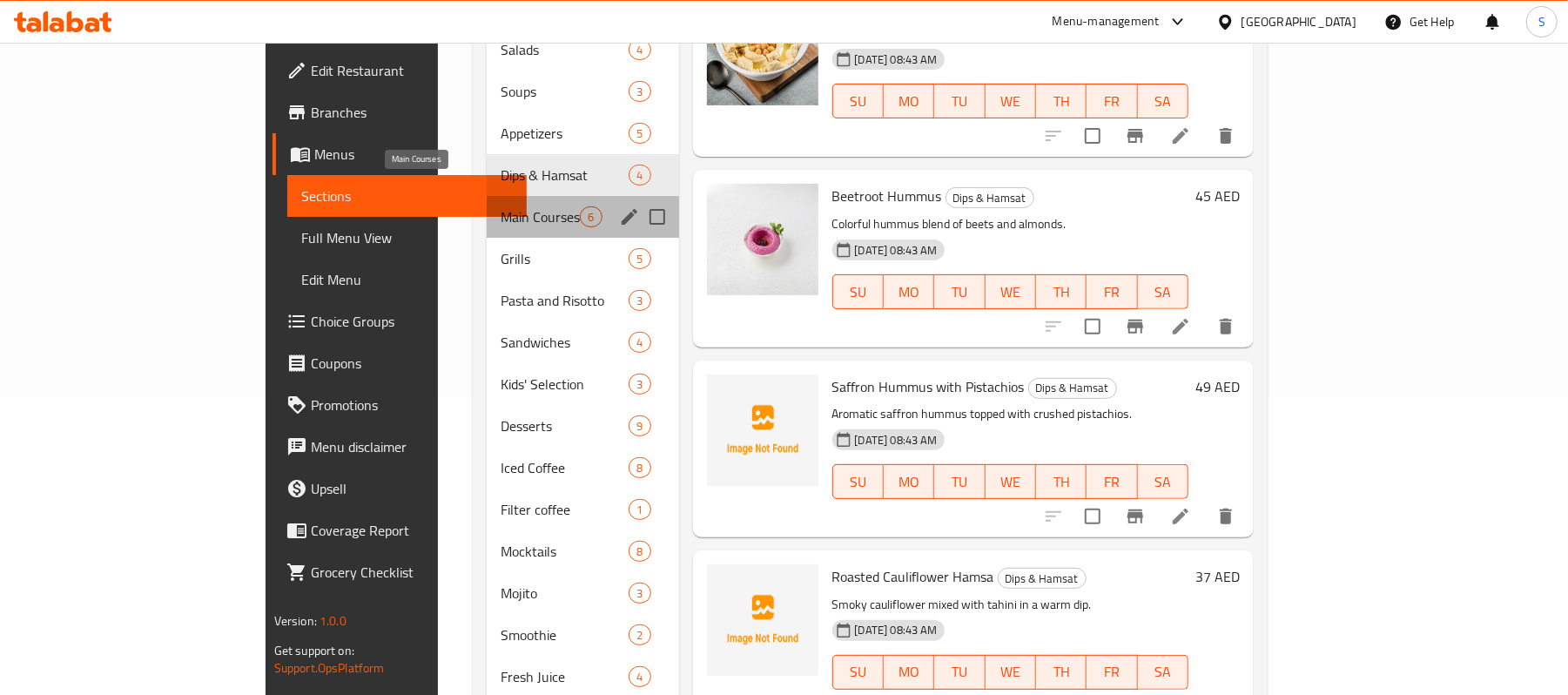
click at [501, 206] on span "Main Courses" at bounding box center [540, 216] width 79 height 21
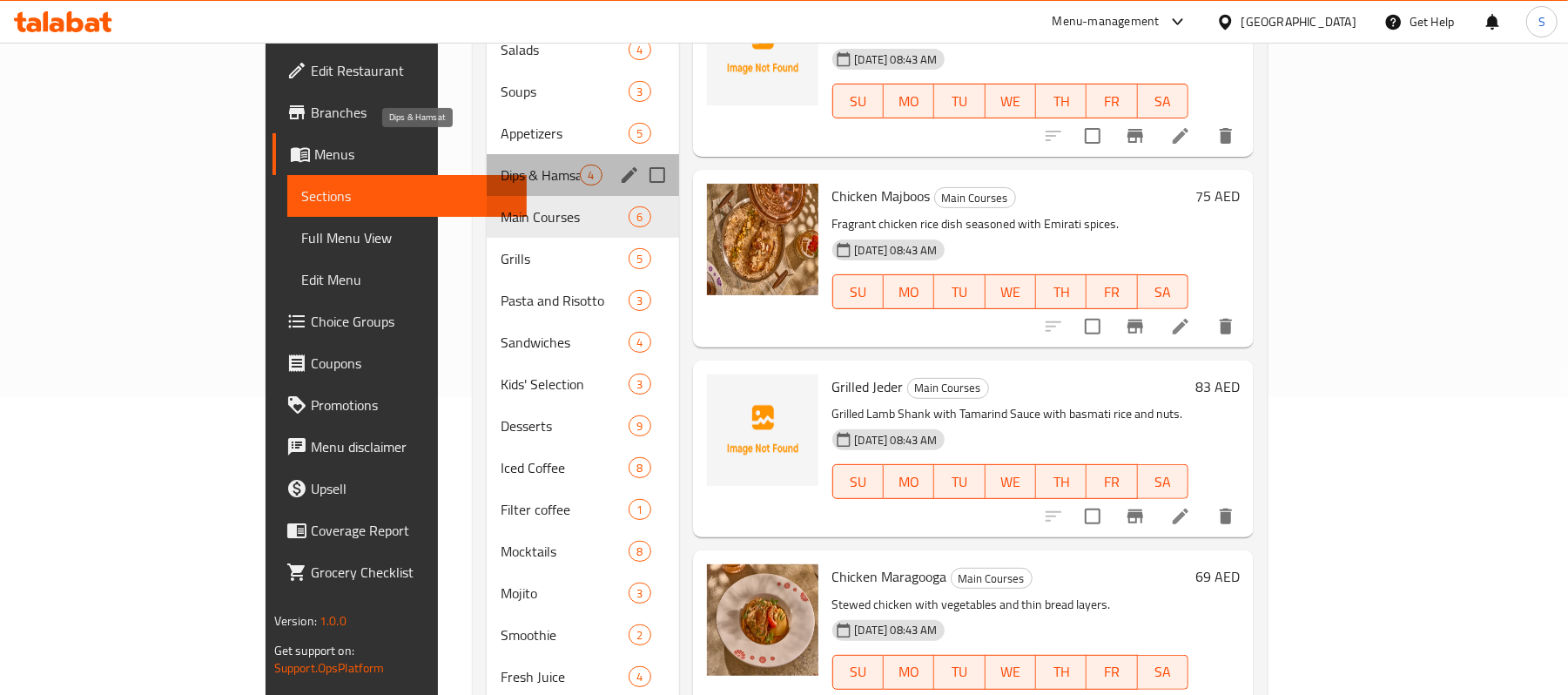
click at [501, 164] on span "Dips & Hamsat" at bounding box center [540, 174] width 79 height 21
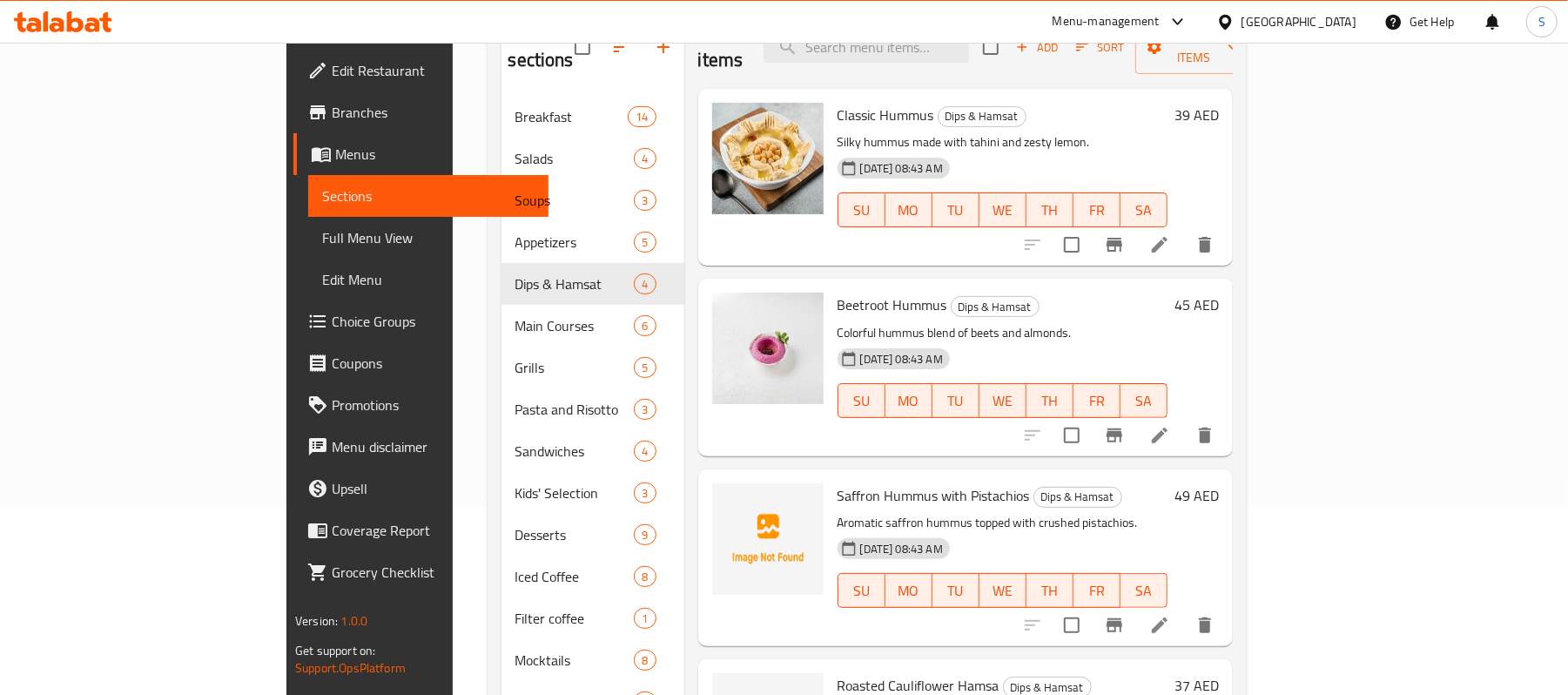
scroll to position [414, 0]
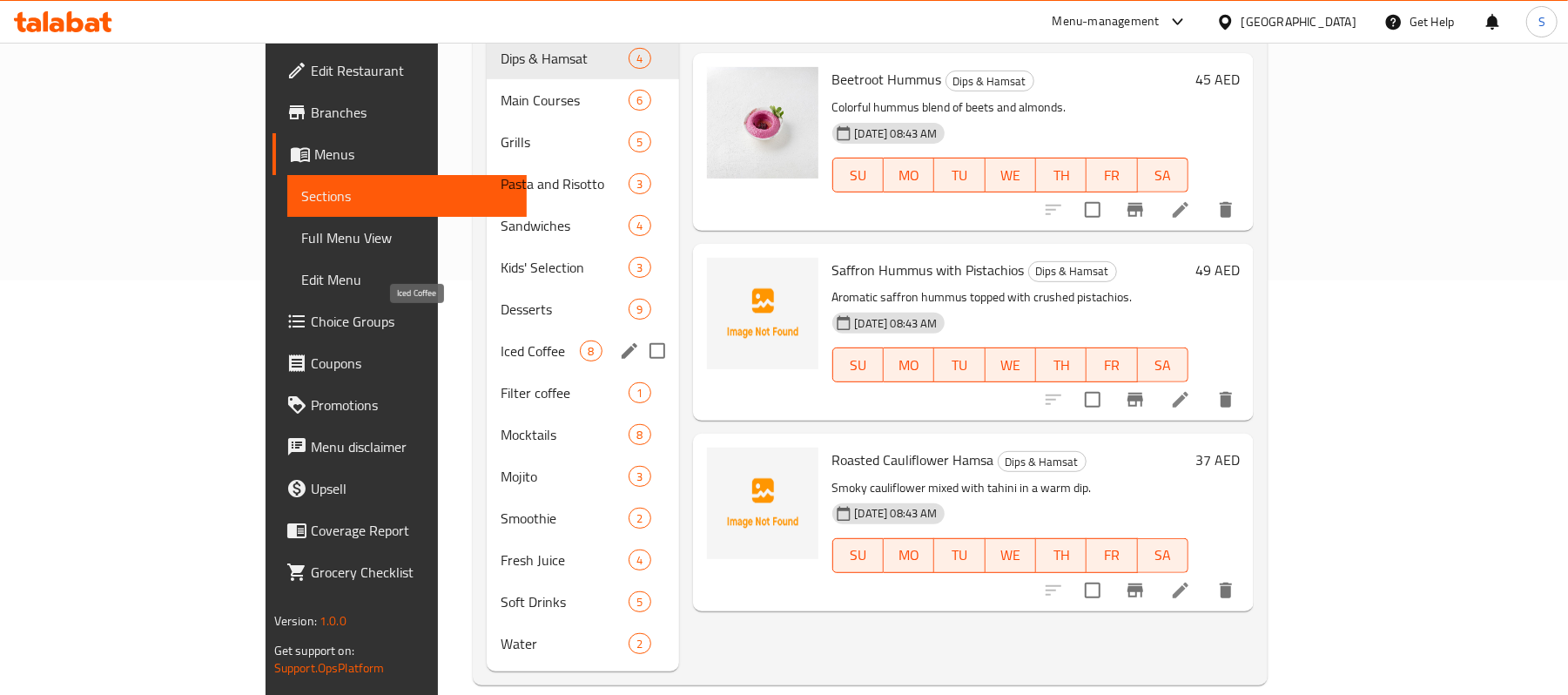
click at [501, 341] on span "Iced Coffee" at bounding box center [540, 351] width 79 height 21
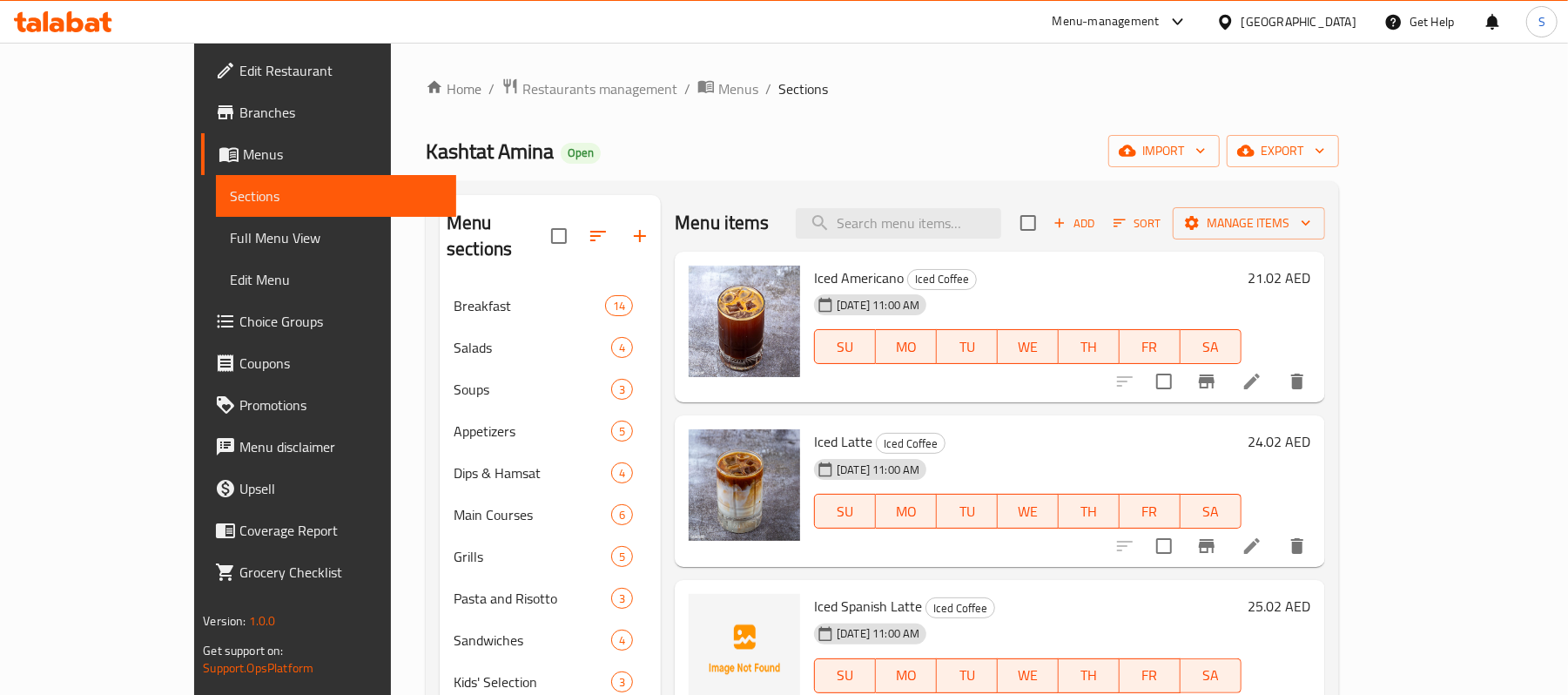
click at [1312, 283] on h6 "21.02 AED" at bounding box center [1280, 277] width 63 height 25
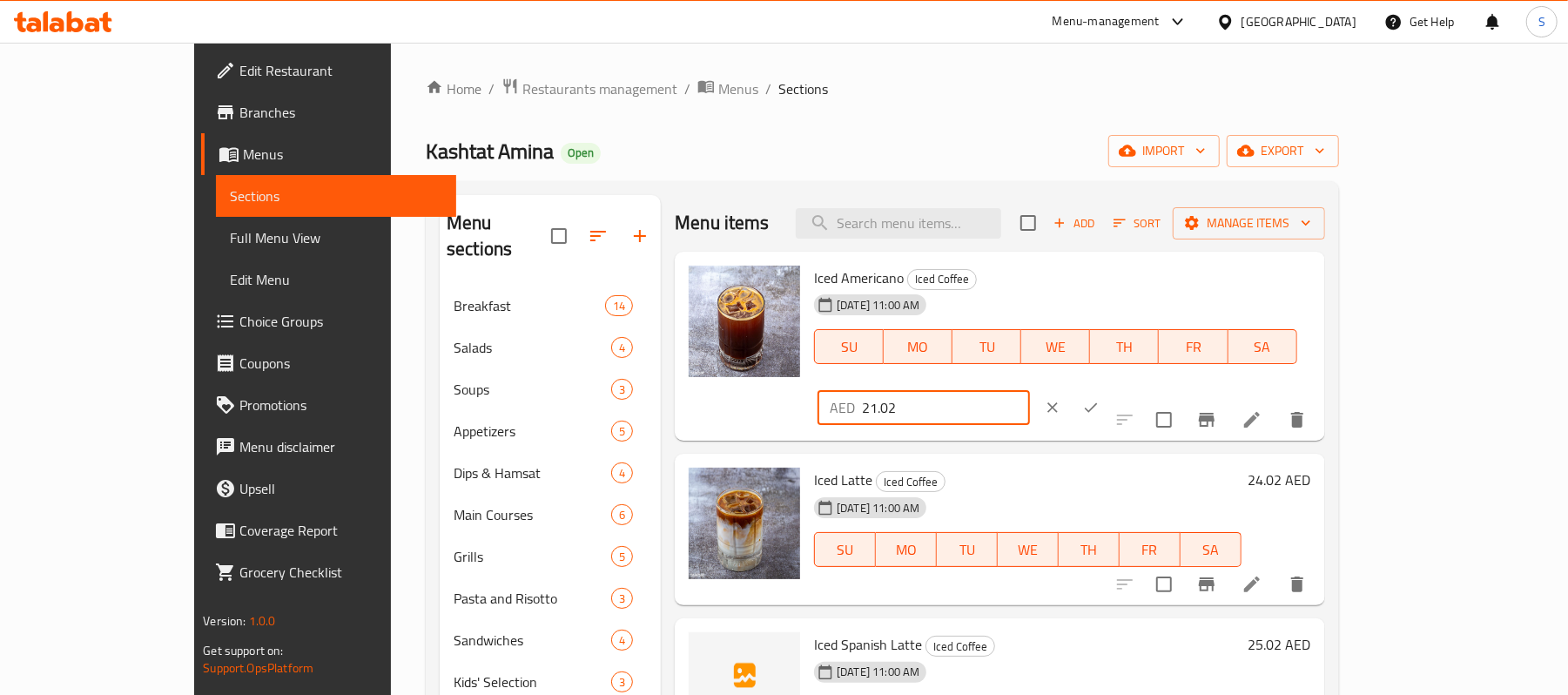
drag, startPoint x: 1346, startPoint y: 287, endPoint x: 1265, endPoint y: 285, distance: 81.0
click at [1030, 390] on input "21.02" at bounding box center [946, 407] width 168 height 35
type input "21"
click at [1098, 403] on icon "ok" at bounding box center [1091, 408] width 13 height 10
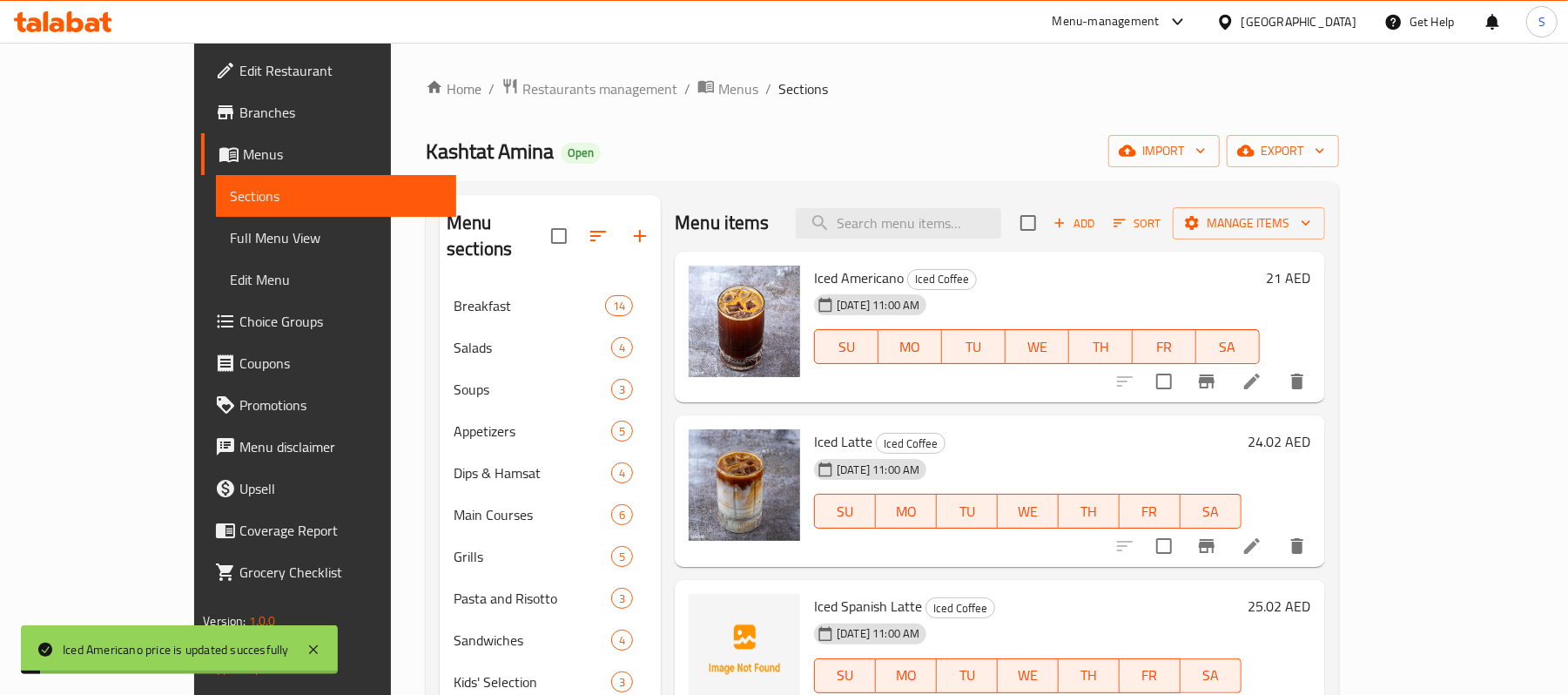
click at [1312, 433] on h6 "24.02 AED" at bounding box center [1280, 442] width 63 height 25
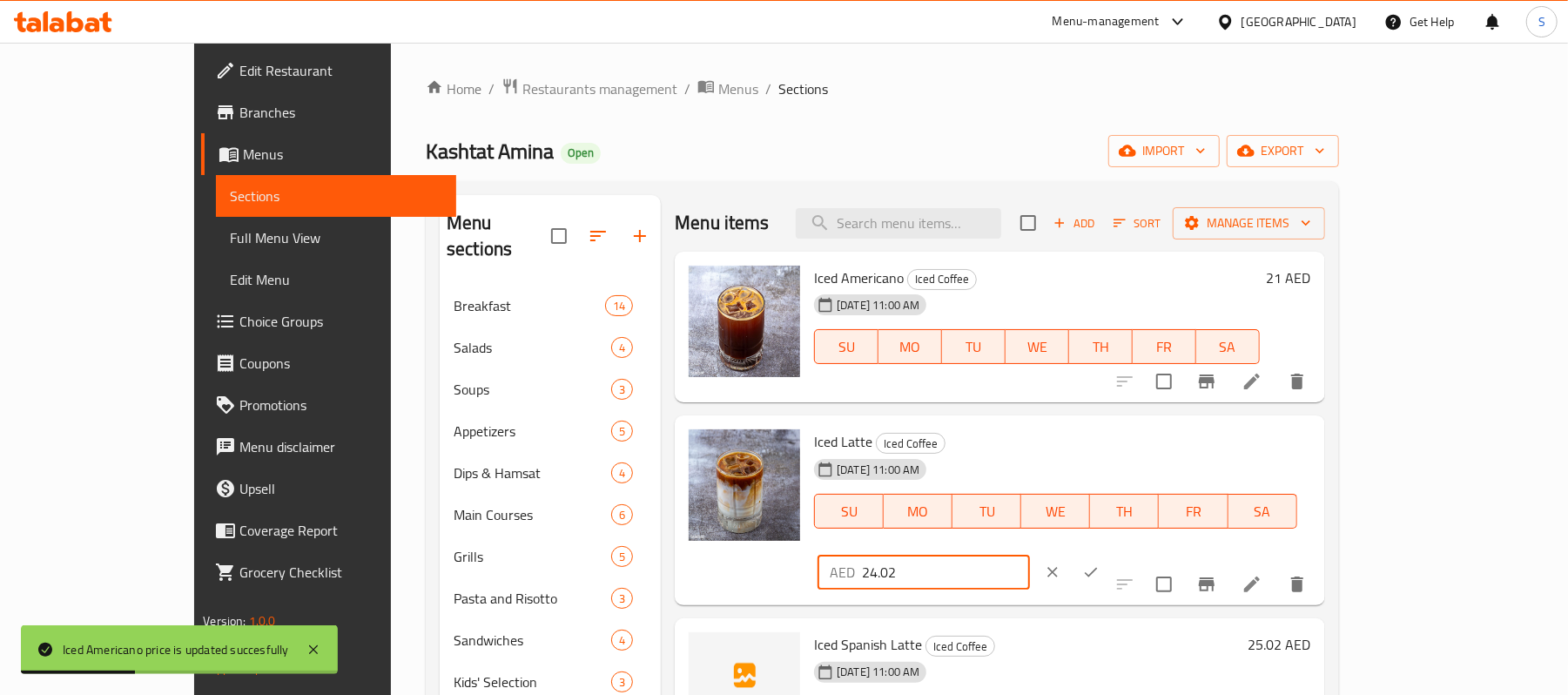
drag, startPoint x: 1355, startPoint y: 432, endPoint x: 1265, endPoint y: 447, distance: 91.2
click at [1030, 555] on input "24.02" at bounding box center [946, 572] width 168 height 35
type input "24"
click at [1110, 553] on button "ok" at bounding box center [1091, 572] width 38 height 38
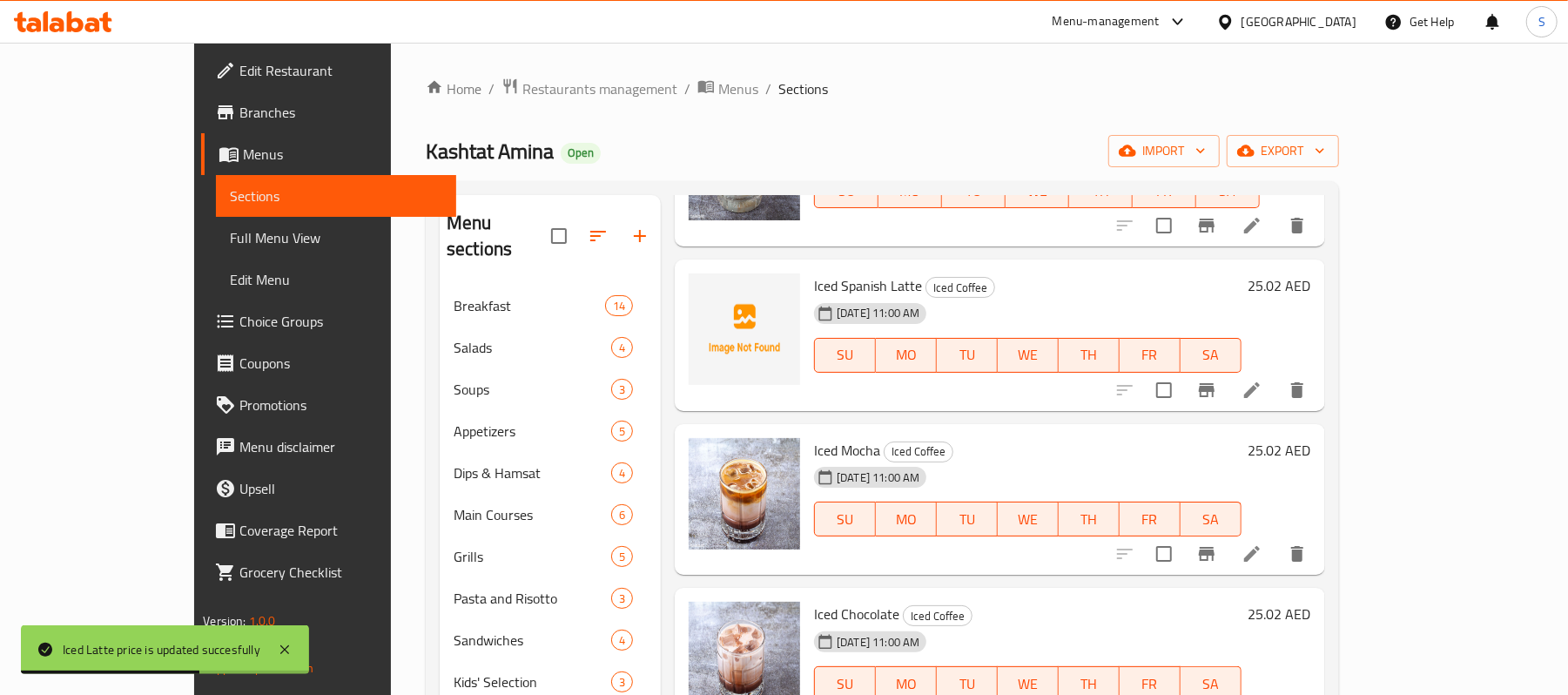
scroll to position [348, 0]
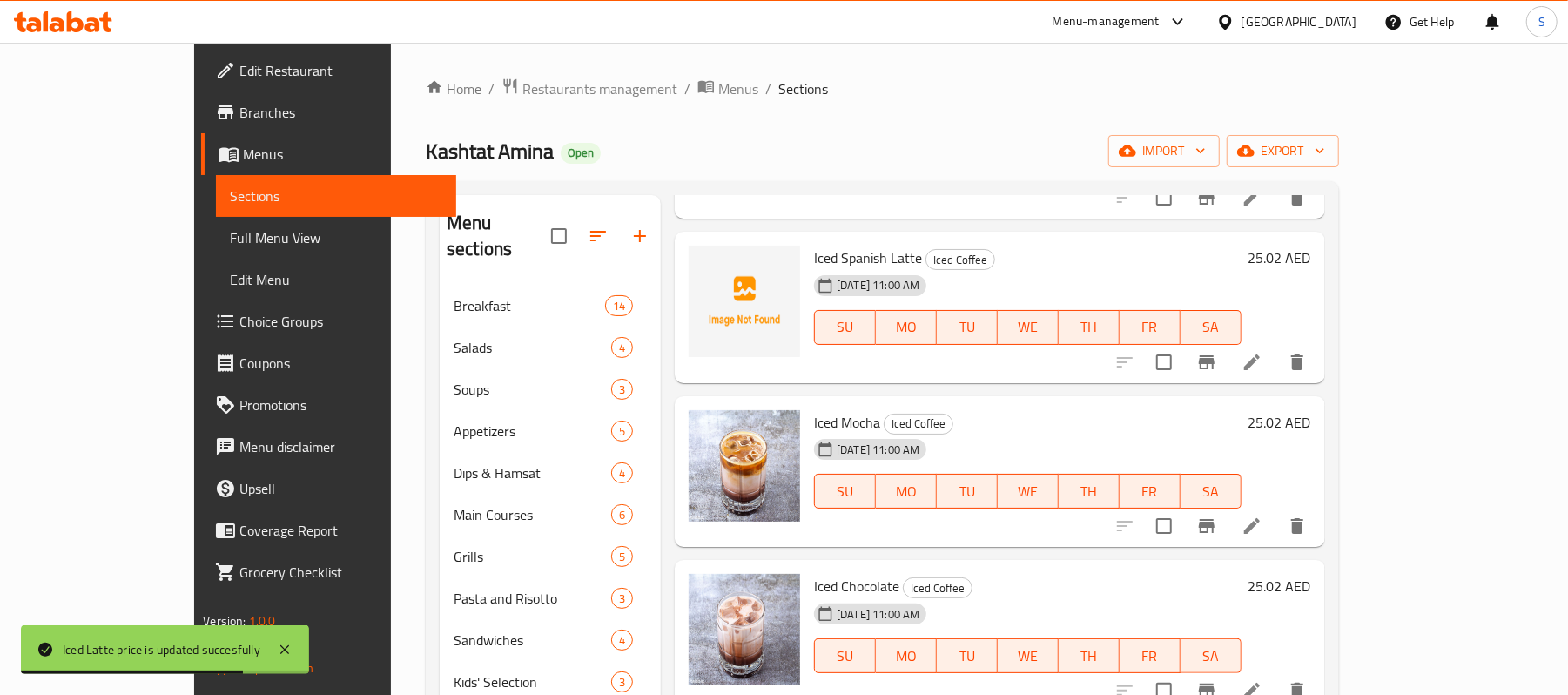
click at [1312, 249] on h6 "25.02 AED" at bounding box center [1280, 257] width 63 height 25
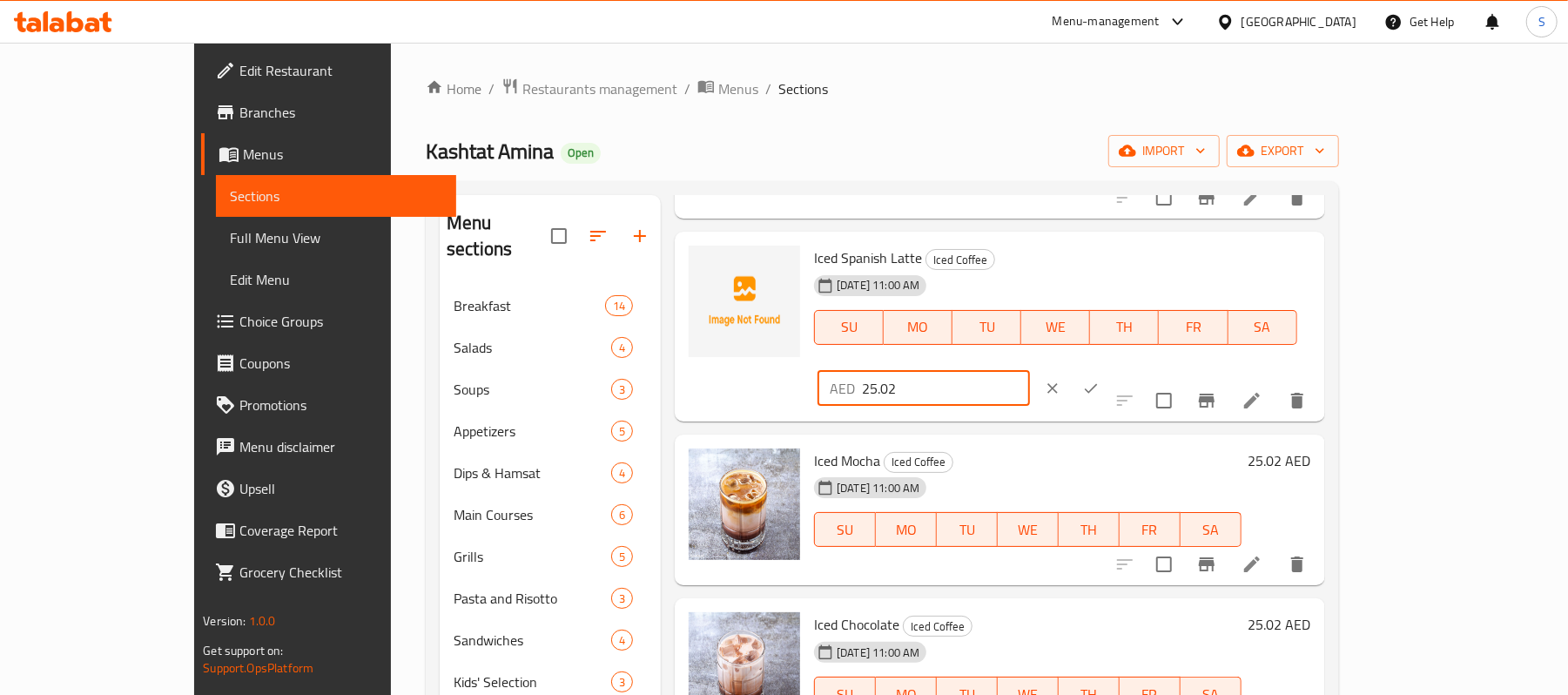
drag, startPoint x: 1321, startPoint y: 266, endPoint x: 1265, endPoint y: 270, distance: 56.1
click at [1030, 371] on input "25.02" at bounding box center [946, 388] width 168 height 35
type input "25"
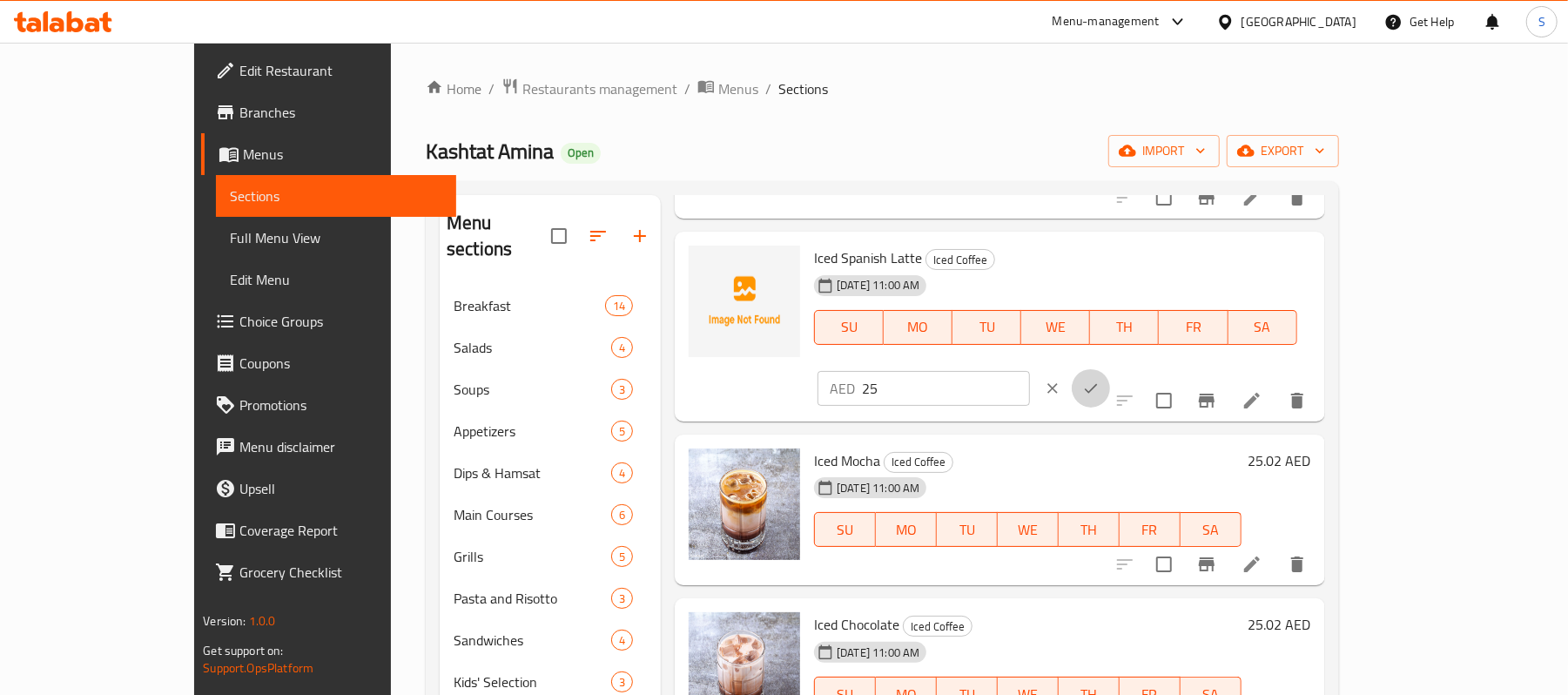
click at [1100, 380] on icon "ok" at bounding box center [1090, 388] width 17 height 17
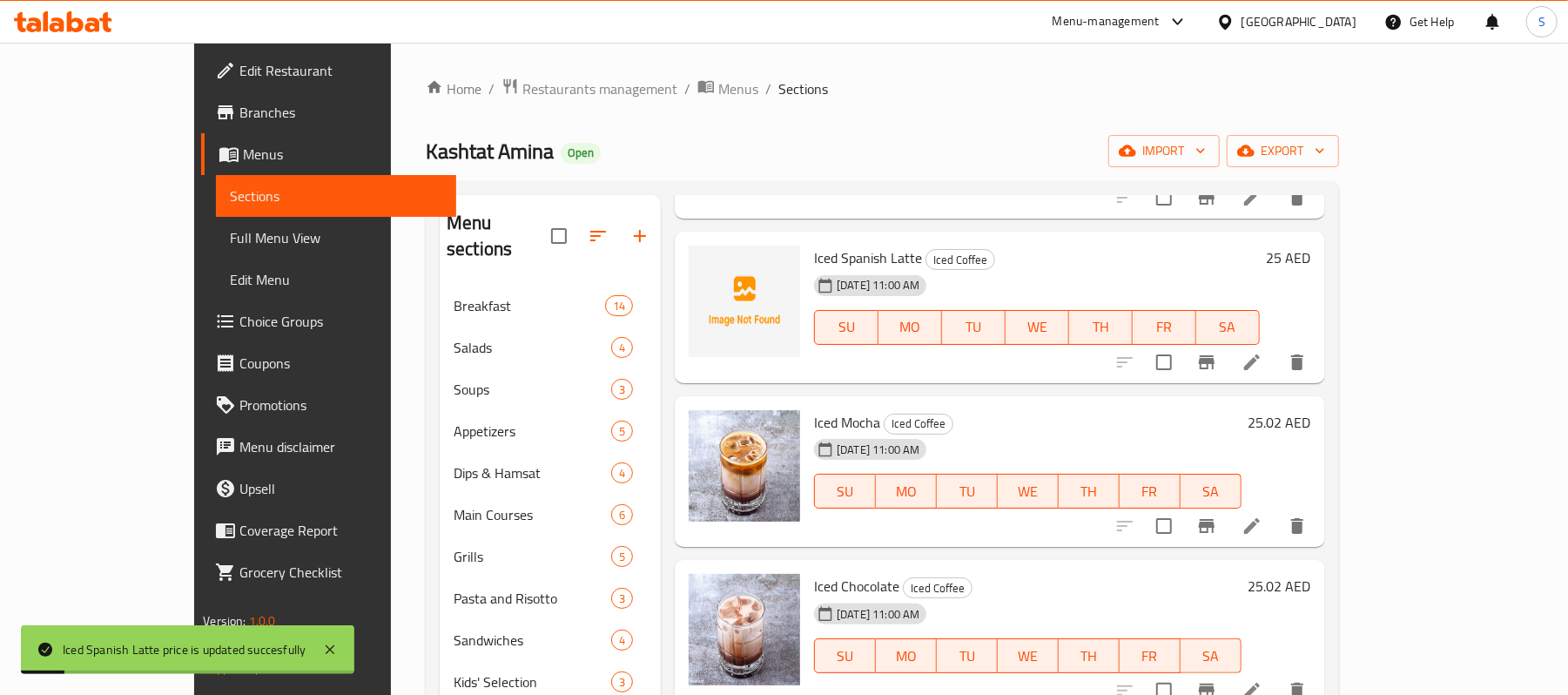
click at [1312, 427] on h6 "25.02 AED" at bounding box center [1280, 422] width 63 height 25
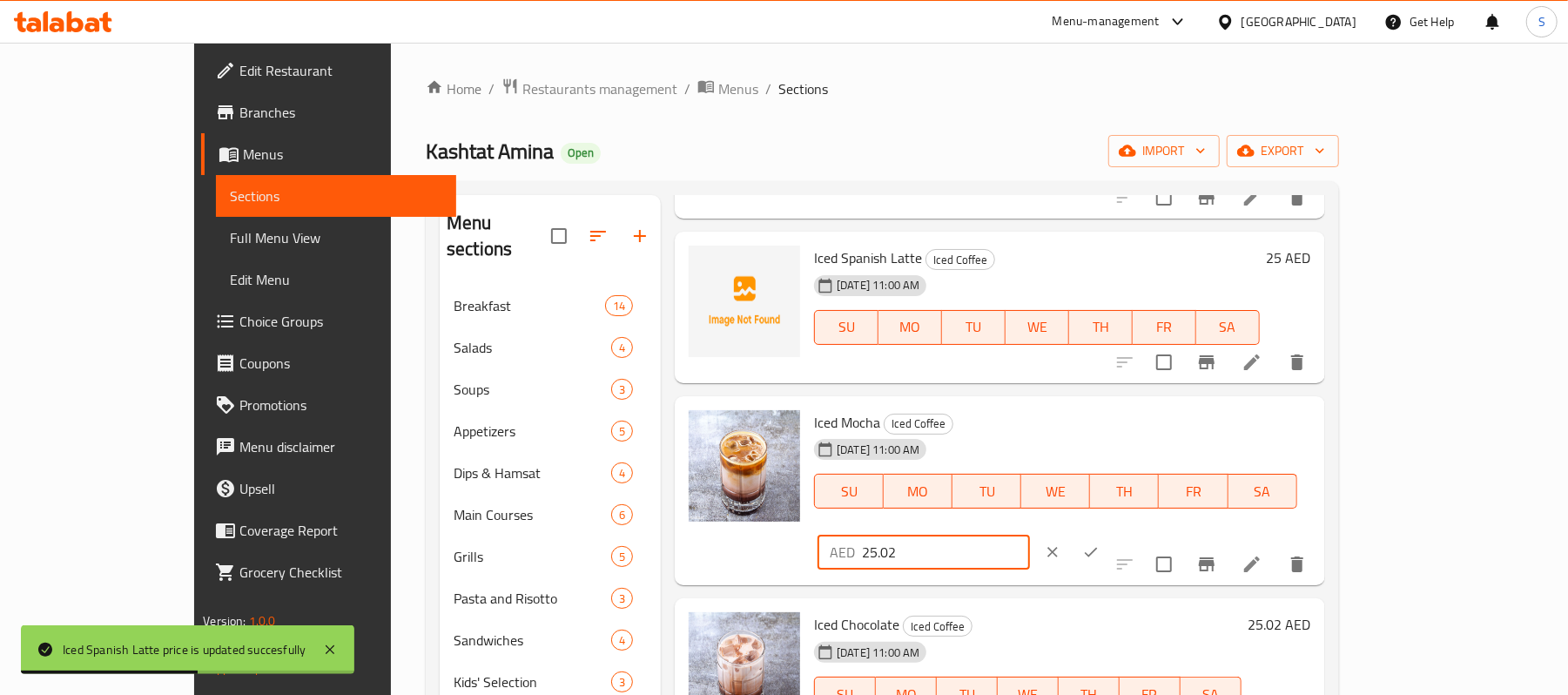
drag, startPoint x: 1313, startPoint y: 430, endPoint x: 1265, endPoint y: 439, distance: 48.8
click at [1030, 535] on input "25.02" at bounding box center [946, 552] width 168 height 35
type input "25"
click at [1100, 543] on icon "ok" at bounding box center [1090, 551] width 17 height 17
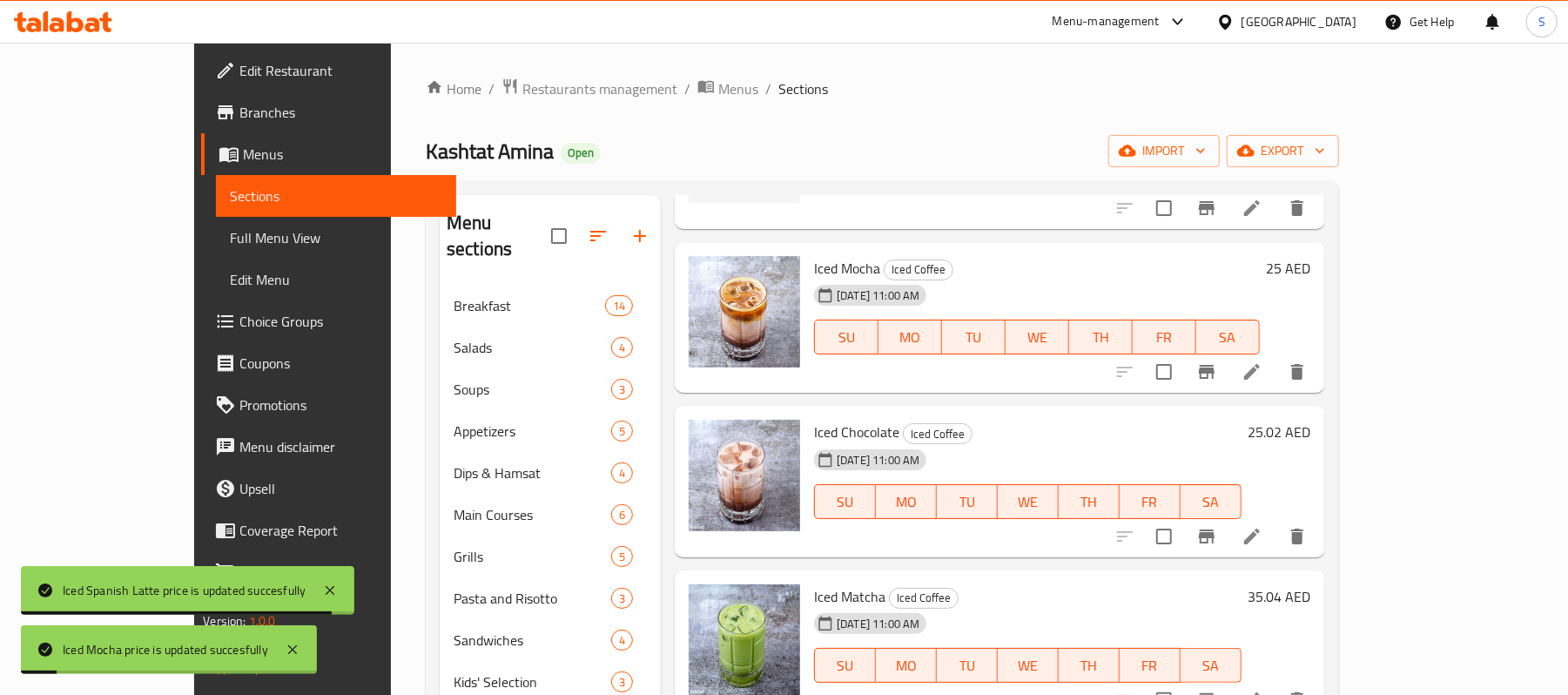
scroll to position [517, 0]
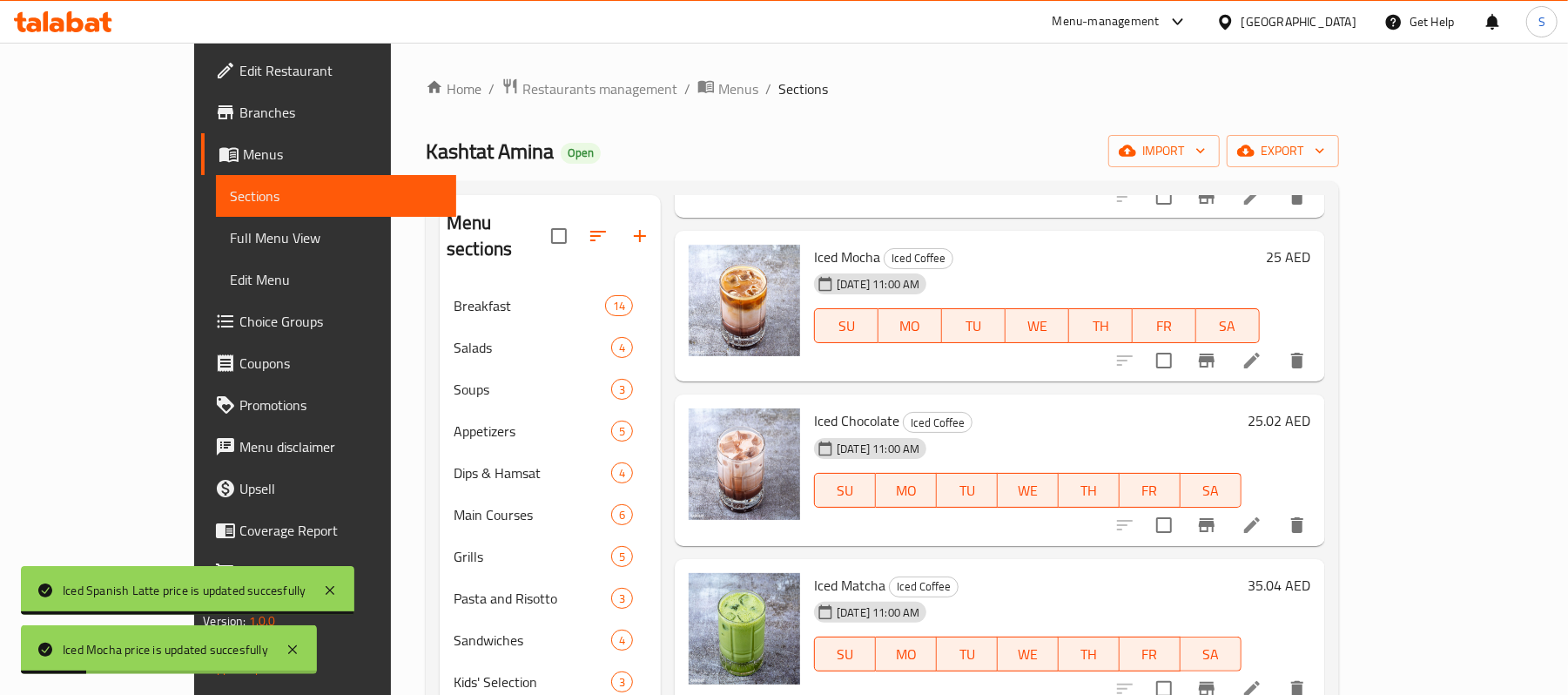
click at [1312, 431] on div "25.02 AED" at bounding box center [1276, 471] width 70 height 124
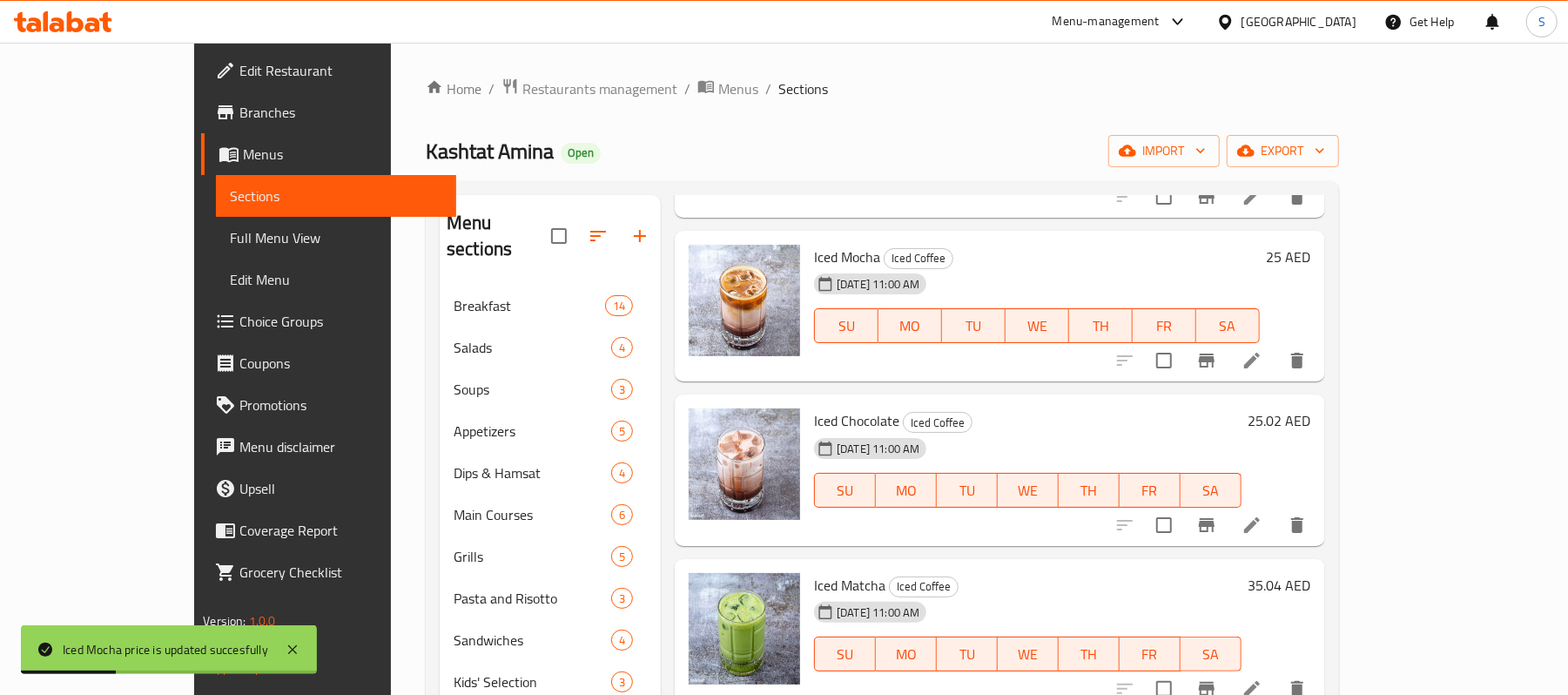
click at [1312, 414] on h6 "25.02 AED" at bounding box center [1280, 421] width 63 height 25
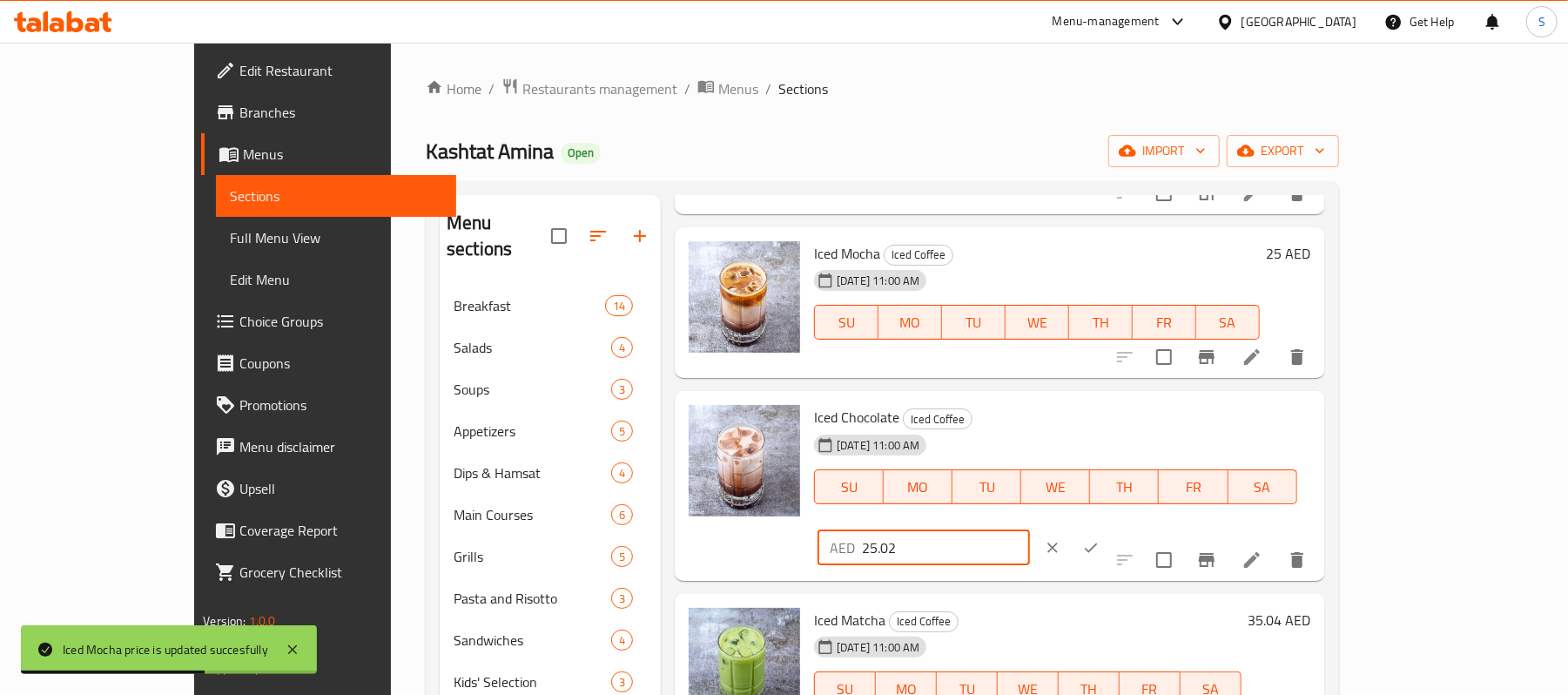
drag, startPoint x: 1356, startPoint y: 423, endPoint x: 1265, endPoint y: 431, distance: 91.4
click at [1030, 531] on input "25.02" at bounding box center [946, 548] width 168 height 35
type input "25"
click at [1110, 529] on button "ok" at bounding box center [1091, 548] width 38 height 38
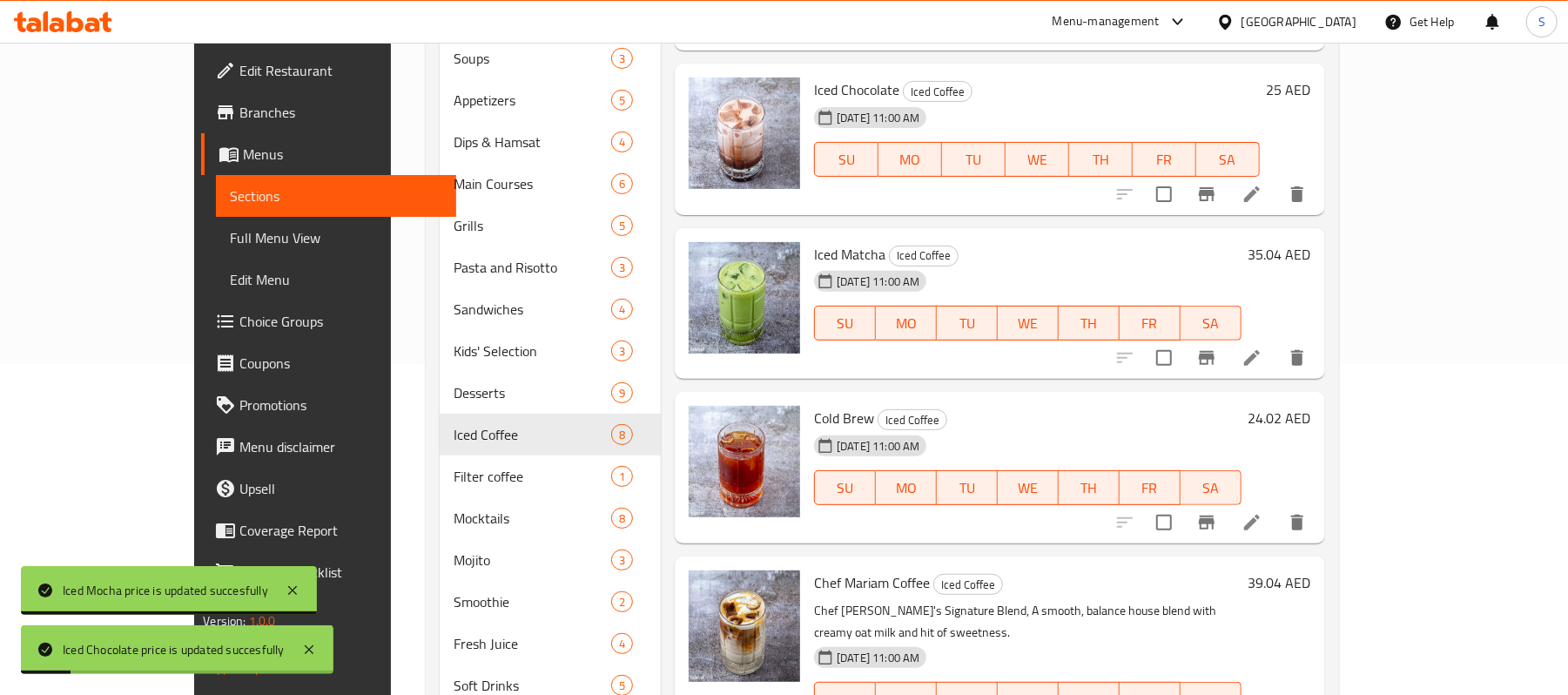
scroll to position [348, 0]
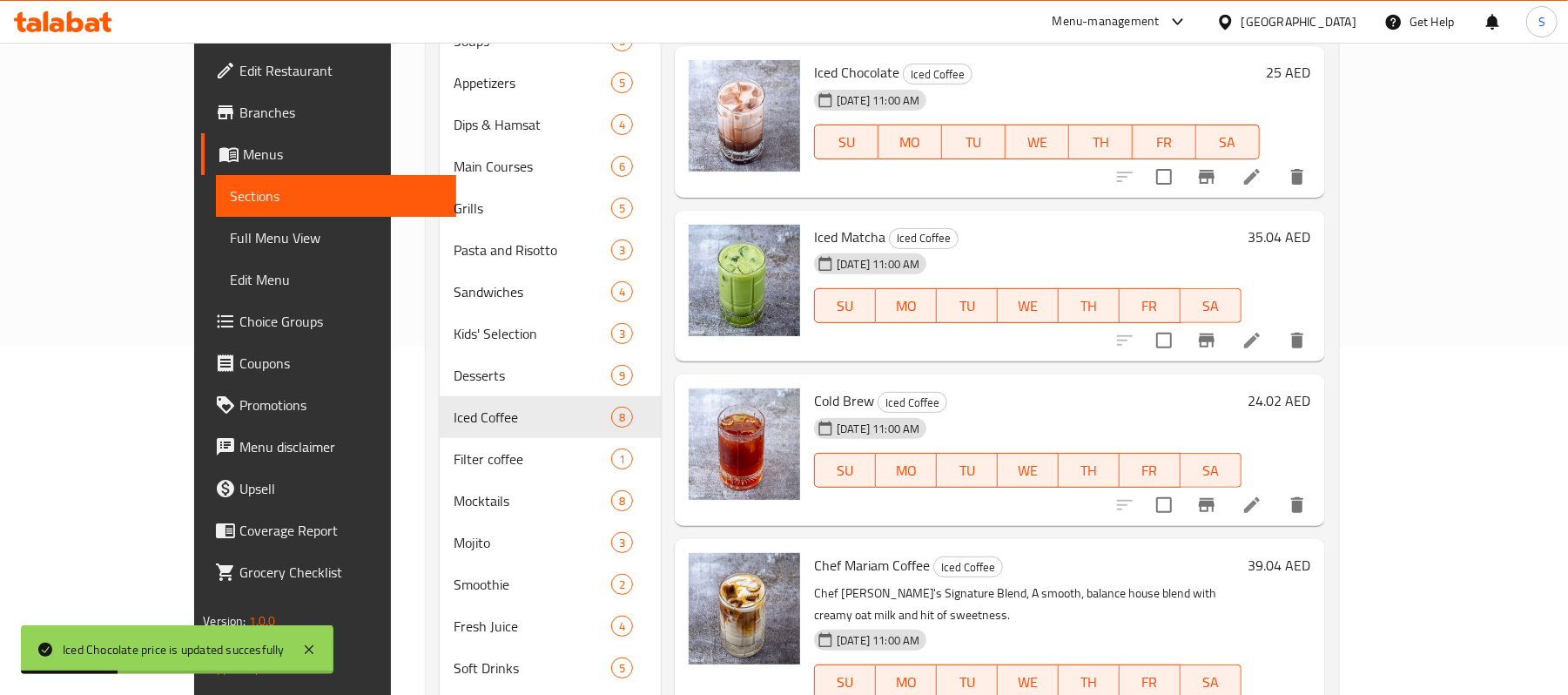
click at [1312, 231] on h6 "35.04 AED" at bounding box center [1280, 236] width 63 height 25
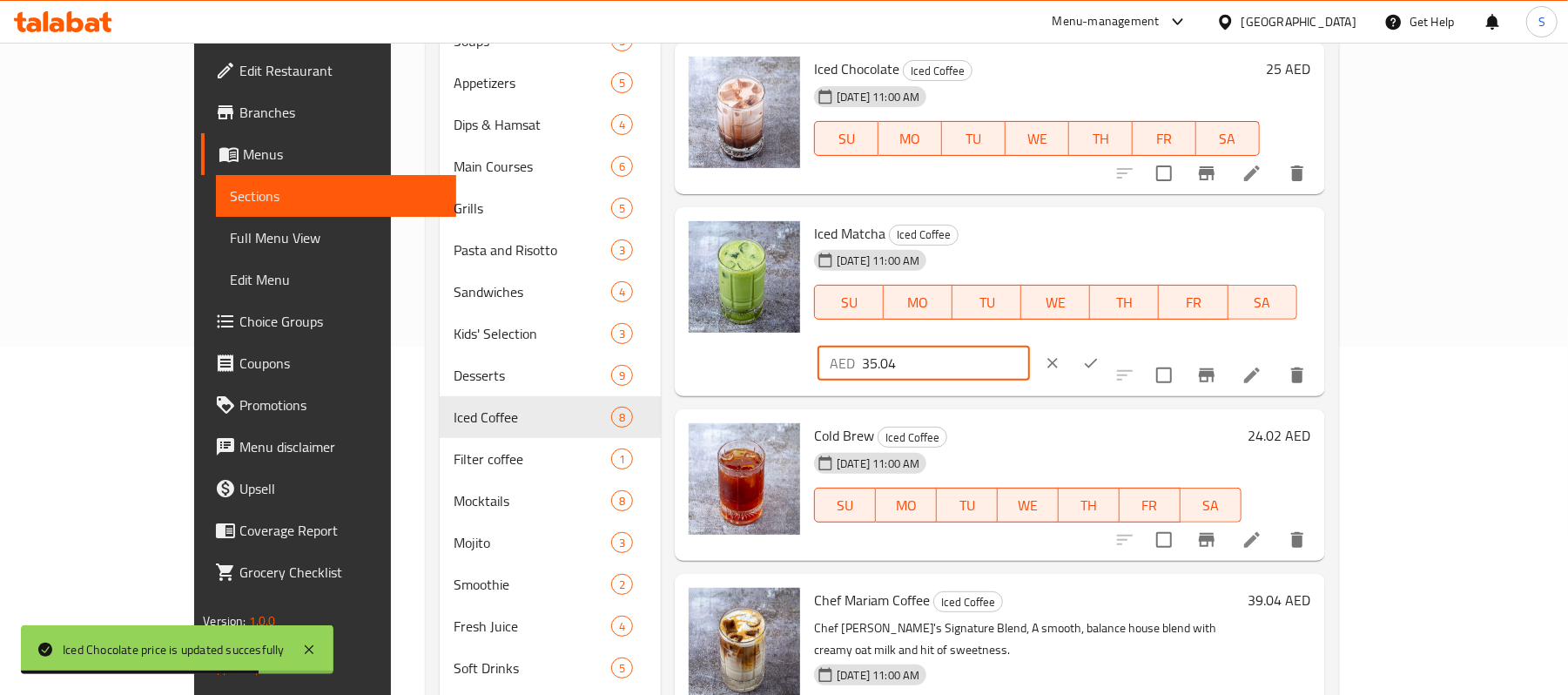
drag, startPoint x: 1335, startPoint y: 237, endPoint x: 1263, endPoint y: 242, distance: 72.2
click at [1030, 346] on input "35.04" at bounding box center [946, 363] width 168 height 35
type input "35"
click at [1110, 344] on button "ok" at bounding box center [1091, 363] width 38 height 38
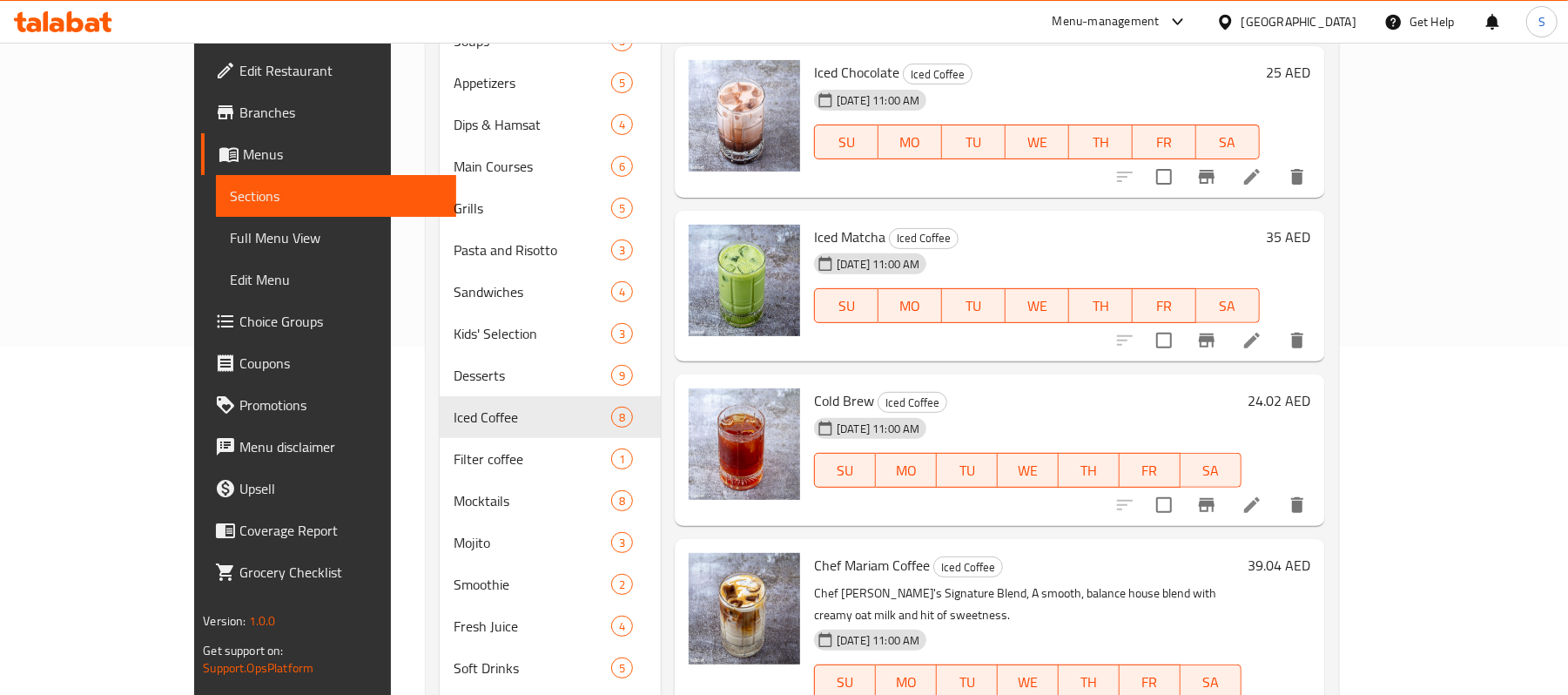
click at [1312, 405] on h6 "24.02 AED" at bounding box center [1280, 400] width 63 height 25
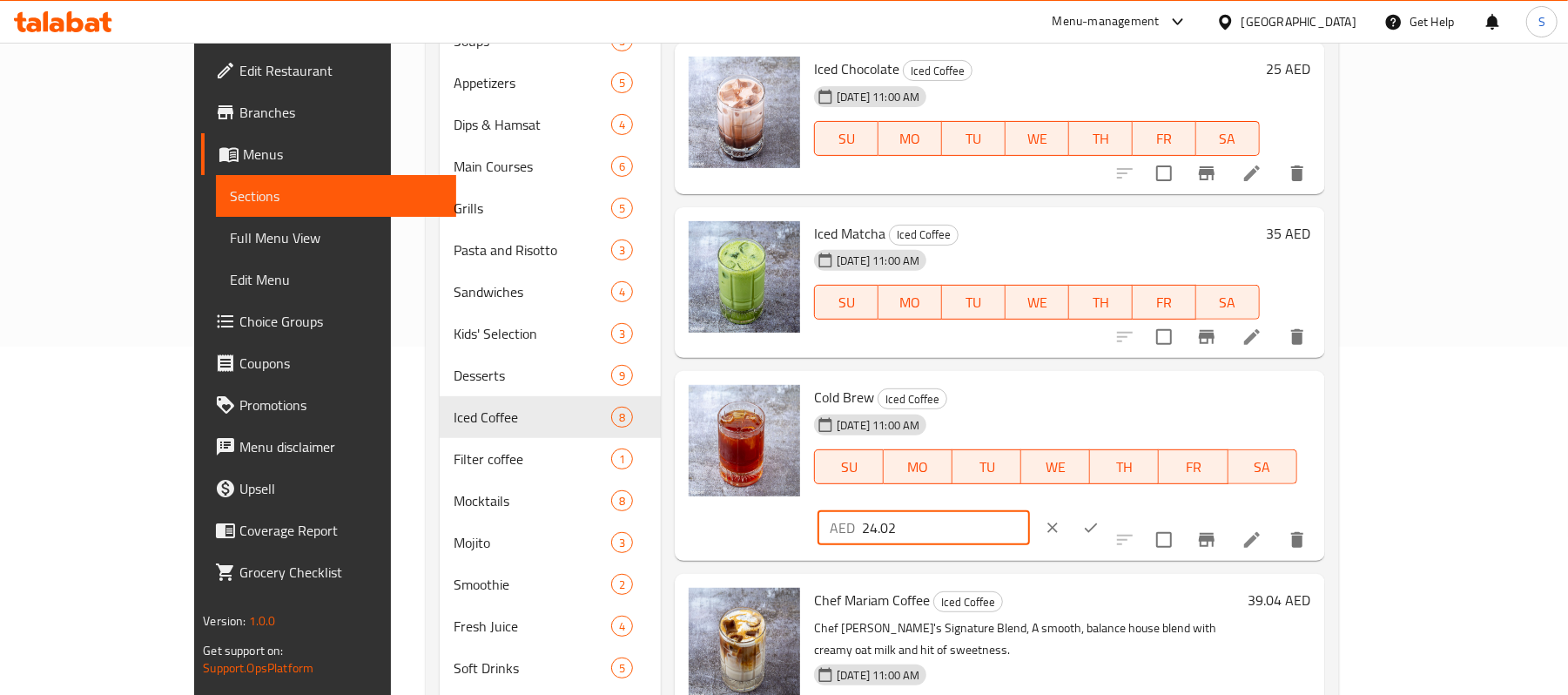
drag, startPoint x: 1345, startPoint y: 408, endPoint x: 1266, endPoint y: 409, distance: 79.0
click at [1030, 511] on input "24.02" at bounding box center [946, 528] width 168 height 35
type input "24"
click at [1100, 519] on icon "ok" at bounding box center [1090, 527] width 17 height 17
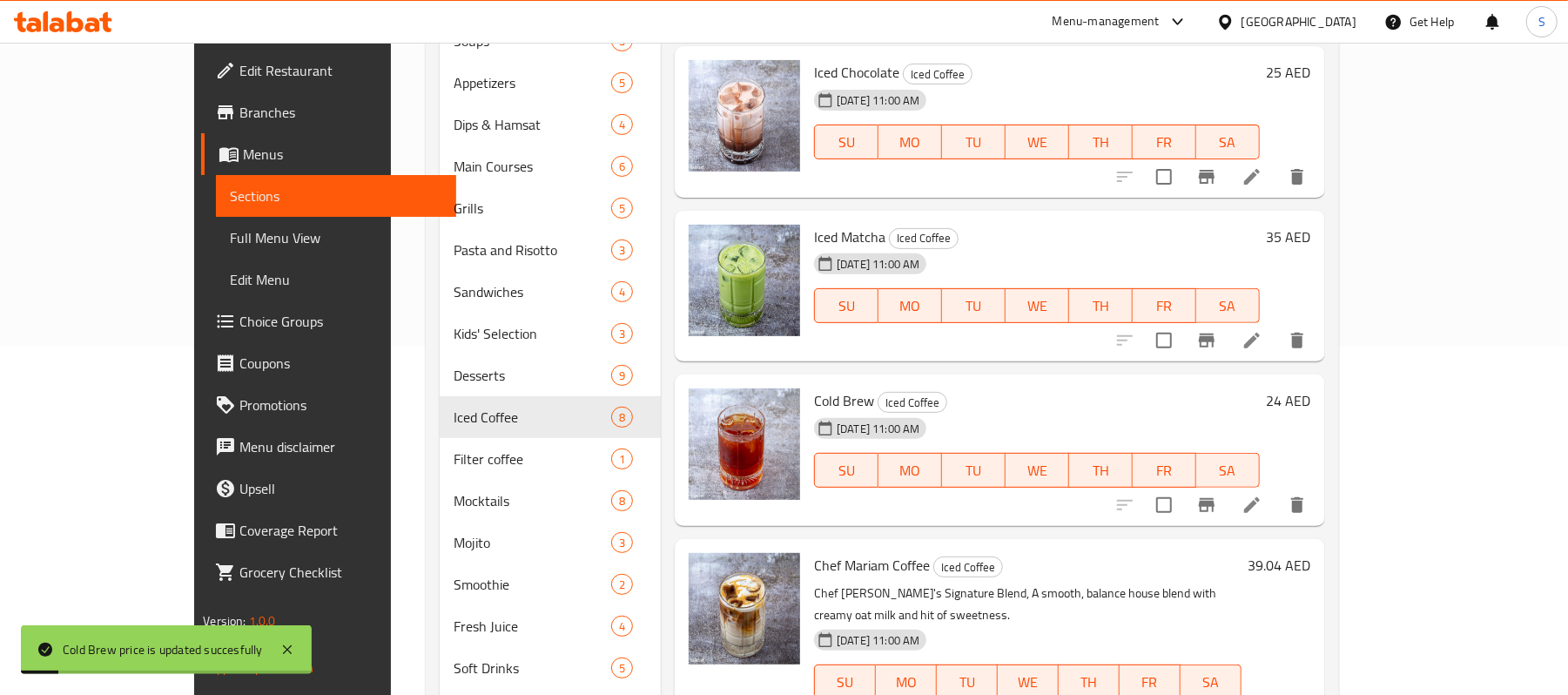
scroll to position [414, 0]
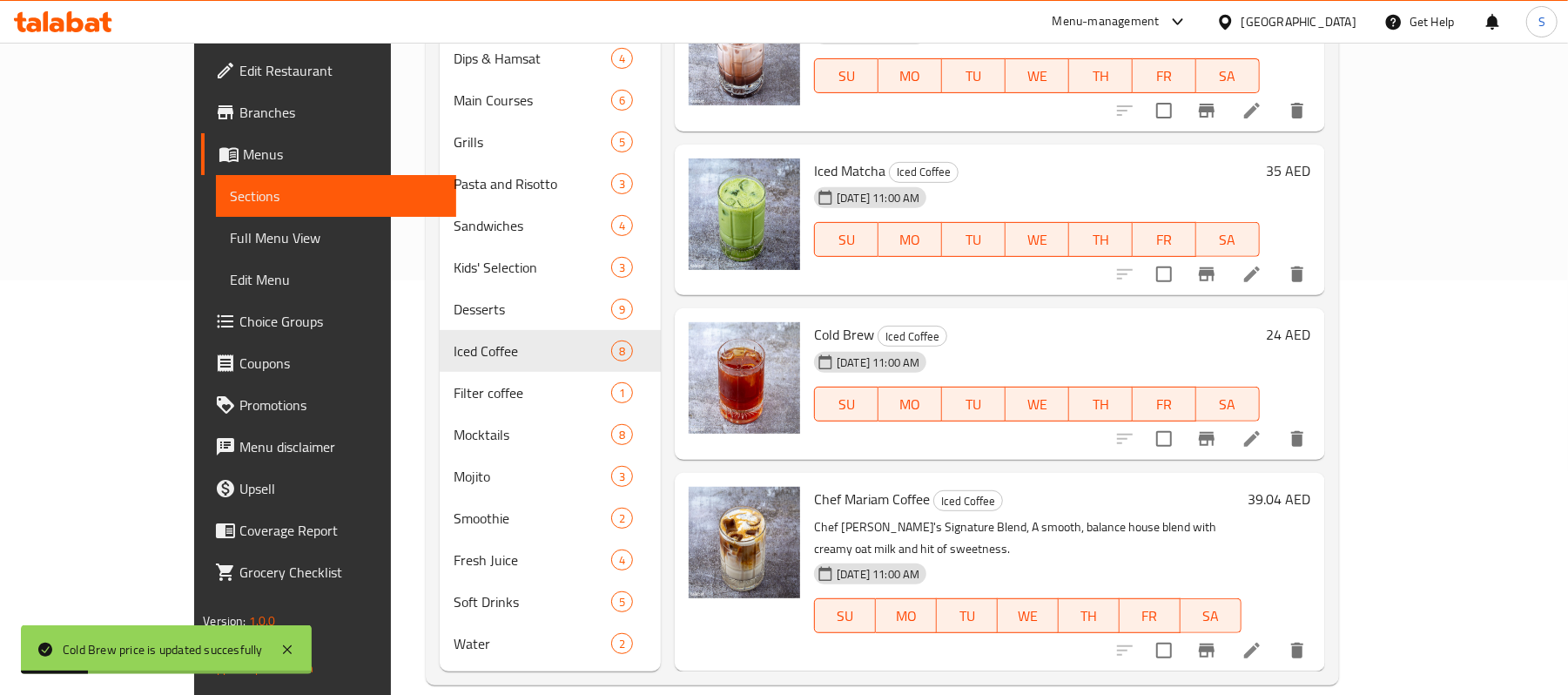
click at [1312, 490] on h6 "39.04 AED" at bounding box center [1280, 499] width 63 height 25
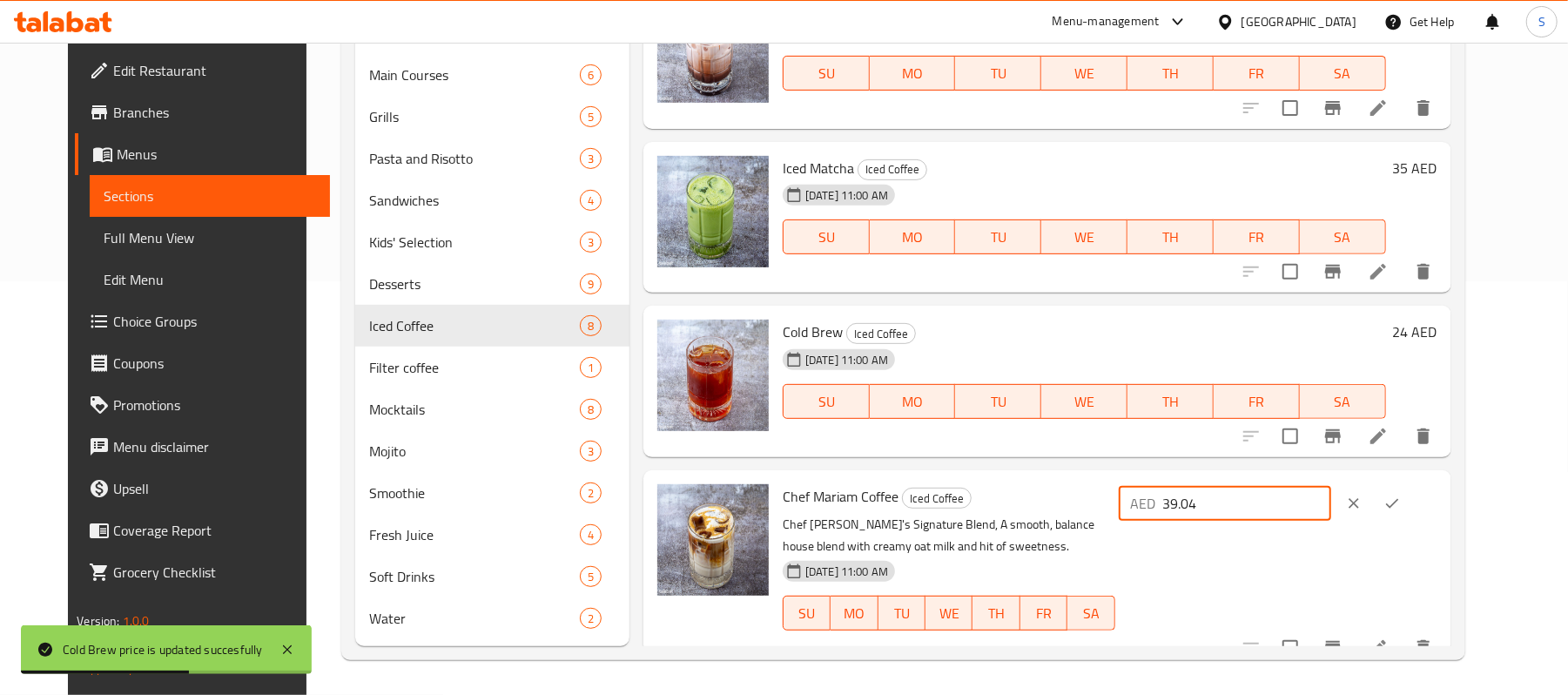
drag, startPoint x: 1343, startPoint y: 499, endPoint x: 1263, endPoint y: 510, distance: 80.8
click at [1263, 510] on input "39.04" at bounding box center [1247, 503] width 168 height 35
type input "39"
click at [1398, 505] on icon "ok" at bounding box center [1392, 503] width 13 height 10
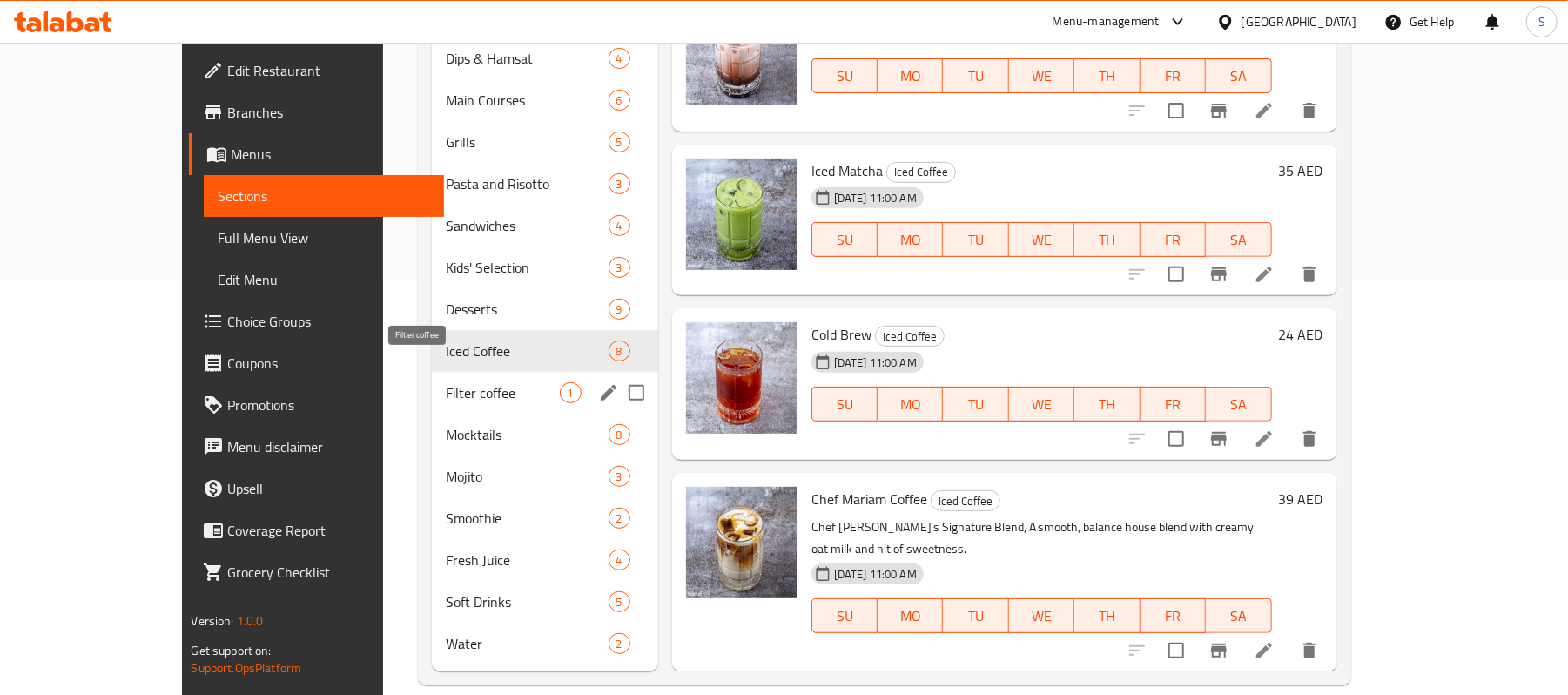
click at [446, 382] on span "Filter coffee" at bounding box center [503, 392] width 114 height 21
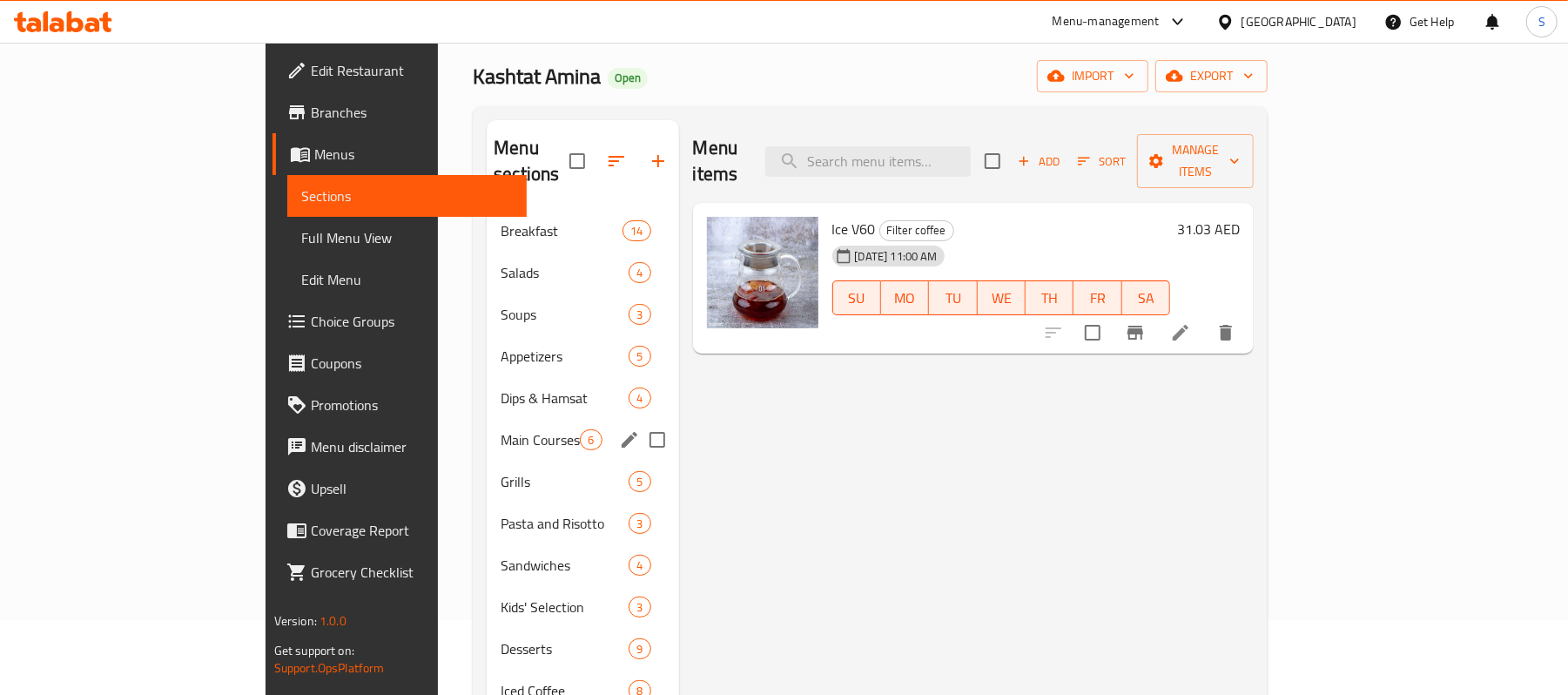
scroll to position [115, 0]
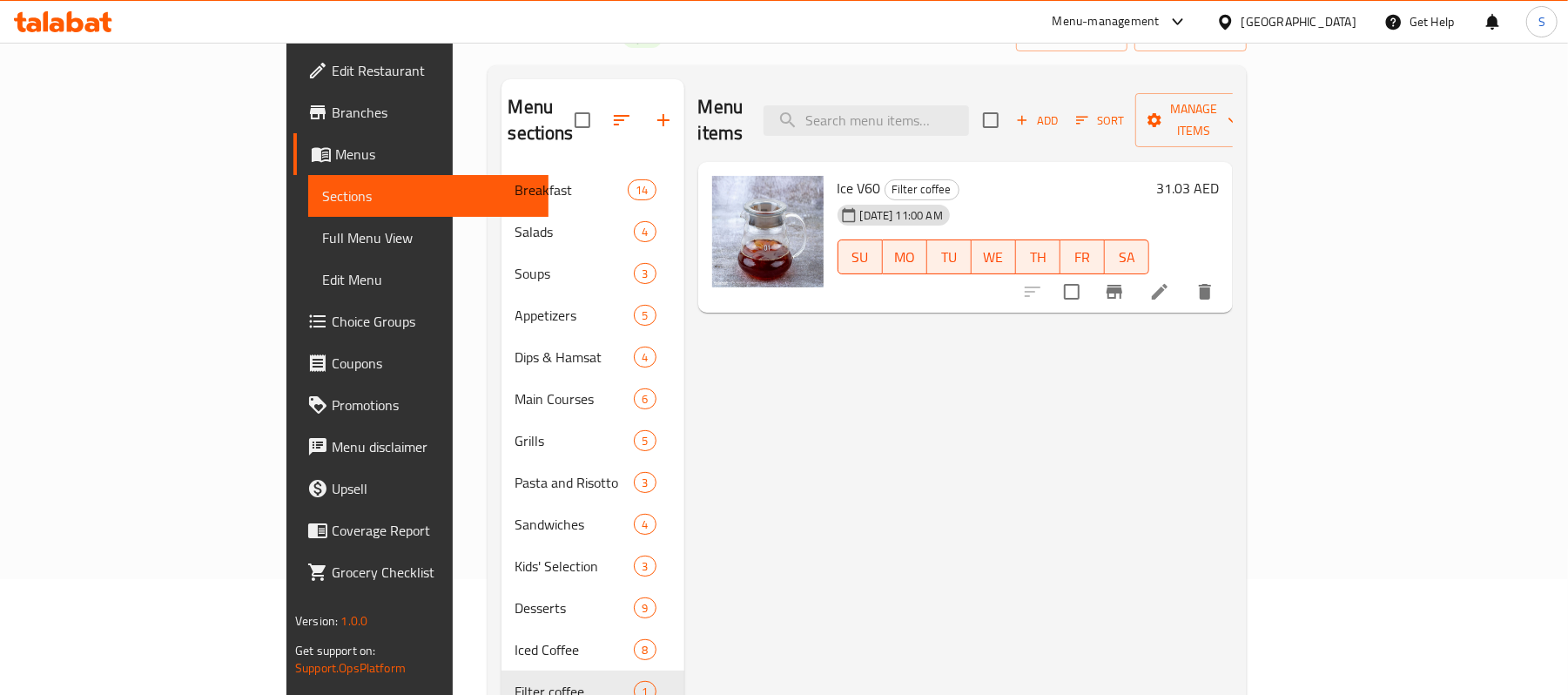
click at [1219, 176] on h6 "31.03 AED" at bounding box center [1187, 188] width 63 height 25
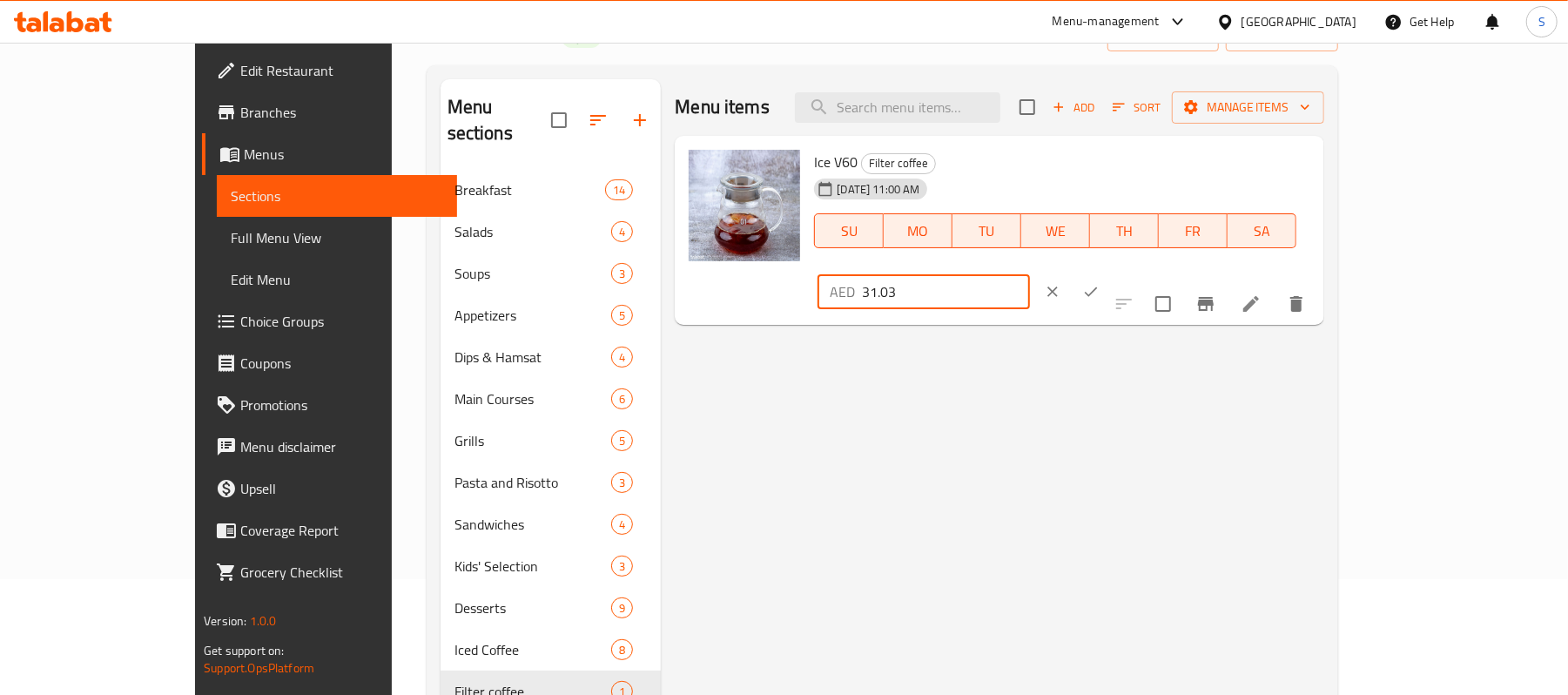
drag, startPoint x: 1316, startPoint y: 176, endPoint x: 1282, endPoint y: 175, distance: 34.0
click at [1030, 274] on input "31.03" at bounding box center [946, 292] width 168 height 35
type input "31"
click at [1100, 283] on icon "ok" at bounding box center [1090, 292] width 17 height 17
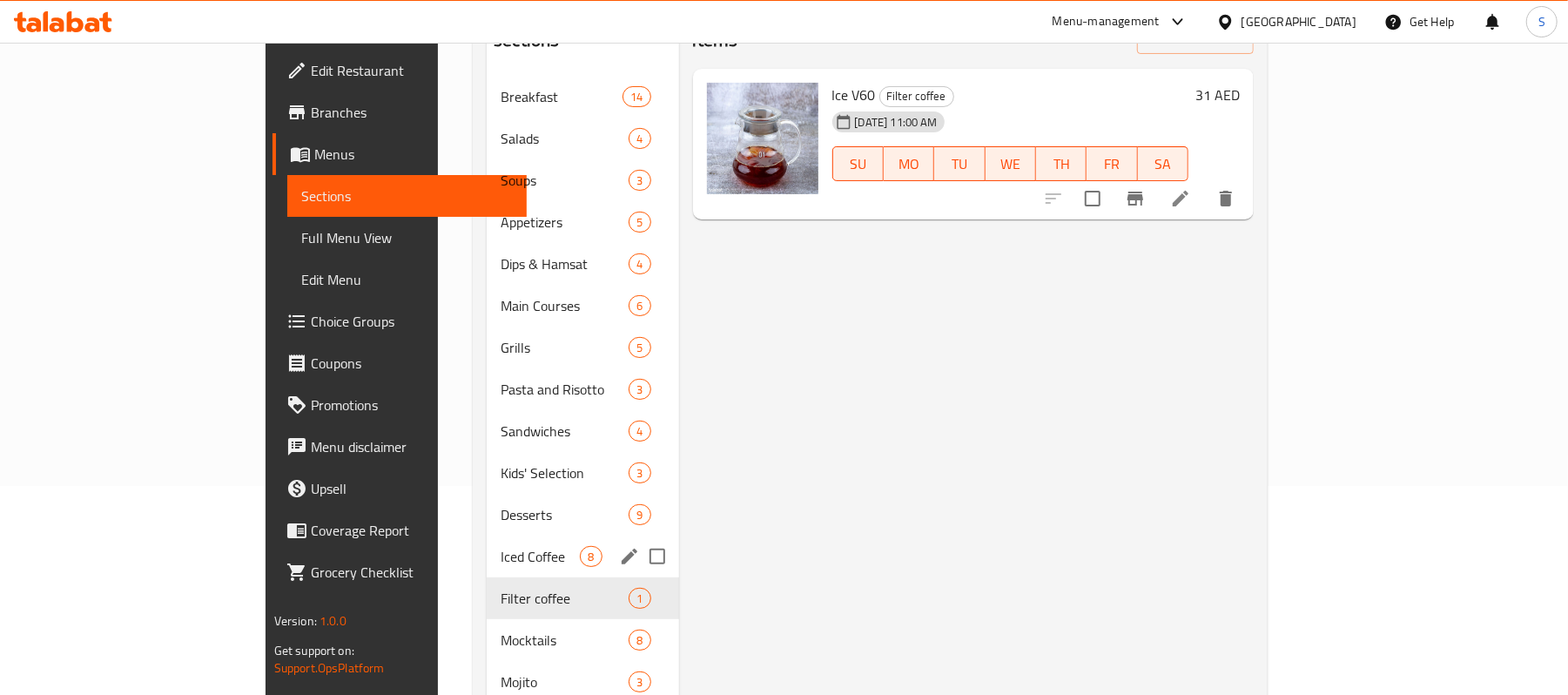
scroll to position [348, 0]
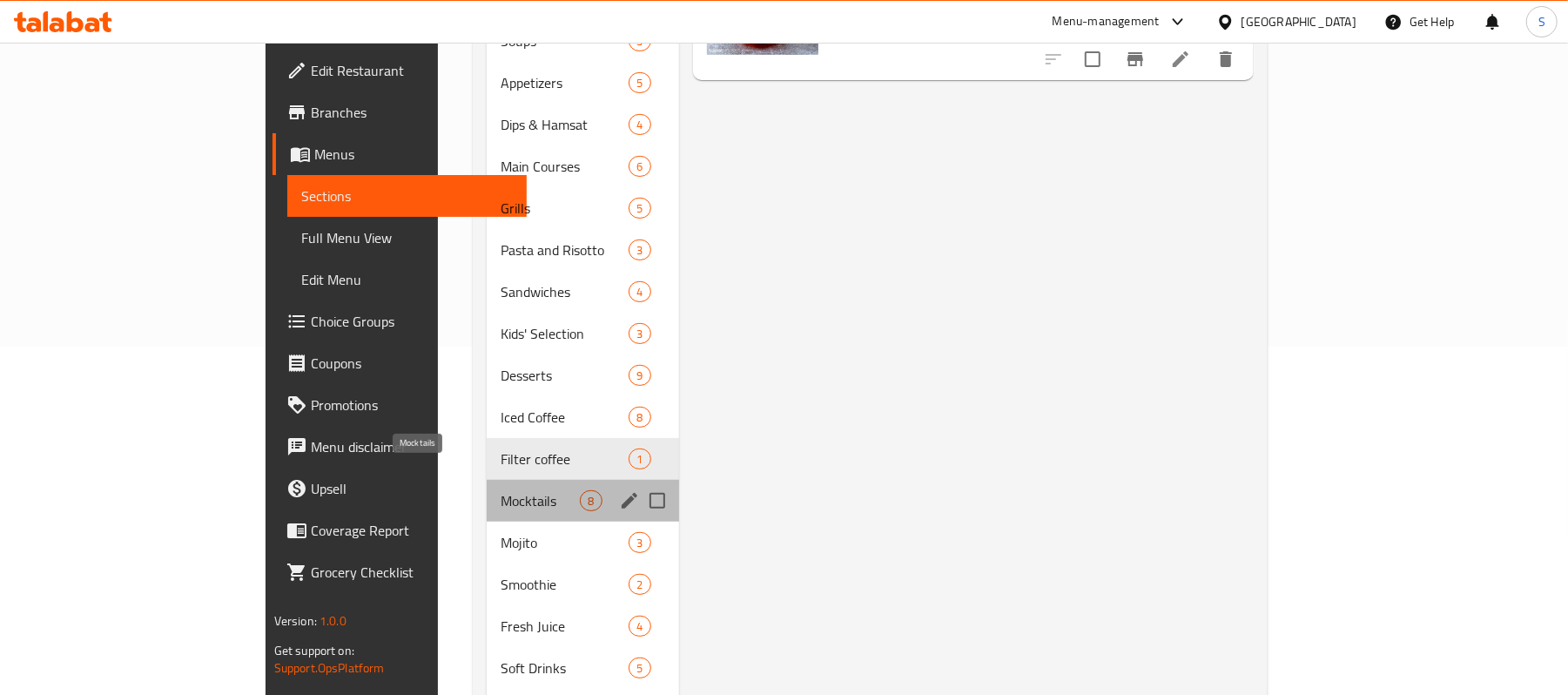
drag, startPoint x: 394, startPoint y: 467, endPoint x: 422, endPoint y: 521, distance: 60.8
click at [501, 491] on span "Mocktails" at bounding box center [540, 501] width 79 height 21
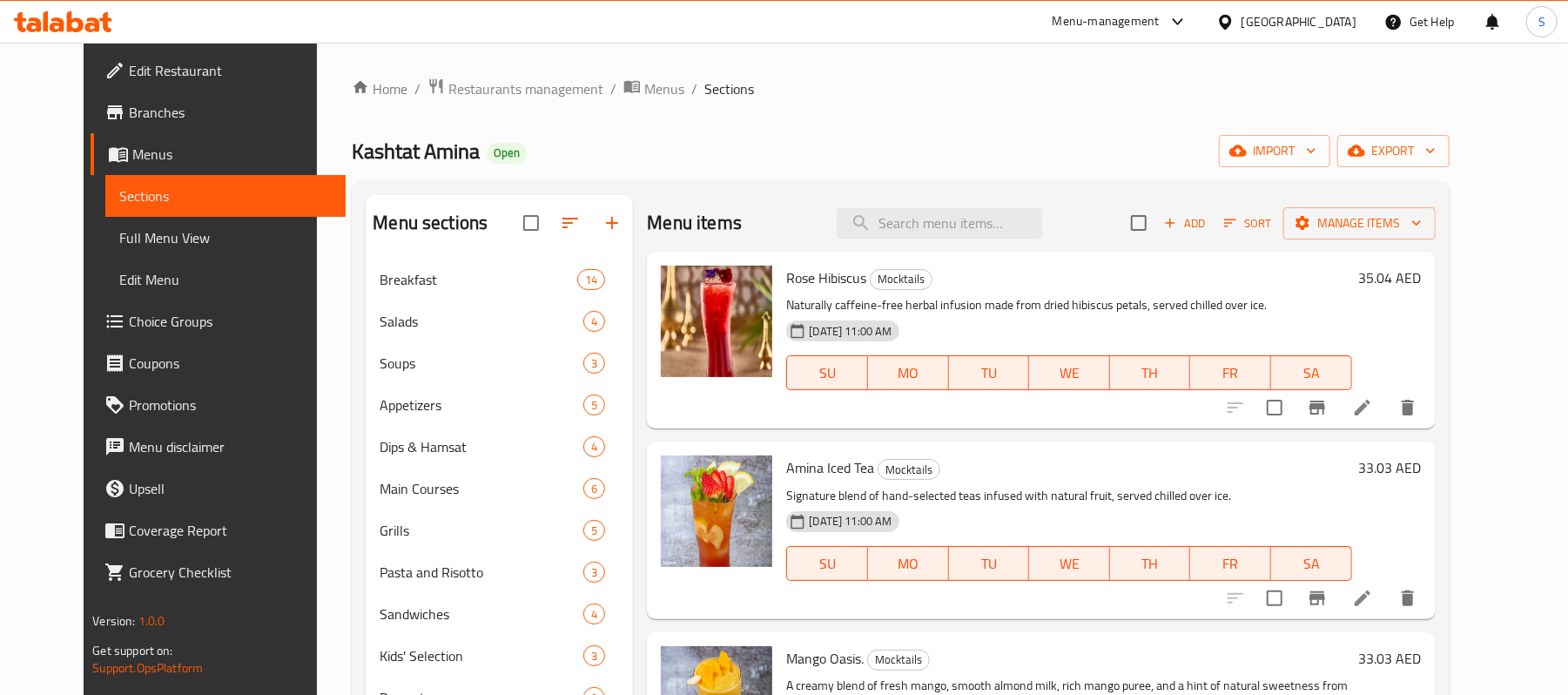
click at [1422, 280] on h6 "35.04 AED" at bounding box center [1390, 277] width 63 height 25
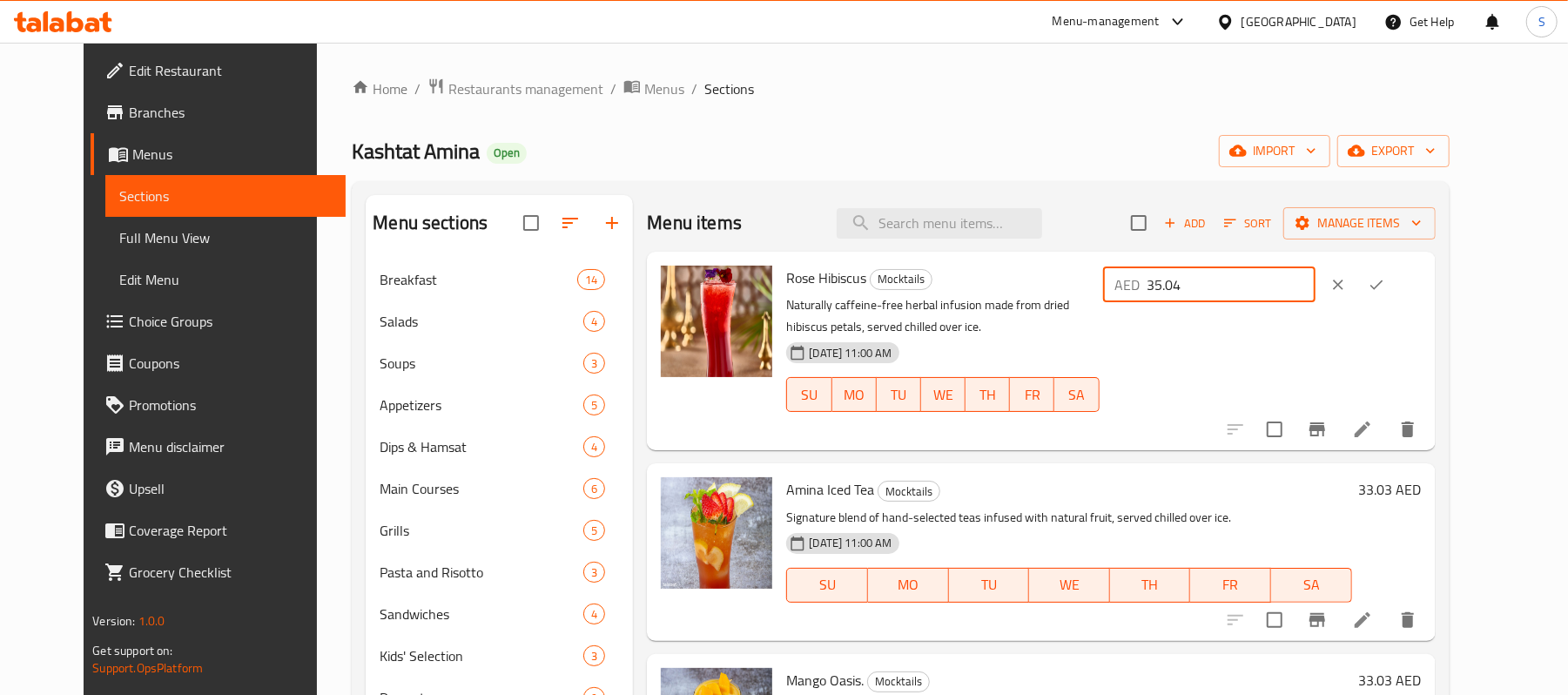
drag, startPoint x: 1286, startPoint y: 283, endPoint x: 1268, endPoint y: 293, distance: 20.6
click at [1268, 293] on input "35.04" at bounding box center [1231, 284] width 168 height 35
type input "35"
click at [1396, 286] on button "ok" at bounding box center [1376, 284] width 38 height 38
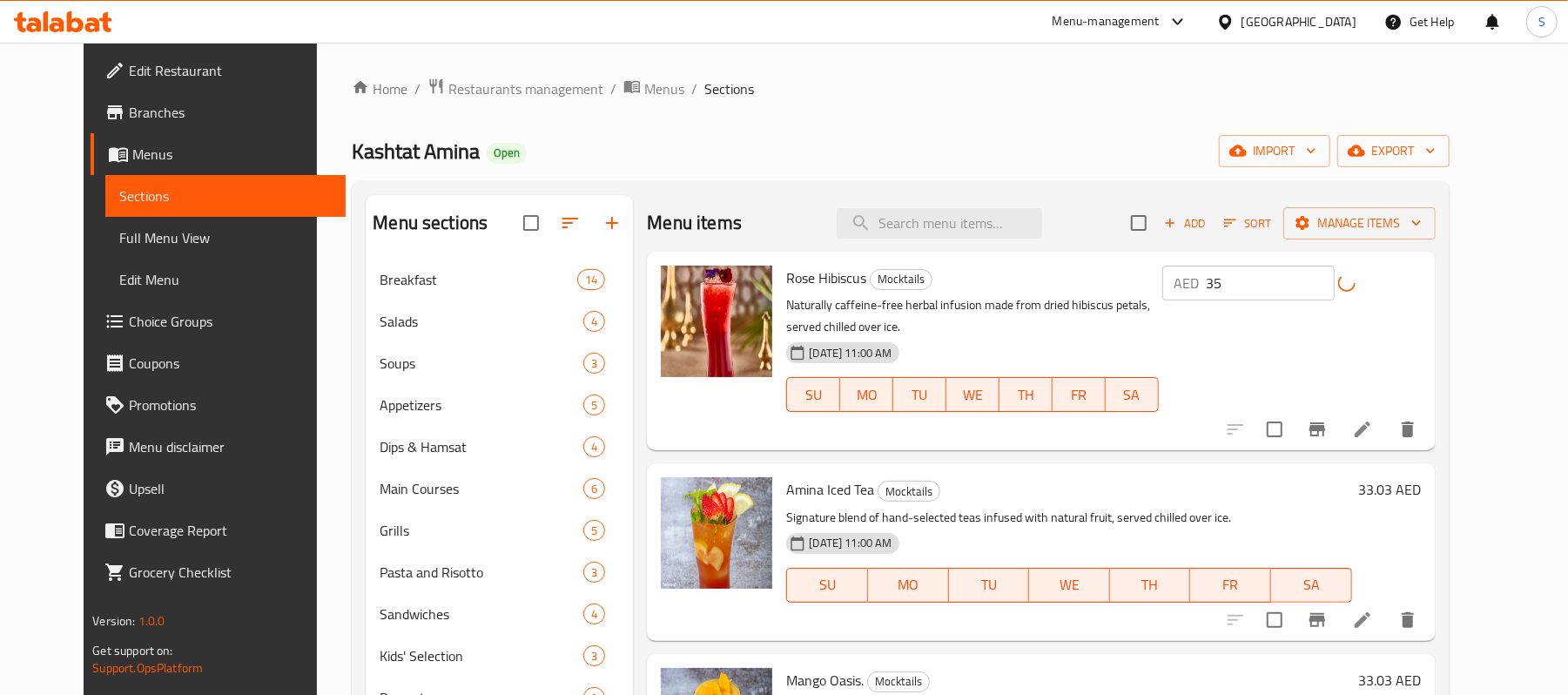
click at [1422, 477] on h6 "33.03 AED" at bounding box center [1390, 489] width 63 height 25
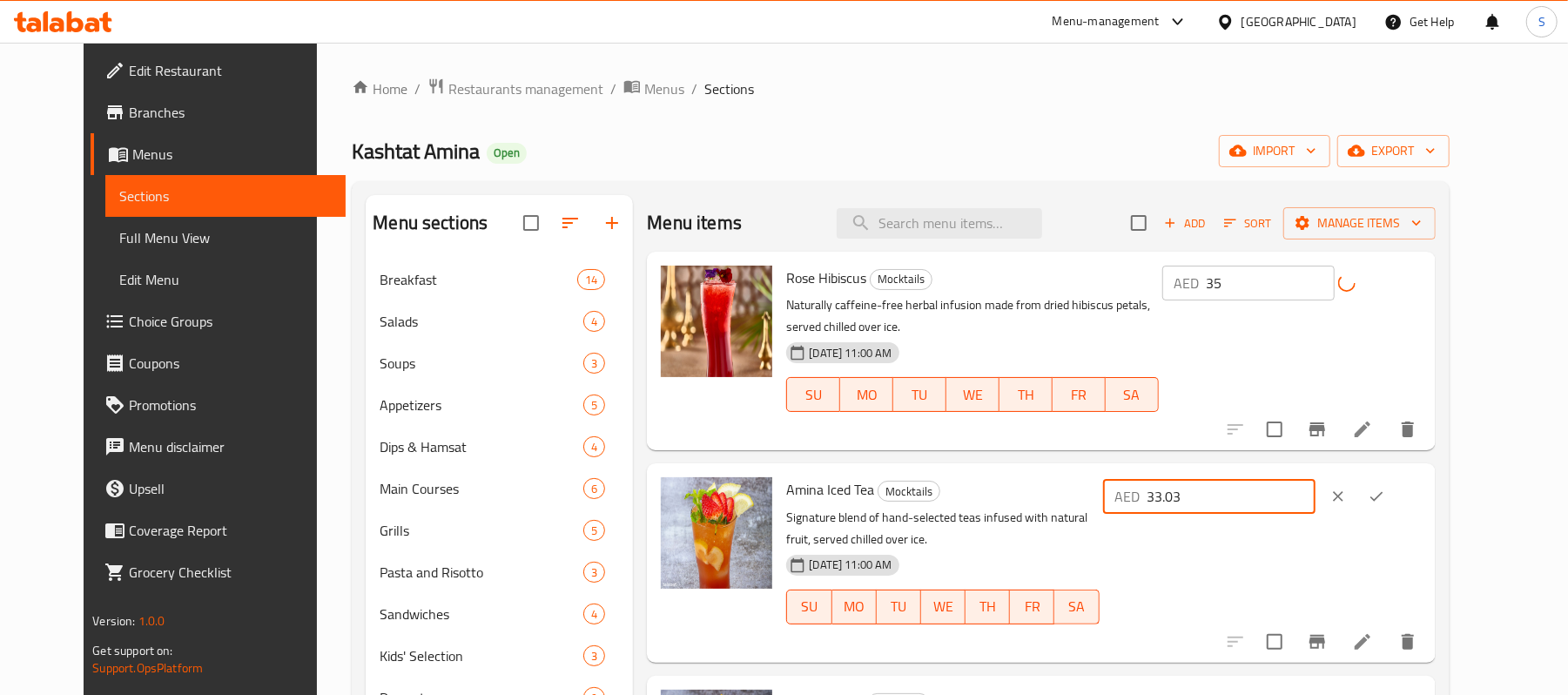
drag, startPoint x: 1299, startPoint y: 482, endPoint x: 1263, endPoint y: 489, distance: 36.7
click at [1263, 489] on input "33.03" at bounding box center [1231, 496] width 168 height 35
type input "33"
click at [1385, 488] on icon "ok" at bounding box center [1376, 496] width 17 height 17
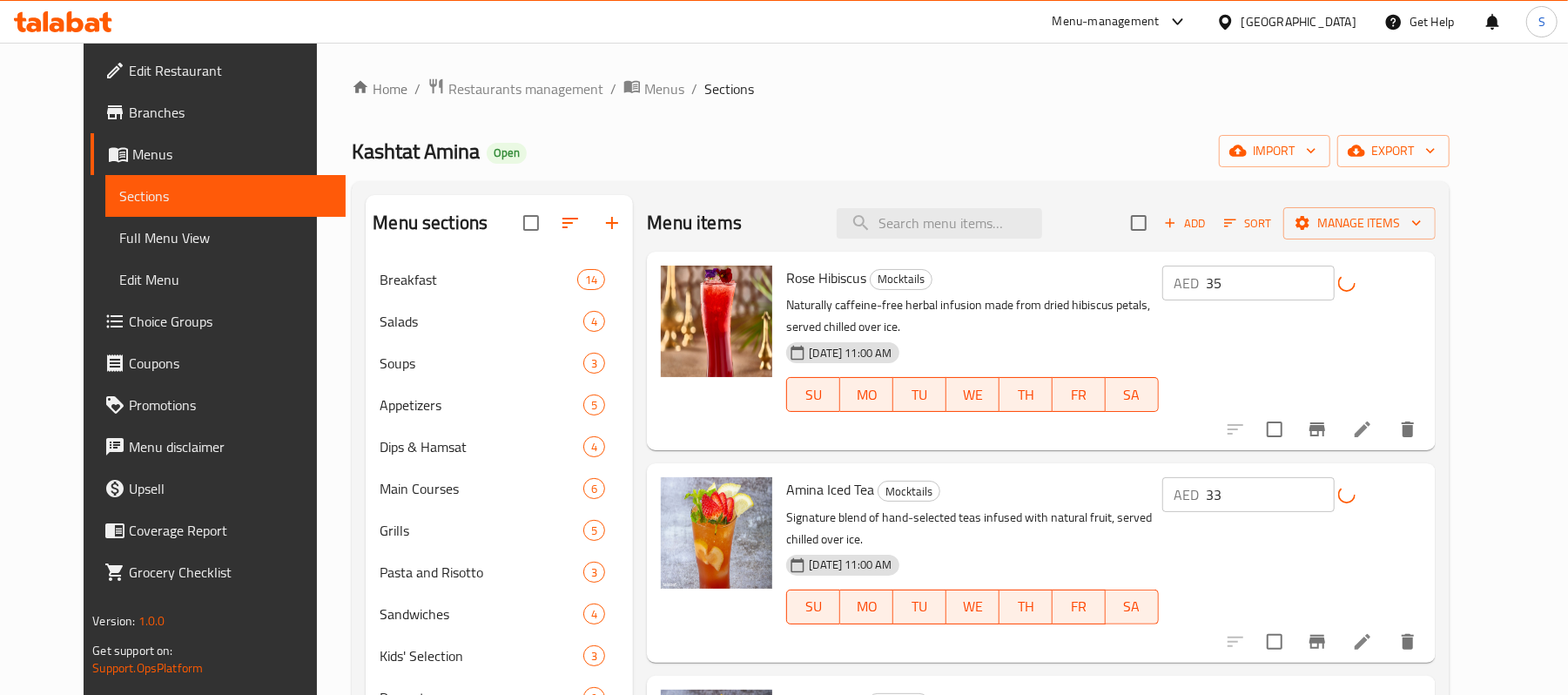
scroll to position [232, 0]
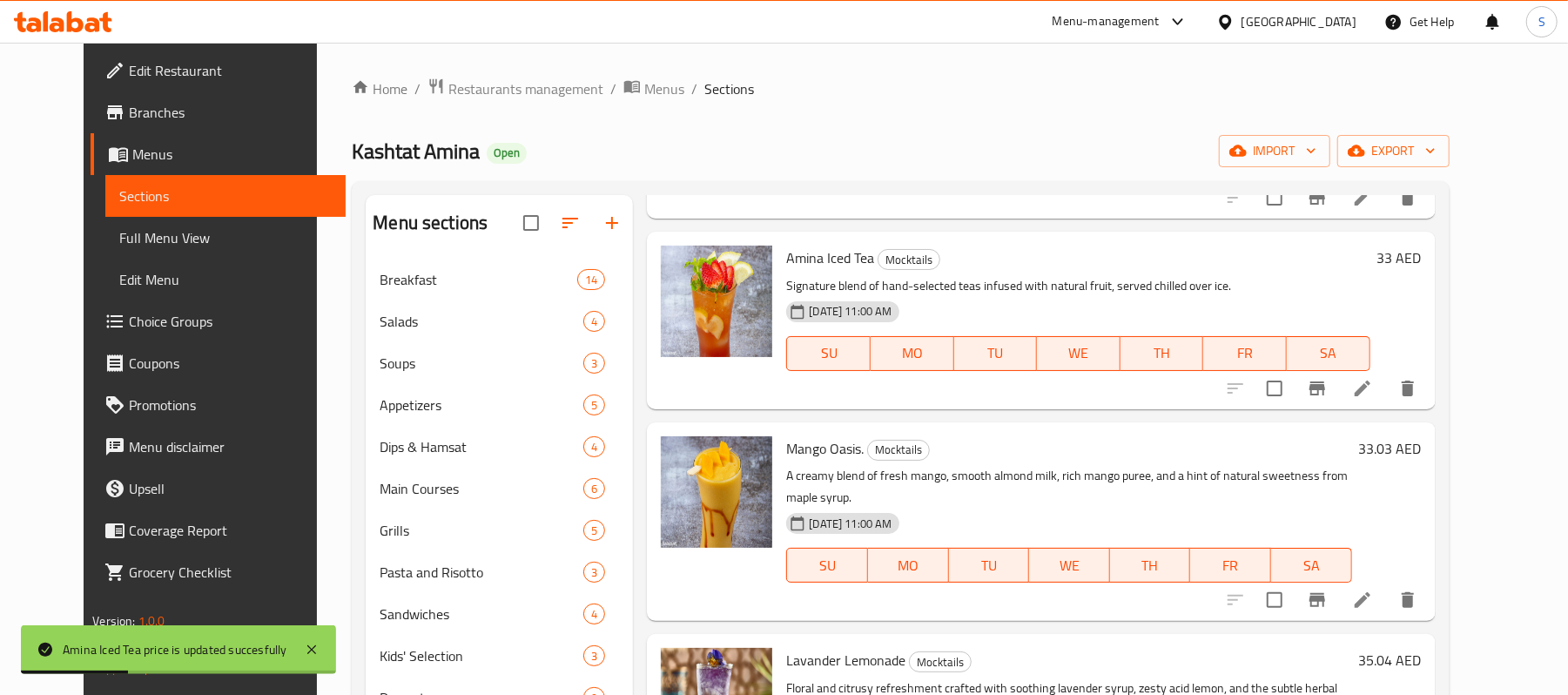
click at [1422, 436] on h6 "33.03 AED" at bounding box center [1390, 448] width 63 height 25
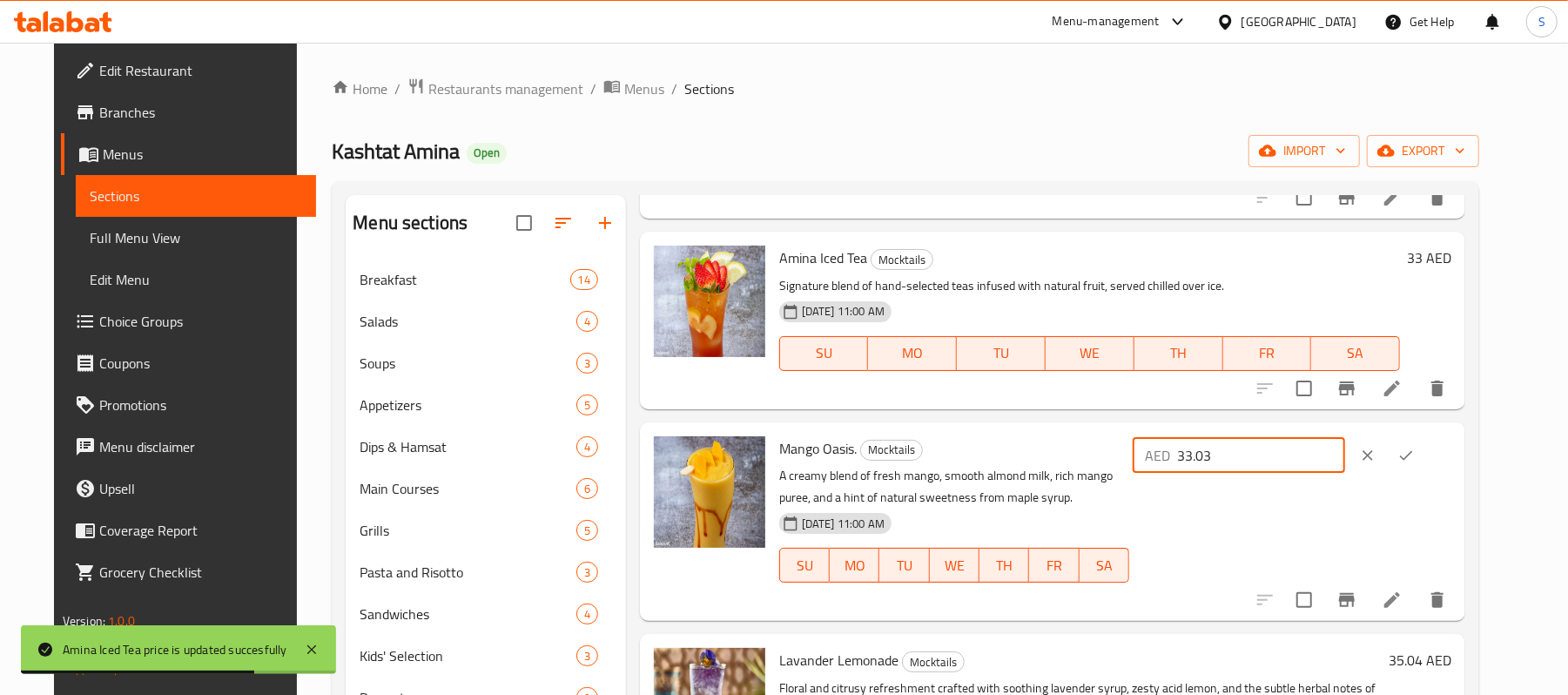
drag, startPoint x: 1308, startPoint y: 451, endPoint x: 1265, endPoint y: 452, distance: 43.0
click at [1265, 452] on div "AED 33.03 ​" at bounding box center [1292, 455] width 319 height 38
type input "33"
click at [1415, 447] on icon "ok" at bounding box center [1405, 455] width 17 height 17
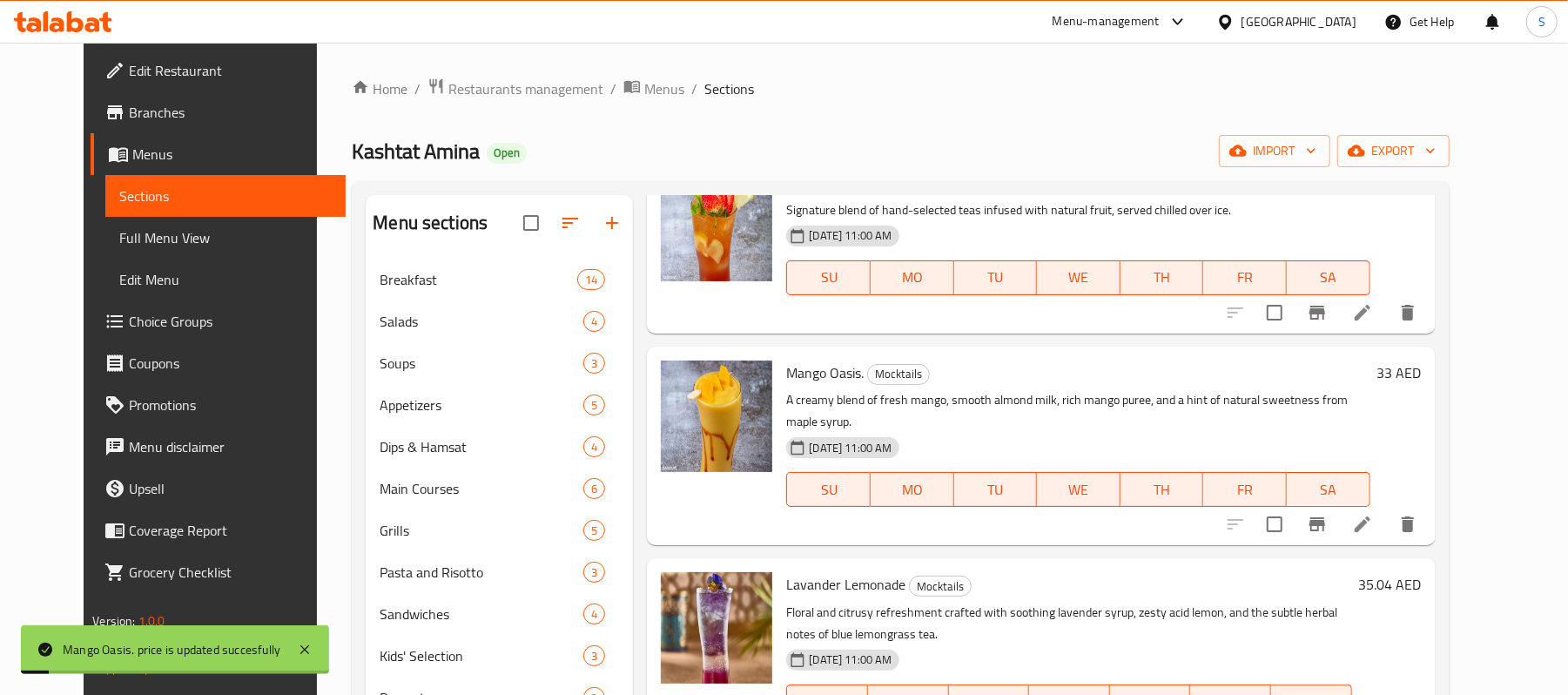
scroll to position [348, 0]
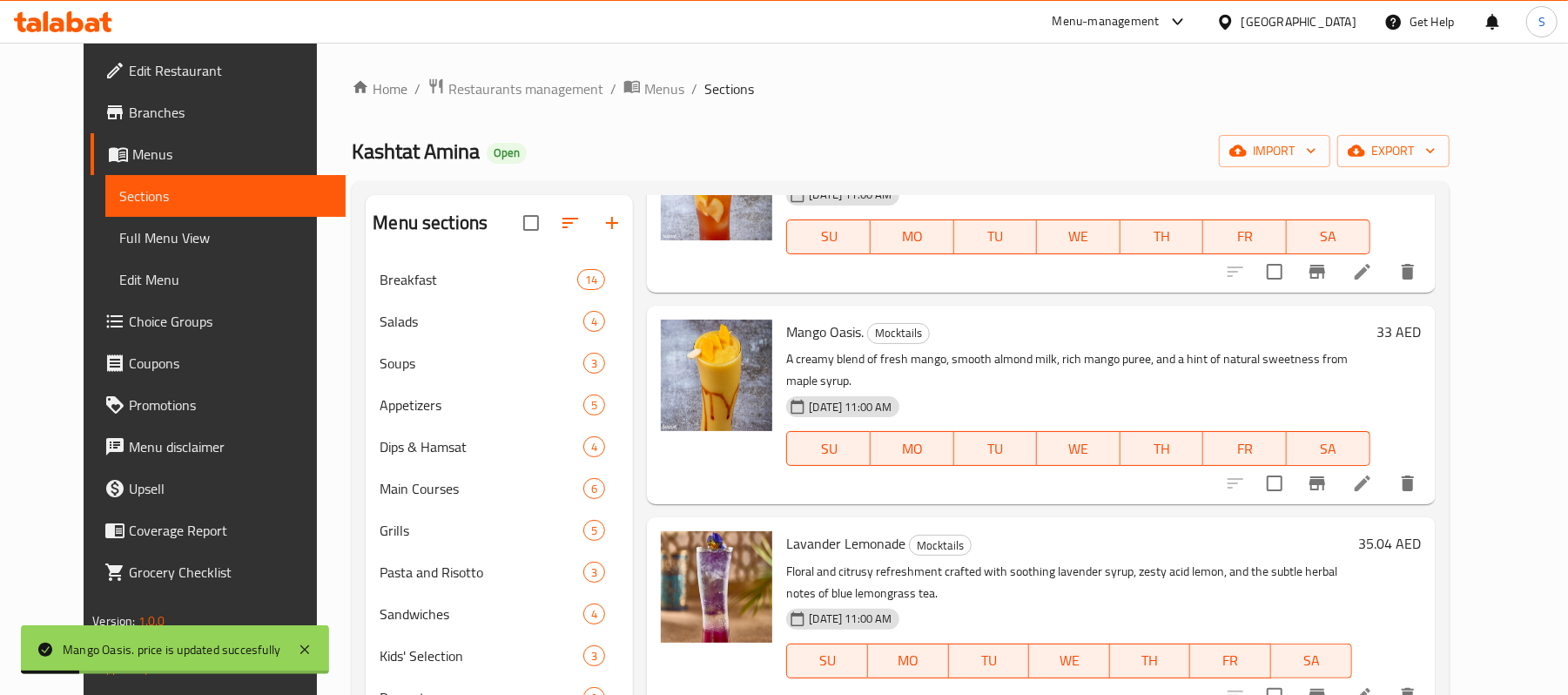
click at [1422, 531] on h6 "35.04 AED" at bounding box center [1390, 543] width 63 height 25
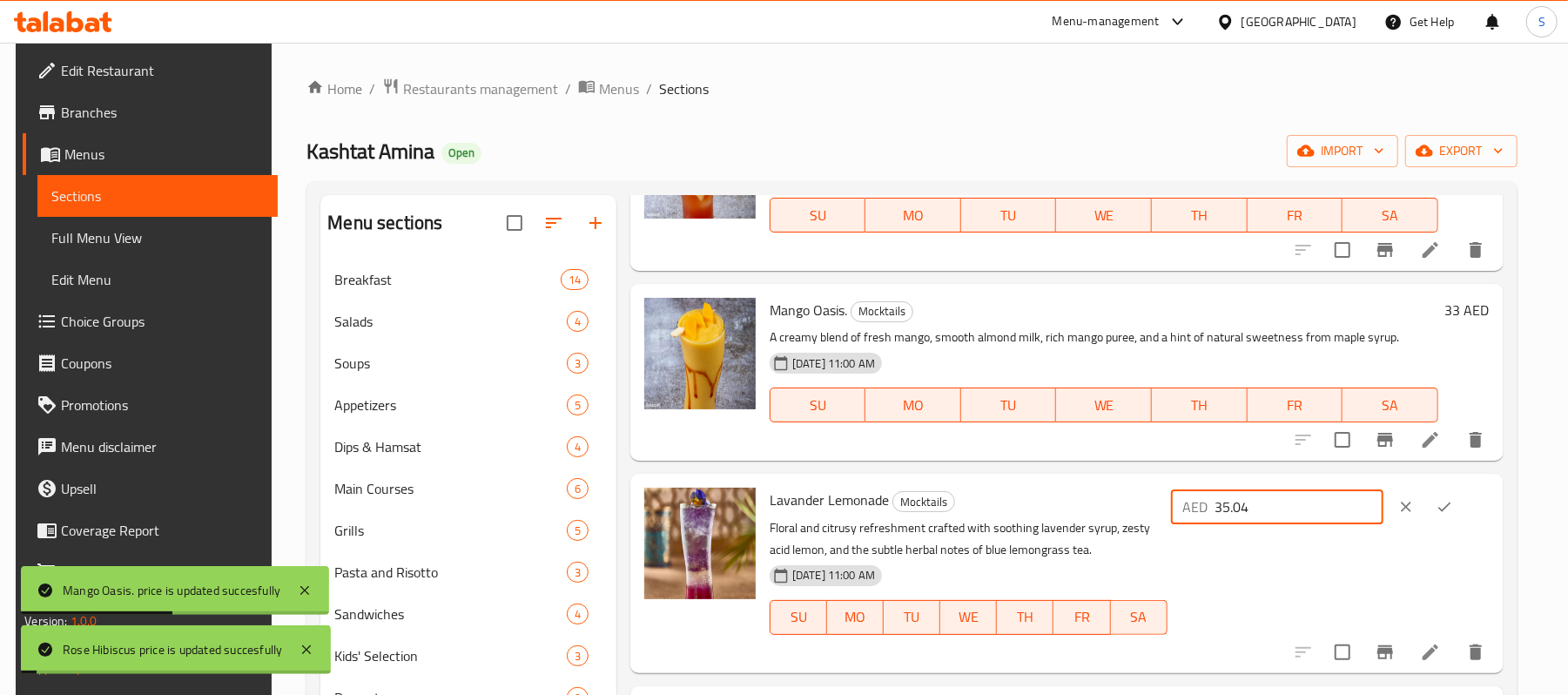
drag, startPoint x: 1339, startPoint y: 515, endPoint x: 1263, endPoint y: 531, distance: 77.7
click at [1263, 531] on div "AED 35.04 ​" at bounding box center [1328, 573] width 323 height 171
type input "35"
click at [1454, 503] on icon "ok" at bounding box center [1444, 506] width 17 height 17
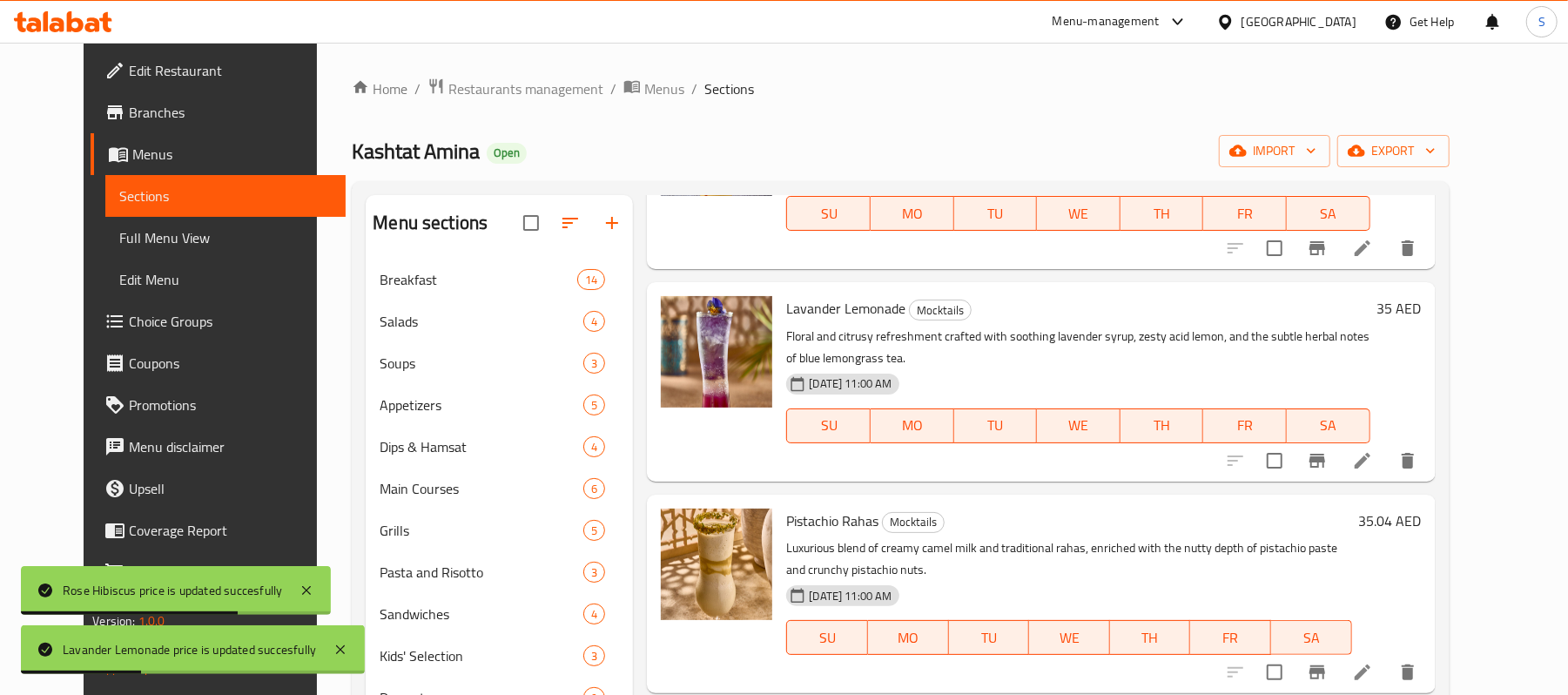
scroll to position [580, 0]
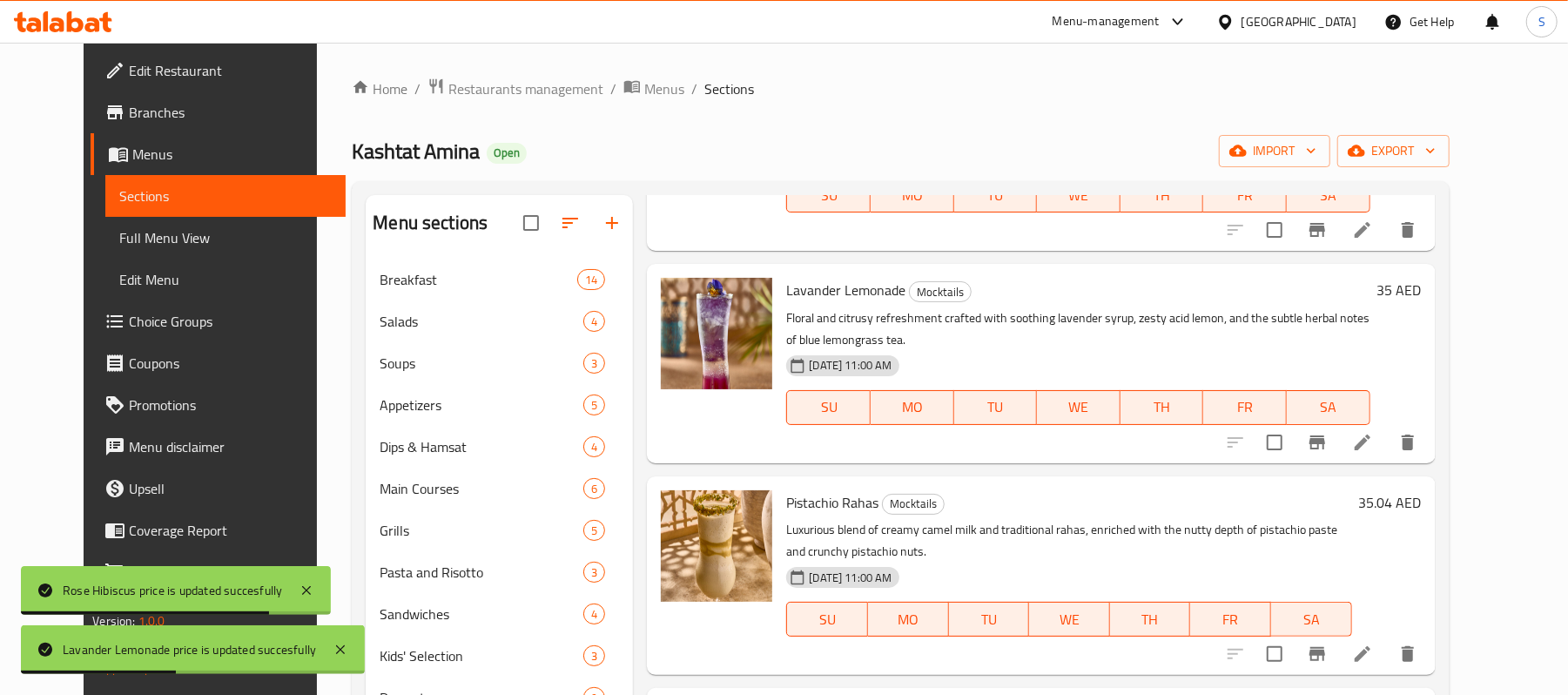
click at [1422, 491] on h6 "35.04 AED" at bounding box center [1390, 502] width 63 height 25
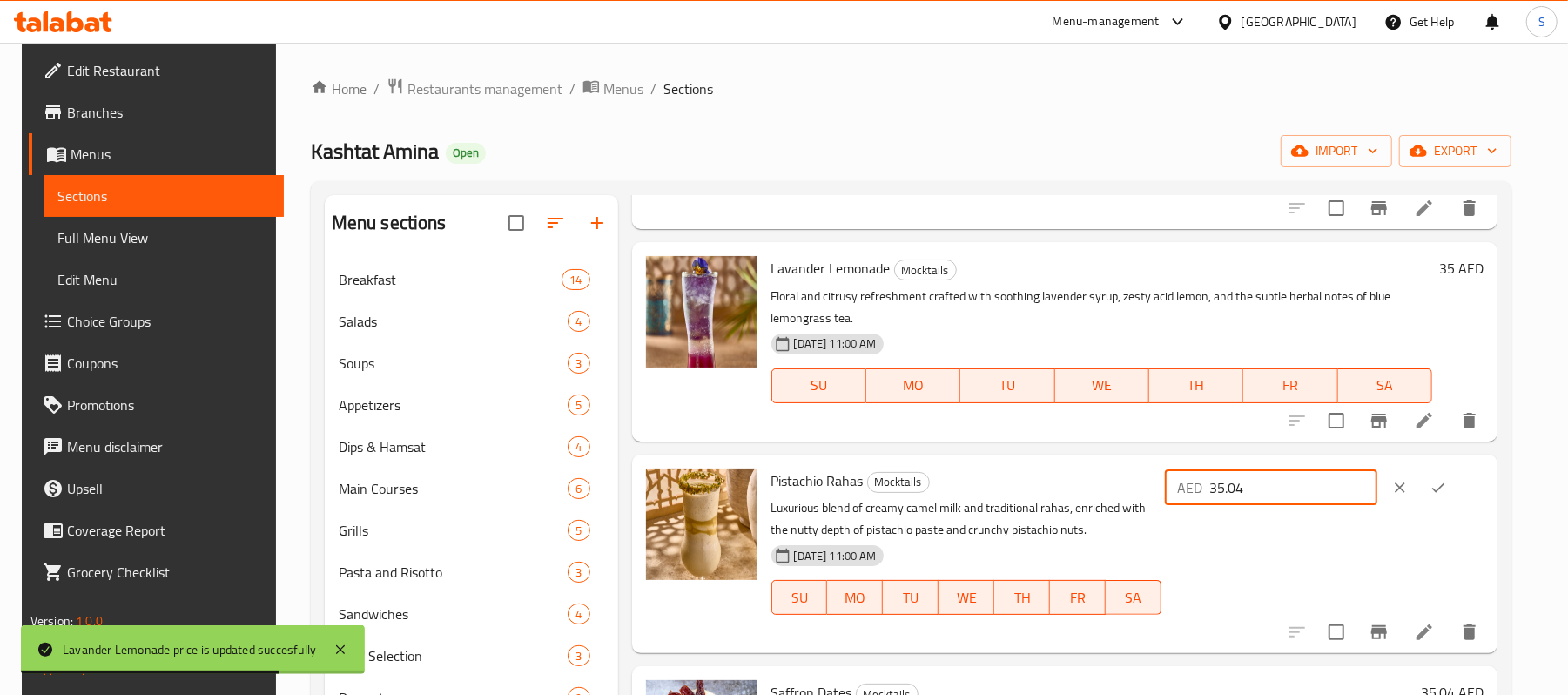
drag, startPoint x: 1275, startPoint y: 499, endPoint x: 1266, endPoint y: 499, distance: 9.0
click at [1266, 499] on input "35.04" at bounding box center [1293, 488] width 168 height 35
type input "35"
click at [1447, 486] on icon "ok" at bounding box center [1438, 487] width 17 height 17
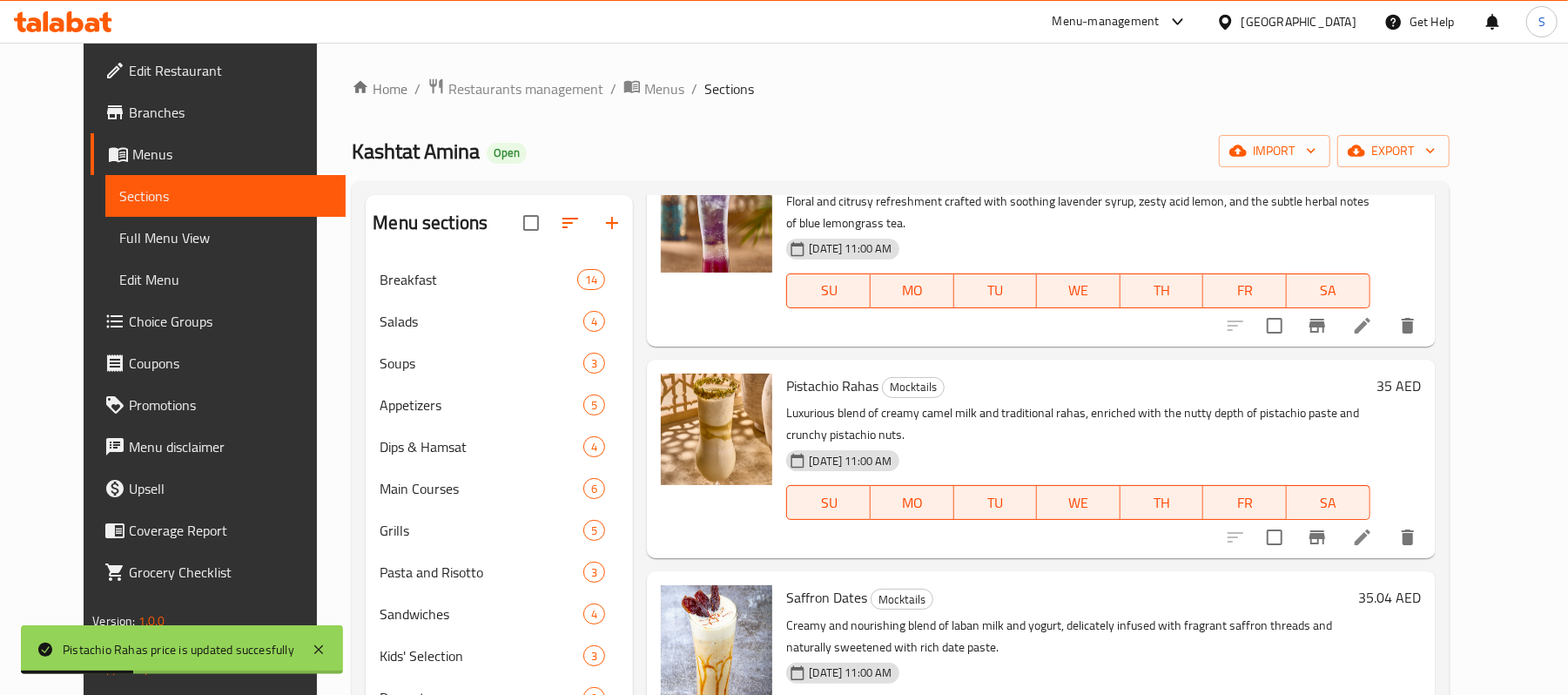
scroll to position [788, 0]
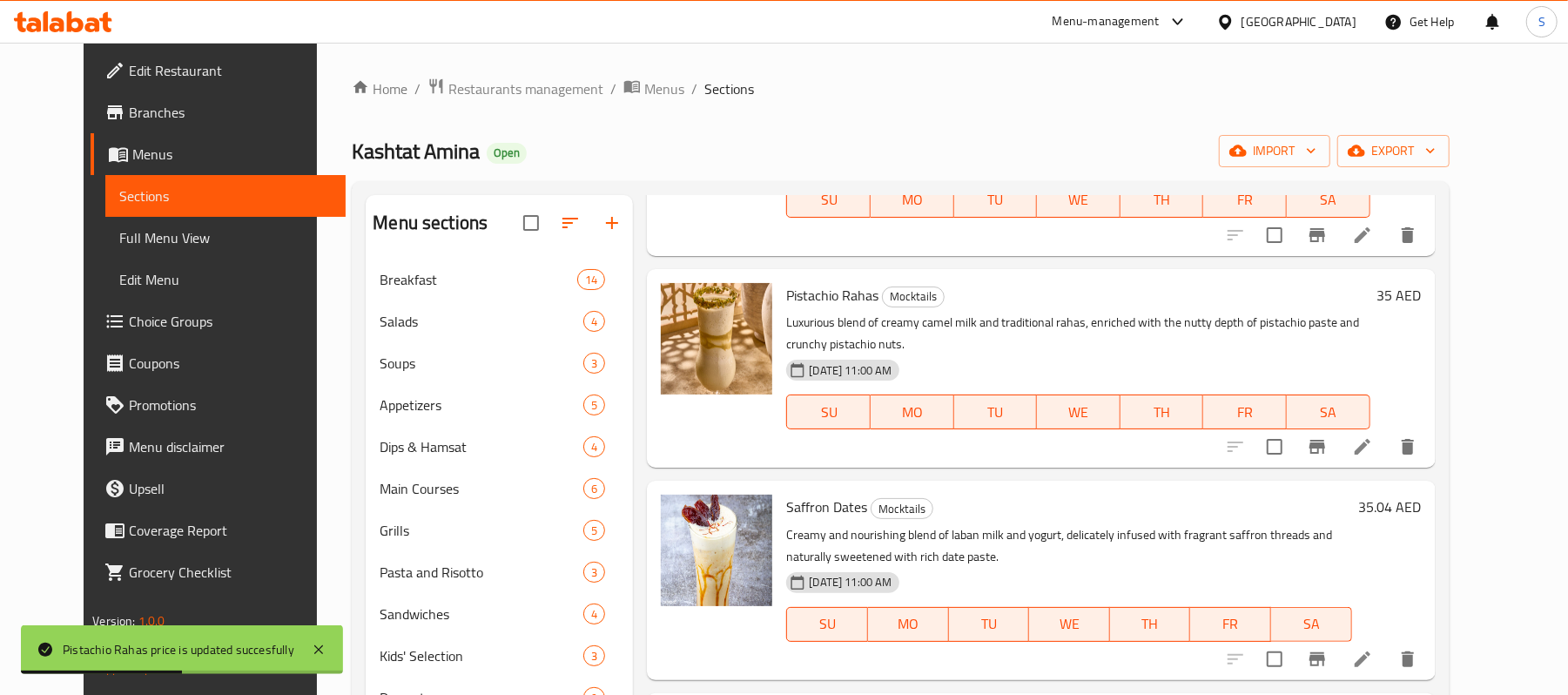
click at [1422, 494] on h6 "35.04 AED" at bounding box center [1390, 506] width 63 height 25
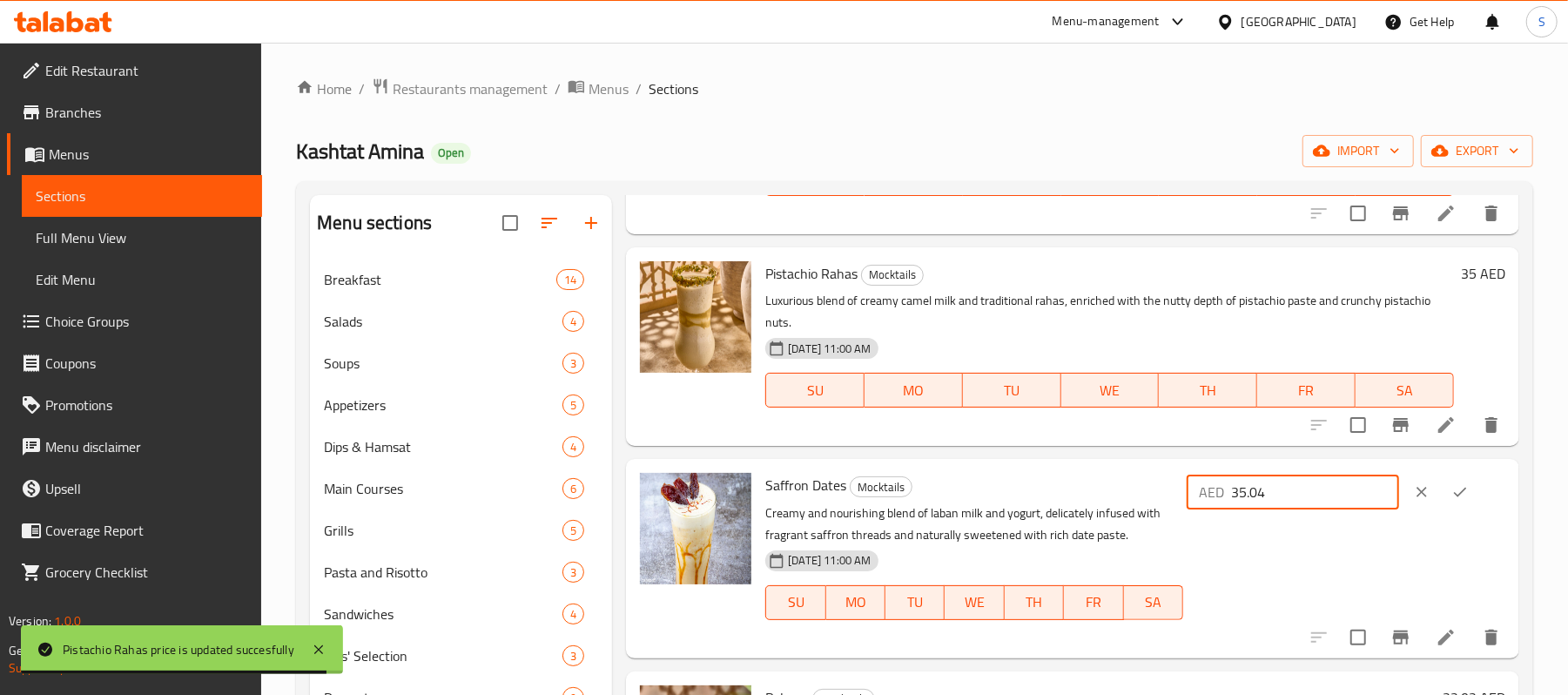
drag, startPoint x: 1325, startPoint y: 502, endPoint x: 1265, endPoint y: 501, distance: 60.0
click at [1265, 501] on input "35.04" at bounding box center [1315, 491] width 168 height 35
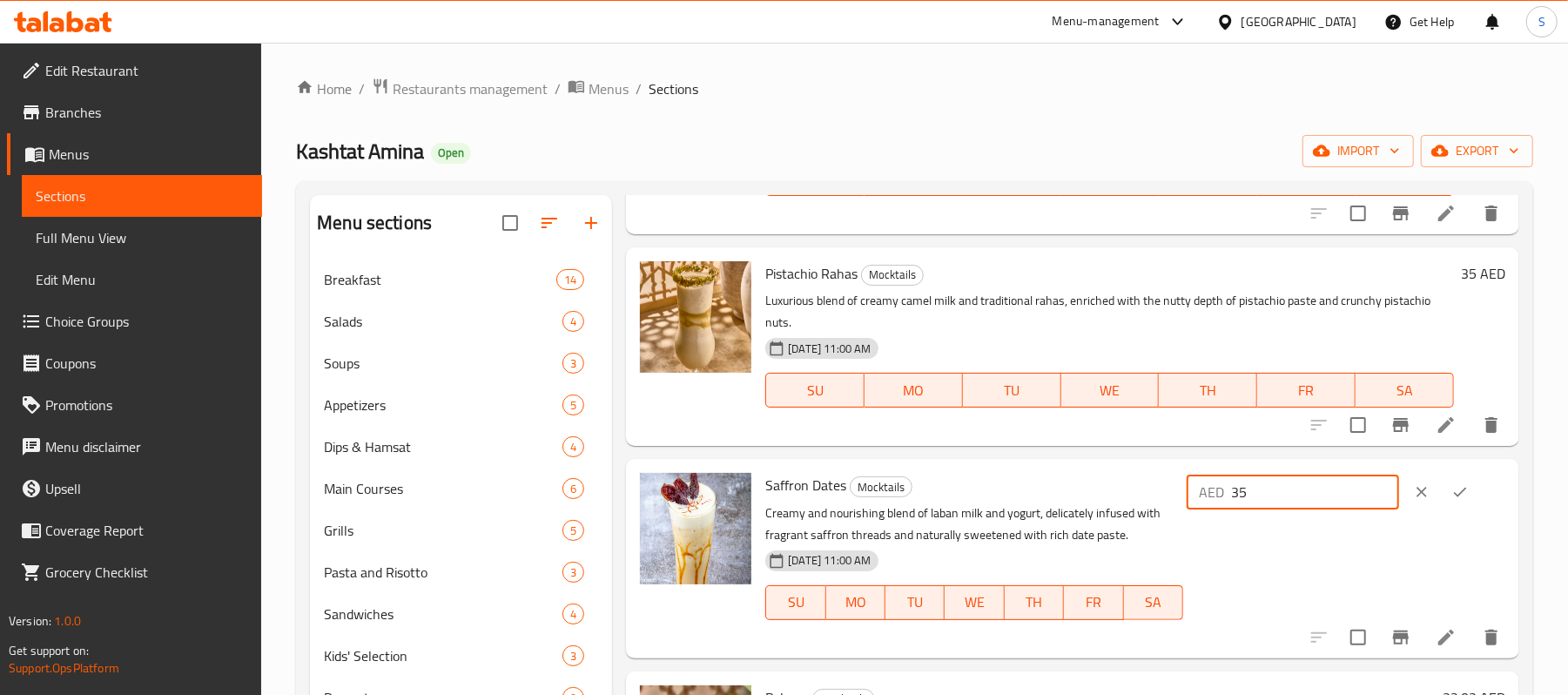
type input "35"
click at [1457, 491] on icon "ok" at bounding box center [1460, 491] width 17 height 17
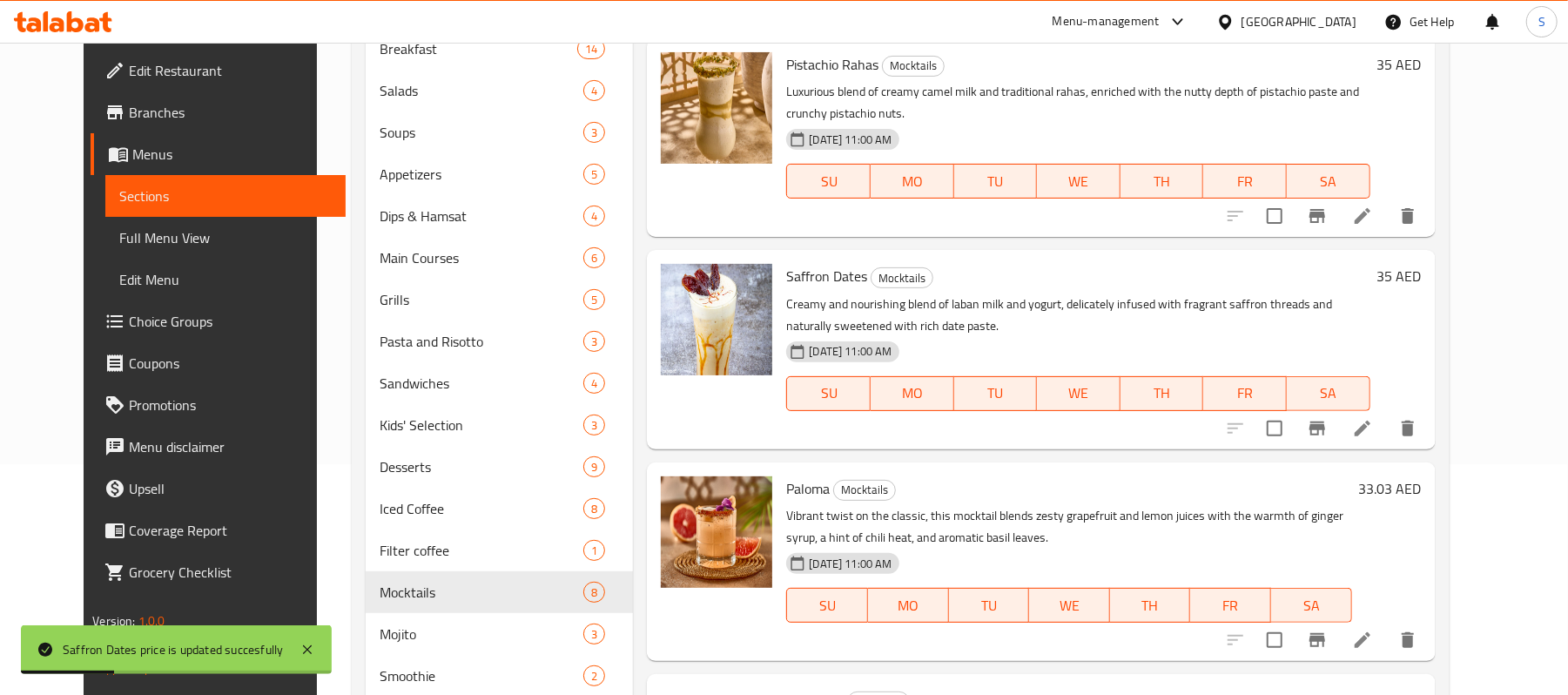
scroll to position [232, 0]
click at [1422, 478] on h6 "33.03 AED" at bounding box center [1390, 487] width 63 height 25
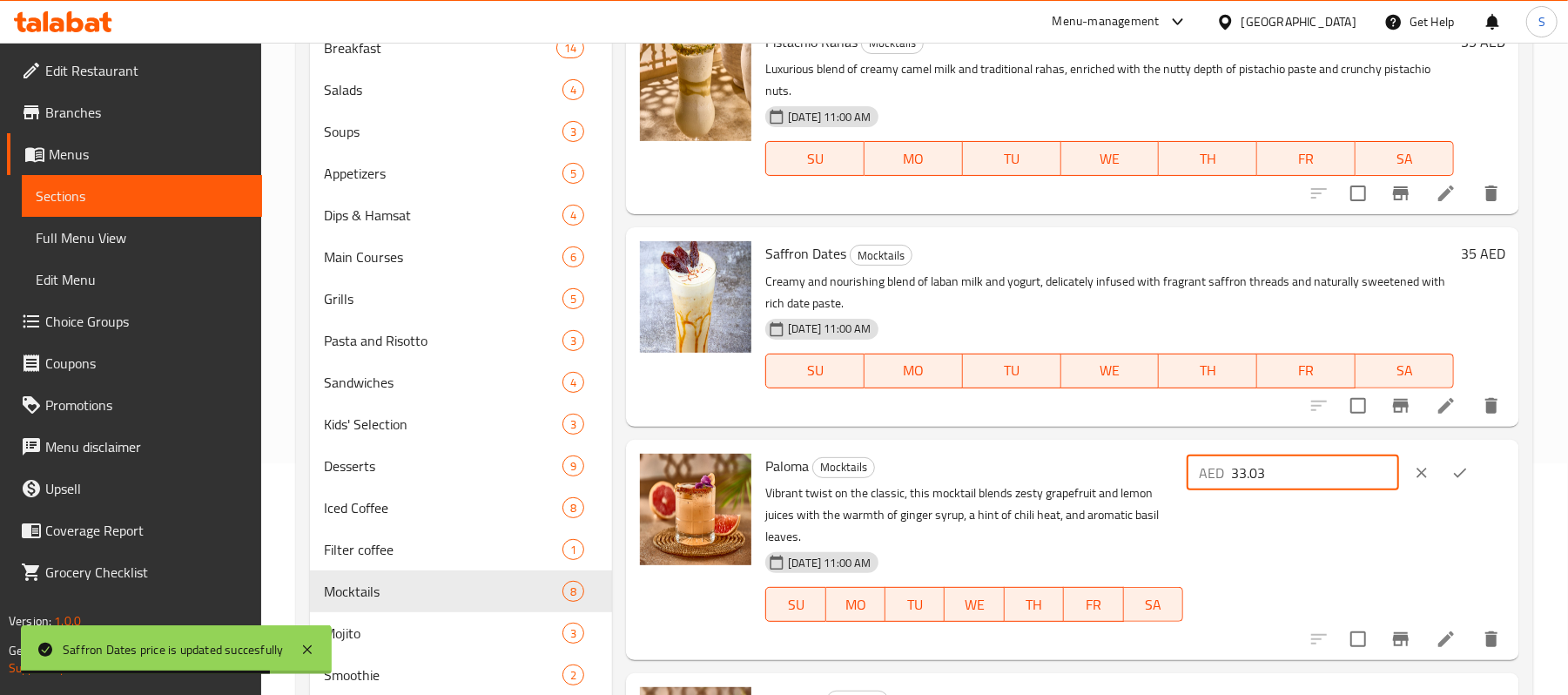
drag, startPoint x: 1295, startPoint y: 479, endPoint x: 1265, endPoint y: 484, distance: 30.4
click at [1265, 484] on input "33.03" at bounding box center [1315, 472] width 168 height 35
type input "33"
click at [1452, 472] on icon "ok" at bounding box center [1460, 472] width 17 height 17
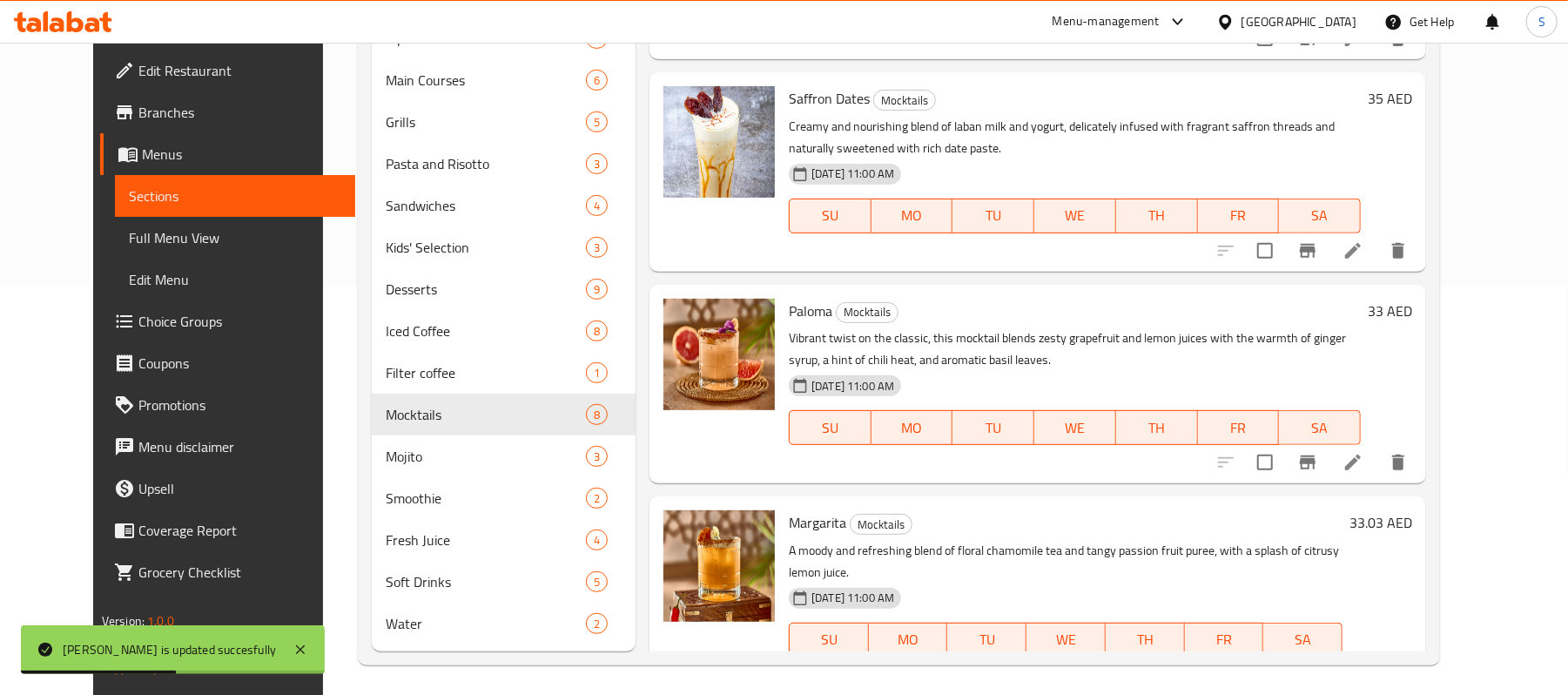
scroll to position [414, 0]
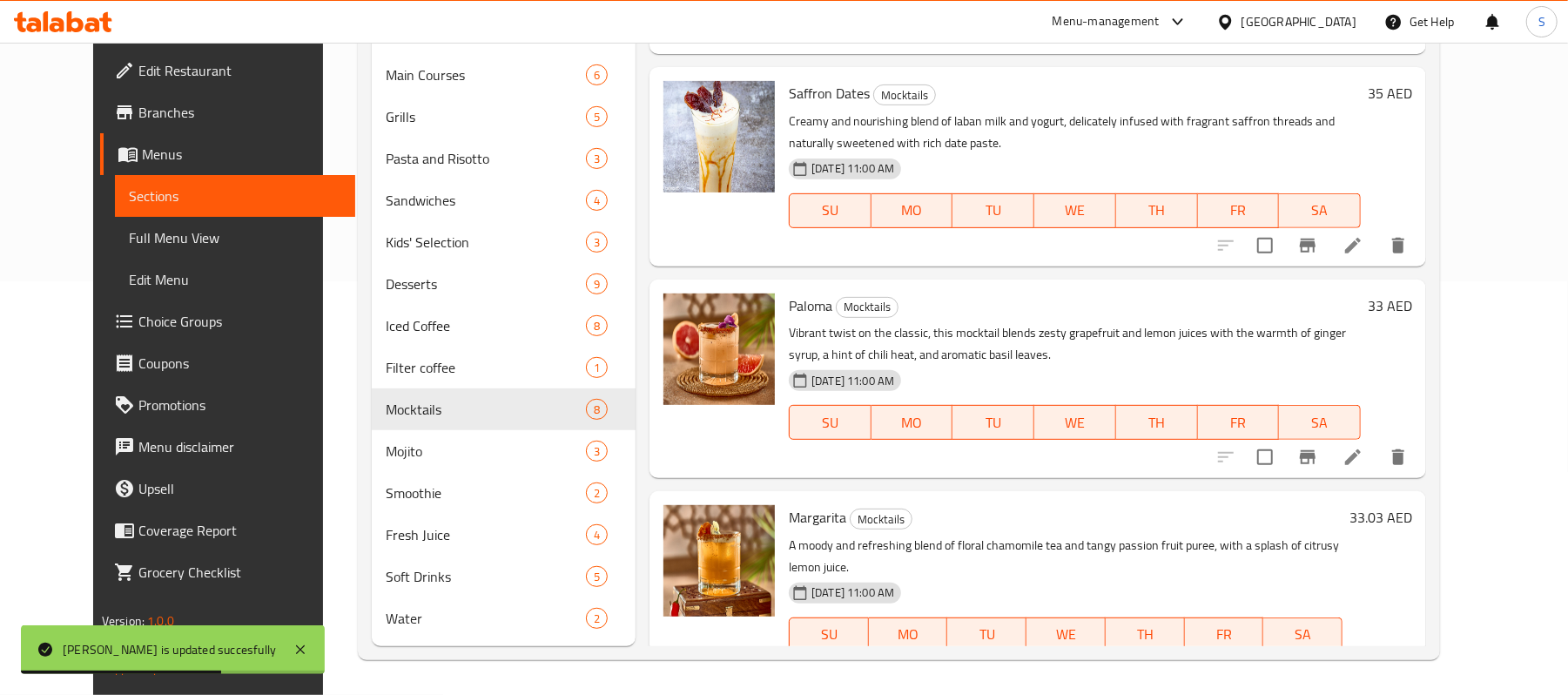
click at [1413, 505] on h6 "33.03 AED" at bounding box center [1381, 517] width 63 height 25
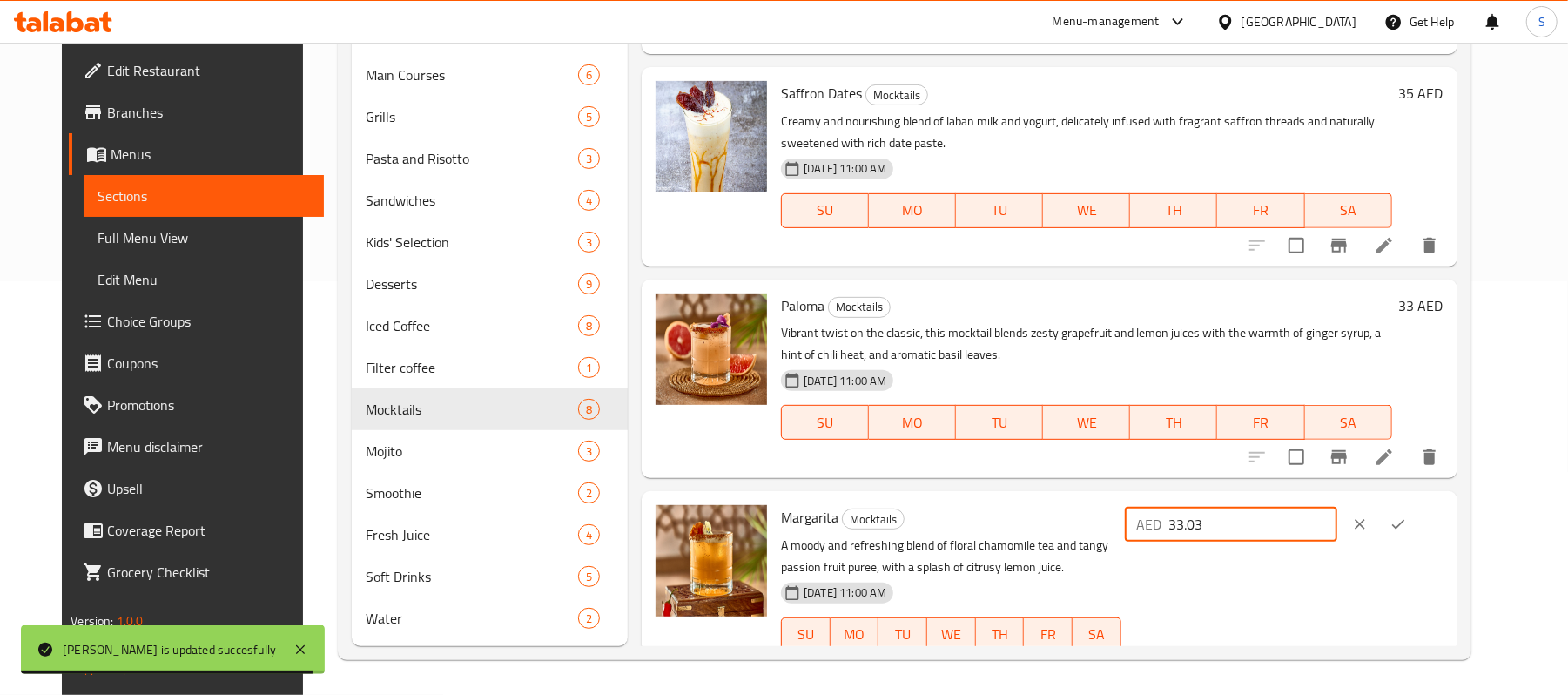
drag, startPoint x: 1341, startPoint y: 498, endPoint x: 1265, endPoint y: 498, distance: 76.0
click at [1265, 507] on input "33.03" at bounding box center [1253, 524] width 168 height 35
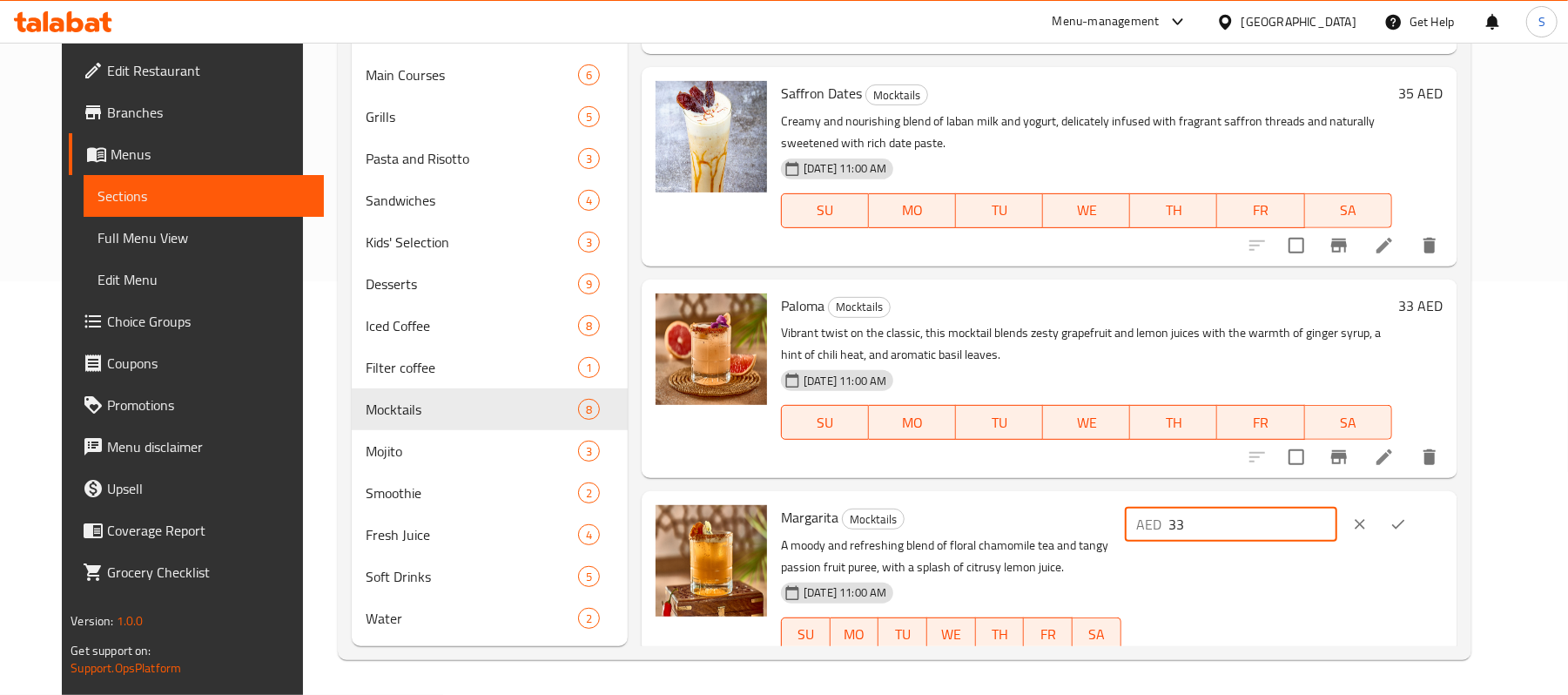
type input "33"
click at [1417, 505] on button "ok" at bounding box center [1398, 524] width 38 height 38
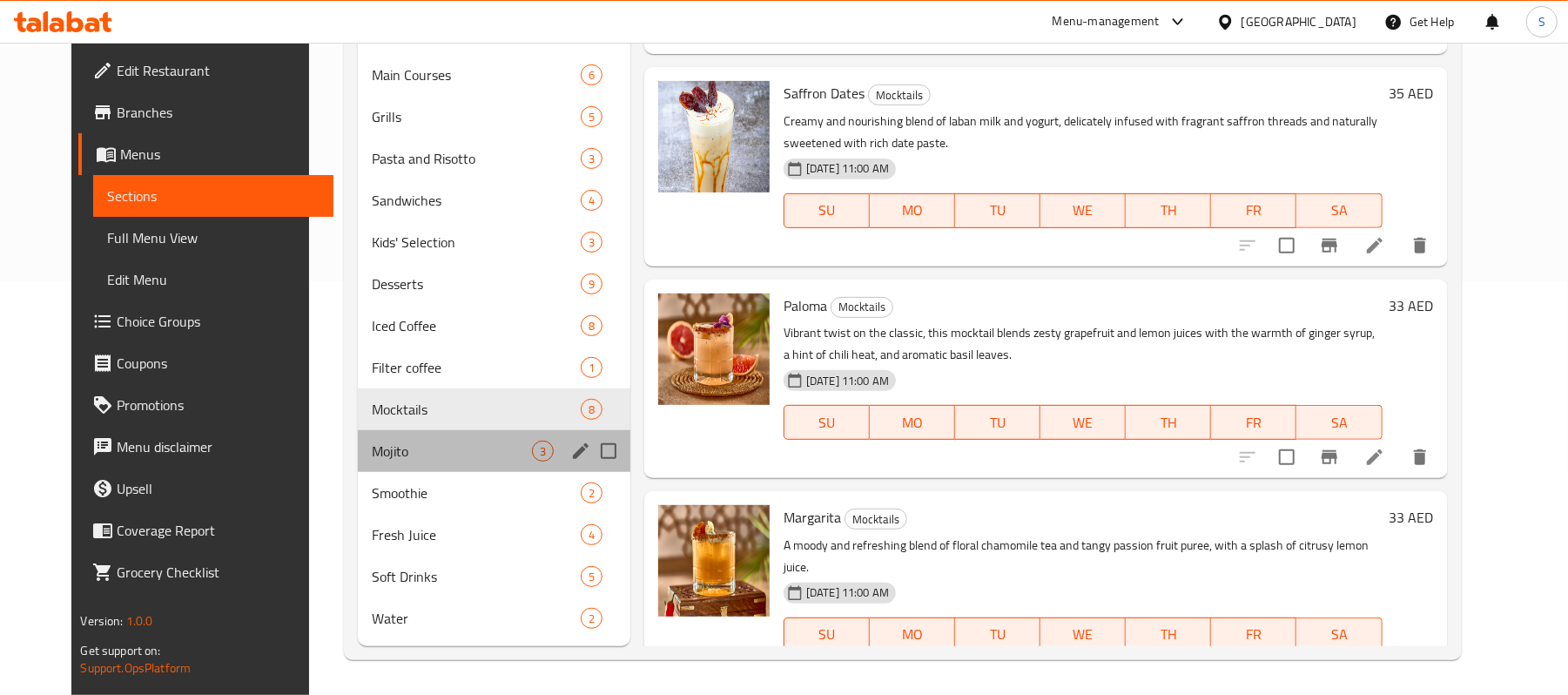
click at [416, 431] on div "Mojito 3" at bounding box center [494, 452] width 273 height 42
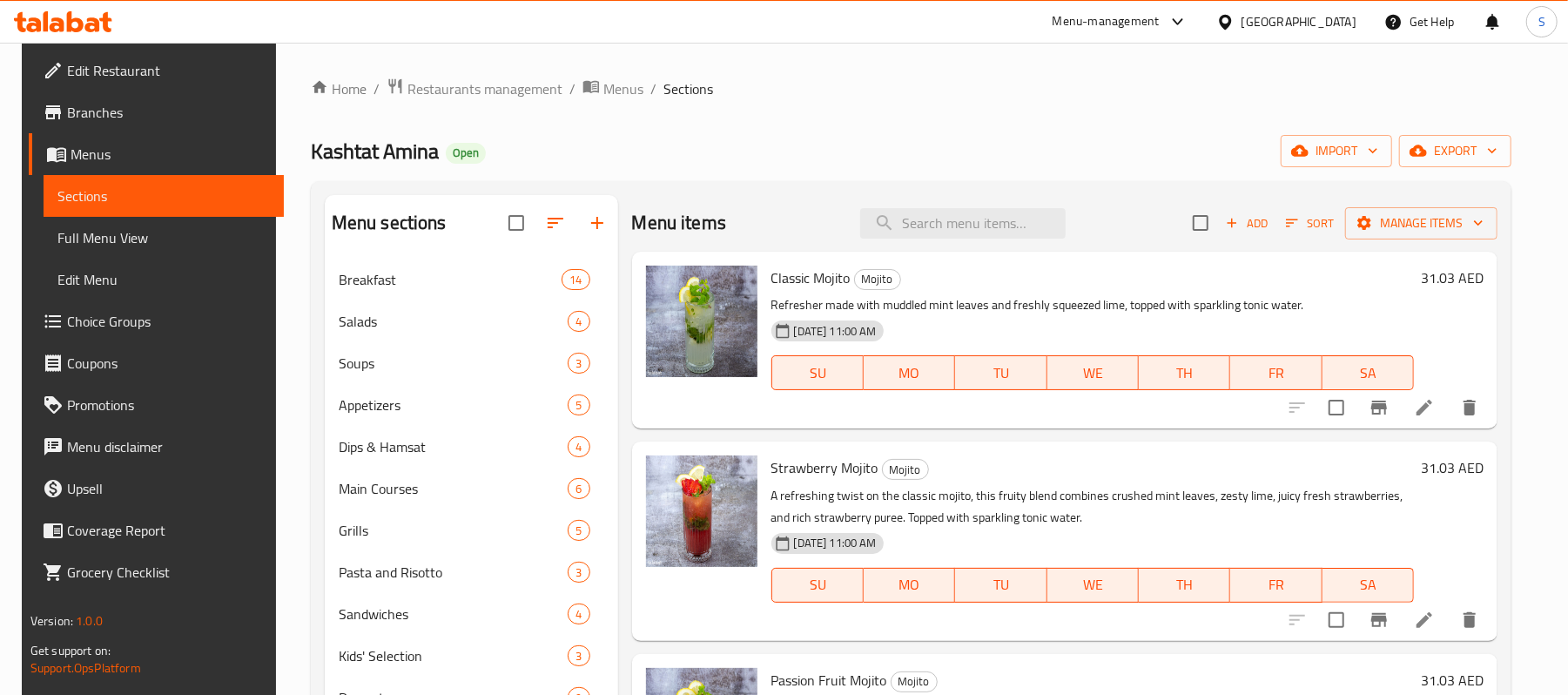
click at [1475, 273] on h6 "31.03 AED" at bounding box center [1452, 277] width 63 height 25
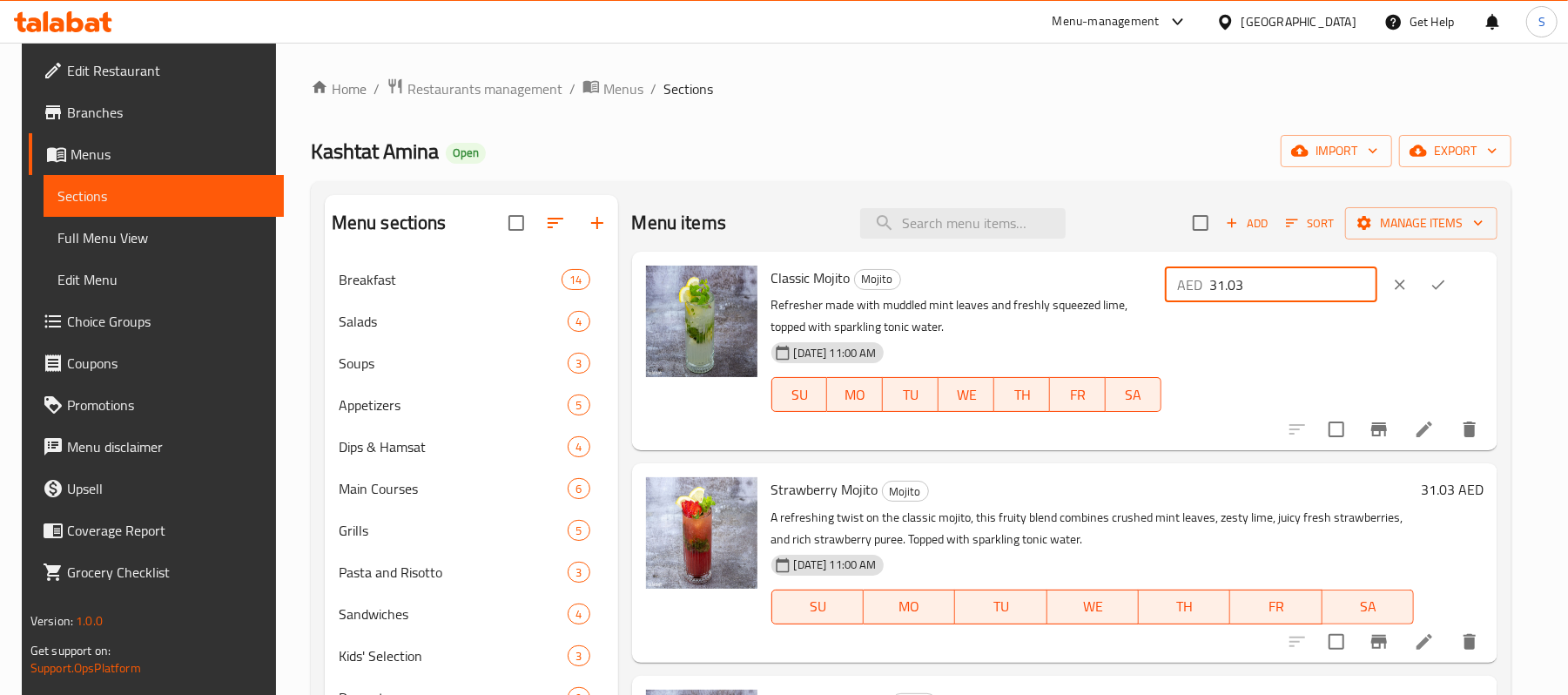
drag, startPoint x: 1294, startPoint y: 290, endPoint x: 1282, endPoint y: 306, distance: 20.0
click at [1282, 306] on div "AED 31.03 ​" at bounding box center [1323, 351] width 323 height 171
type input "31"
click at [1458, 290] on button "ok" at bounding box center [1438, 284] width 38 height 38
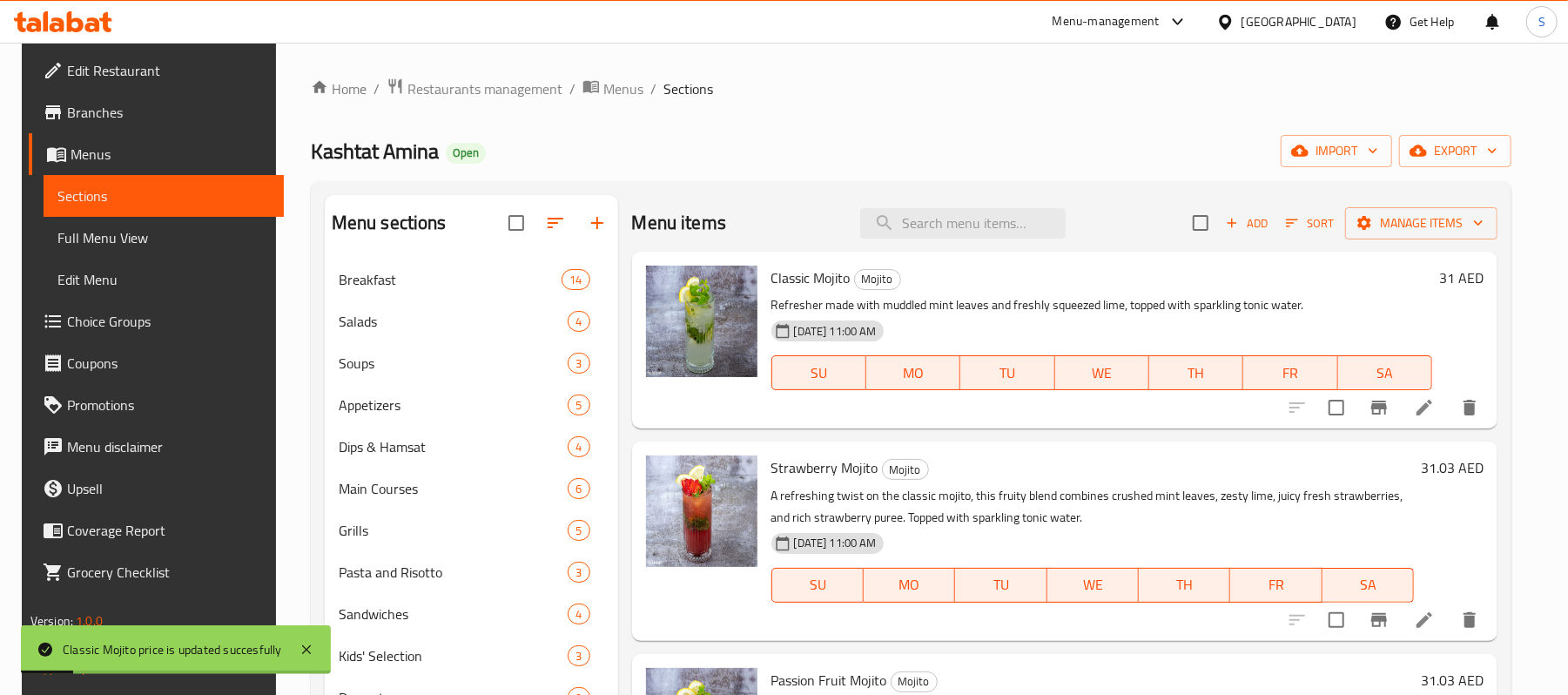
click at [1449, 472] on h6 "31.03 AED" at bounding box center [1452, 467] width 63 height 25
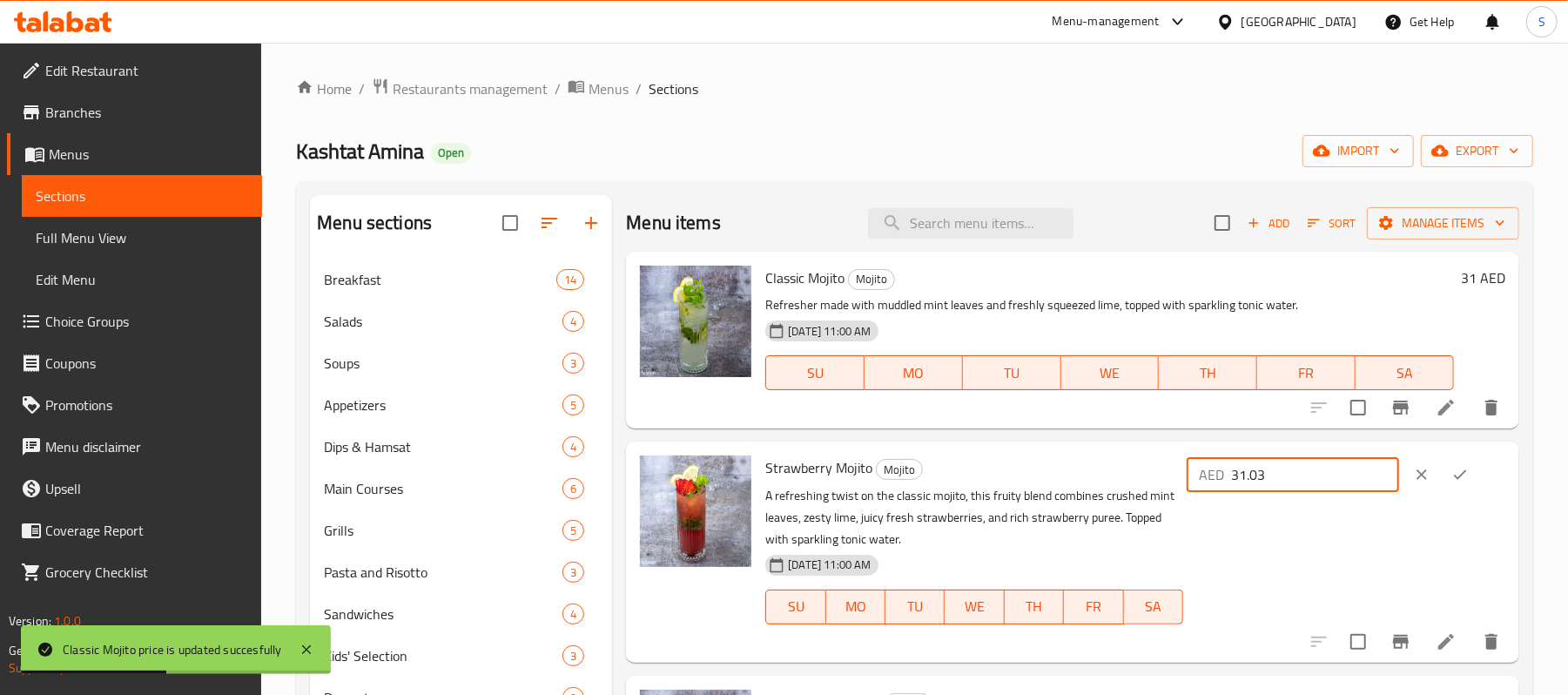
drag, startPoint x: 1345, startPoint y: 475, endPoint x: 1284, endPoint y: 482, distance: 61.4
click at [1284, 482] on input "31.03" at bounding box center [1315, 474] width 168 height 35
type input "31"
click at [1468, 462] on button "ok" at bounding box center [1460, 474] width 38 height 38
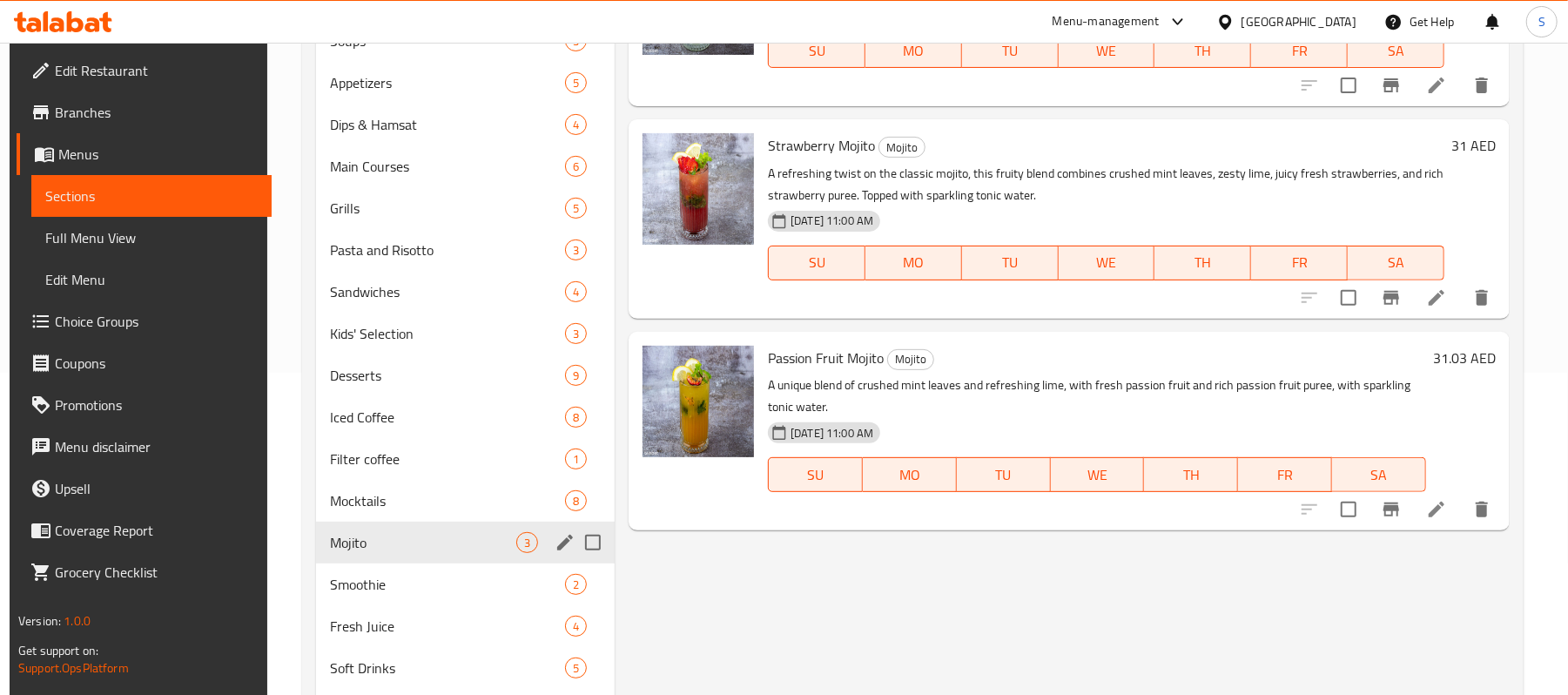
scroll to position [348, 0]
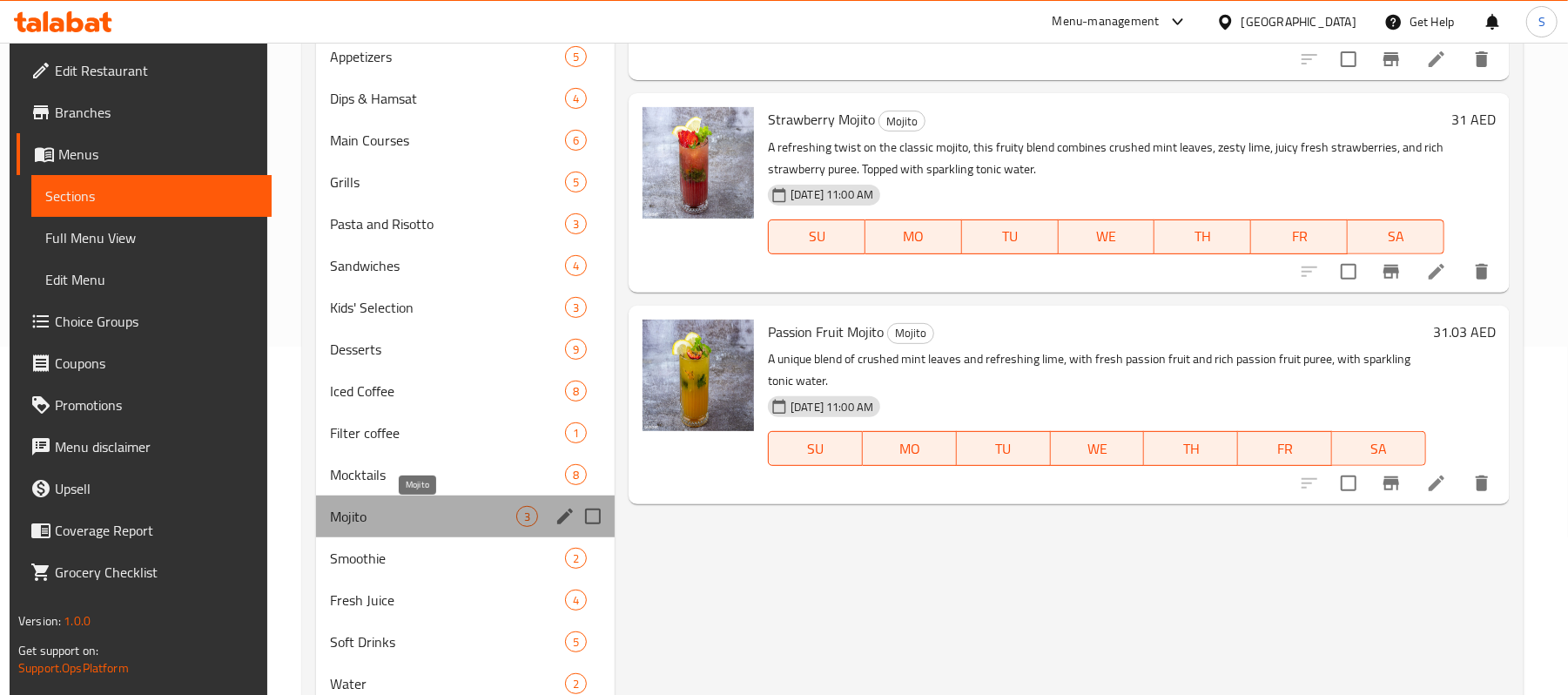
click at [404, 527] on span "Mojito" at bounding box center [422, 516] width 186 height 21
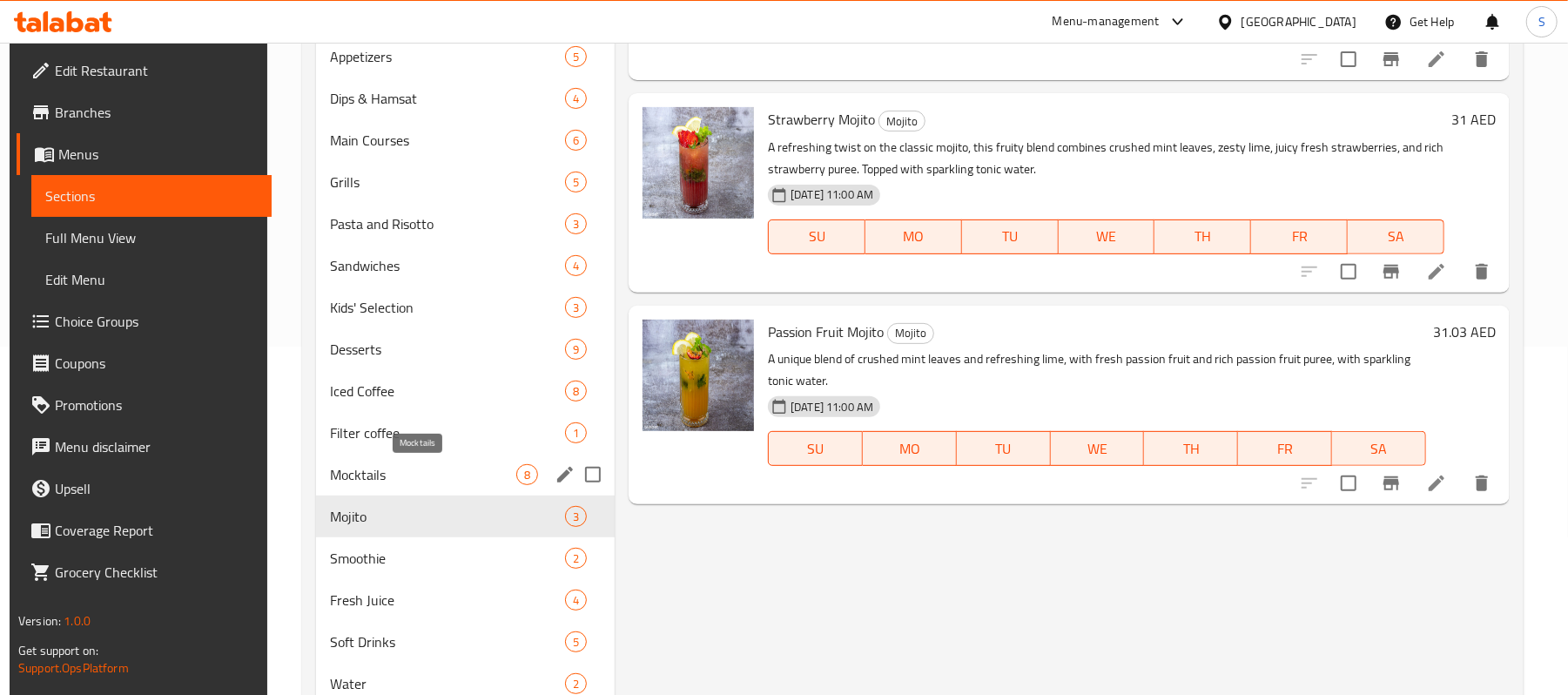
click at [408, 475] on span "Mocktails" at bounding box center [422, 474] width 186 height 21
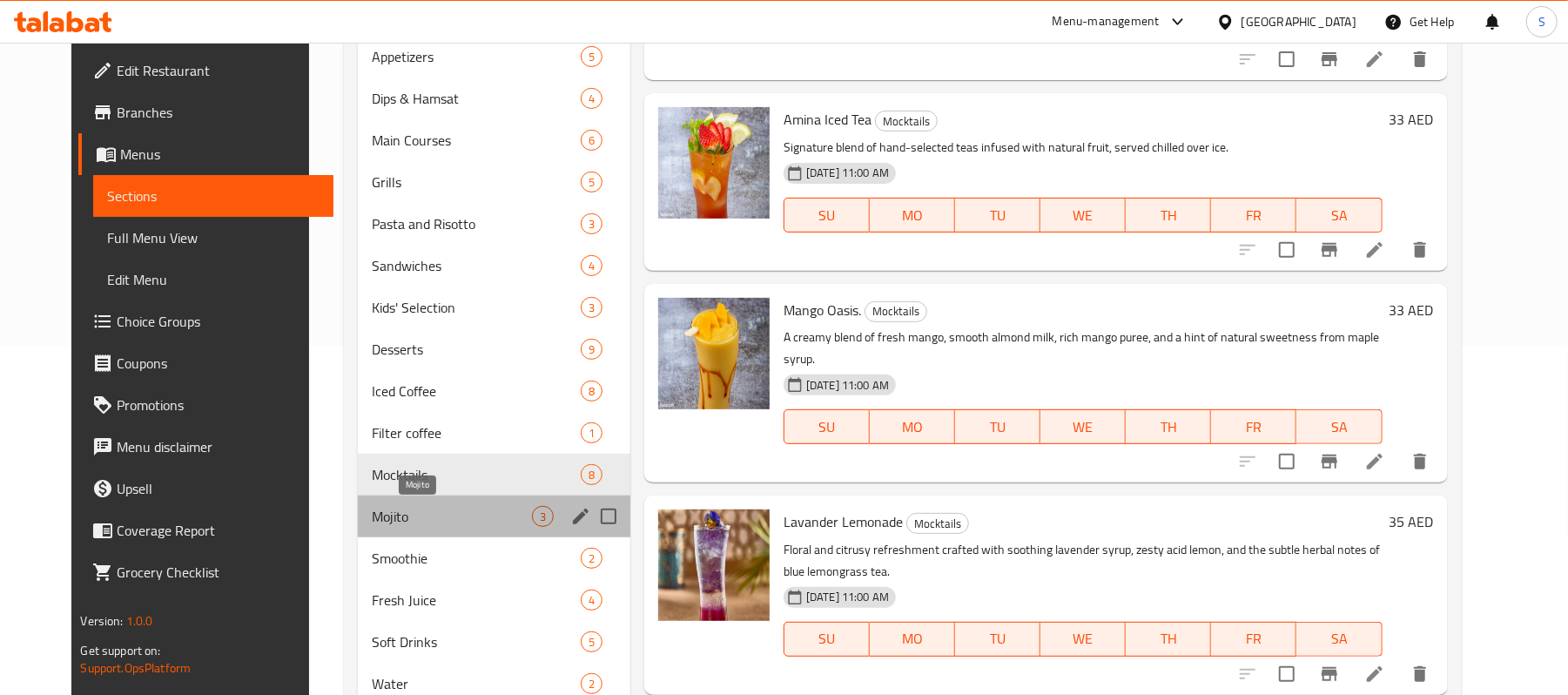
click at [377, 520] on span "Mojito" at bounding box center [452, 516] width 160 height 21
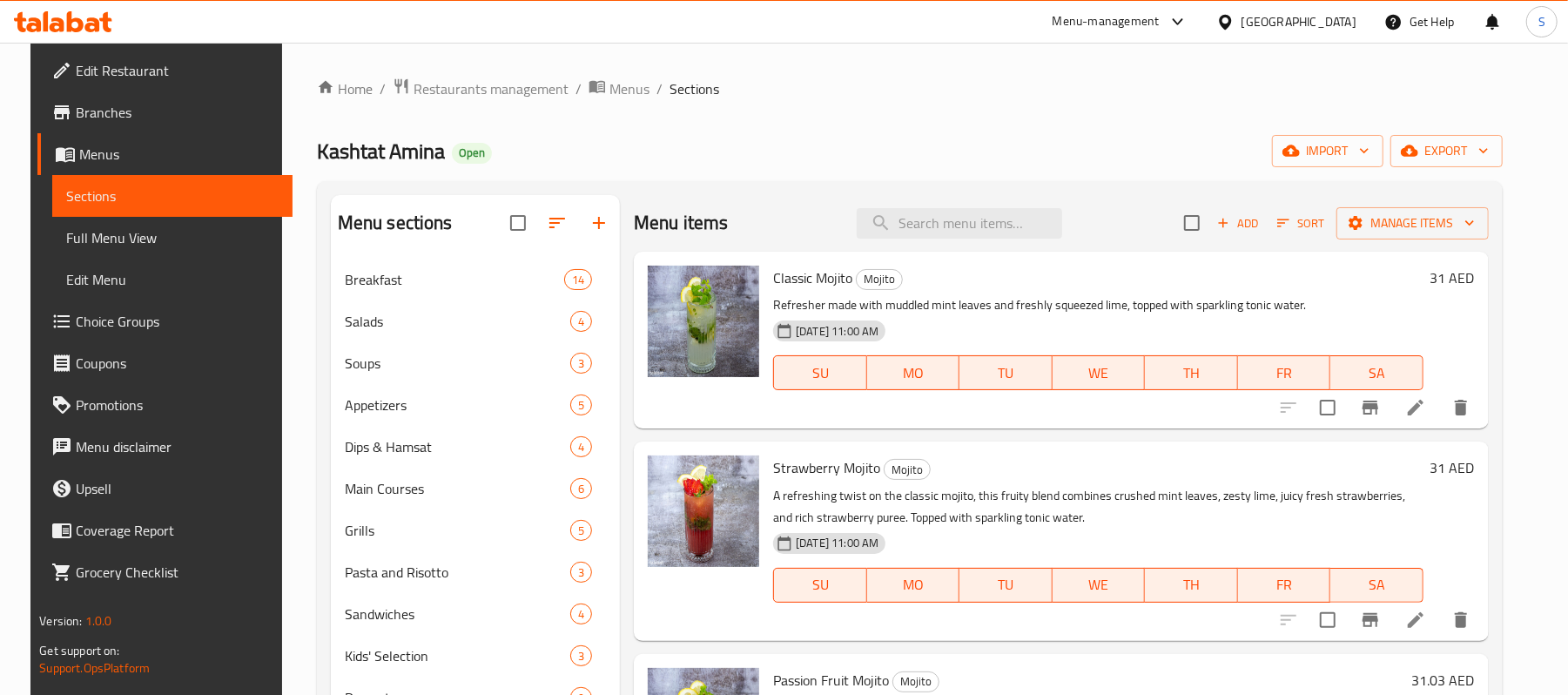
drag, startPoint x: 1500, startPoint y: 272, endPoint x: 1444, endPoint y: 352, distance: 97.7
click at [1475, 273] on h6 "31 AED" at bounding box center [1453, 277] width 45 height 25
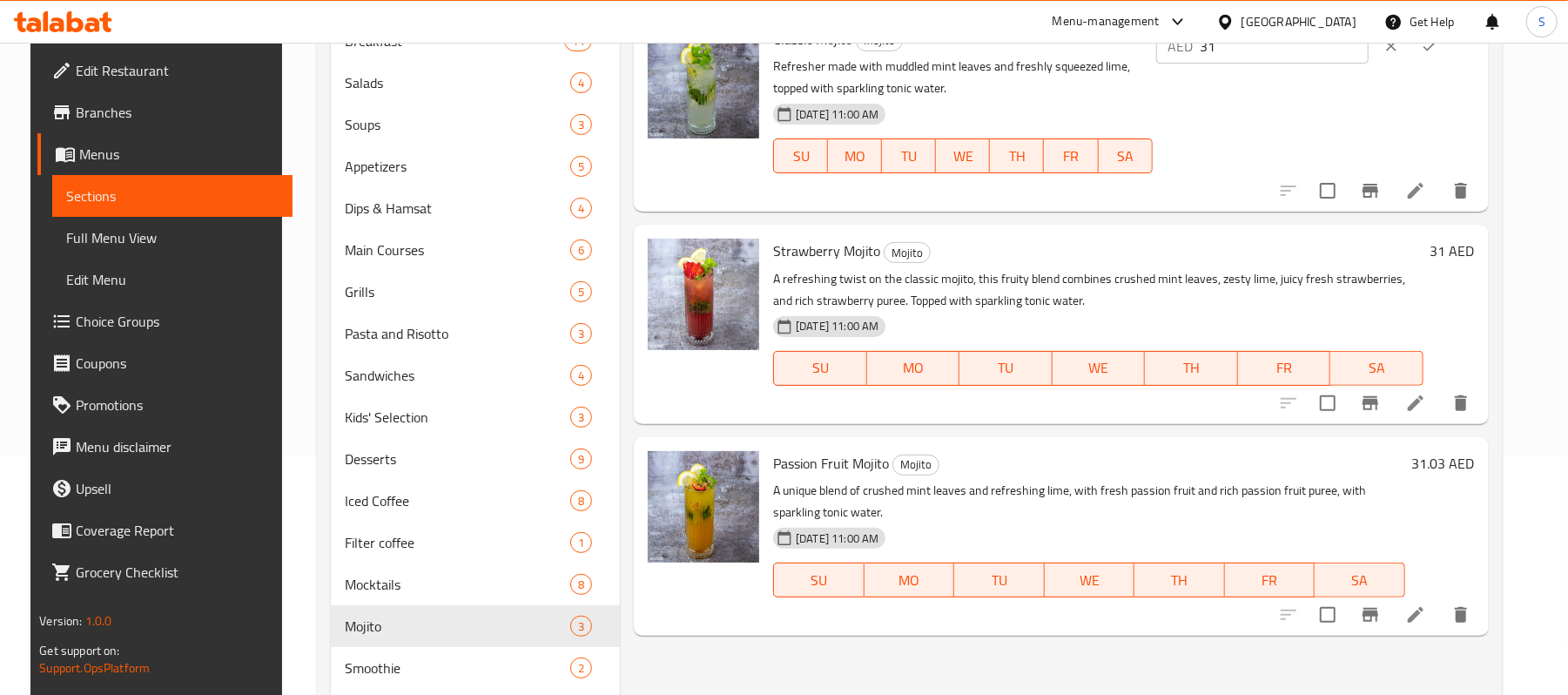
scroll to position [348, 0]
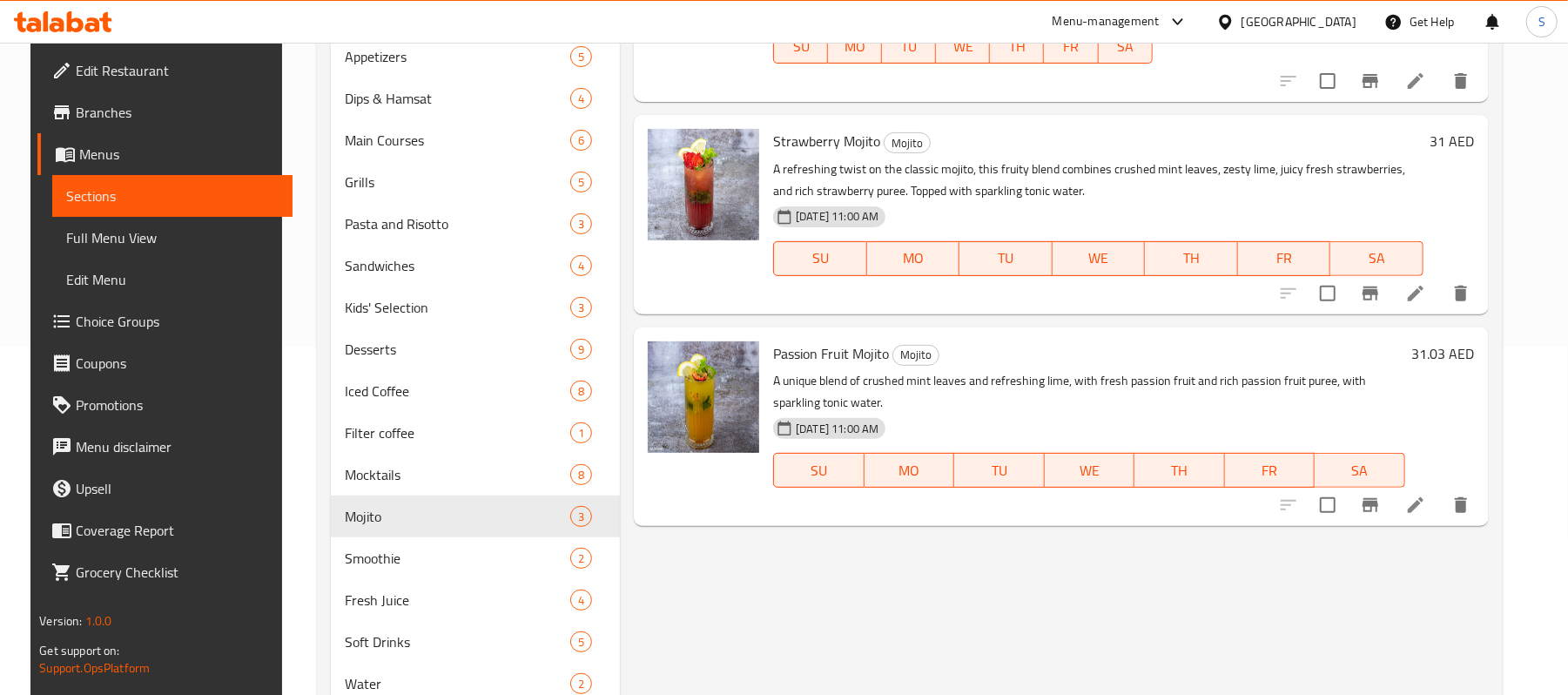
click at [1460, 364] on h6 "31.03 AED" at bounding box center [1444, 353] width 63 height 25
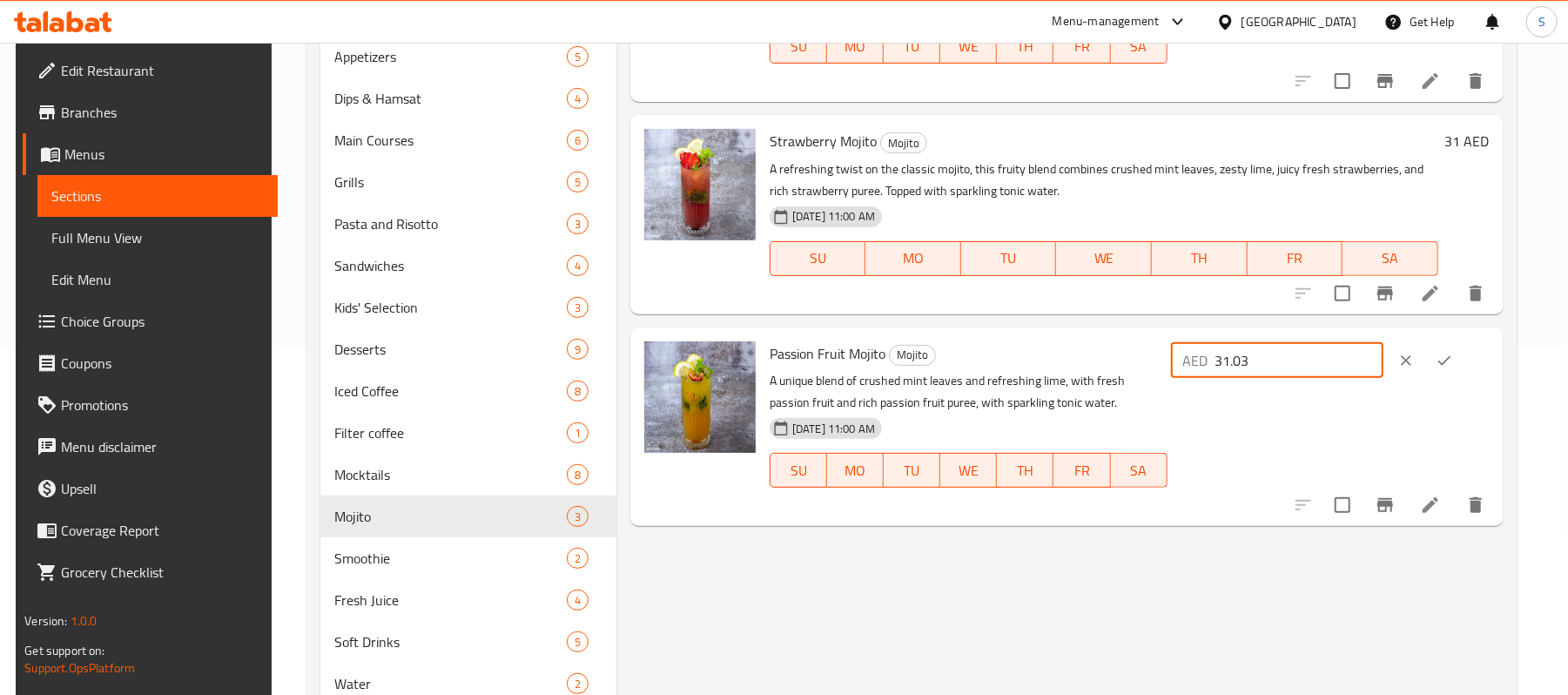
drag, startPoint x: 1325, startPoint y: 367, endPoint x: 1282, endPoint y: 372, distance: 43.3
click at [1282, 372] on input "31.03" at bounding box center [1299, 361] width 168 height 35
type input "31"
click at [1464, 372] on button "ok" at bounding box center [1444, 361] width 38 height 38
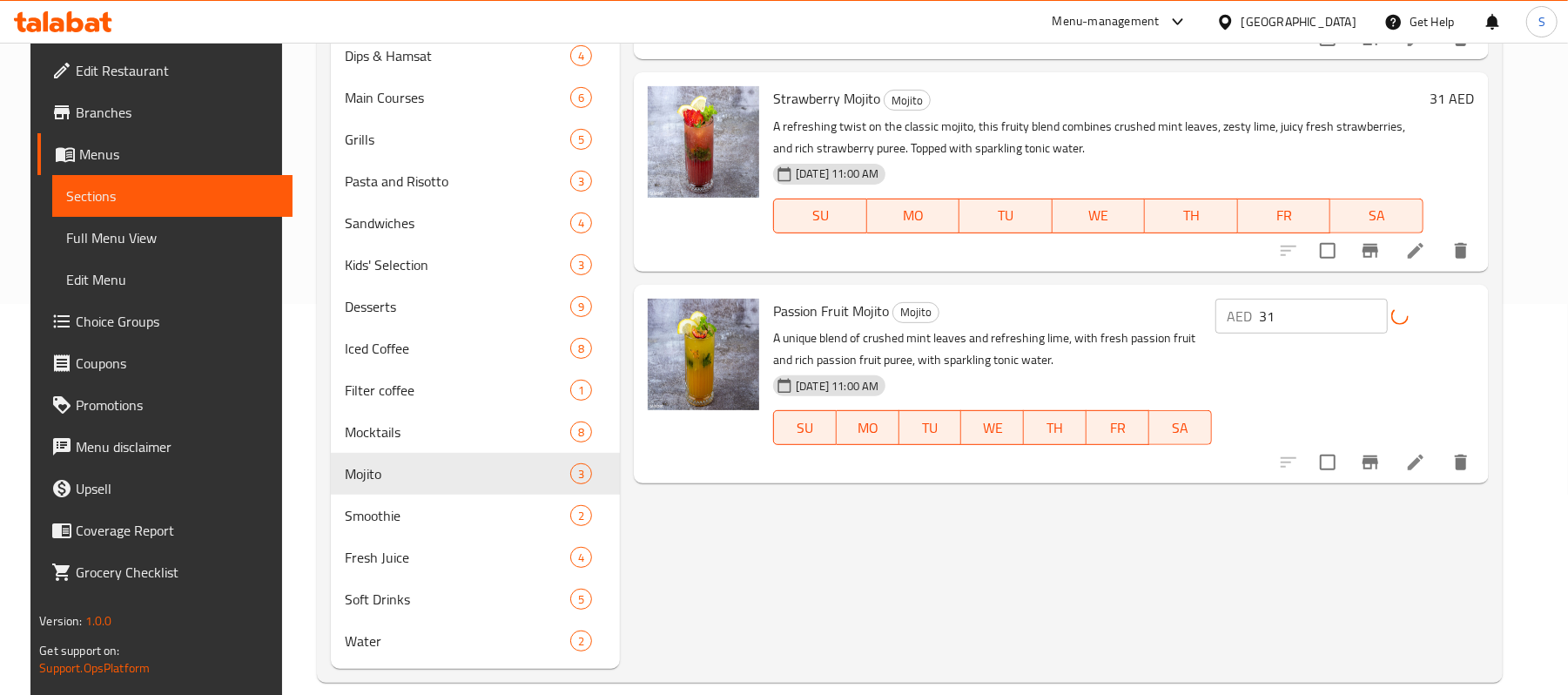
scroll to position [414, 0]
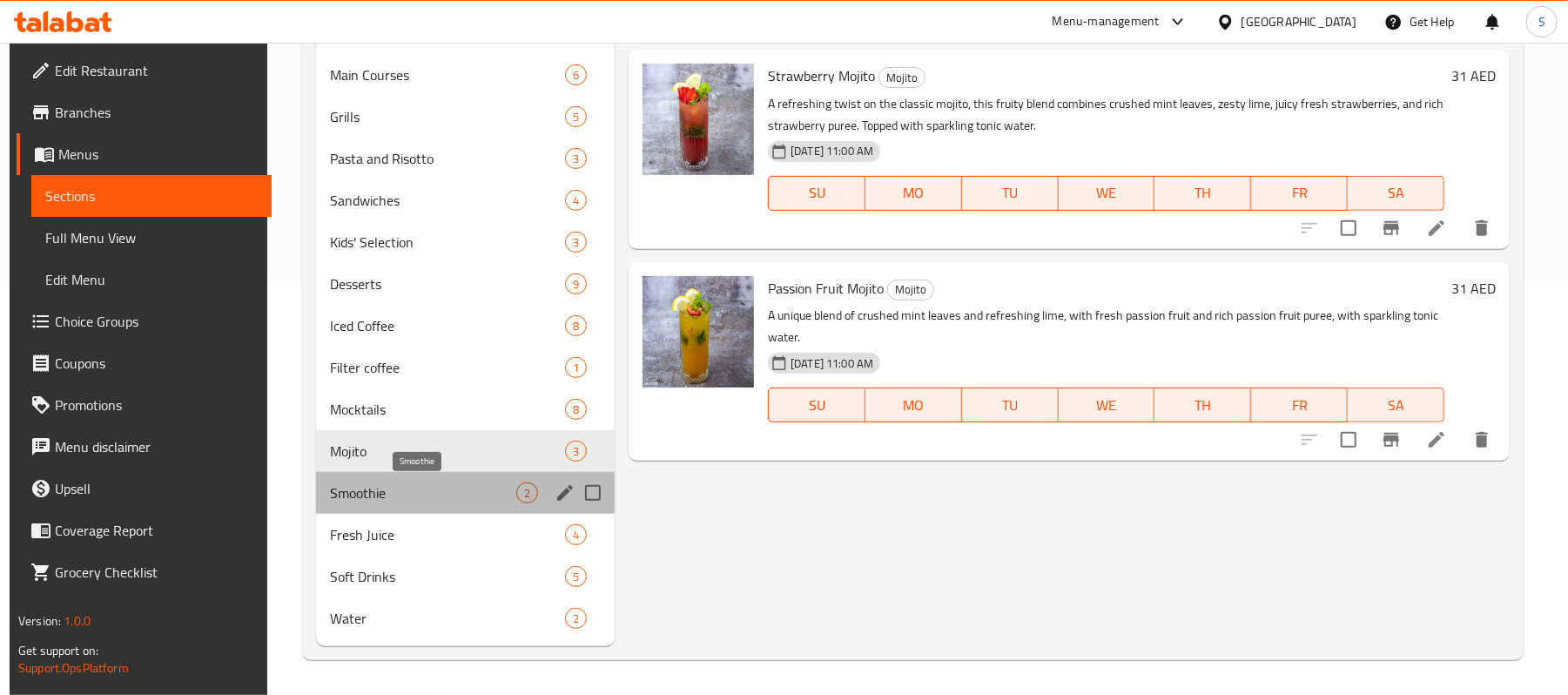
click at [367, 499] on span "Smoothie" at bounding box center [422, 492] width 186 height 21
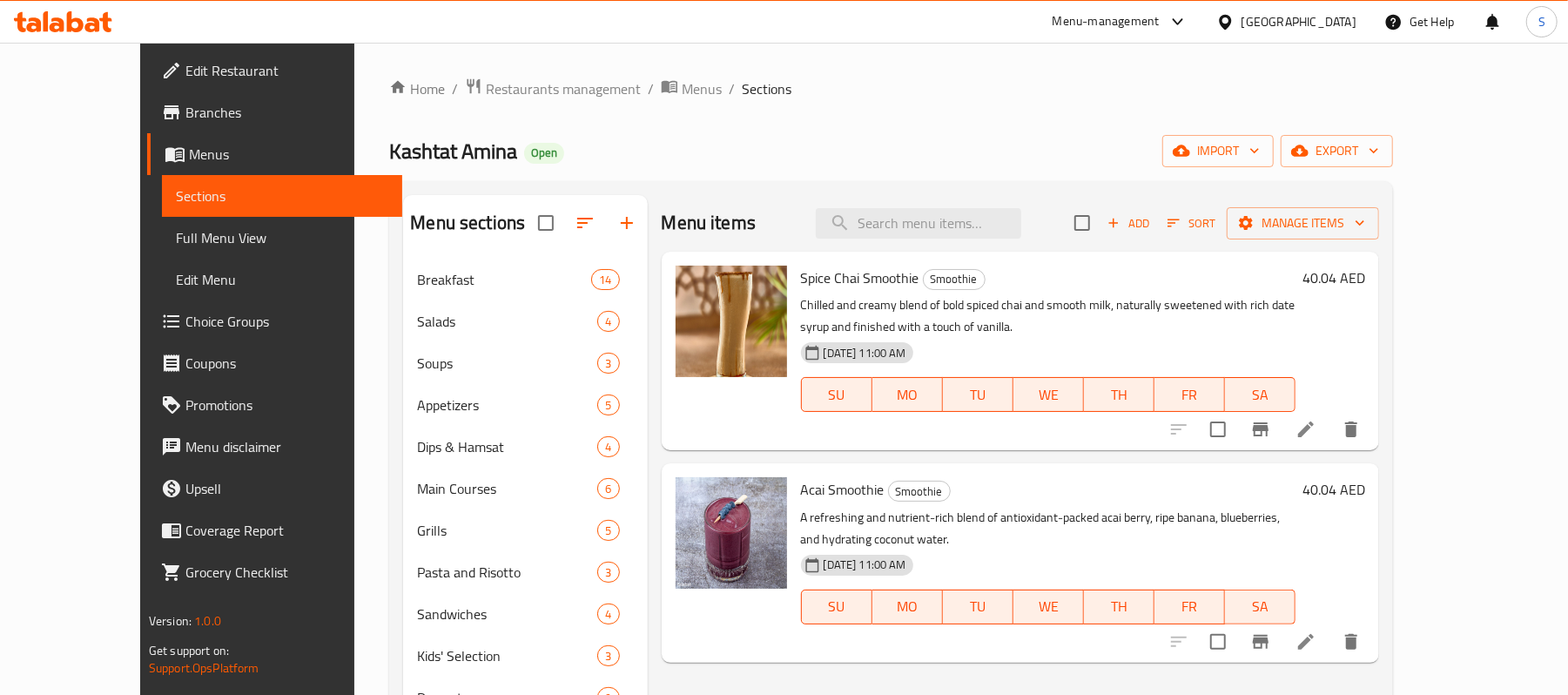
click at [1365, 289] on h6 "40.04 AED" at bounding box center [1334, 277] width 63 height 25
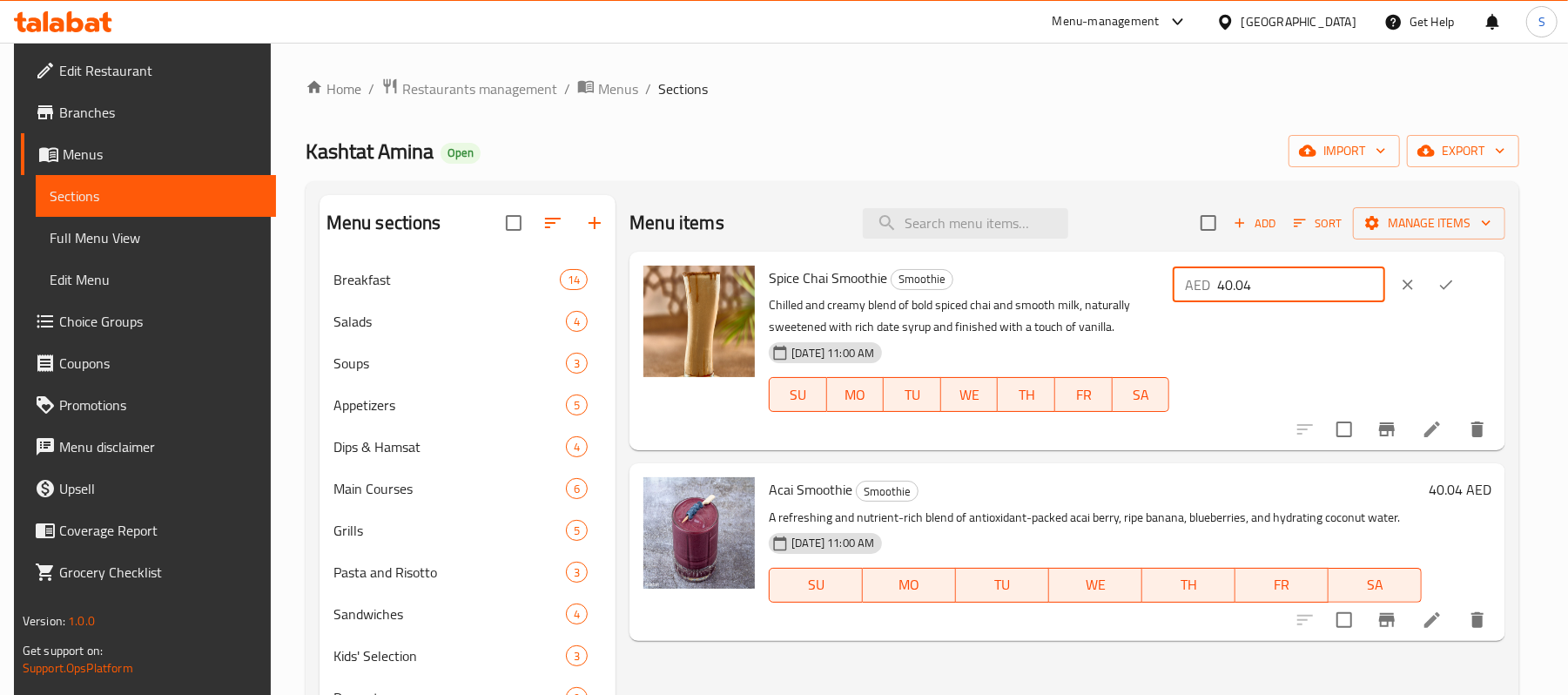
drag, startPoint x: 1320, startPoint y: 270, endPoint x: 1282, endPoint y: 291, distance: 43.4
click at [1282, 291] on input "40.04" at bounding box center [1301, 284] width 168 height 35
type input "40"
click at [1465, 273] on button "ok" at bounding box center [1446, 284] width 38 height 38
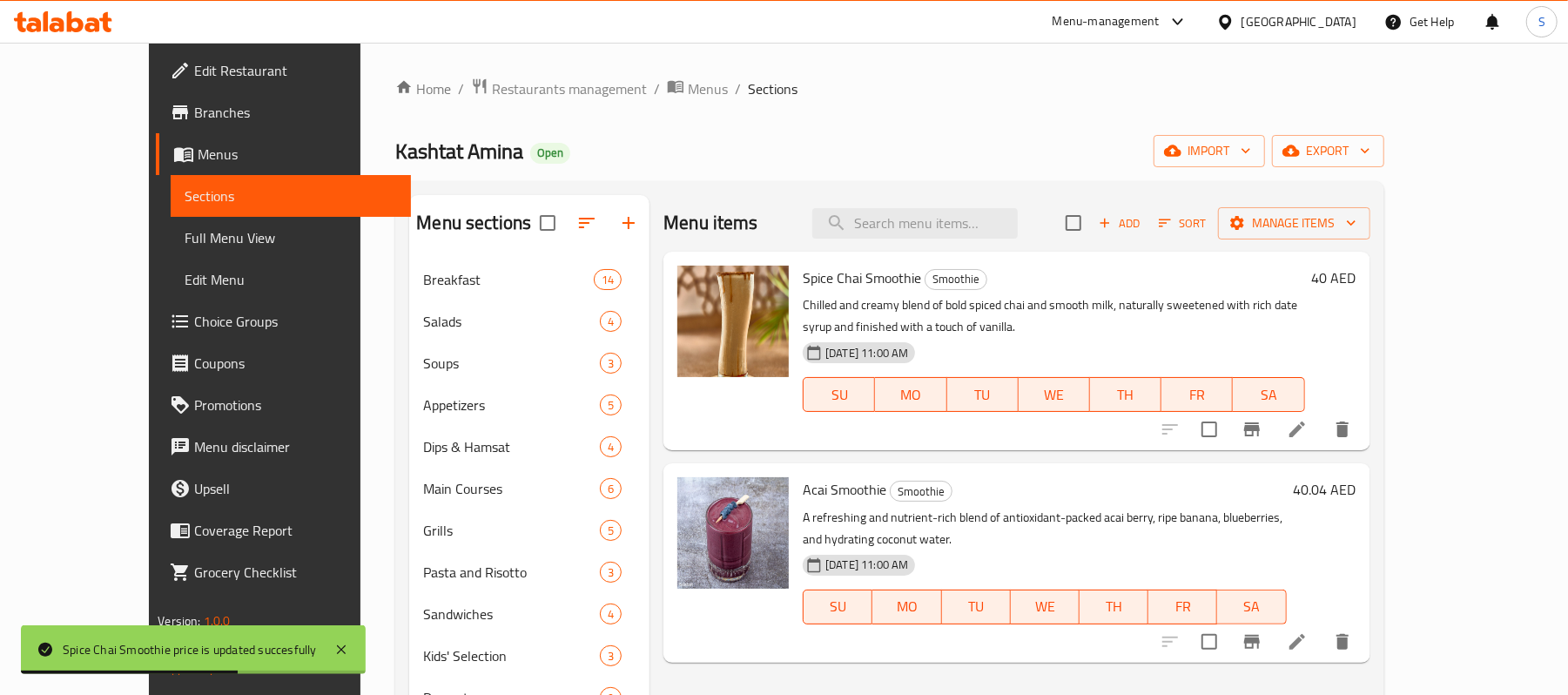
click at [1356, 493] on h6 "40.04 AED" at bounding box center [1325, 489] width 63 height 25
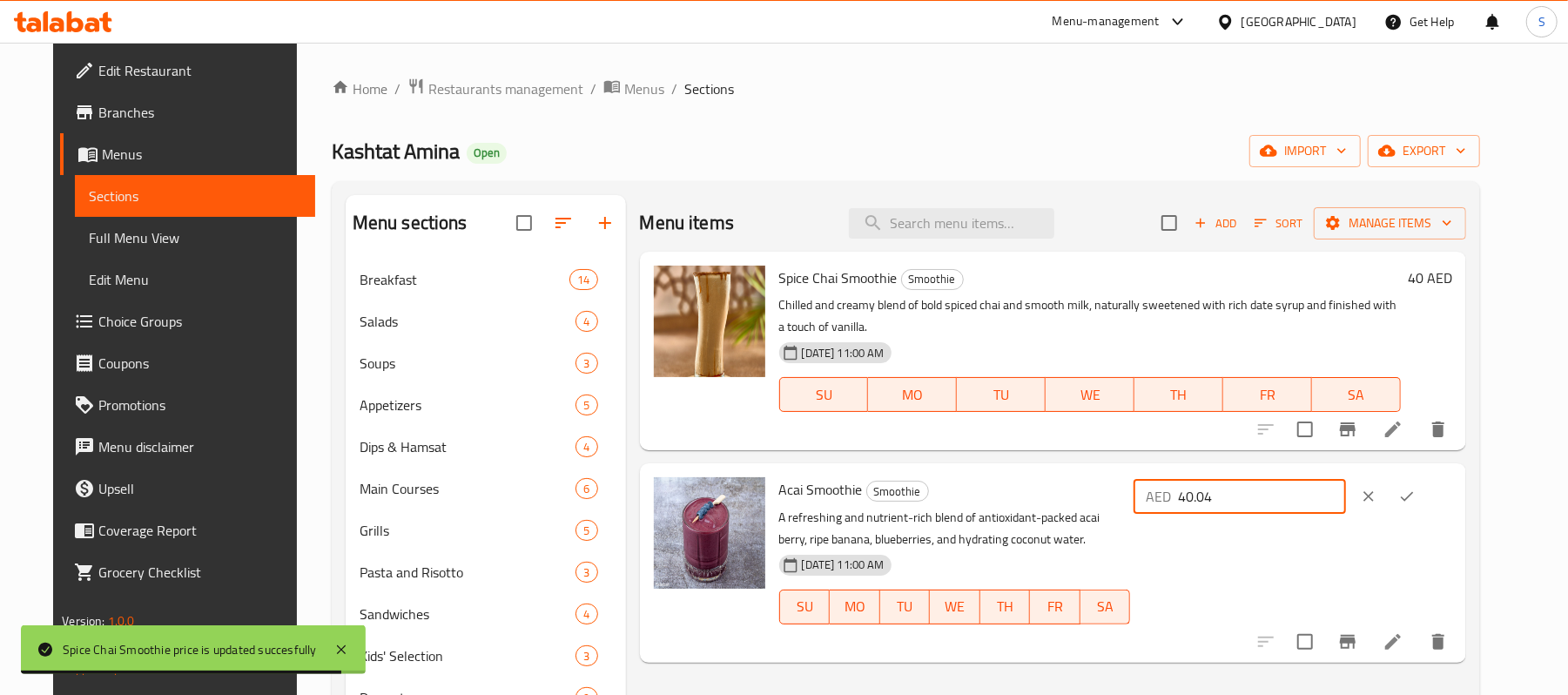
drag, startPoint x: 1315, startPoint y: 501, endPoint x: 1286, endPoint y: 501, distance: 29.0
click at [1286, 501] on input "40.04" at bounding box center [1262, 496] width 168 height 35
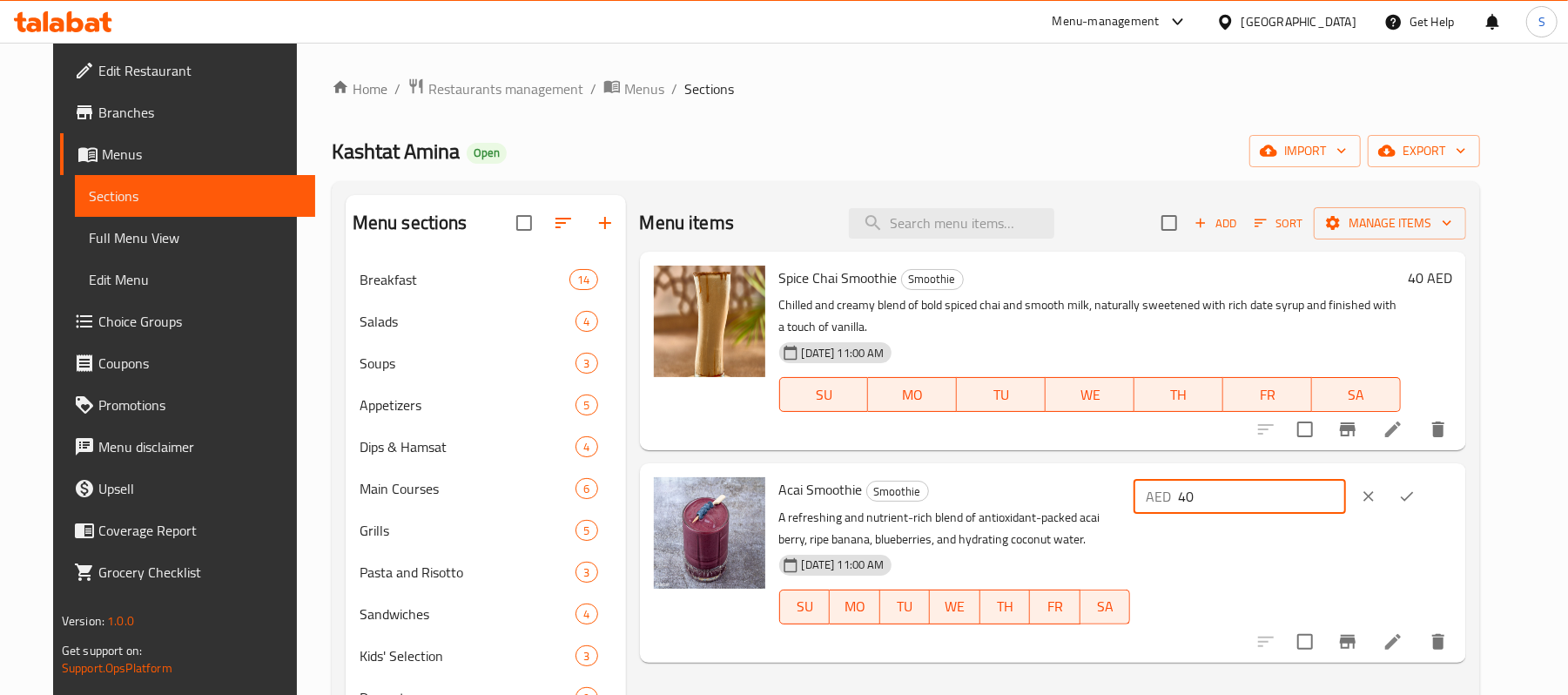
type input "40"
click at [1426, 488] on button "ok" at bounding box center [1407, 496] width 38 height 38
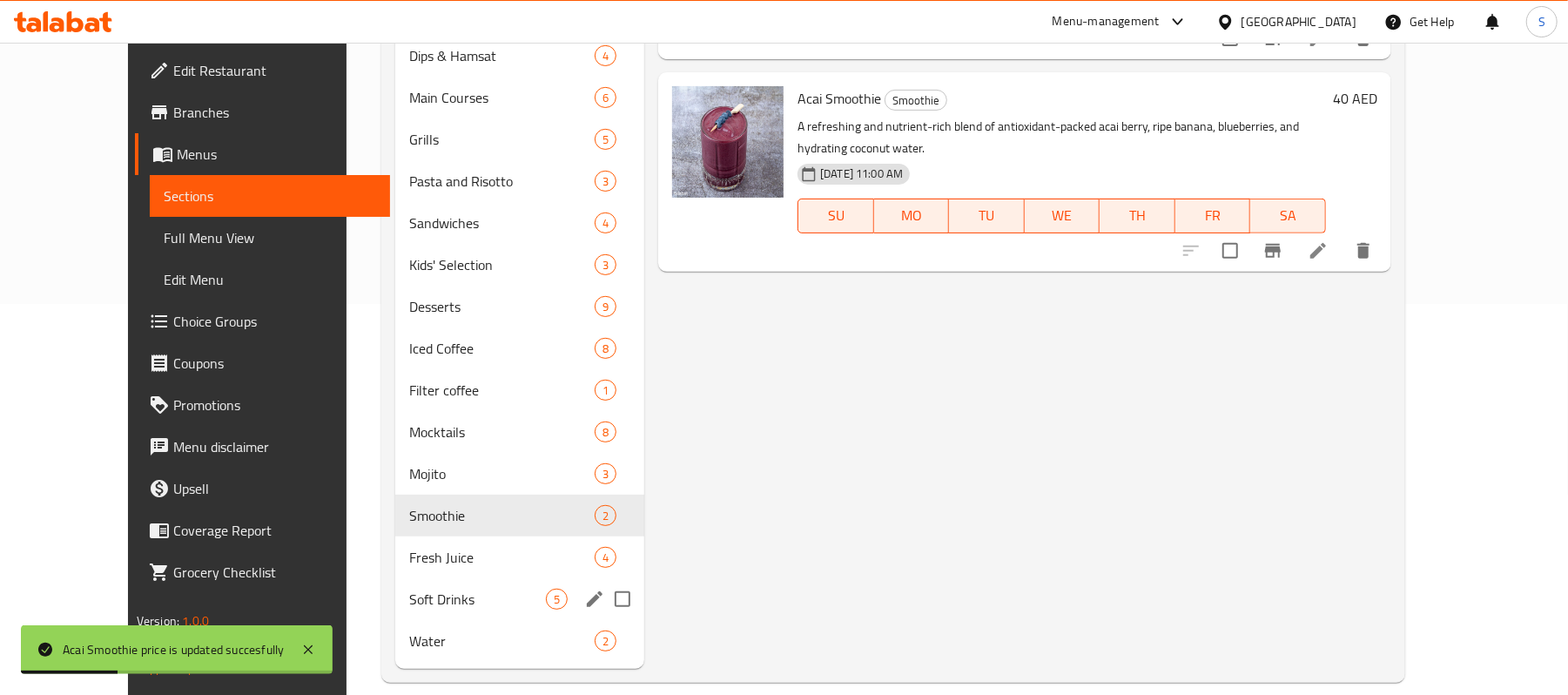
scroll to position [414, 0]
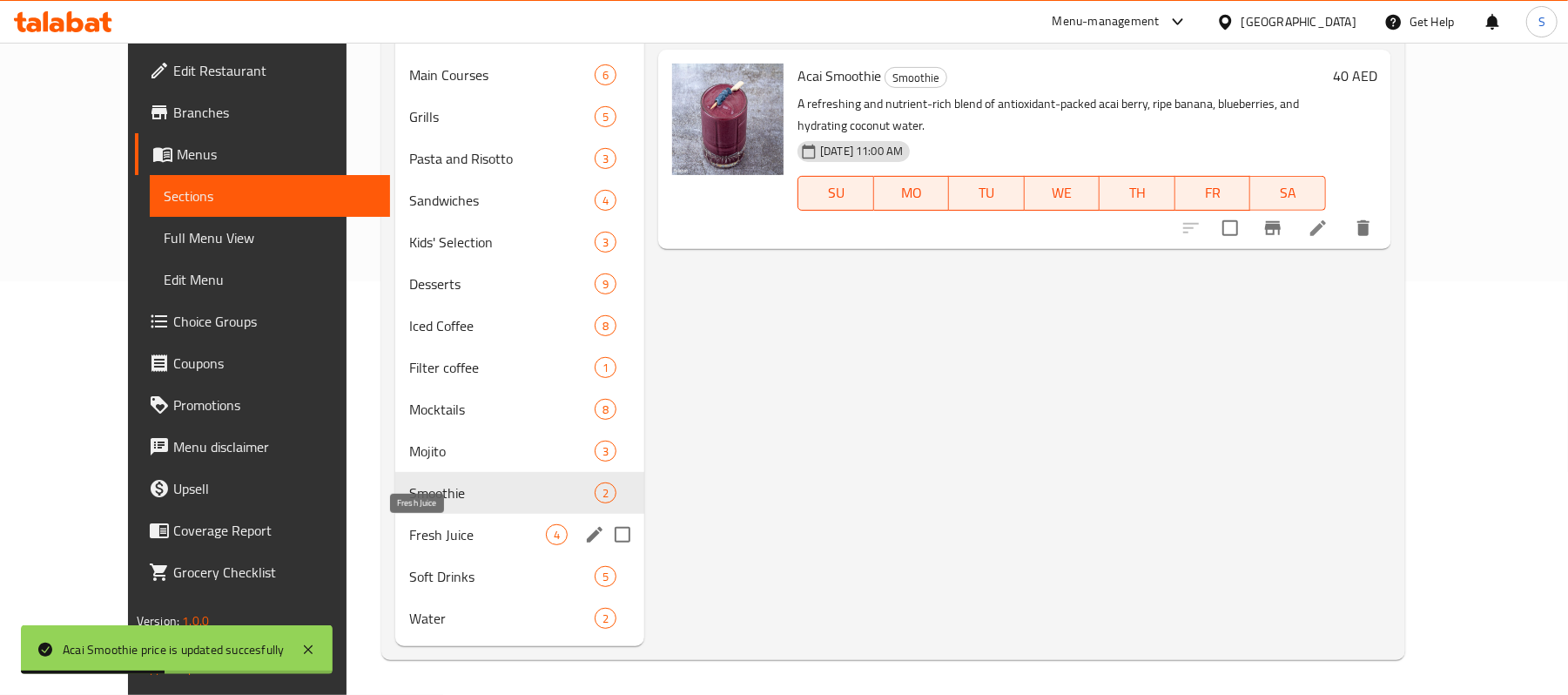
click at [410, 534] on span "Fresh Juice" at bounding box center [478, 534] width 136 height 21
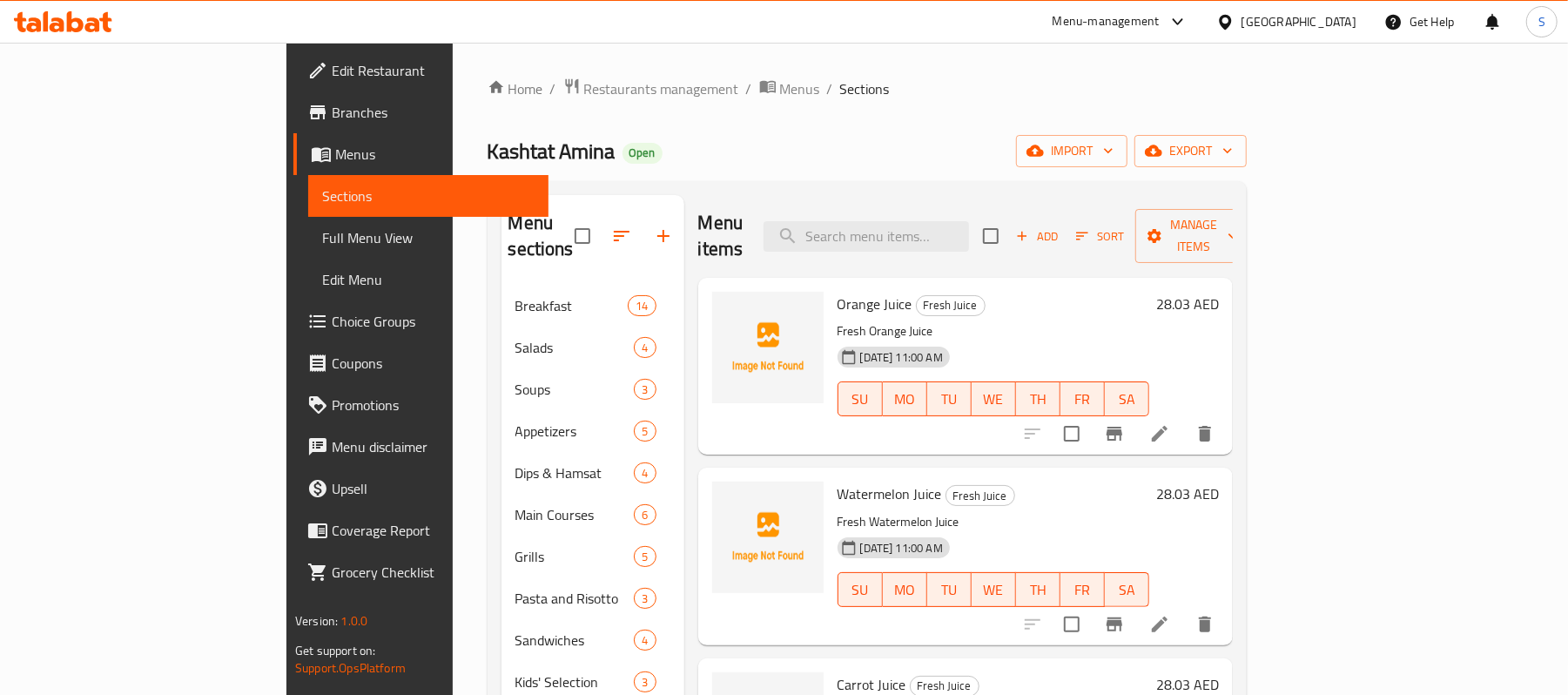
click at [1219, 292] on h6 "28.03 AED" at bounding box center [1187, 303] width 63 height 25
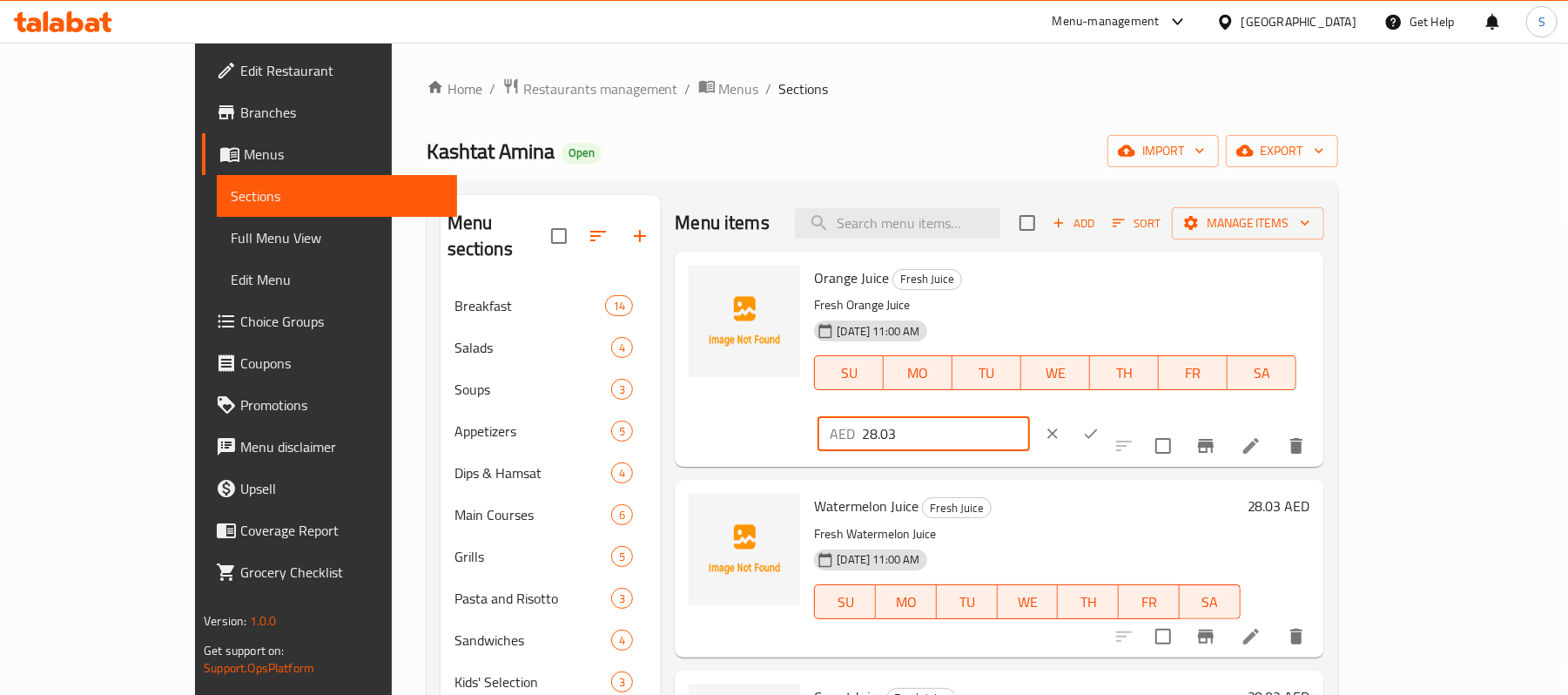
drag, startPoint x: 1327, startPoint y: 297, endPoint x: 1280, endPoint y: 298, distance: 47.0
click at [1030, 416] on input "28.03" at bounding box center [946, 433] width 168 height 35
type input "28"
click at [1110, 414] on button "ok" at bounding box center [1091, 433] width 38 height 38
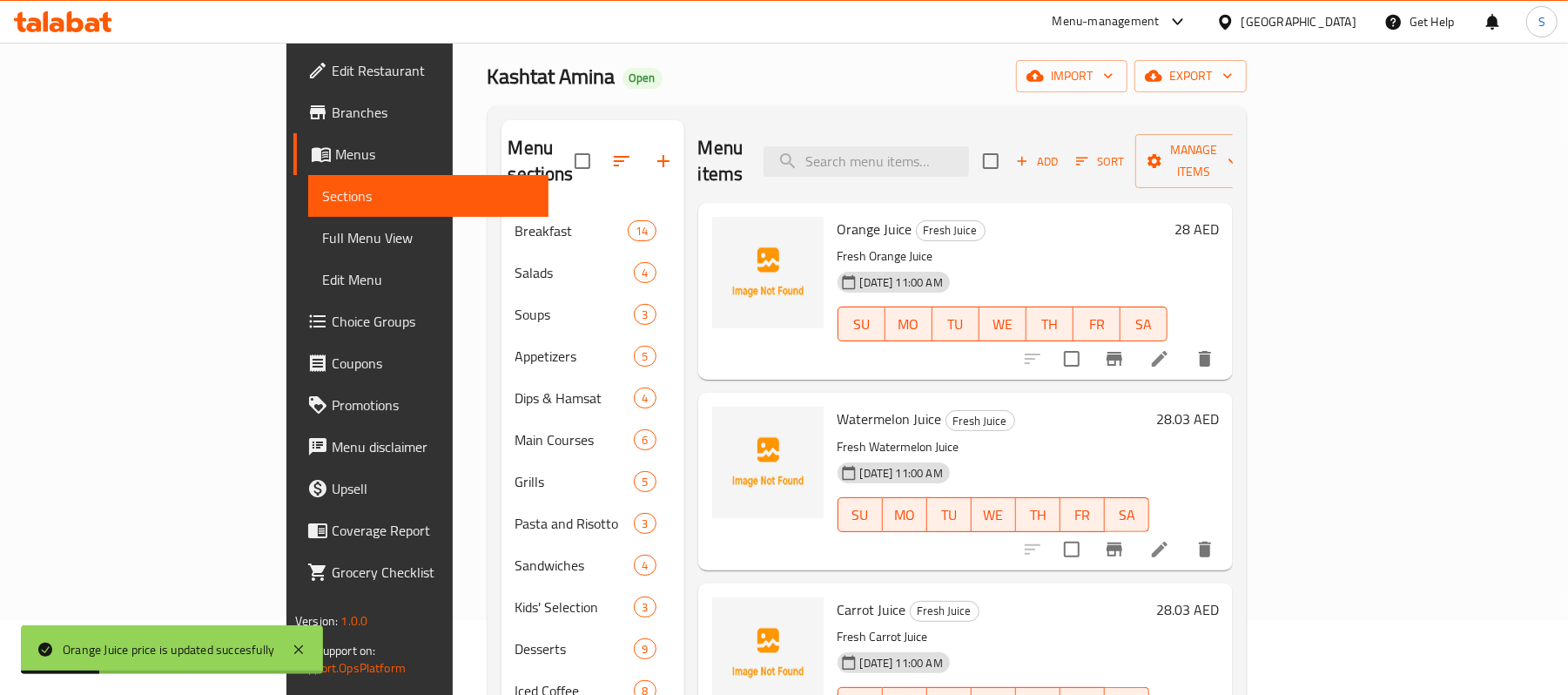
scroll to position [115, 0]
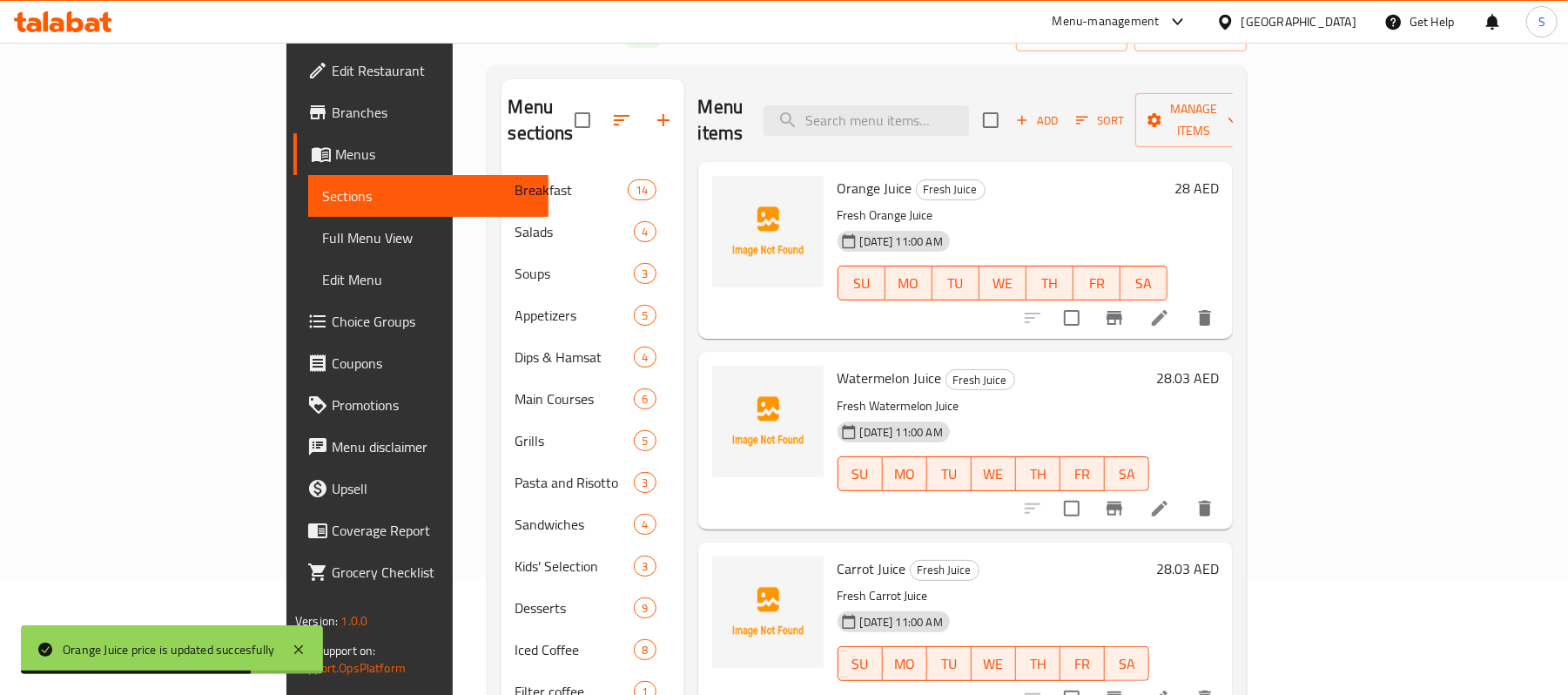
click at [1219, 366] on h6 "28.03 AED" at bounding box center [1187, 378] width 63 height 25
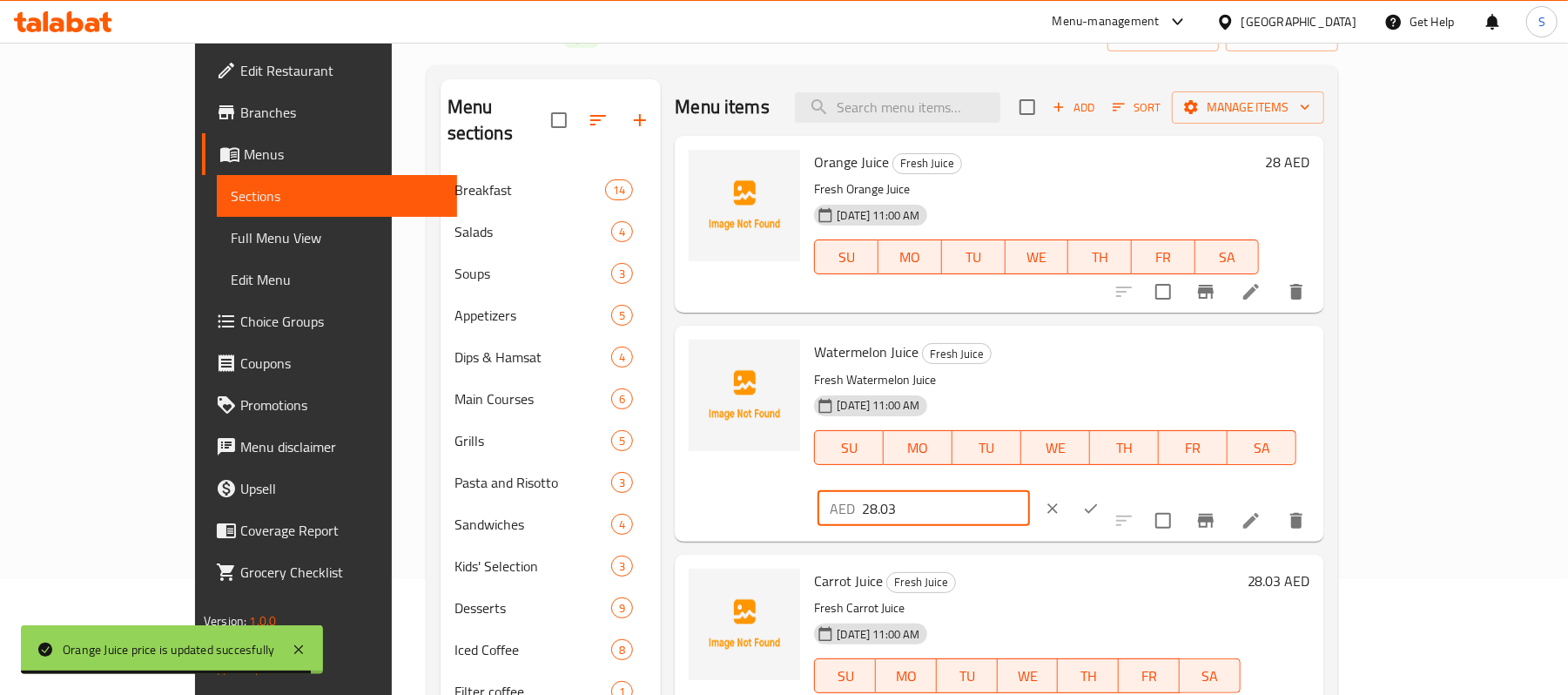
drag, startPoint x: 1387, startPoint y: 374, endPoint x: 1320, endPoint y: 363, distance: 67.9
click at [1136, 490] on div "AED 28.03 ​" at bounding box center [975, 509] width 323 height 38
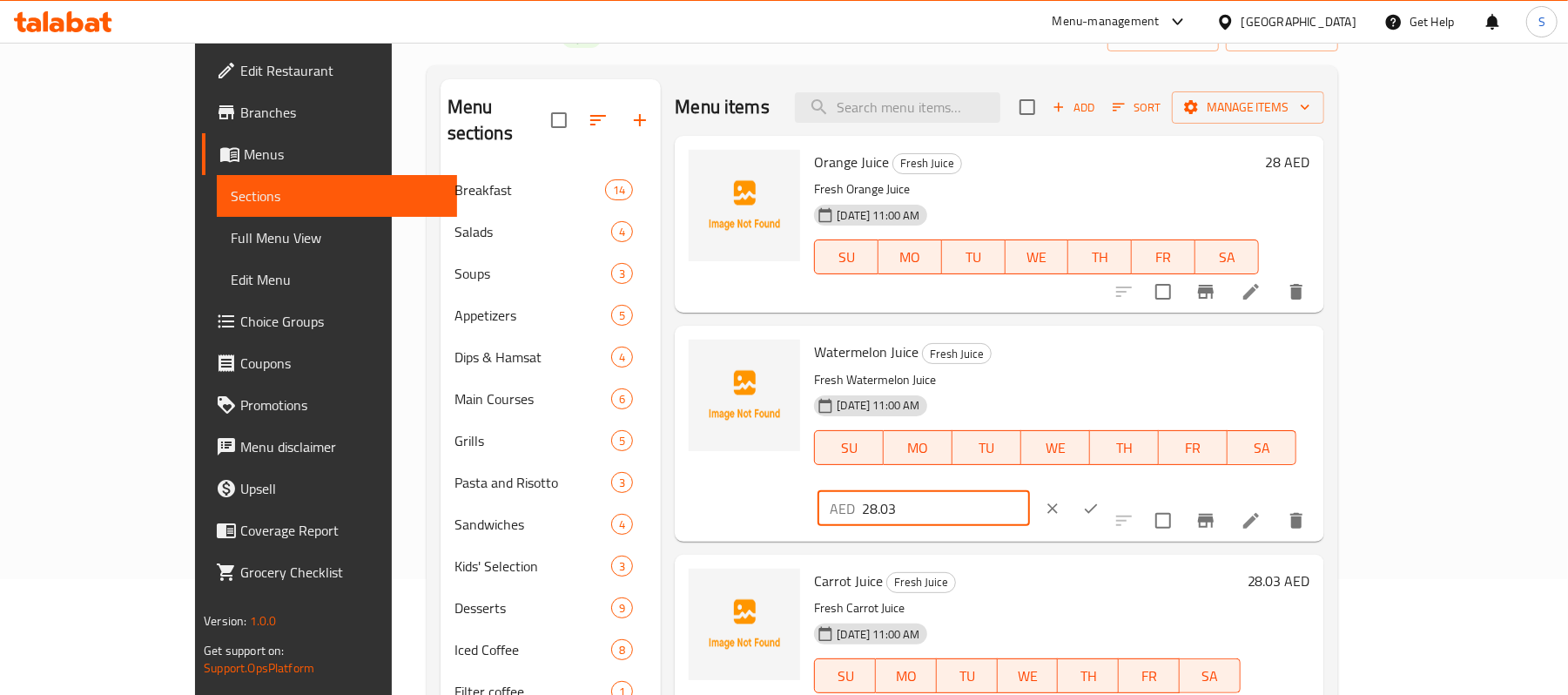
drag, startPoint x: 1327, startPoint y: 353, endPoint x: 1286, endPoint y: 367, distance: 43.3
click at [1030, 491] on input "28.03" at bounding box center [946, 509] width 168 height 35
type input "28"
click at [1100, 500] on icon "ok" at bounding box center [1090, 508] width 17 height 17
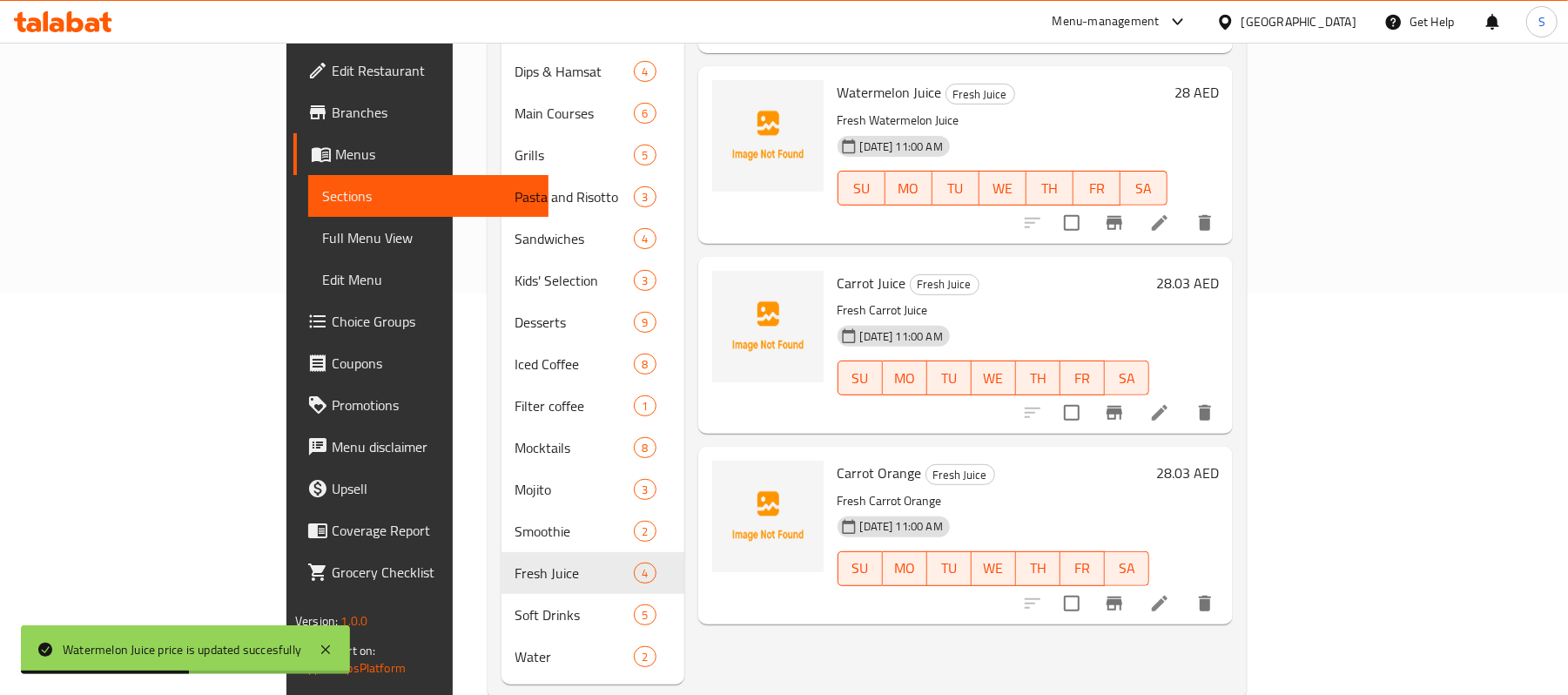
scroll to position [414, 0]
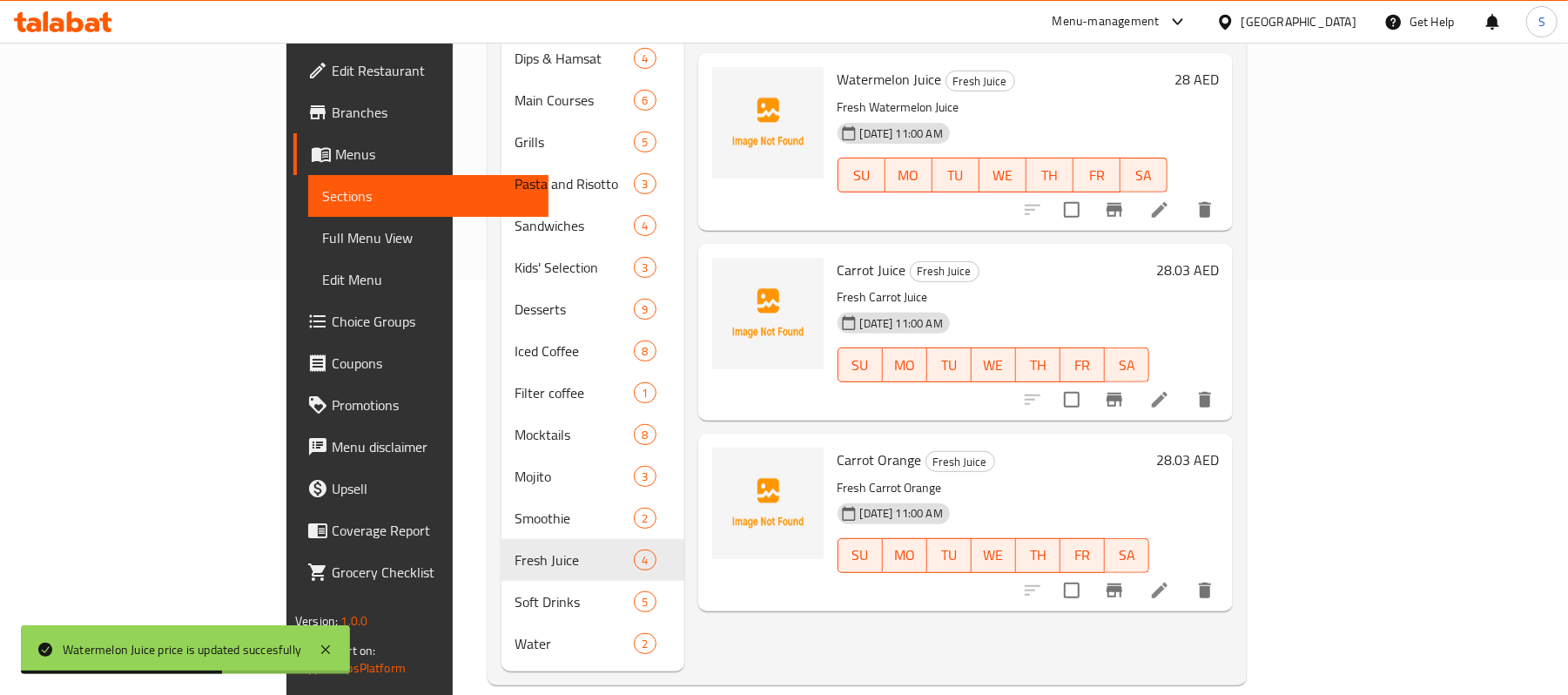
click at [1219, 258] on h6 "28.03 AED" at bounding box center [1187, 270] width 63 height 25
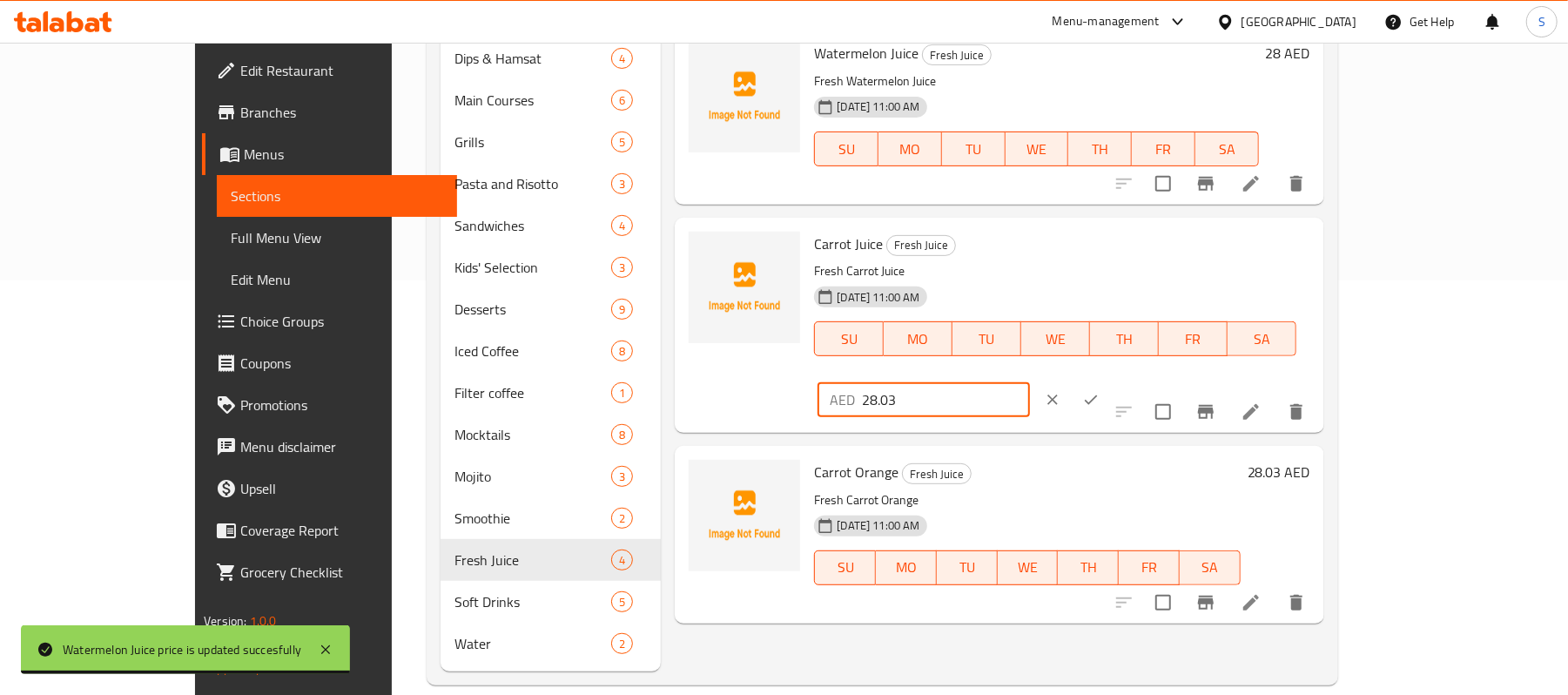
drag, startPoint x: 1343, startPoint y: 253, endPoint x: 1284, endPoint y: 262, distance: 59.7
click at [1030, 382] on input "28.03" at bounding box center [946, 400] width 168 height 35
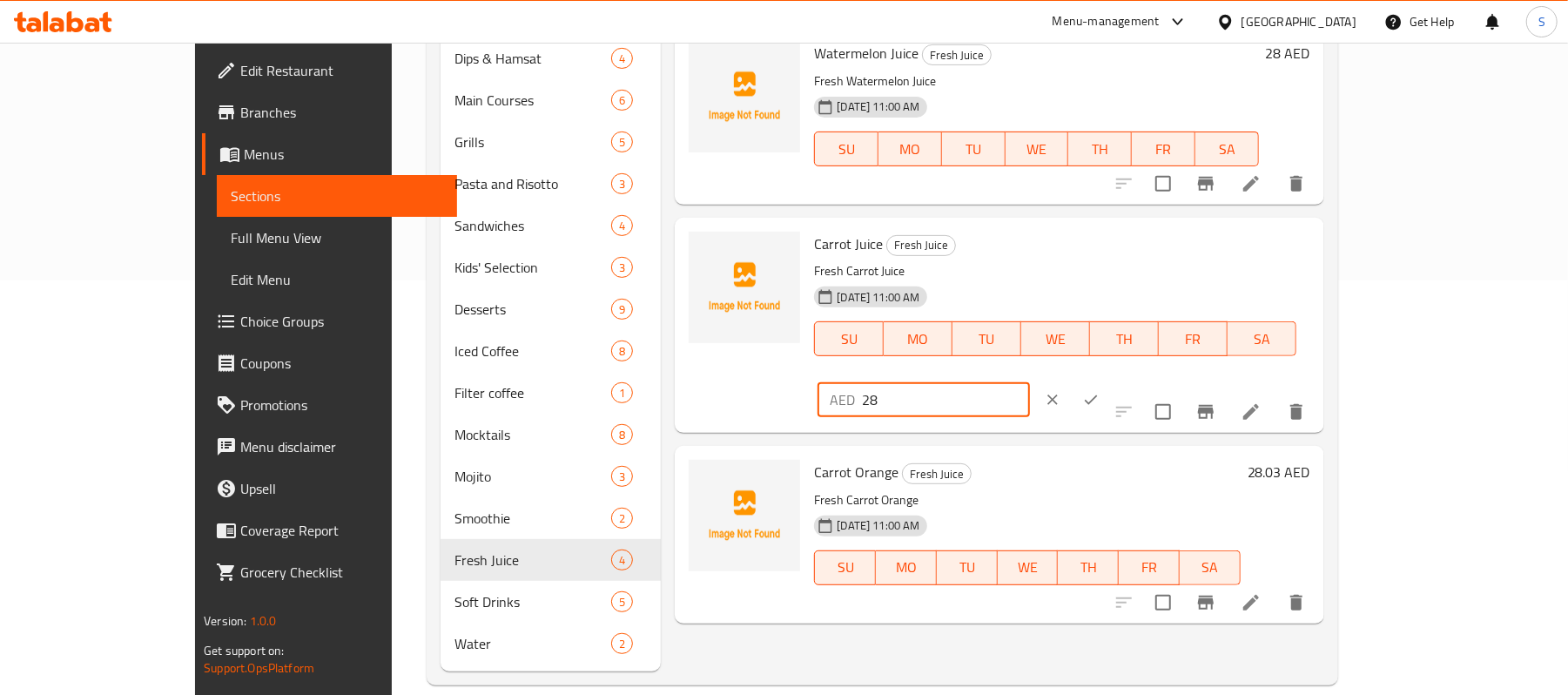
type input "28"
click at [1110, 381] on button "ok" at bounding box center [1091, 400] width 38 height 38
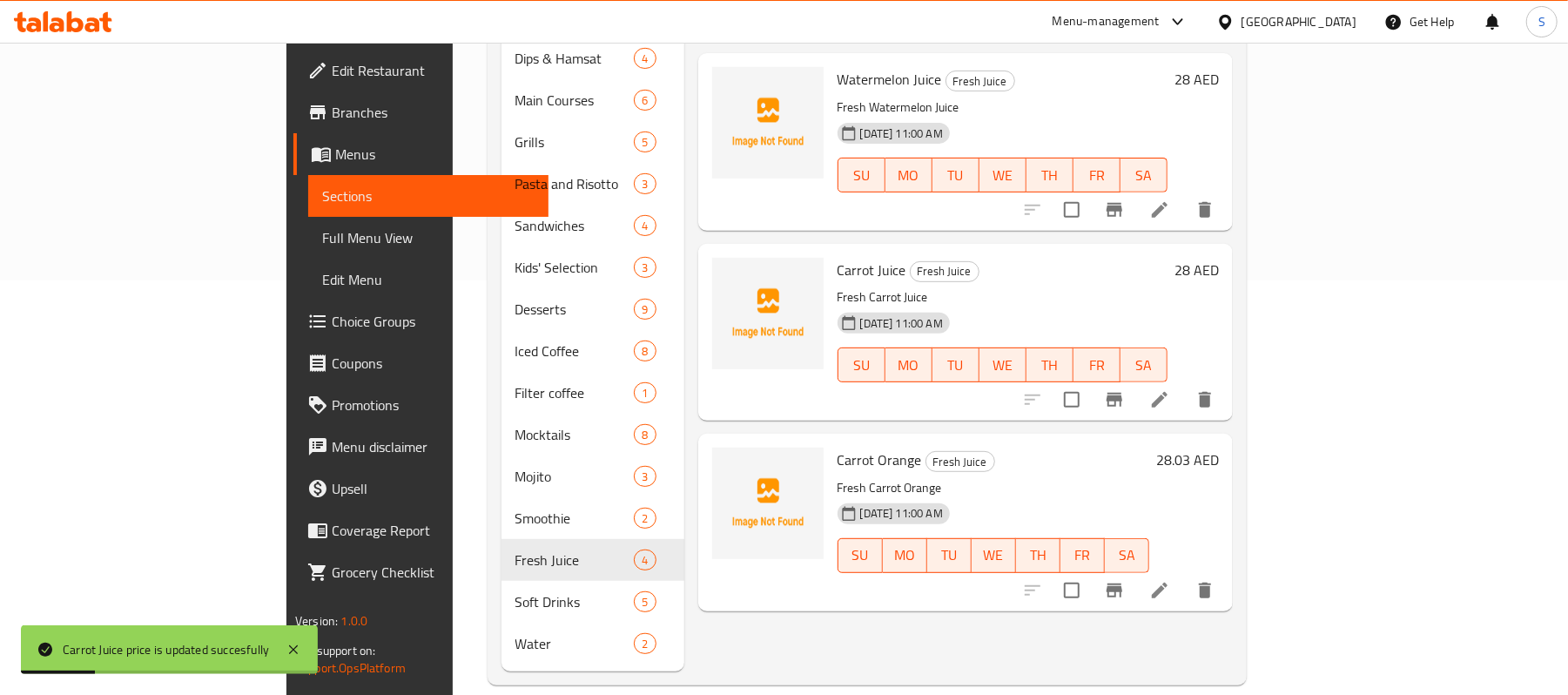
click at [1219, 448] on h6 "28.03 AED" at bounding box center [1187, 460] width 63 height 25
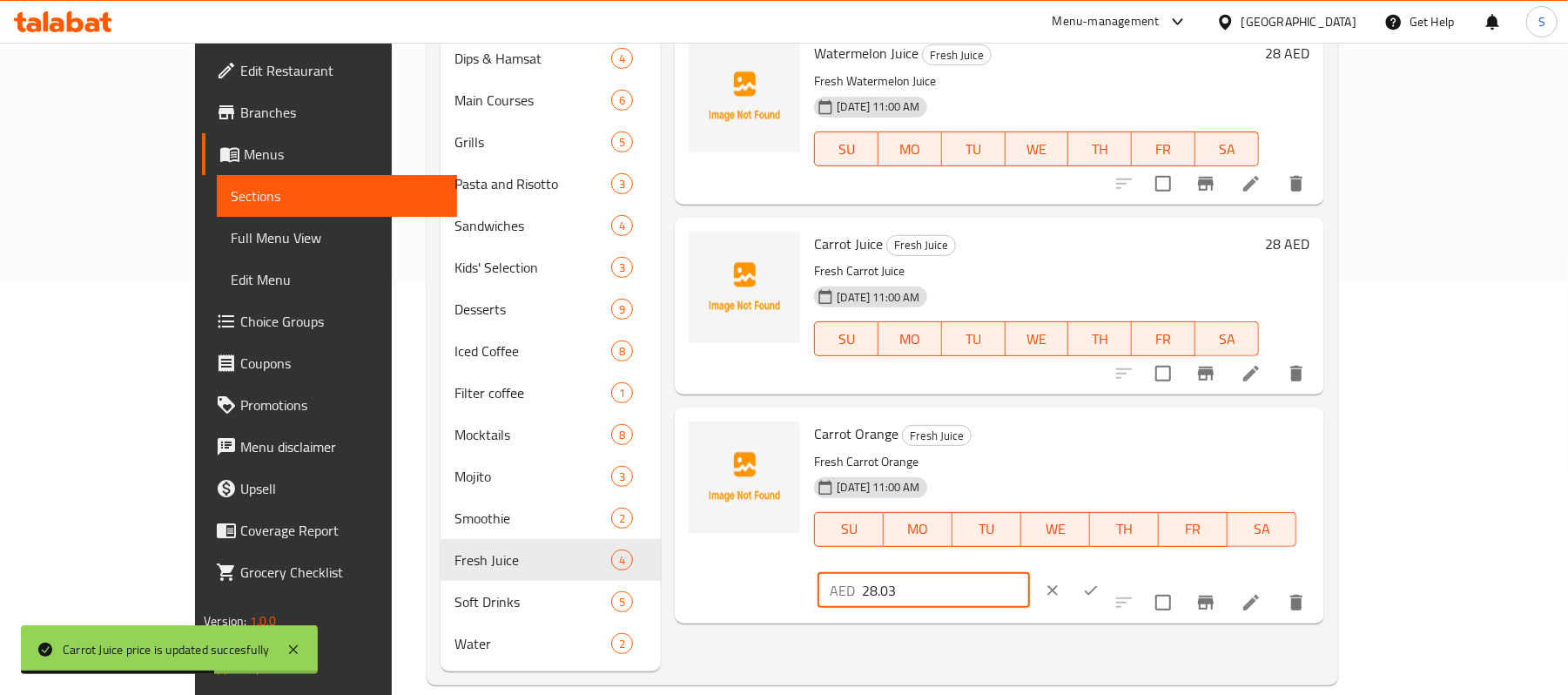
drag, startPoint x: 1306, startPoint y: 452, endPoint x: 1284, endPoint y: 452, distance: 22.0
click at [1030, 573] on input "28.03" at bounding box center [946, 591] width 168 height 35
type input "28"
click at [1100, 581] on icon "ok" at bounding box center [1090, 590] width 17 height 17
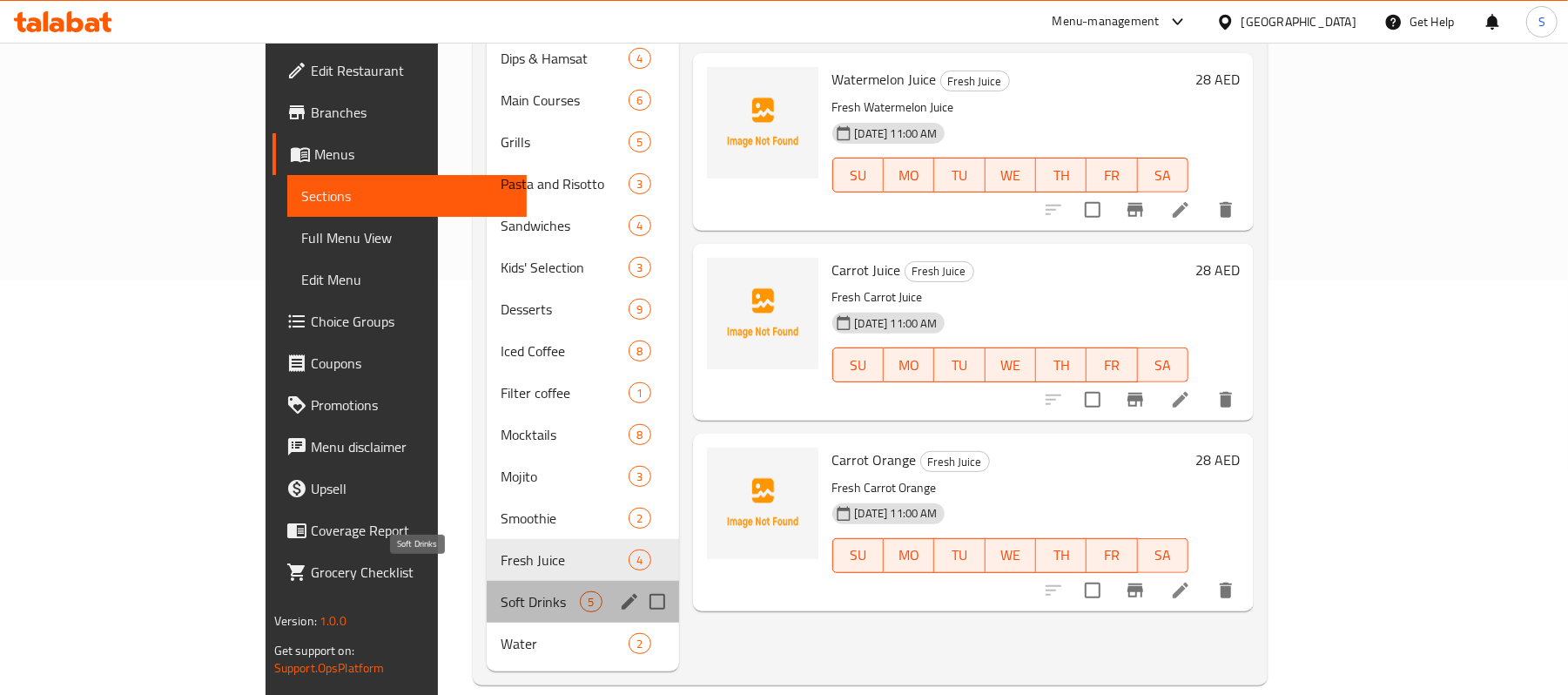
click at [501, 591] on span "Soft Drinks" at bounding box center [540, 601] width 79 height 21
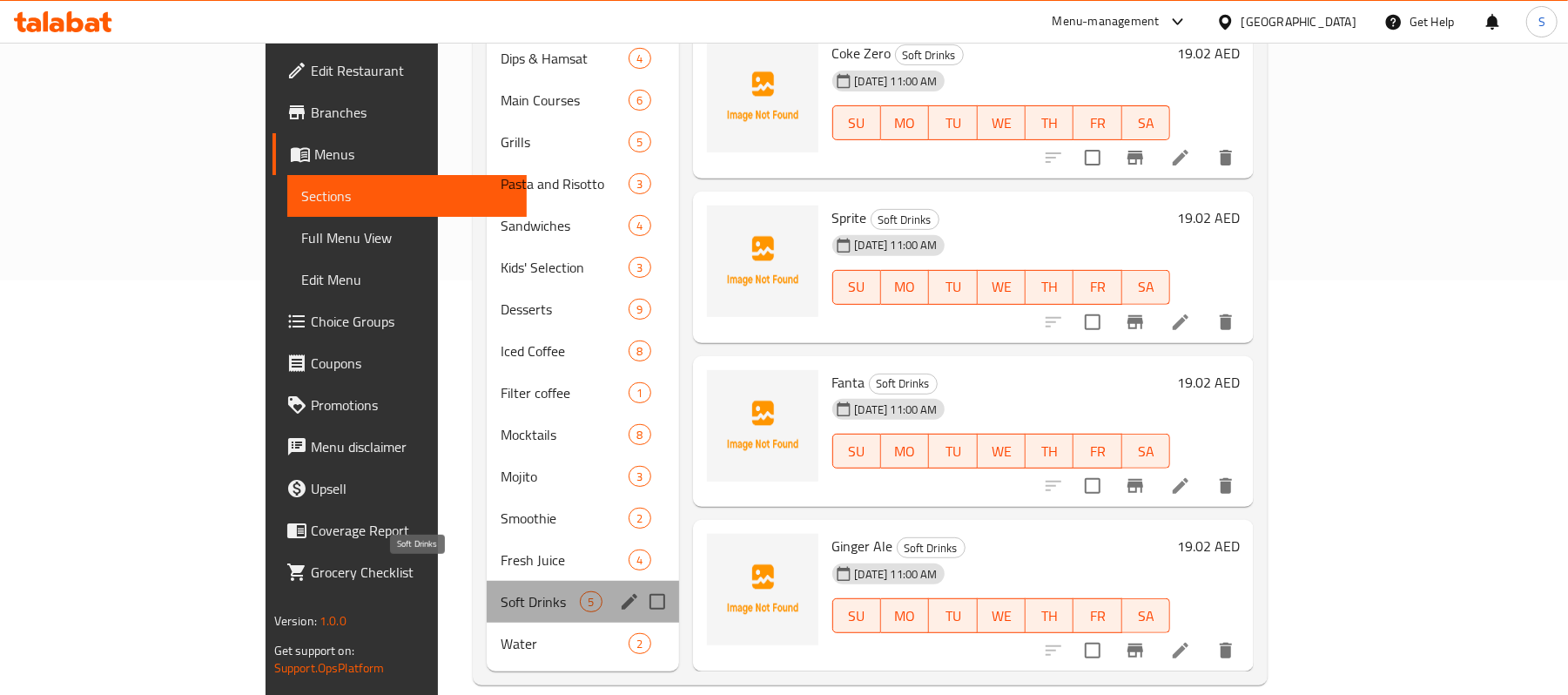
click at [501, 591] on span "Soft Drinks" at bounding box center [540, 601] width 79 height 21
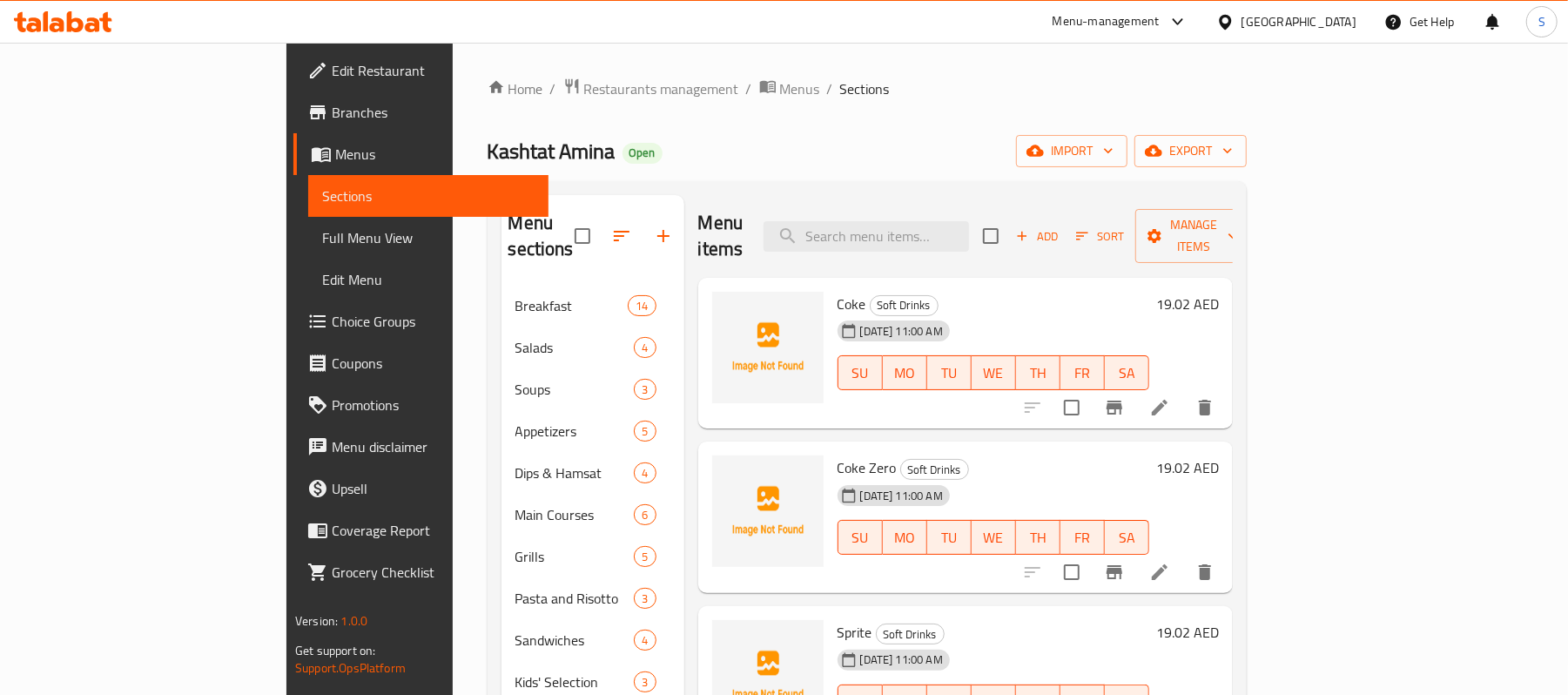
click at [1219, 292] on div "19.02 AED" at bounding box center [1184, 303] width 70 height 25
click at [1219, 292] on h6 "19.02 AED" at bounding box center [1187, 303] width 63 height 25
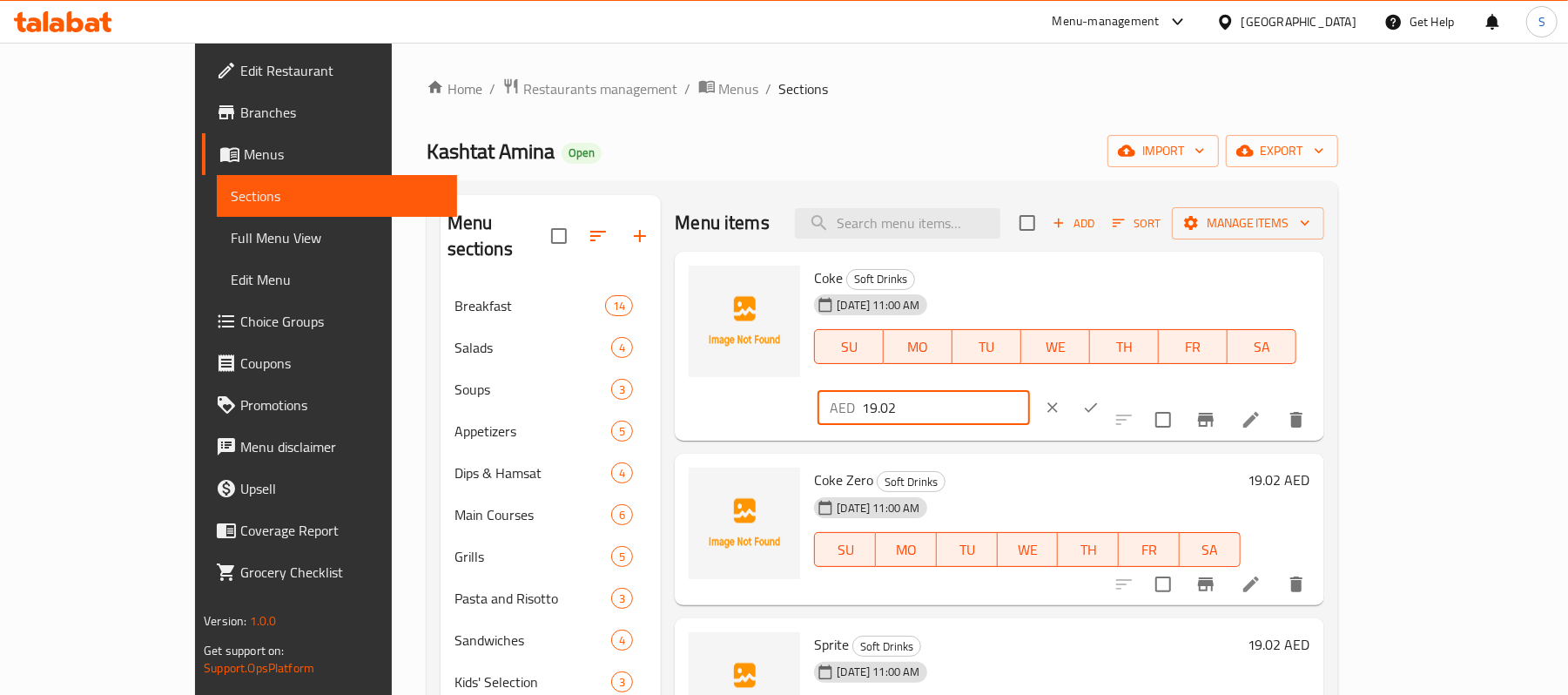
drag, startPoint x: 1304, startPoint y: 281, endPoint x: 1283, endPoint y: 283, distance: 21.1
click at [1030, 390] on input "19.02" at bounding box center [946, 407] width 168 height 35
type input "19"
click at [1110, 388] on button "ok" at bounding box center [1091, 407] width 38 height 38
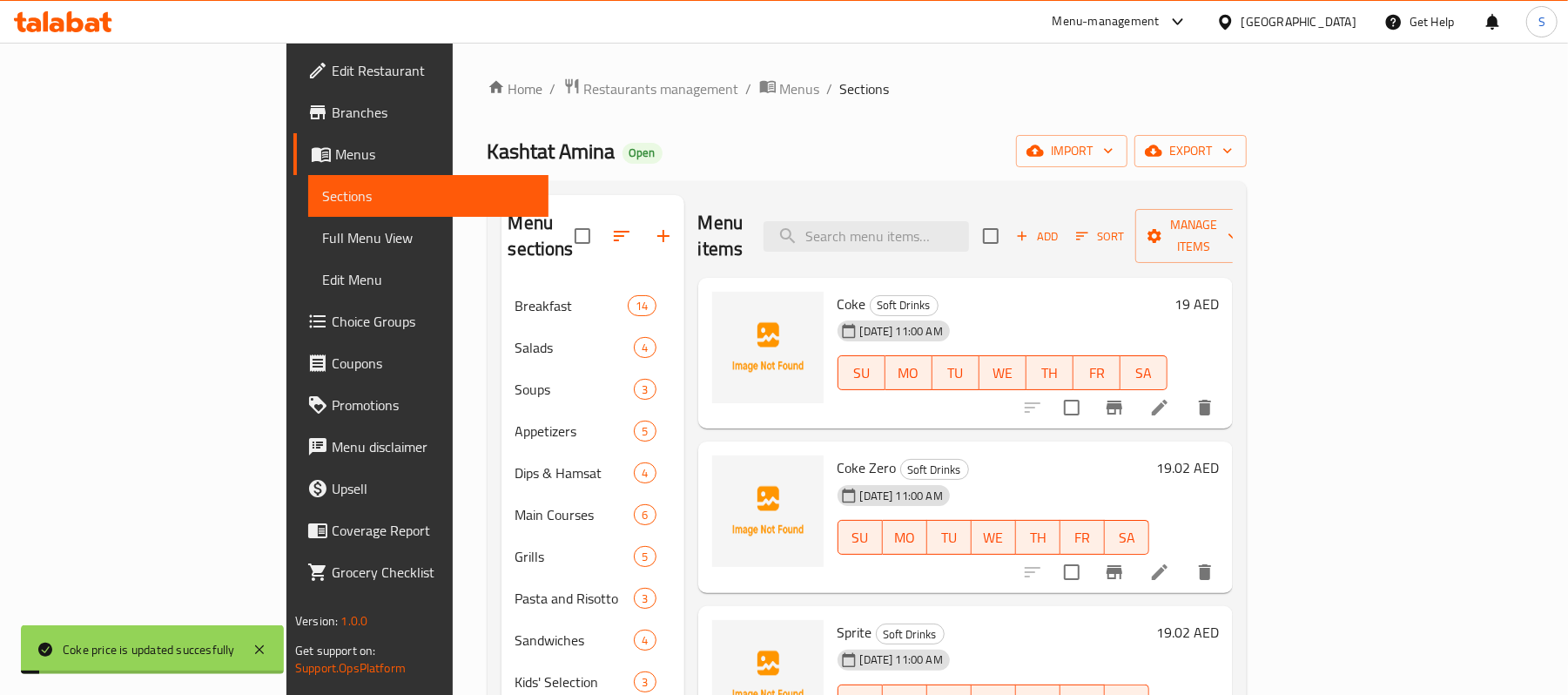
click at [1219, 455] on h6 "19.02 AED" at bounding box center [1187, 467] width 63 height 25
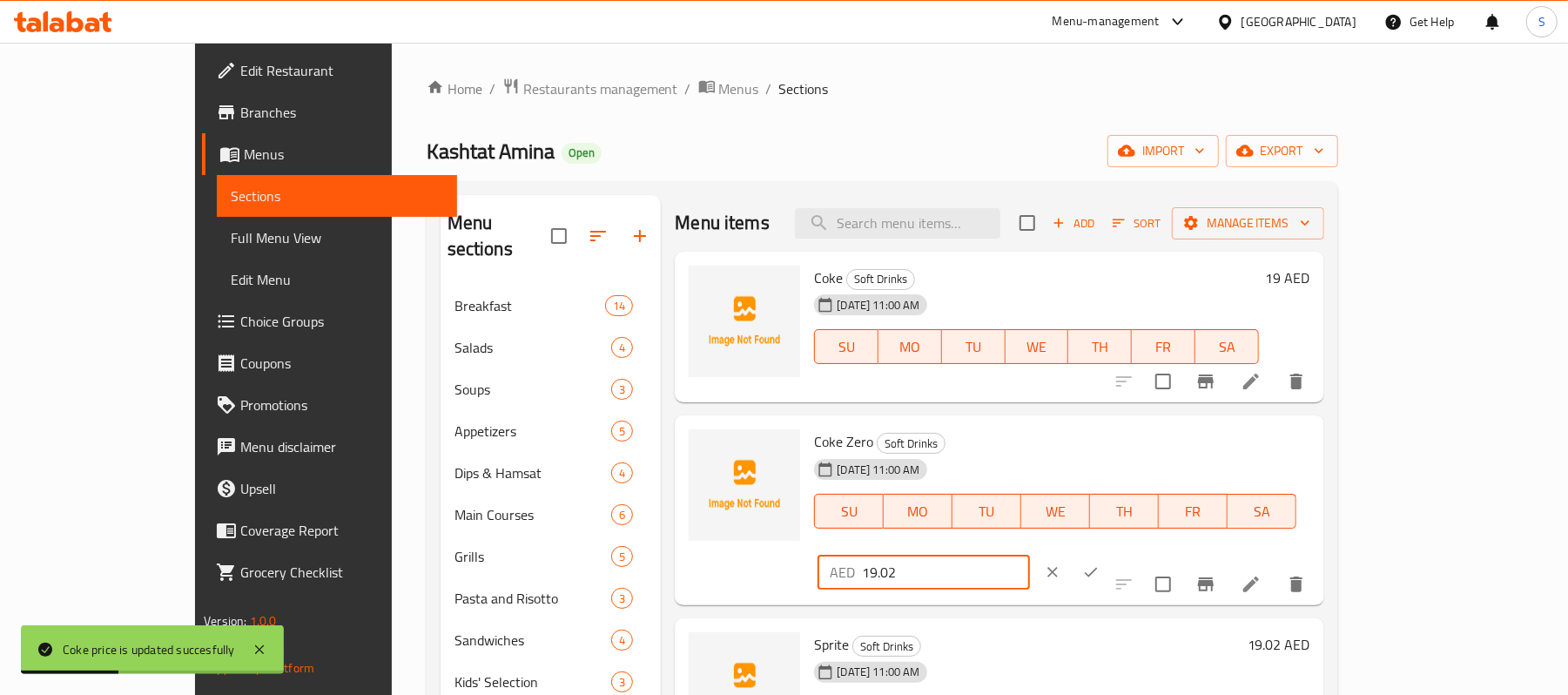
drag, startPoint x: 1324, startPoint y: 454, endPoint x: 1284, endPoint y: 468, distance: 42.4
click at [1136, 553] on div "AED 19.02 ​" at bounding box center [977, 572] width 319 height 38
type input "19"
click at [1100, 563] on icon "ok" at bounding box center [1090, 571] width 17 height 17
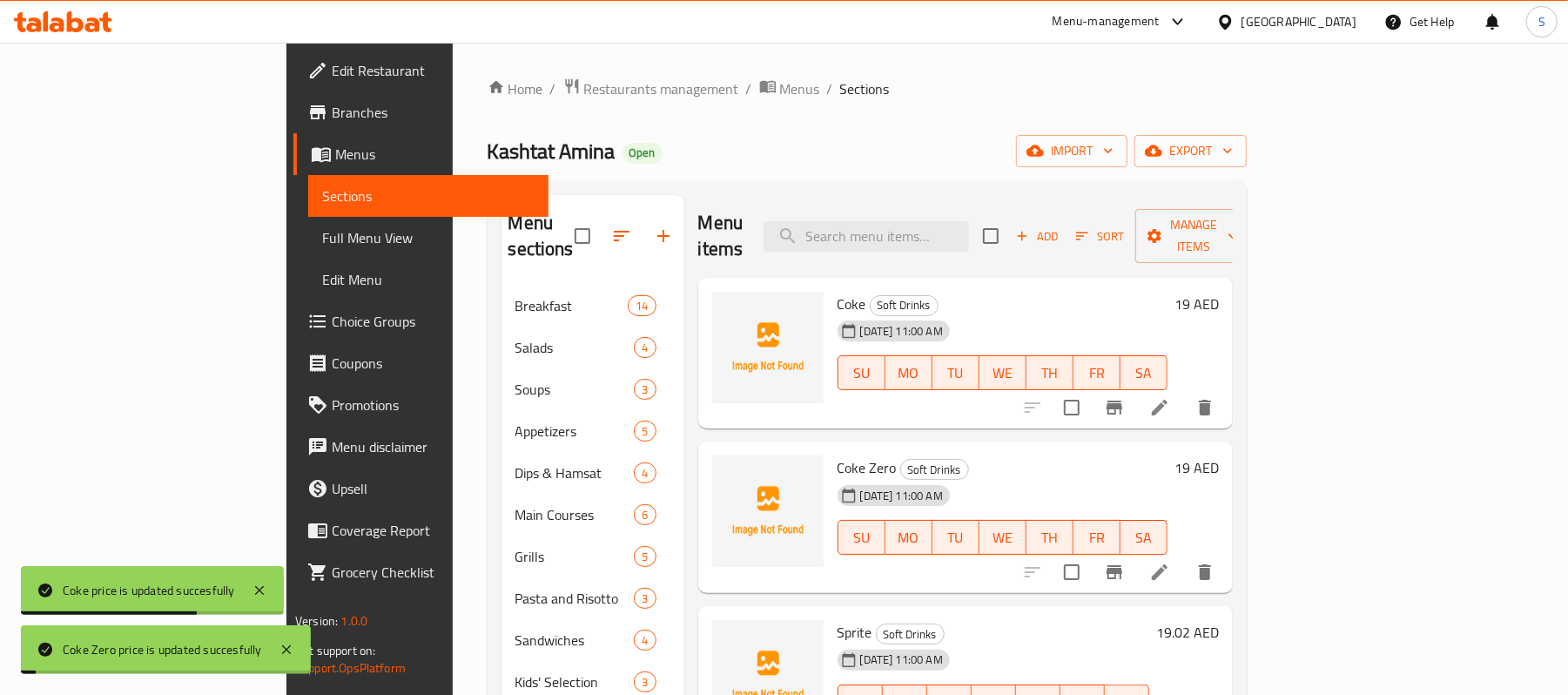
click at [1219, 620] on h6 "19.02 AED" at bounding box center [1187, 631] width 63 height 25
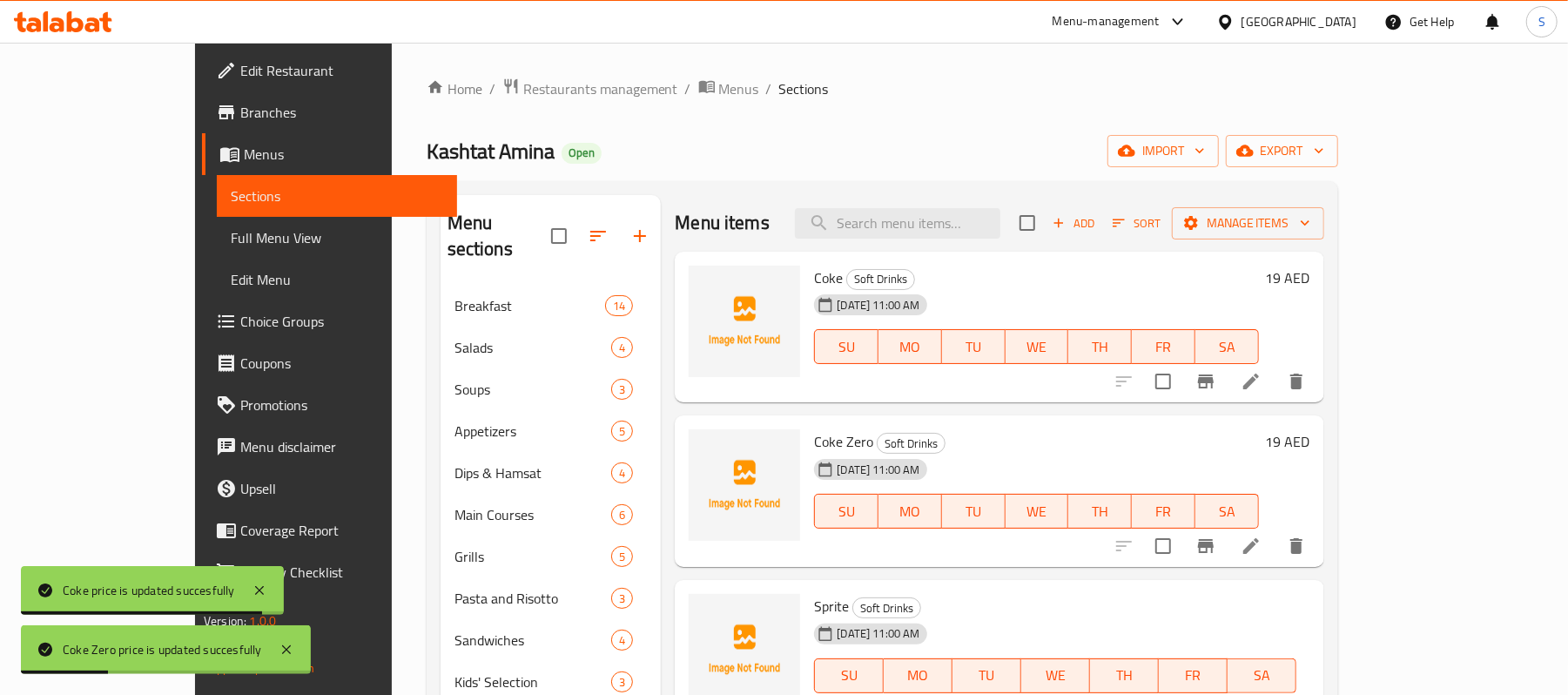
drag, startPoint x: 1334, startPoint y: 611, endPoint x: 1283, endPoint y: 631, distance: 54.8
type input "19"
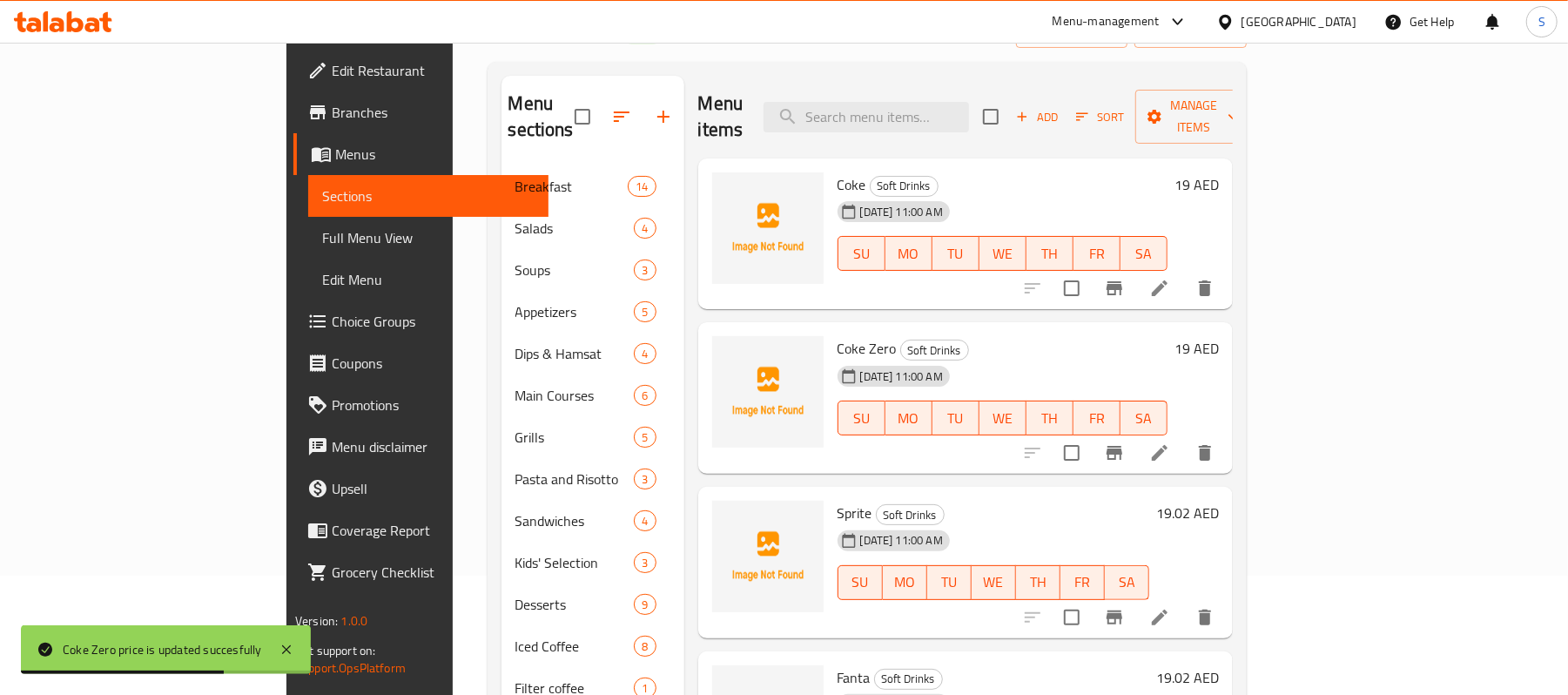
scroll to position [232, 0]
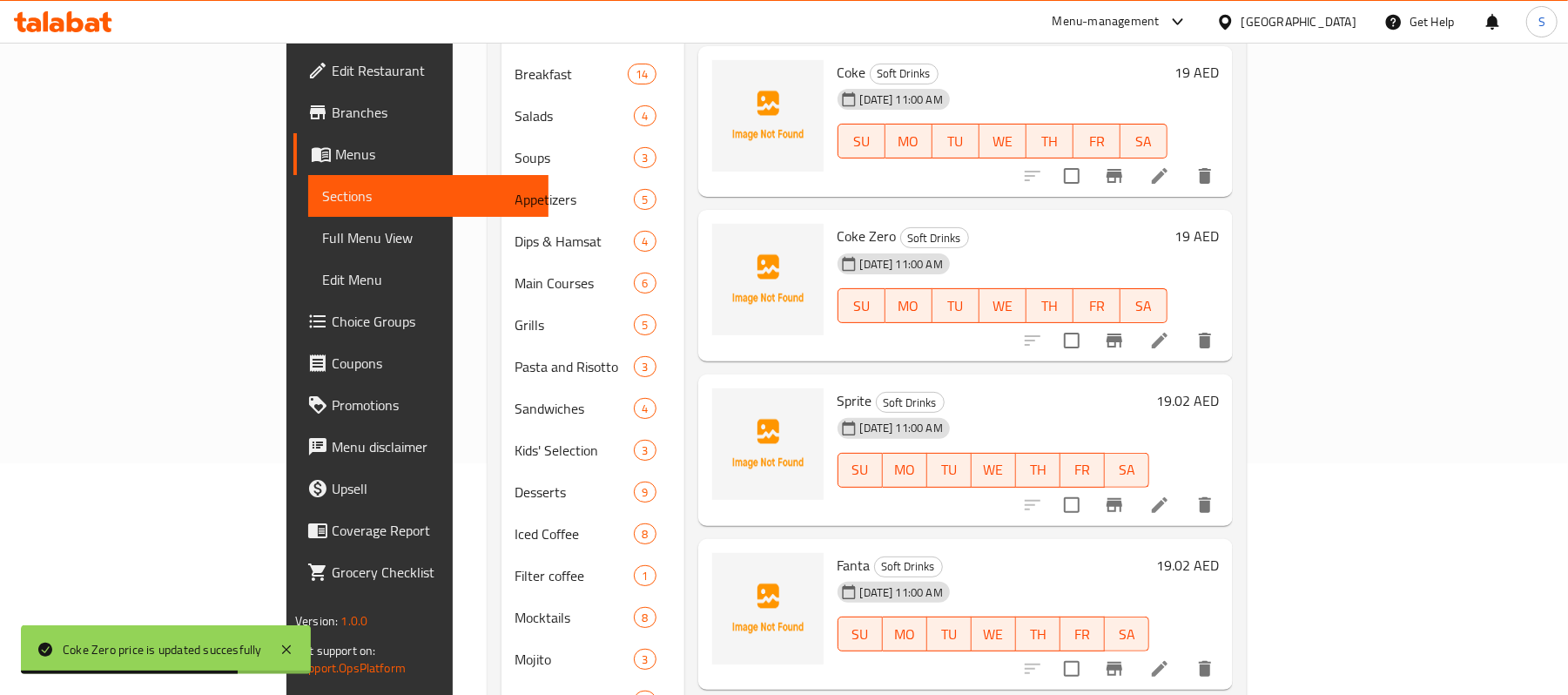
click at [1226, 382] on div "Sprite Soft Drinks 04-09-2025 11:00 AM SU MO TU WE TH FR SA 19.02 AED" at bounding box center [1027, 450] width 395 height 137
click at [1219, 388] on h6 "19.02 AED" at bounding box center [1187, 400] width 63 height 25
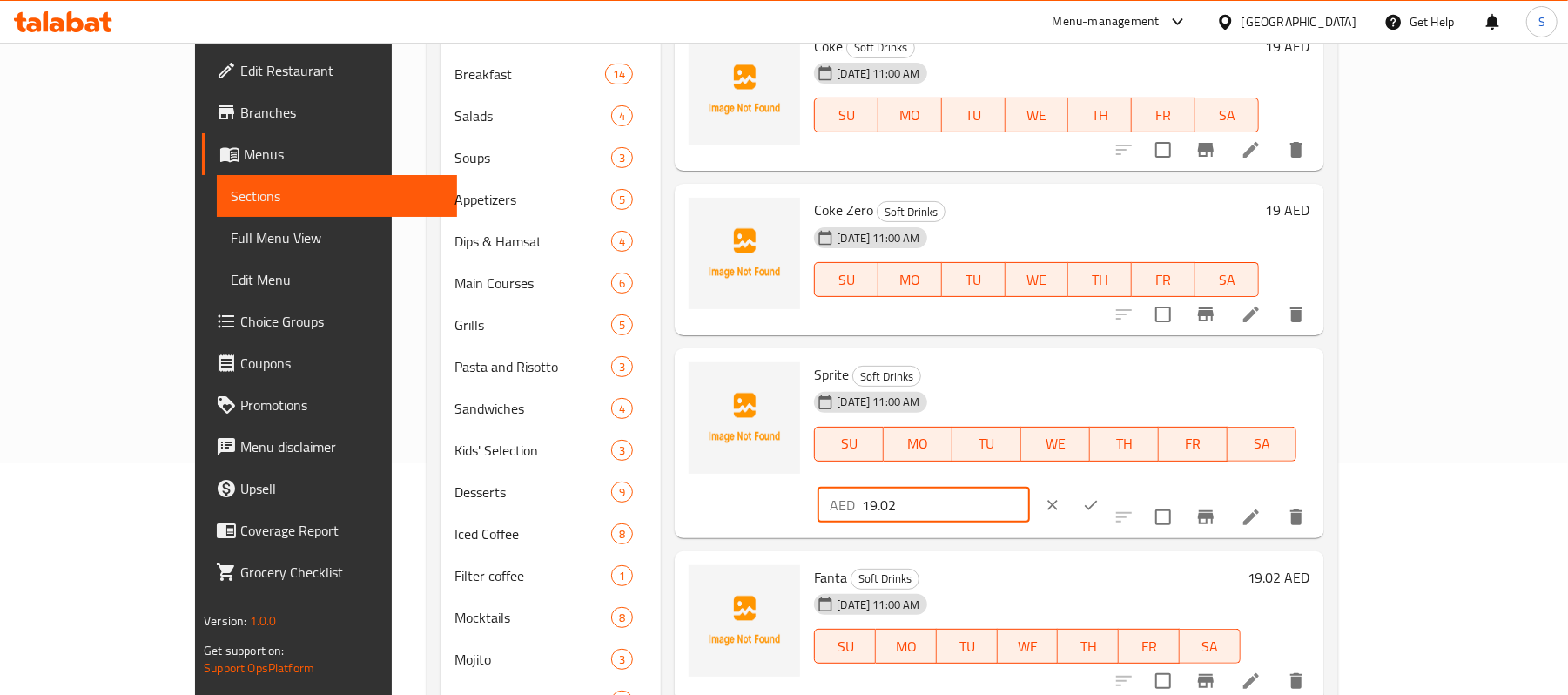
drag, startPoint x: 1312, startPoint y: 385, endPoint x: 1283, endPoint y: 390, distance: 29.4
click at [1030, 488] on input "19.02" at bounding box center [946, 505] width 168 height 35
type input "19"
drag, startPoint x: 1468, startPoint y: 384, endPoint x: 1464, endPoint y: 430, distance: 46.2
click at [1100, 496] on icon "ok" at bounding box center [1090, 504] width 17 height 17
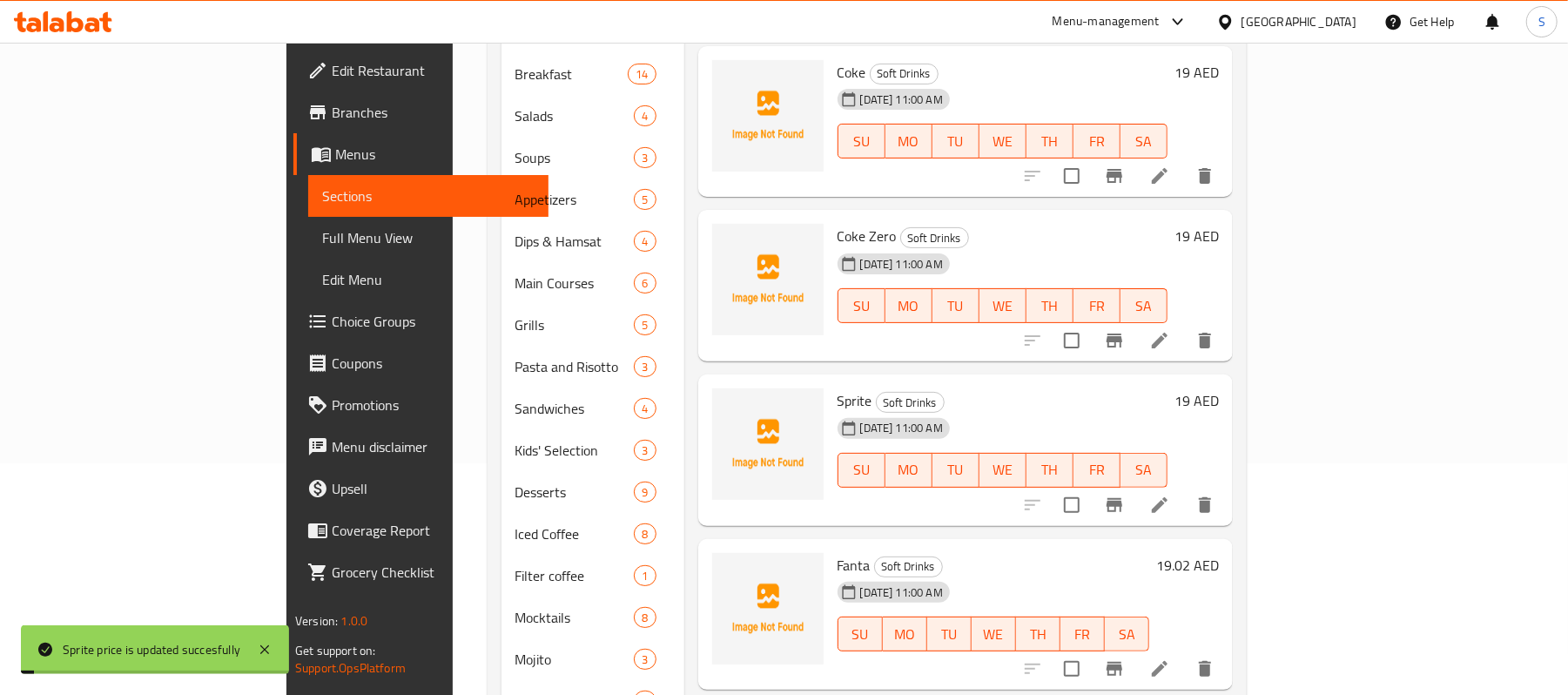
click at [1219, 553] on h6 "19.02 AED" at bounding box center [1187, 565] width 63 height 25
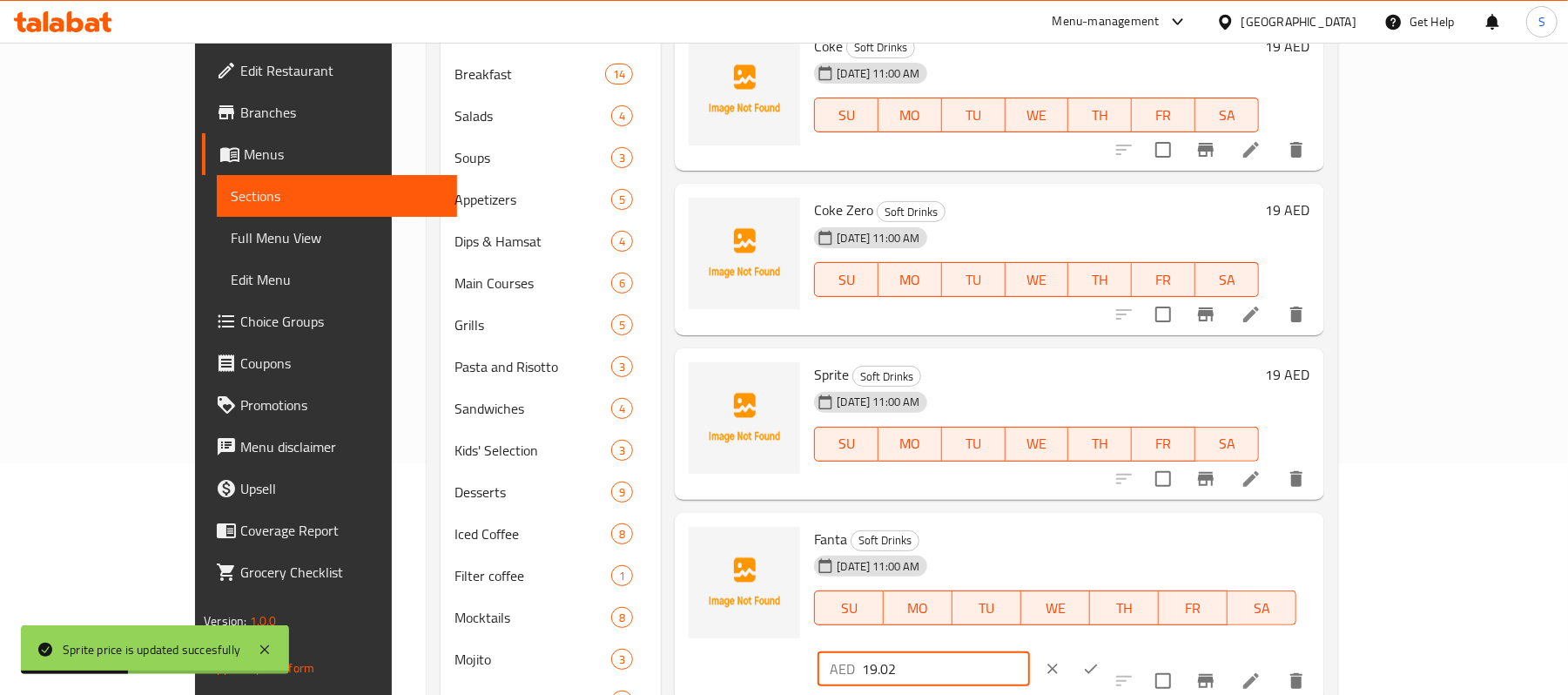
drag, startPoint x: 1363, startPoint y: 548, endPoint x: 1283, endPoint y: 558, distance: 80.6
click at [1030, 651] on input "19.02" at bounding box center [946, 669] width 168 height 35
type input "19"
click at [1100, 660] on icon "ok" at bounding box center [1090, 669] width 17 height 17
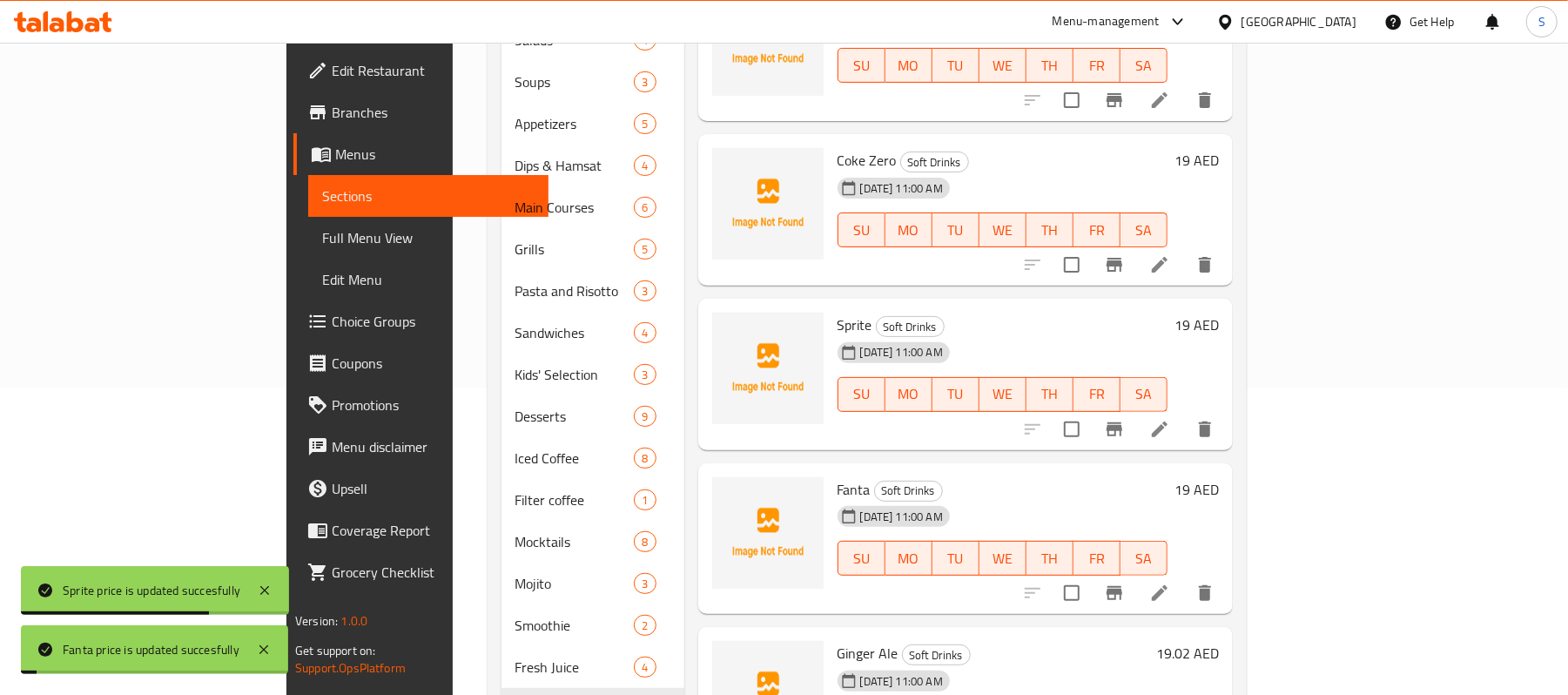
scroll to position [414, 0]
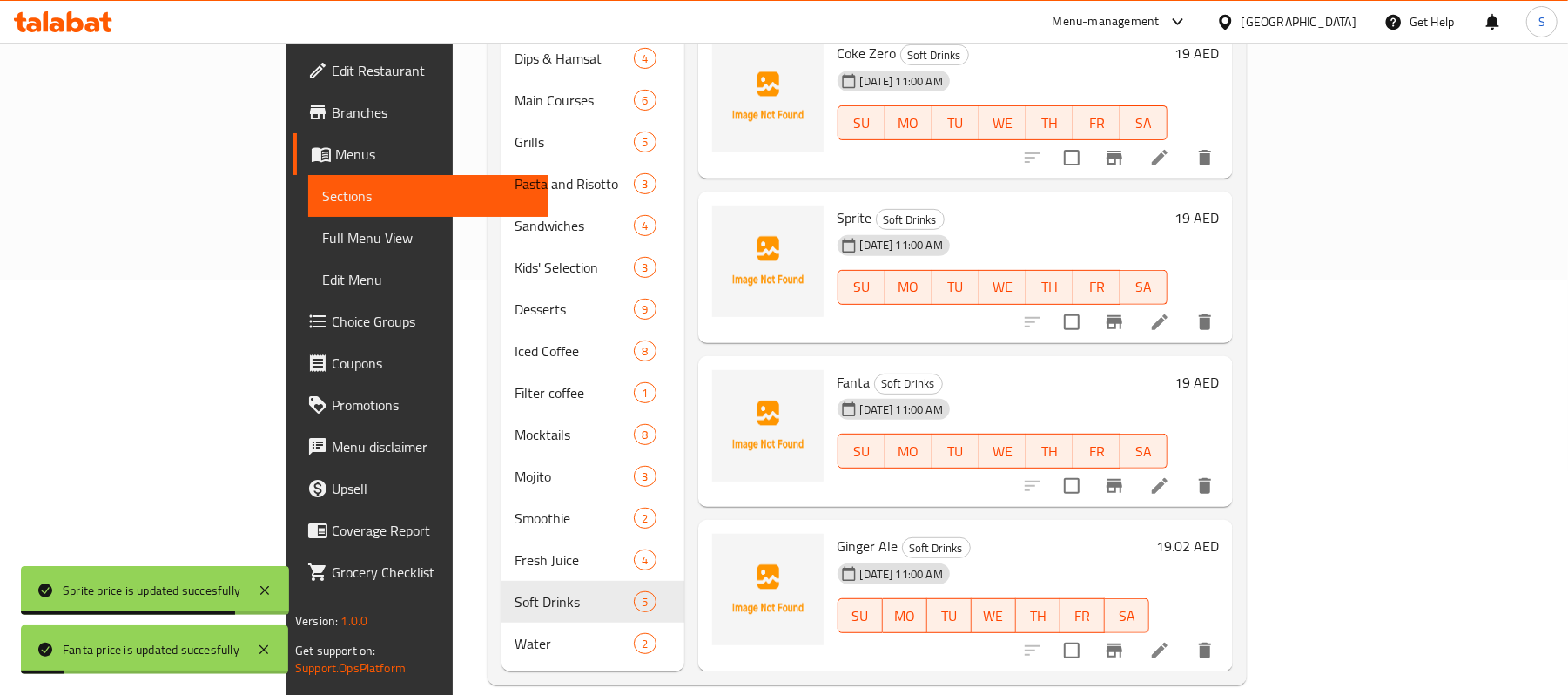
click at [1219, 534] on h6 "19.02 AED" at bounding box center [1187, 546] width 63 height 25
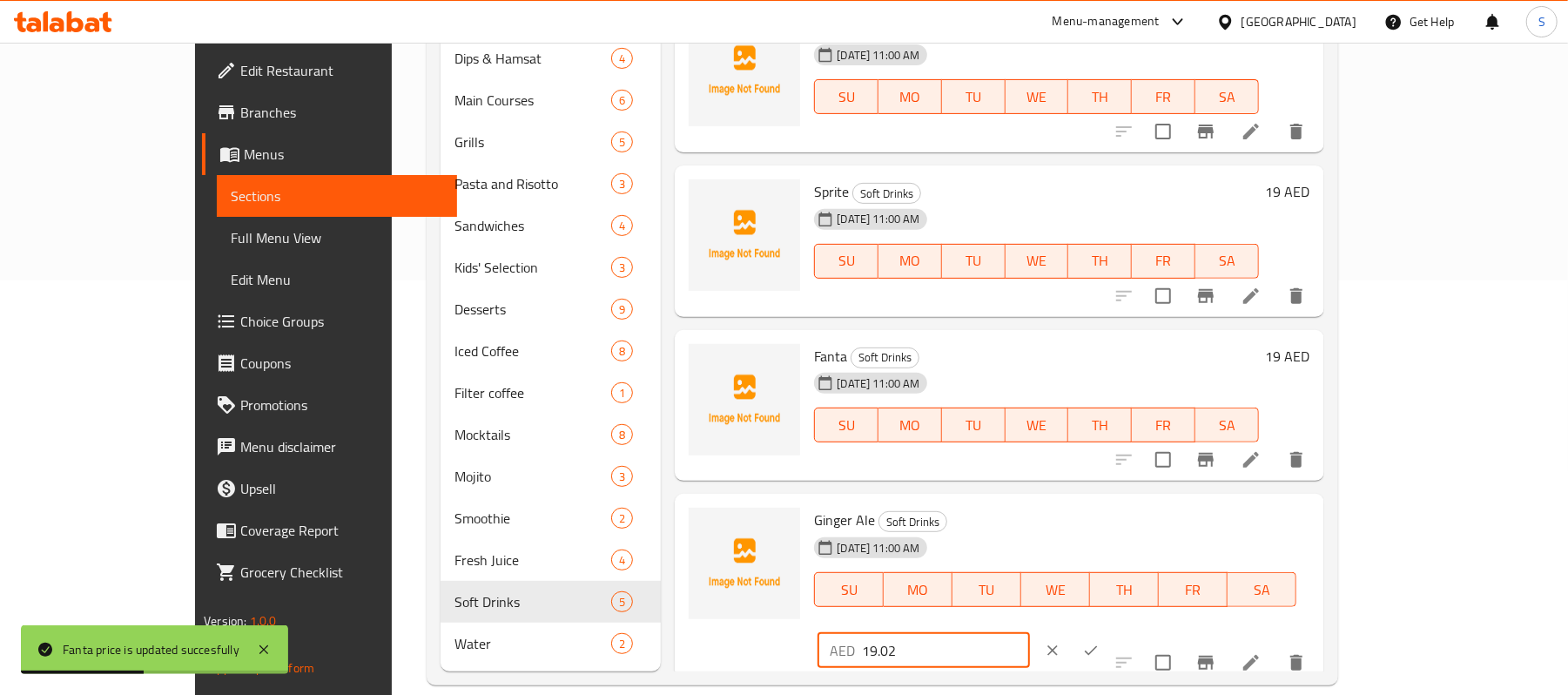
drag, startPoint x: 1356, startPoint y: 533, endPoint x: 1282, endPoint y: 540, distance: 74.3
click at [1030, 633] on input "19.02" at bounding box center [946, 650] width 168 height 35
type input "19"
click at [1110, 631] on button "ok" at bounding box center [1091, 650] width 38 height 38
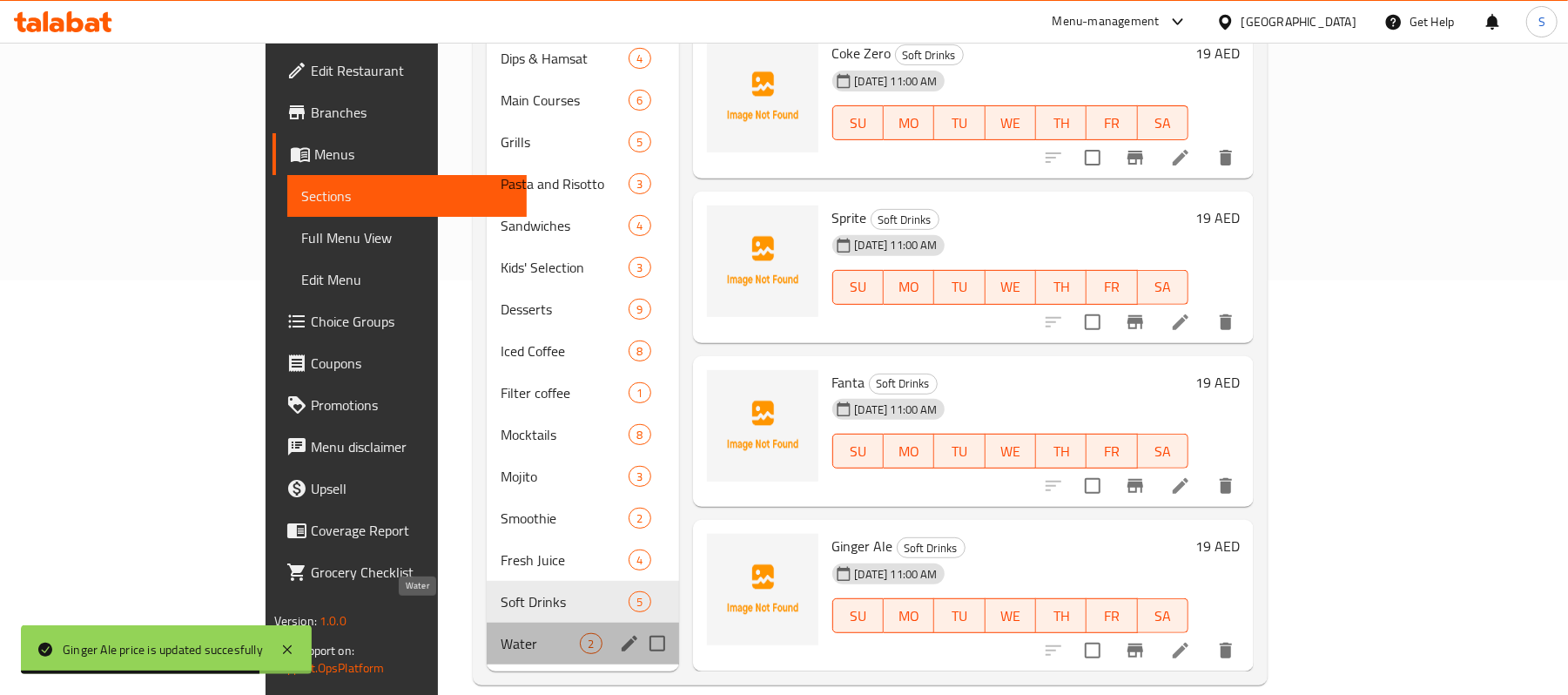
click at [501, 633] on span "Water" at bounding box center [540, 643] width 79 height 21
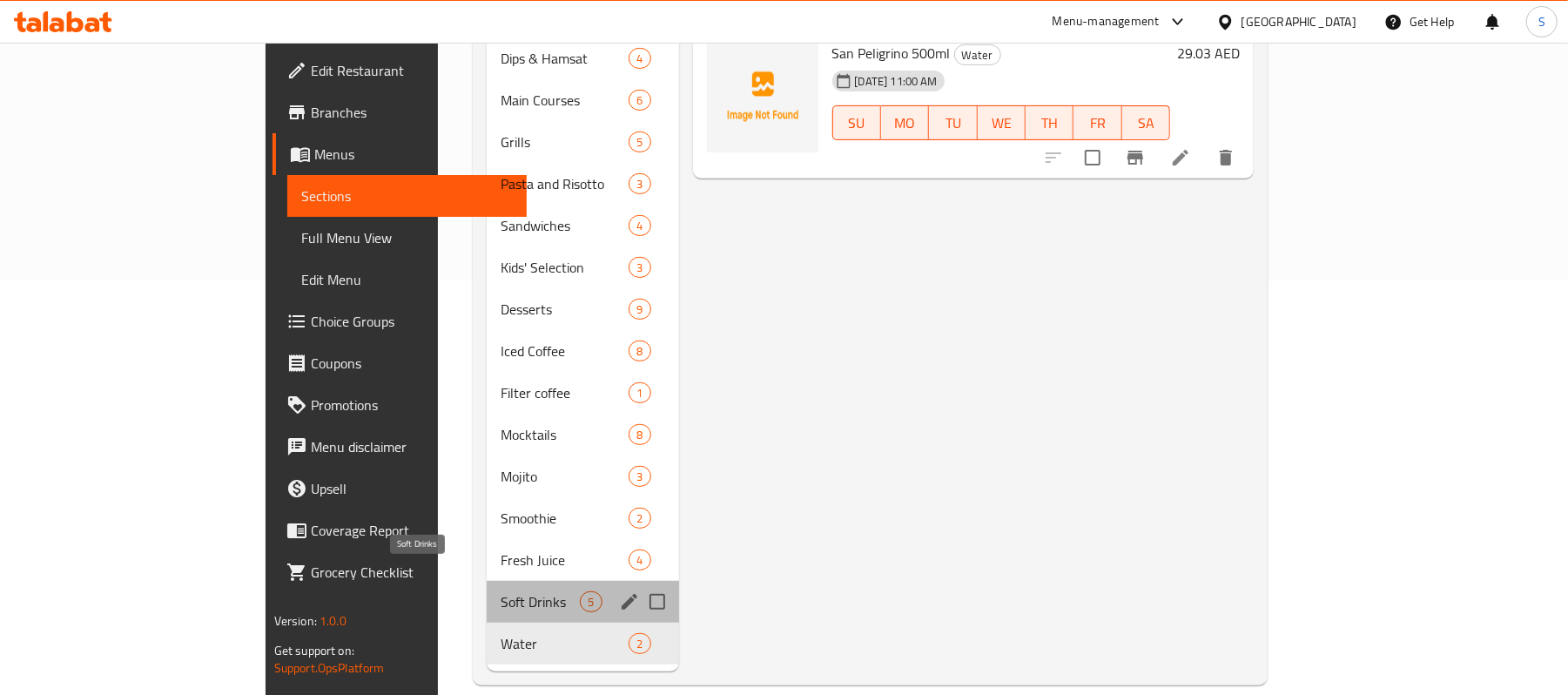
click at [501, 591] on span "Soft Drinks" at bounding box center [540, 601] width 79 height 21
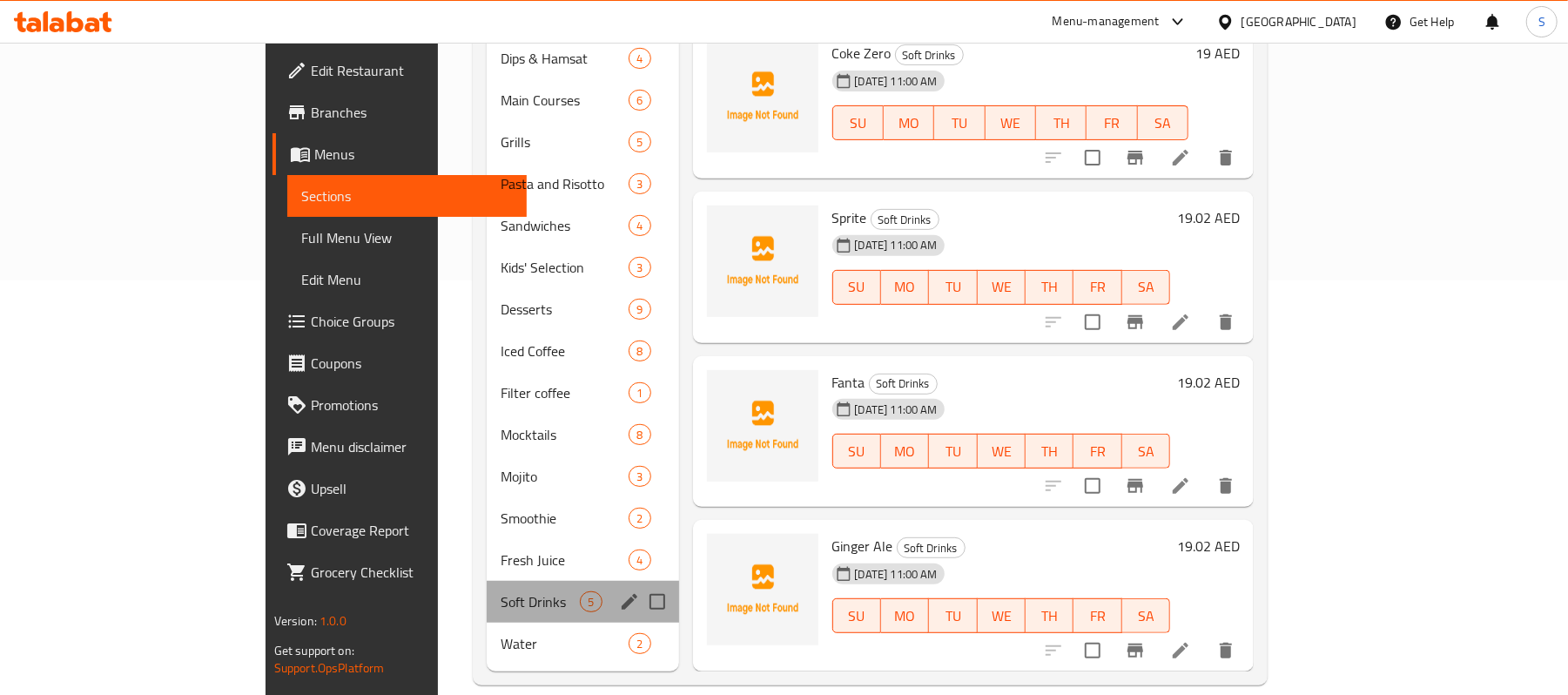
click at [487, 589] on div "Soft Drinks 5" at bounding box center [582, 601] width 192 height 42
click at [501, 550] on span "Fresh Juice" at bounding box center [540, 560] width 79 height 21
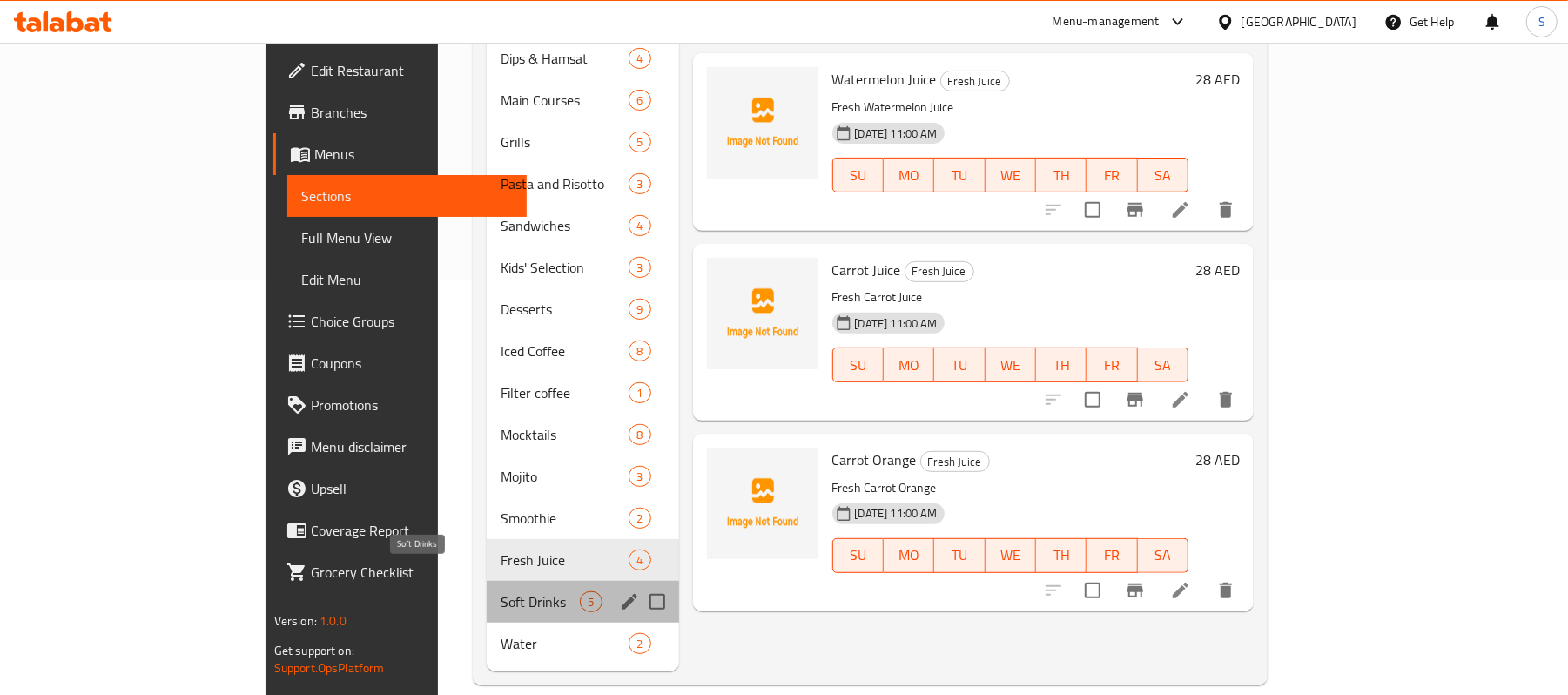
click at [501, 591] on span "Soft Drinks" at bounding box center [540, 601] width 79 height 21
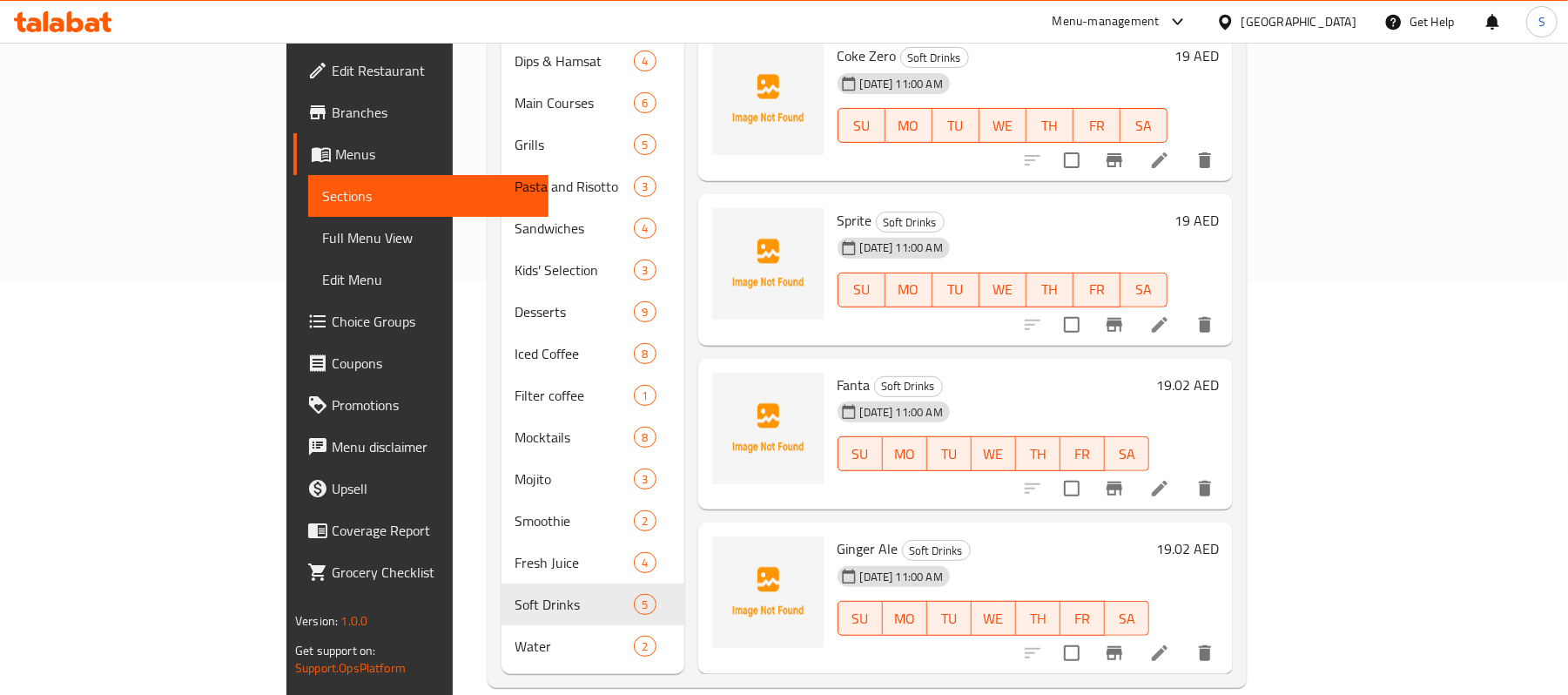
scroll to position [414, 0]
click at [1219, 370] on h6 "19.02 AED" at bounding box center [1187, 382] width 63 height 25
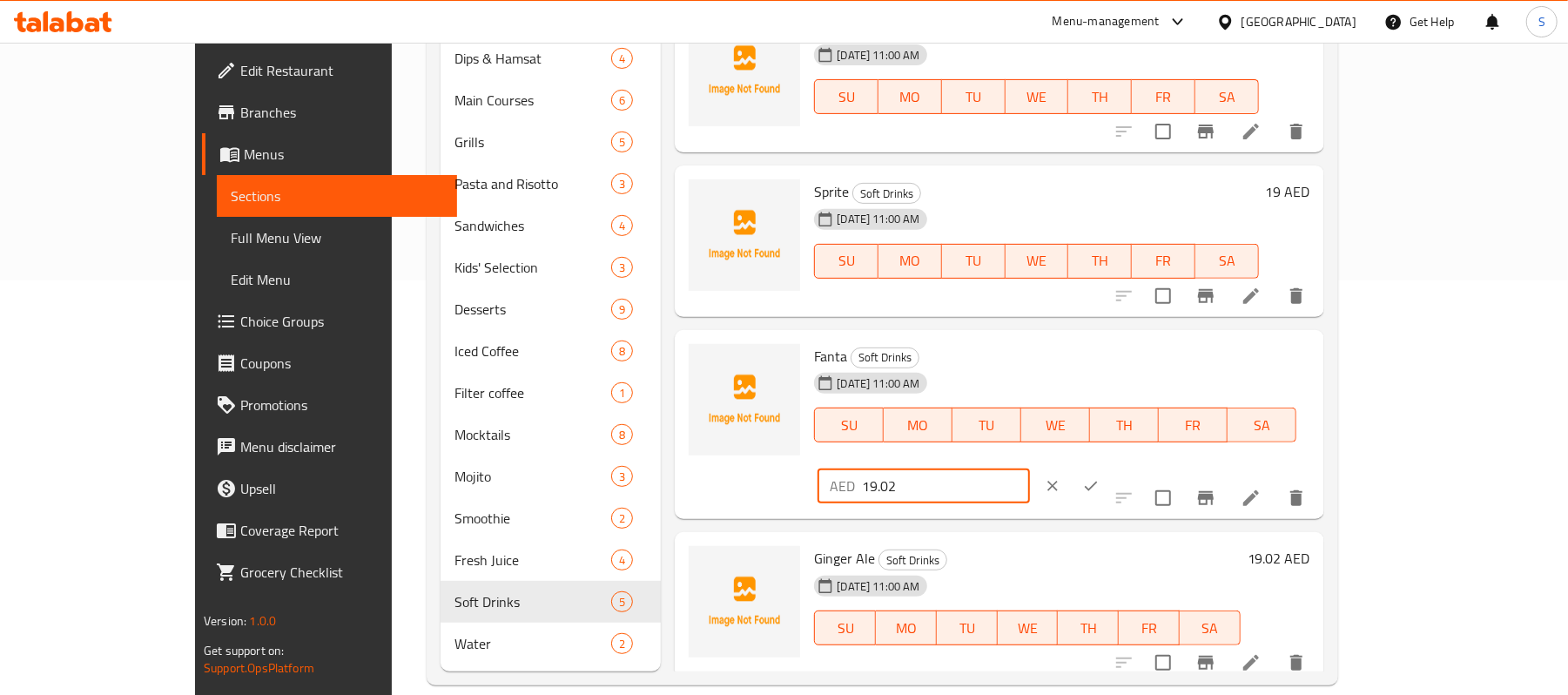
drag, startPoint x: 1321, startPoint y: 366, endPoint x: 1283, endPoint y: 370, distance: 38.2
click at [1030, 469] on input "19.02" at bounding box center [946, 486] width 168 height 35
type input "19"
click at [1100, 477] on icon "ok" at bounding box center [1090, 485] width 17 height 17
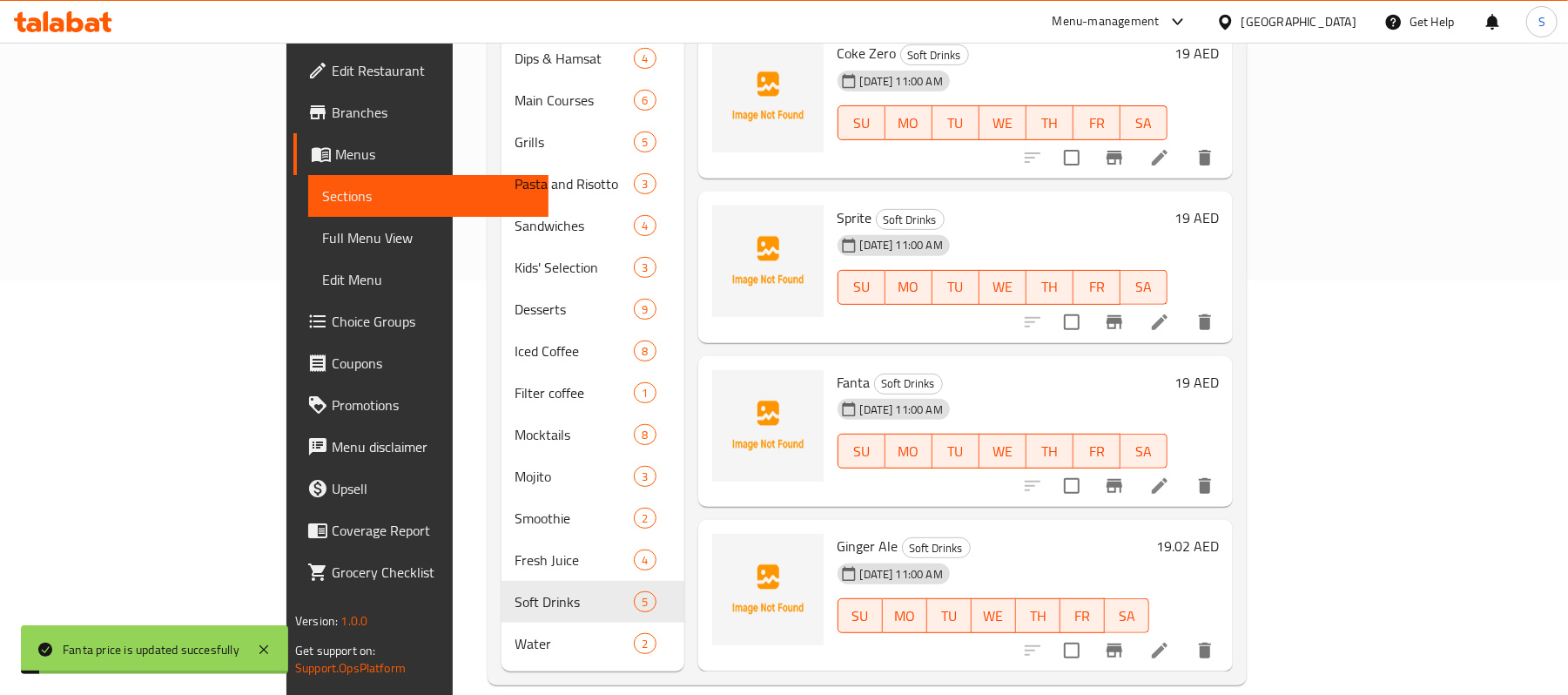
click at [1219, 534] on h6 "19.02 AED" at bounding box center [1187, 546] width 63 height 25
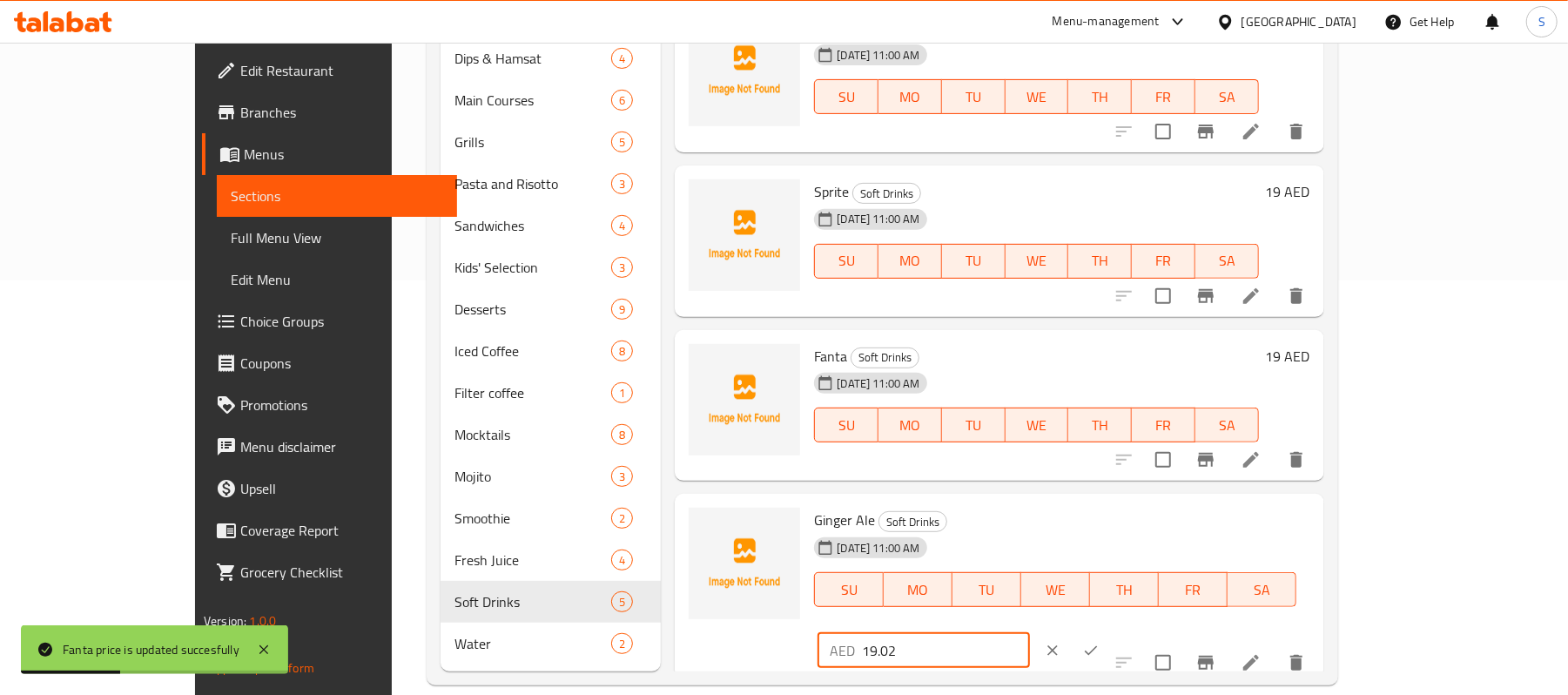
drag, startPoint x: 1304, startPoint y: 524, endPoint x: 1279, endPoint y: 531, distance: 26.0
click at [1030, 633] on input "19.02" at bounding box center [946, 650] width 168 height 35
type input "19"
click at [1100, 641] on icon "ok" at bounding box center [1090, 650] width 17 height 17
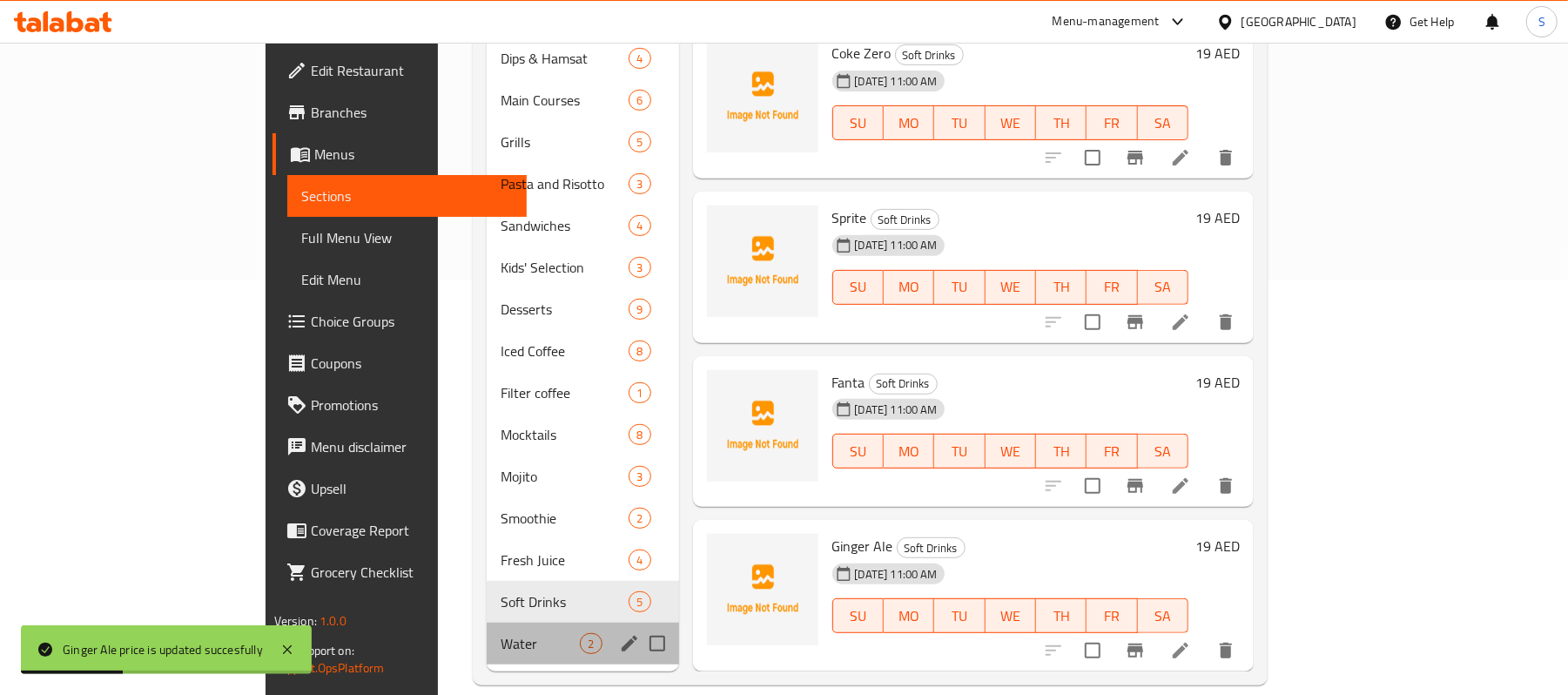
click at [487, 622] on div "Water 2" at bounding box center [582, 643] width 192 height 42
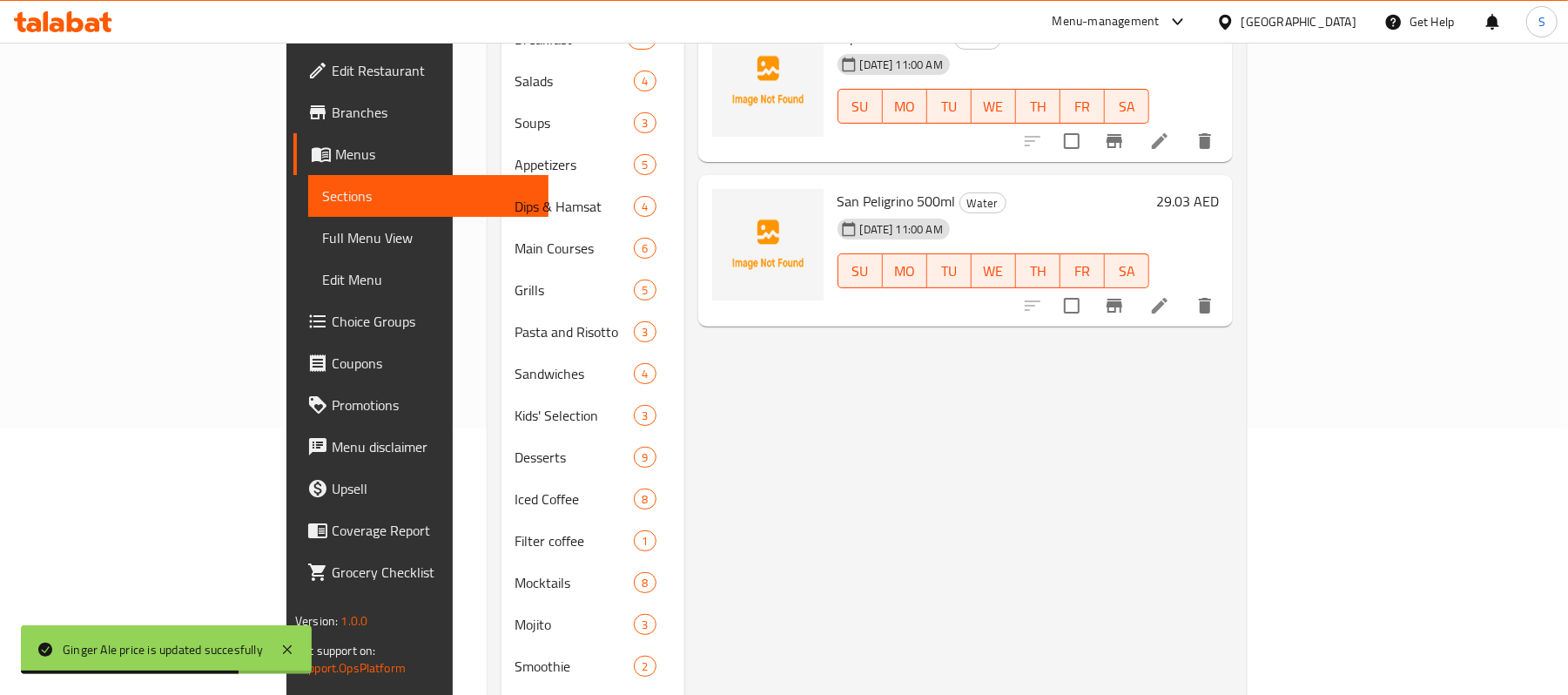
scroll to position [66, 0]
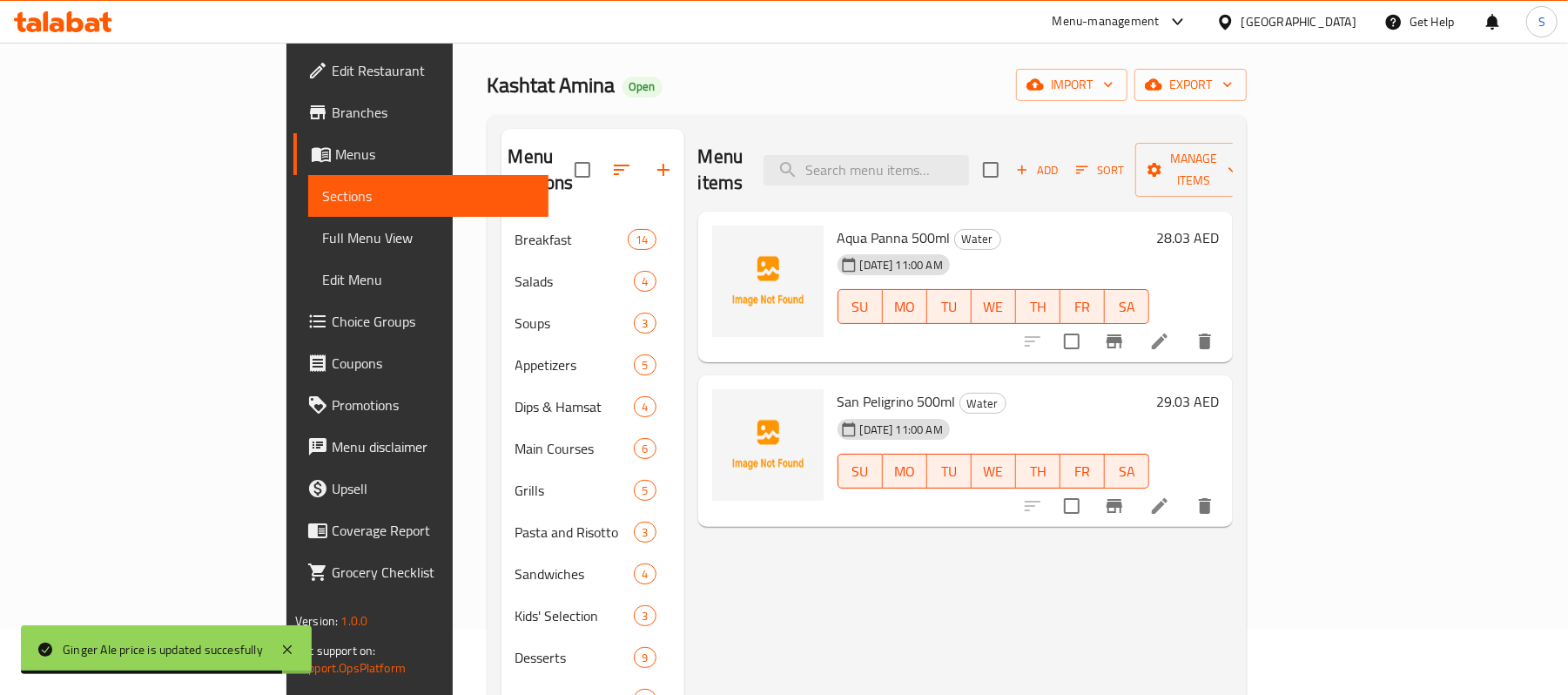
click at [1219, 225] on h6 "28.03 AED" at bounding box center [1187, 237] width 63 height 25
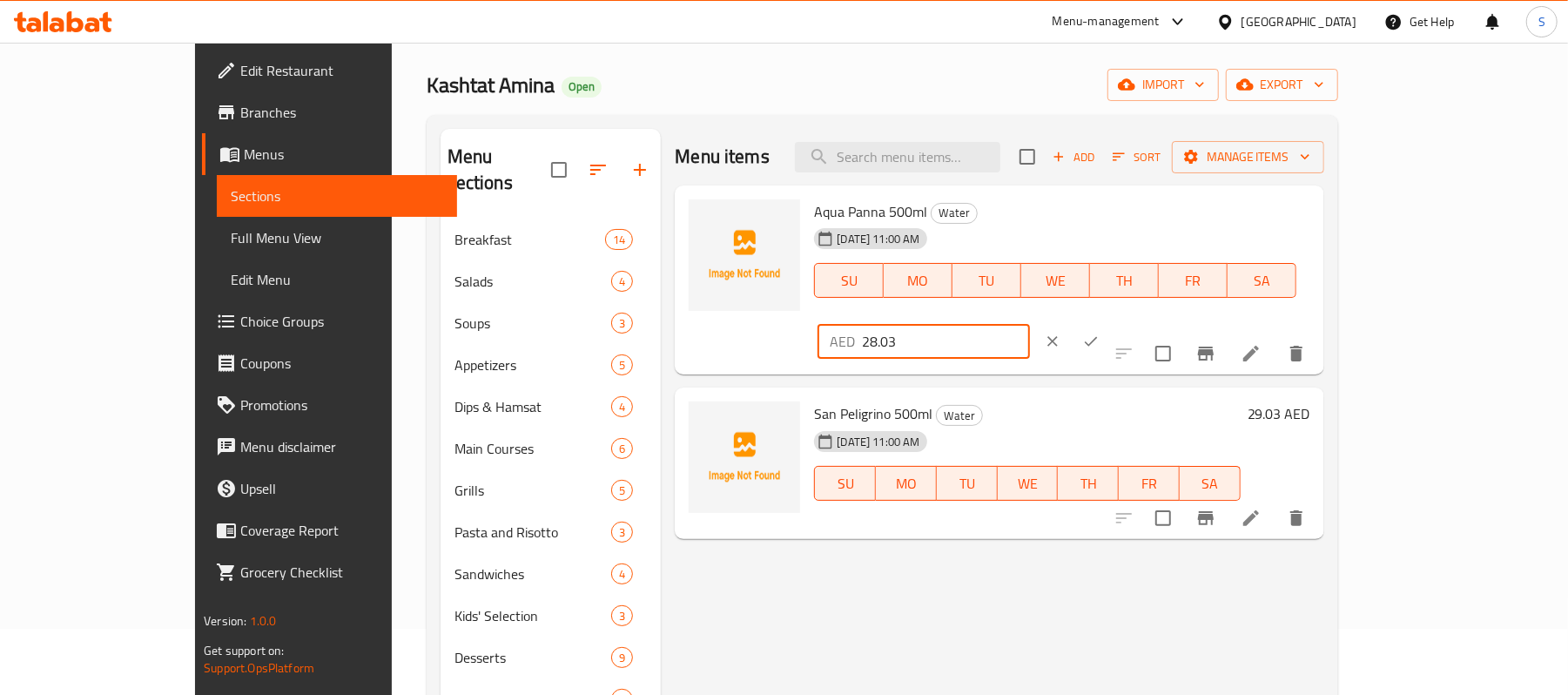
drag, startPoint x: 1348, startPoint y: 221, endPoint x: 1287, endPoint y: 228, distance: 61.4
click at [1030, 324] on input "28.03" at bounding box center [946, 342] width 168 height 35
type input "28"
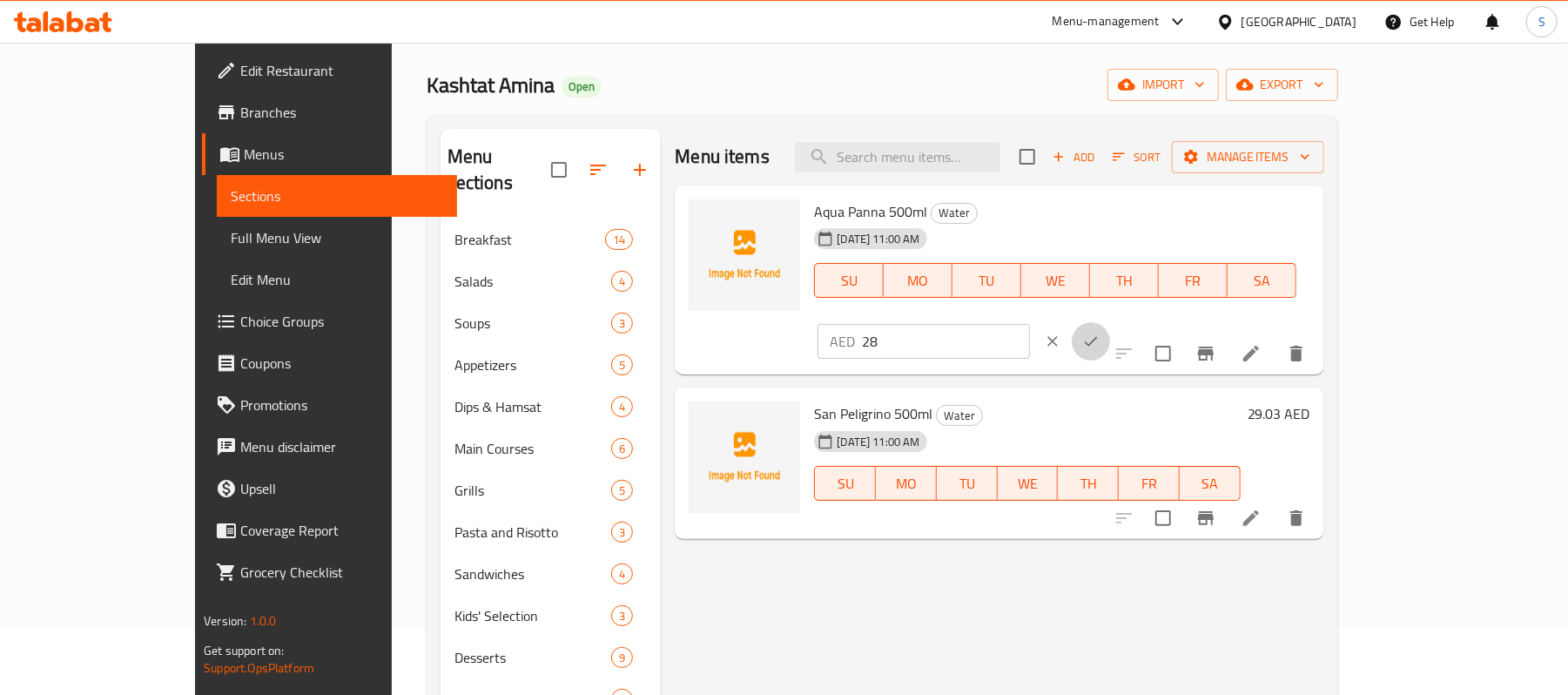
click at [1100, 333] on icon "ok" at bounding box center [1090, 341] width 17 height 17
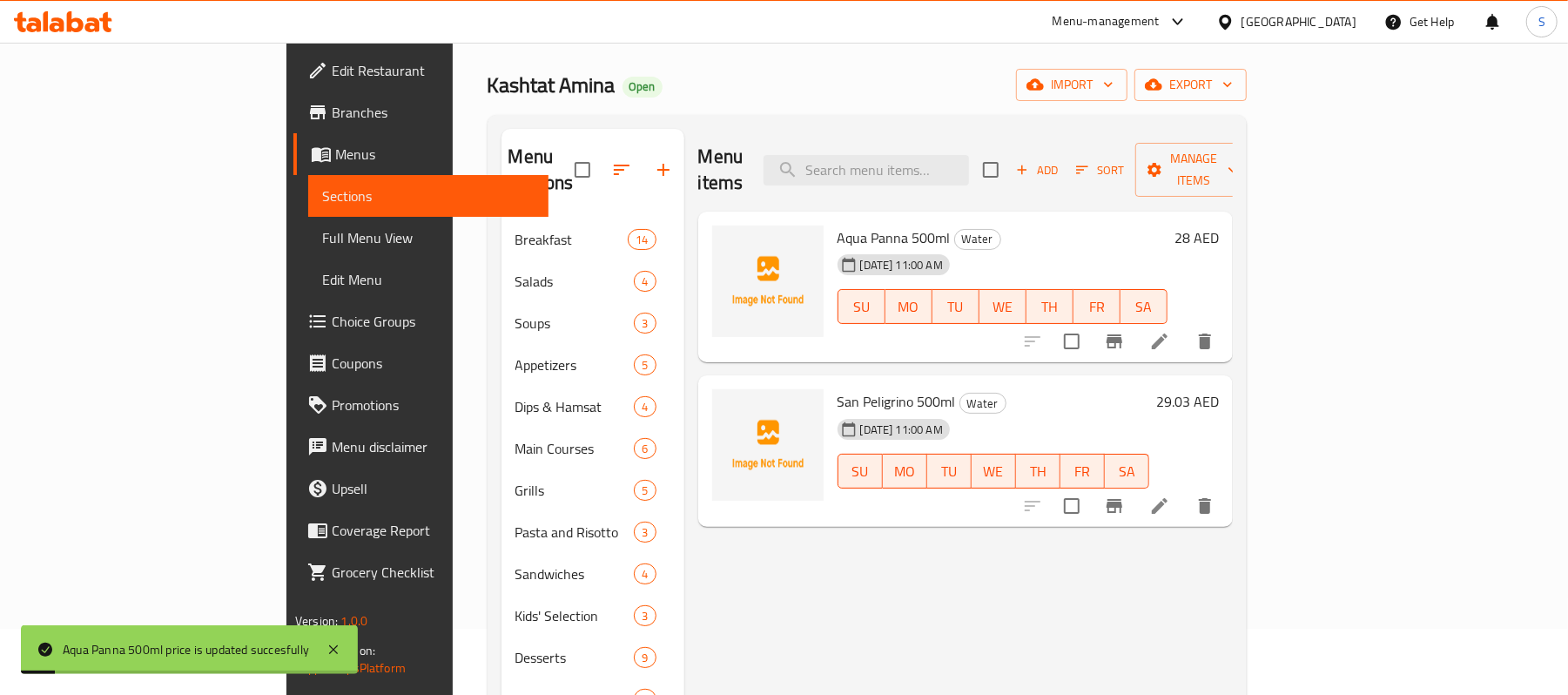
click at [1219, 389] on h6 "29.03 AED" at bounding box center [1187, 401] width 63 height 25
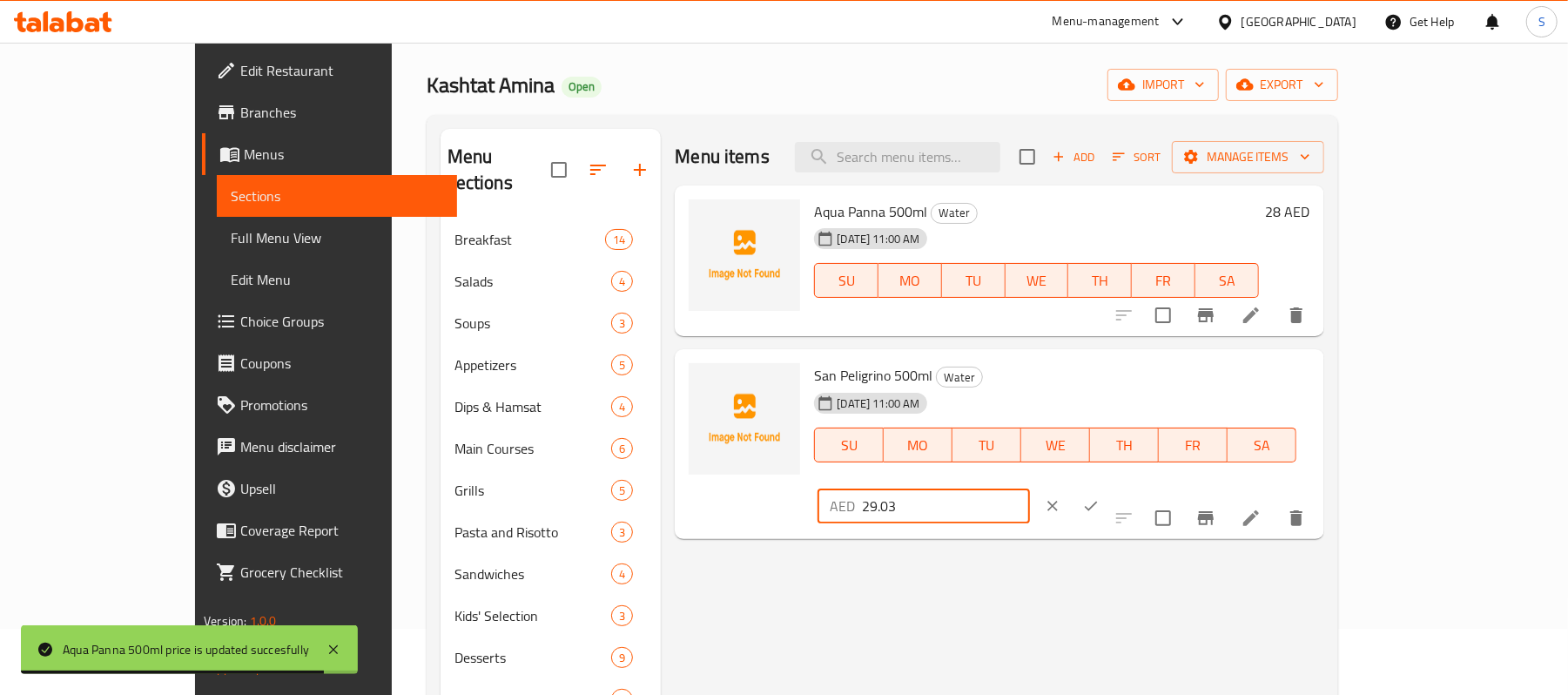
drag, startPoint x: 1329, startPoint y: 377, endPoint x: 1283, endPoint y: 374, distance: 46.1
click at [1030, 489] on input "29.03" at bounding box center [946, 506] width 168 height 35
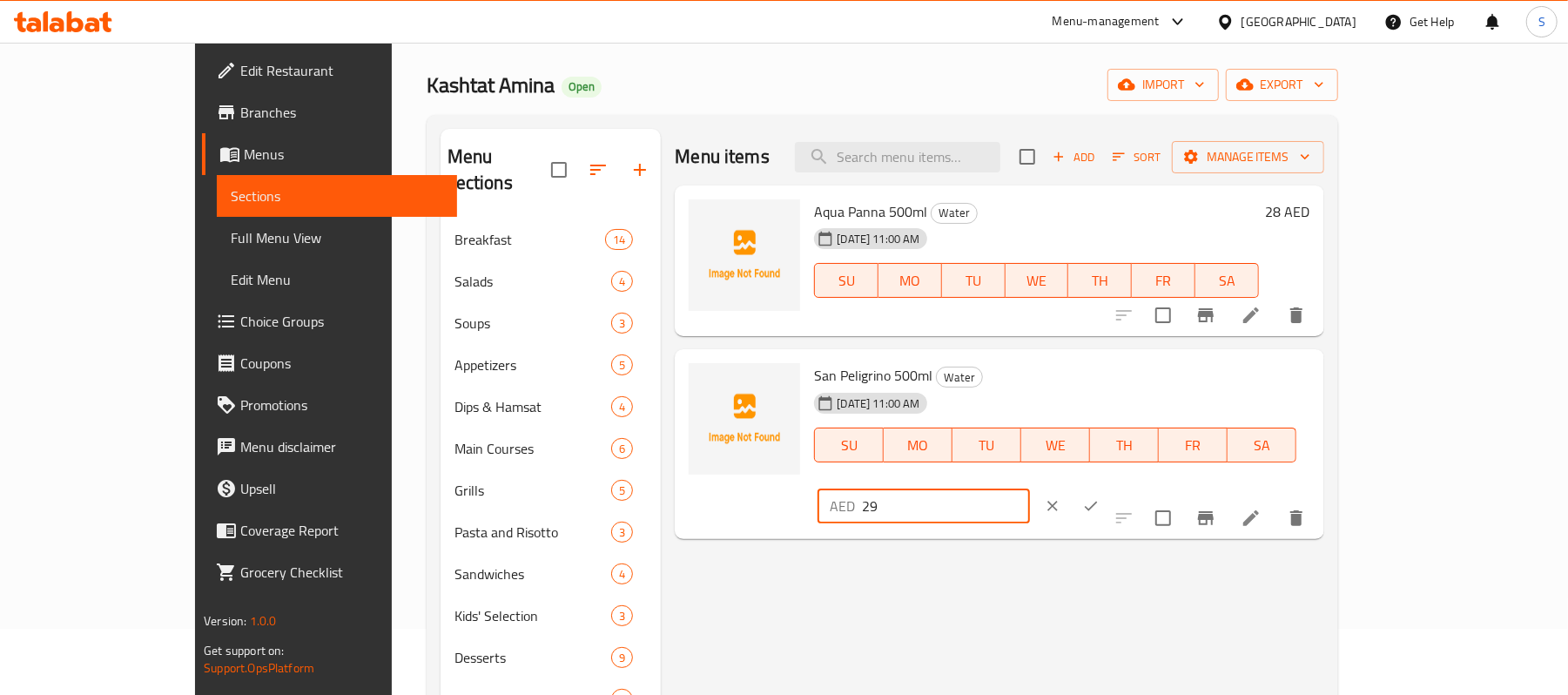
type input "29"
click at [1100, 497] on icon "ok" at bounding box center [1090, 505] width 17 height 17
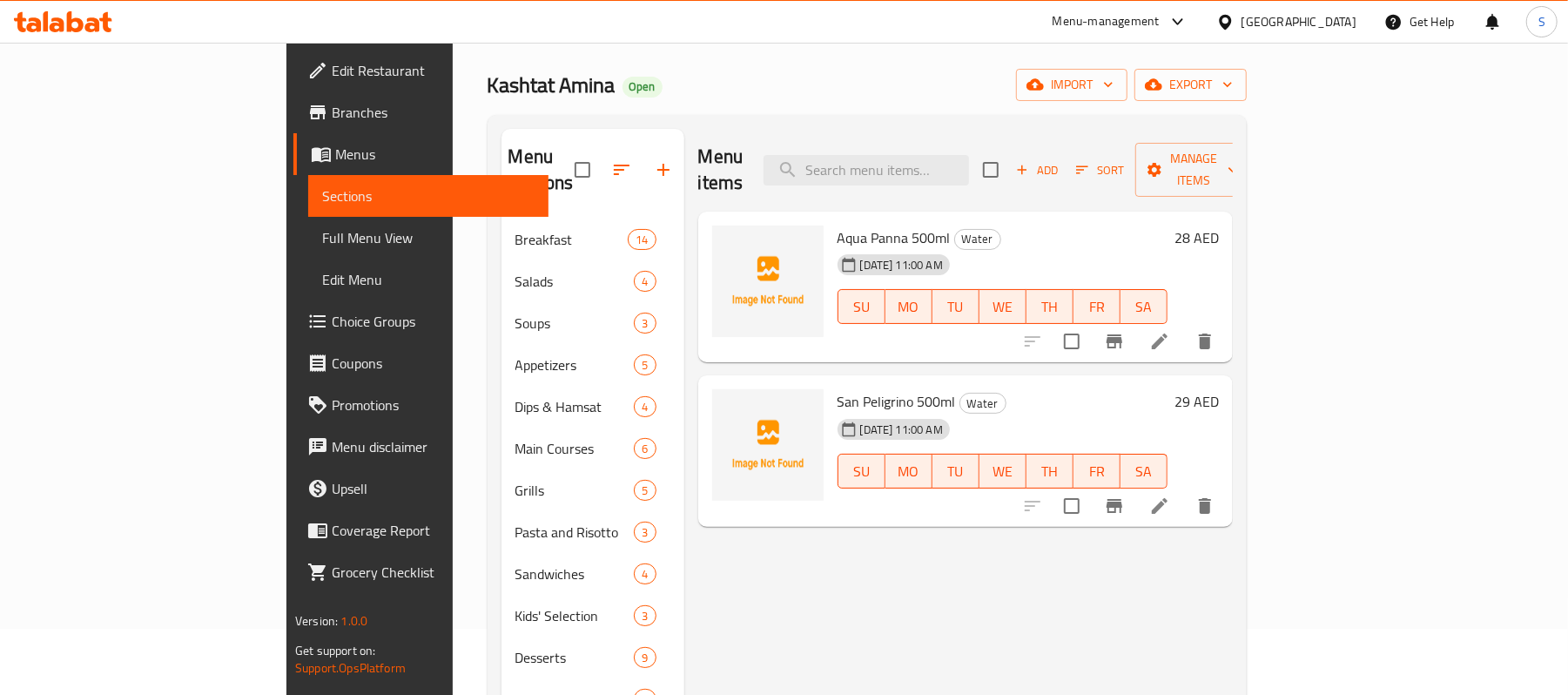
drag, startPoint x: 120, startPoint y: 226, endPoint x: 35, endPoint y: 78, distance: 170.7
click at [323, 227] on span "Full Menu View" at bounding box center [429, 237] width 213 height 21
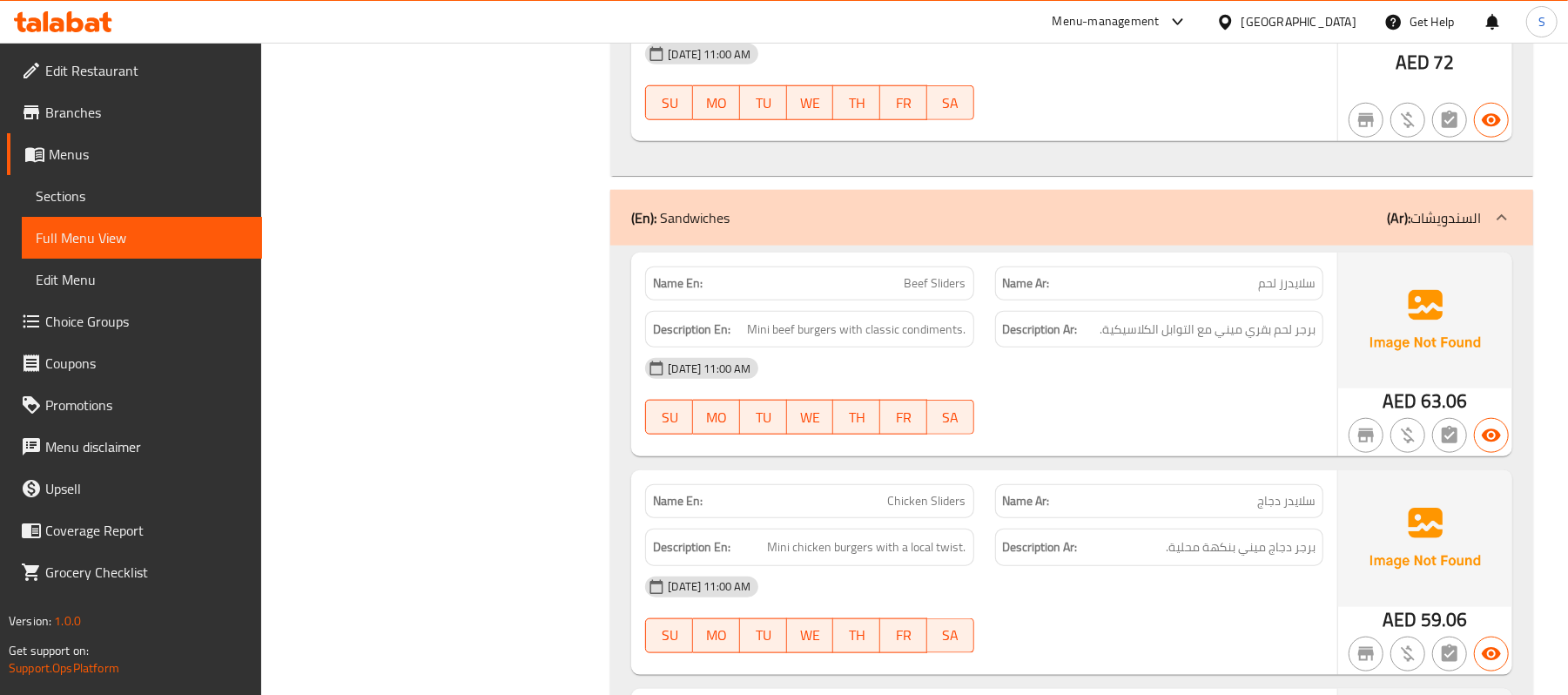
scroll to position [1182, 0]
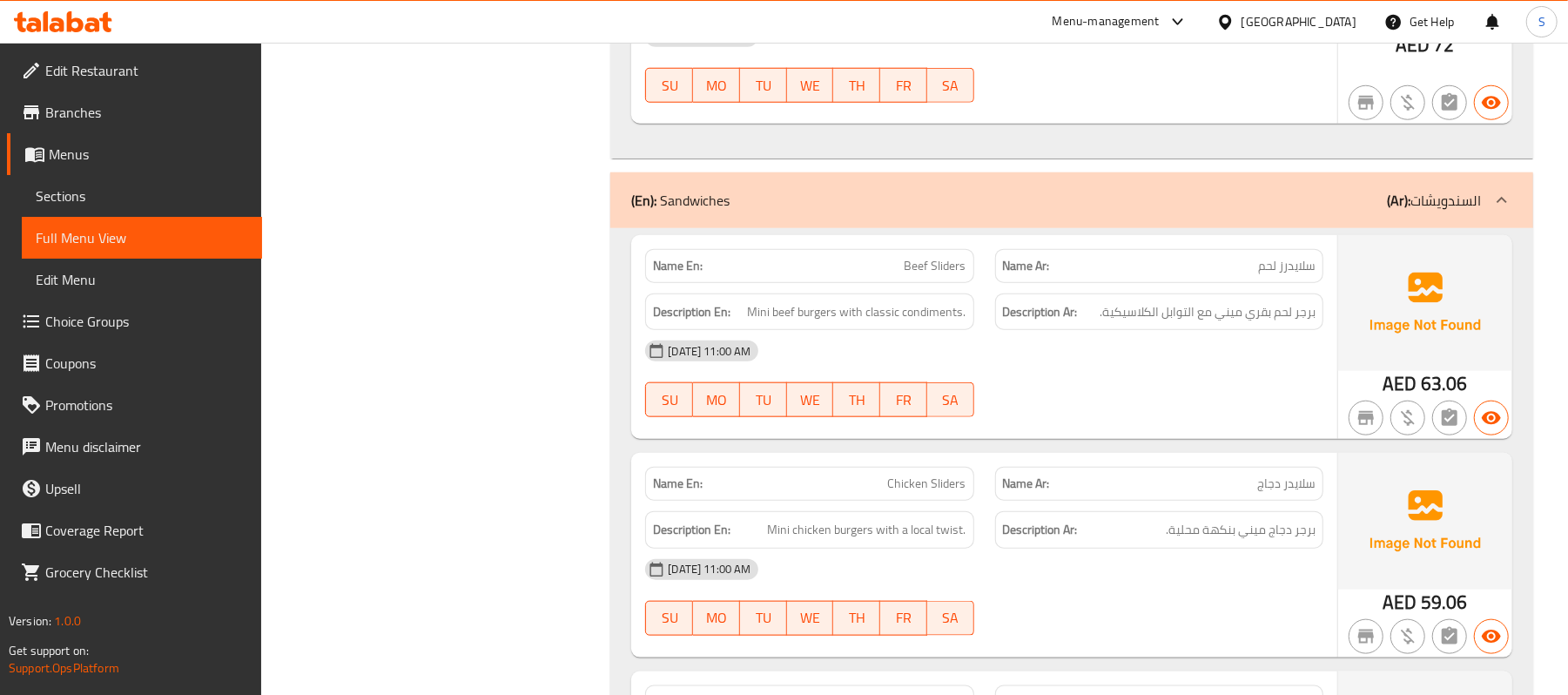
drag, startPoint x: 61, startPoint y: 237, endPoint x: 64, endPoint y: 189, distance: 48.1
click at [61, 237] on span "Full Menu View" at bounding box center [142, 237] width 213 height 21
click at [67, 196] on span "Sections" at bounding box center [142, 195] width 213 height 21
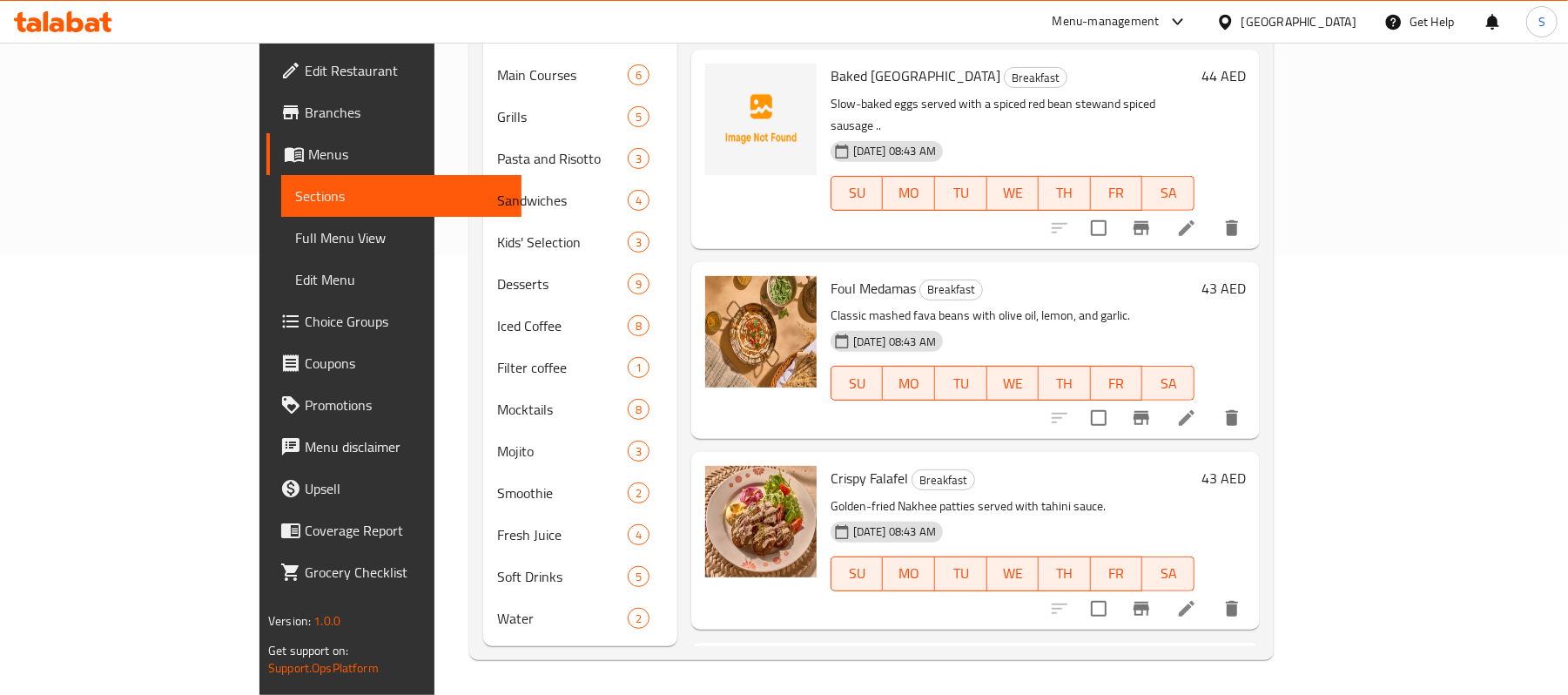
scroll to position [244, 0]
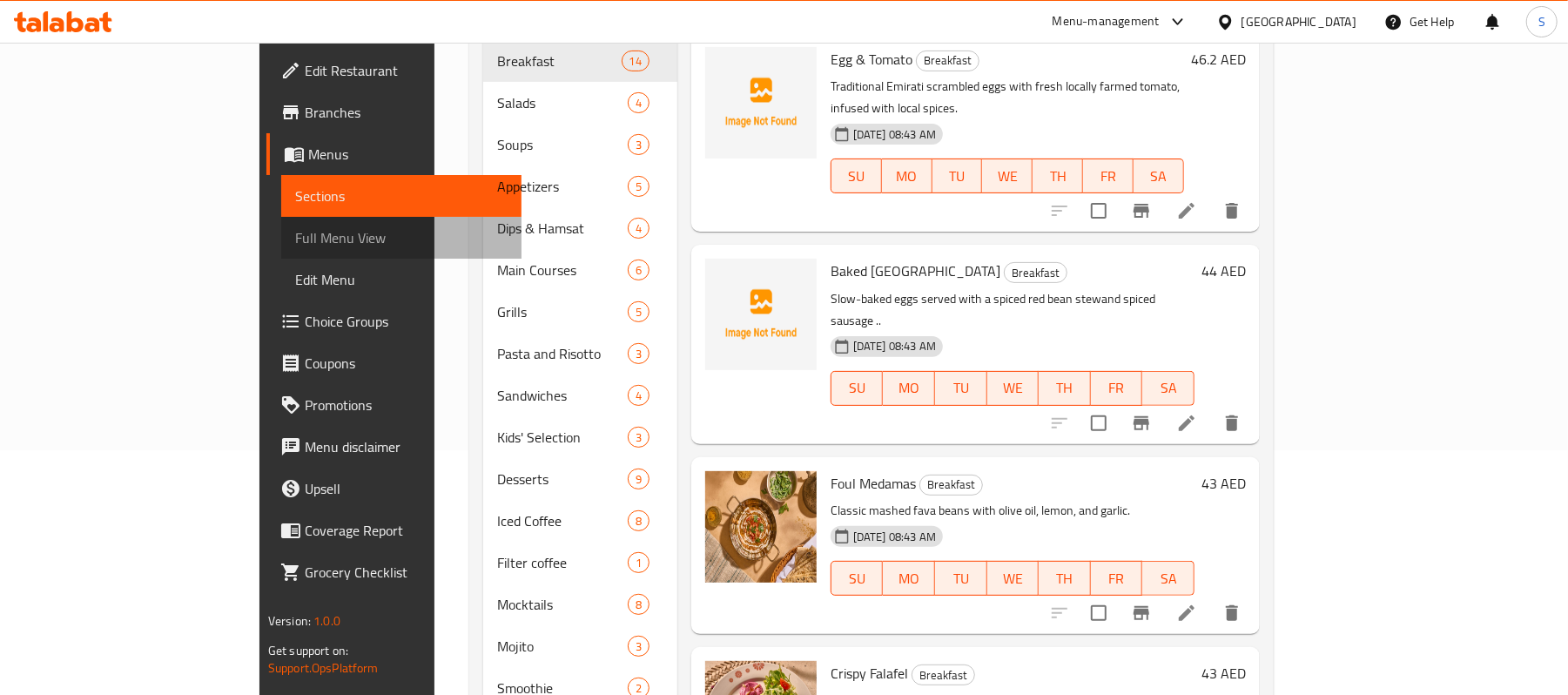
click at [295, 227] on span "Full Menu View" at bounding box center [402, 237] width 213 height 21
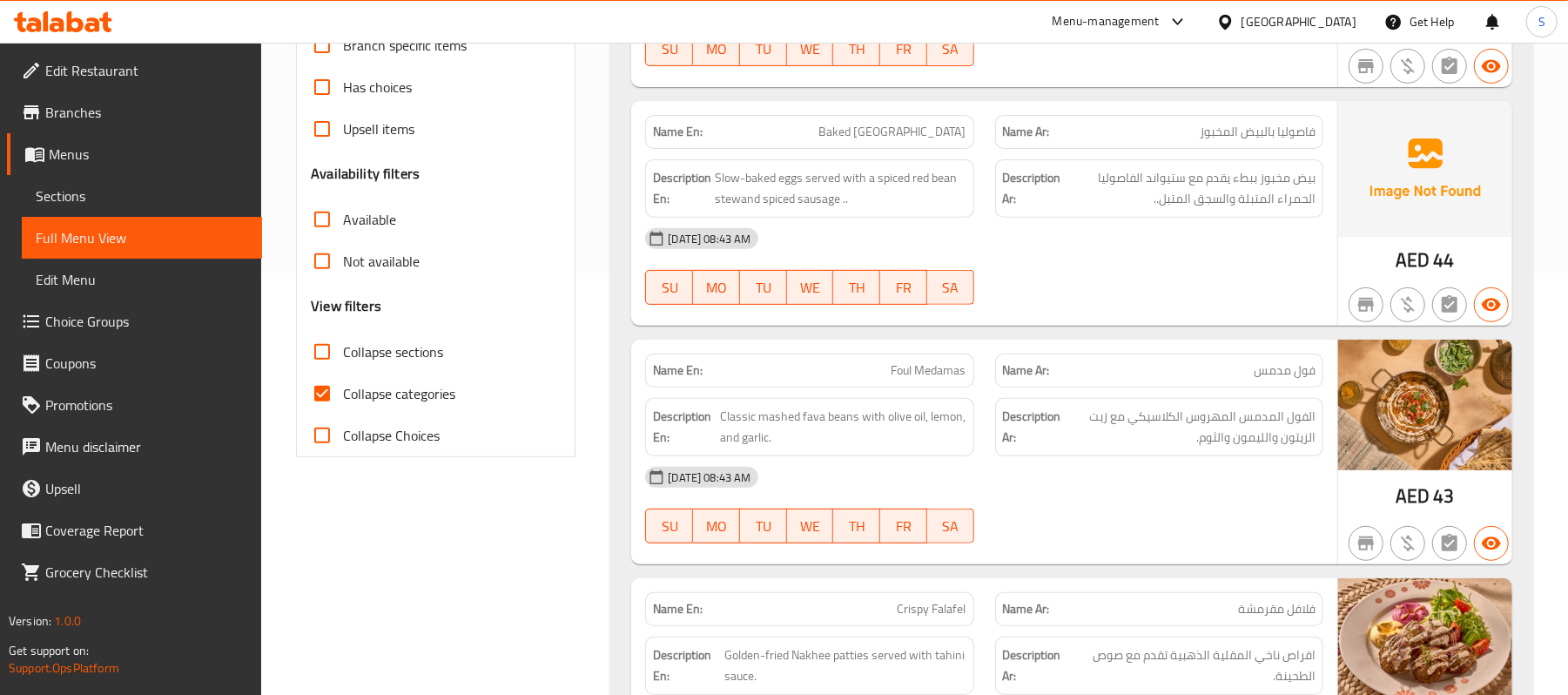
scroll to position [580, 0]
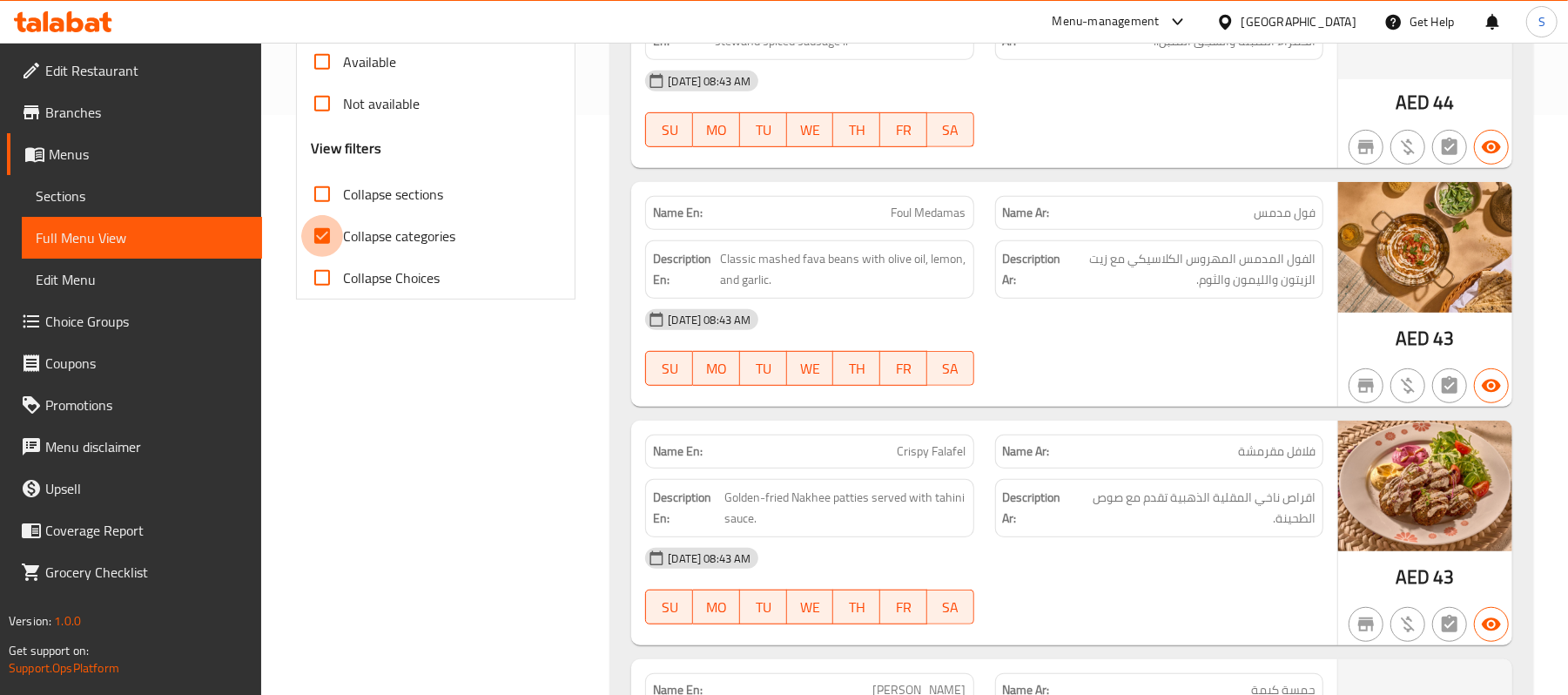
click at [325, 243] on input "Collapse categories" at bounding box center [323, 236] width 42 height 42
checkbox input "false"
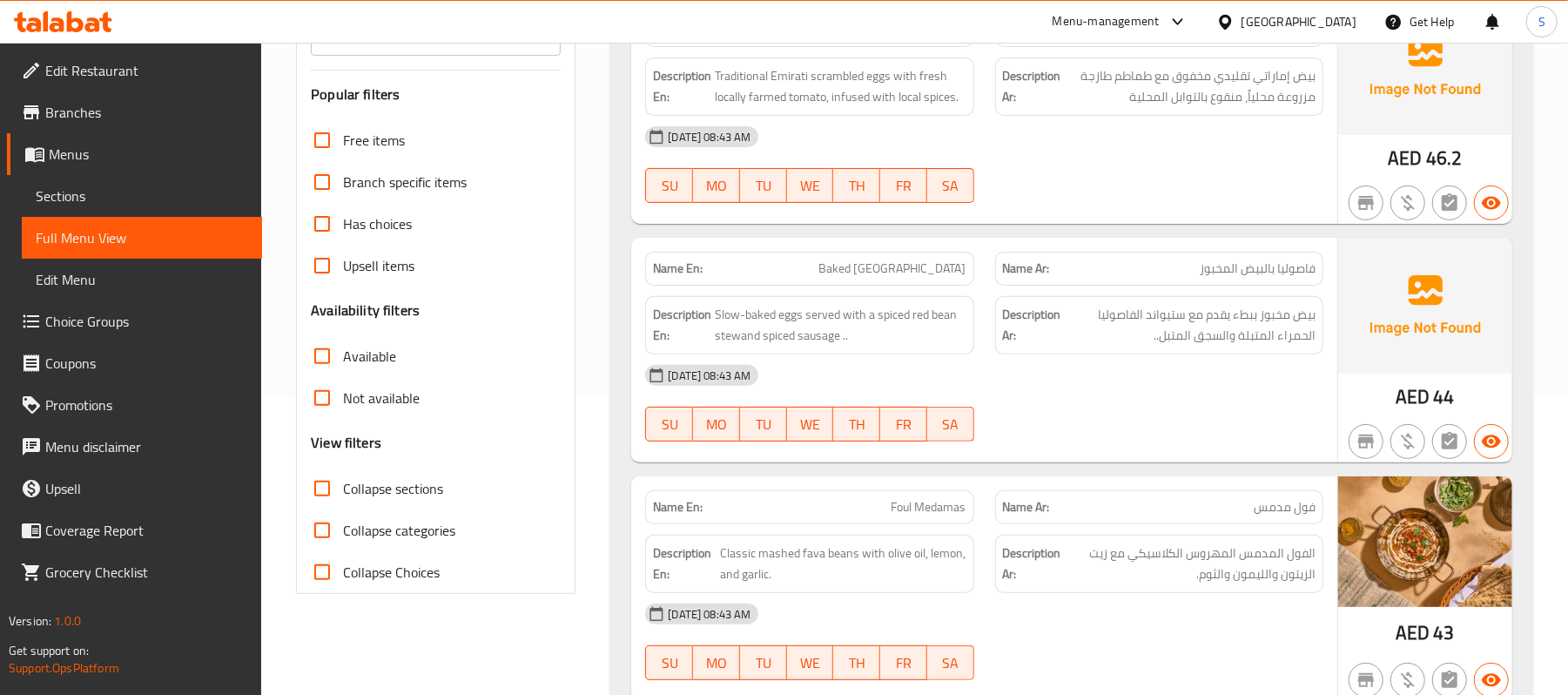
scroll to position [0, 0]
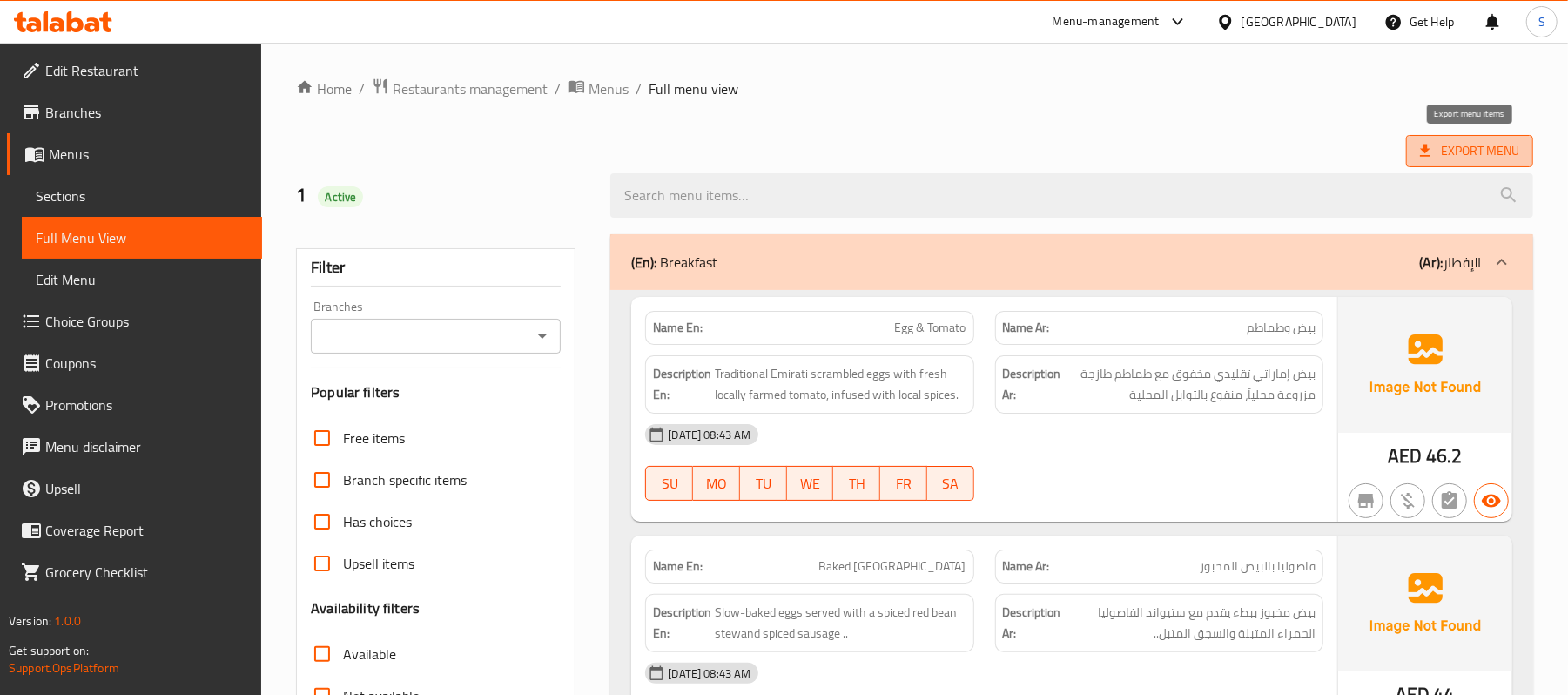
click at [1464, 144] on span "Export Menu" at bounding box center [1469, 151] width 99 height 22
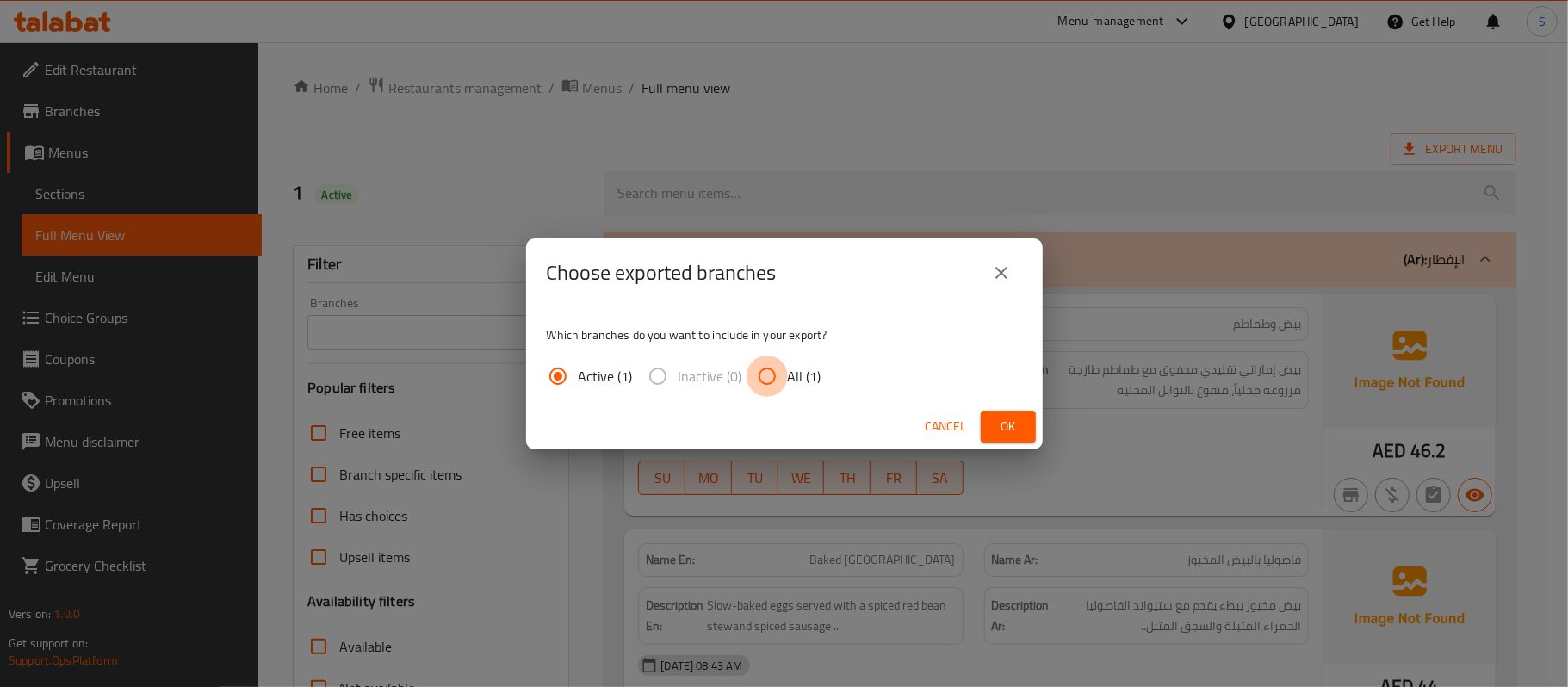
click at [784, 370] on input "All (1)" at bounding box center [767, 376] width 41 height 41
radio input "true"
click at [1023, 424] on button "Ok" at bounding box center [1008, 426] width 55 height 31
